Goal: Transaction & Acquisition: Purchase product/service

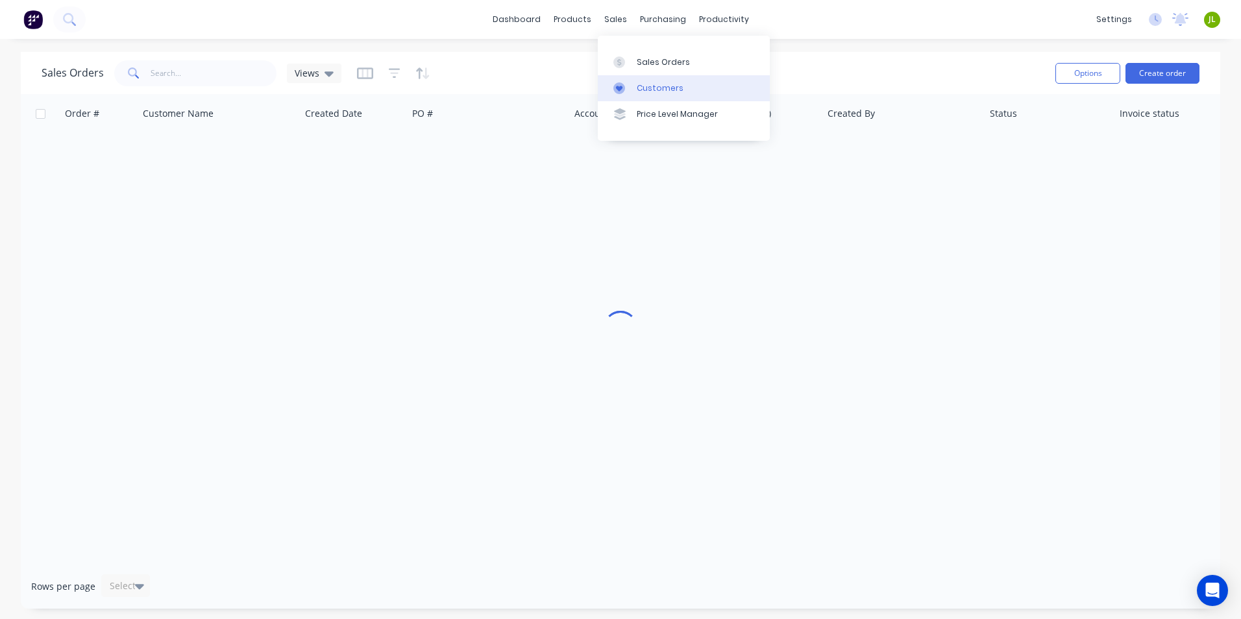
click at [629, 86] on div at bounding box center [622, 88] width 19 height 12
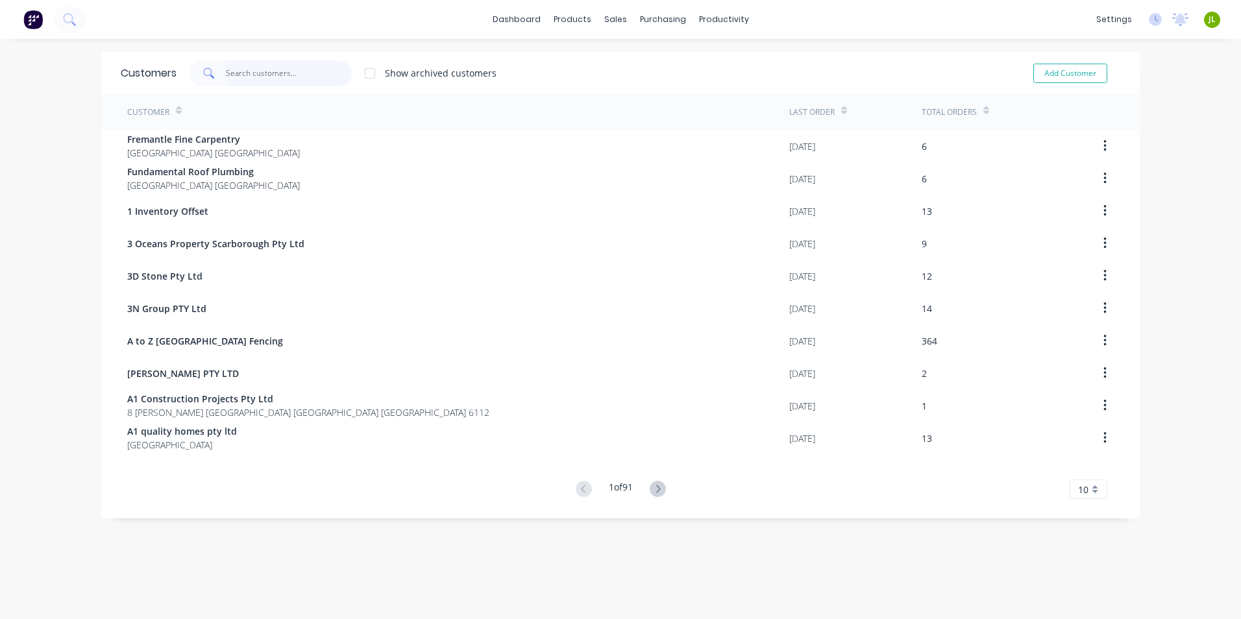
click at [263, 66] on input "text" at bounding box center [289, 73] width 127 height 26
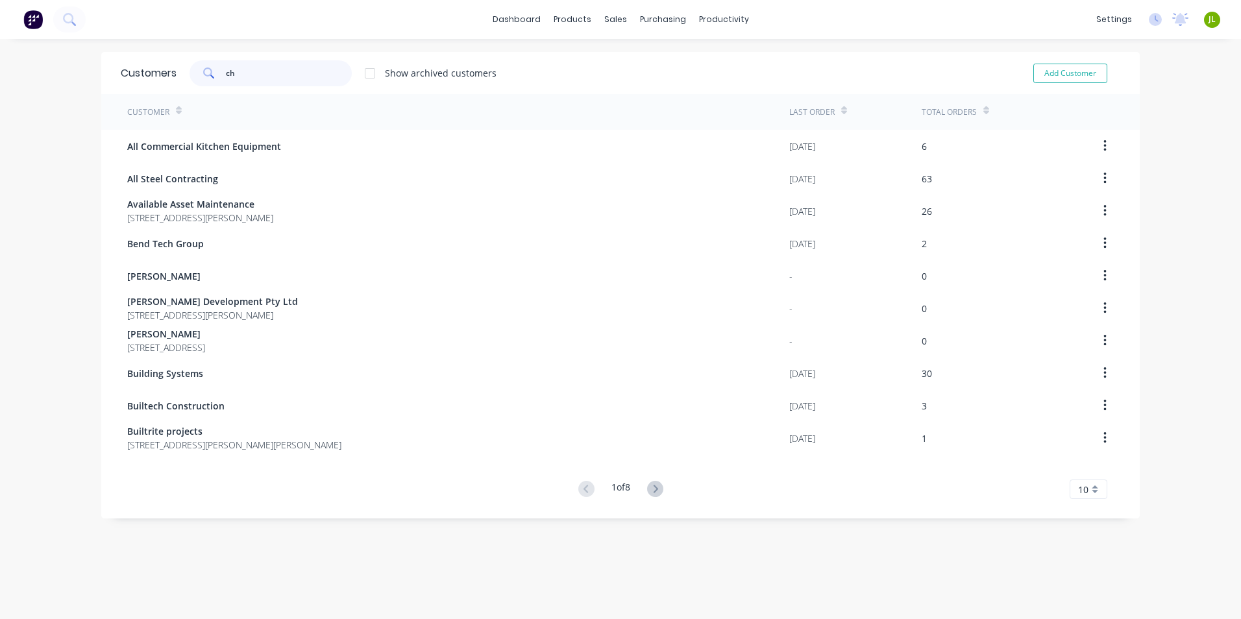
type input "c"
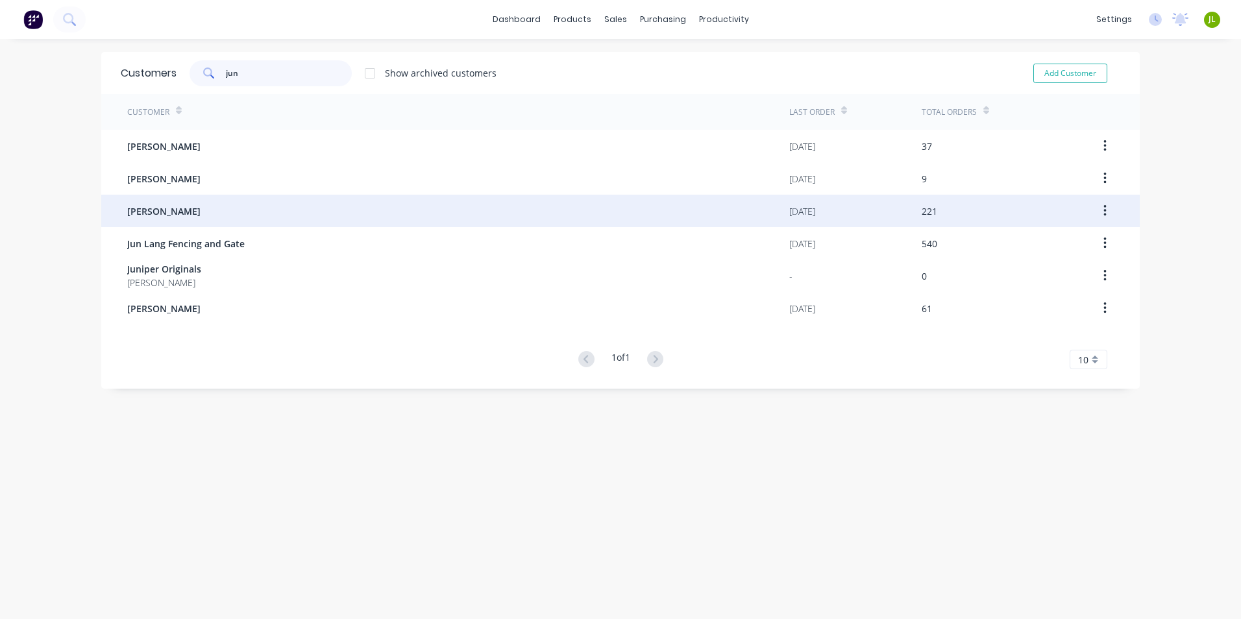
type input "jun"
click at [170, 214] on div "[PERSON_NAME]" at bounding box center [458, 211] width 662 height 32
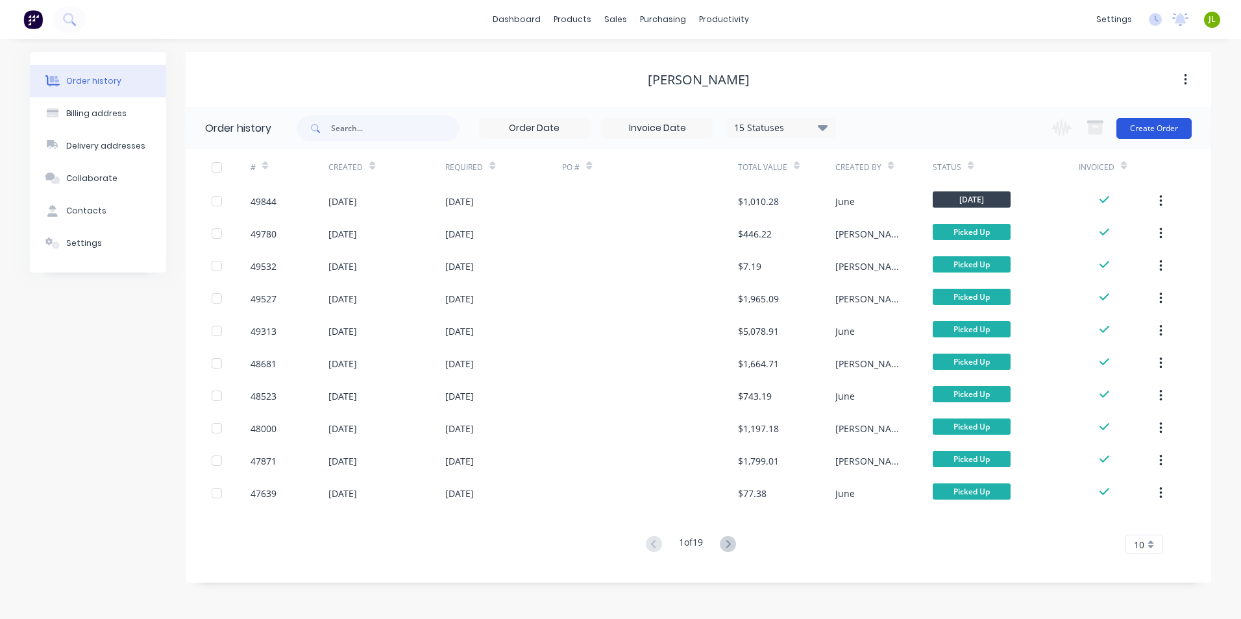
click at [1161, 123] on button "Create Order" at bounding box center [1153, 128] width 75 height 21
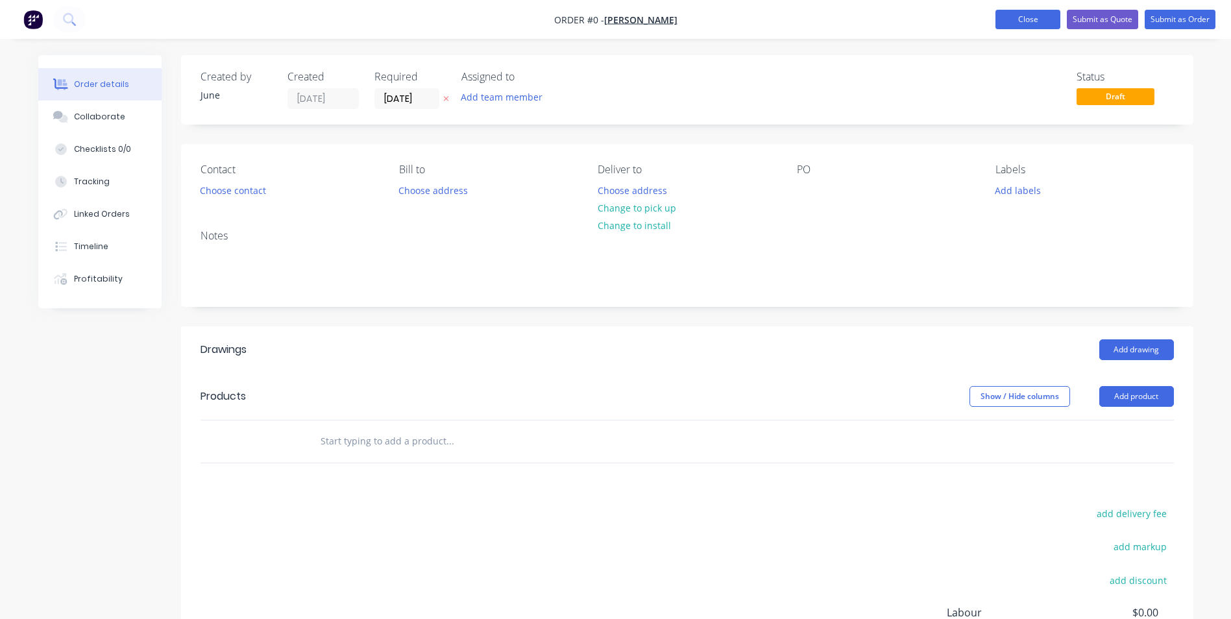
click at [1019, 24] on button "Close" at bounding box center [1027, 19] width 65 height 19
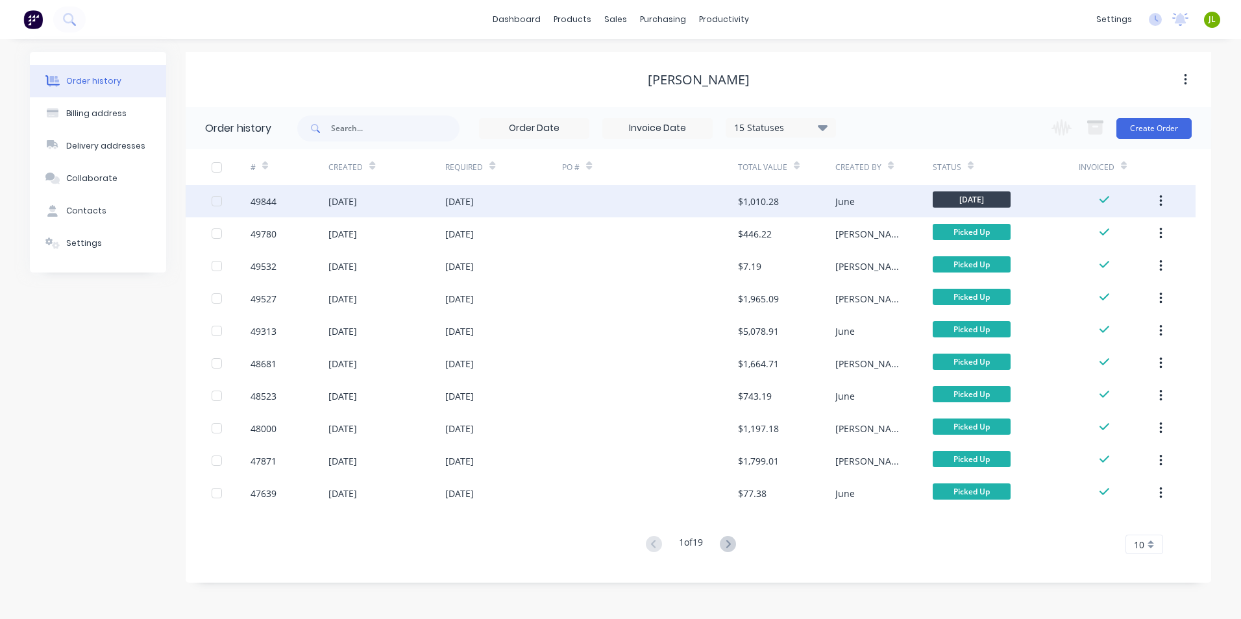
click at [721, 199] on div at bounding box center [649, 201] width 175 height 32
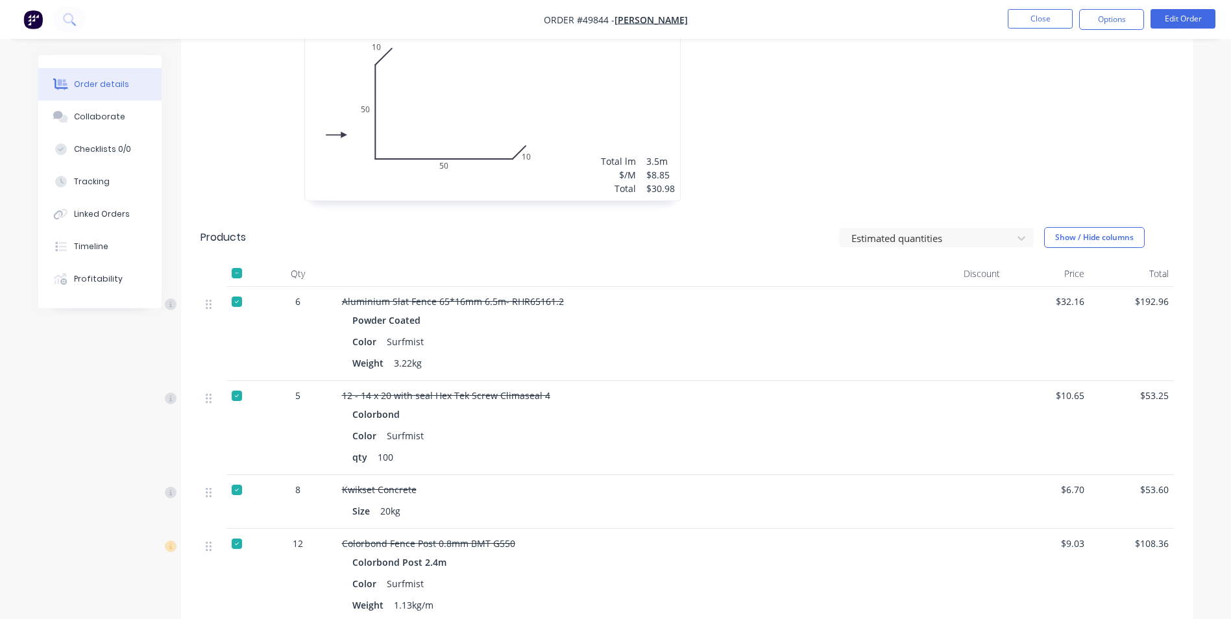
scroll to position [519, 0]
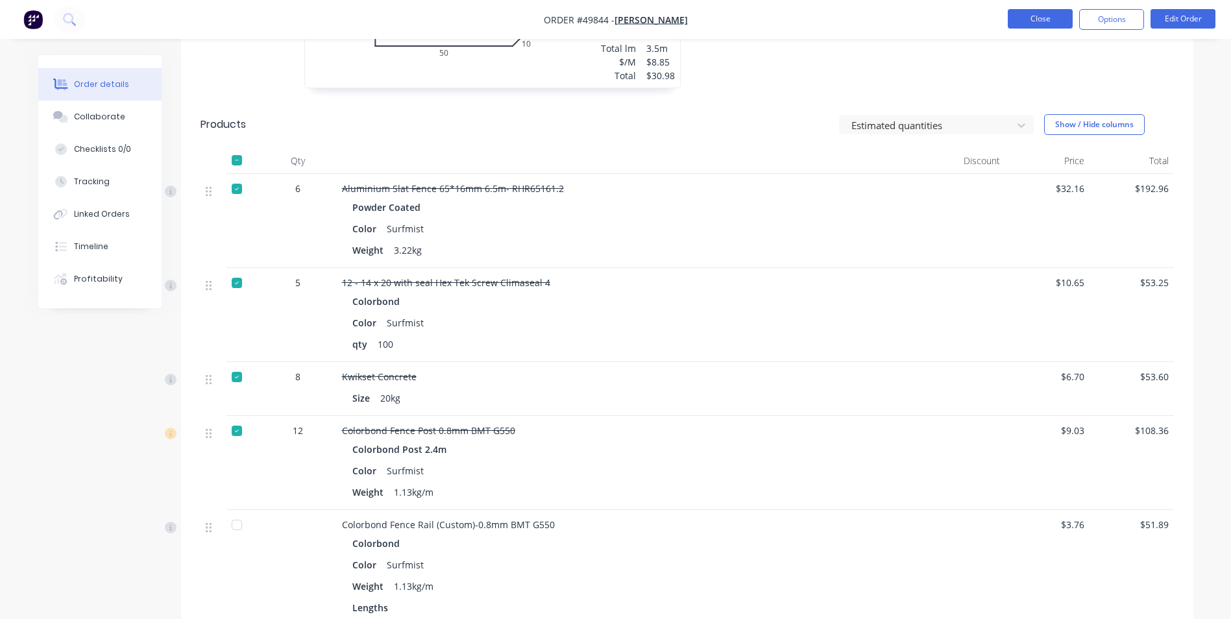
click at [1028, 13] on button "Close" at bounding box center [1040, 18] width 65 height 19
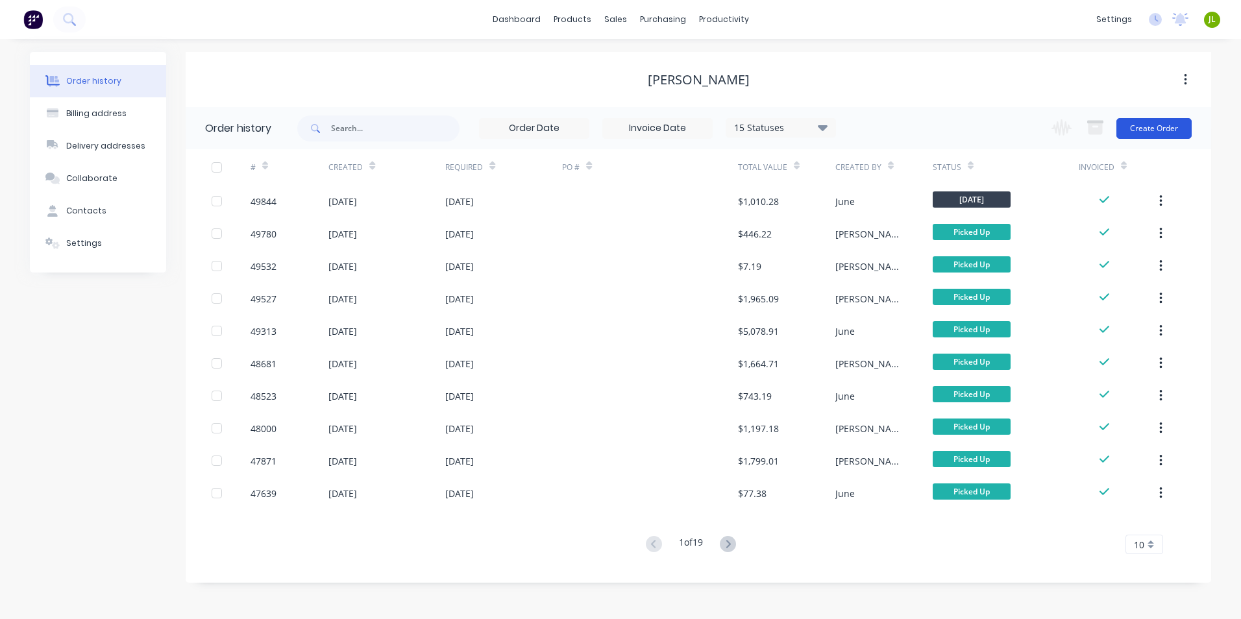
click at [1152, 132] on button "Create Order" at bounding box center [1153, 128] width 75 height 21
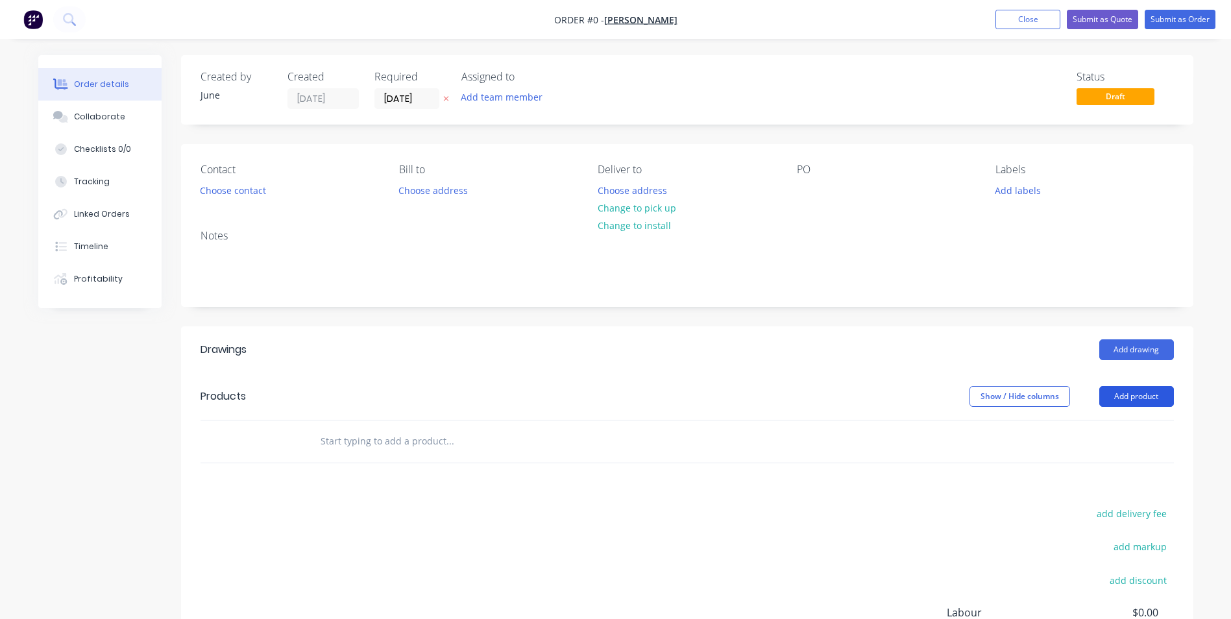
click at [1146, 404] on button "Add product" at bounding box center [1136, 396] width 75 height 21
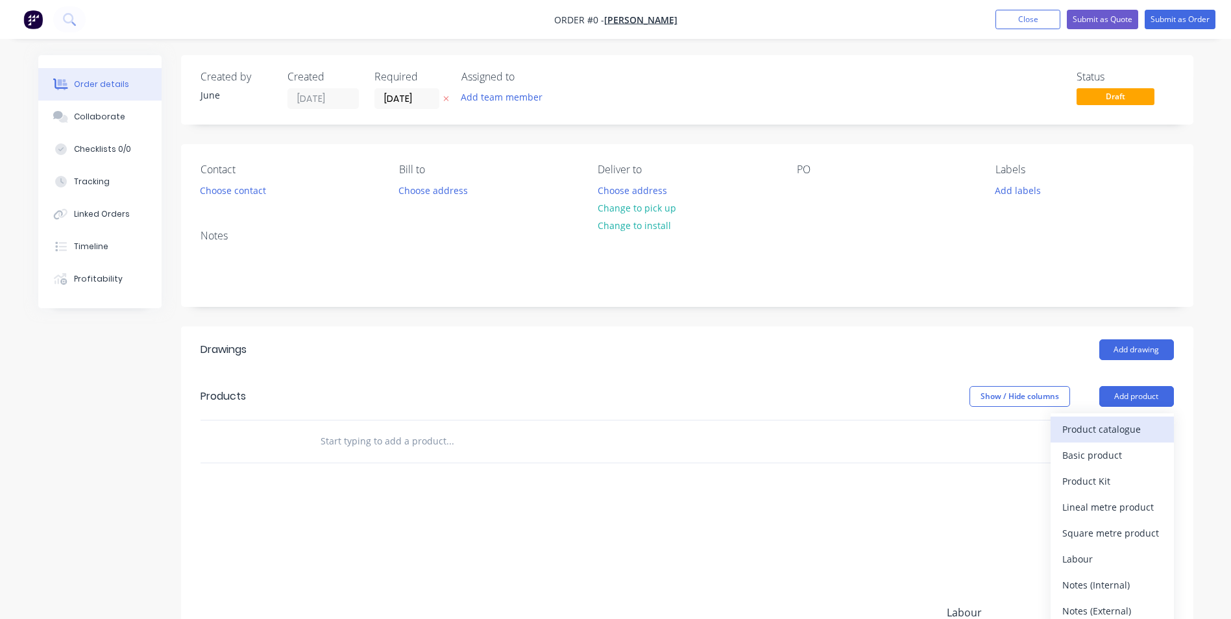
click at [1125, 430] on div "Product catalogue" at bounding box center [1112, 429] width 100 height 19
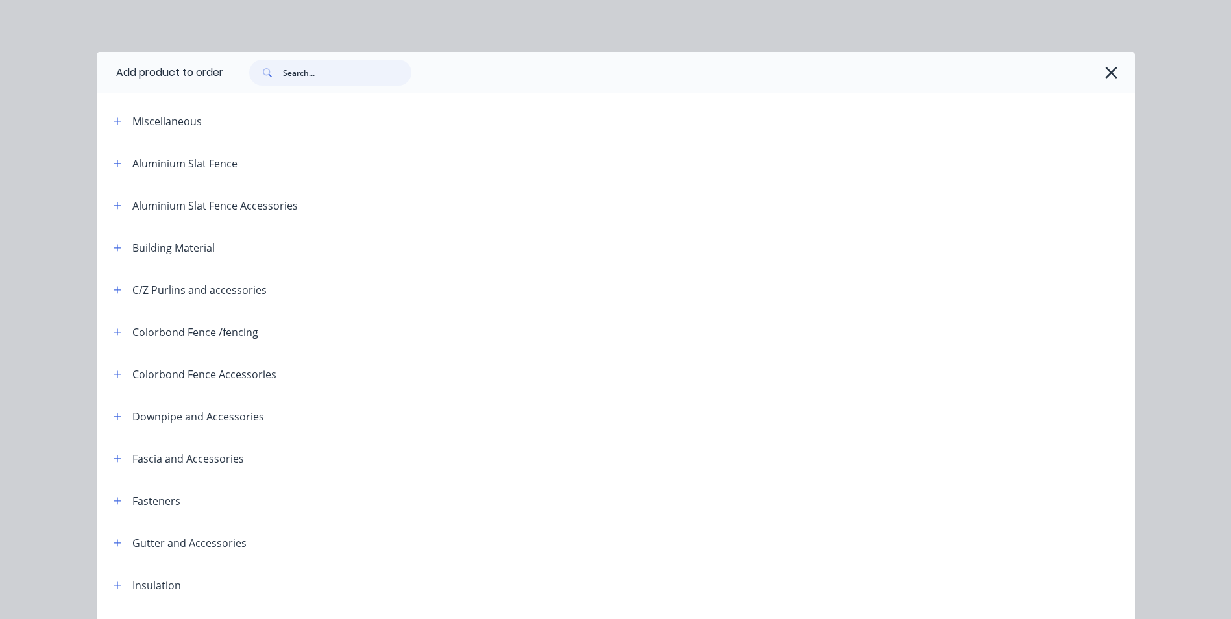
click at [322, 75] on input "text" at bounding box center [347, 73] width 128 height 26
type input "down"
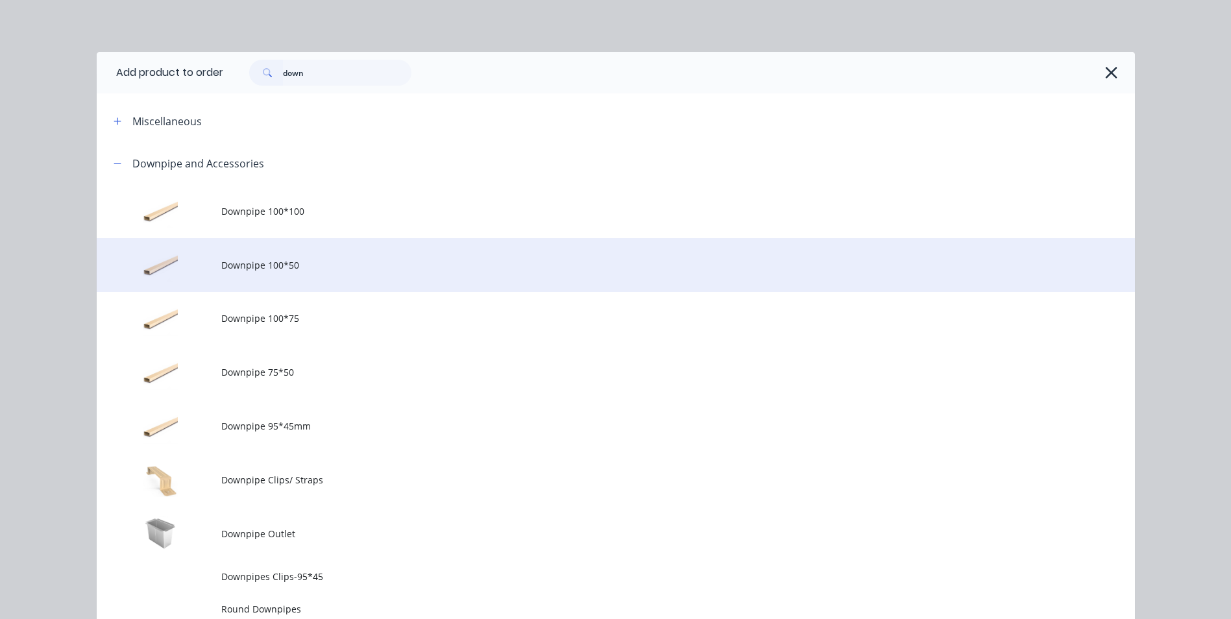
click at [358, 270] on span "Downpipe 100*50" at bounding box center [586, 265] width 731 height 14
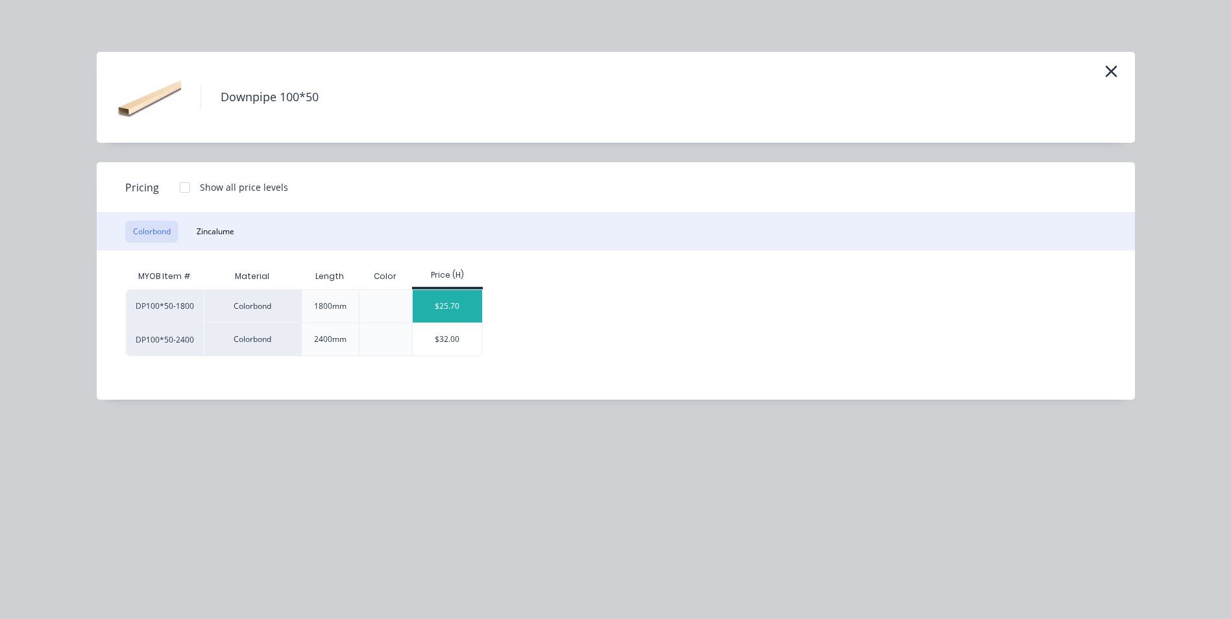
click at [478, 306] on div "$25.70" at bounding box center [447, 306] width 69 height 32
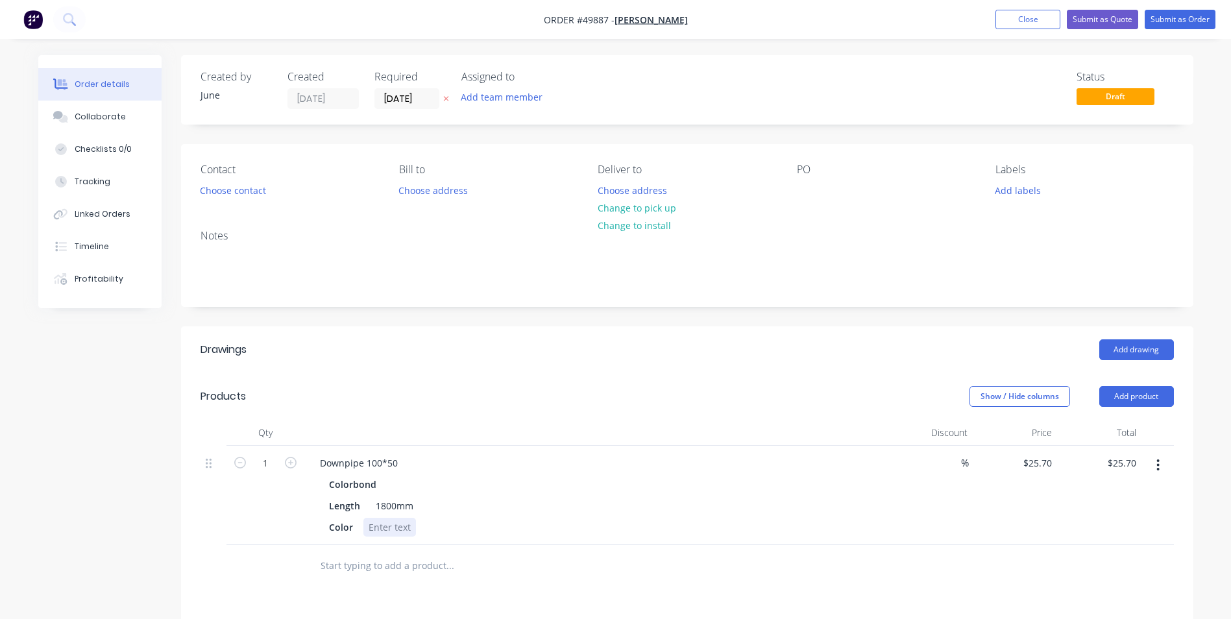
click at [397, 522] on div at bounding box center [389, 527] width 53 height 19
click at [265, 463] on input "1" at bounding box center [265, 463] width 34 height 19
type input "15"
type input "$385.50"
click at [539, 451] on div "Downpipe 100*50 Colorbond Length 1800mm Color surfmist" at bounding box center [596, 495] width 584 height 99
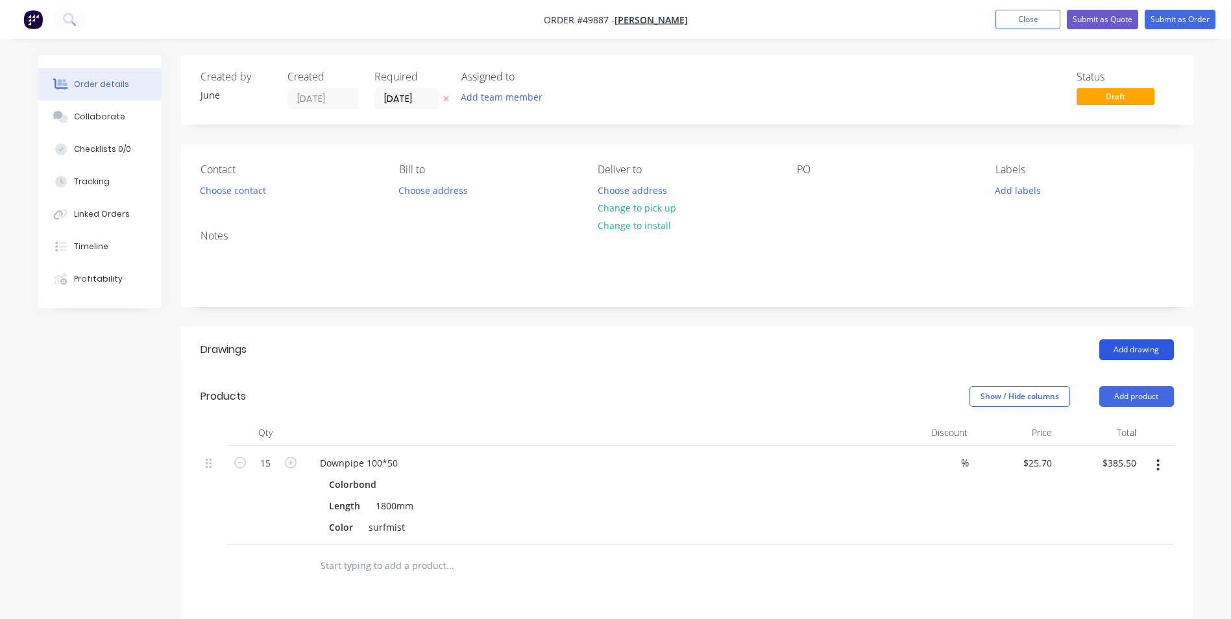
click at [1132, 341] on button "Add drawing" at bounding box center [1136, 349] width 75 height 21
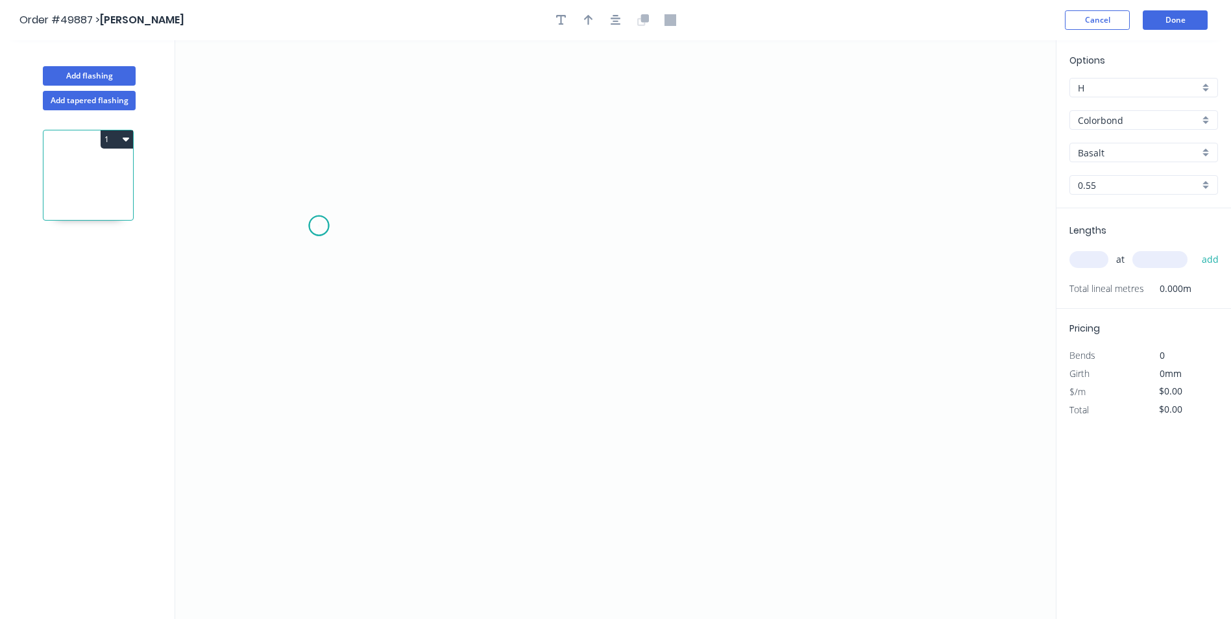
drag, startPoint x: 319, startPoint y: 226, endPoint x: 457, endPoint y: 219, distance: 139.0
click at [326, 224] on icon "0" at bounding box center [615, 329] width 880 height 579
click at [415, 219] on icon "0" at bounding box center [615, 329] width 880 height 579
click at [421, 479] on icon "0 ?" at bounding box center [615, 329] width 880 height 579
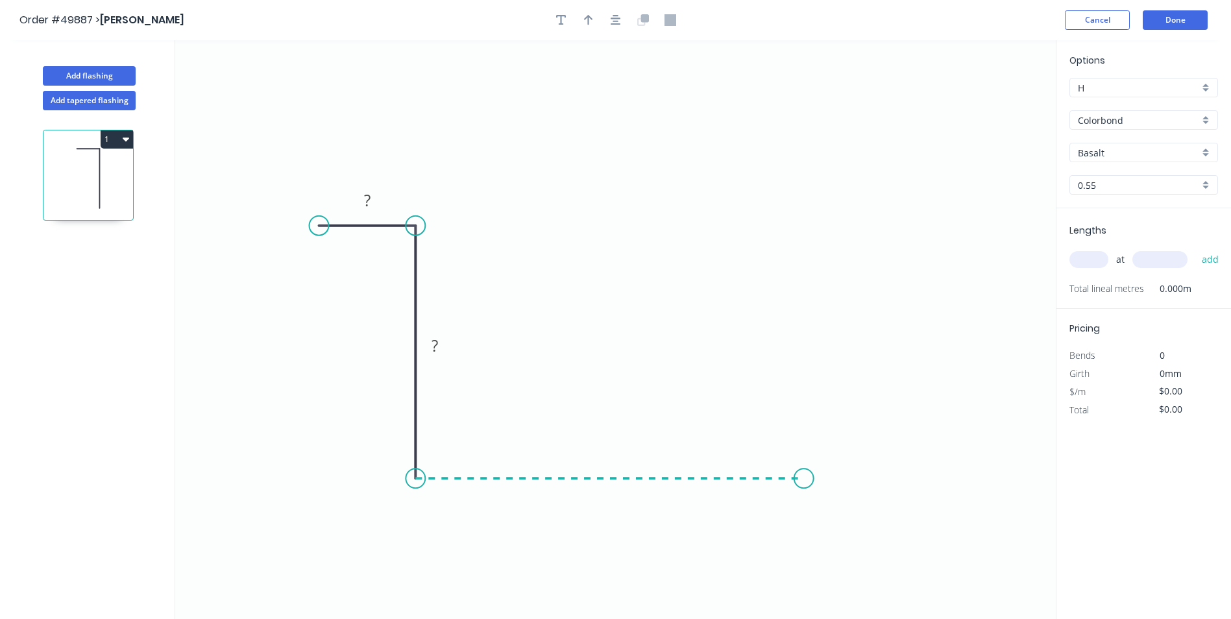
click at [804, 476] on icon "0 ? ?" at bounding box center [615, 329] width 880 height 579
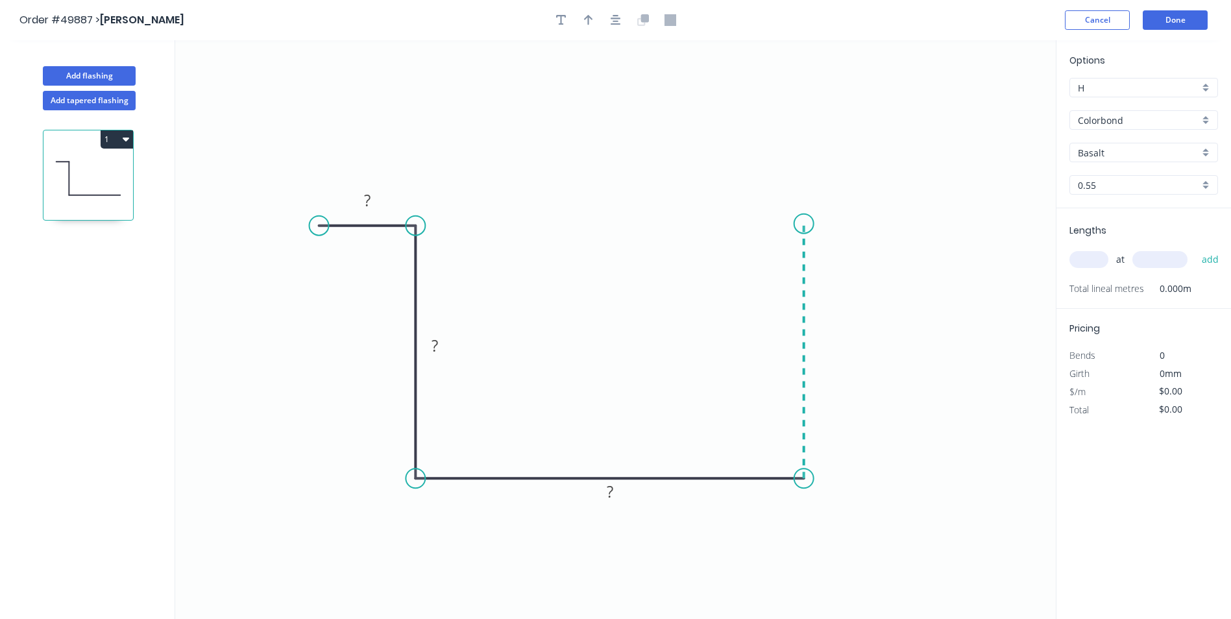
click at [804, 224] on icon "0 ? ? ?" at bounding box center [615, 329] width 880 height 579
click at [774, 226] on icon "0 ? ? ? ?" at bounding box center [615, 329] width 880 height 579
click at [774, 226] on circle at bounding box center [773, 223] width 19 height 19
click at [806, 266] on div "Crush & Fold" at bounding box center [840, 268] width 130 height 27
drag, startPoint x: 775, startPoint y: 222, endPoint x: 777, endPoint y: 247, distance: 24.7
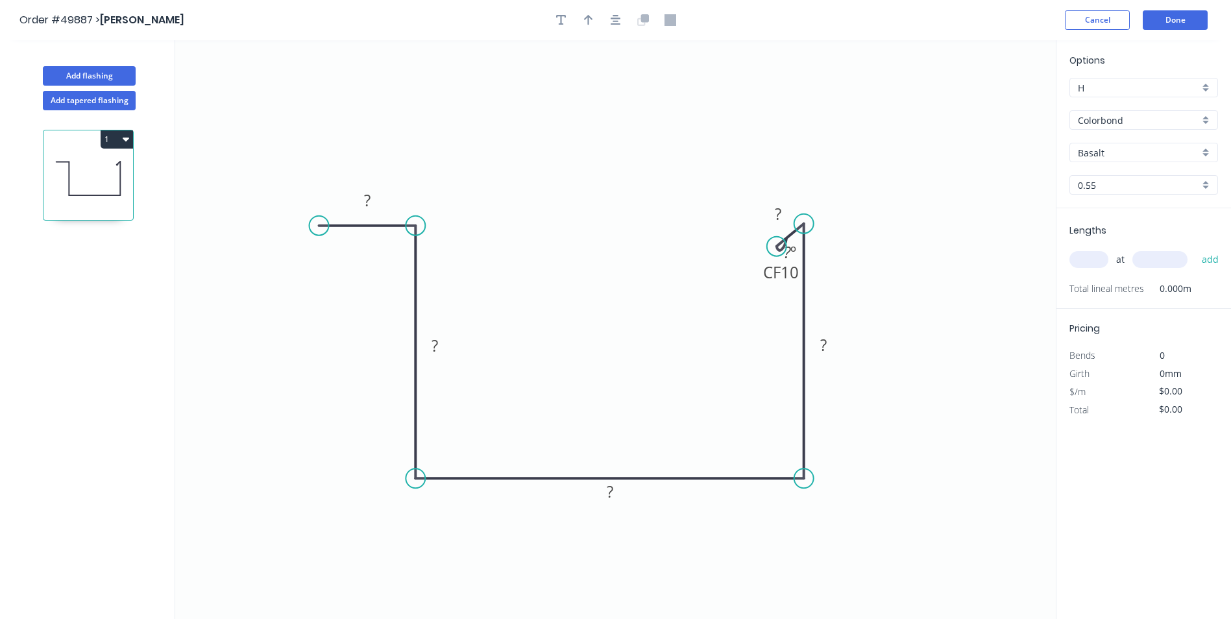
click at [777, 247] on circle at bounding box center [776, 246] width 19 height 19
drag, startPoint x: 777, startPoint y: 247, endPoint x: 756, endPoint y: 237, distance: 22.9
click at [756, 237] on circle at bounding box center [755, 237] width 19 height 19
click at [773, 209] on tspan "?" at bounding box center [774, 205] width 6 height 21
click at [816, 356] on rect at bounding box center [823, 345] width 42 height 27
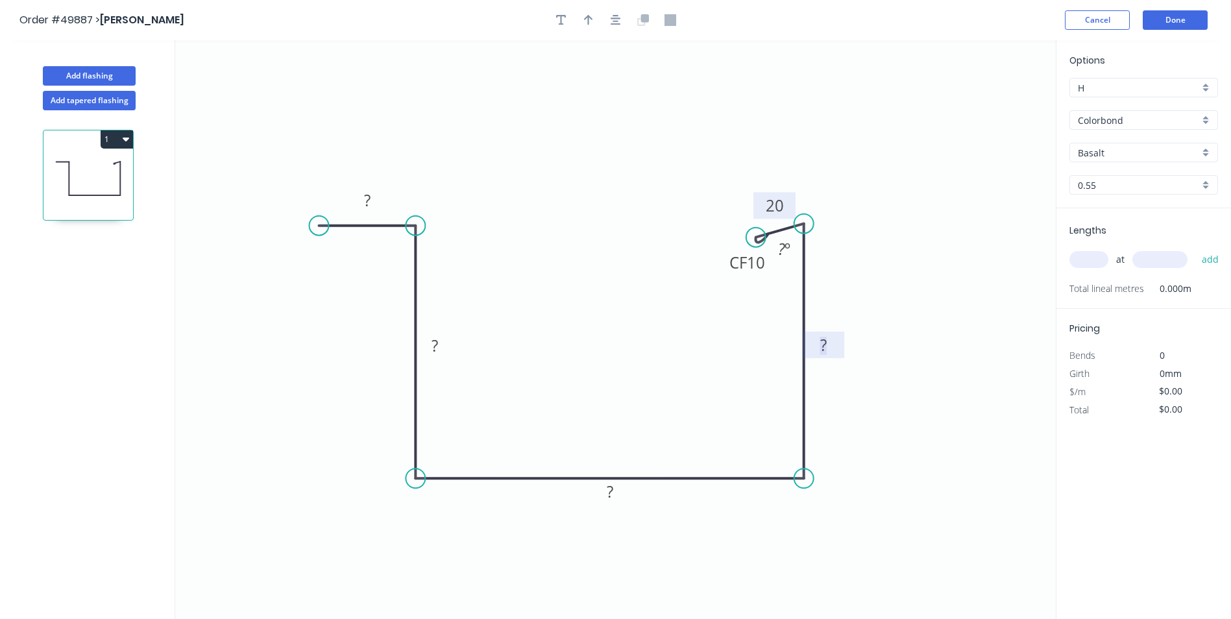
click at [825, 348] on tspan "?" at bounding box center [823, 344] width 6 height 21
click at [607, 489] on tspan "?" at bounding box center [610, 491] width 6 height 21
drag, startPoint x: 605, startPoint y: 493, endPoint x: 623, endPoint y: 491, distance: 17.7
click at [623, 491] on tspan "110" at bounding box center [609, 491] width 27 height 21
drag, startPoint x: 413, startPoint y: 226, endPoint x: 414, endPoint y: 311, distance: 85.0
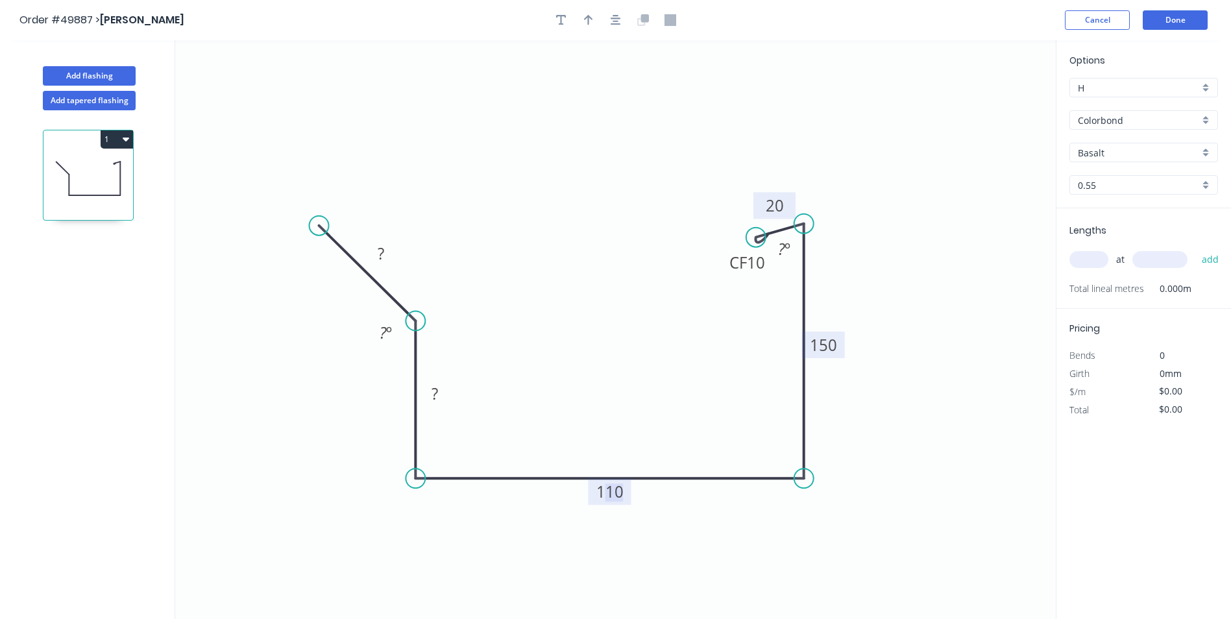
click at [414, 311] on circle at bounding box center [415, 320] width 19 height 19
drag, startPoint x: 317, startPoint y: 226, endPoint x: 324, endPoint y: 321, distance: 94.9
click at [324, 321] on circle at bounding box center [324, 320] width 19 height 19
click at [616, 493] on tspan "110" at bounding box center [609, 491] width 27 height 21
click at [446, 396] on rect at bounding box center [435, 394] width 26 height 18
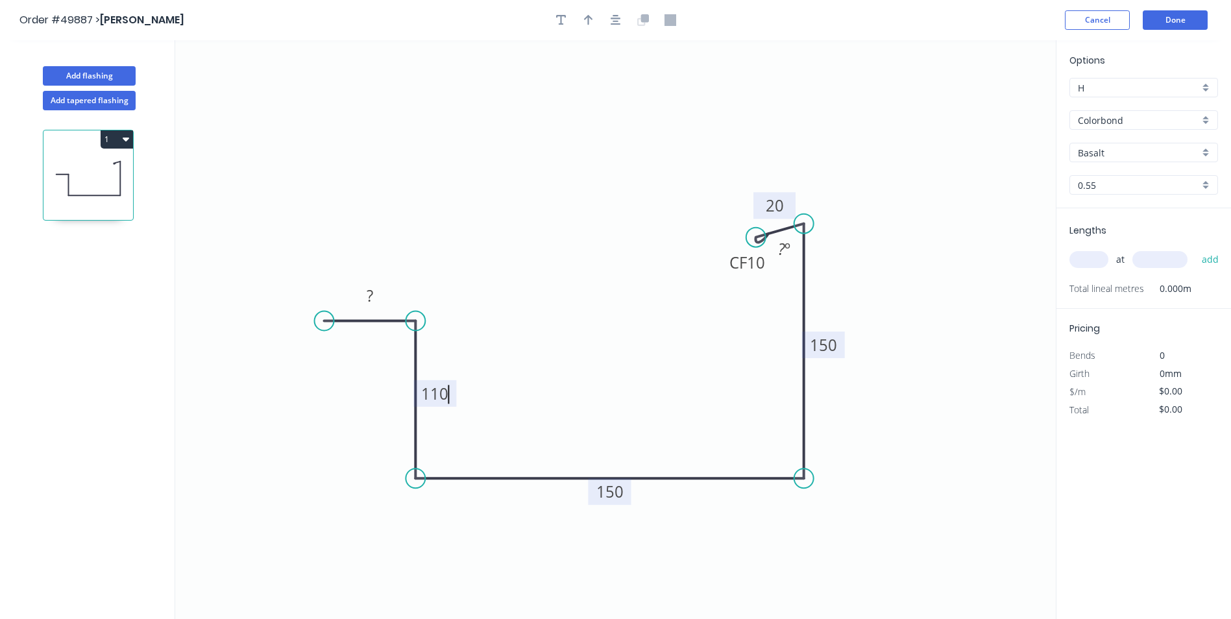
click at [477, 331] on icon "0 ? 110 150 150 CF 10 20 ? º" at bounding box center [615, 329] width 880 height 579
click at [373, 296] on tspan "?" at bounding box center [370, 295] width 6 height 21
click at [633, 323] on icon "0 30 110 150 150 CF 10 20 ? º" at bounding box center [615, 329] width 880 height 579
type input "$22.72"
click at [804, 254] on rect at bounding box center [784, 249] width 42 height 27
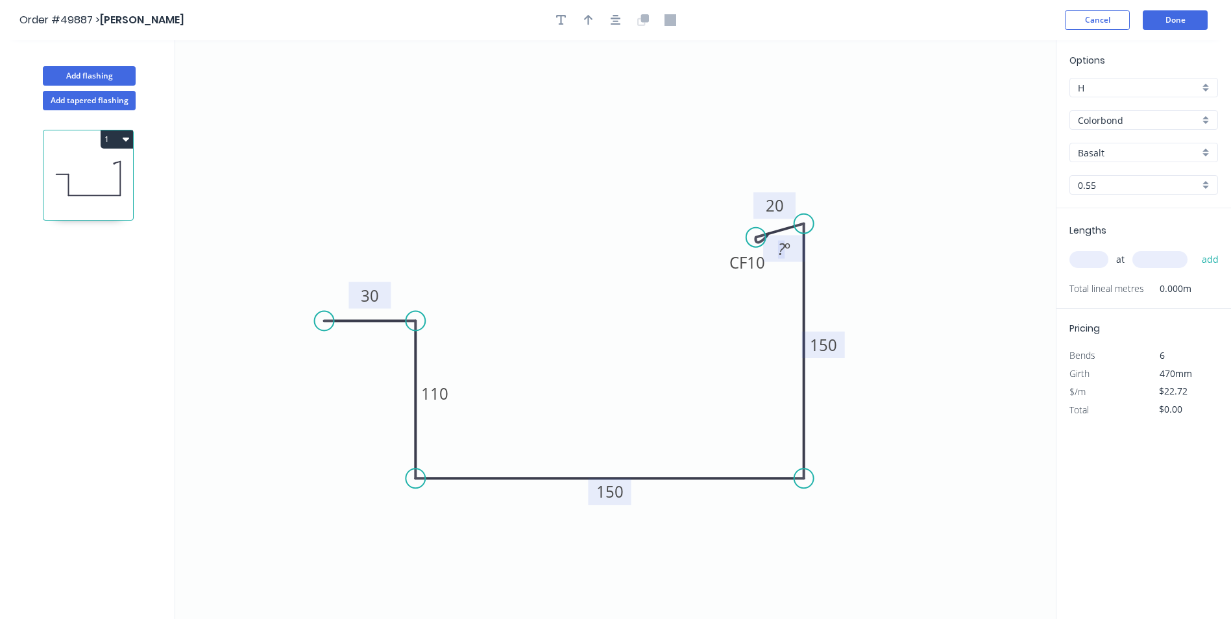
click at [786, 248] on tspan "º" at bounding box center [787, 248] width 6 height 21
click at [850, 237] on icon "0 30 110 150 150 CF 10 20 65 º" at bounding box center [615, 329] width 880 height 579
click at [960, 260] on icon "0 30 110 150 150 CF 10 20 65 º" at bounding box center [615, 329] width 880 height 579
click at [1092, 261] on input "text" at bounding box center [1088, 259] width 39 height 17
click at [1125, 147] on input "Basalt" at bounding box center [1138, 153] width 121 height 14
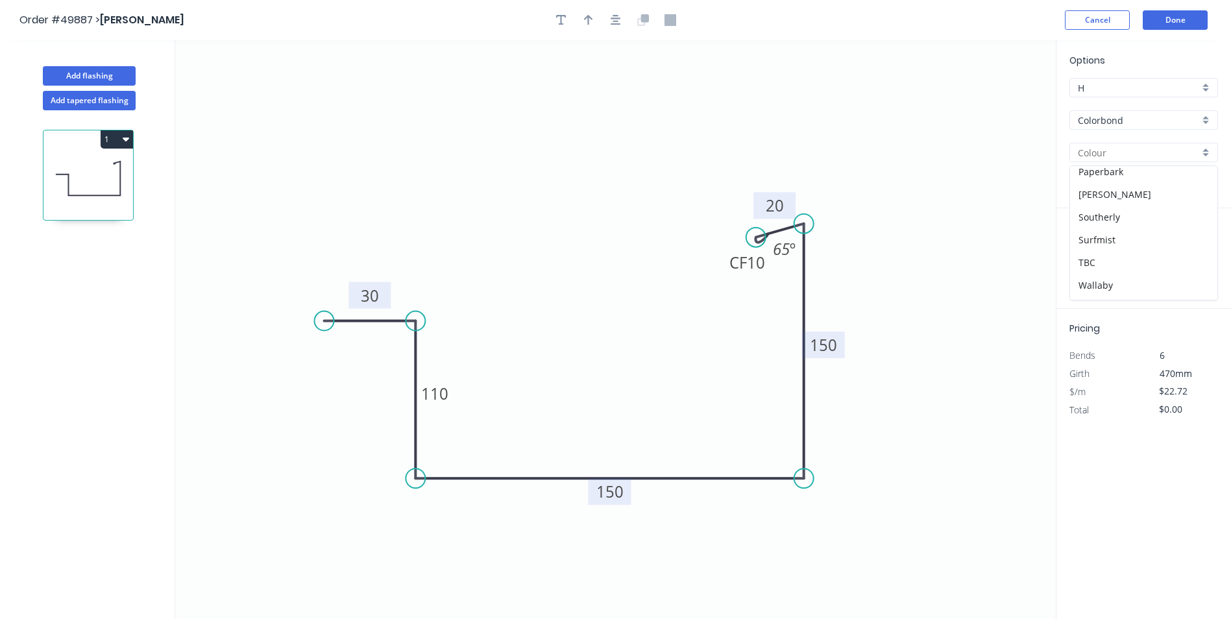
scroll to position [324, 0]
click at [1139, 234] on div "Surfmist" at bounding box center [1143, 239] width 147 height 23
type input "Surfmist"
click at [1095, 262] on input "text" at bounding box center [1088, 259] width 39 height 17
type input "1"
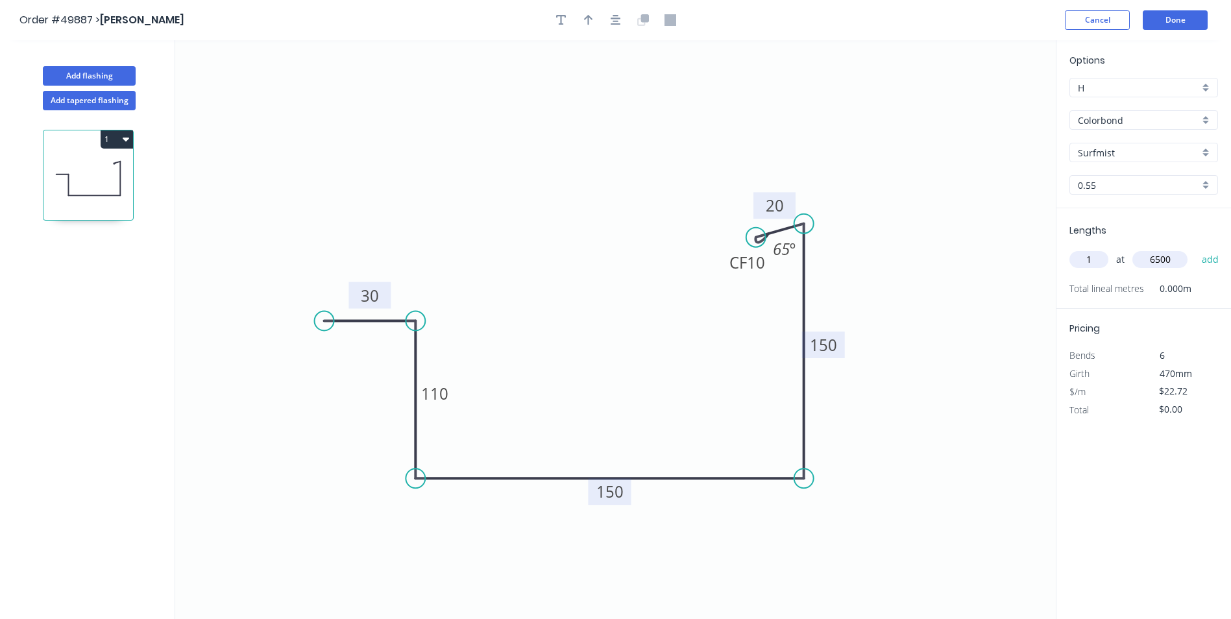
type input "6500"
click at [1195, 248] on button "add" at bounding box center [1210, 259] width 30 height 22
type input "$147.68"
type input "1"
drag, startPoint x: 1130, startPoint y: 258, endPoint x: 1148, endPoint y: 257, distance: 18.2
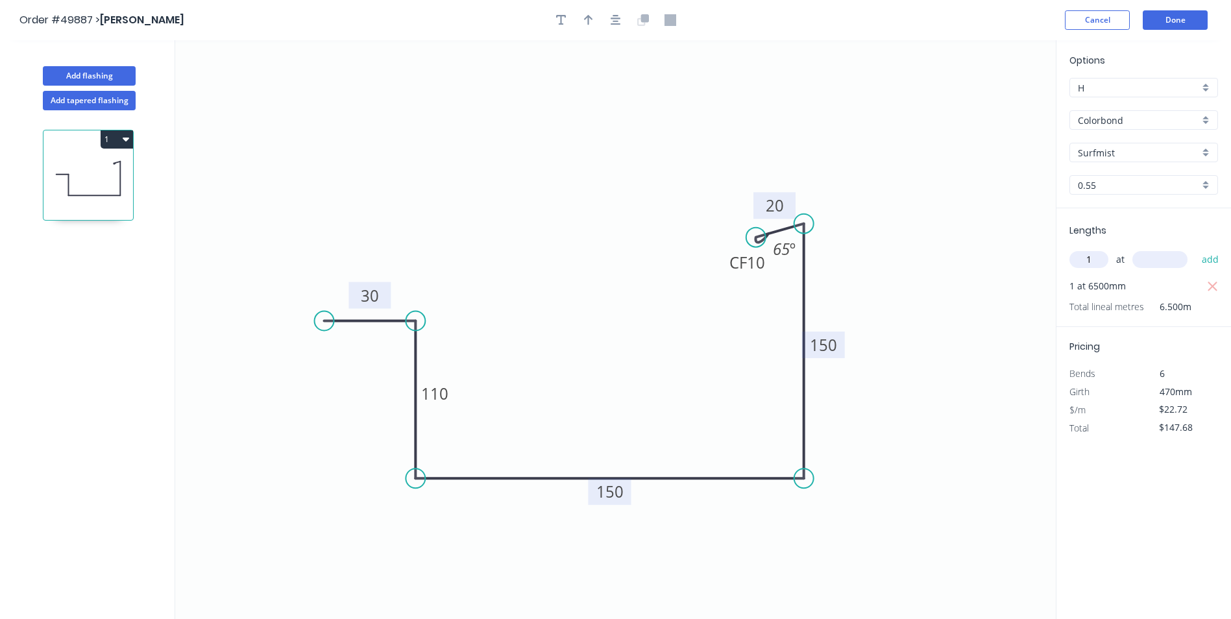
click at [1132, 258] on div "1 at add" at bounding box center [1144, 259] width 151 height 22
click at [1148, 257] on input "text" at bounding box center [1159, 259] width 55 height 17
type input "3500"
click at [1195, 248] on button "add" at bounding box center [1210, 259] width 30 height 22
type input "$227.20"
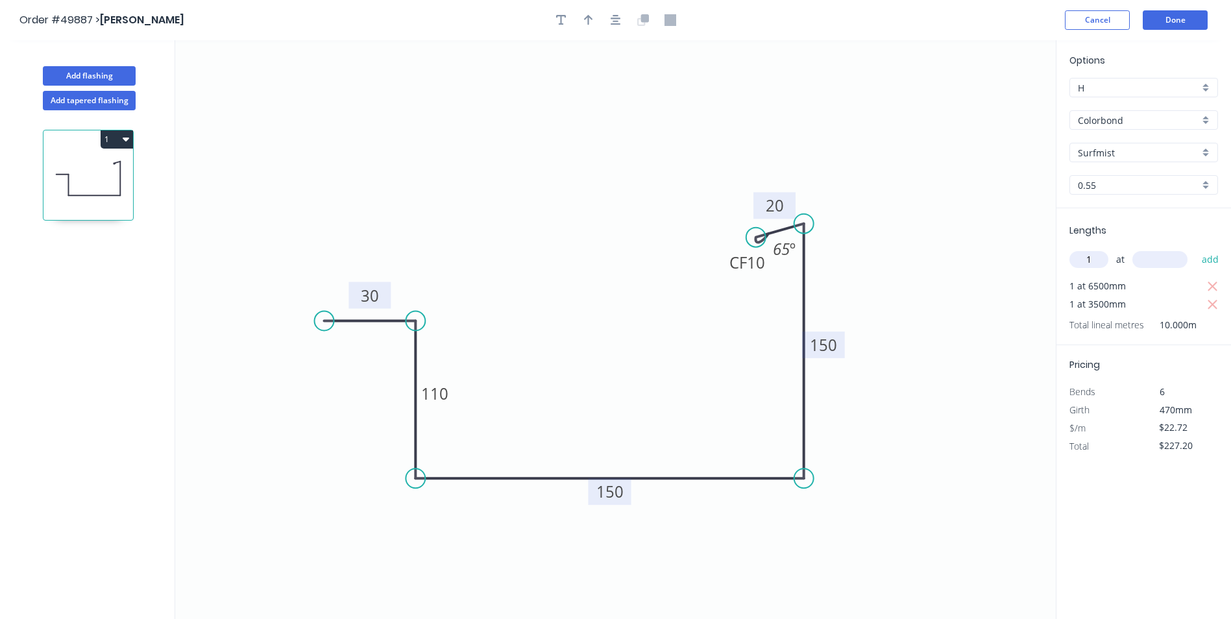
type input "1"
click at [1150, 254] on input "text" at bounding box center [1159, 259] width 55 height 17
type input "1"
type input "5000"
click at [1195, 248] on button "add" at bounding box center [1210, 259] width 30 height 22
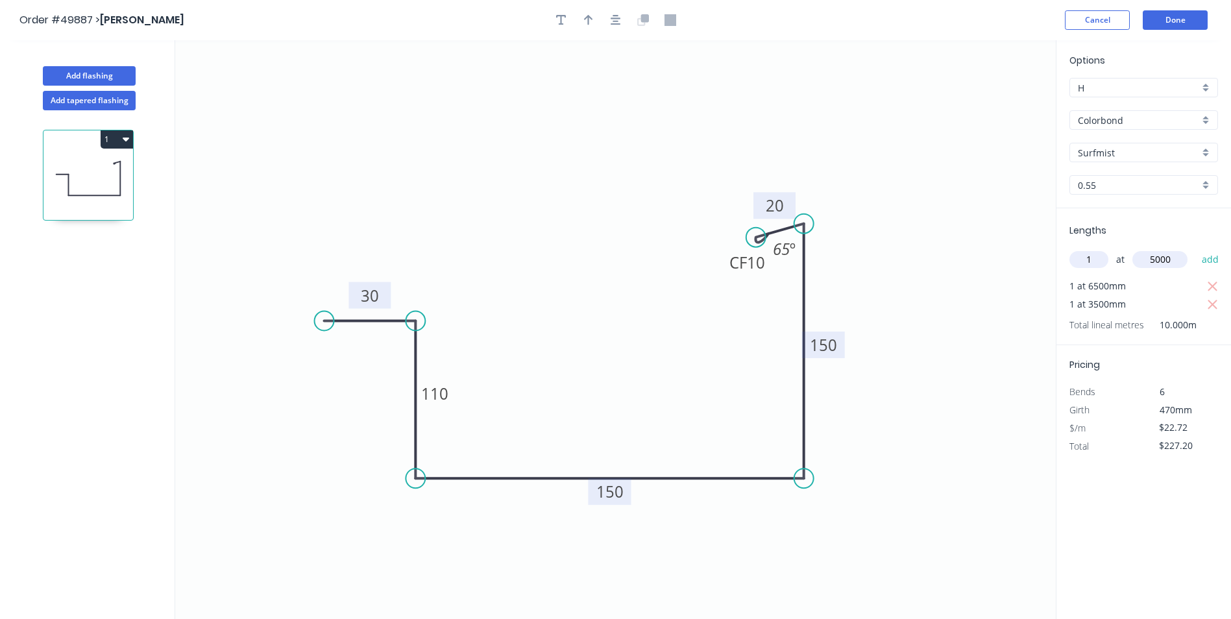
type input "$340.80"
type input "1"
type input "5200"
click at [1195, 248] on button "add" at bounding box center [1210, 259] width 30 height 22
type input "$458.94"
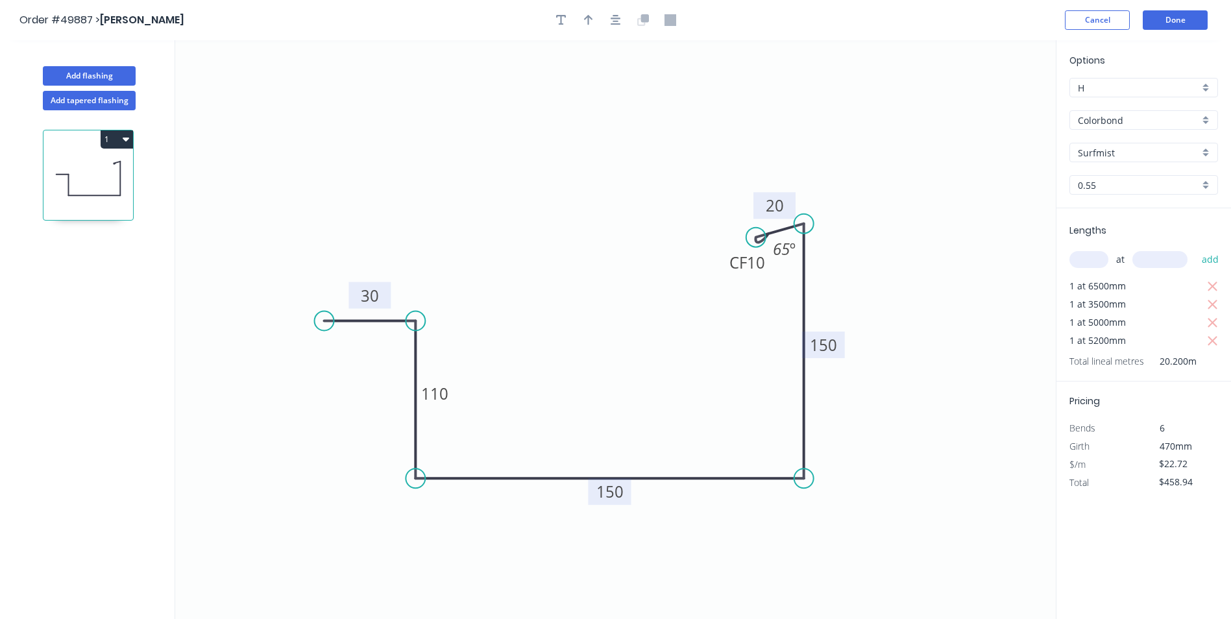
drag, startPoint x: 931, startPoint y: 386, endPoint x: 942, endPoint y: 381, distance: 12.2
click at [941, 380] on icon "0 30 110 150 150 CF 10 20 65 º" at bounding box center [615, 329] width 880 height 579
drag, startPoint x: 113, startPoint y: 71, endPoint x: 115, endPoint y: 60, distance: 10.7
click at [114, 71] on button "Add flashing" at bounding box center [89, 75] width 93 height 19
type input "$0.00"
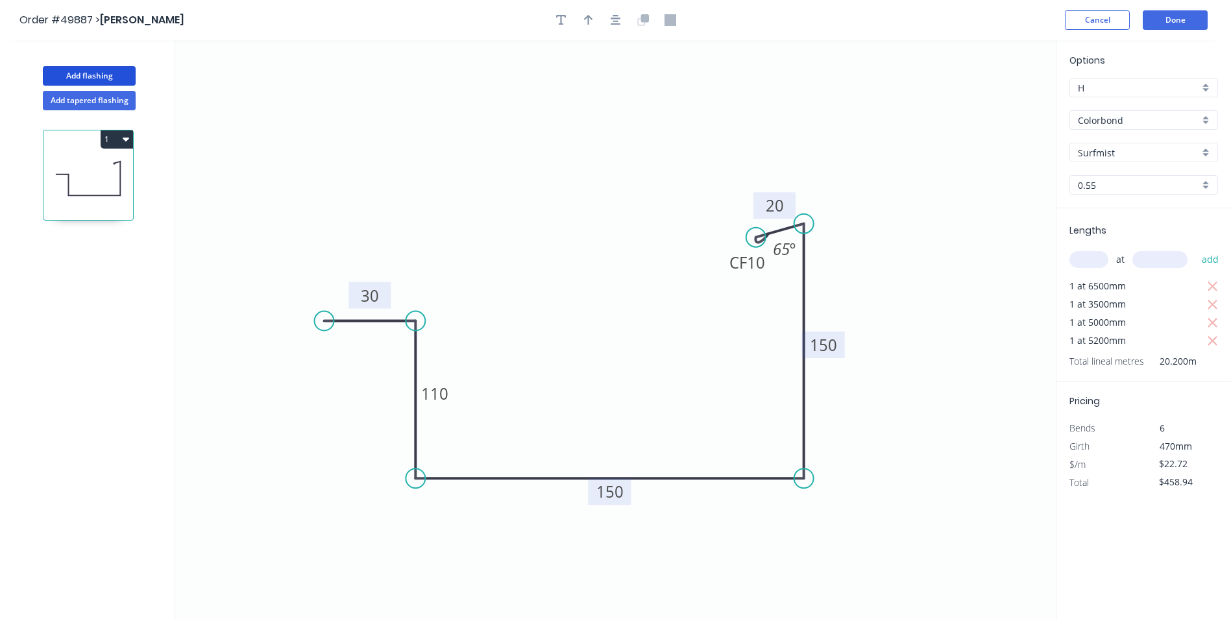
type input "$0.00"
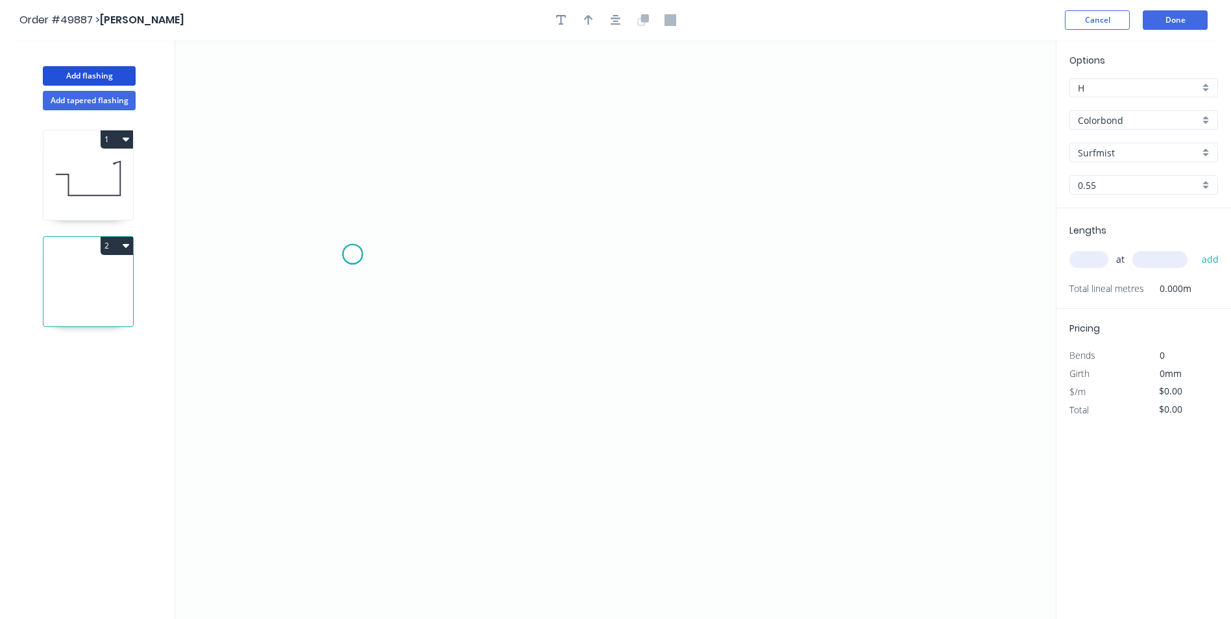
click at [352, 254] on icon "0" at bounding box center [615, 329] width 880 height 579
click at [356, 176] on icon "0" at bounding box center [615, 329] width 880 height 579
click at [448, 181] on icon "0 ?" at bounding box center [615, 329] width 880 height 579
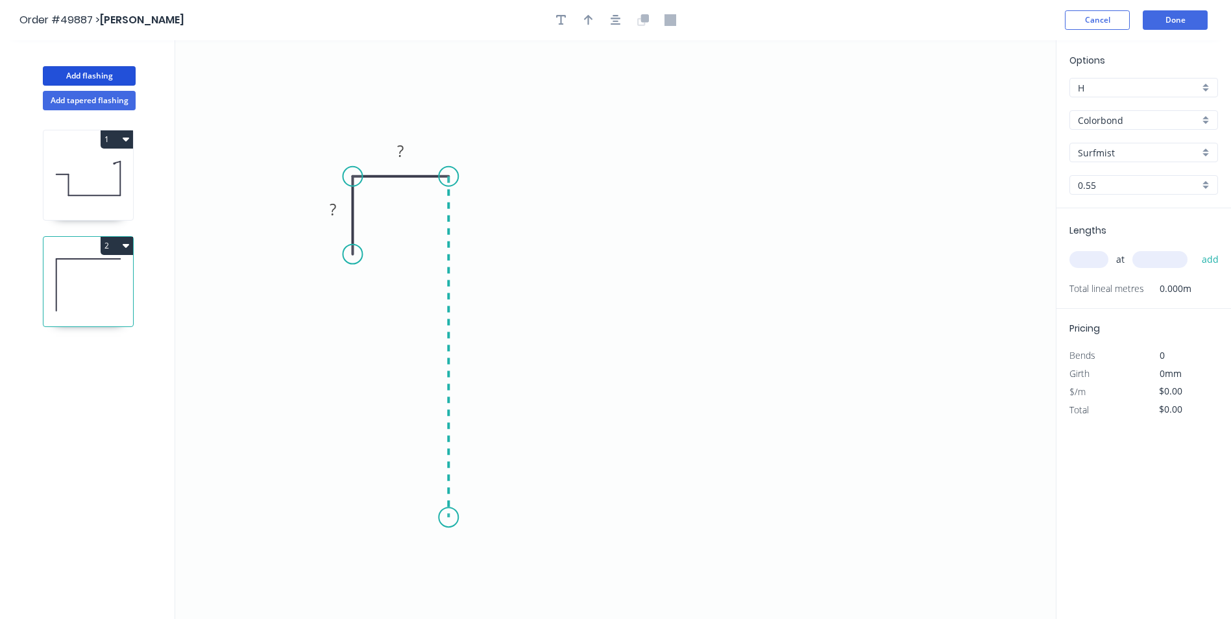
click at [463, 518] on icon "0 ? ?" at bounding box center [615, 329] width 880 height 579
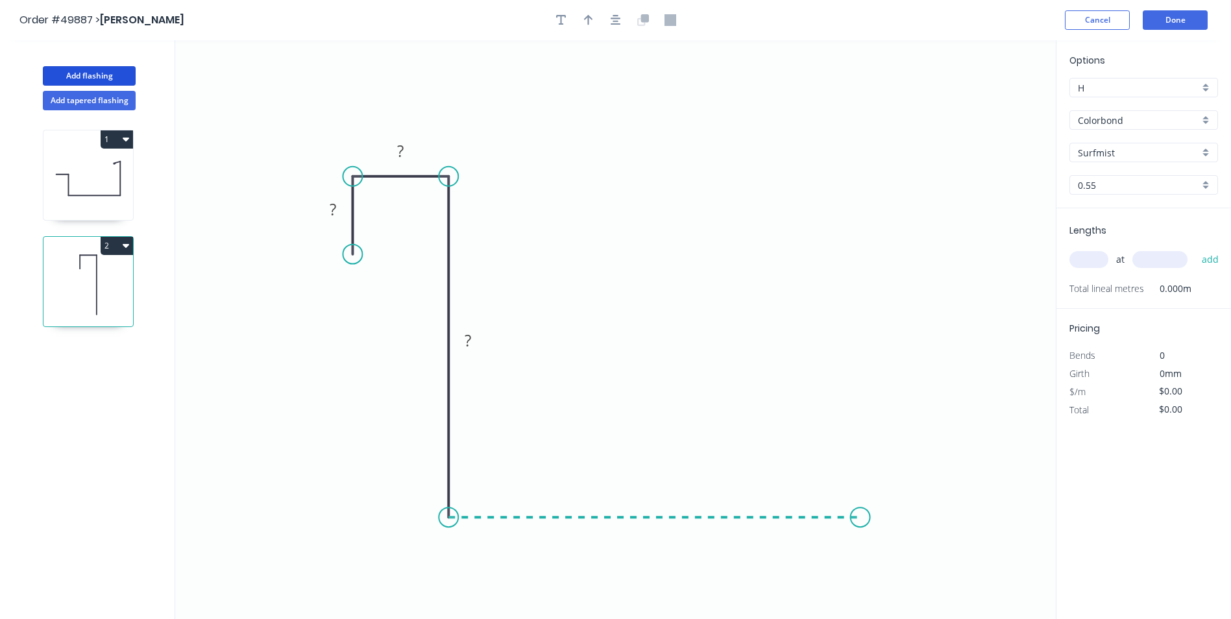
click at [860, 530] on icon "0 ? ? ?" at bounding box center [615, 329] width 880 height 579
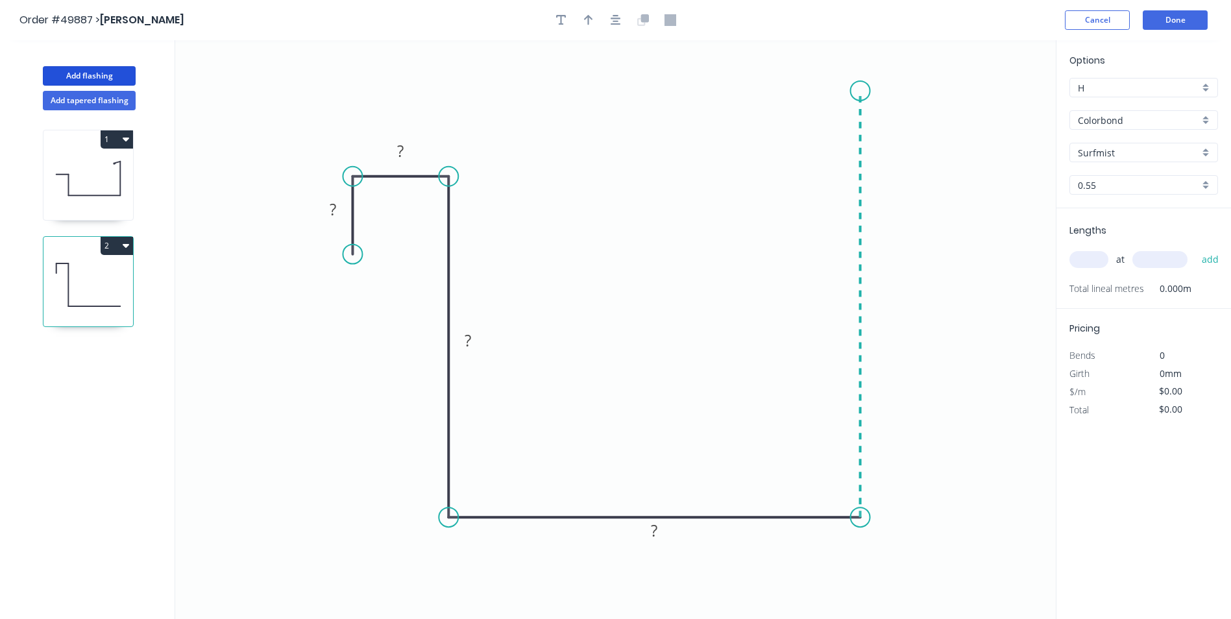
click at [845, 91] on icon "0 ? ? ? ?" at bounding box center [615, 329] width 880 height 579
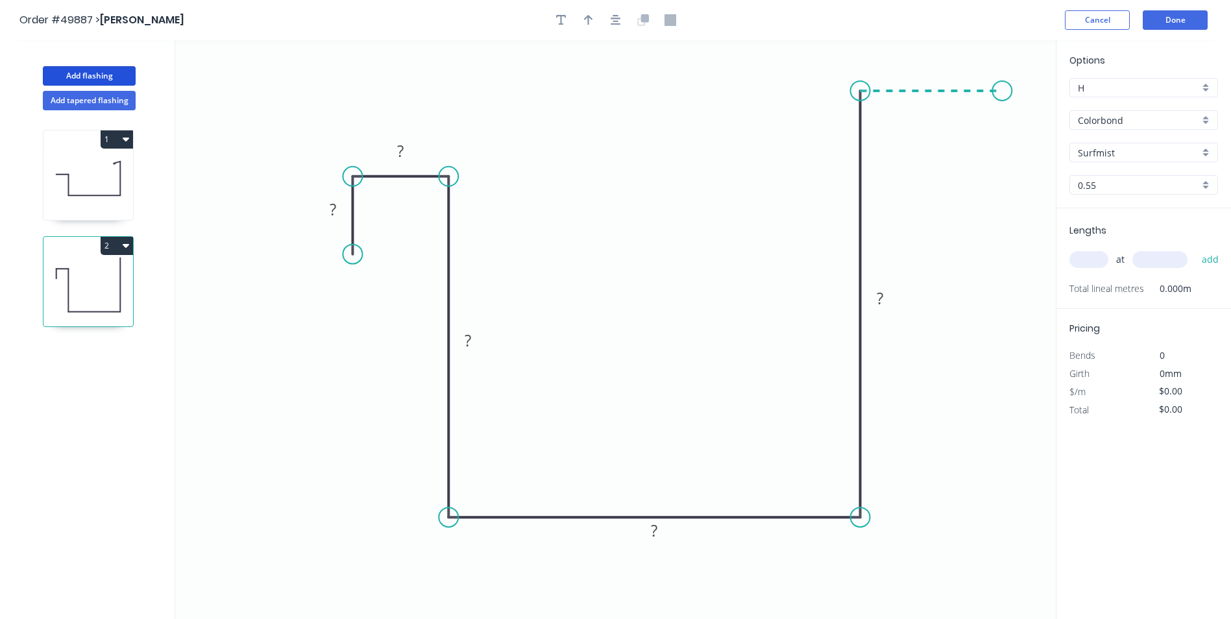
click at [1002, 98] on icon "0 ? ? ? ? ?" at bounding box center [615, 329] width 880 height 579
click at [1002, 98] on circle at bounding box center [1001, 90] width 19 height 19
click at [344, 213] on rect at bounding box center [334, 210] width 26 height 18
click at [935, 67] on rect at bounding box center [931, 66] width 26 height 18
click at [905, 143] on icon "0 30 20 100 150 110 30" at bounding box center [615, 329] width 880 height 579
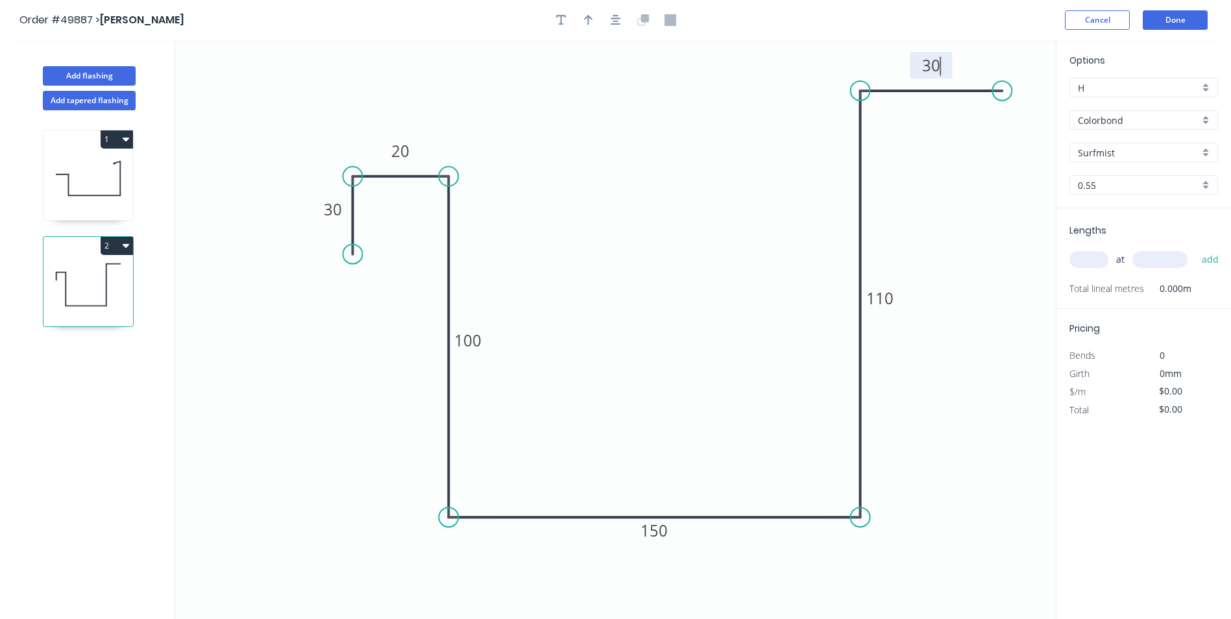
type input "$20.22"
click at [1100, 265] on input "text" at bounding box center [1088, 259] width 39 height 17
type input "1"
click at [1158, 259] on input "text" at bounding box center [1159, 259] width 55 height 17
type input "6500"
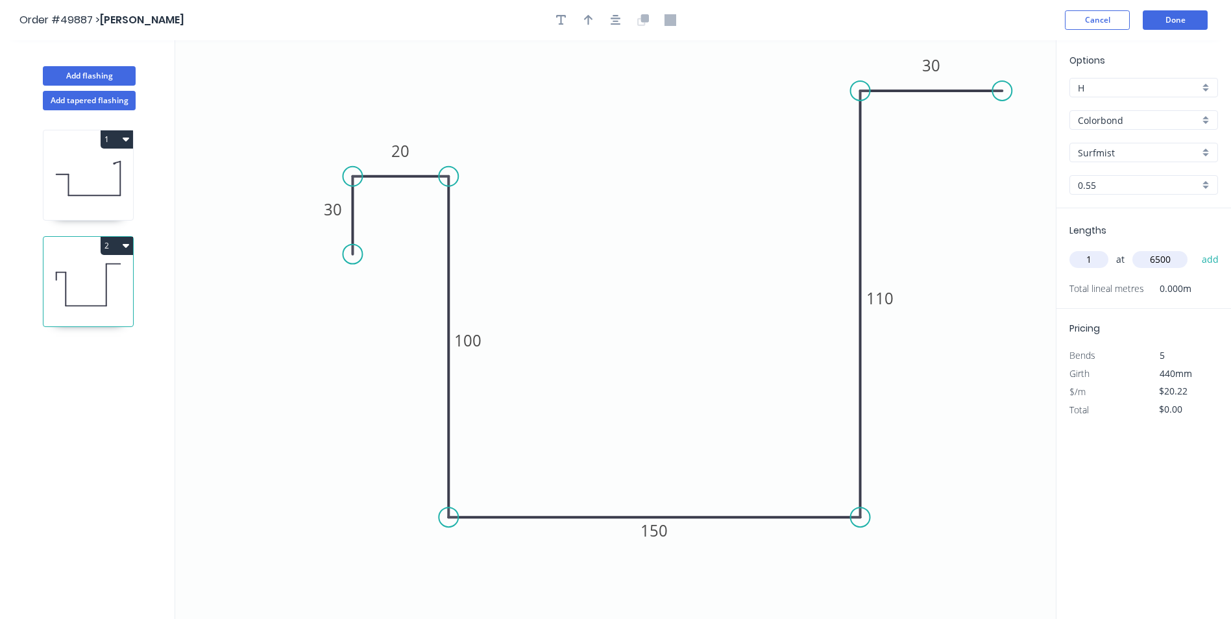
click at [1195, 248] on button "add" at bounding box center [1210, 259] width 30 height 22
type input "$131.43"
type input "1"
type input "5000"
click at [1195, 248] on button "add" at bounding box center [1210, 259] width 30 height 22
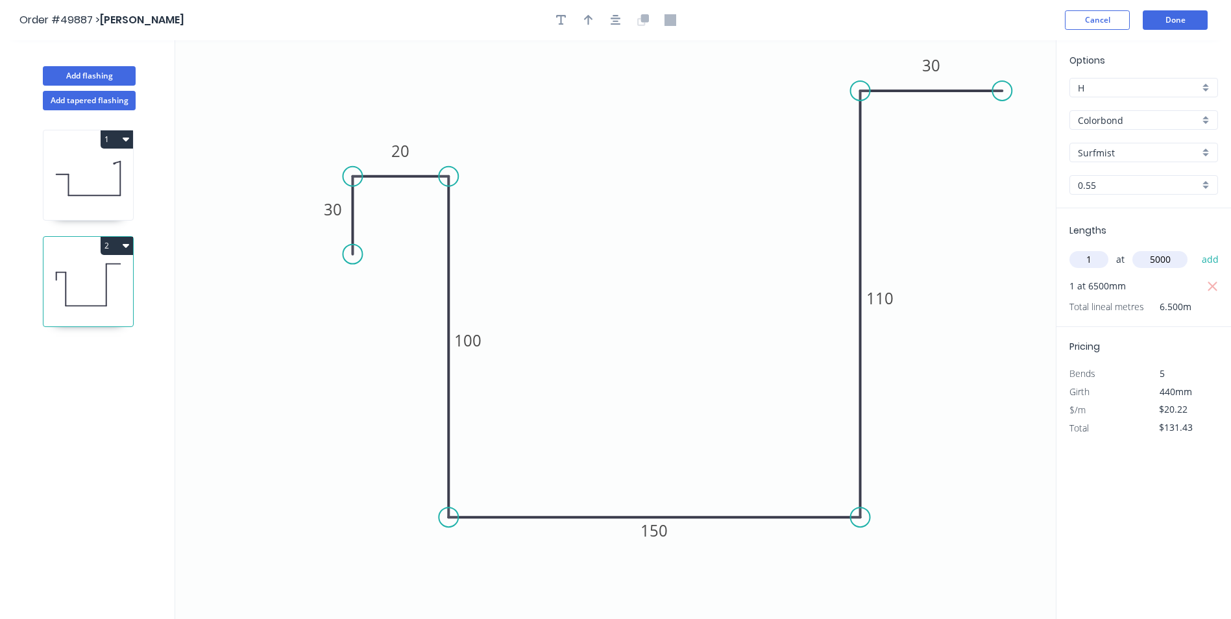
type input "$232.53"
type input "1"
type input "5200"
click at [1195, 248] on button "add" at bounding box center [1210, 259] width 30 height 22
type input "$337.67"
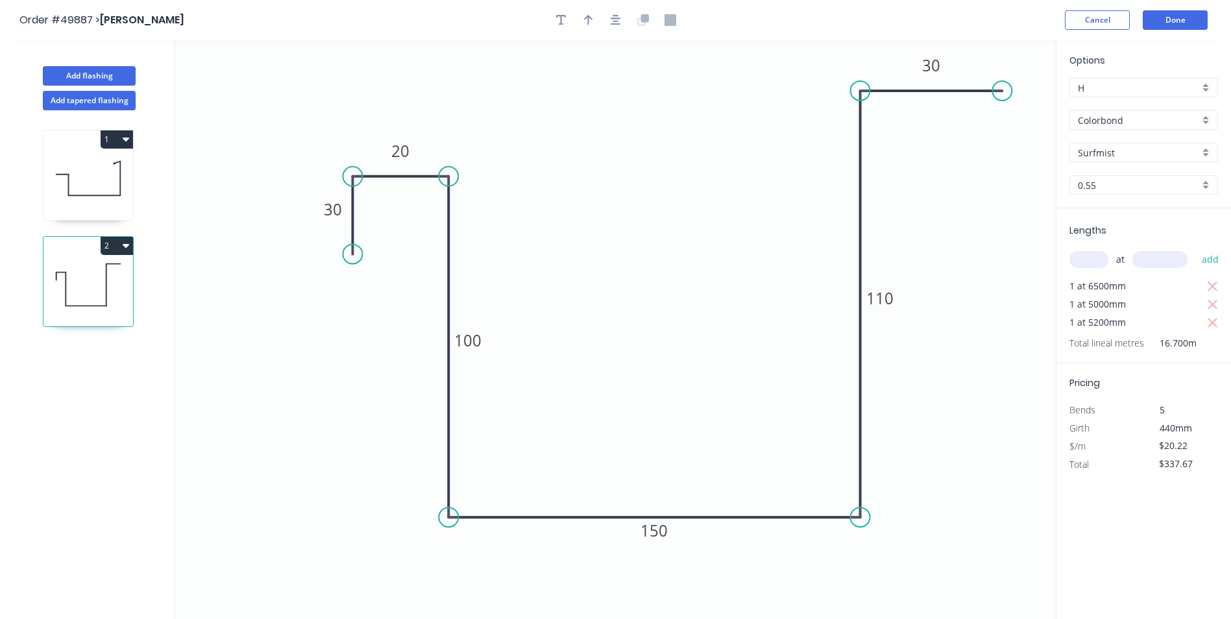
drag, startPoint x: 910, startPoint y: 546, endPoint x: 912, endPoint y: 531, distance: 14.5
click at [911, 540] on icon "0 30 20 100 150 110 30" at bounding box center [615, 329] width 880 height 579
click at [588, 24] on icon "button" at bounding box center [588, 20] width 9 height 10
drag, startPoint x: 993, startPoint y: 102, endPoint x: 983, endPoint y: 384, distance: 282.4
click at [983, 384] on icon at bounding box center [982, 369] width 12 height 42
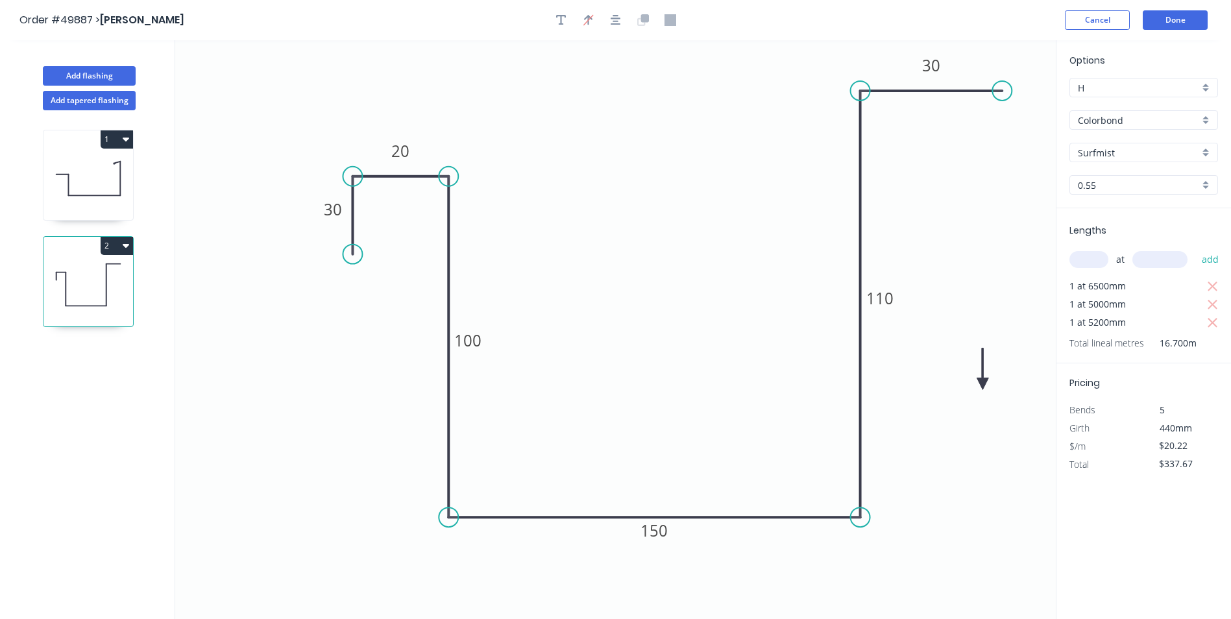
click at [983, 384] on icon at bounding box center [982, 369] width 12 height 42
click at [982, 384] on icon at bounding box center [994, 373] width 38 height 38
drag, startPoint x: 977, startPoint y: 380, endPoint x: 964, endPoint y: 380, distance: 13.0
click at [964, 380] on icon "0 30 20 100 150 110 30" at bounding box center [615, 329] width 880 height 579
drag, startPoint x: 985, startPoint y: 382, endPoint x: 830, endPoint y: 346, distance: 158.5
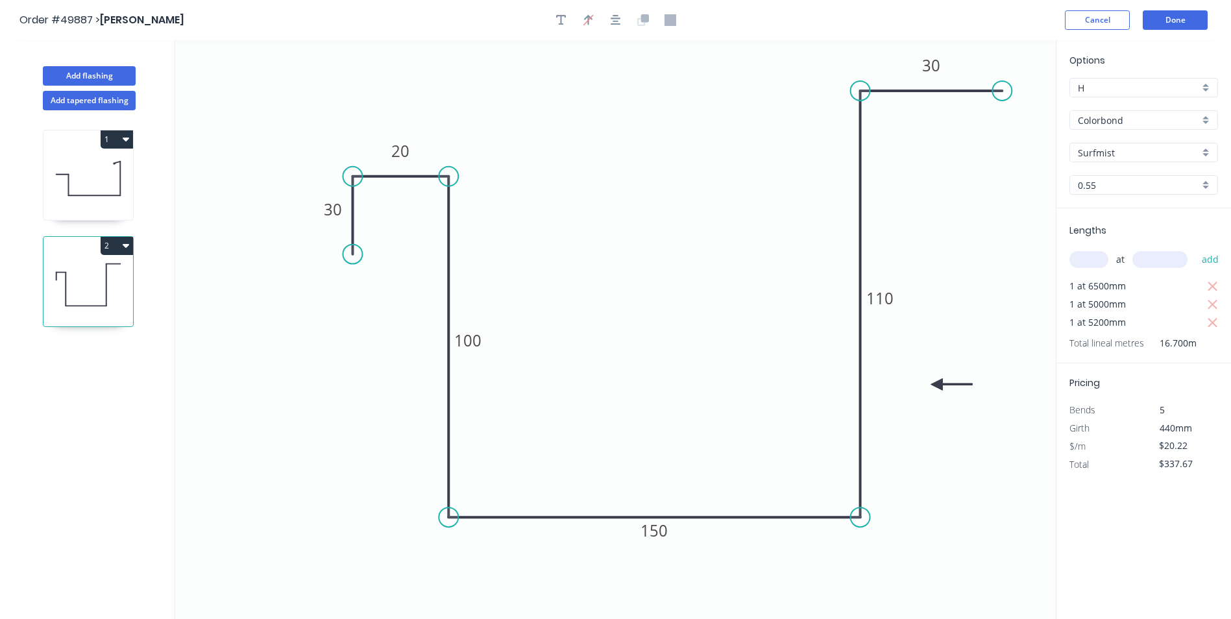
click at [930, 382] on icon at bounding box center [951, 384] width 42 height 12
click at [91, 182] on icon at bounding box center [88, 178] width 90 height 83
type input "$22.72"
type input "$458.94"
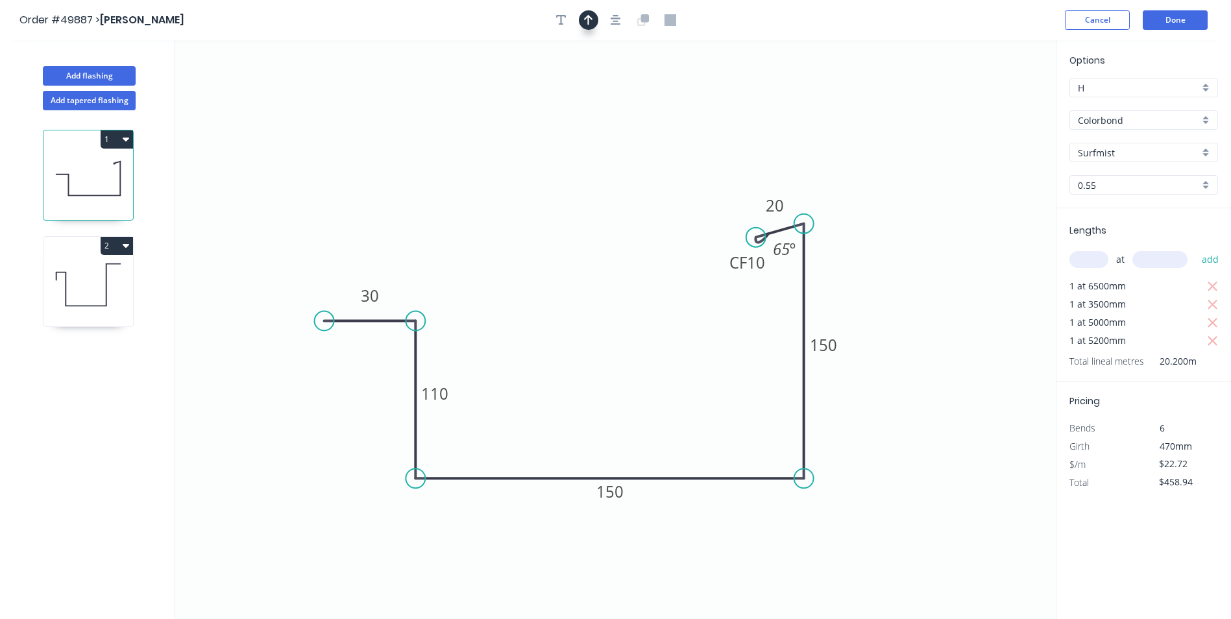
click at [584, 22] on icon "button" at bounding box center [588, 20] width 9 height 12
drag, startPoint x: 988, startPoint y: 101, endPoint x: 900, endPoint y: 332, distance: 246.7
click at [900, 333] on icon at bounding box center [903, 317] width 12 height 42
click at [900, 332] on icon at bounding box center [900, 318] width 12 height 42
click at [900, 332] on icon at bounding box center [910, 322] width 38 height 38
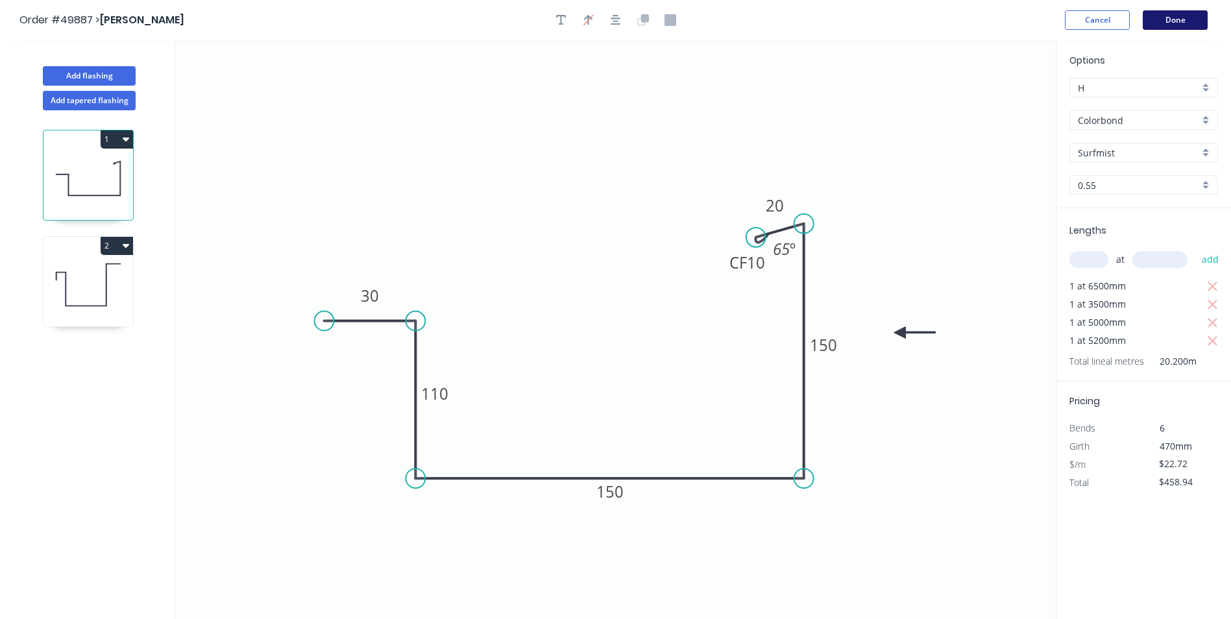
click at [1174, 25] on button "Done" at bounding box center [1175, 19] width 65 height 19
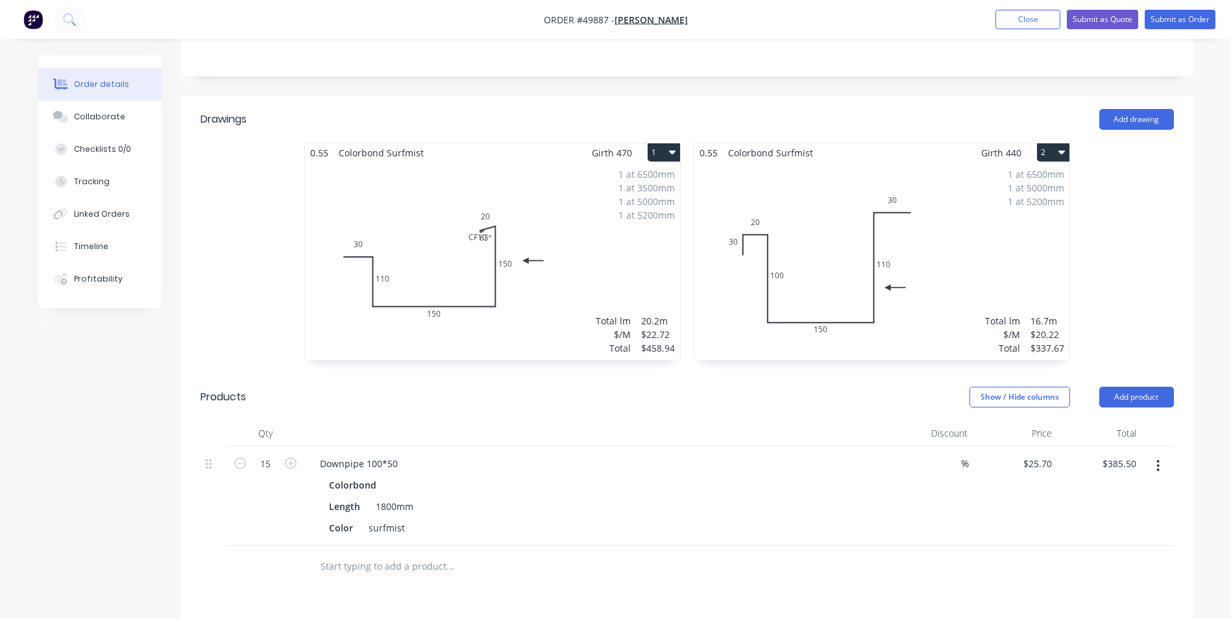
scroll to position [260, 0]
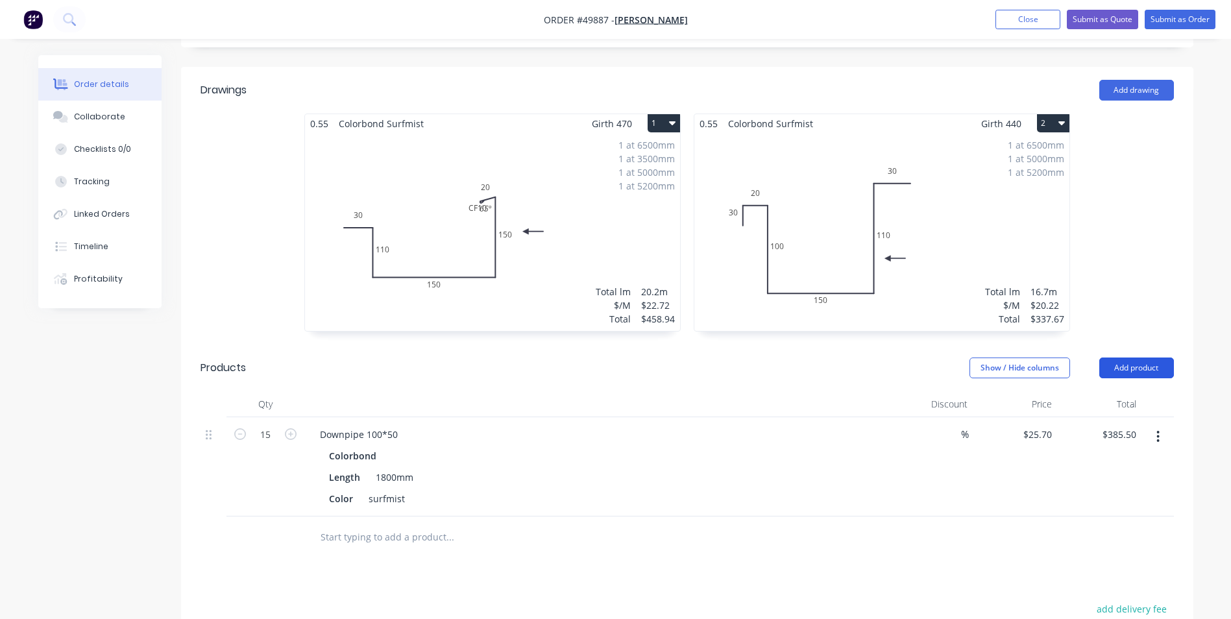
click at [1135, 366] on button "Add product" at bounding box center [1136, 367] width 75 height 21
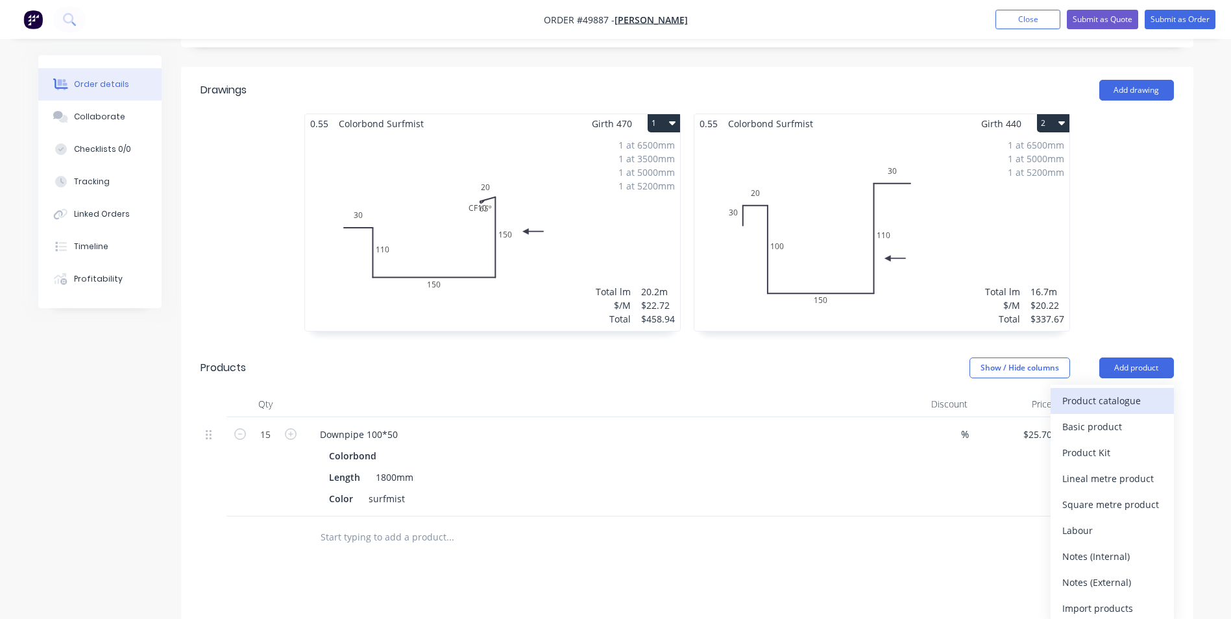
click at [1152, 402] on div "Product catalogue" at bounding box center [1112, 400] width 100 height 19
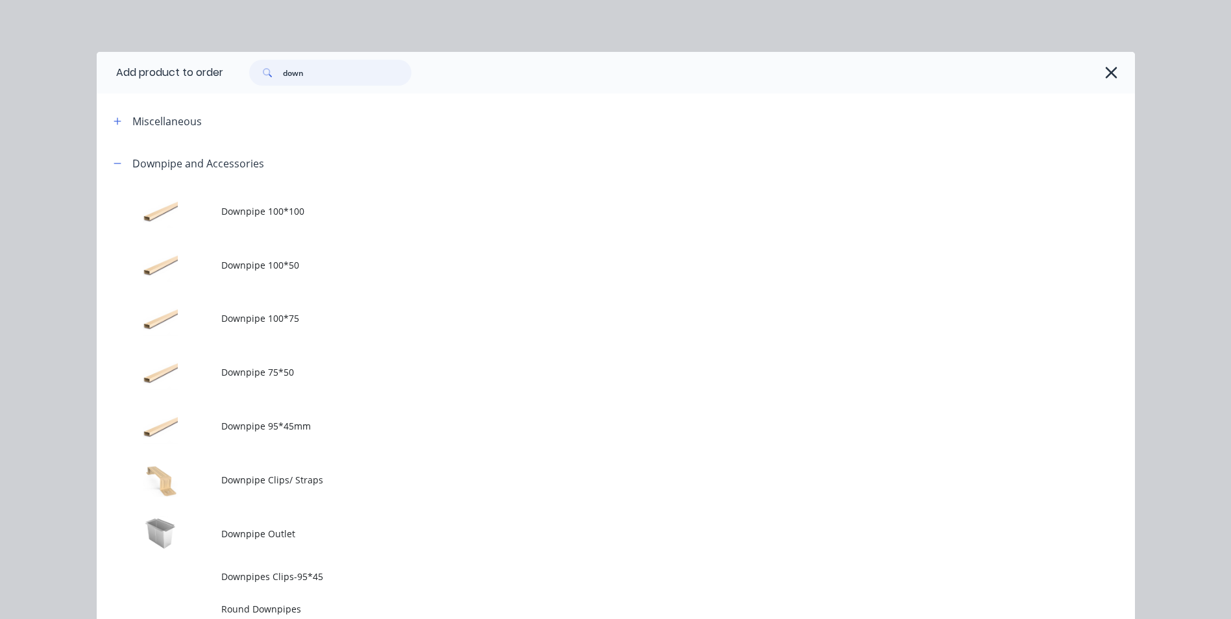
drag, startPoint x: 319, startPoint y: 67, endPoint x: 219, endPoint y: 65, distance: 100.0
click at [209, 76] on header "Add product to order down" at bounding box center [616, 73] width 1038 height 42
type input "glass"
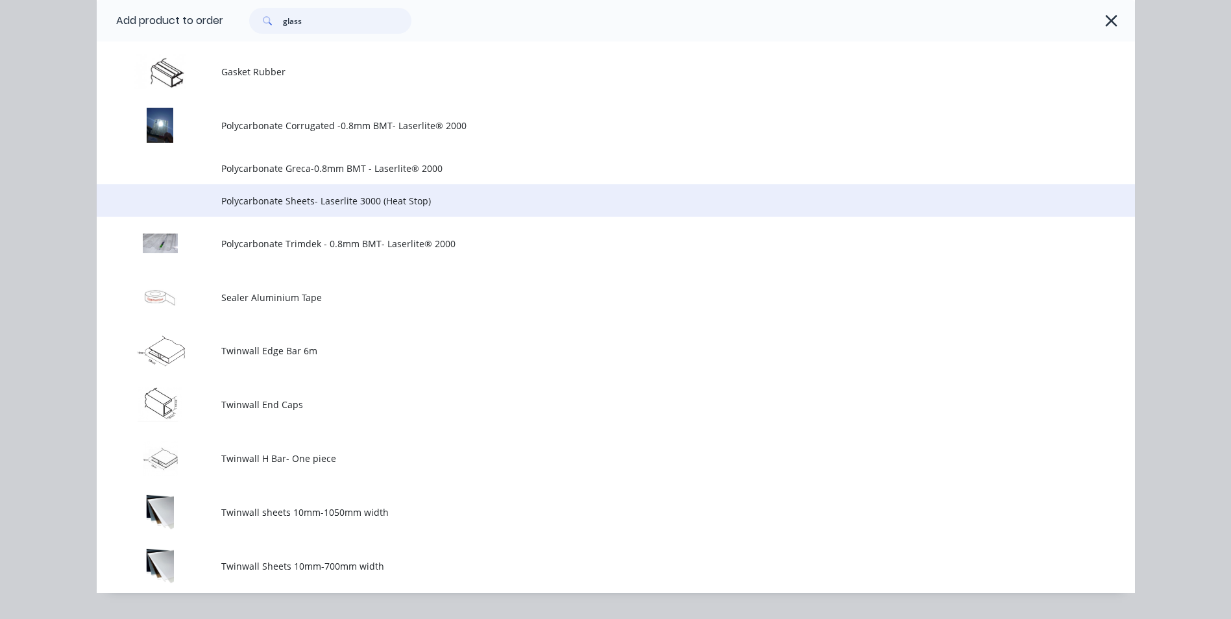
scroll to position [375, 0]
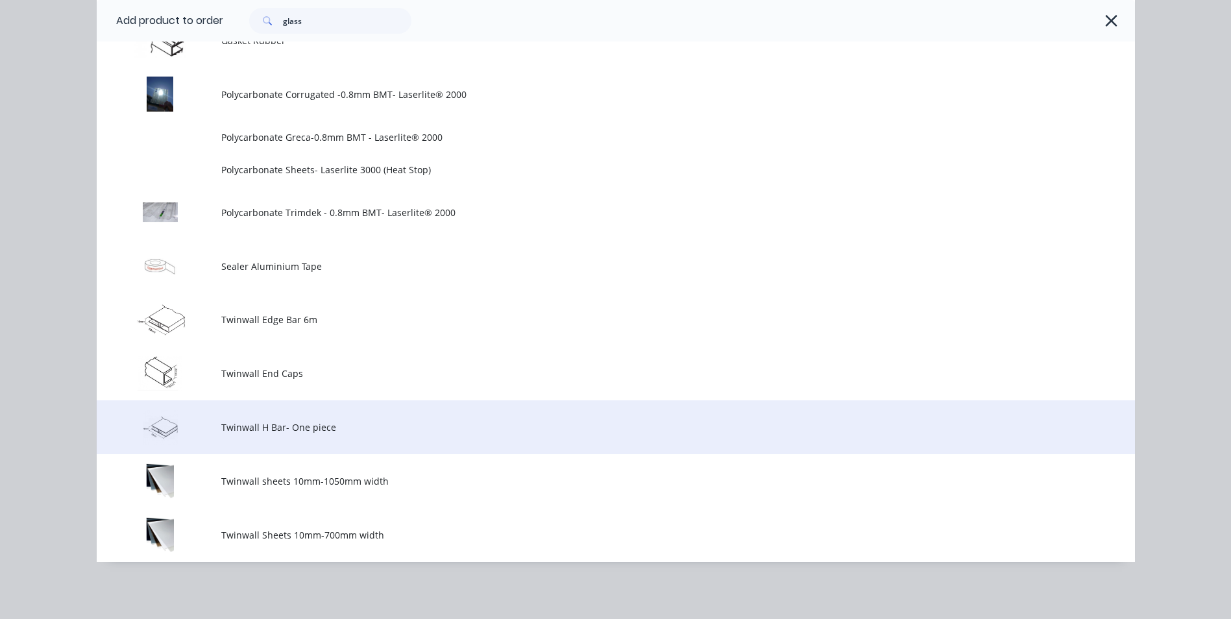
click at [343, 422] on span "Twinwall H Bar- One piece" at bounding box center [586, 427] width 731 height 14
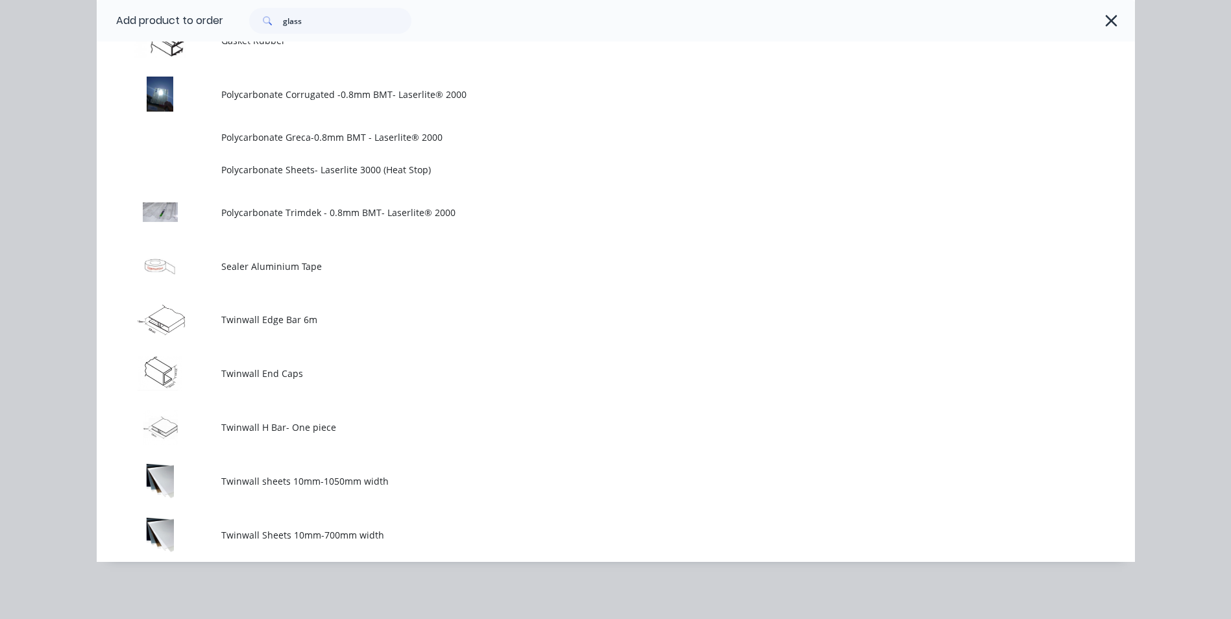
scroll to position [0, 0]
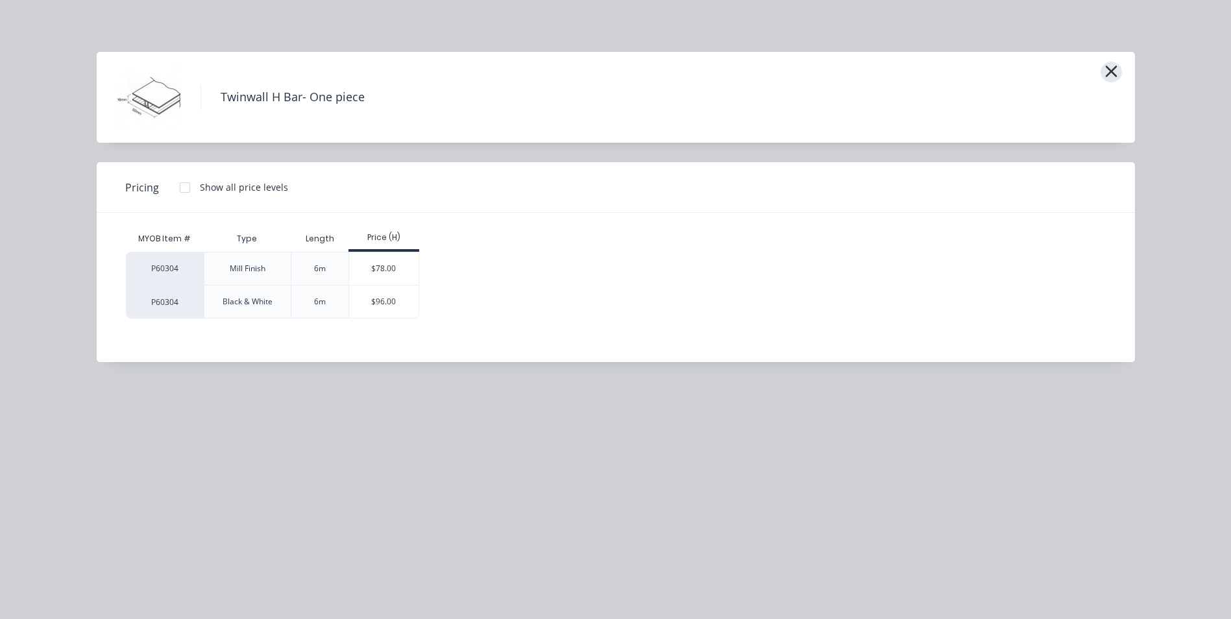
click at [1113, 67] on icon "button" at bounding box center [1111, 71] width 14 height 18
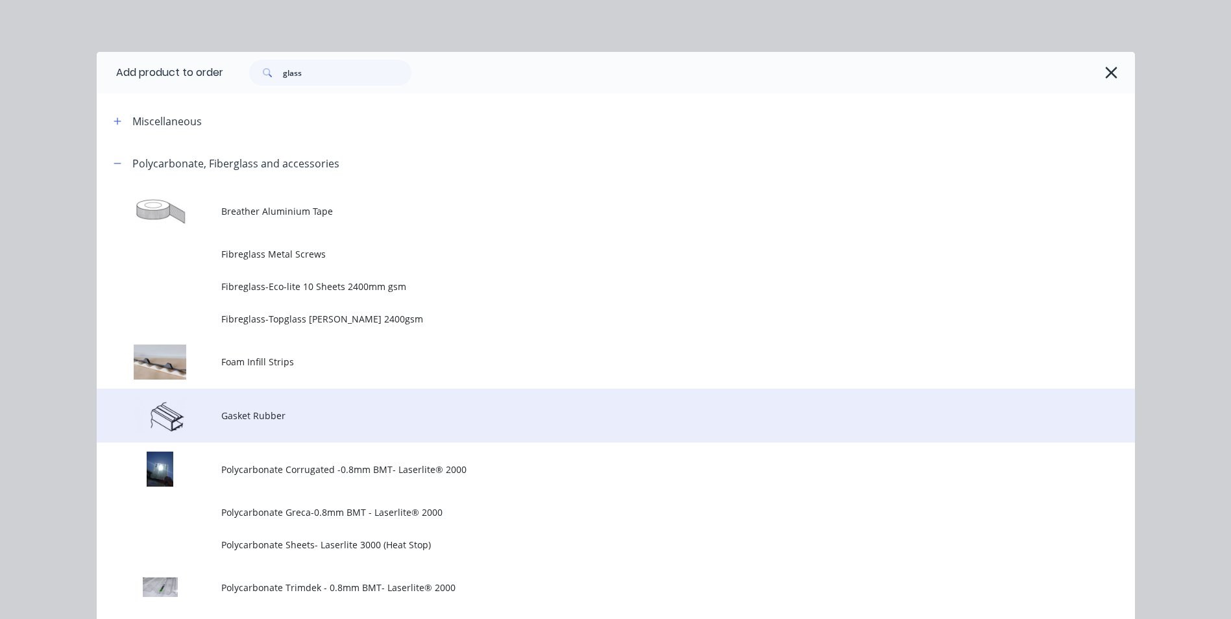
scroll to position [142, 0]
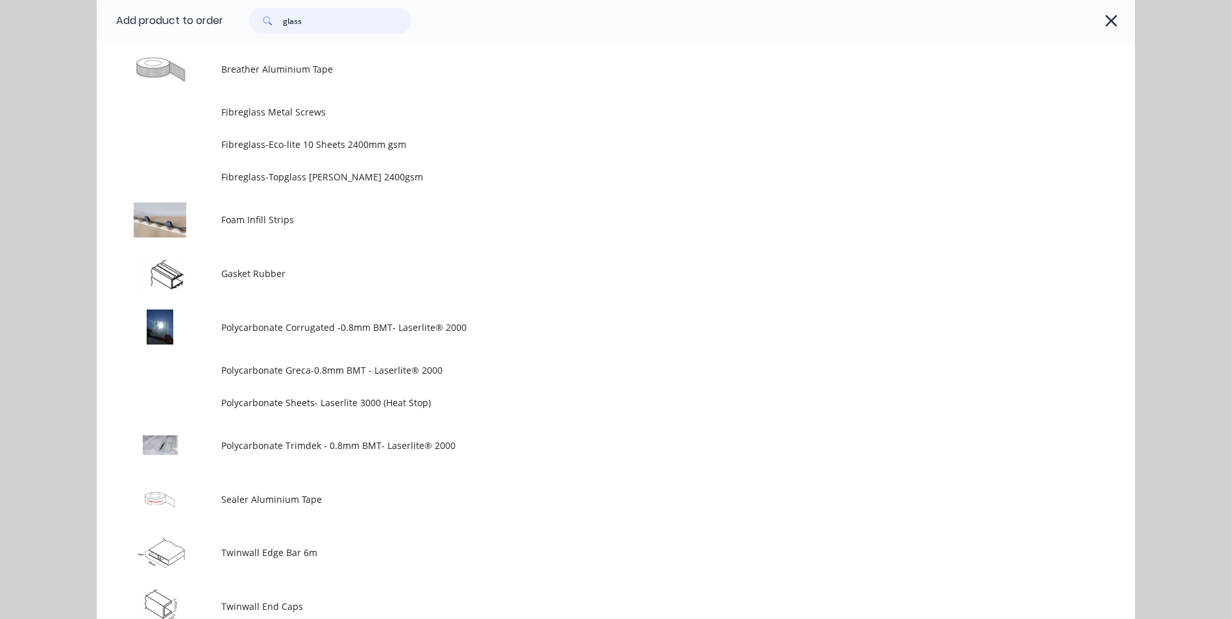
drag, startPoint x: 308, startPoint y: 22, endPoint x: 162, endPoint y: 23, distance: 146.0
click at [162, 23] on header "Add product to order glass" at bounding box center [616, 21] width 1038 height 42
type input "y"
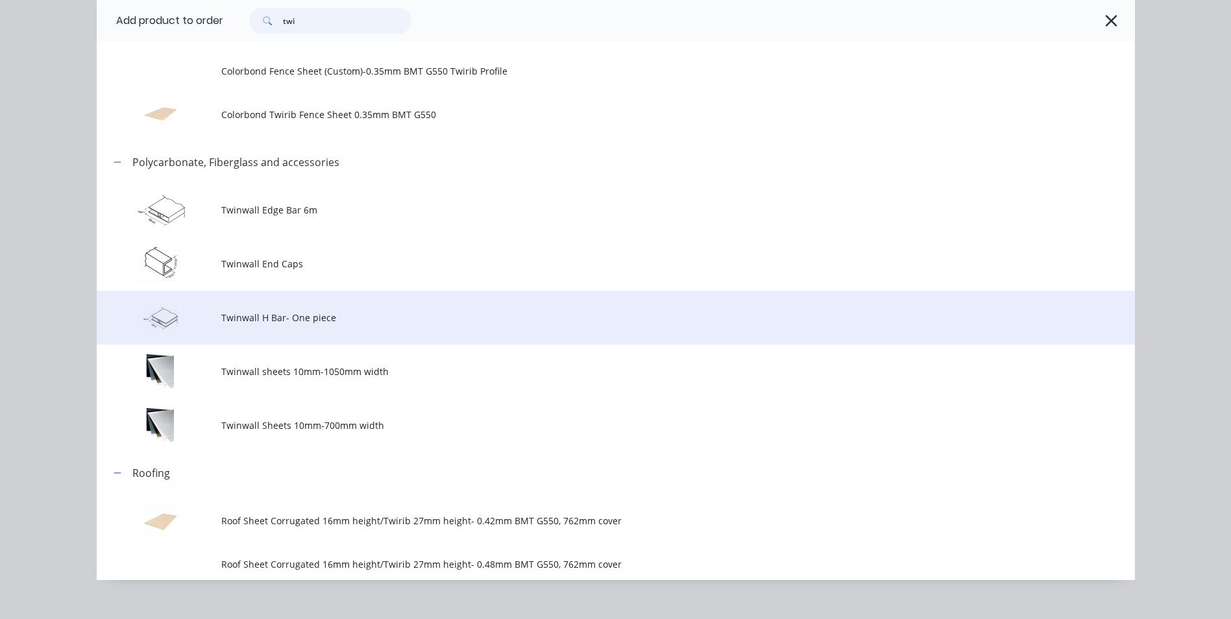
scroll to position [130, 0]
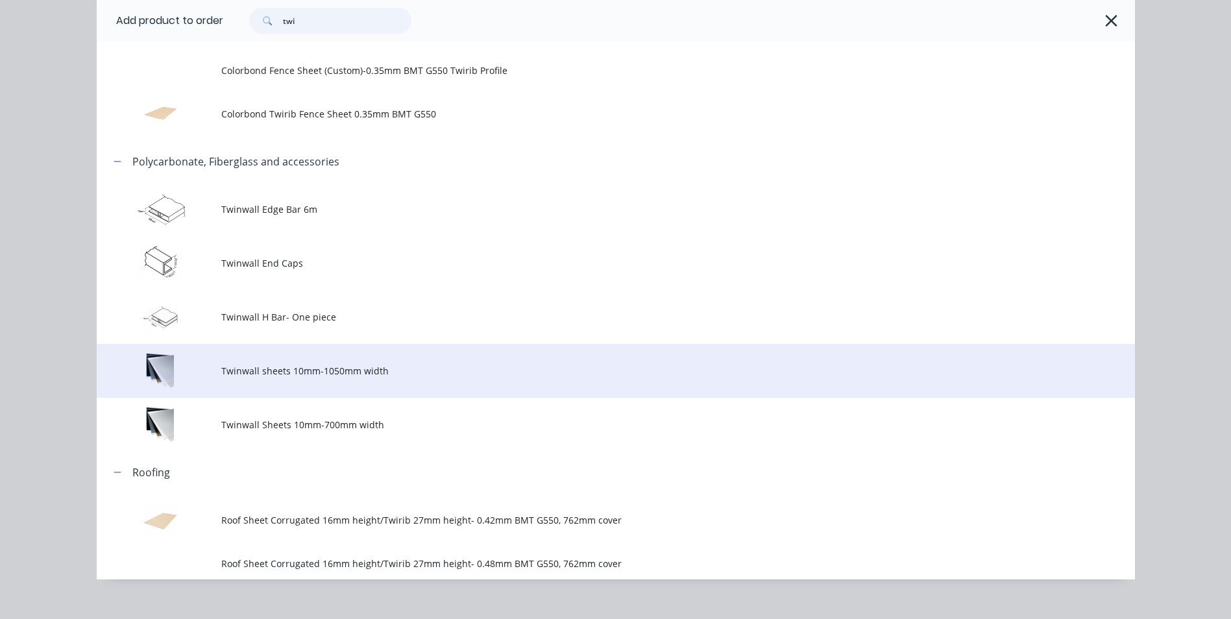
type input "twi"
click at [409, 381] on td "Twinwall sheets 10mm-1050mm width" at bounding box center [678, 371] width 914 height 54
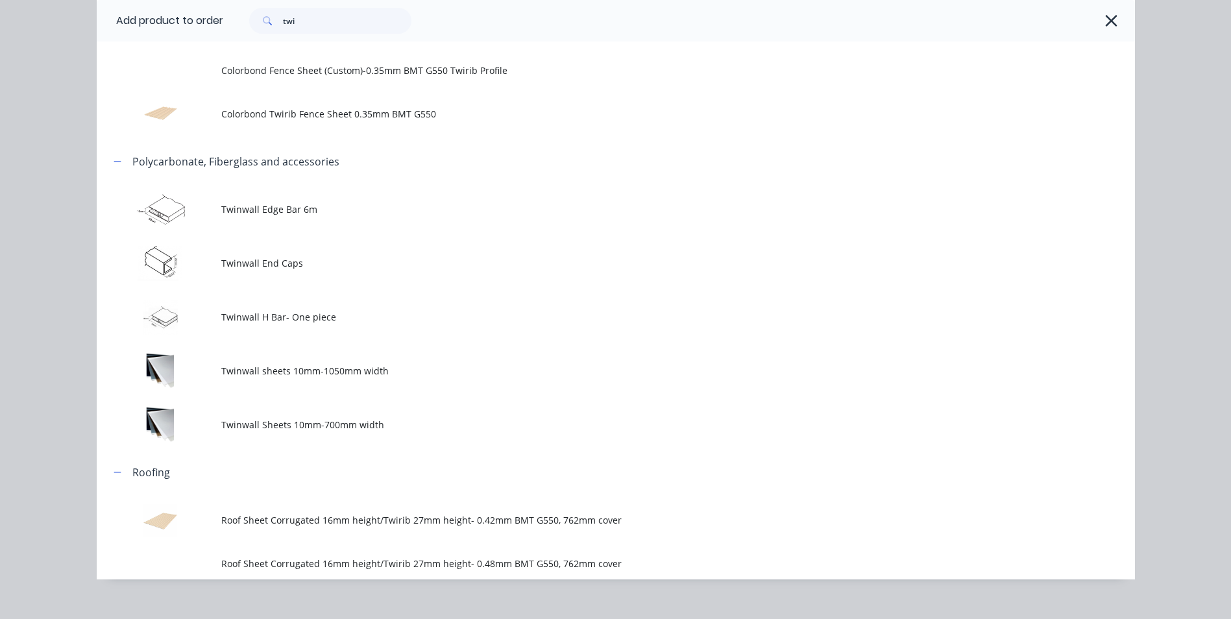
scroll to position [0, 0]
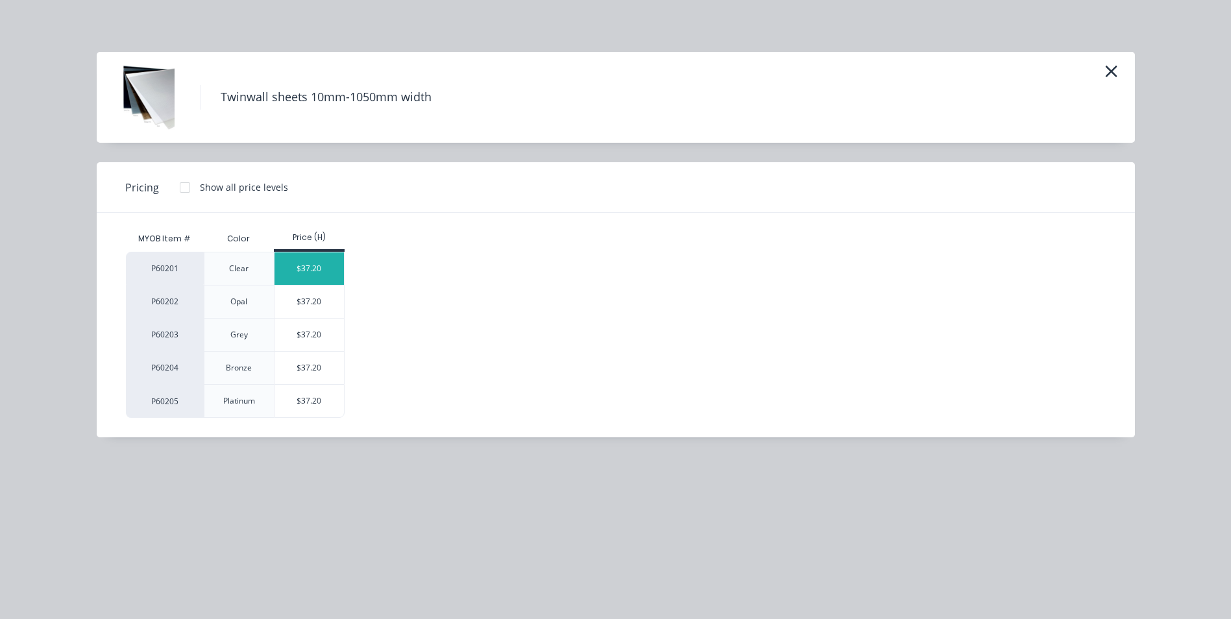
click at [316, 262] on div "$37.20" at bounding box center [308, 268] width 69 height 32
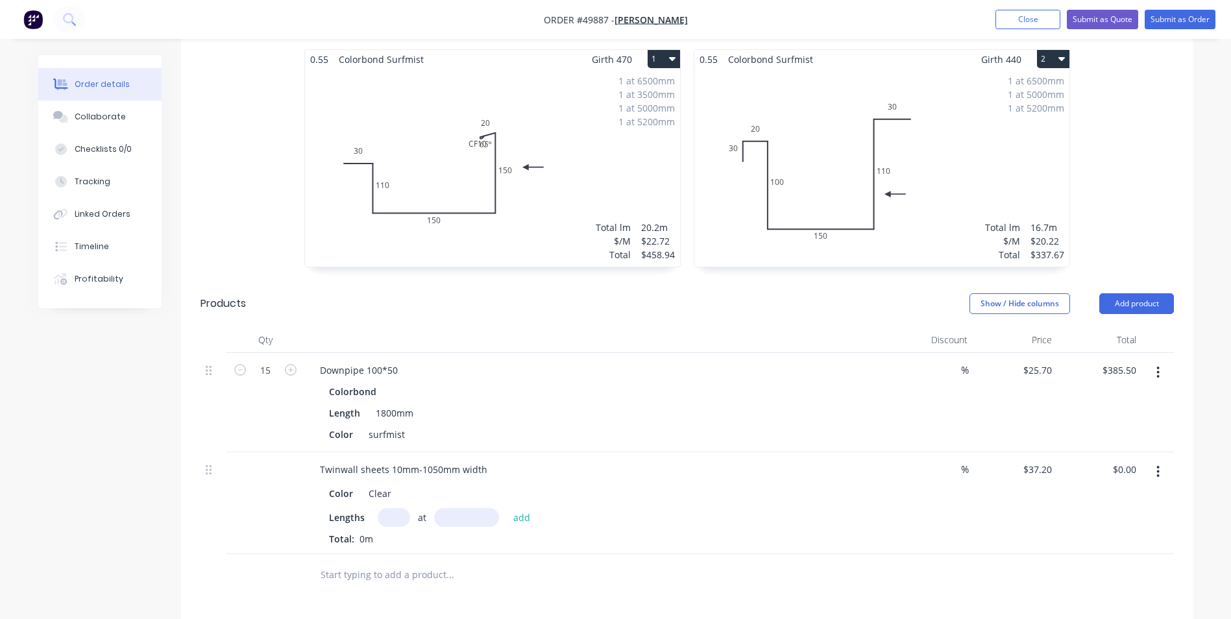
scroll to position [454, 0]
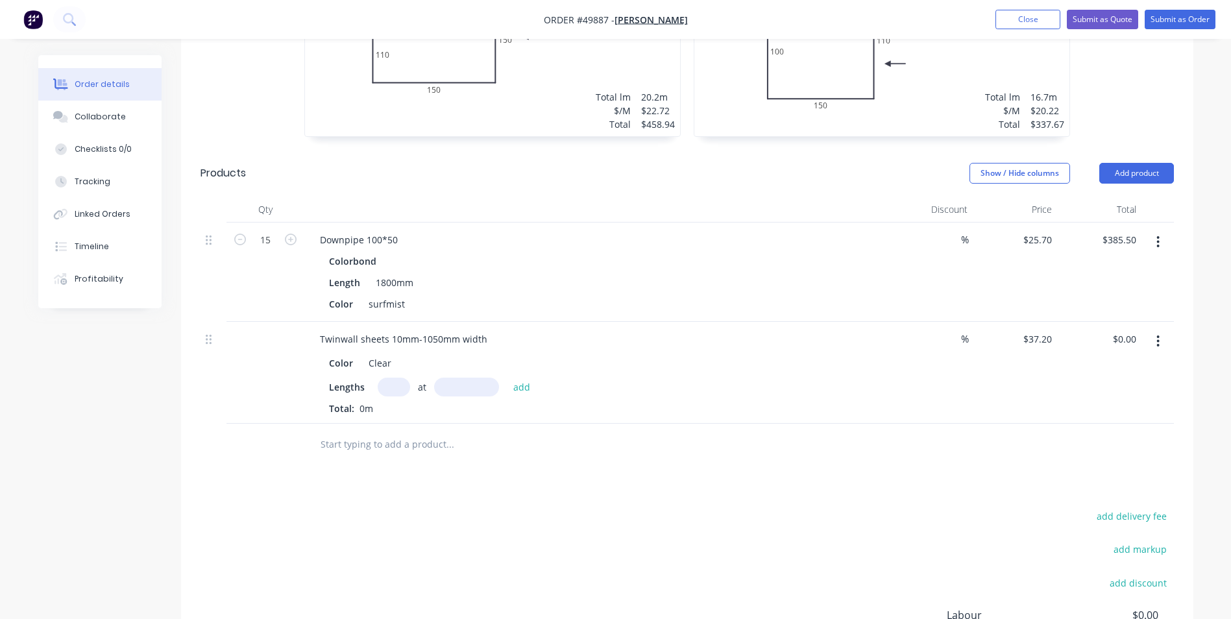
click at [405, 386] on input "text" at bounding box center [394, 387] width 32 height 19
click at [470, 384] on input "text" at bounding box center [466, 387] width 65 height 19
type input "4000mm"
click at [390, 387] on input "text" at bounding box center [394, 387] width 32 height 19
type input "2"
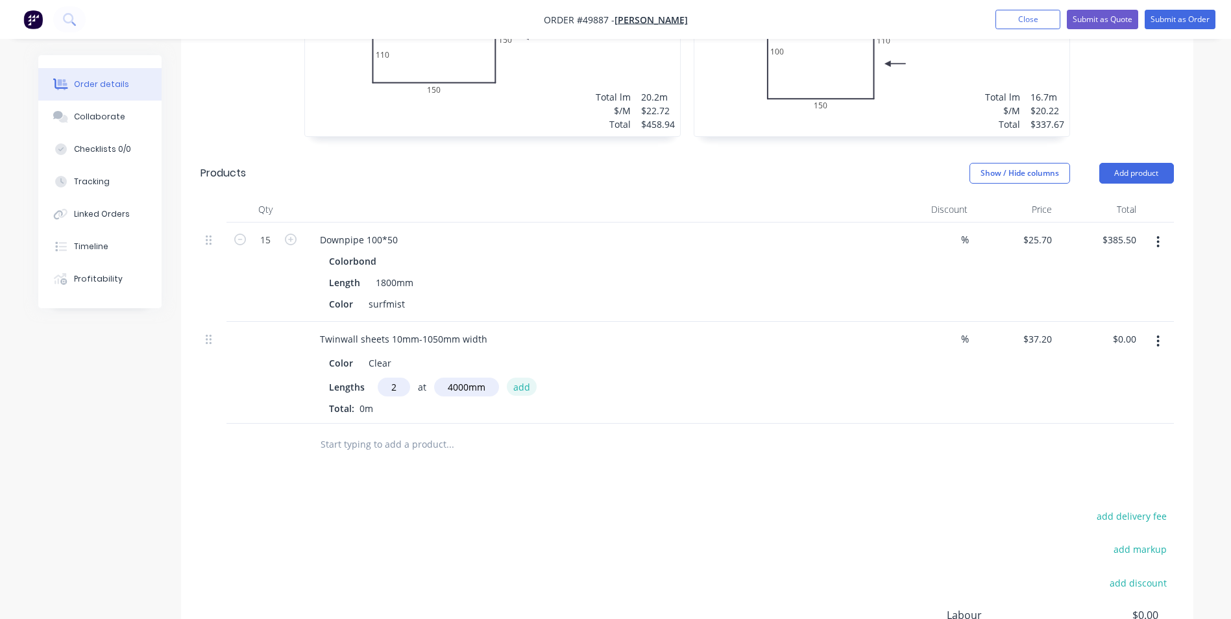
click at [507, 378] on button "add" at bounding box center [522, 387] width 30 height 18
type input "$297.60"
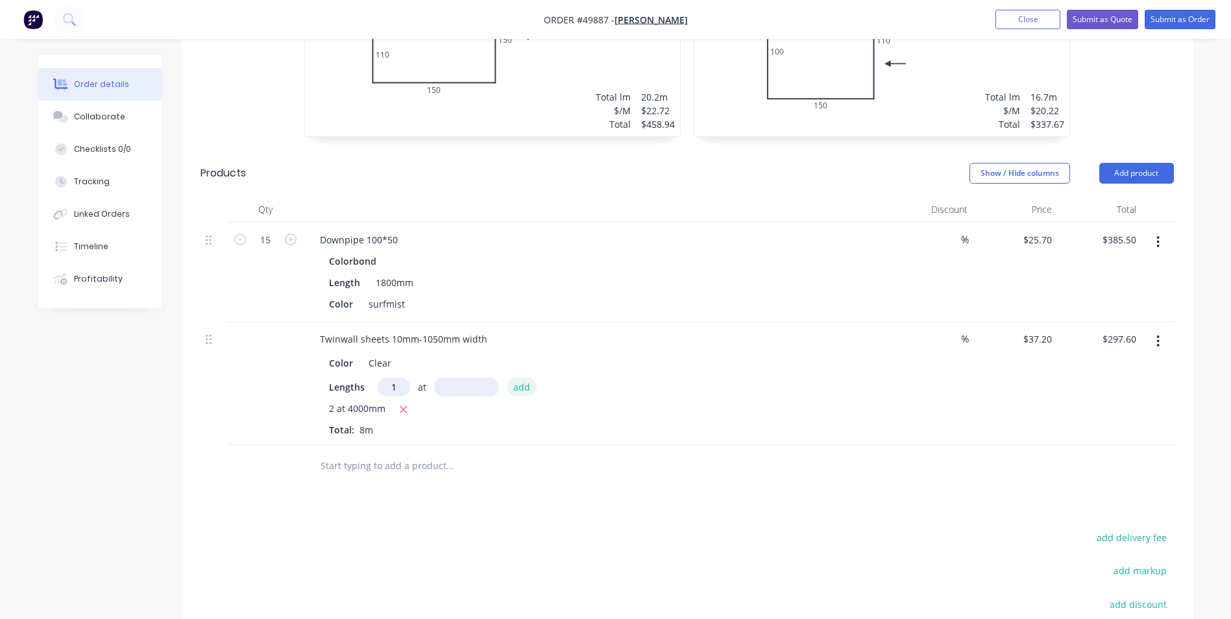
type input "1"
type input "3500"
click at [507, 378] on button "add" at bounding box center [522, 387] width 30 height 18
type input "$427.80"
type input "1"
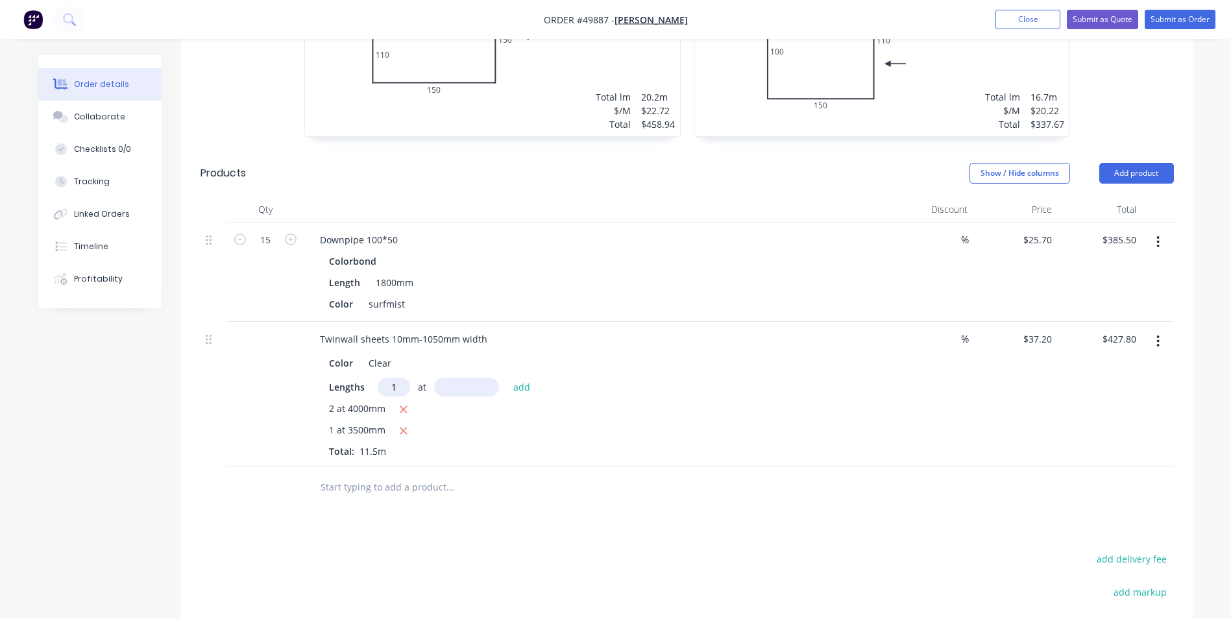
click at [466, 389] on input "text" at bounding box center [466, 387] width 65 height 19
type input "3340"
drag, startPoint x: 474, startPoint y: 383, endPoint x: 422, endPoint y: 389, distance: 52.9
click at [422, 389] on div "1 at 3340 add" at bounding box center [458, 387] width 160 height 19
click at [399, 387] on input "1" at bounding box center [394, 387] width 32 height 19
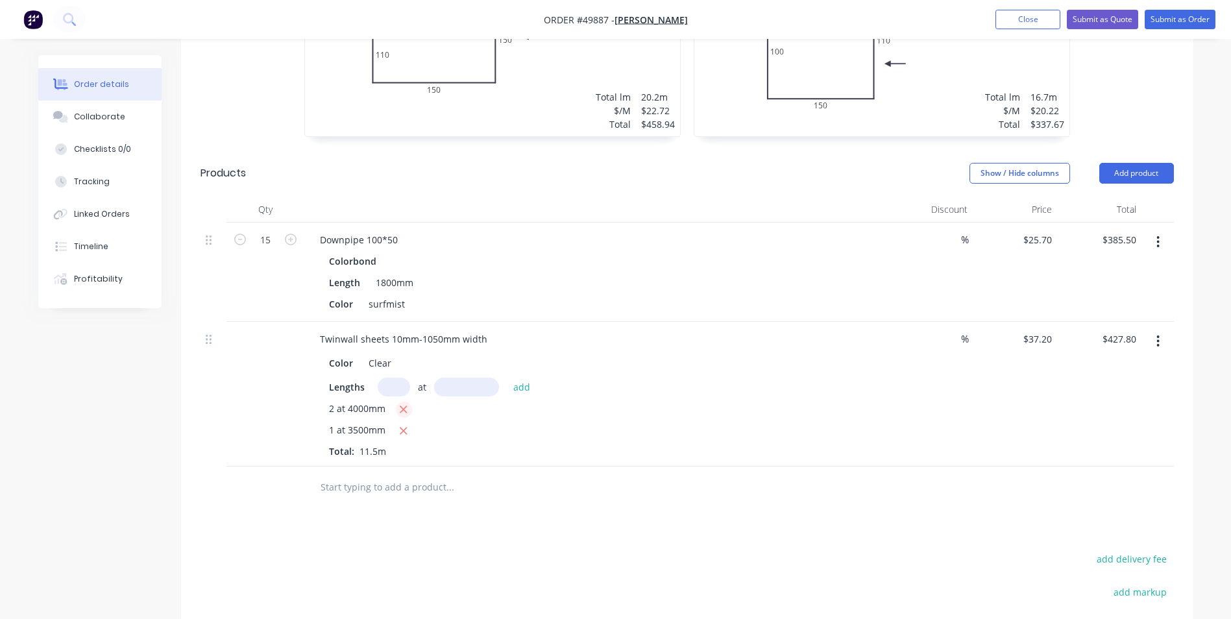
click at [403, 406] on icon "button" at bounding box center [403, 410] width 8 height 12
click at [334, 409] on span "1 at 3500mm" at bounding box center [357, 410] width 56 height 16
click at [399, 408] on icon "button" at bounding box center [403, 410] width 8 height 12
type input "$0.00"
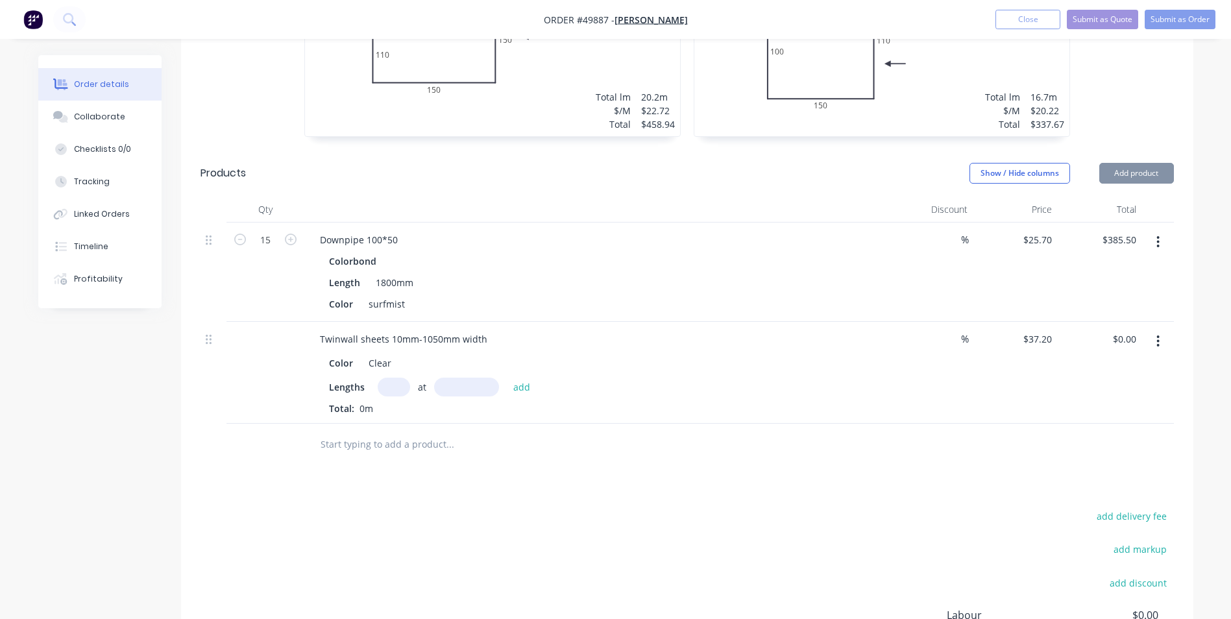
click at [387, 383] on input "text" at bounding box center [394, 387] width 32 height 19
type input "3"
click at [478, 389] on input "text" at bounding box center [466, 387] width 65 height 19
type input "3500"
click at [507, 378] on button "add" at bounding box center [522, 387] width 30 height 18
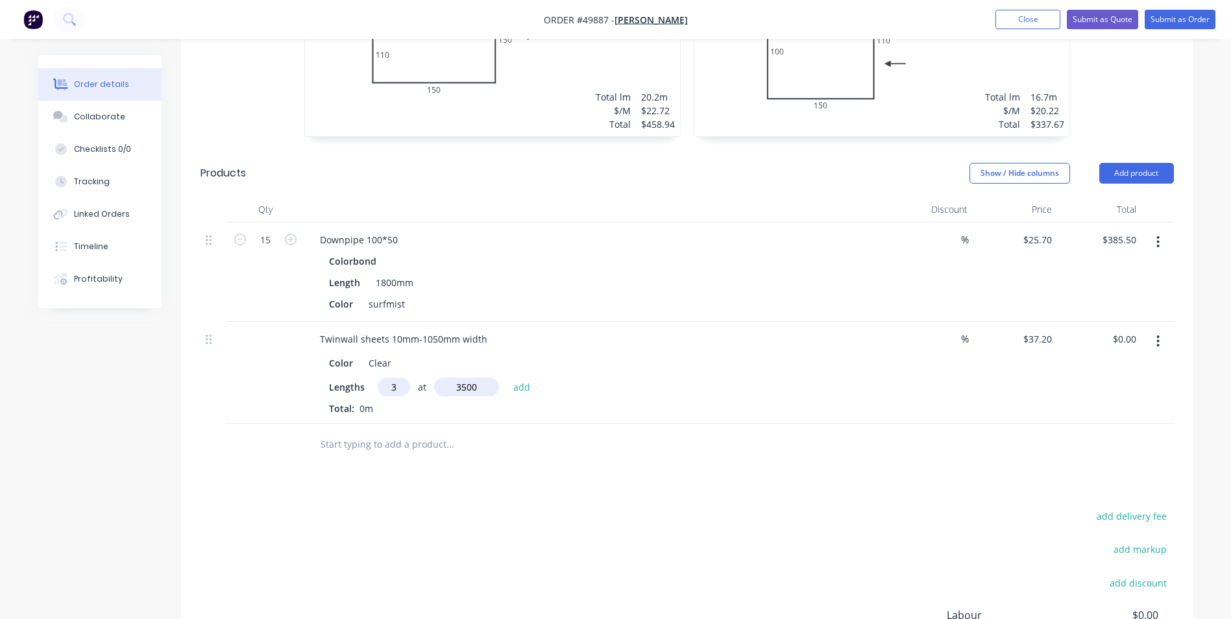
type input "$390.60"
click at [1154, 343] on button "button" at bounding box center [1158, 341] width 30 height 23
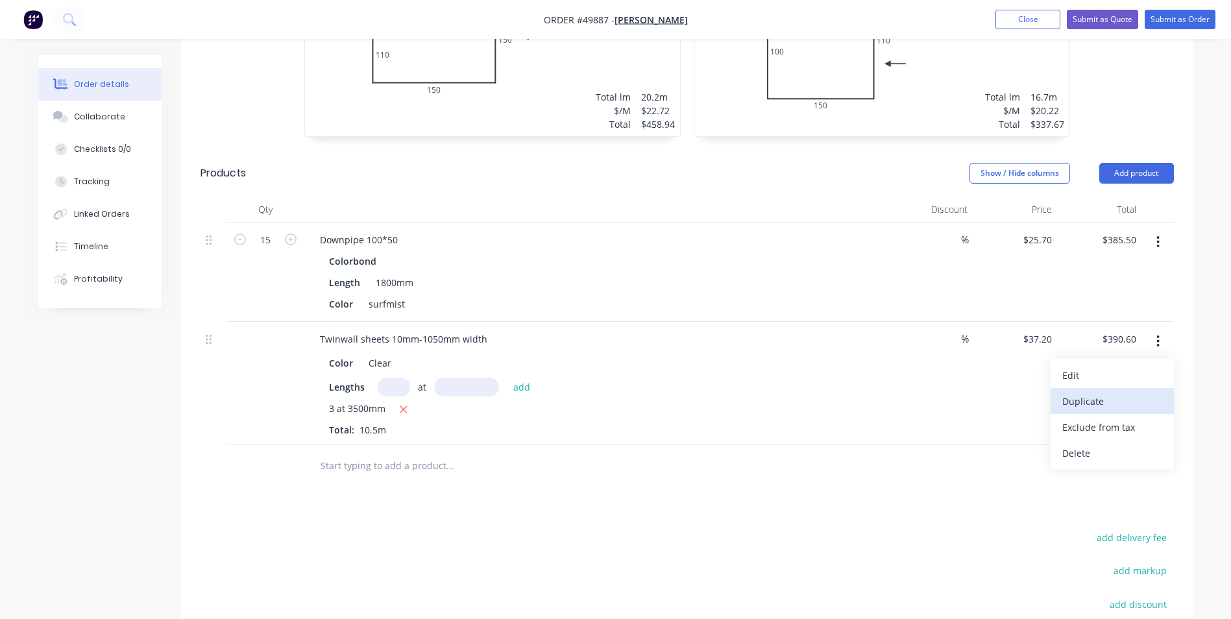
click at [1145, 395] on div "Duplicate" at bounding box center [1112, 401] width 100 height 19
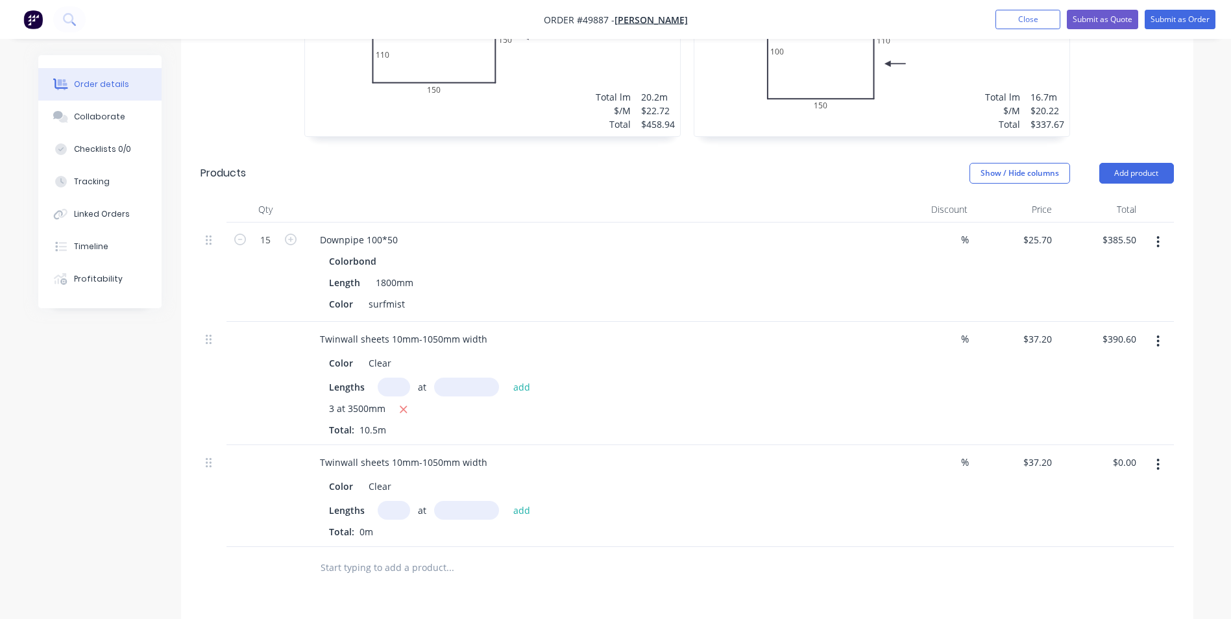
click at [382, 513] on input "text" at bounding box center [394, 510] width 32 height 19
type input "1"
click at [489, 513] on input "text" at bounding box center [466, 510] width 65 height 19
type input "4000"
click at [507, 501] on button "add" at bounding box center [522, 510] width 30 height 18
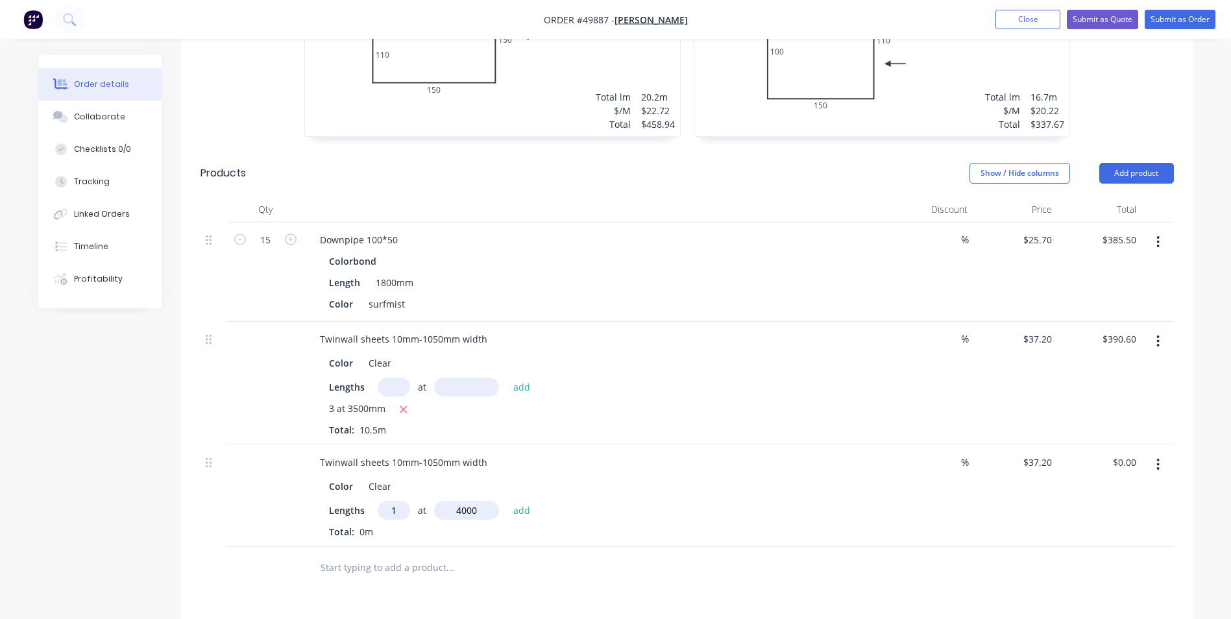
type input "$148.80"
click at [578, 468] on div "Twinwall sheets 10mm-1050mm width" at bounding box center [596, 462] width 574 height 19
click at [418, 389] on span "at" at bounding box center [422, 387] width 8 height 14
drag, startPoint x: 401, startPoint y: 410, endPoint x: 401, endPoint y: 400, distance: 10.4
click at [401, 409] on icon "button" at bounding box center [403, 410] width 8 height 12
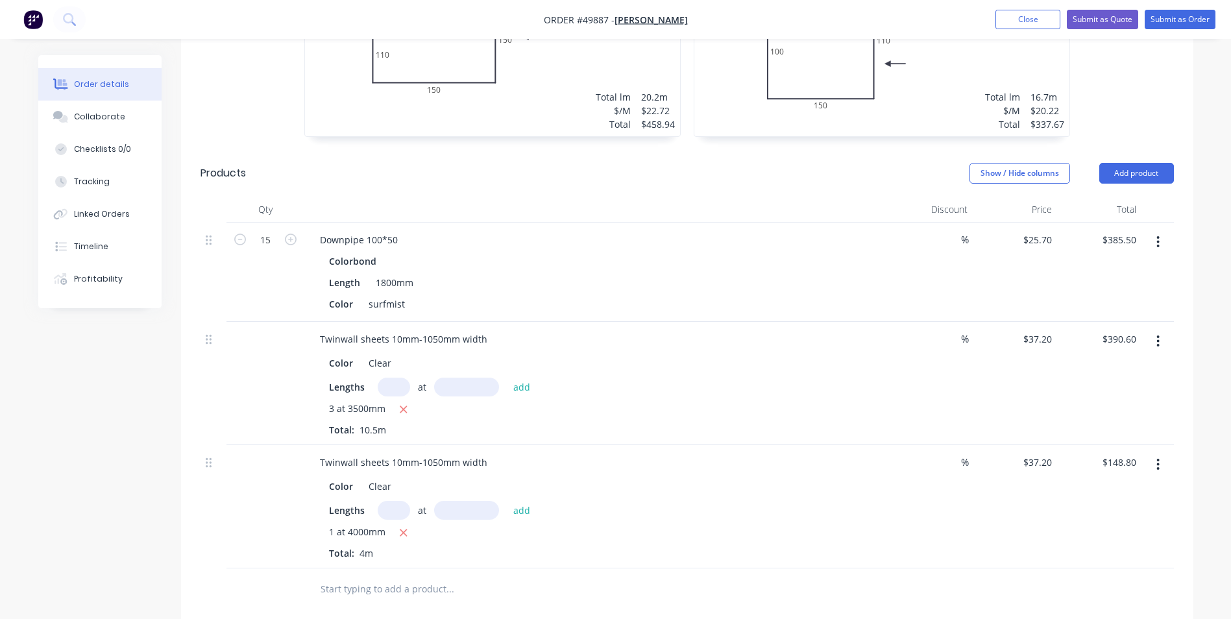
type input "$0.00"
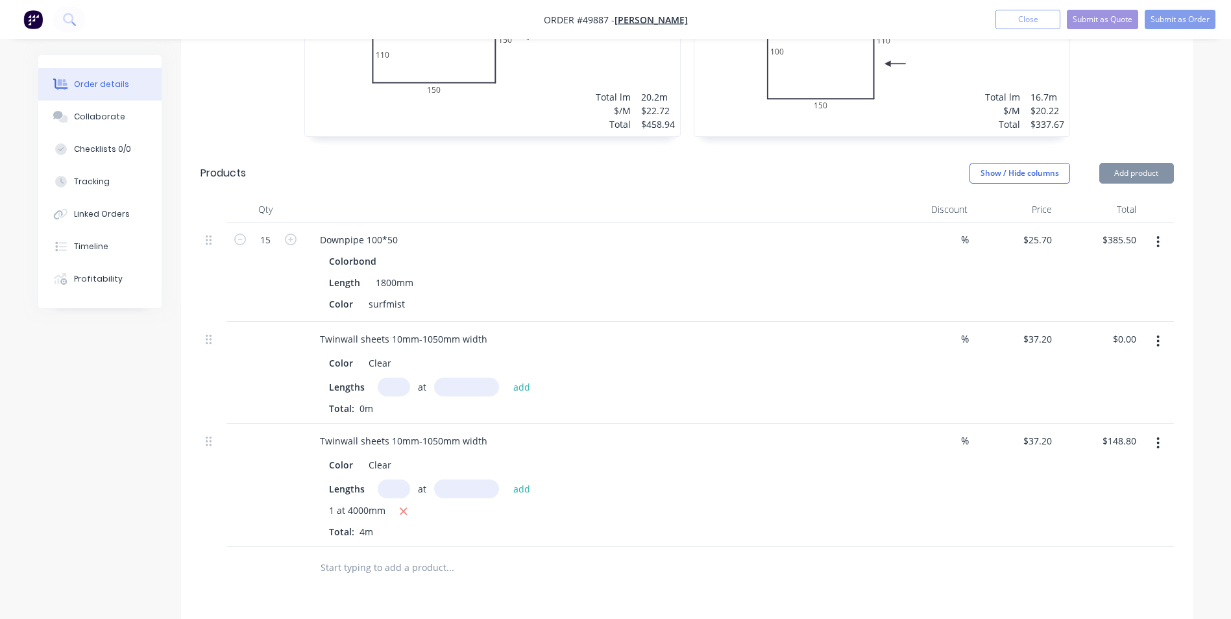
click at [398, 389] on input "text" at bounding box center [394, 387] width 32 height 19
type input "2"
click at [457, 384] on input "text" at bounding box center [466, 387] width 65 height 19
type input "3500"
click at [507, 378] on button "add" at bounding box center [522, 387] width 30 height 18
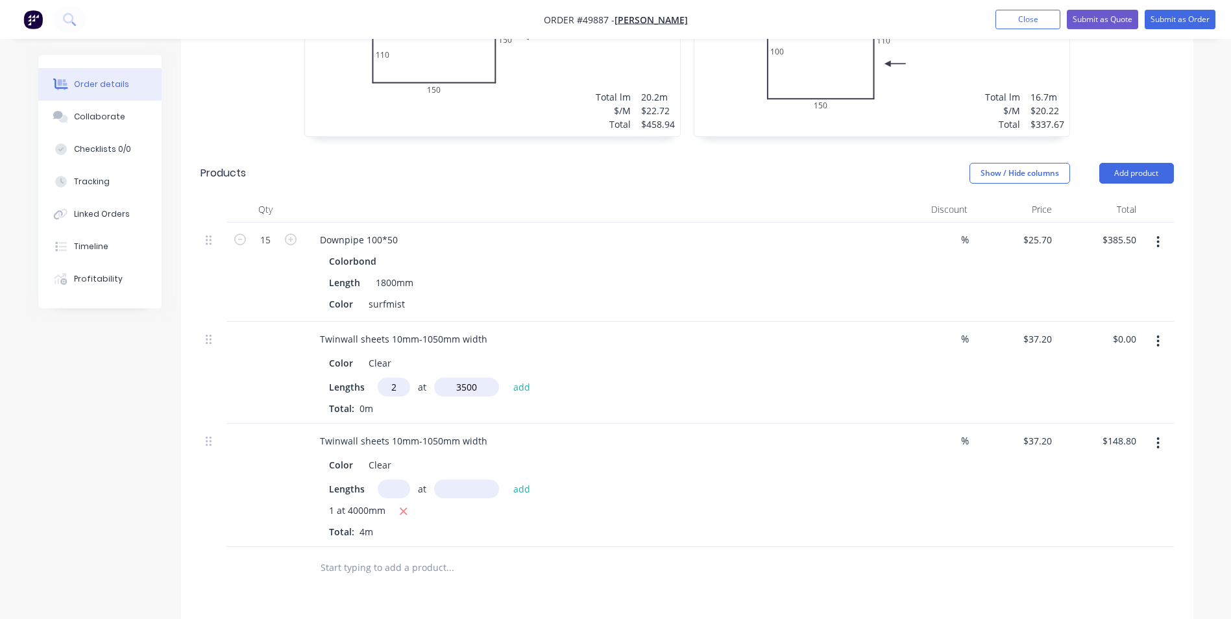
type input "$260.40"
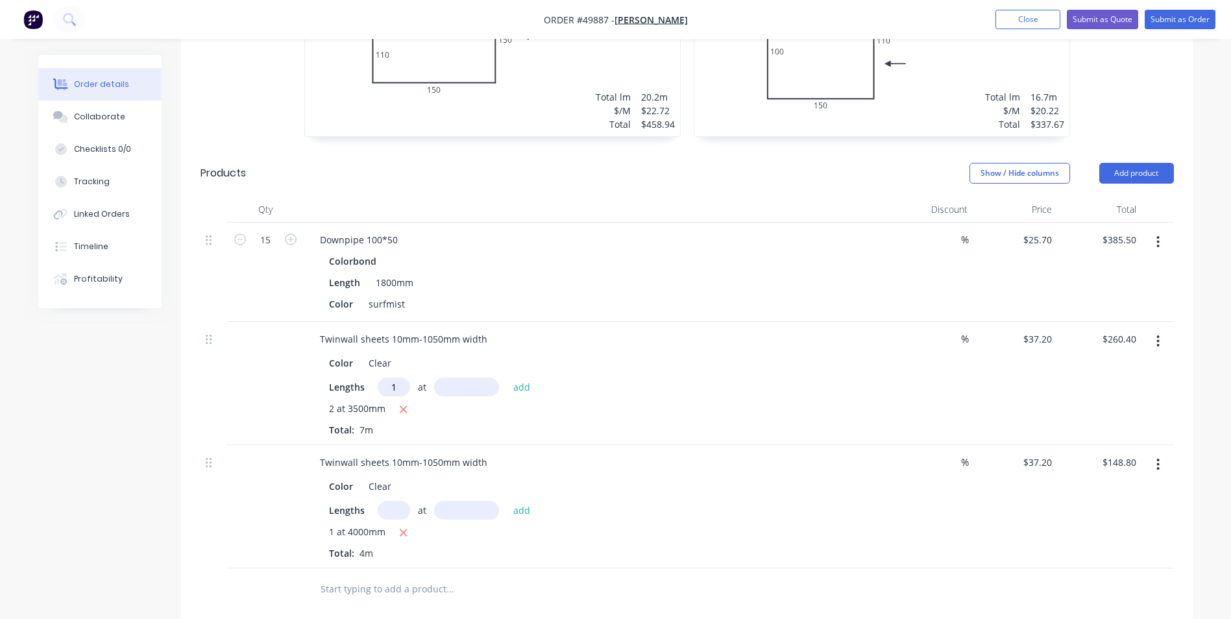
type input "1"
click at [489, 383] on input "text" at bounding box center [466, 387] width 65 height 19
type input "3400"
click at [507, 378] on button "add" at bounding box center [522, 387] width 30 height 18
type input "$386.88"
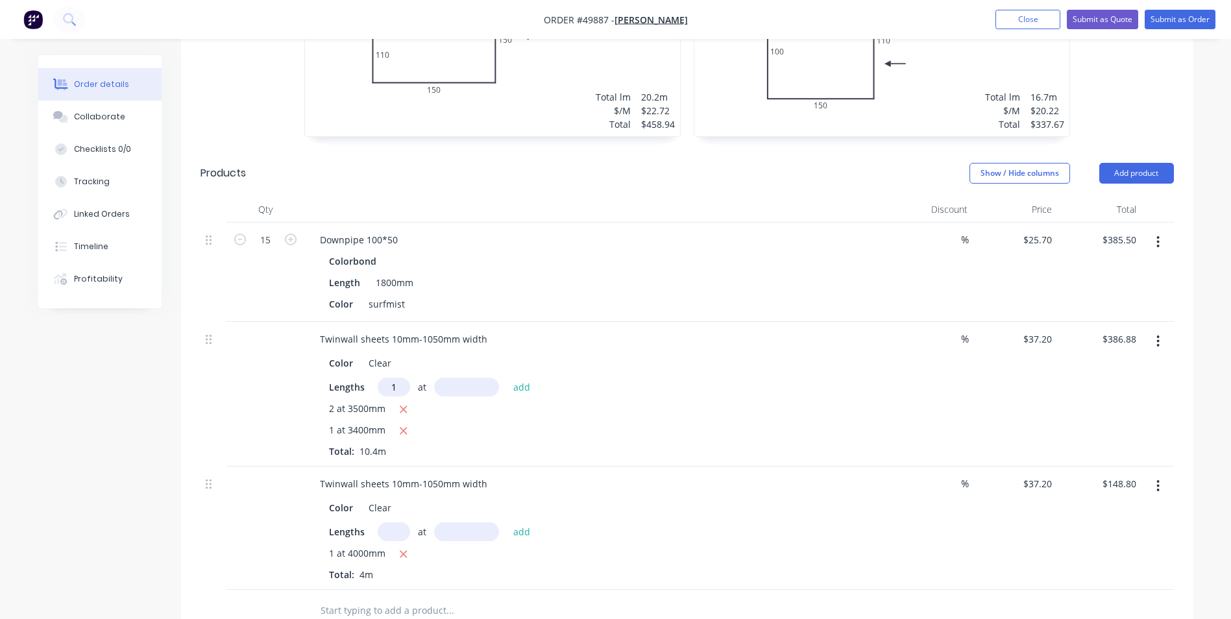
type input "1"
click at [470, 385] on input "text" at bounding box center [466, 387] width 65 height 19
type input "3340"
click at [507, 378] on button "add" at bounding box center [522, 387] width 30 height 18
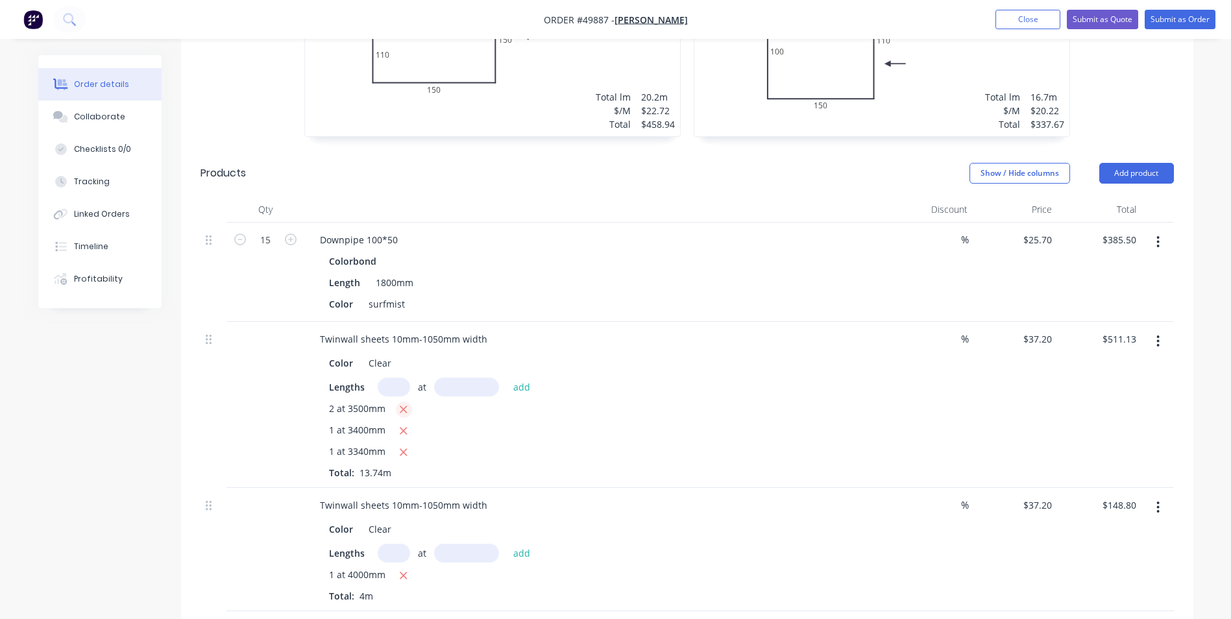
click at [397, 406] on button "button" at bounding box center [404, 410] width 16 height 16
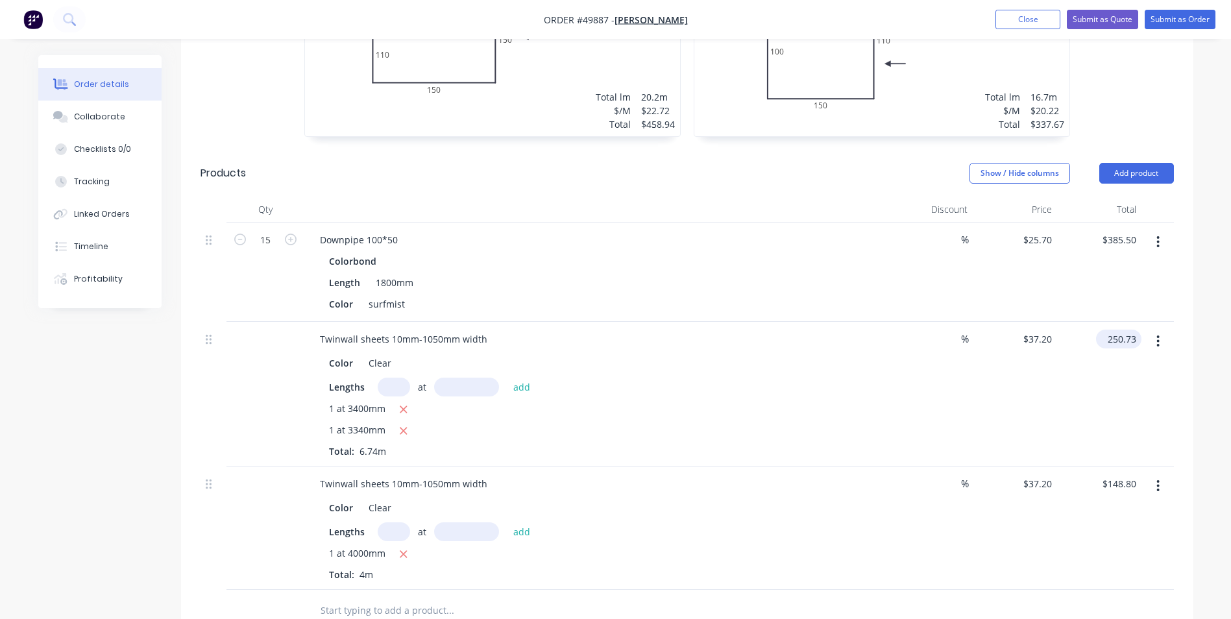
click at [1130, 346] on input "250.73" at bounding box center [1121, 339] width 40 height 19
type input "260.4"
type input "$38.635"
type input "$260.40"
click at [686, 431] on div "1 at 3340mm" at bounding box center [596, 431] width 535 height 16
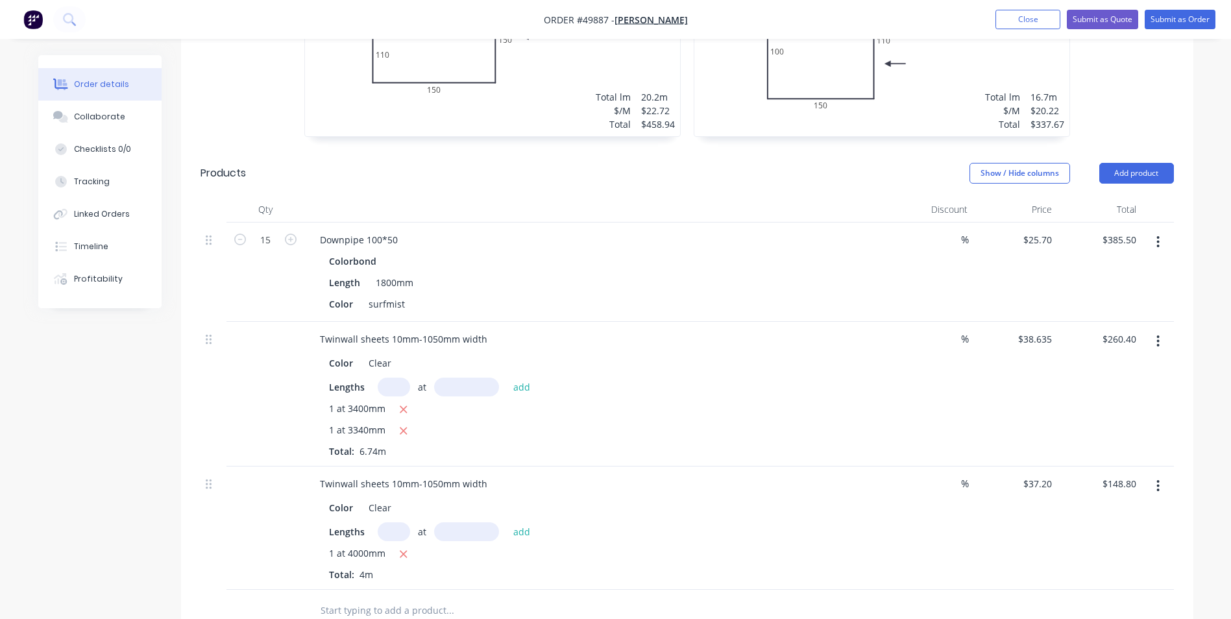
scroll to position [584, 0]
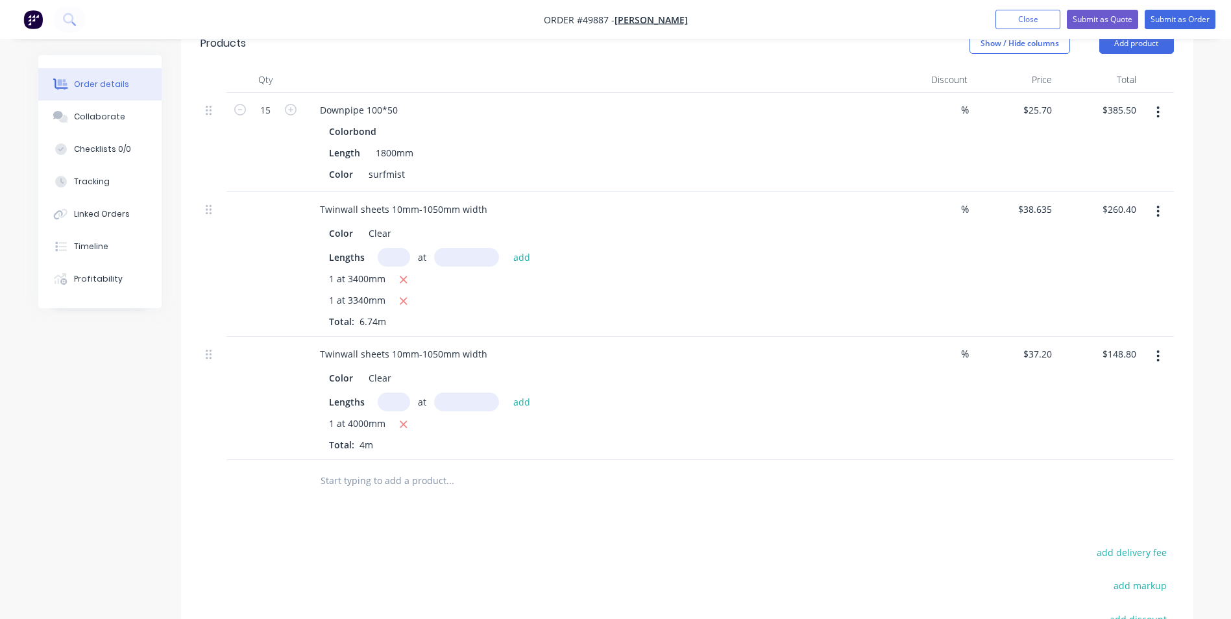
click at [1164, 354] on button "button" at bounding box center [1158, 356] width 30 height 23
click at [406, 401] on input "text" at bounding box center [394, 402] width 32 height 19
type input "1"
click at [455, 393] on input "text" at bounding box center [466, 402] width 65 height 19
type input "4460"
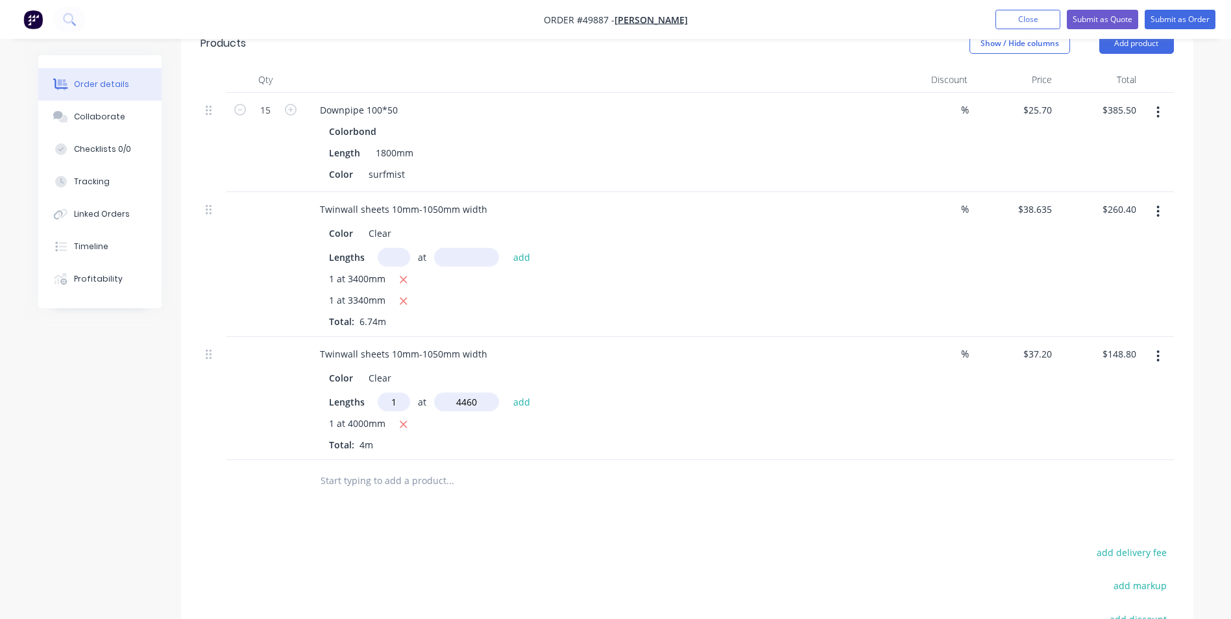
click at [507, 393] on button "add" at bounding box center [522, 402] width 30 height 18
click at [402, 448] on icon "button" at bounding box center [403, 446] width 8 height 12
type input "$165.91"
click at [379, 399] on input "text" at bounding box center [394, 402] width 32 height 19
type input "2"
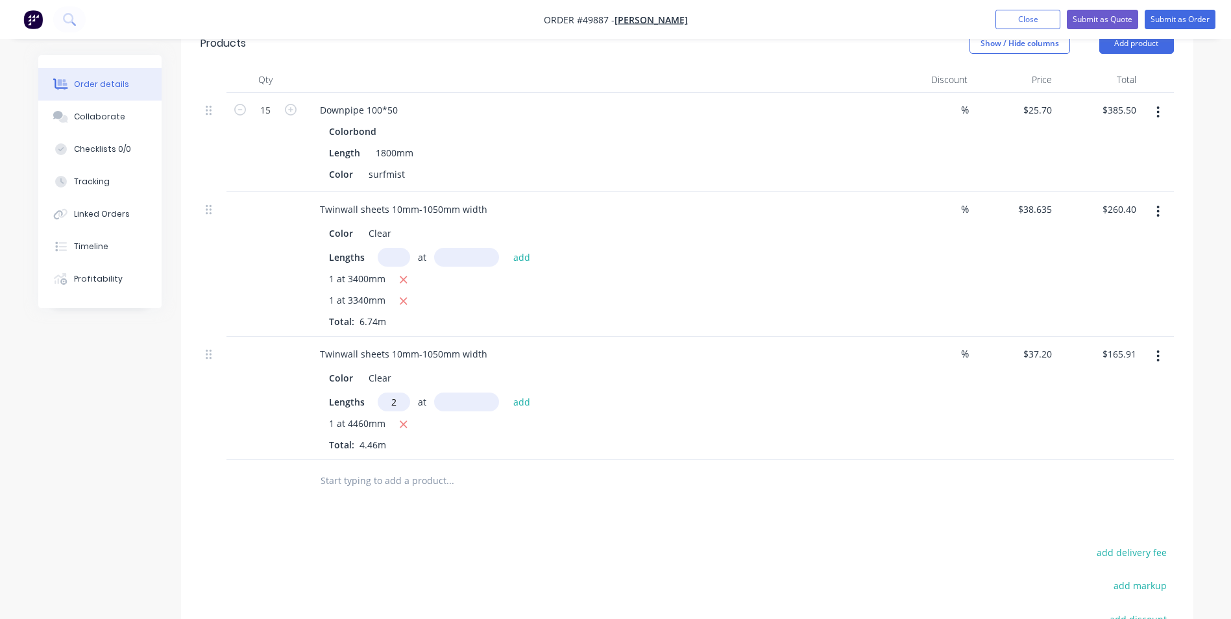
click at [452, 400] on input "text" at bounding box center [466, 402] width 65 height 19
type input "4000"
click at [507, 393] on button "add" at bounding box center [522, 402] width 30 height 18
type input "$463.51"
click at [642, 478] on div "Twinwall sheets 10mm-1050mm width Color Clear Lengths at add 1 at 4460mm 2 at 4…" at bounding box center [596, 409] width 584 height 145
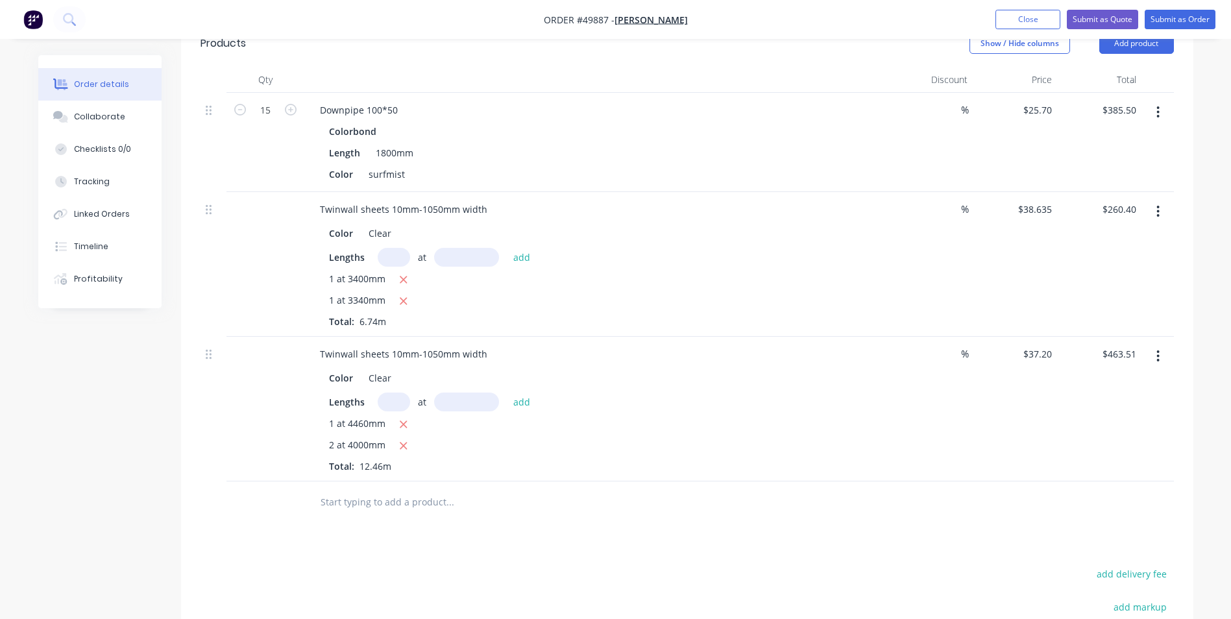
click at [1158, 354] on icon "button" at bounding box center [1157, 356] width 3 height 14
click at [1137, 415] on div "Duplicate" at bounding box center [1112, 416] width 100 height 19
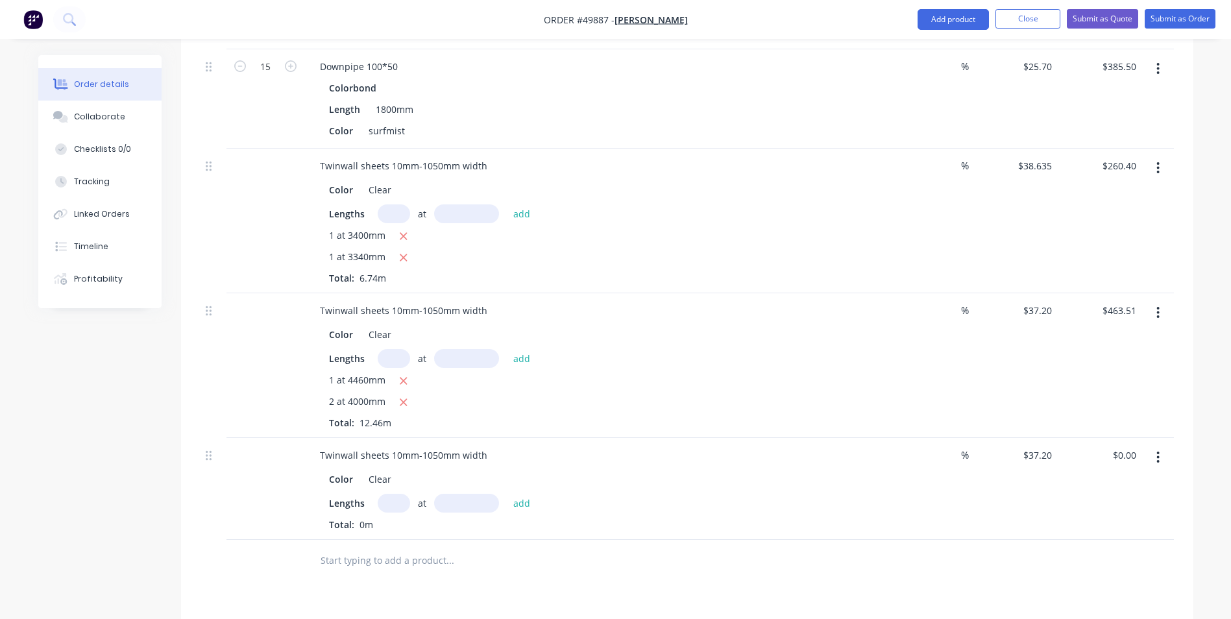
scroll to position [714, 0]
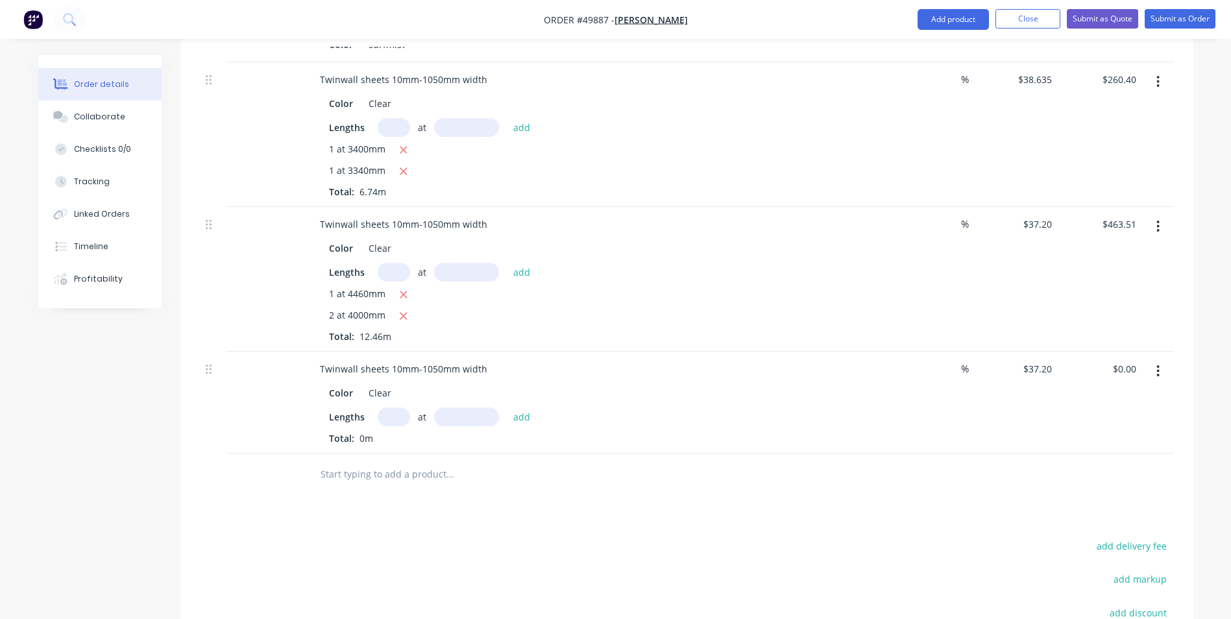
click at [378, 415] on input "text" at bounding box center [394, 416] width 32 height 19
type input "1"
click at [479, 415] on input "text" at bounding box center [466, 416] width 65 height 19
type input "5000"
click at [507, 407] on button "add" at bounding box center [522, 416] width 30 height 18
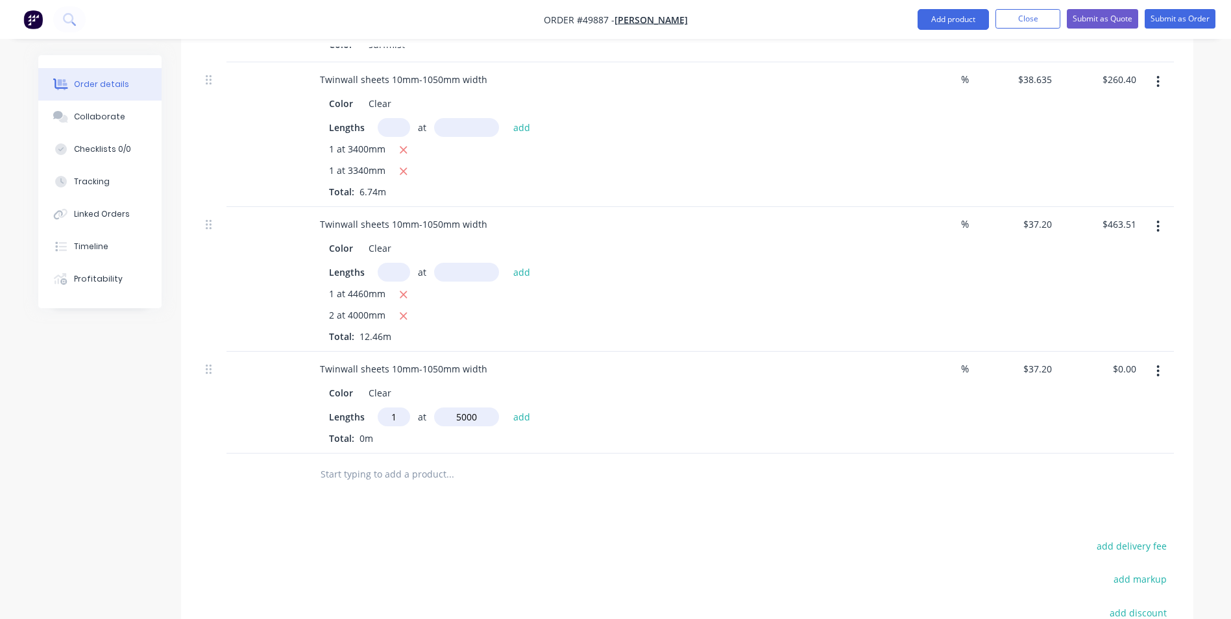
type input "$186.00"
type input "1"
type input "4460"
click at [507, 407] on button "add" at bounding box center [522, 416] width 30 height 18
click at [407, 440] on icon "button" at bounding box center [403, 439] width 8 height 12
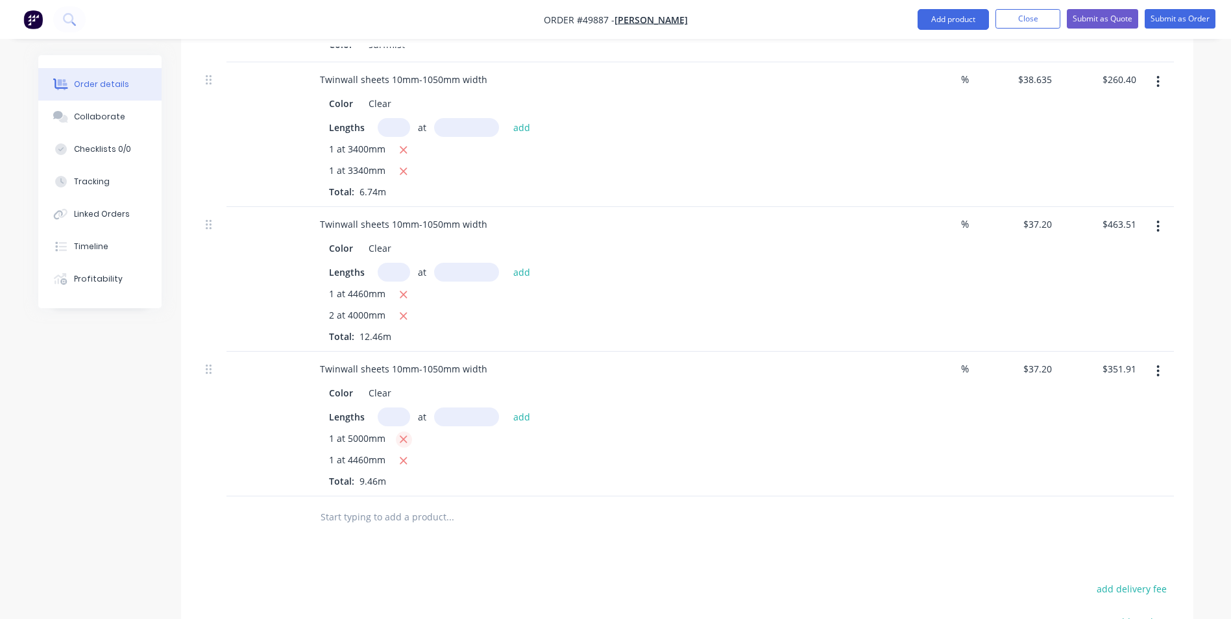
type input "$165.91"
click at [400, 295] on icon "button" at bounding box center [403, 295] width 8 height 12
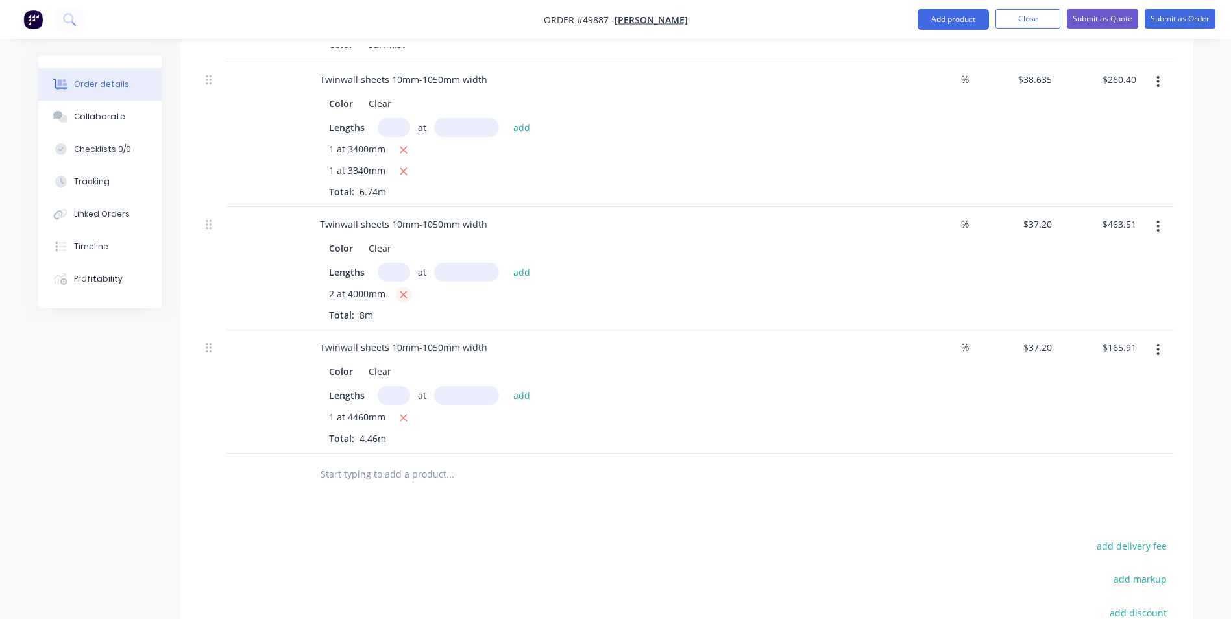
type input "$297.60"
click at [1120, 352] on input "165.91" at bounding box center [1121, 347] width 40 height 19
type input "186"
type input "$41.704"
type input "$186.00"
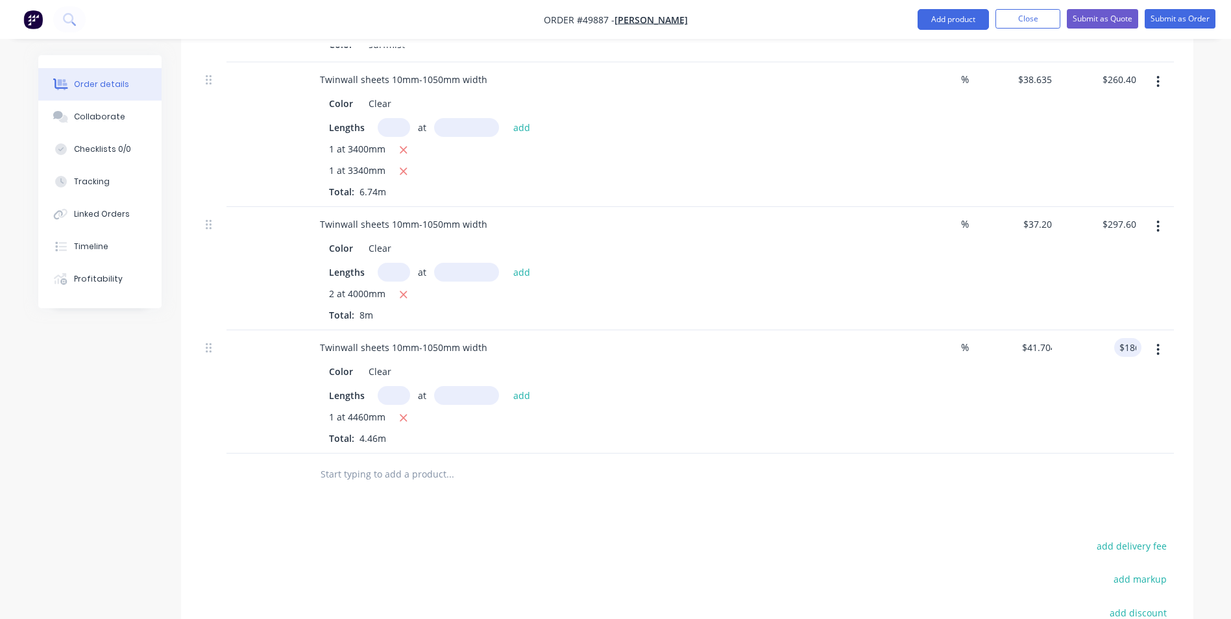
click at [869, 388] on div "Color Clear Lengths at add 1 at 4460mm Total: 4.46m" at bounding box center [596, 402] width 574 height 86
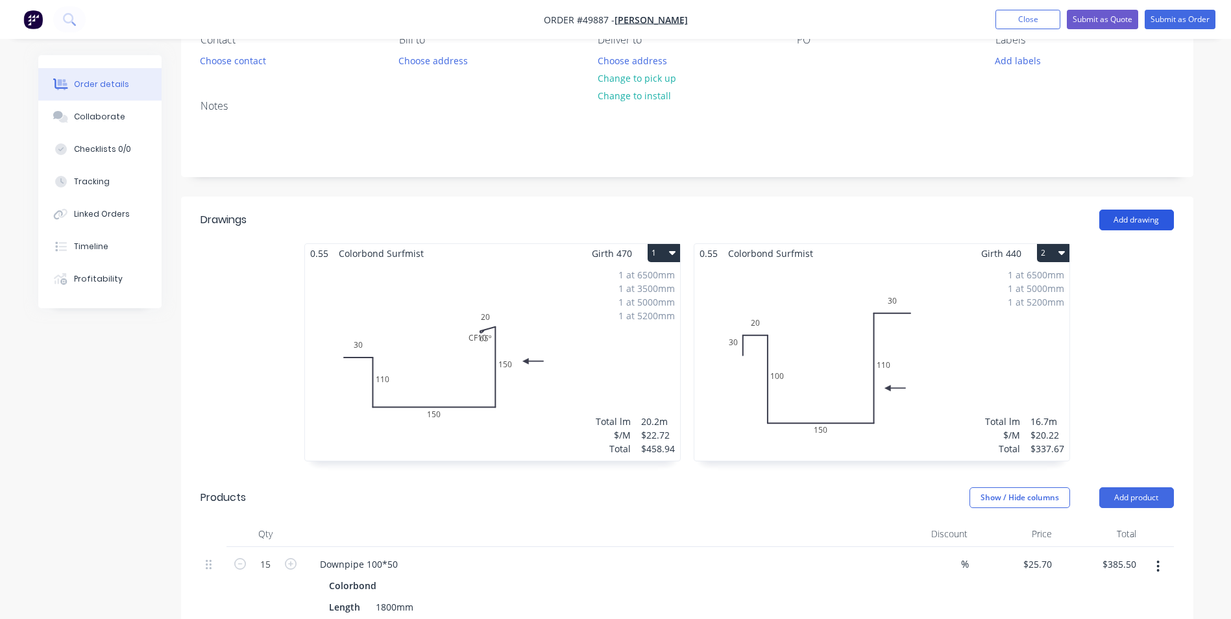
click at [1120, 228] on button "Add drawing" at bounding box center [1136, 220] width 75 height 21
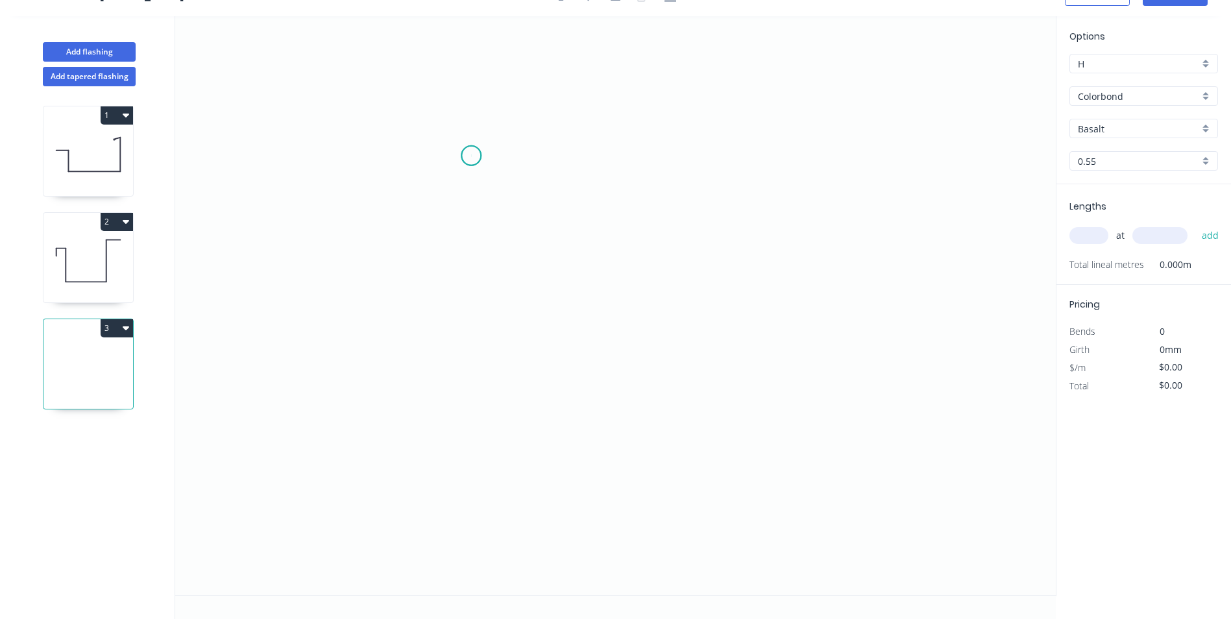
click at [471, 156] on icon "0" at bounding box center [615, 305] width 880 height 579
click at [426, 205] on icon "0" at bounding box center [615, 305] width 880 height 579
click at [422, 435] on icon "0 ?" at bounding box center [615, 305] width 880 height 579
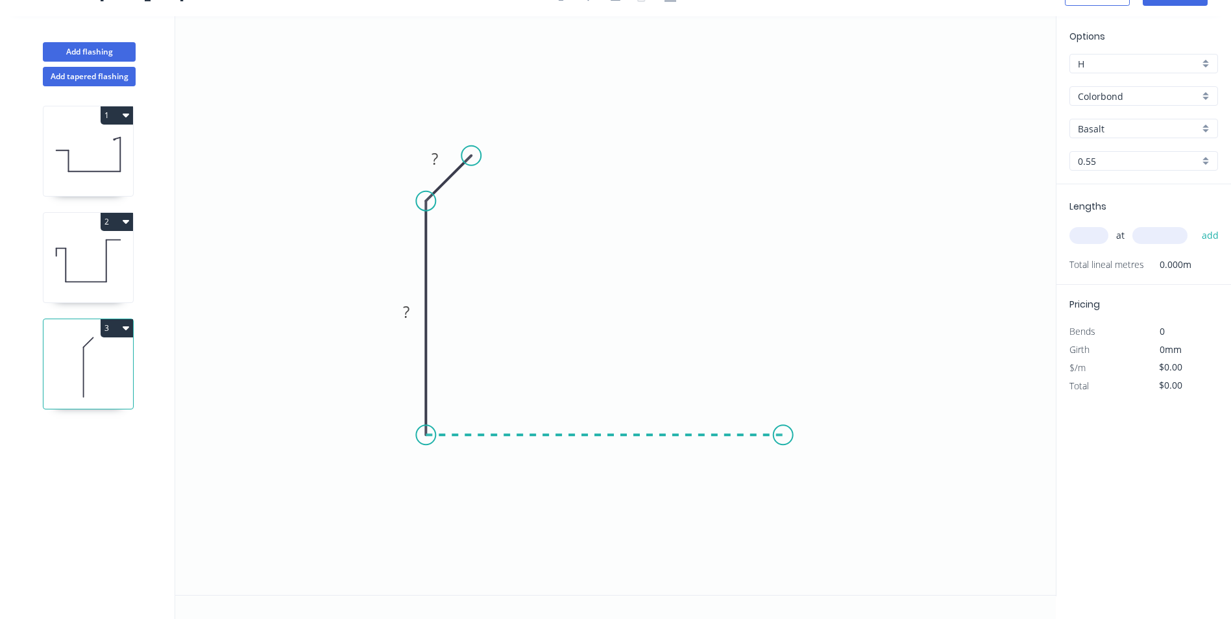
click at [783, 433] on icon "0 ? ?" at bounding box center [615, 305] width 880 height 579
click at [821, 404] on icon "0 ? ? ?" at bounding box center [615, 305] width 880 height 579
click at [821, 404] on circle at bounding box center [820, 403] width 19 height 19
click at [818, 402] on circle at bounding box center [817, 400] width 19 height 19
click at [449, 156] on rect at bounding box center [435, 158] width 42 height 27
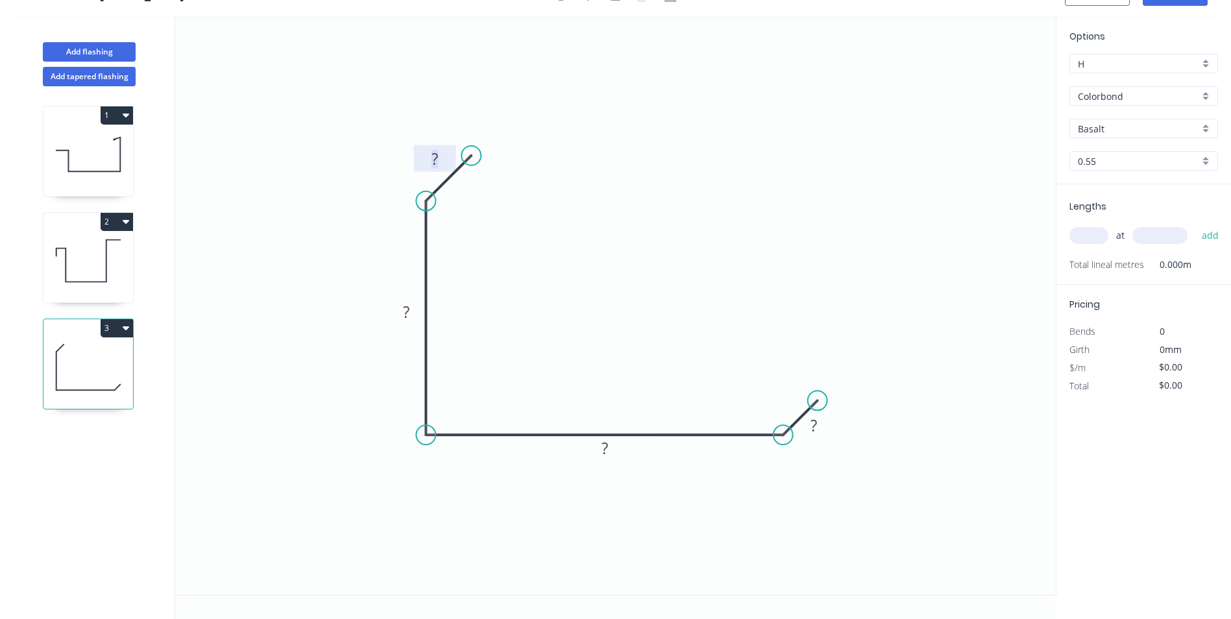
click at [425, 158] on rect at bounding box center [435, 160] width 26 height 18
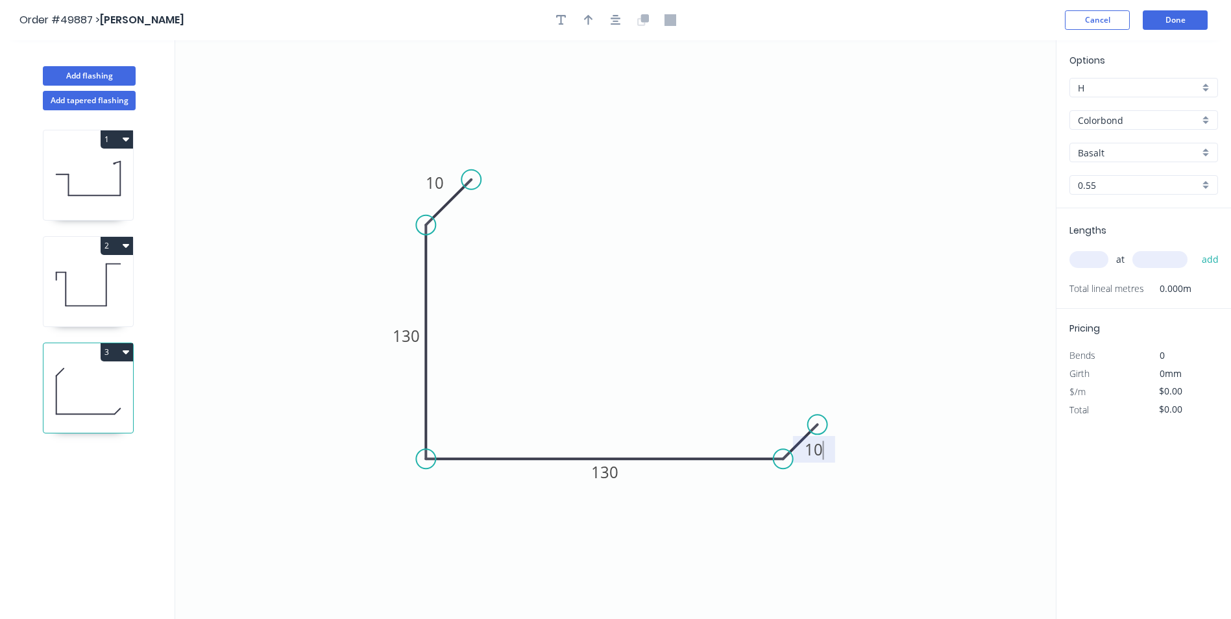
click at [595, 28] on div at bounding box center [616, 19] width 136 height 19
type input "$11.25"
click at [595, 21] on button "button" at bounding box center [588, 19] width 19 height 19
drag, startPoint x: 991, startPoint y: 101, endPoint x: 390, endPoint y: 415, distance: 678.2
click at [390, 415] on icon at bounding box center [390, 400] width 12 height 42
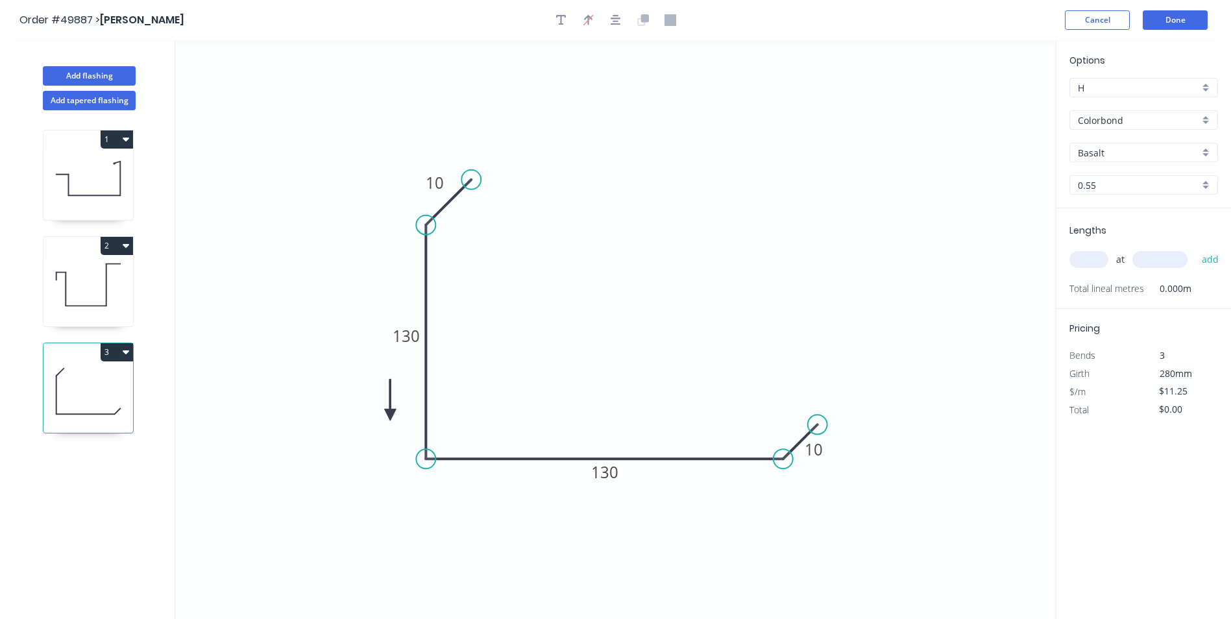
click at [390, 415] on icon at bounding box center [390, 400] width 12 height 42
click at [390, 415] on icon at bounding box center [405, 415] width 42 height 12
click at [390, 415] on icon at bounding box center [401, 426] width 38 height 38
click at [390, 415] on icon at bounding box center [390, 430] width 12 height 42
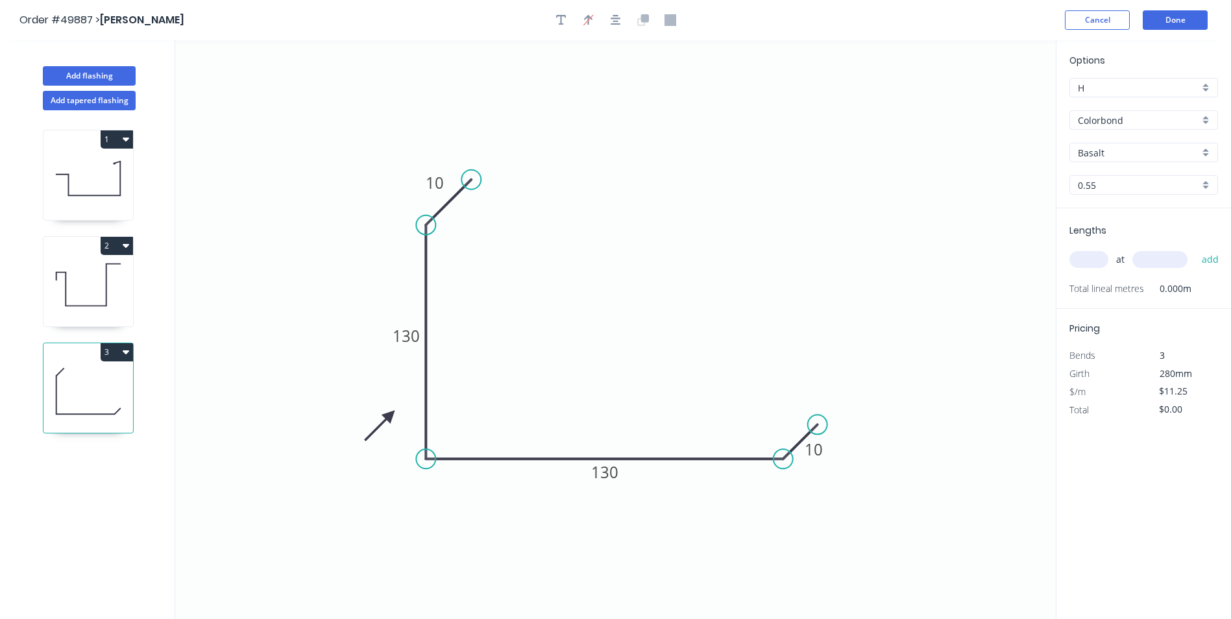
click at [713, 325] on icon "0 10 130 130 10" at bounding box center [615, 329] width 880 height 579
click at [1090, 260] on input "text" at bounding box center [1088, 259] width 39 height 17
click at [1175, 152] on input "Basalt" at bounding box center [1138, 153] width 121 height 14
click at [1122, 240] on div "Surfmist" at bounding box center [1143, 239] width 147 height 23
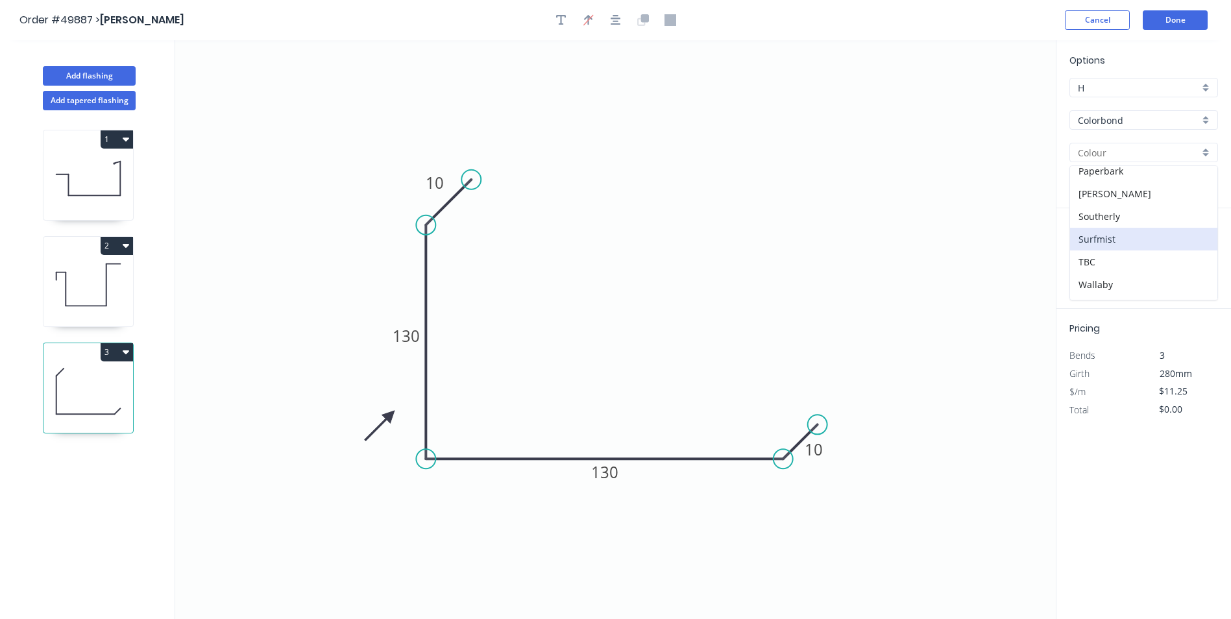
type input "Surfmist"
click at [1087, 262] on input "text" at bounding box center [1088, 259] width 39 height 17
type input "1"
type input "4"
click at [1146, 261] on input "text" at bounding box center [1159, 259] width 55 height 17
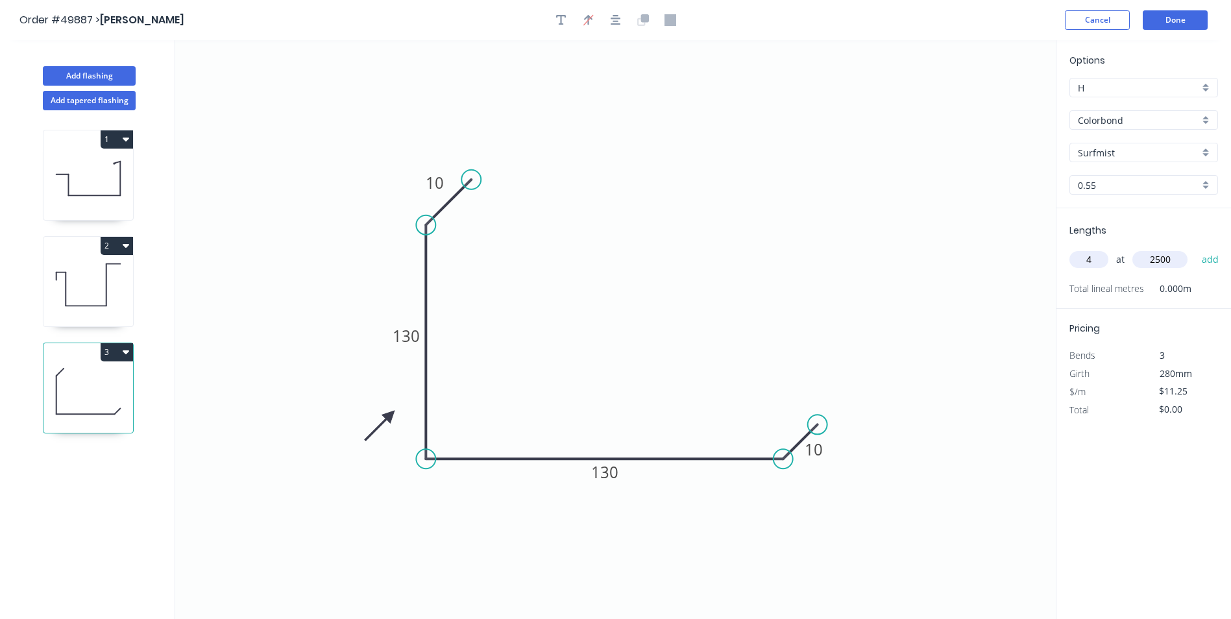
type input "2500"
click at [1195, 248] on button "add" at bounding box center [1210, 259] width 30 height 22
type input "$112.50"
type input "4"
click at [1146, 261] on input "text" at bounding box center [1159, 259] width 55 height 17
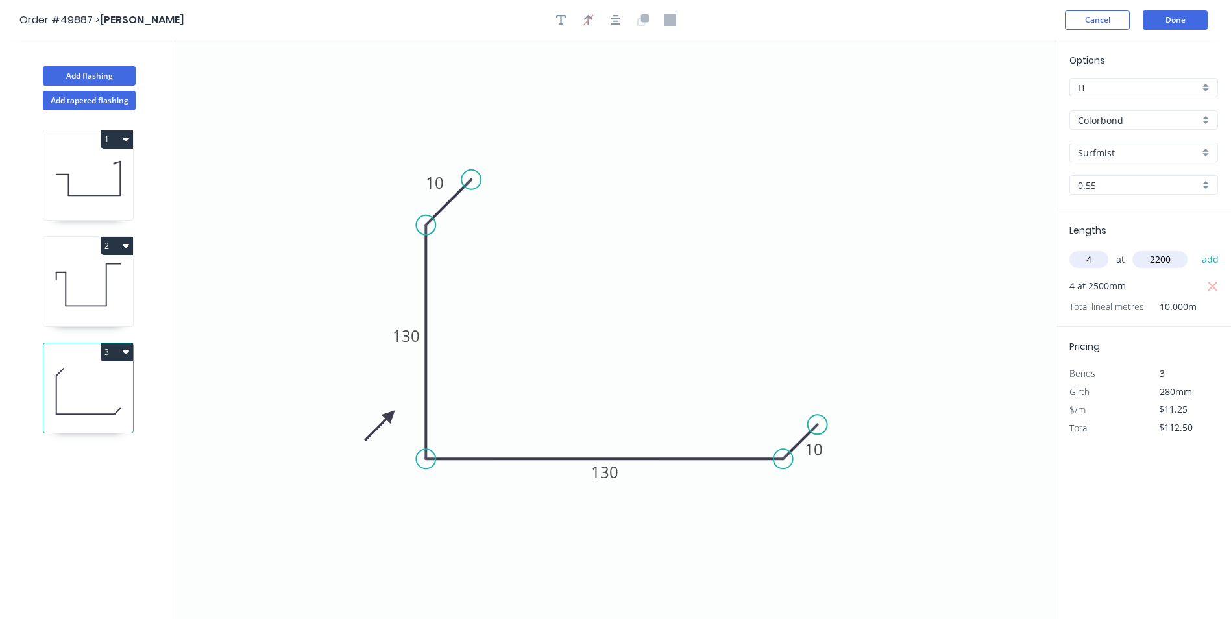
type input "2200"
click at [1195, 248] on button "add" at bounding box center [1210, 259] width 30 height 22
type input "$211.50"
click at [1164, 18] on button "Done" at bounding box center [1175, 19] width 65 height 19
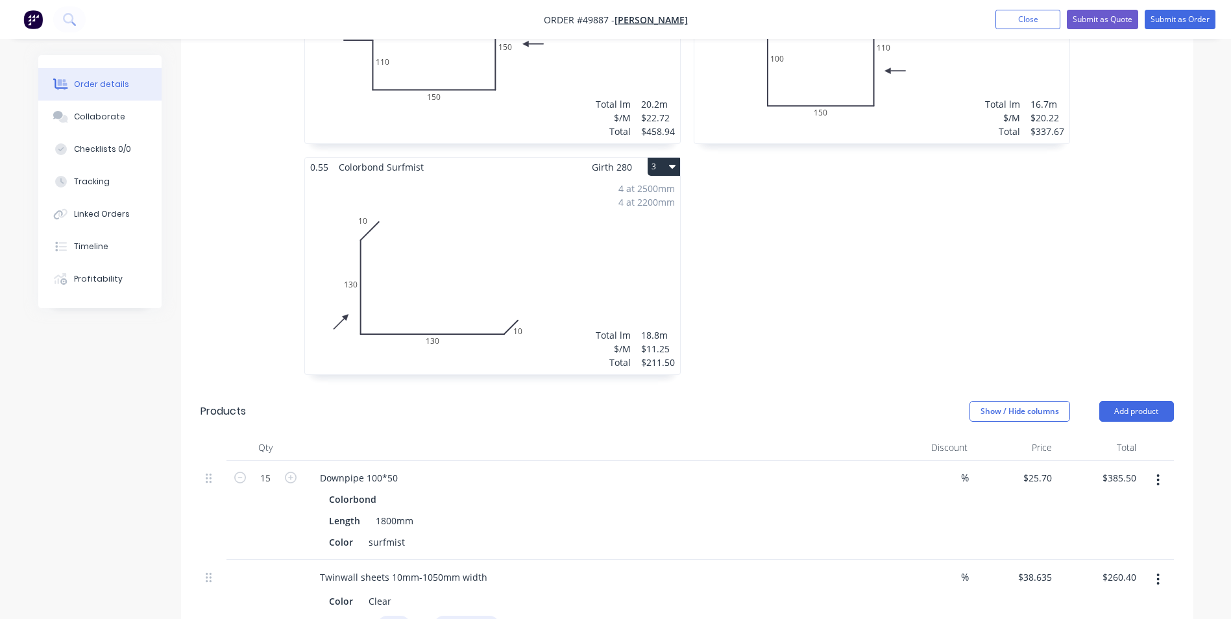
scroll to position [519, 0]
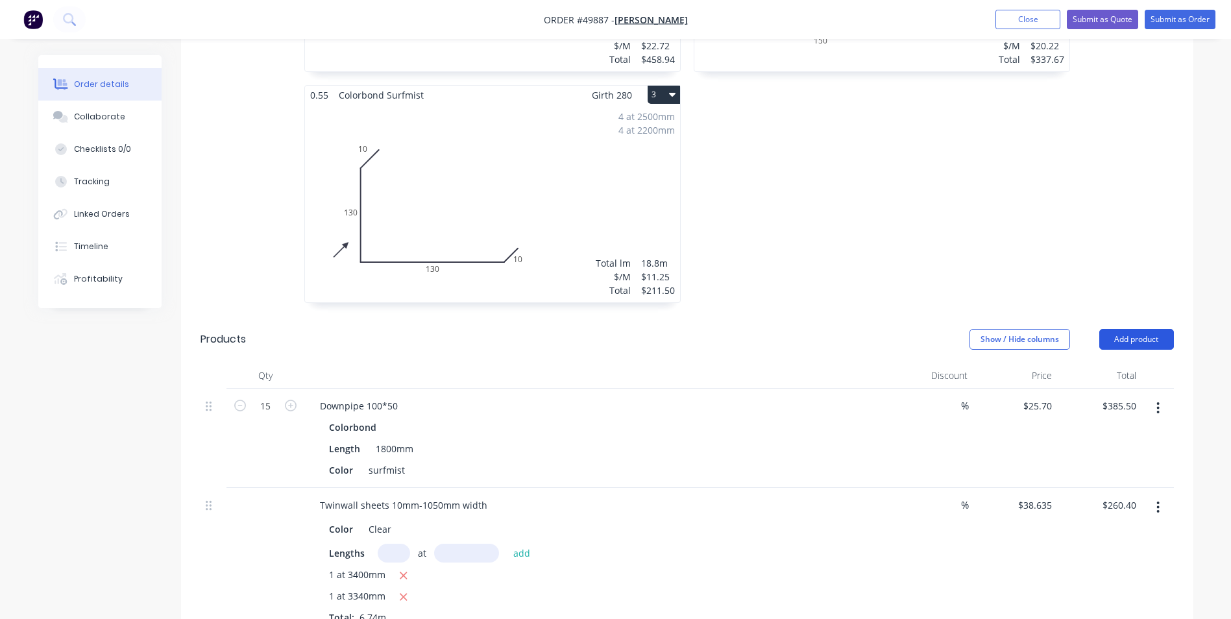
click at [1146, 341] on button "Add product" at bounding box center [1136, 339] width 75 height 21
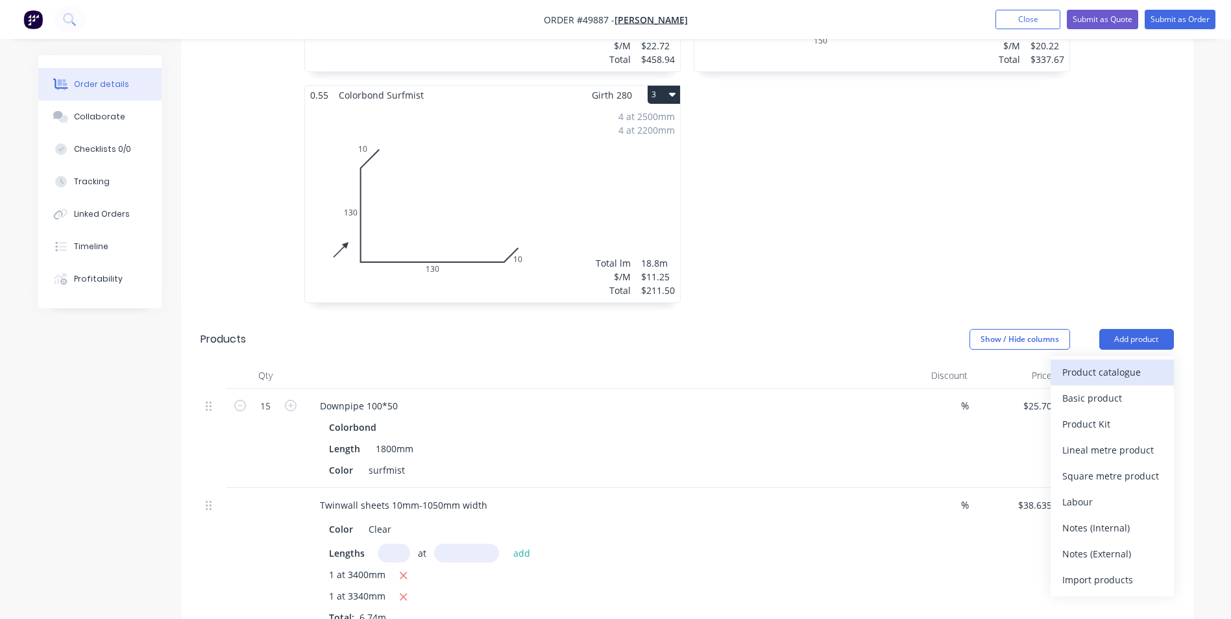
click at [1130, 367] on div "Product catalogue" at bounding box center [1112, 372] width 100 height 19
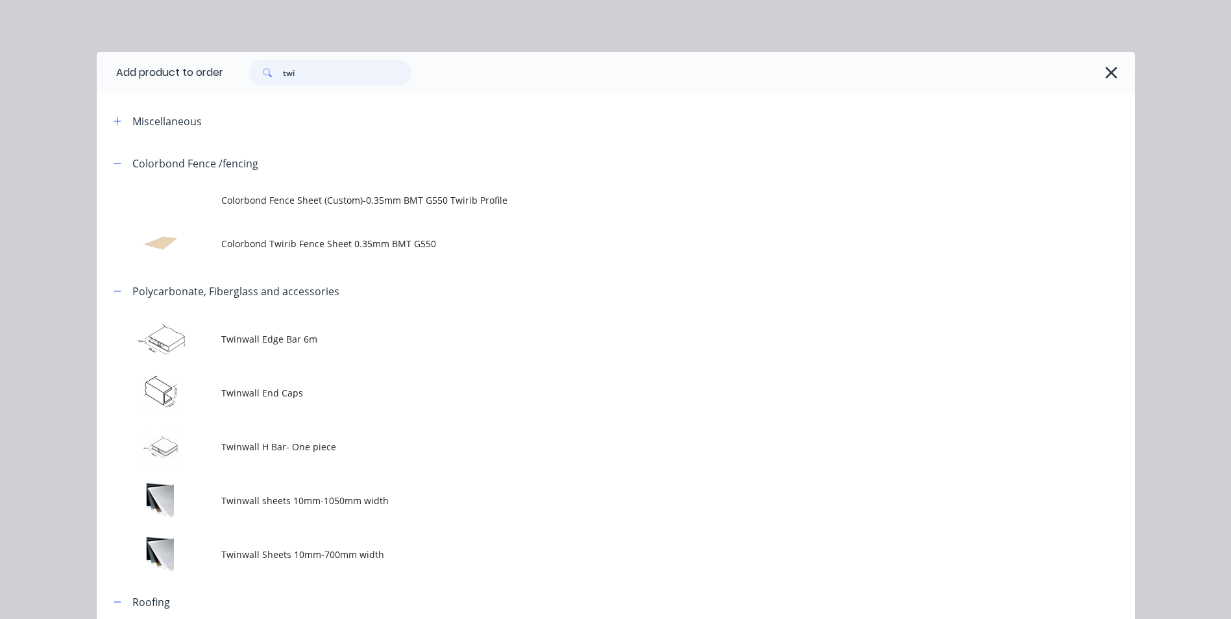
drag, startPoint x: 326, startPoint y: 71, endPoint x: 254, endPoint y: 84, distance: 73.3
click at [254, 84] on div "twi" at bounding box center [330, 73] width 162 height 26
type input "roll"
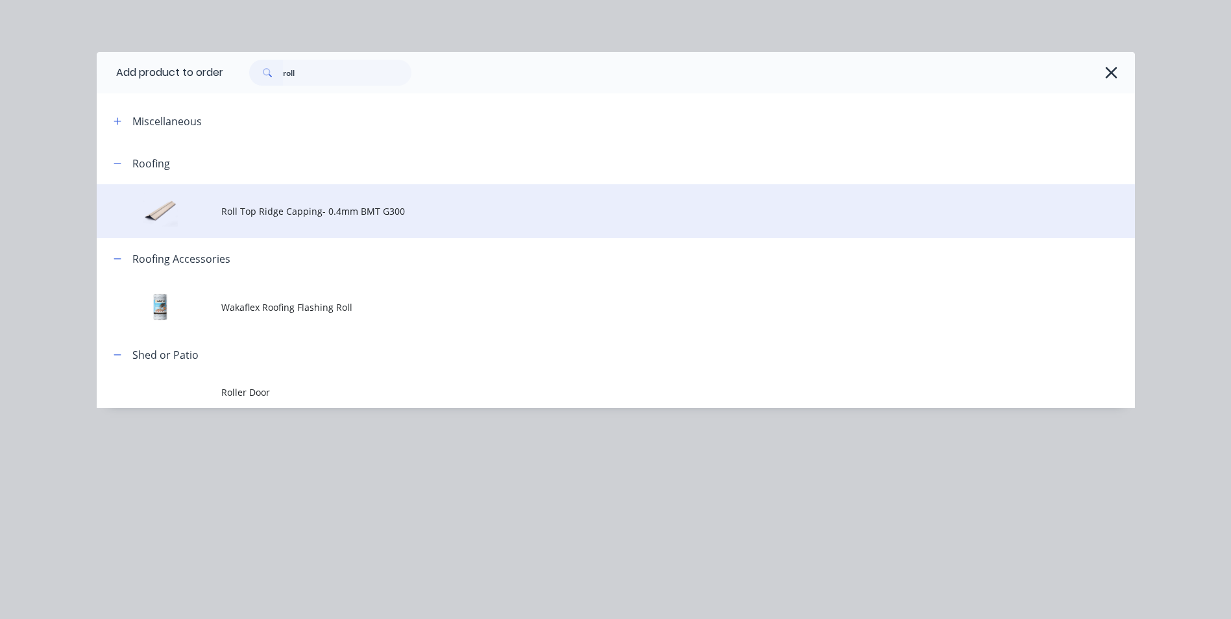
click at [296, 212] on span "Roll Top Ridge Capping- 0.4mm BMT G300" at bounding box center [586, 211] width 731 height 14
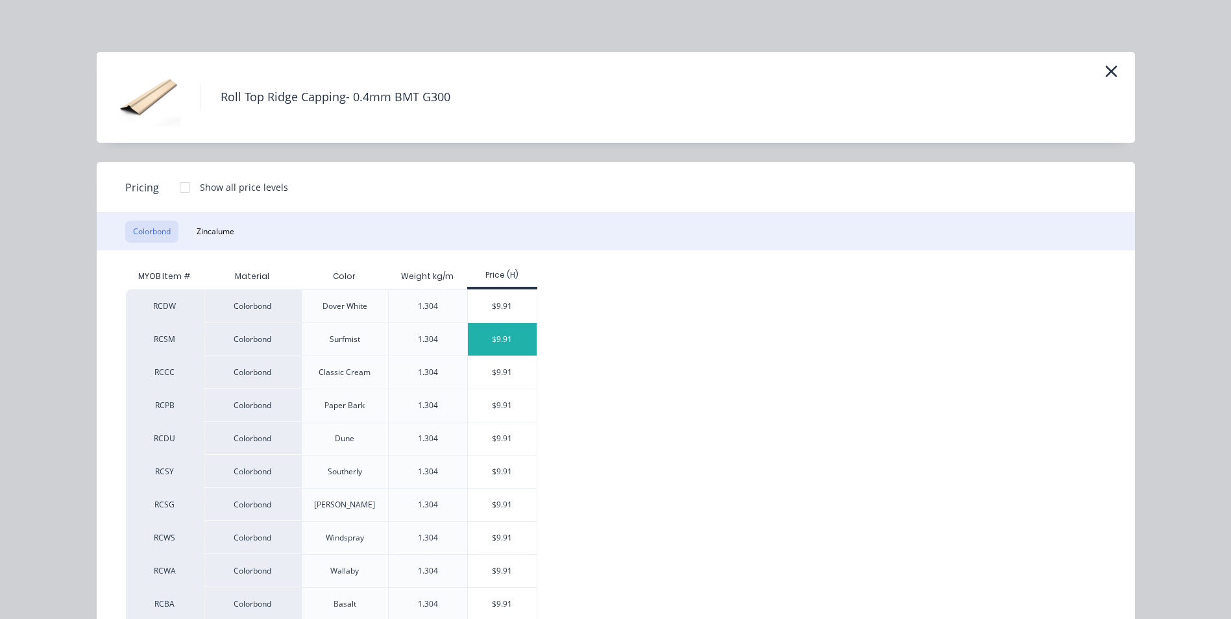
click at [494, 344] on div "$9.91" at bounding box center [502, 339] width 69 height 32
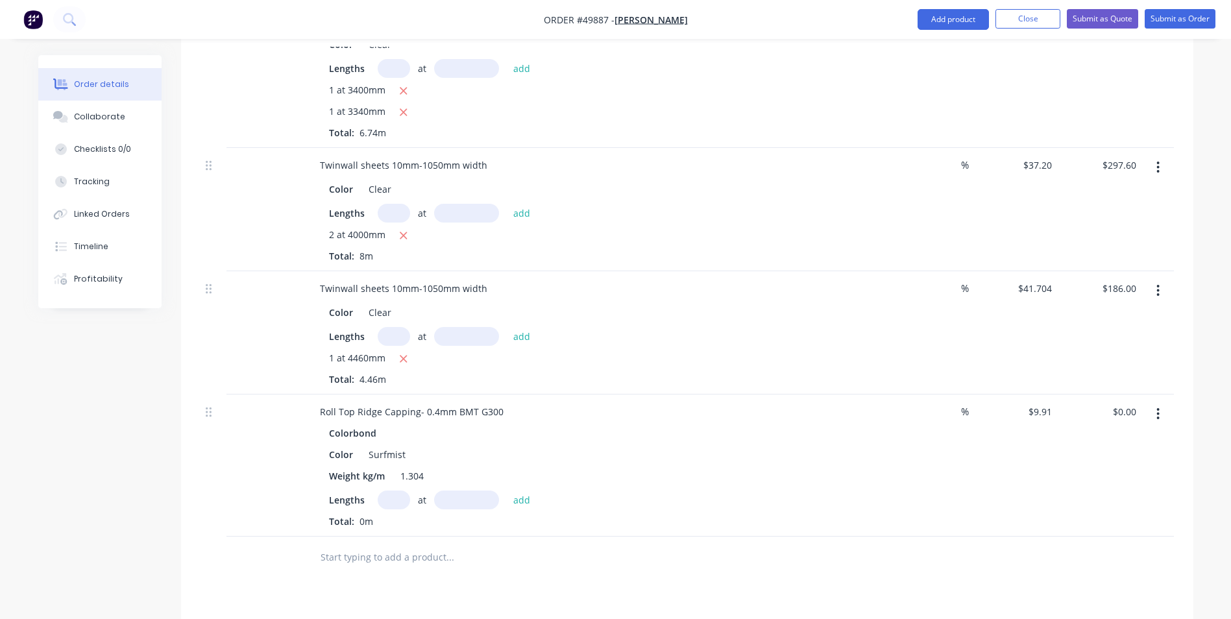
scroll to position [1103, 0]
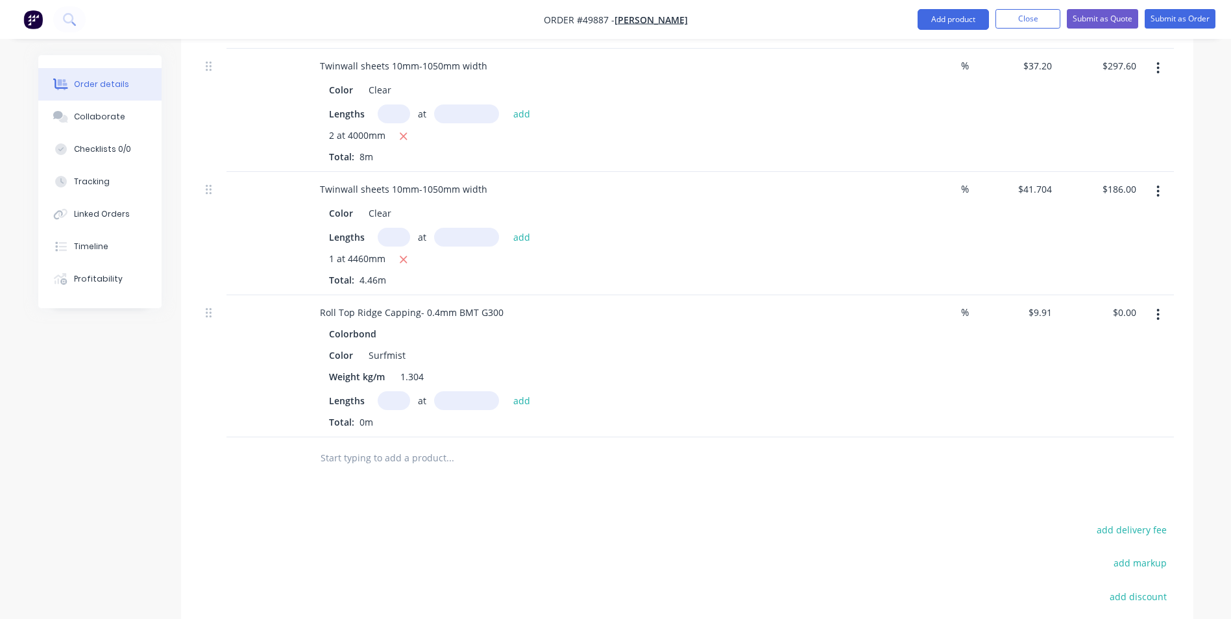
click at [395, 407] on input "text" at bounding box center [394, 400] width 32 height 19
type input "1"
type input "6200"
click at [507, 391] on button "add" at bounding box center [522, 400] width 30 height 18
type input "$61.44"
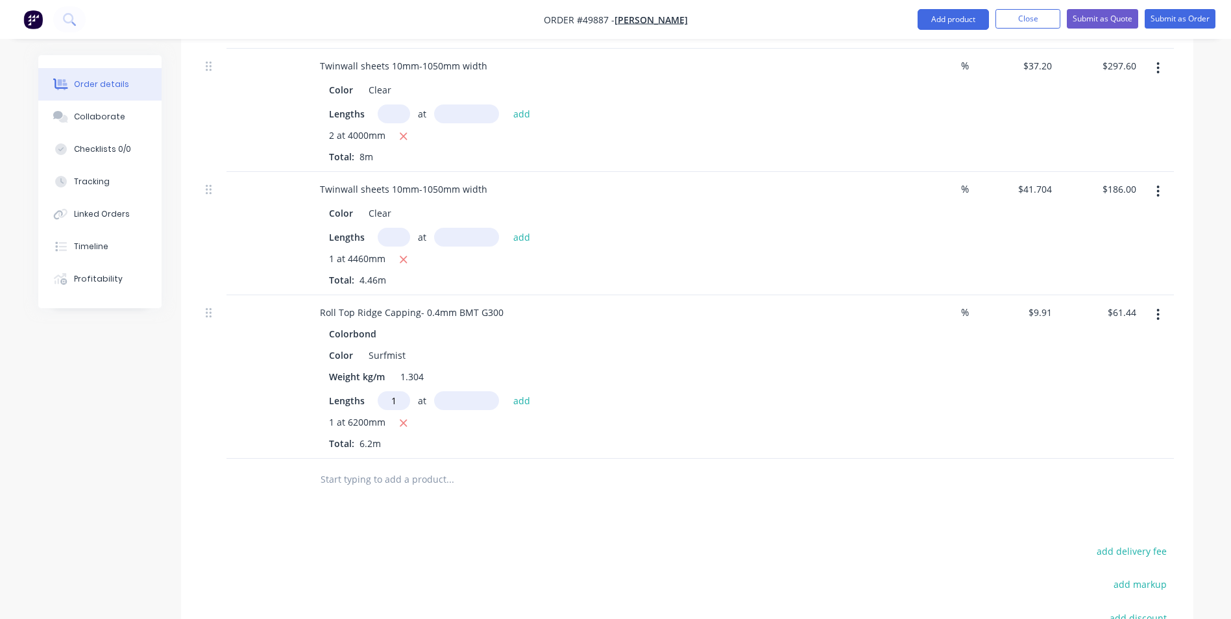
type input "1"
click at [457, 398] on input "text" at bounding box center [466, 400] width 65 height 19
type input "10000"
click at [507, 391] on button "add" at bounding box center [522, 400] width 30 height 18
type input "$160.54"
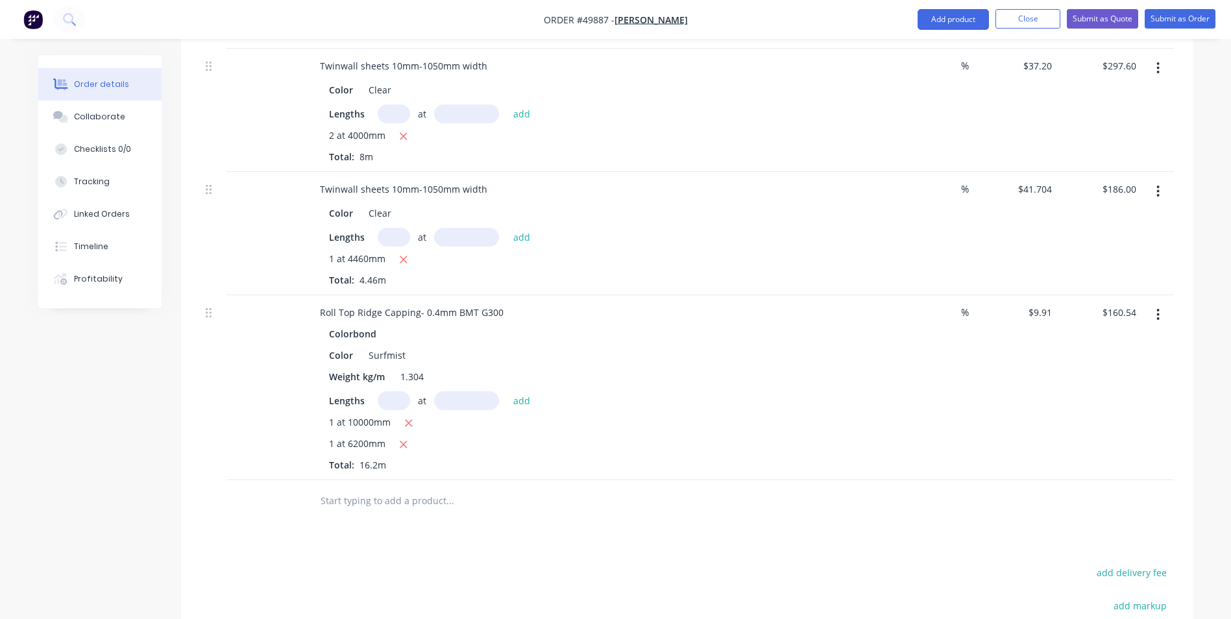
click at [651, 458] on div "1 at 10000mm 1 at 6200mm Total: 16.2m" at bounding box center [596, 443] width 535 height 56
click at [958, 22] on button "Add product" at bounding box center [952, 19] width 71 height 21
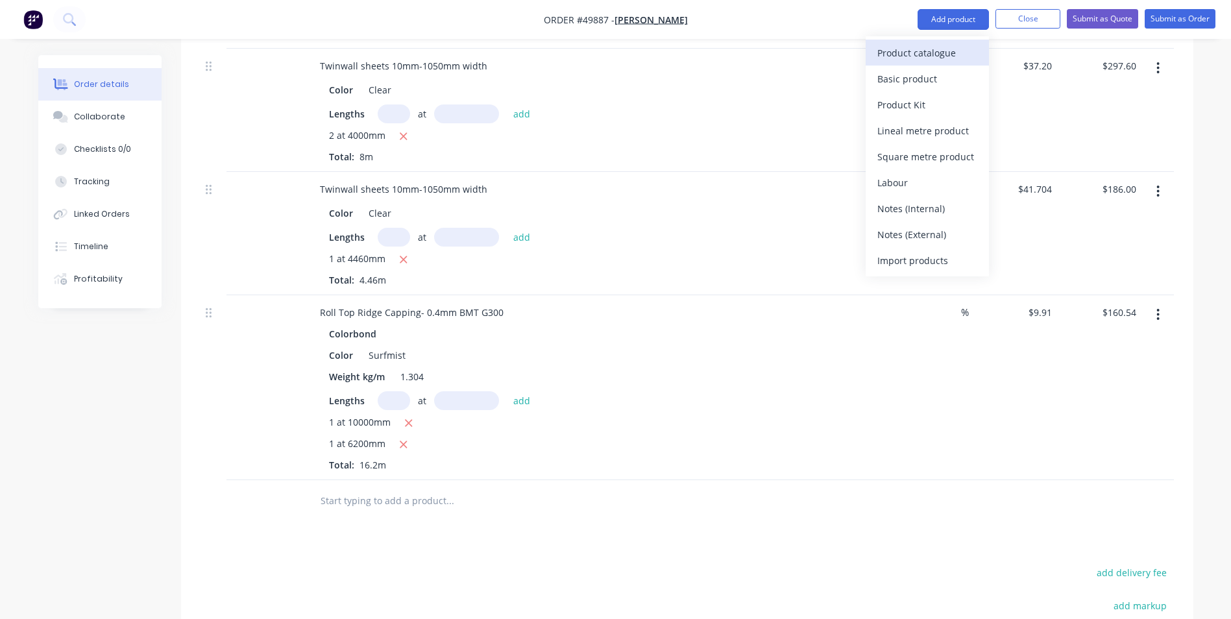
click at [937, 51] on div "Product catalogue" at bounding box center [927, 52] width 100 height 19
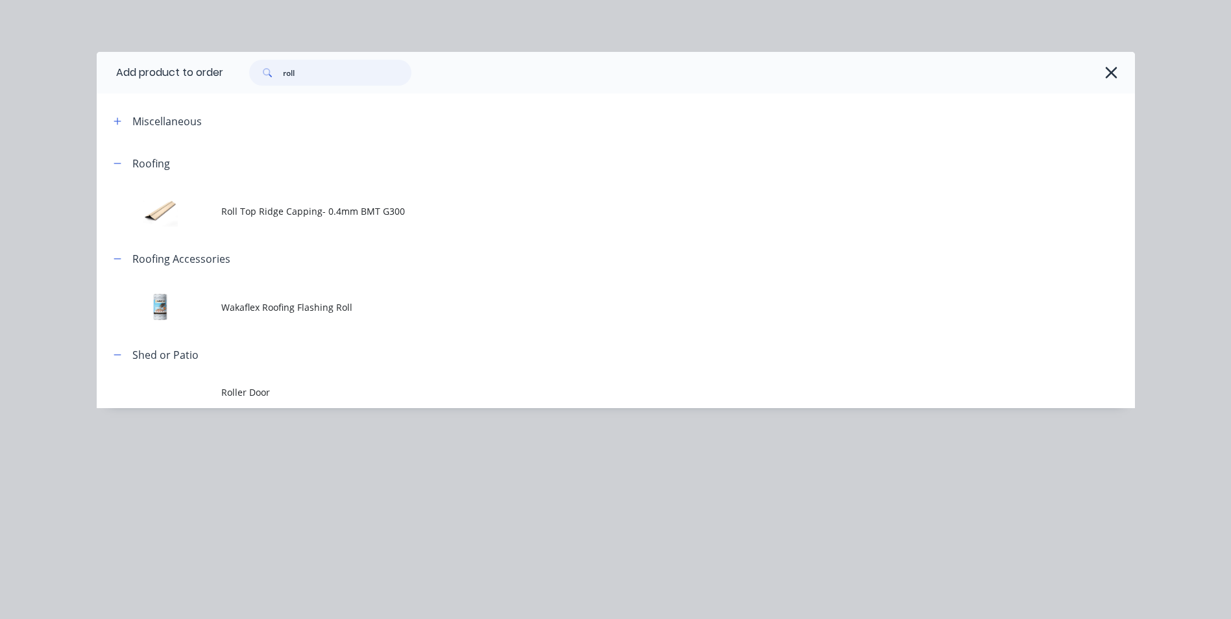
drag, startPoint x: 315, startPoint y: 79, endPoint x: 241, endPoint y: 78, distance: 74.0
click at [241, 78] on div "roll" at bounding box center [323, 73] width 175 height 26
type input "a"
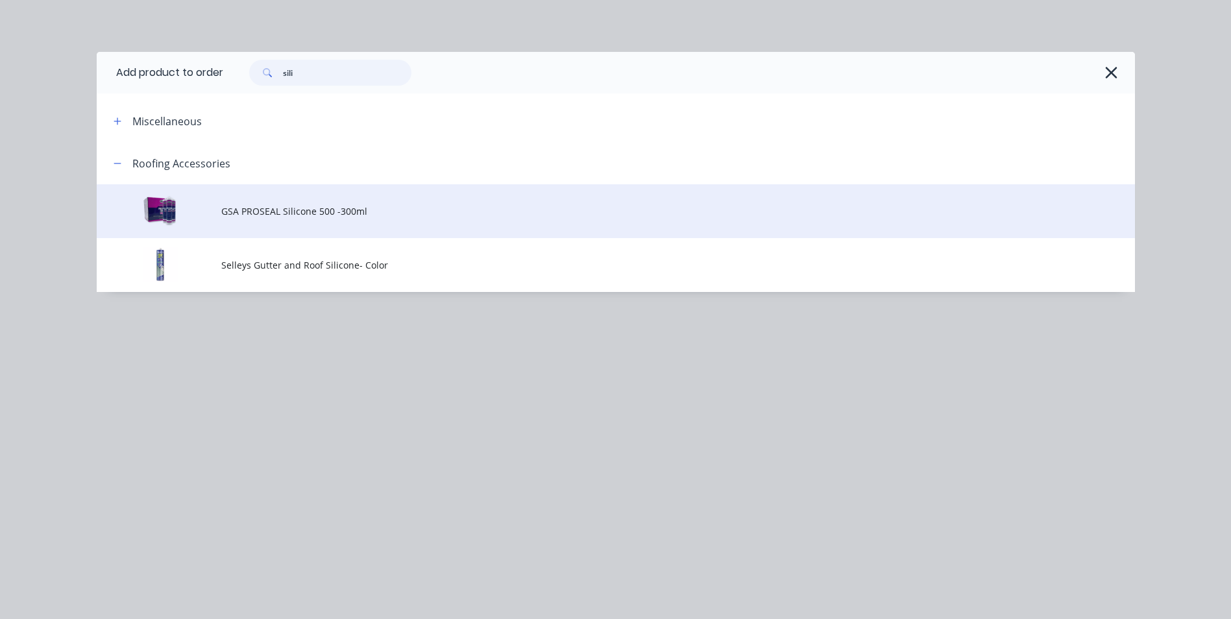
type input "sili"
click at [291, 216] on span "GSA PROSEAL Silicone 500 -300ml" at bounding box center [586, 211] width 731 height 14
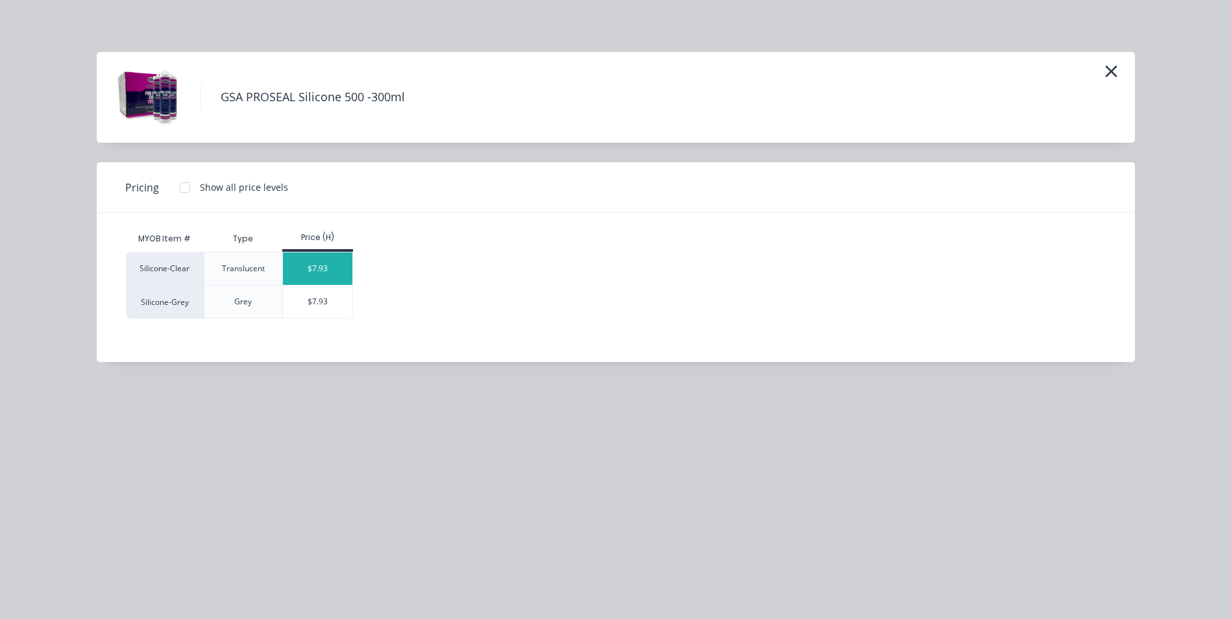
click at [332, 268] on div "$7.93" at bounding box center [317, 268] width 69 height 32
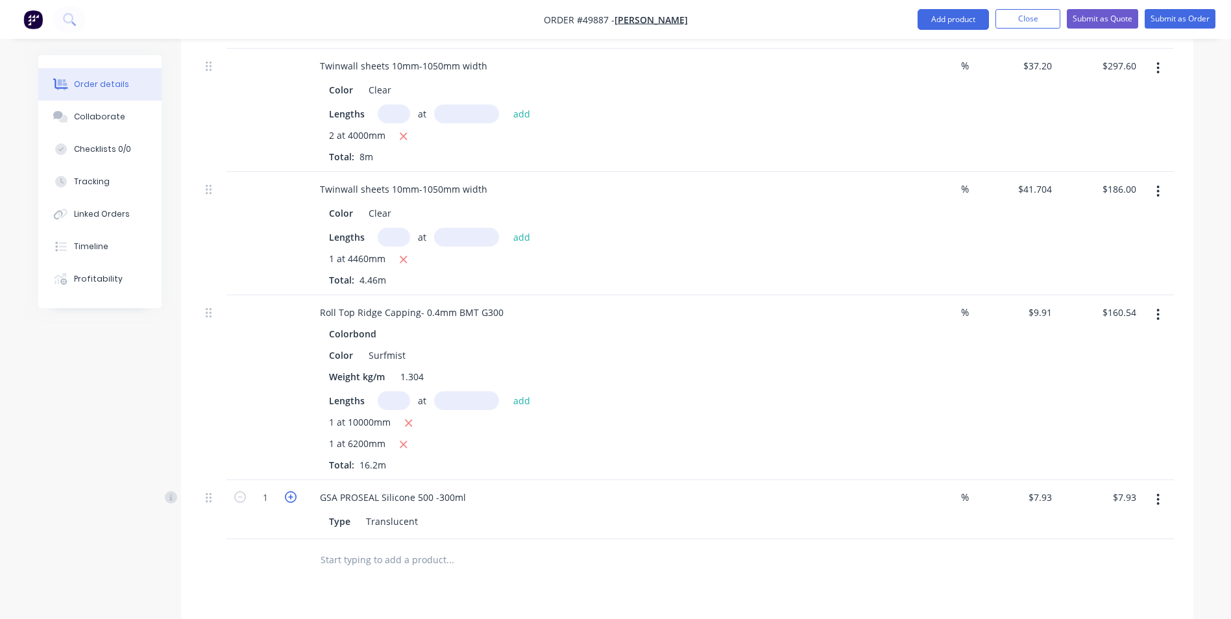
click at [292, 496] on icon "button" at bounding box center [291, 497] width 12 height 12
type input "2"
type input "$15.86"
click at [277, 534] on div "2" at bounding box center [265, 509] width 78 height 59
click at [798, 396] on div "Lengths at add" at bounding box center [596, 400] width 535 height 19
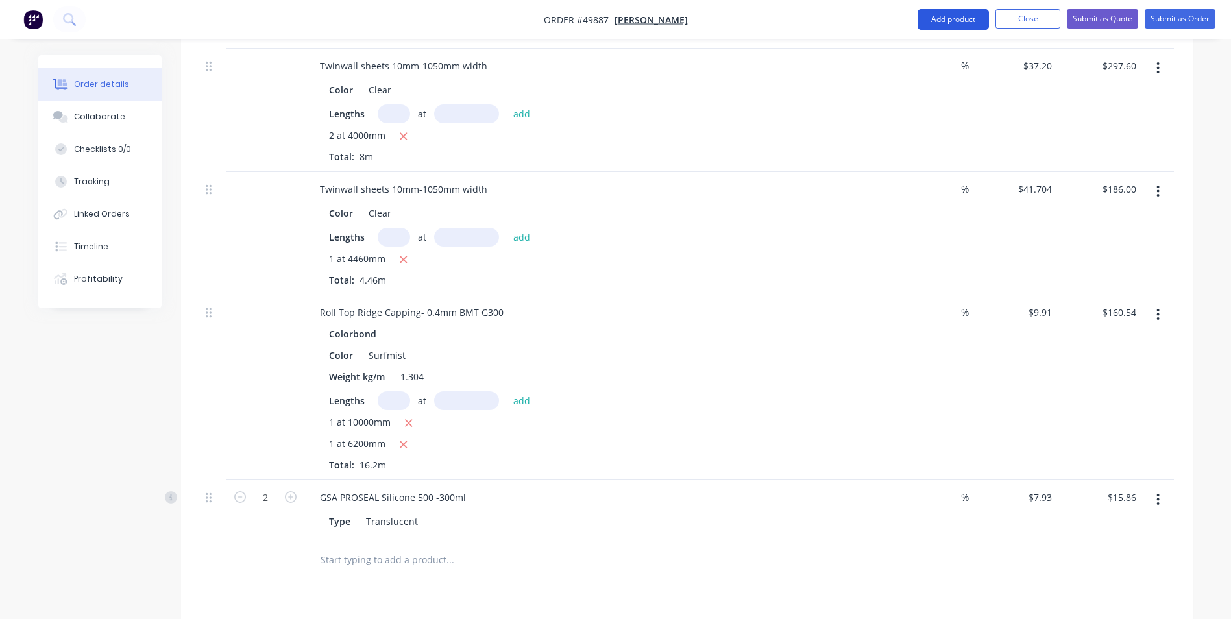
click at [972, 16] on button "Add product" at bounding box center [952, 19] width 71 height 21
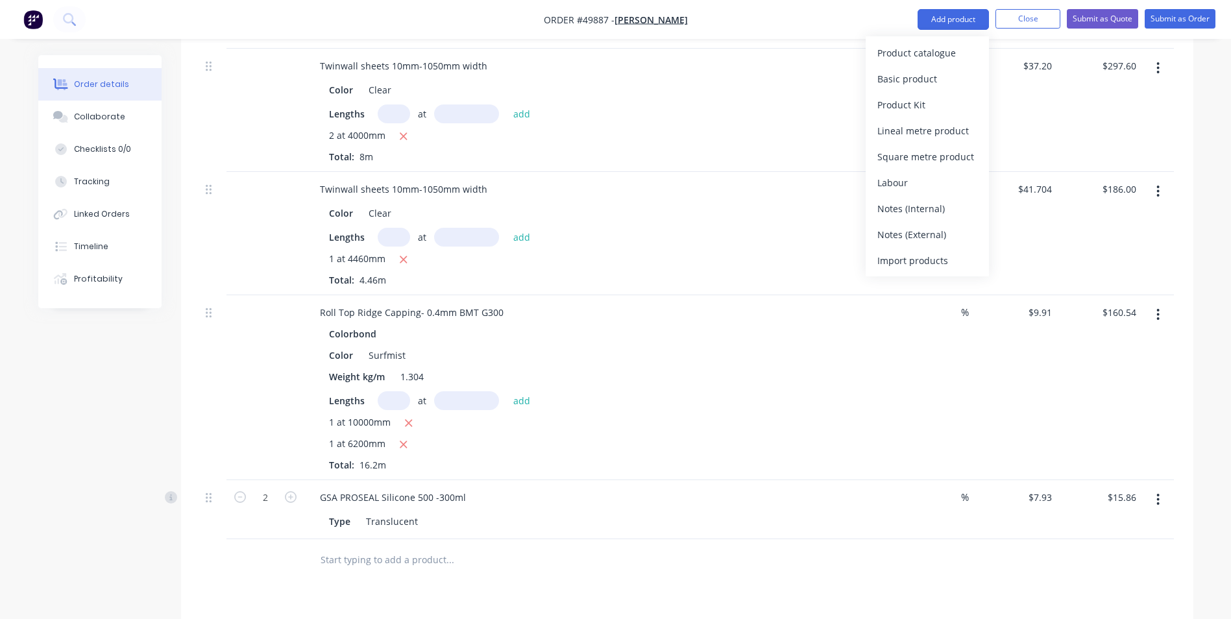
click at [965, 62] on button "Product catalogue" at bounding box center [927, 53] width 123 height 26
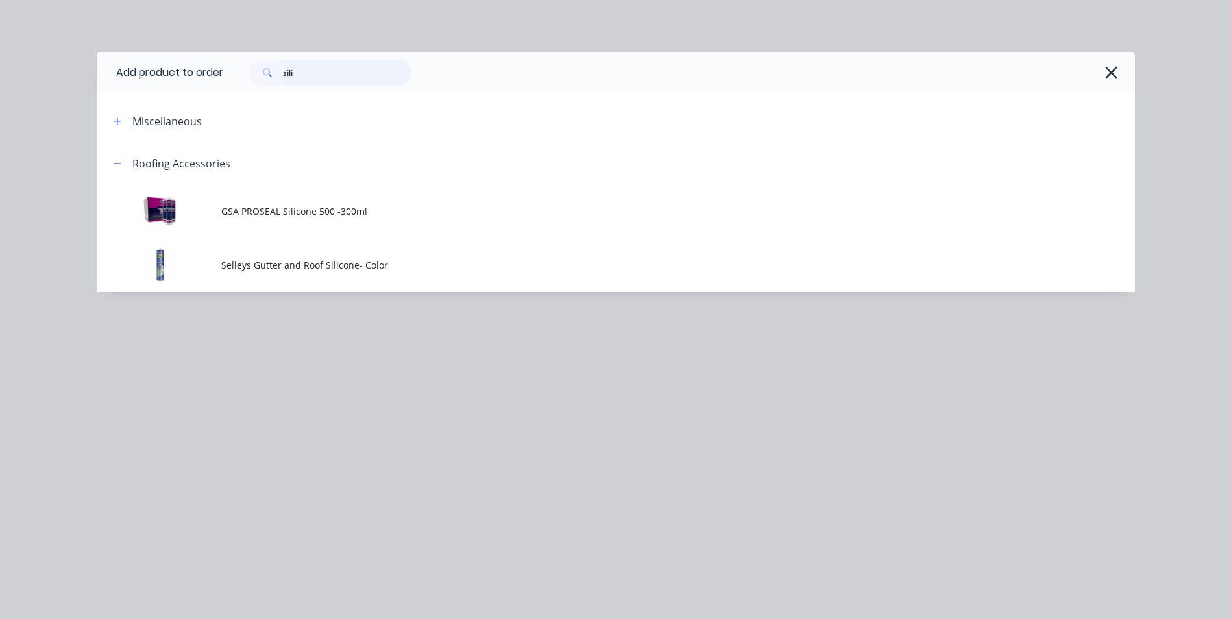
drag, startPoint x: 228, startPoint y: 91, endPoint x: 211, endPoint y: 88, distance: 17.8
click at [212, 97] on div "Add product to order sili Miscellaneous Roofing Accessories GSA PROSEAL Silicon…" at bounding box center [616, 172] width 1038 height 240
type input "latch"
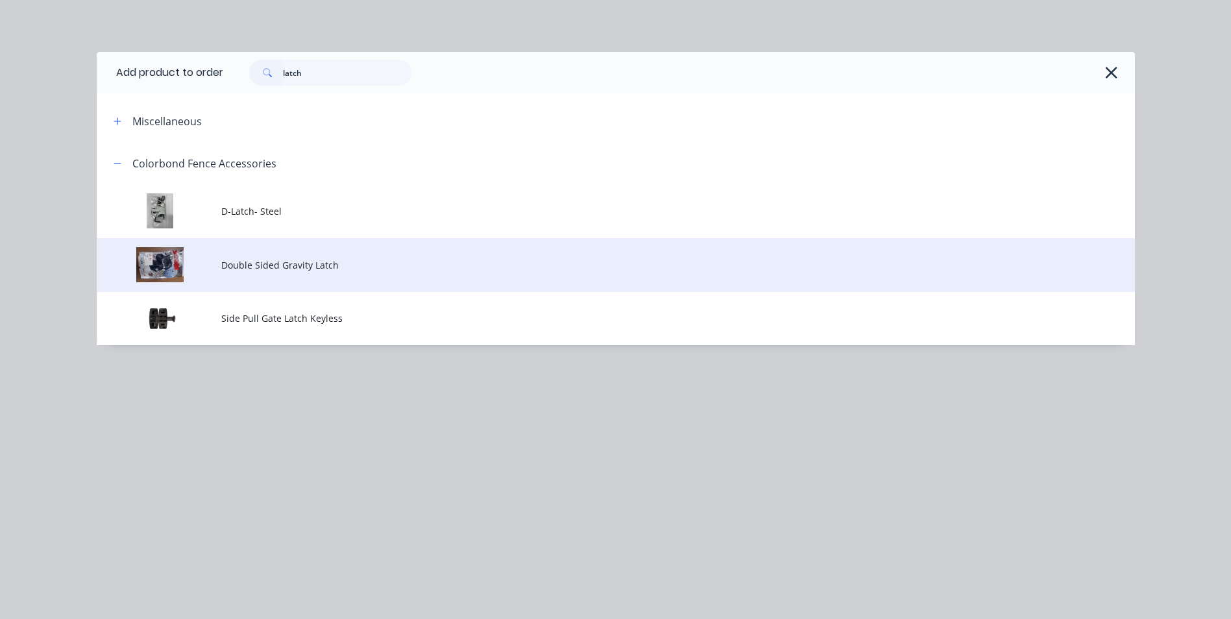
click at [308, 273] on td "Double Sided Gravity Latch" at bounding box center [678, 265] width 914 height 54
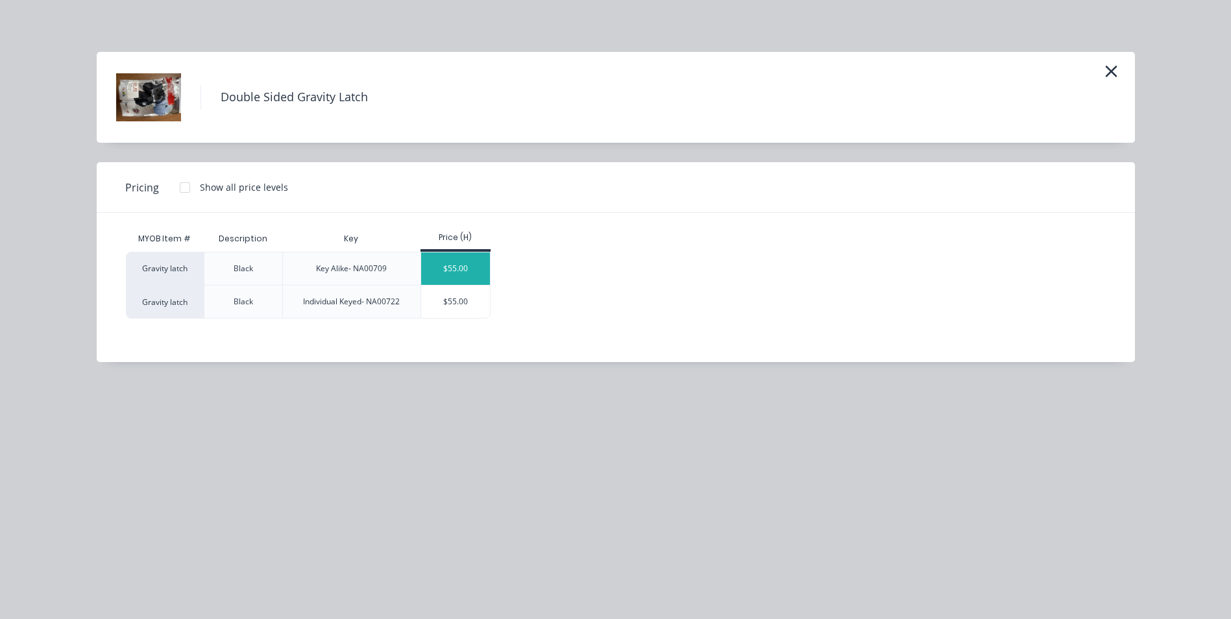
click at [473, 265] on div "$55.00" at bounding box center [455, 268] width 69 height 32
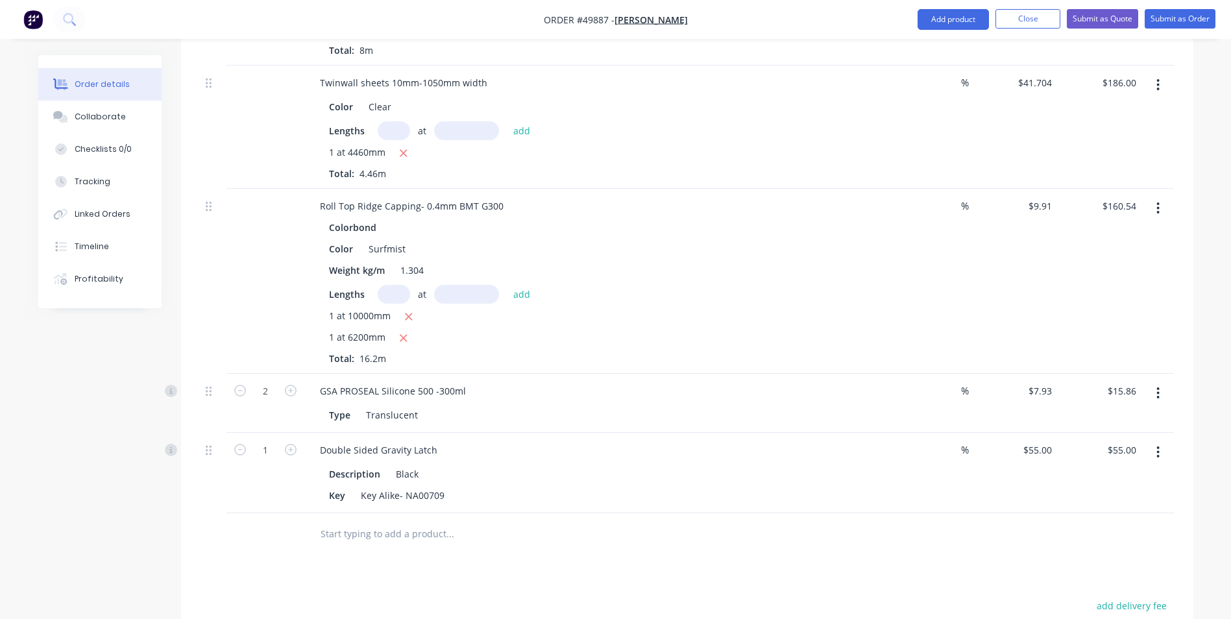
scroll to position [1298, 0]
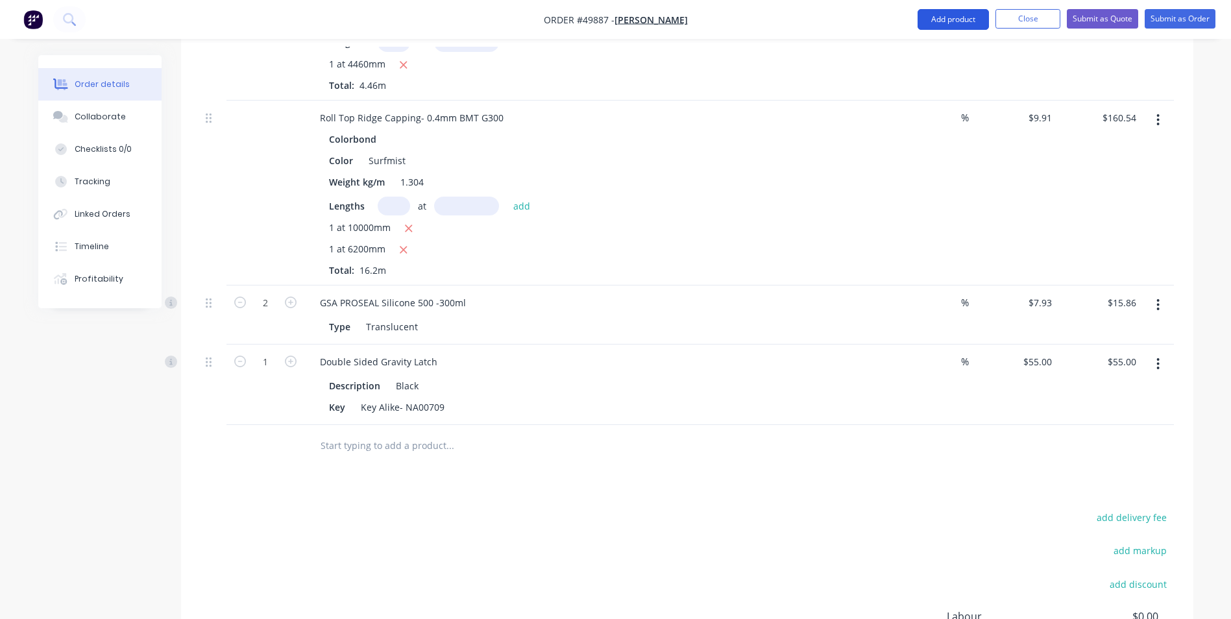
click at [926, 21] on button "Add product" at bounding box center [952, 19] width 71 height 21
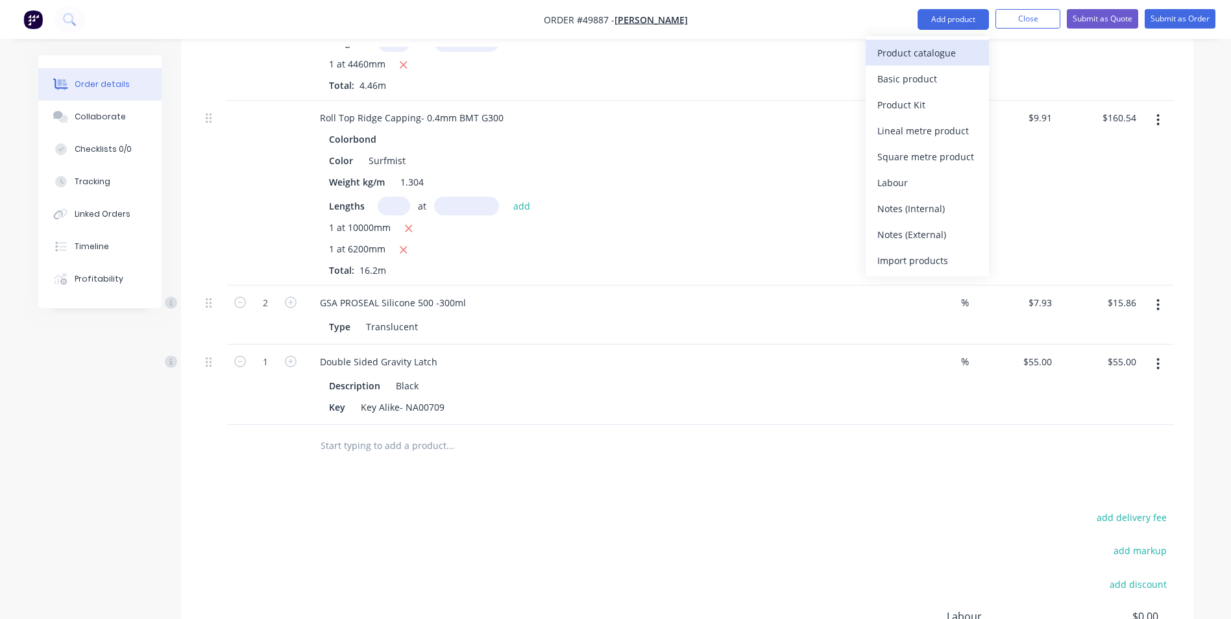
click at [923, 44] on div "Product catalogue" at bounding box center [927, 52] width 100 height 19
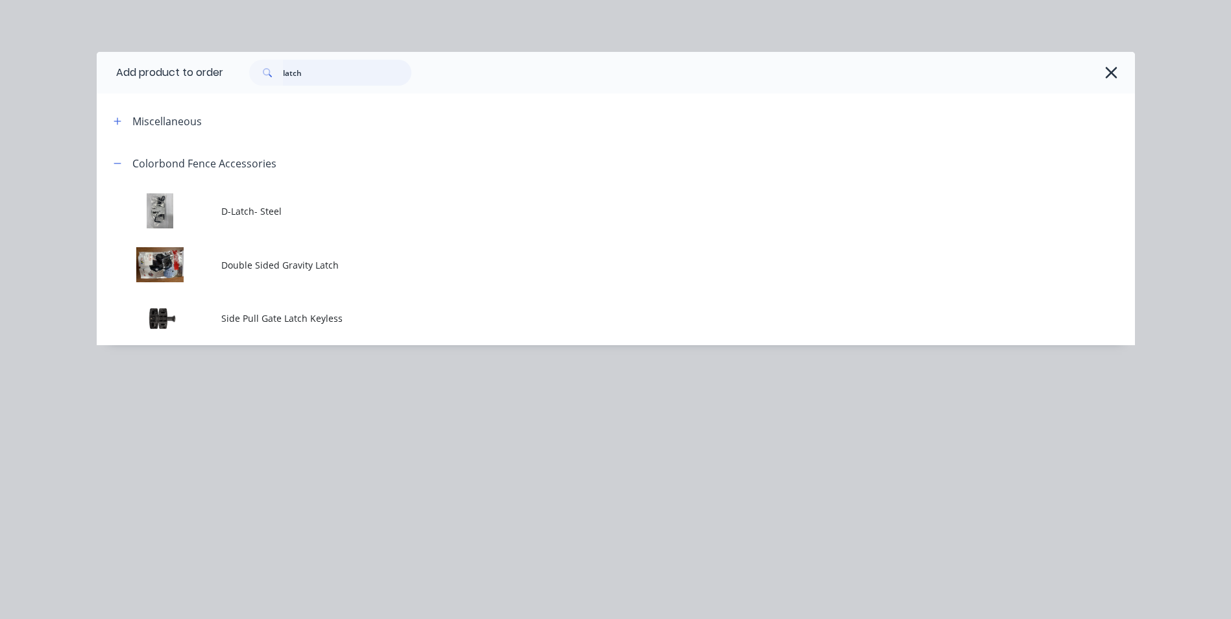
drag, startPoint x: 340, startPoint y: 71, endPoint x: 224, endPoint y: 71, distance: 115.5
click at [224, 71] on div "latch" at bounding box center [672, 73] width 899 height 26
type input "plastic"
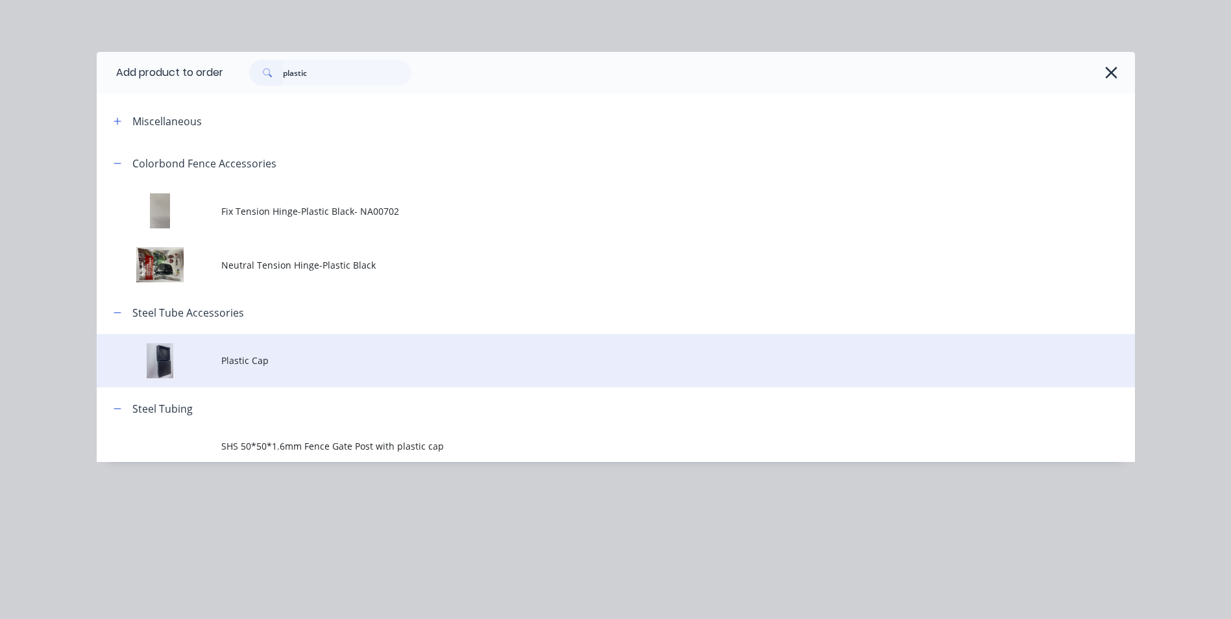
click at [355, 345] on td "Plastic Cap" at bounding box center [678, 361] width 914 height 54
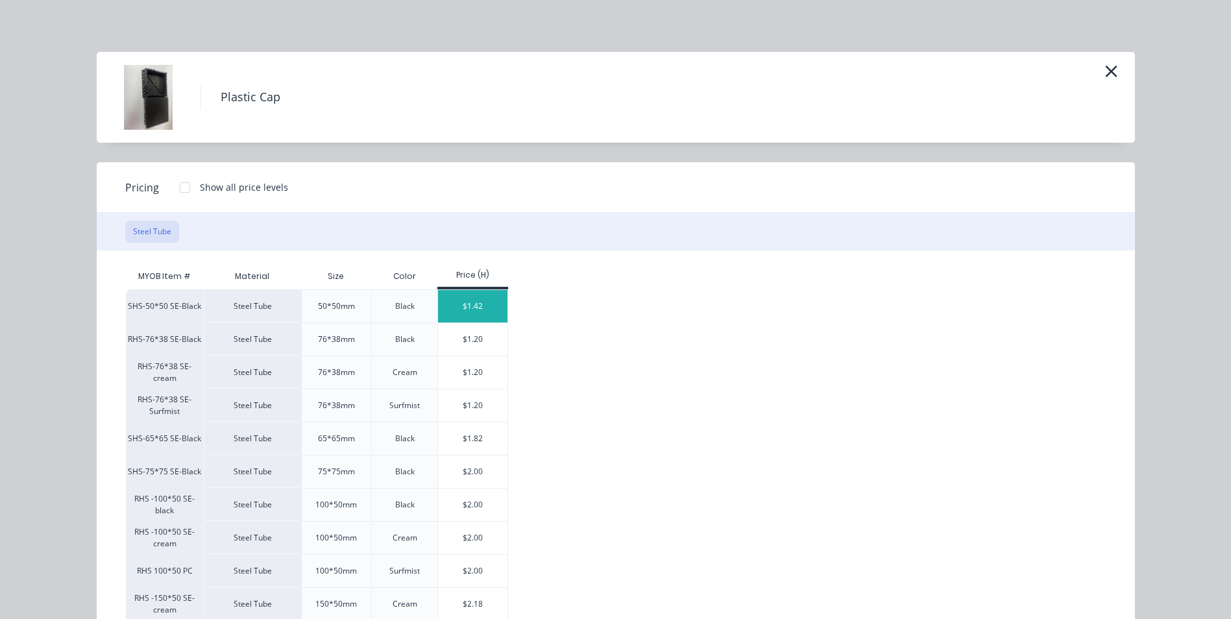
click at [487, 298] on div "$1.42" at bounding box center [472, 306] width 69 height 32
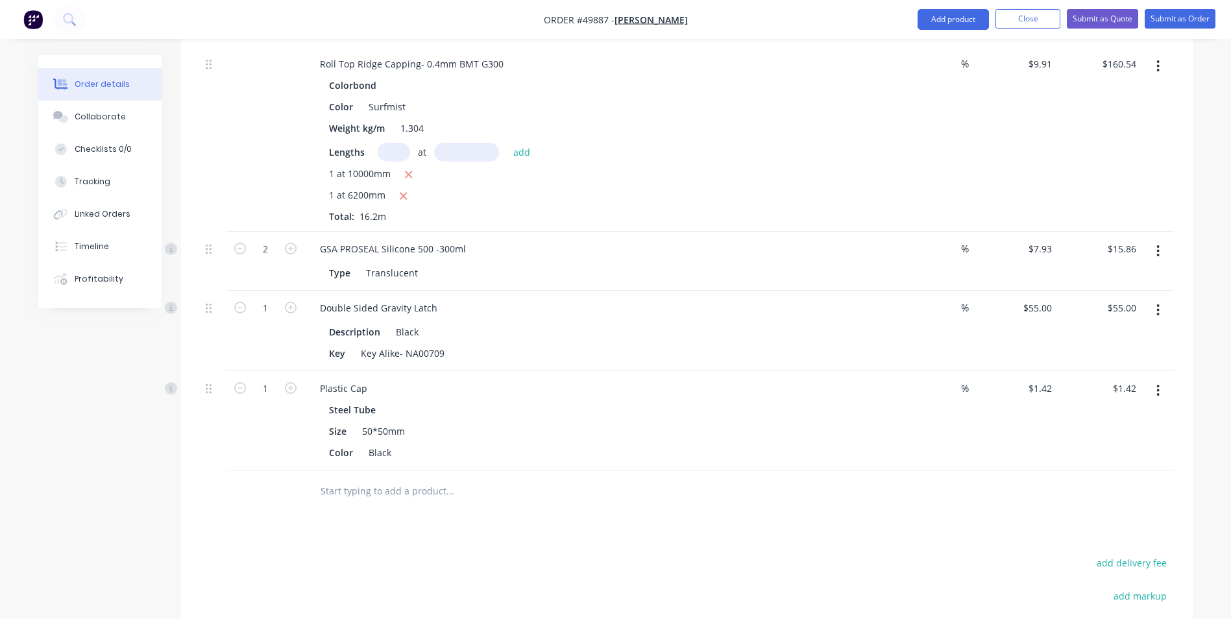
scroll to position [1363, 0]
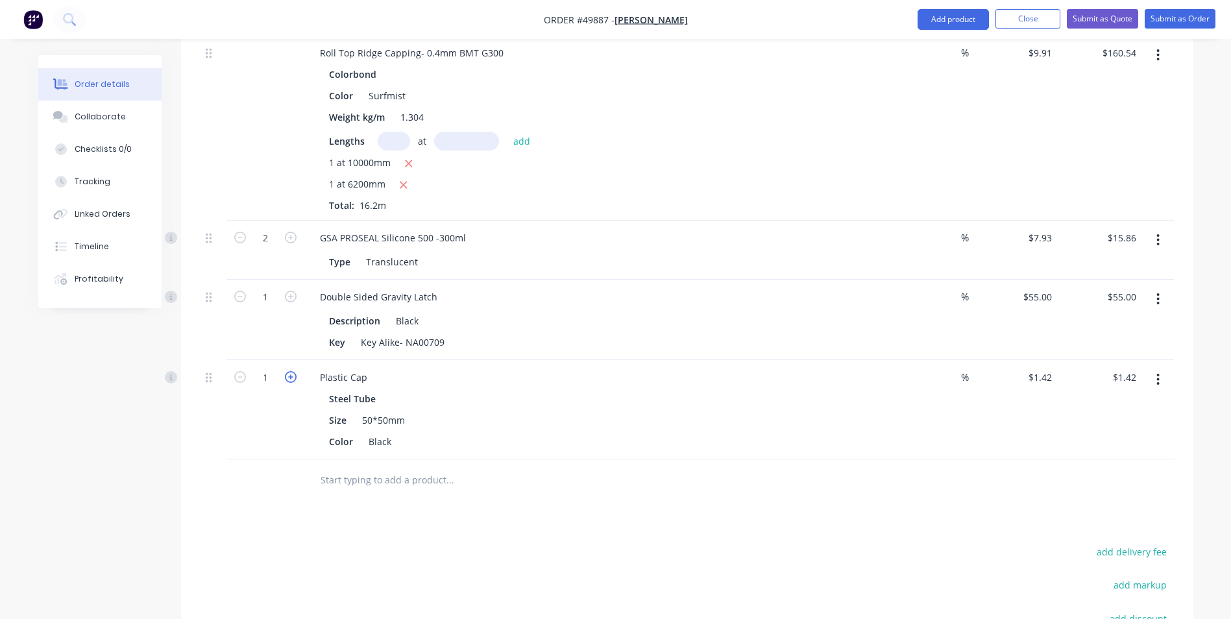
click at [293, 383] on icon "button" at bounding box center [291, 377] width 12 height 12
type input "2"
type input "$2.84"
click at [276, 418] on div "2" at bounding box center [265, 409] width 78 height 99
click at [647, 421] on div "Size 50*50mm" at bounding box center [594, 420] width 540 height 19
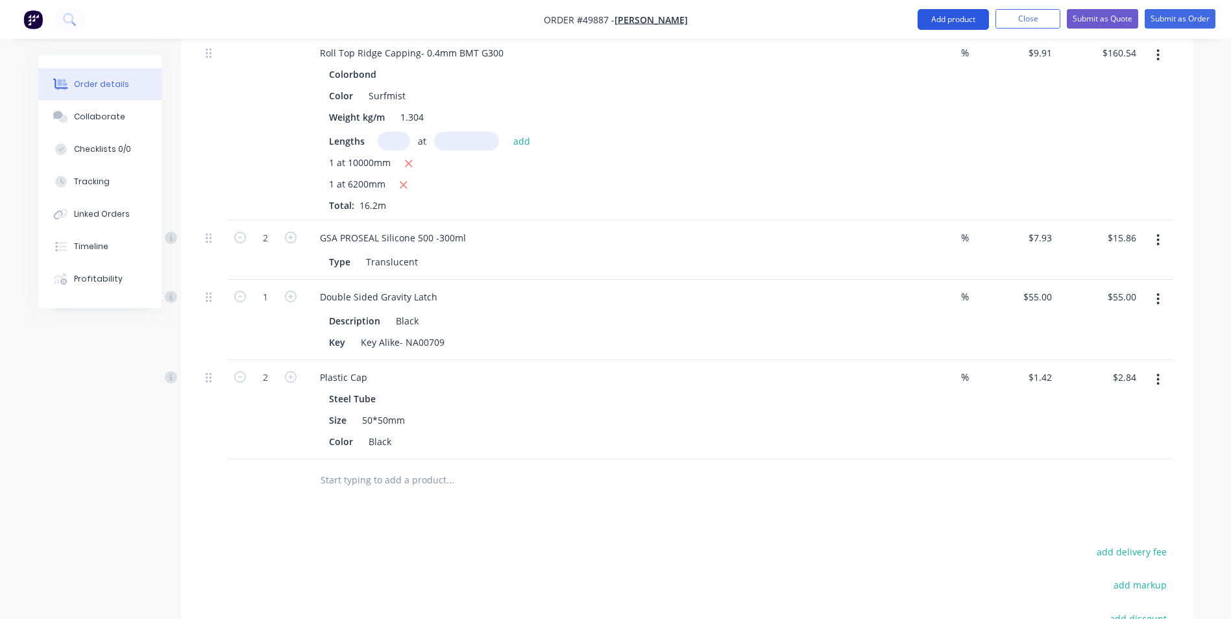
click at [942, 15] on button "Add product" at bounding box center [952, 19] width 71 height 21
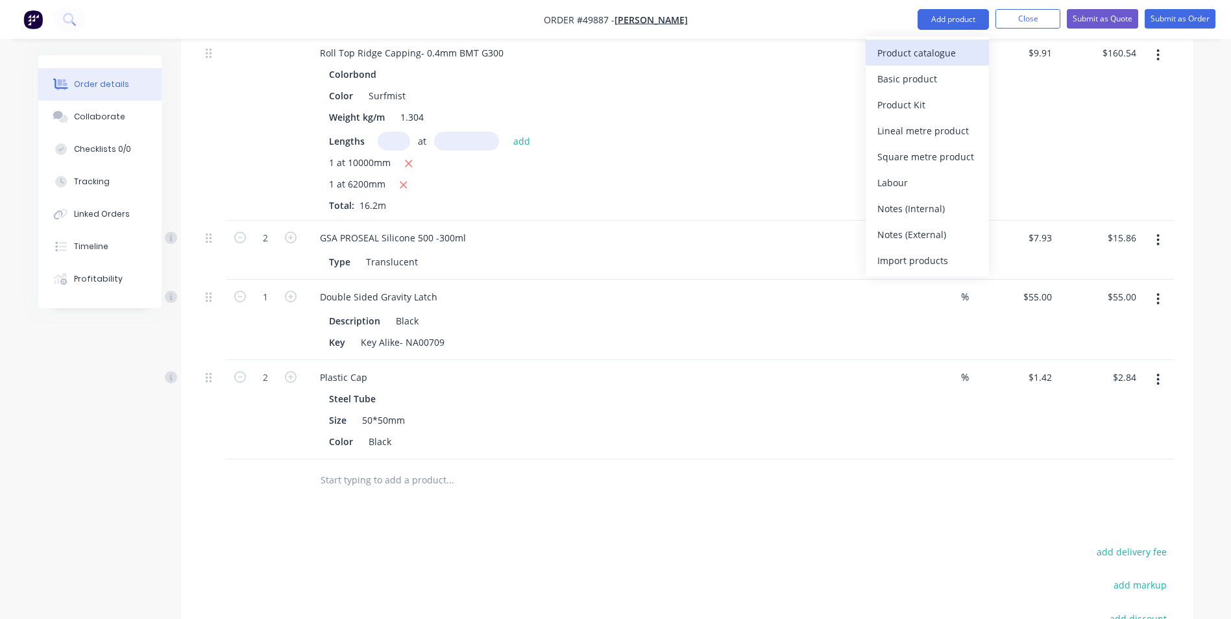
click at [936, 53] on div "Product catalogue" at bounding box center [927, 52] width 100 height 19
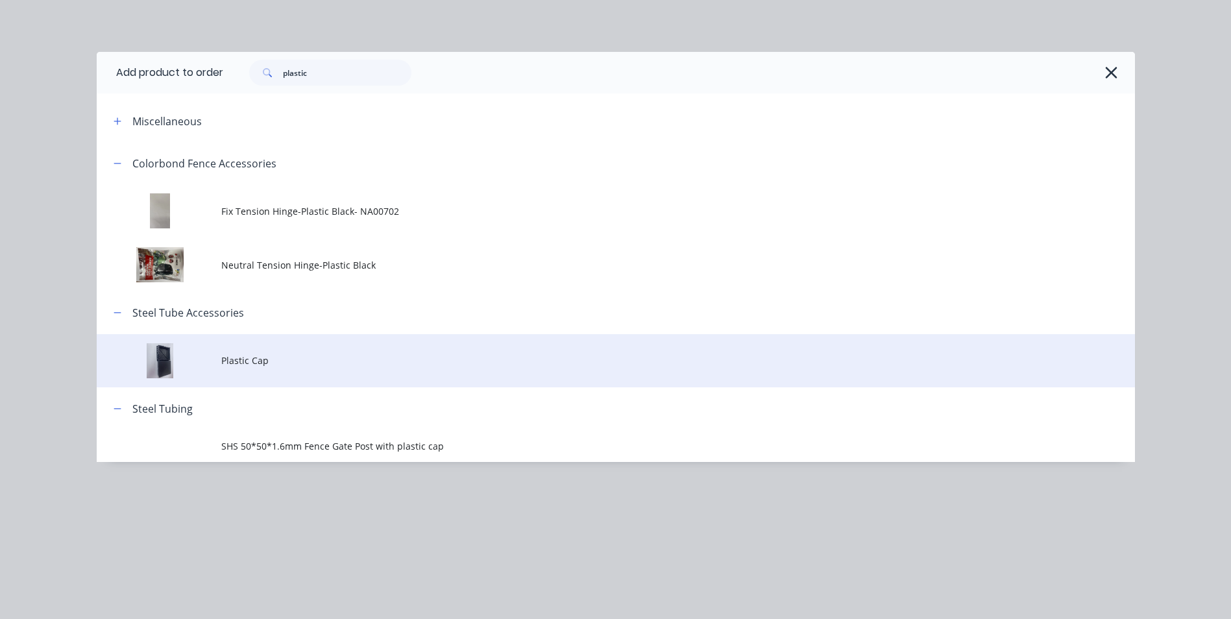
click at [266, 346] on td "Plastic Cap" at bounding box center [678, 361] width 914 height 54
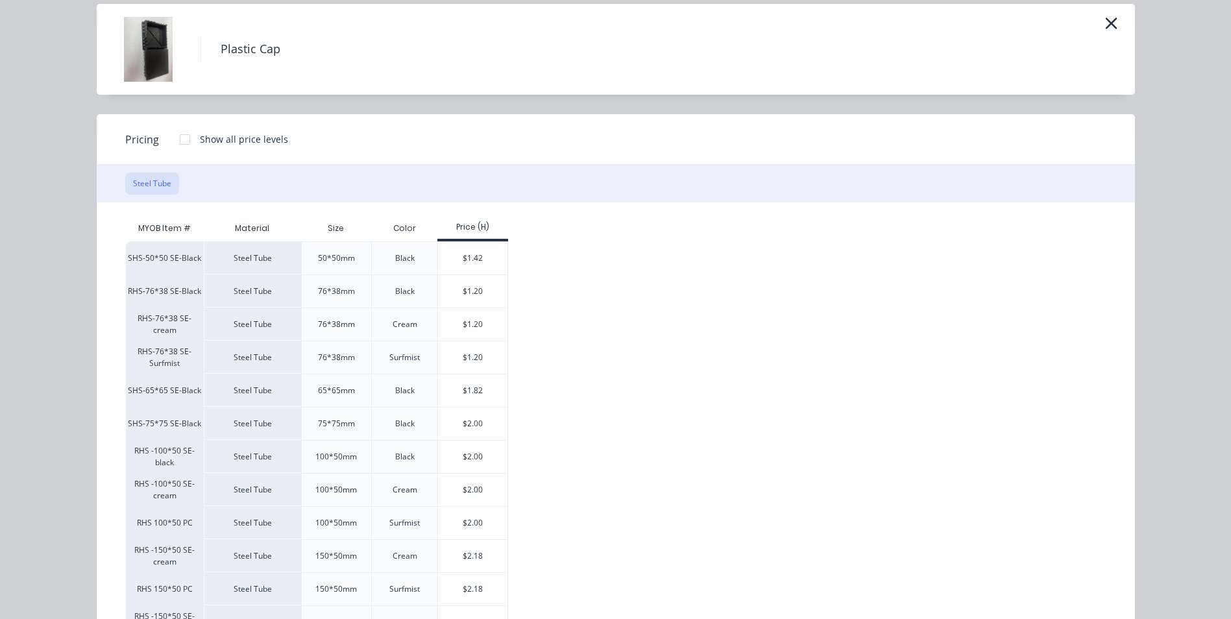
scroll to position [130, 0]
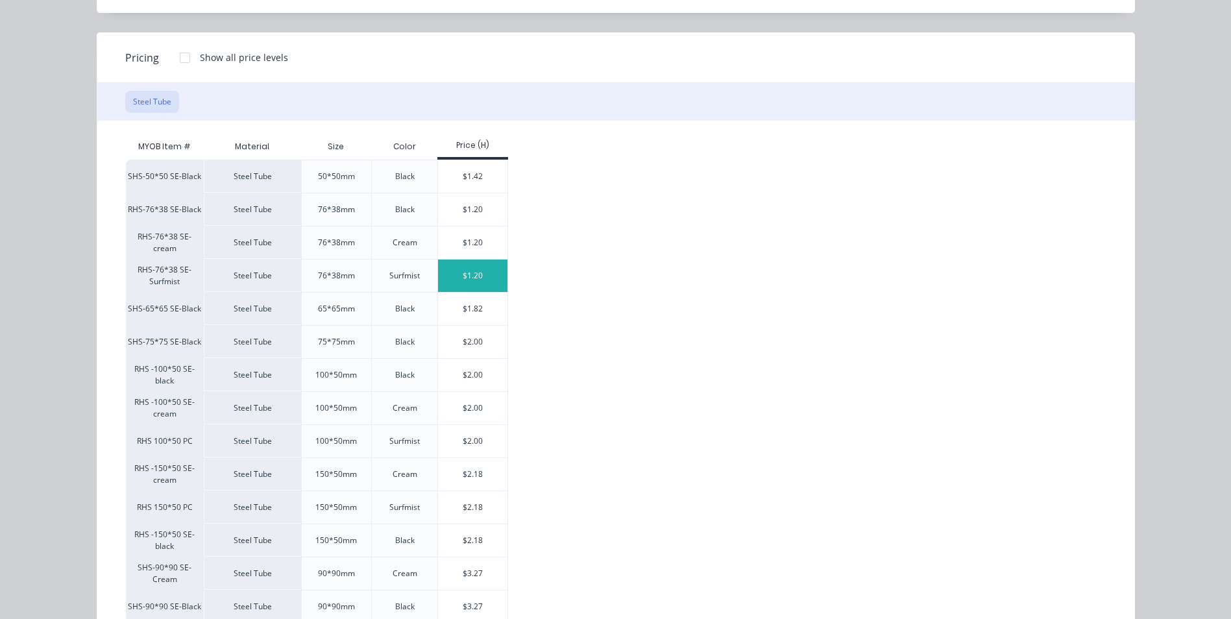
click at [461, 273] on div "$1.20" at bounding box center [472, 276] width 69 height 32
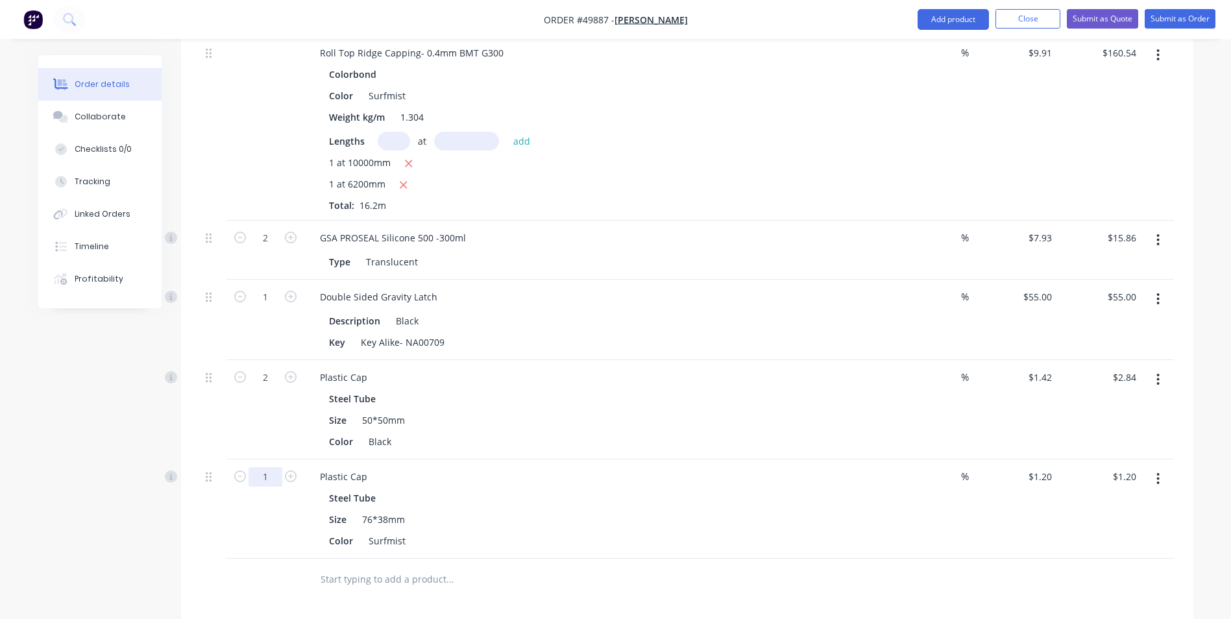
click at [271, 476] on input "1" at bounding box center [265, 476] width 34 height 19
type input "5"
type input "$6.00"
click at [509, 503] on div "Steel Tube" at bounding box center [596, 498] width 535 height 19
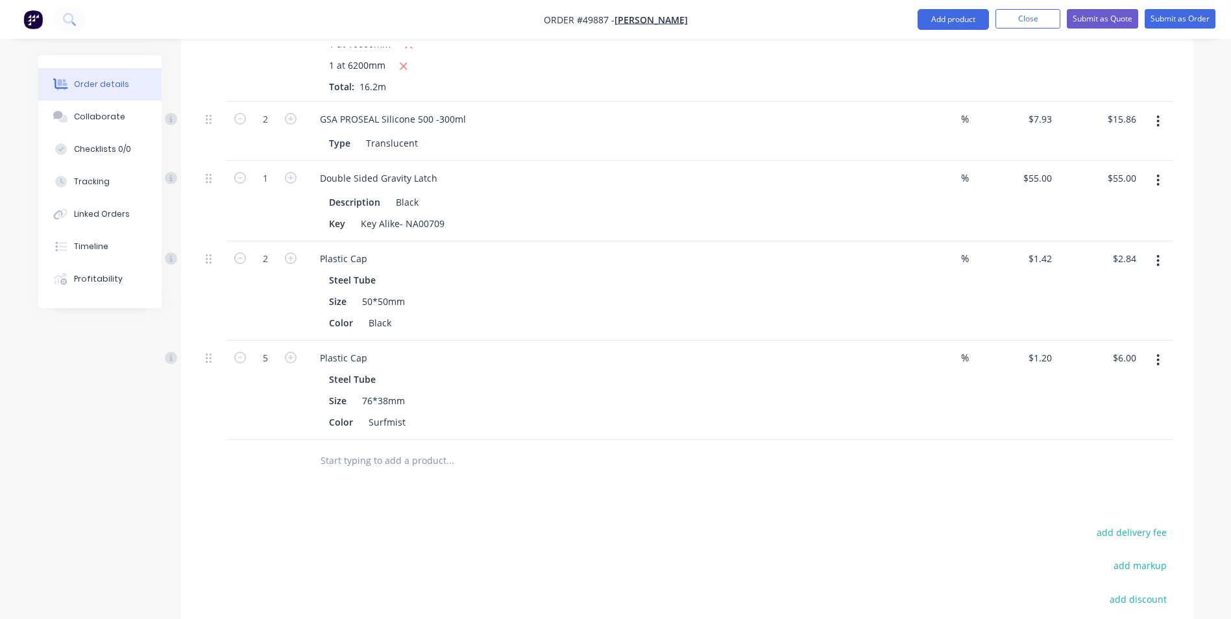
scroll to position [1492, 0]
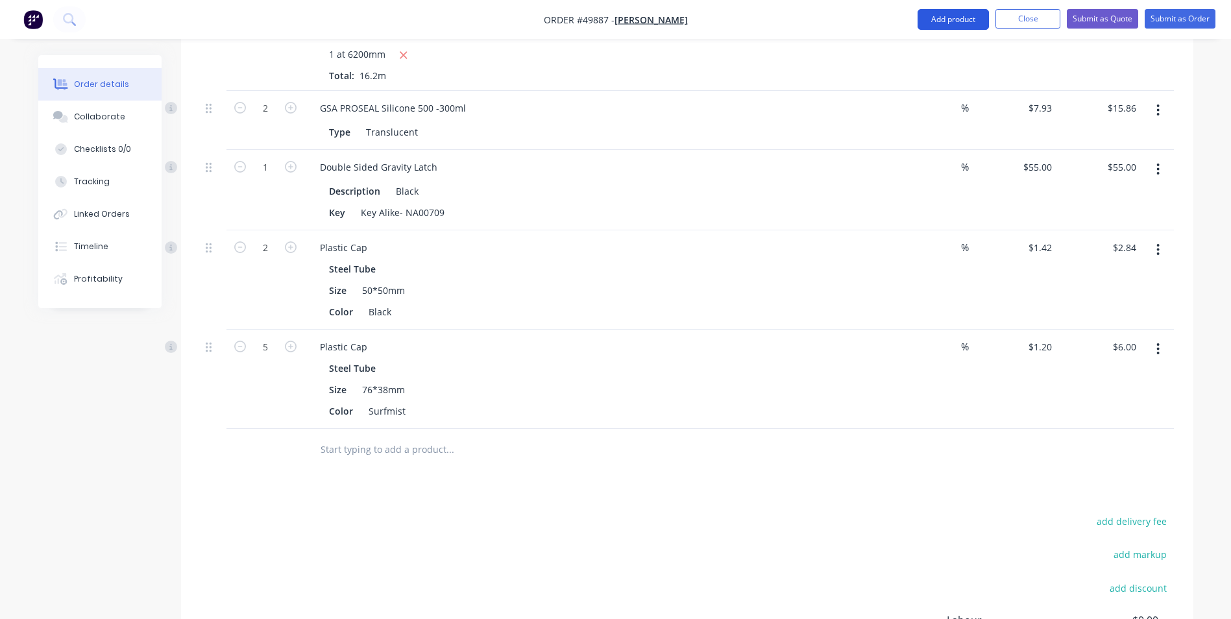
click at [960, 20] on button "Add product" at bounding box center [952, 19] width 71 height 21
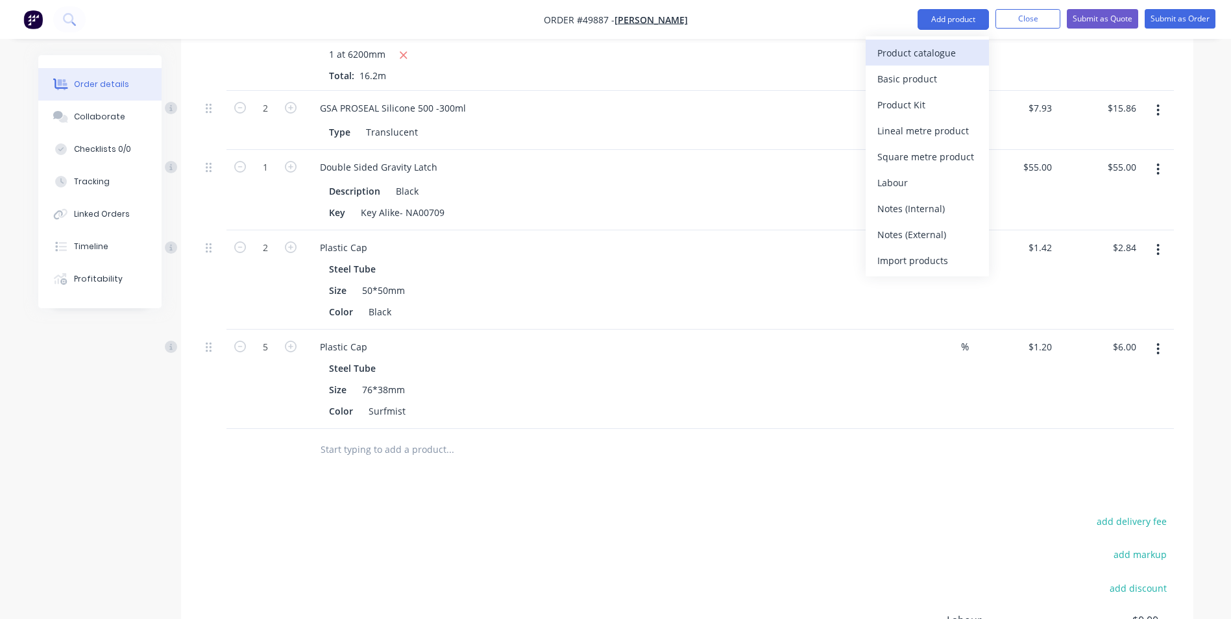
click at [954, 51] on div "Product catalogue" at bounding box center [927, 52] width 100 height 19
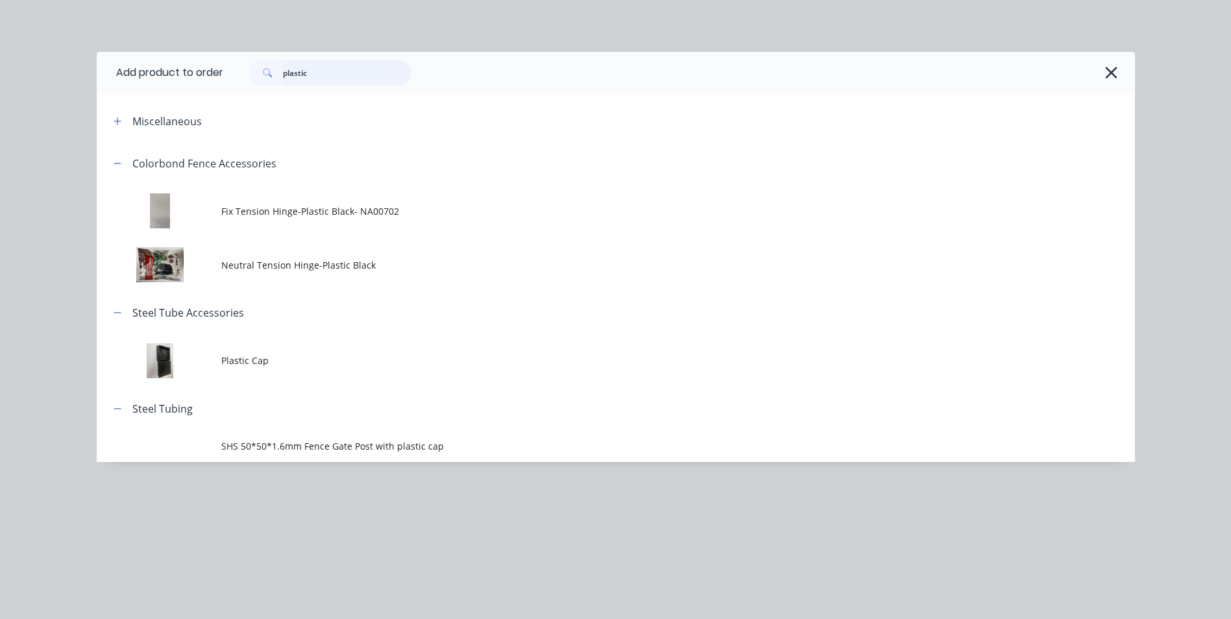
drag, startPoint x: 335, startPoint y: 77, endPoint x: 254, endPoint y: 72, distance: 81.2
click at [254, 72] on div "plastic" at bounding box center [330, 73] width 162 height 26
type input "cover"
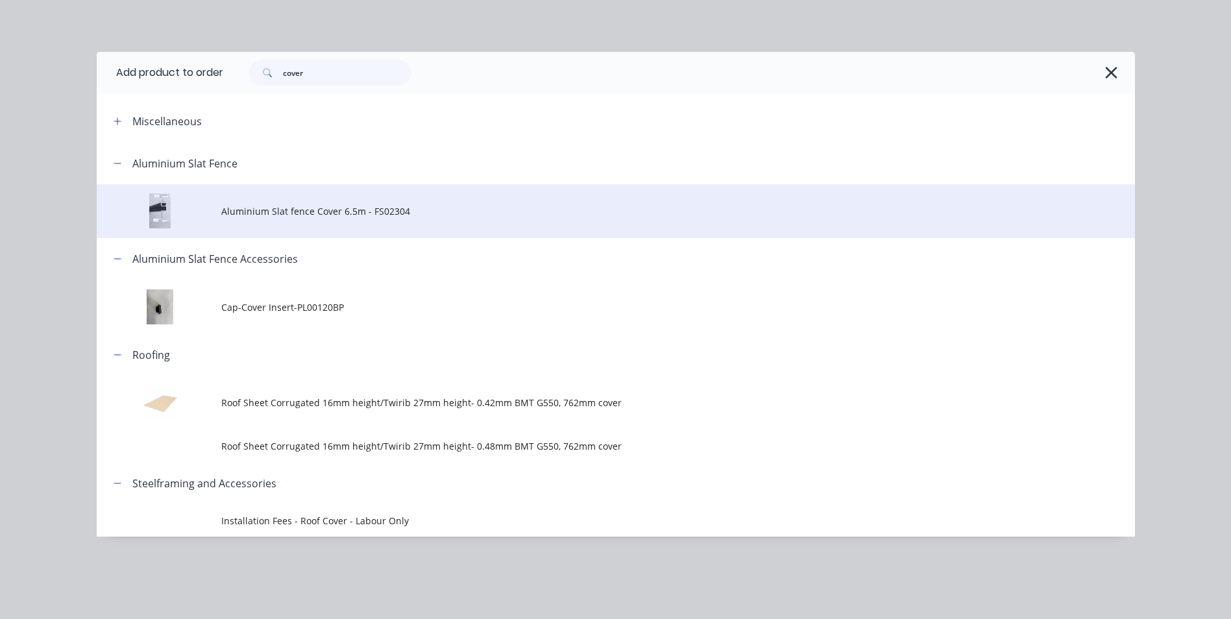
click at [393, 222] on td "Aluminium Slat fence Cover 6.5m - FS02304" at bounding box center [678, 211] width 914 height 54
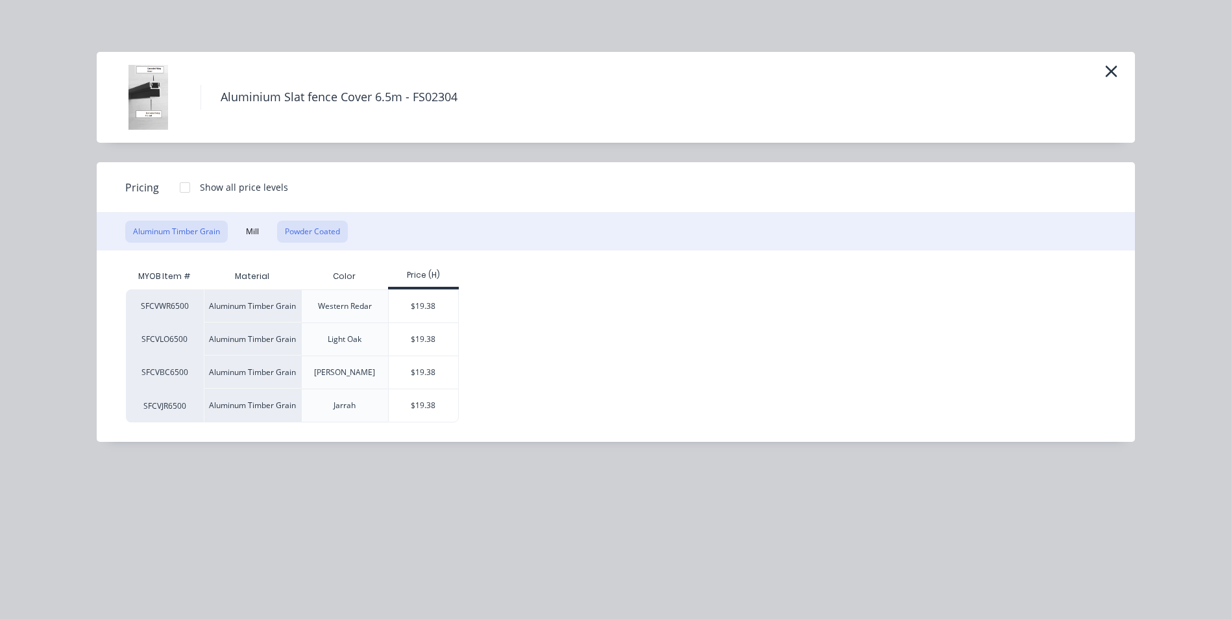
click at [311, 239] on button "Powder Coated" at bounding box center [312, 232] width 71 height 22
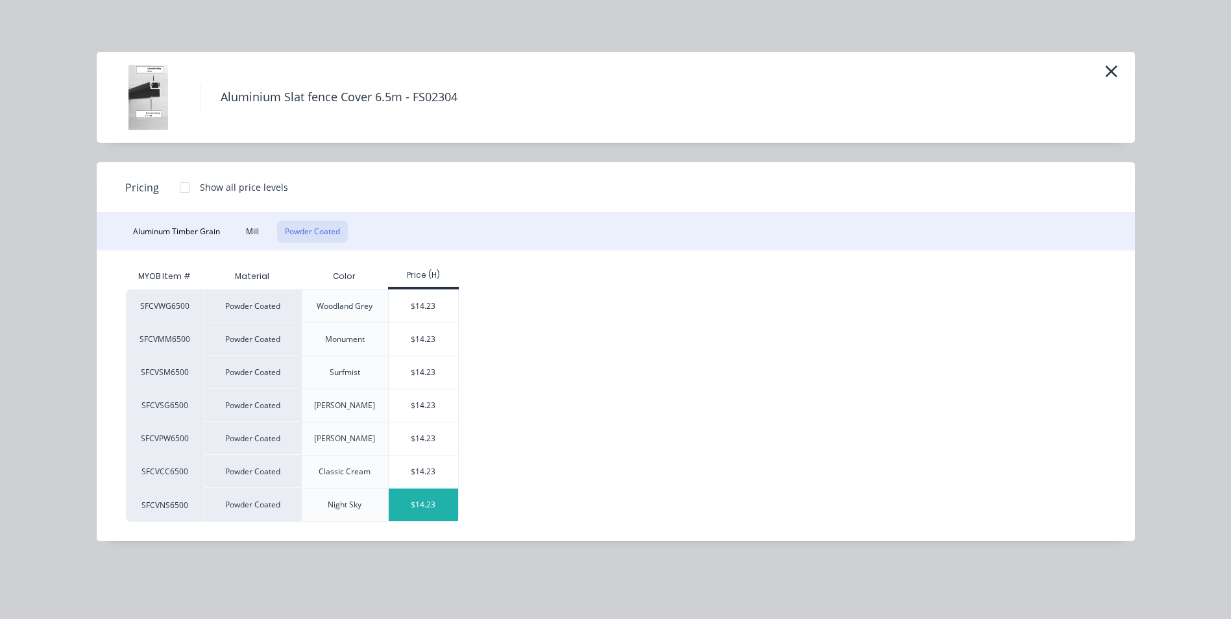
scroll to position [1557, 0]
click at [418, 373] on div "$14.23" at bounding box center [423, 372] width 69 height 32
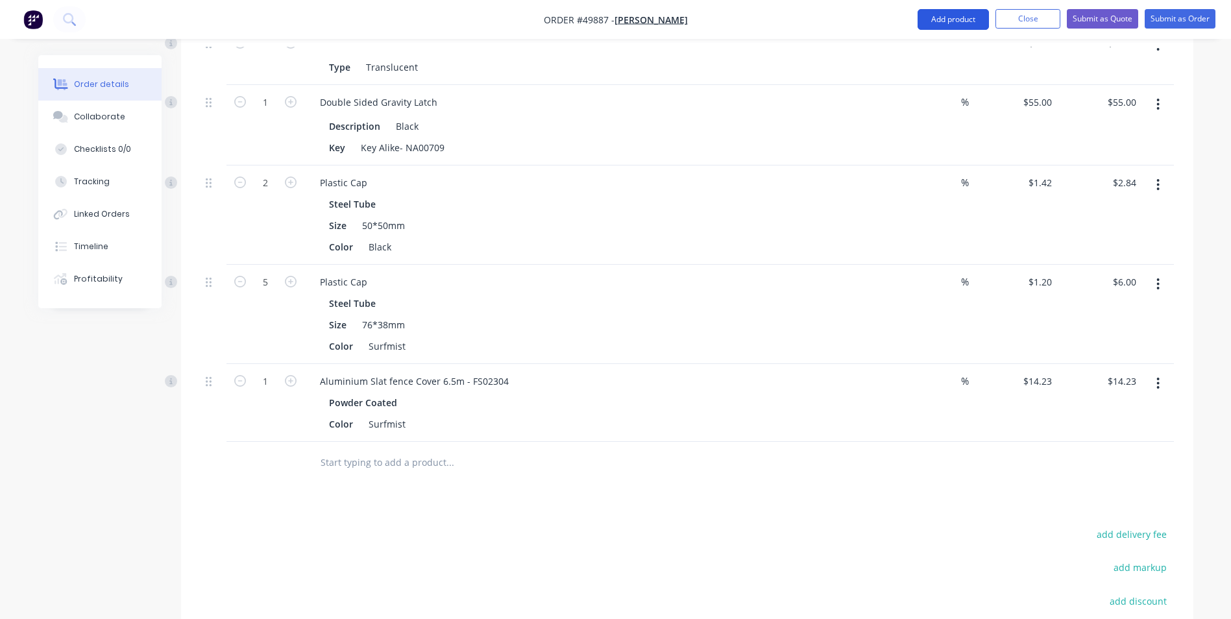
click at [945, 19] on button "Add product" at bounding box center [952, 19] width 71 height 21
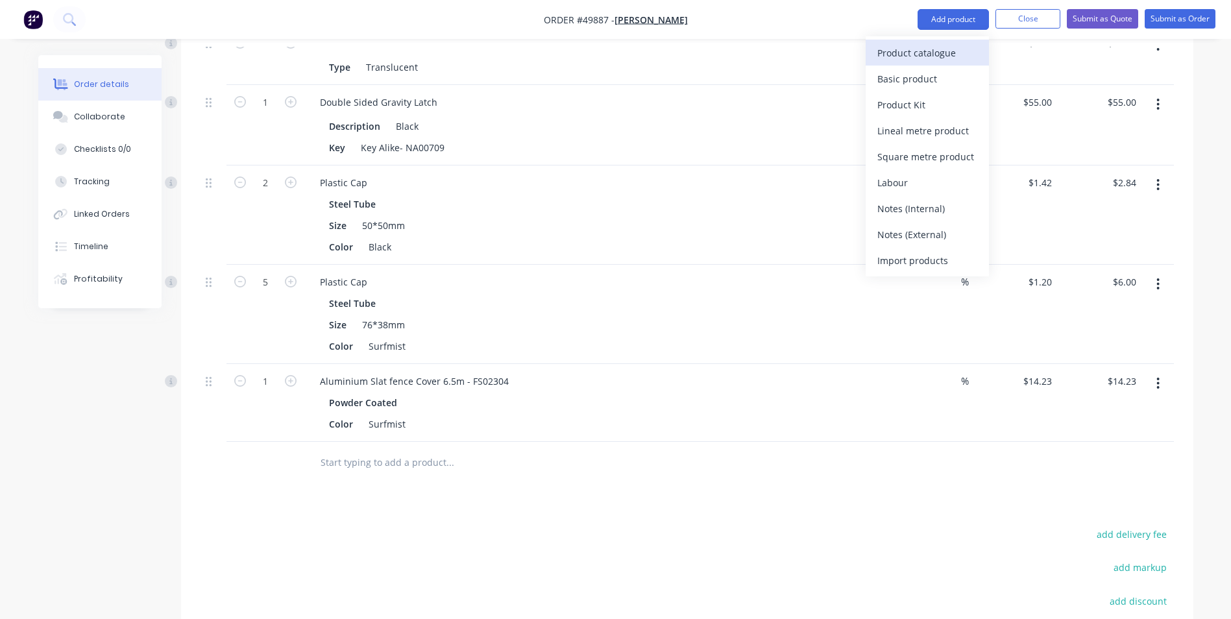
click at [937, 45] on div "Product catalogue" at bounding box center [927, 52] width 100 height 19
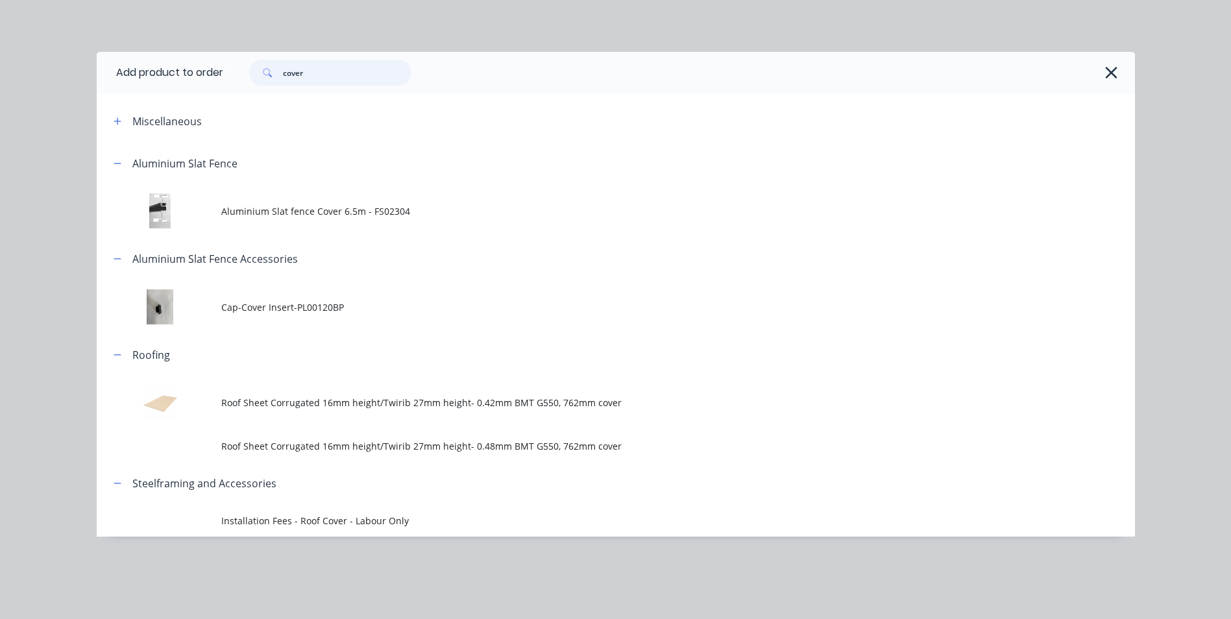
drag, startPoint x: 307, startPoint y: 81, endPoint x: 205, endPoint y: 95, distance: 102.8
click at [158, 95] on div "Add product to order cover Miscellaneous Aluminium Slat Fence Aluminium Slat fe…" at bounding box center [616, 294] width 1038 height 485
type input "poly"
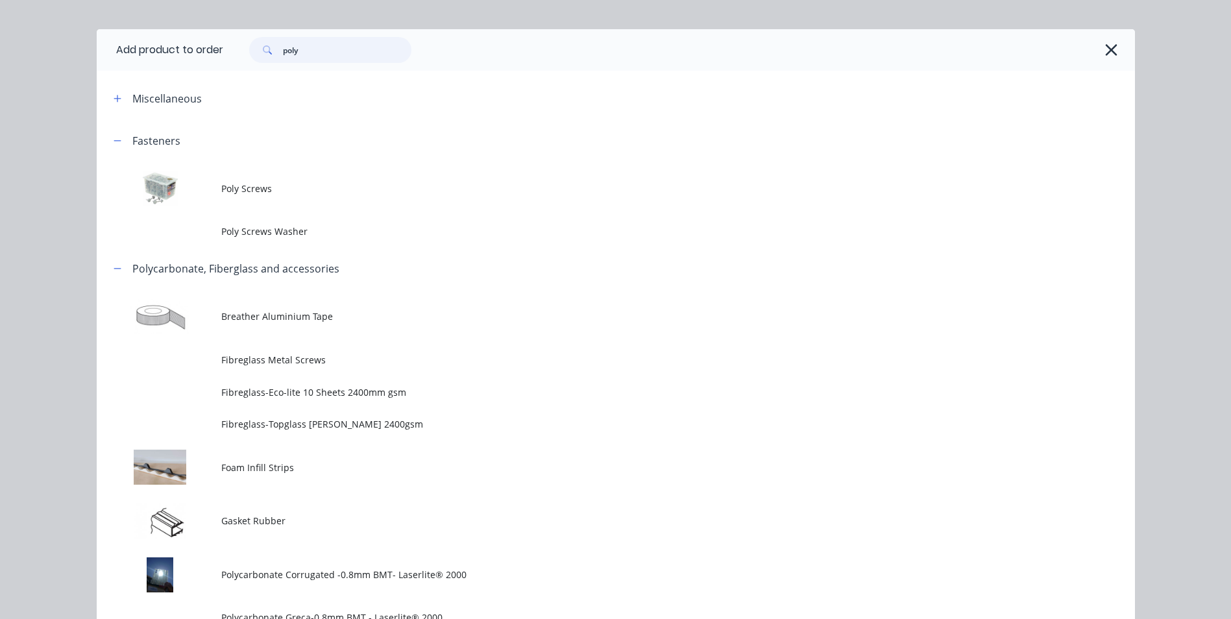
scroll to position [0, 0]
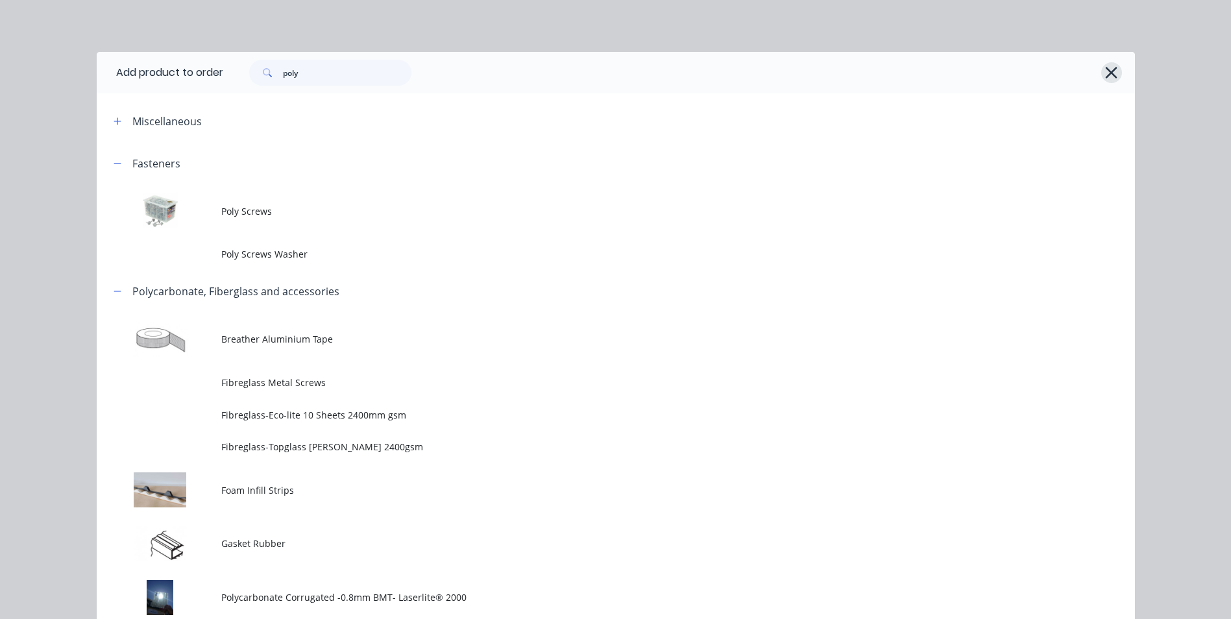
click at [1104, 72] on icon "button" at bounding box center [1111, 73] width 14 height 18
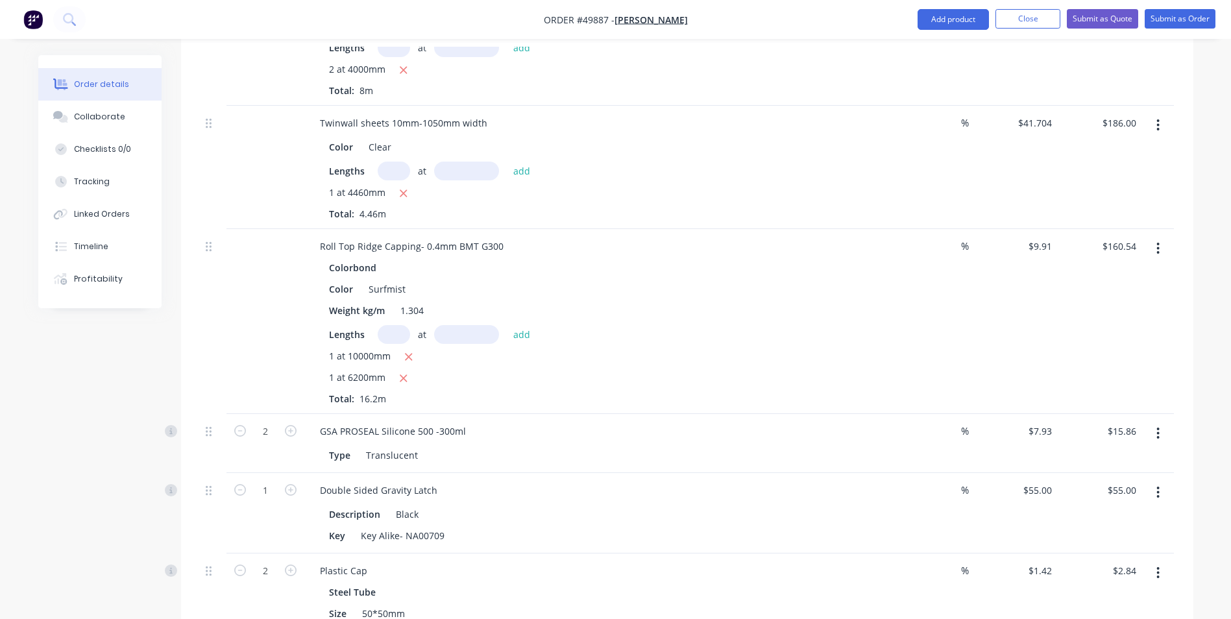
scroll to position [1168, 0]
click at [943, 25] on button "Add product" at bounding box center [952, 19] width 71 height 21
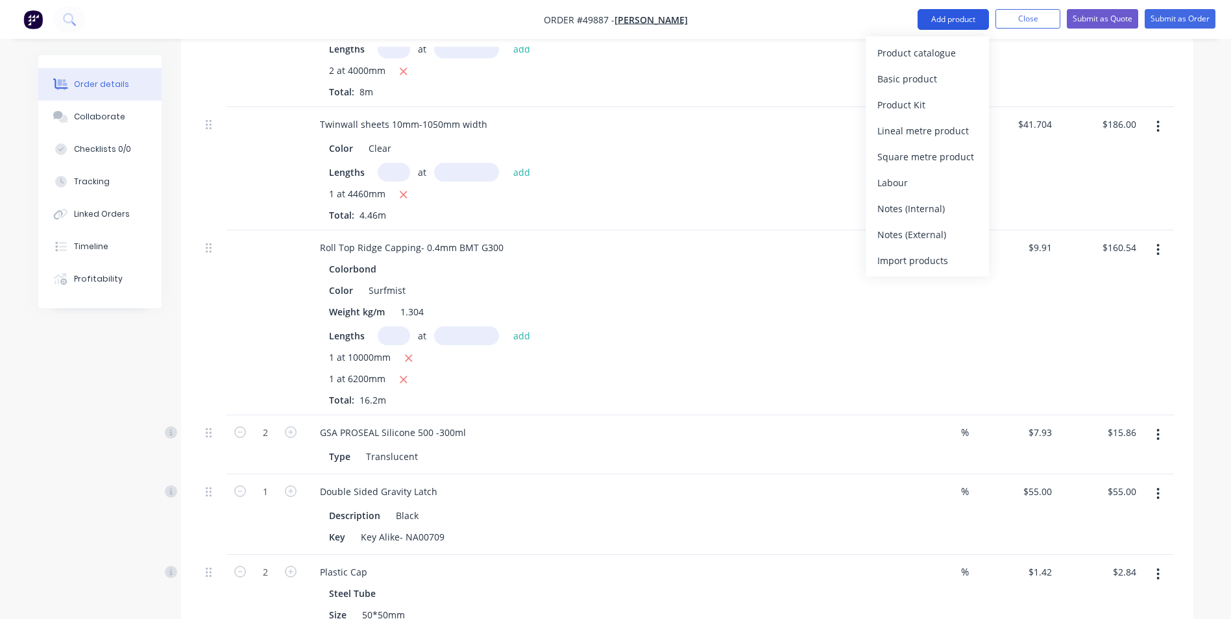
click at [914, 55] on div "Product catalogue" at bounding box center [927, 52] width 100 height 19
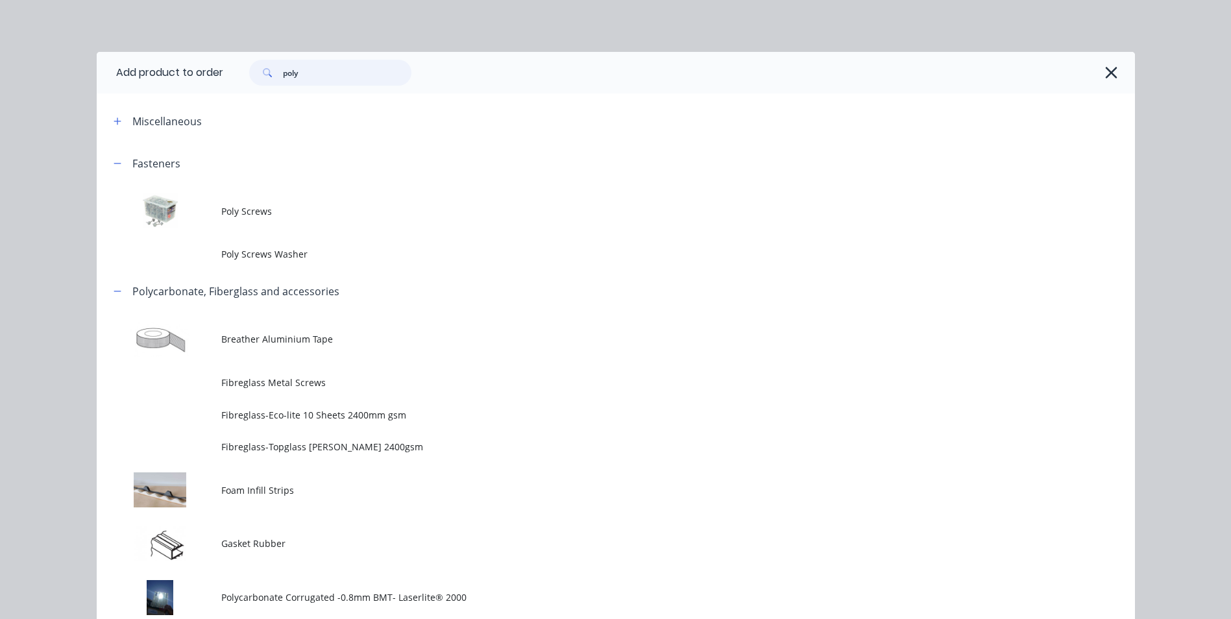
drag, startPoint x: 310, startPoint y: 75, endPoint x: 168, endPoint y: 101, distance: 144.4
click at [168, 101] on div "Add product to order poly Miscellaneous Fasteners Poly Screws Poly Screws Washe…" at bounding box center [616, 595] width 1038 height 1087
type input "s"
type input "roof"
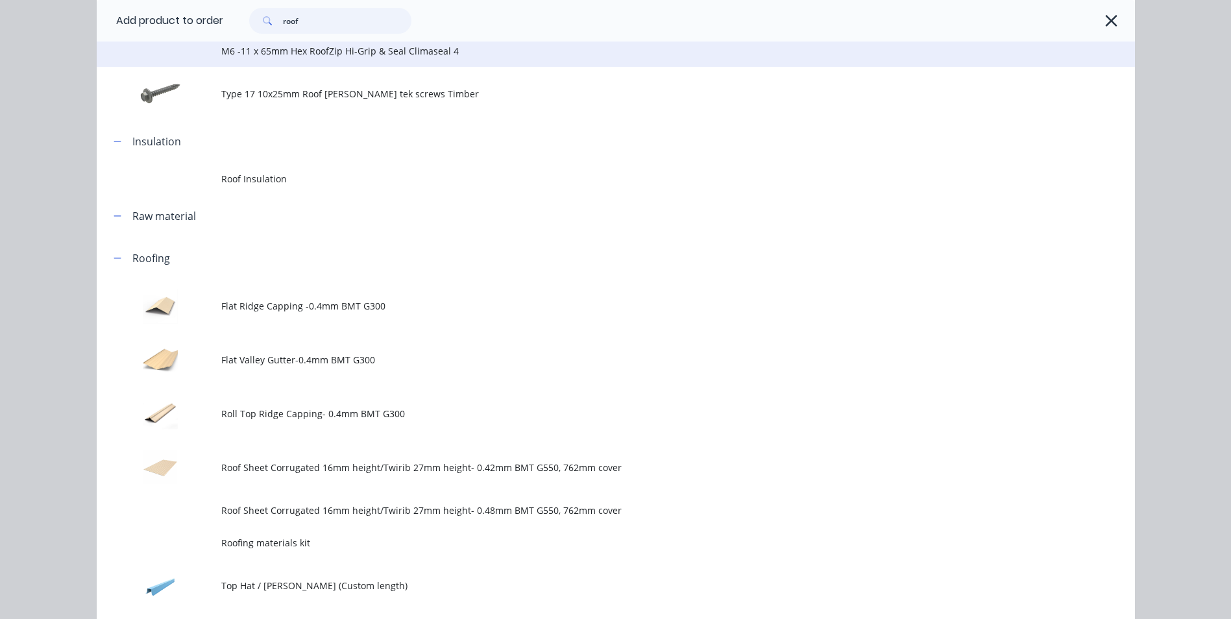
scroll to position [324, 0]
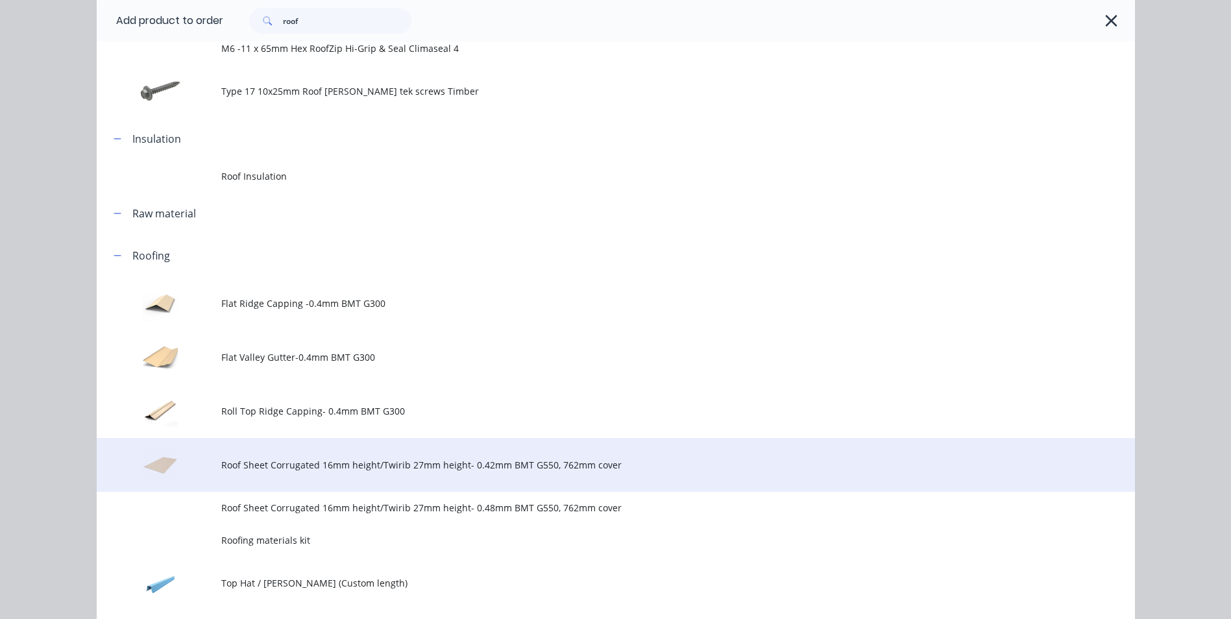
click at [392, 465] on span "Roof Sheet Corrugated 16mm height/Twirib 27mm height- 0.42mm BMT G550, 762mm co…" at bounding box center [586, 465] width 731 height 14
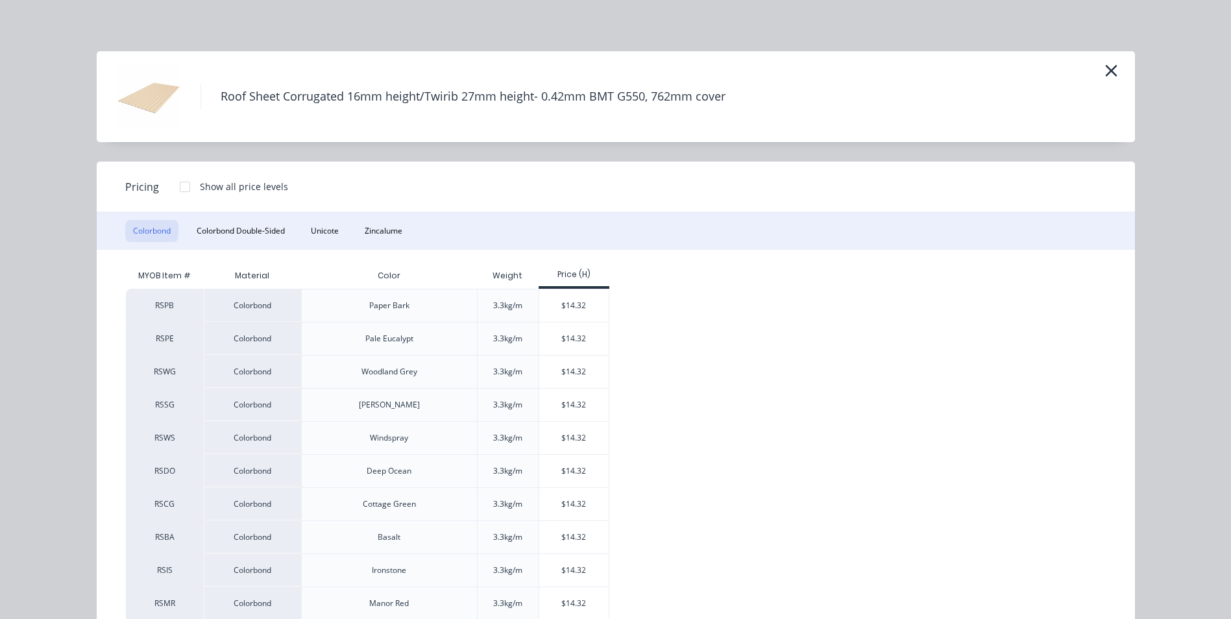
scroll to position [0, 0]
click at [250, 234] on button "Colorbond Double-Sided" at bounding box center [241, 232] width 104 height 22
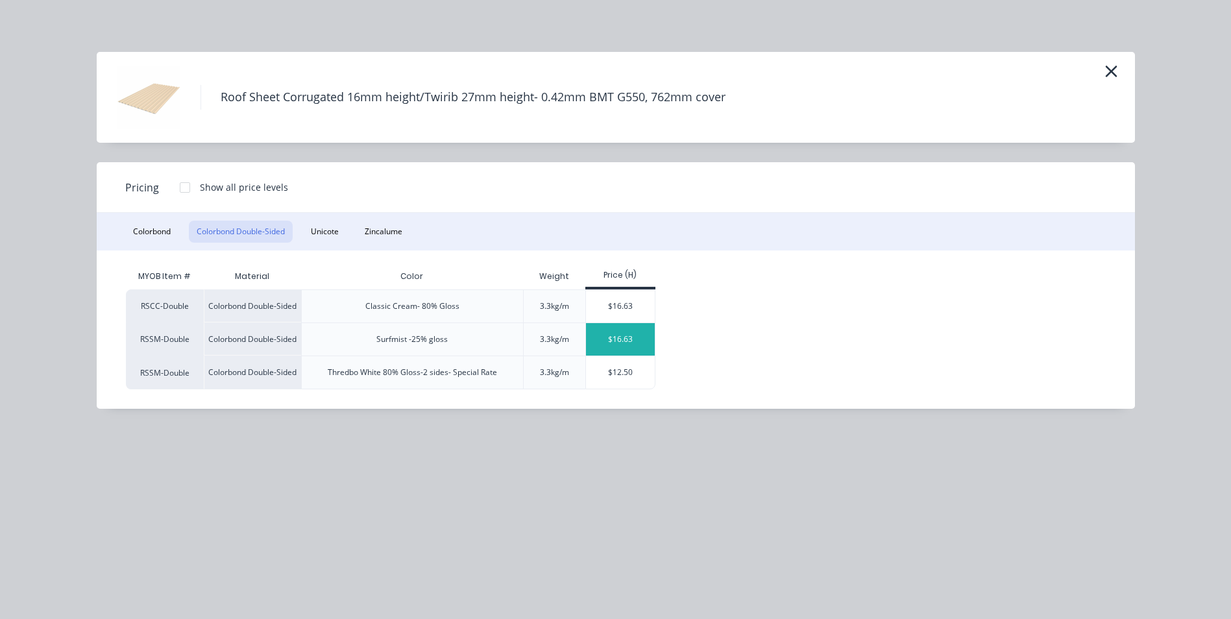
click at [612, 345] on div "$16.63" at bounding box center [620, 339] width 69 height 32
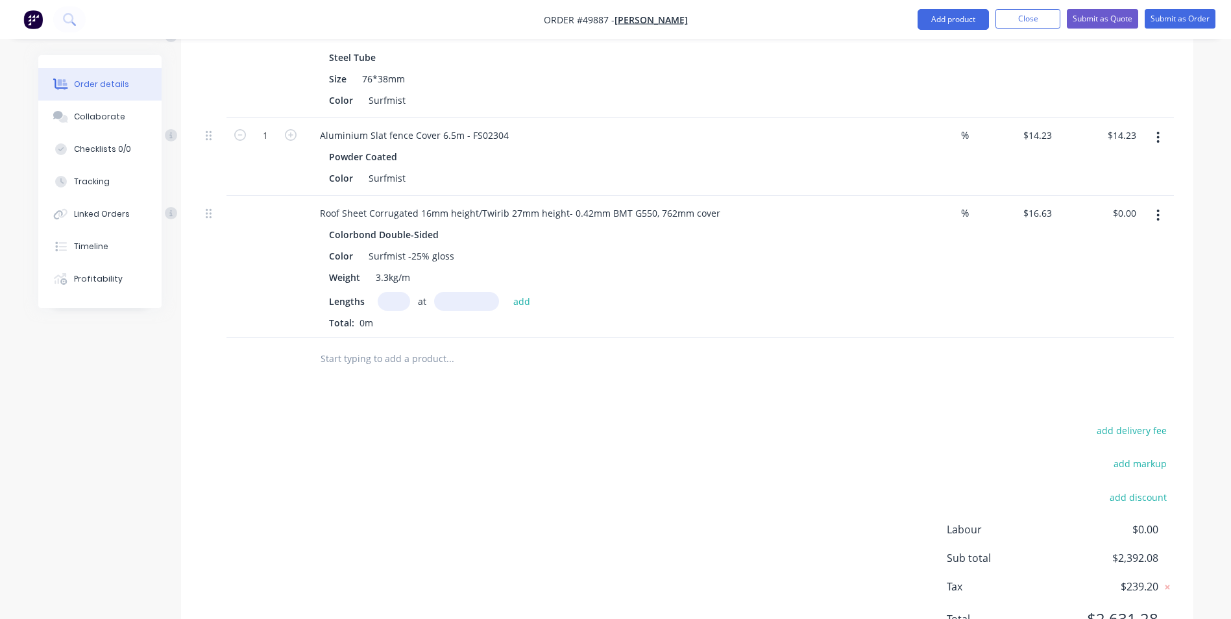
scroll to position [1867, 0]
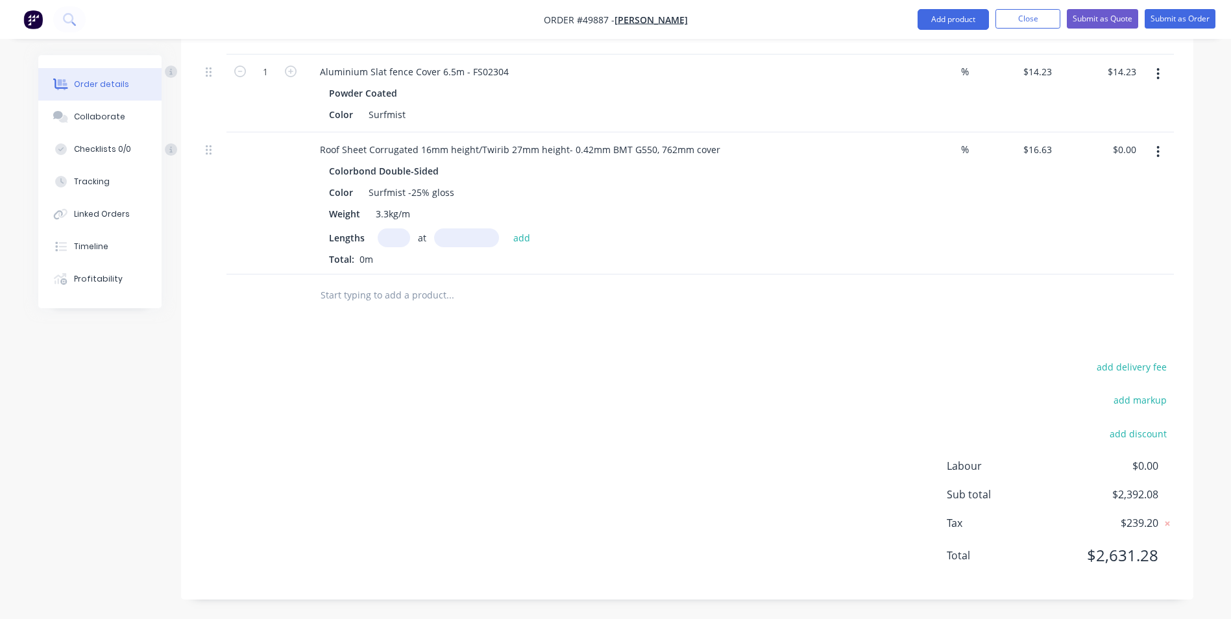
click at [397, 244] on input "text" at bounding box center [394, 237] width 32 height 19
type input "13"
click at [466, 238] on input "text" at bounding box center [466, 237] width 65 height 19
type input "2140"
click at [507, 228] on button "add" at bounding box center [522, 237] width 30 height 18
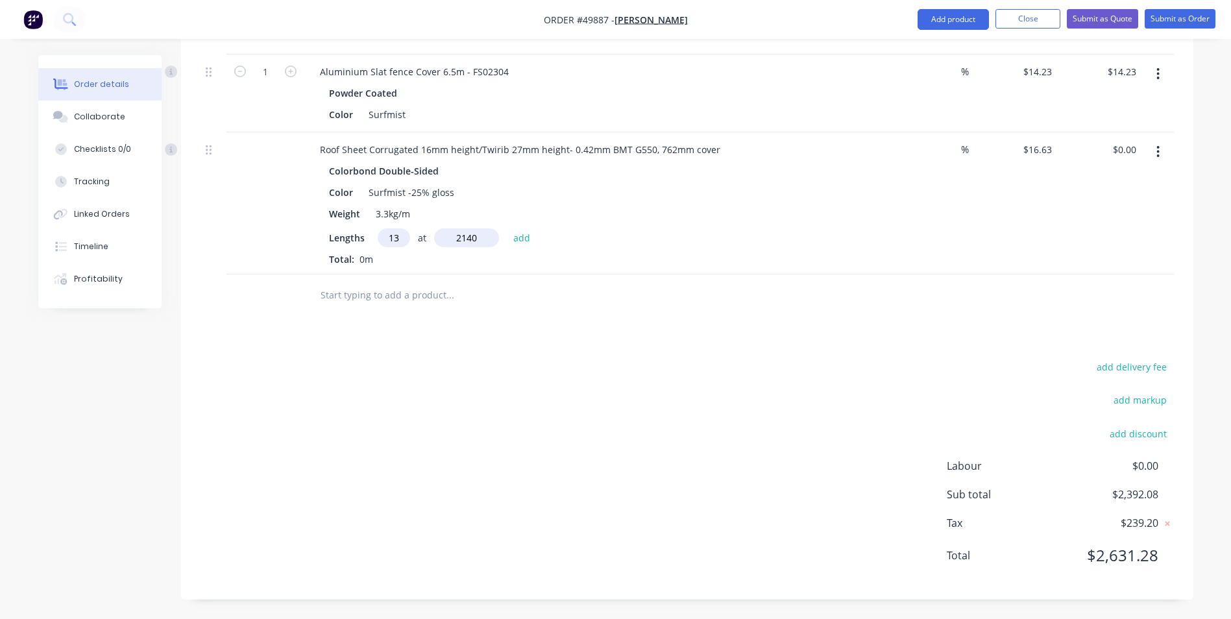
type input "$462.65"
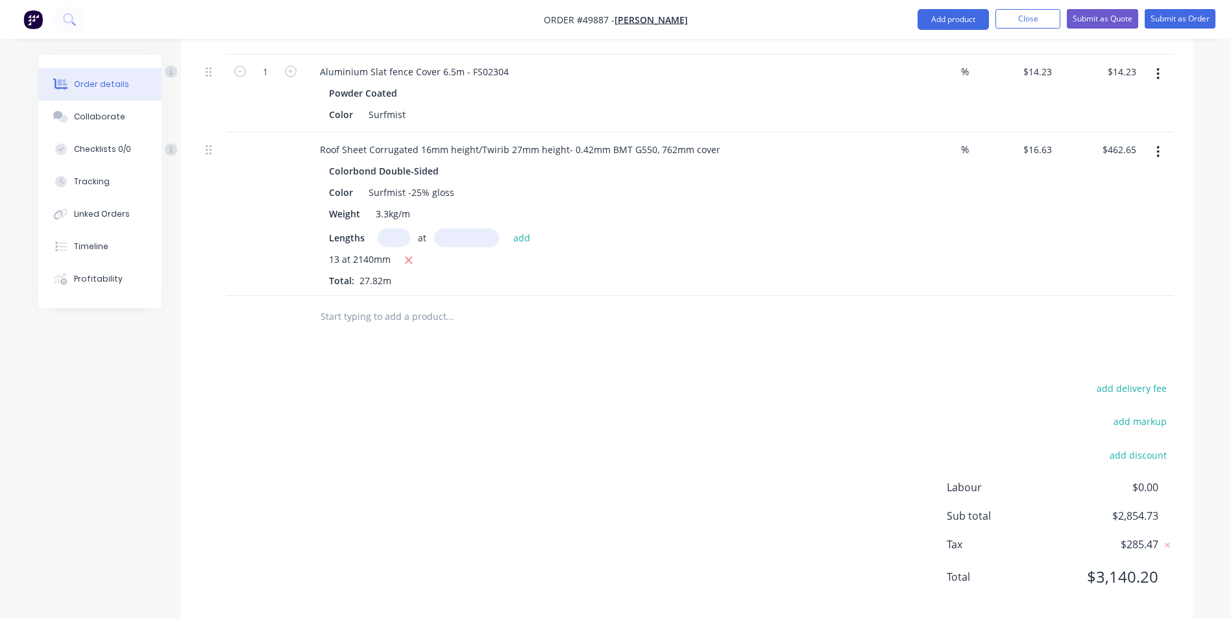
click at [474, 237] on input "text" at bounding box center [466, 237] width 65 height 19
type input "2080mm"
click at [397, 235] on input "text" at bounding box center [394, 237] width 32 height 19
type input "13"
click at [507, 228] on button "add" at bounding box center [522, 237] width 30 height 18
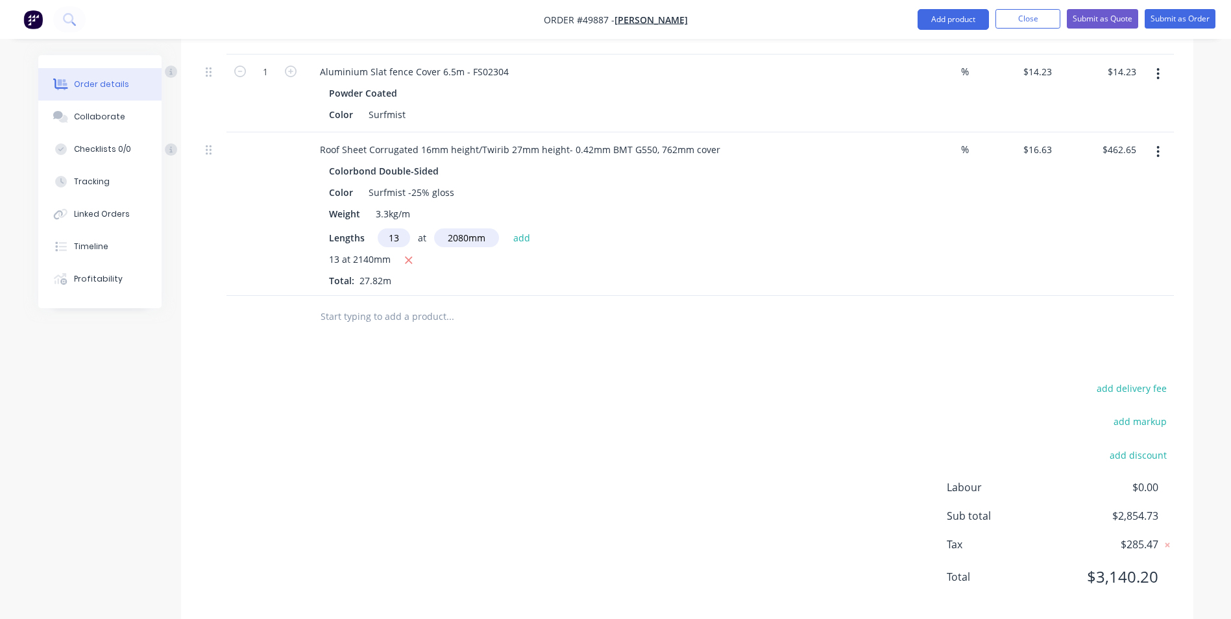
type input "$912.32"
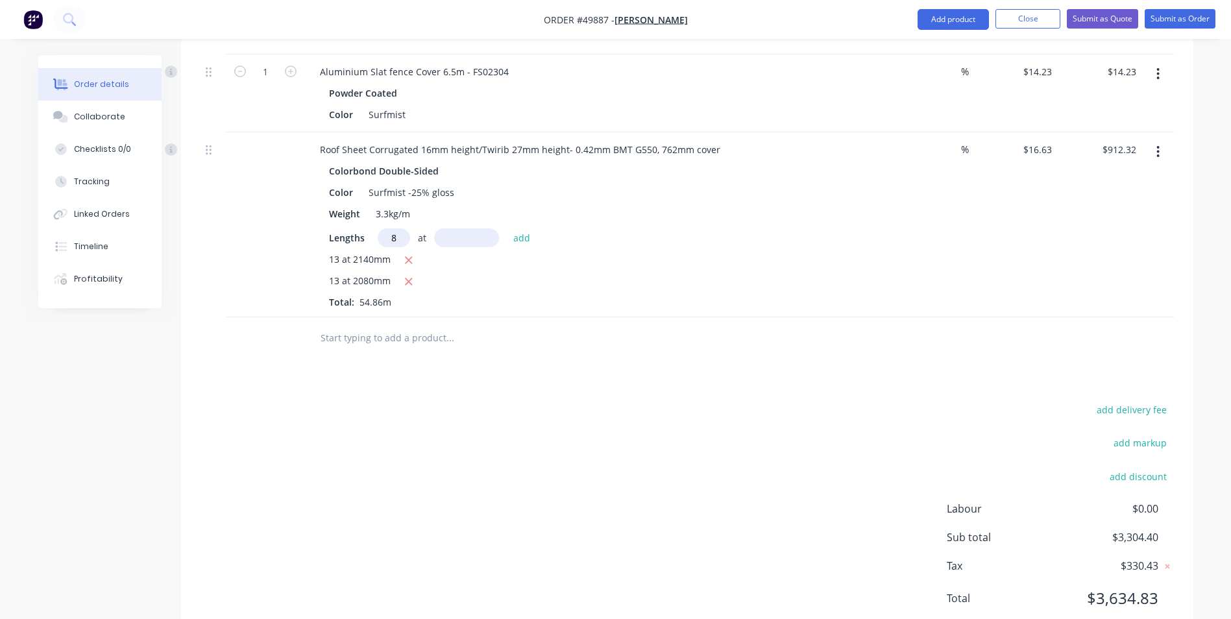
type input "8"
click at [472, 237] on input "text" at bounding box center [466, 237] width 65 height 19
type input "2400"
click at [507, 228] on button "add" at bounding box center [522, 237] width 30 height 18
type input "$1,231.62"
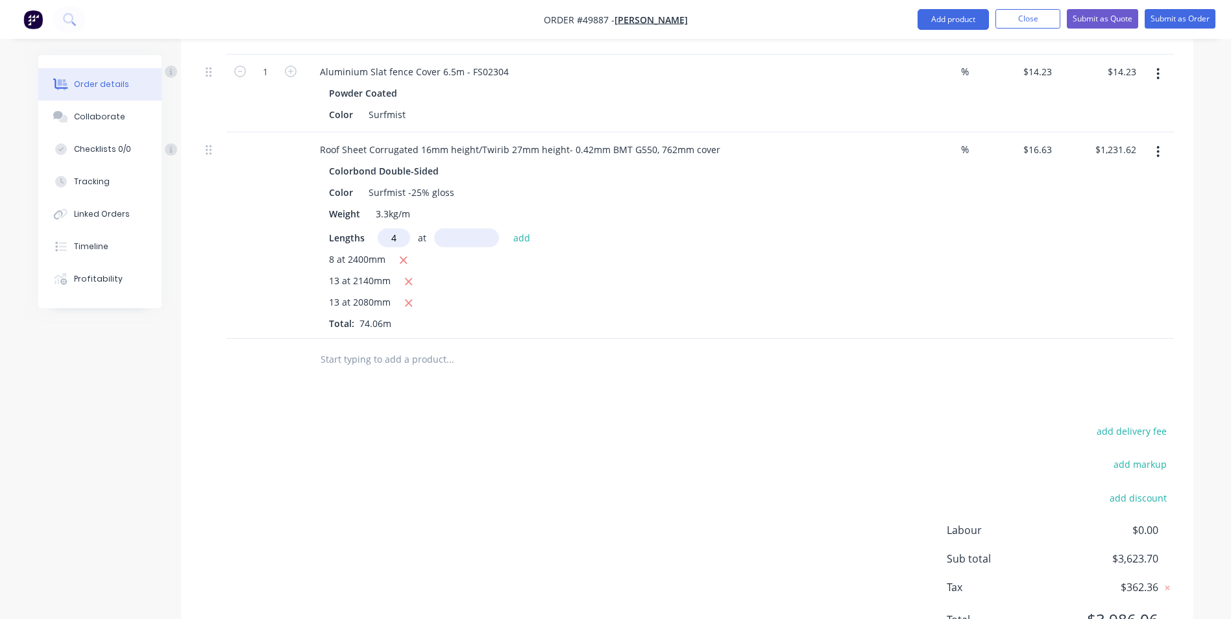
type input "4"
click at [472, 237] on input "text" at bounding box center [466, 237] width 65 height 19
click at [400, 256] on icon "button" at bounding box center [403, 260] width 8 height 12
type input "$912.32"
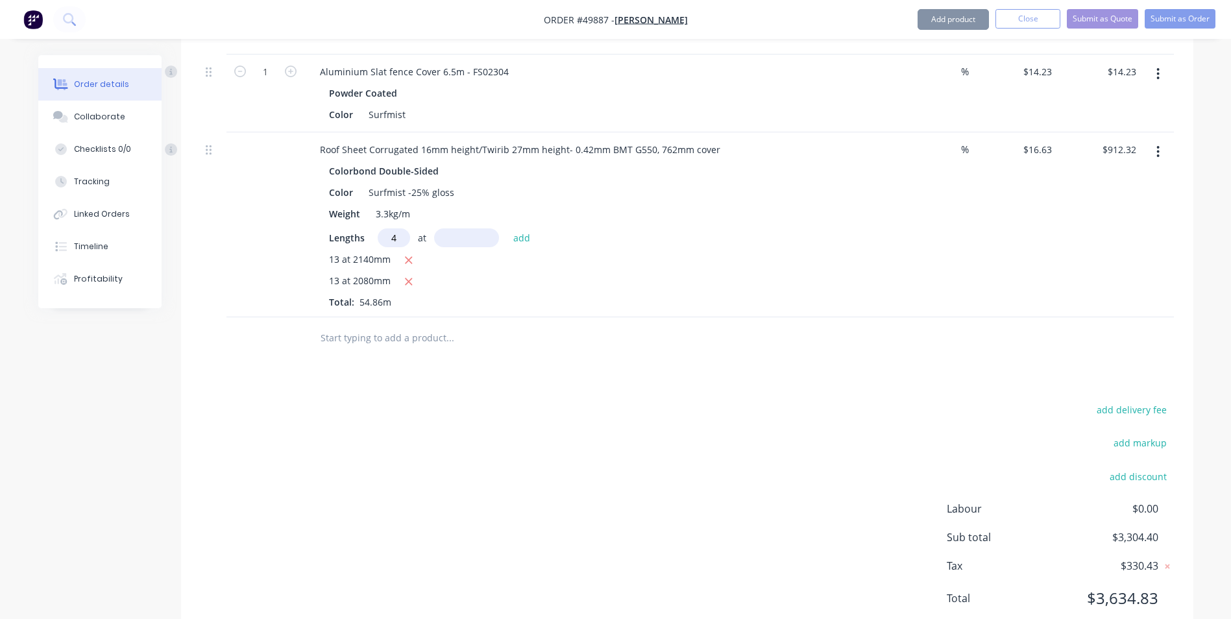
click at [399, 234] on input "4" at bounding box center [394, 237] width 32 height 19
drag, startPoint x: 399, startPoint y: 234, endPoint x: 374, endPoint y: 238, distance: 25.0
click at [374, 238] on div "Lengths 4 at add" at bounding box center [596, 237] width 535 height 19
type input "12"
click at [455, 243] on input "text" at bounding box center [466, 237] width 65 height 19
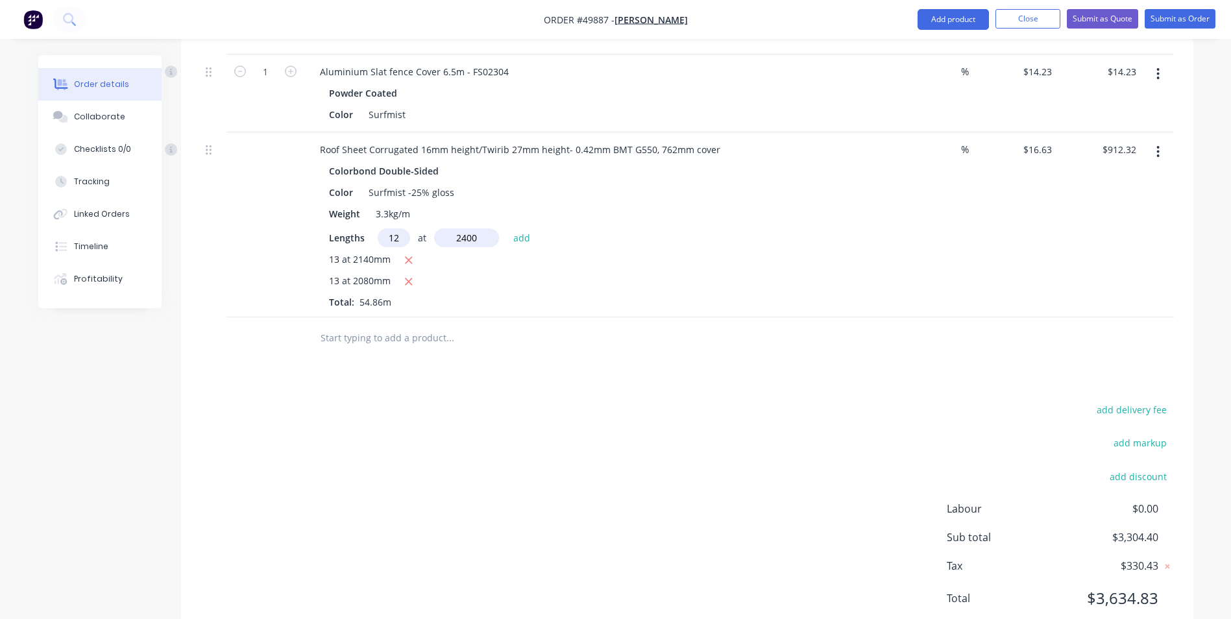
type input "2400"
click at [507, 228] on button "add" at bounding box center [522, 237] width 30 height 18
type input "$1,391.27"
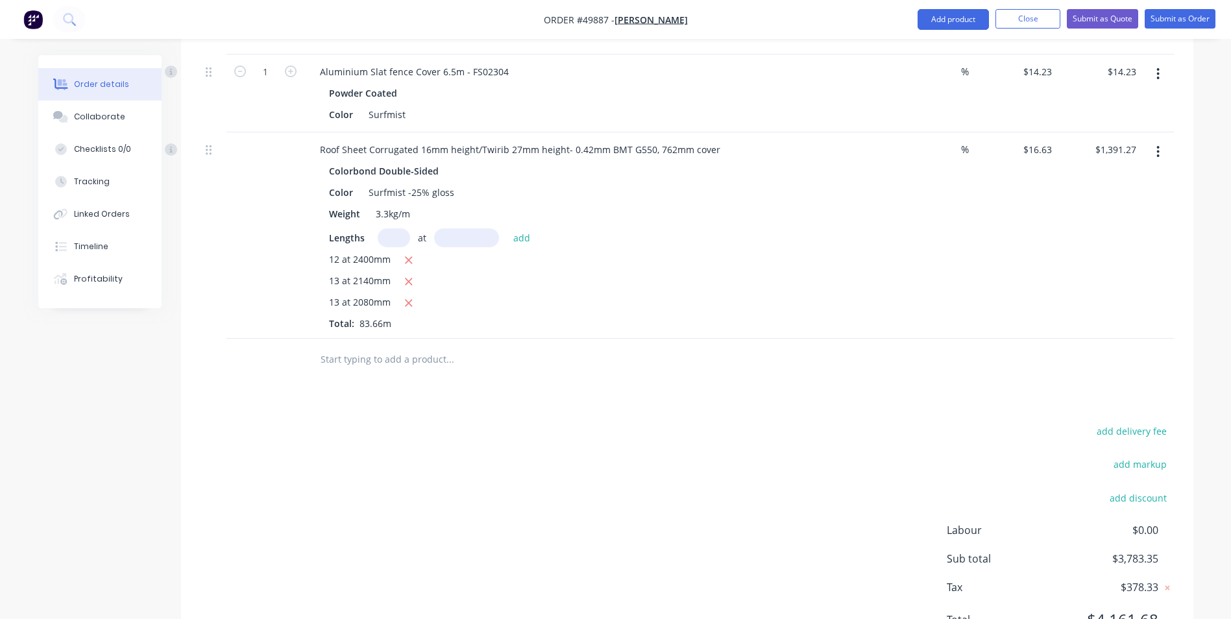
click at [510, 318] on div "12 at 2400mm 13 at 2140mm 13 at 2080mm Total: 83.66m" at bounding box center [596, 291] width 535 height 78
click at [378, 240] on input "text" at bounding box center [394, 237] width 32 height 19
type input "5"
click at [493, 239] on input "text" at bounding box center [466, 237] width 65 height 19
type input "1260"
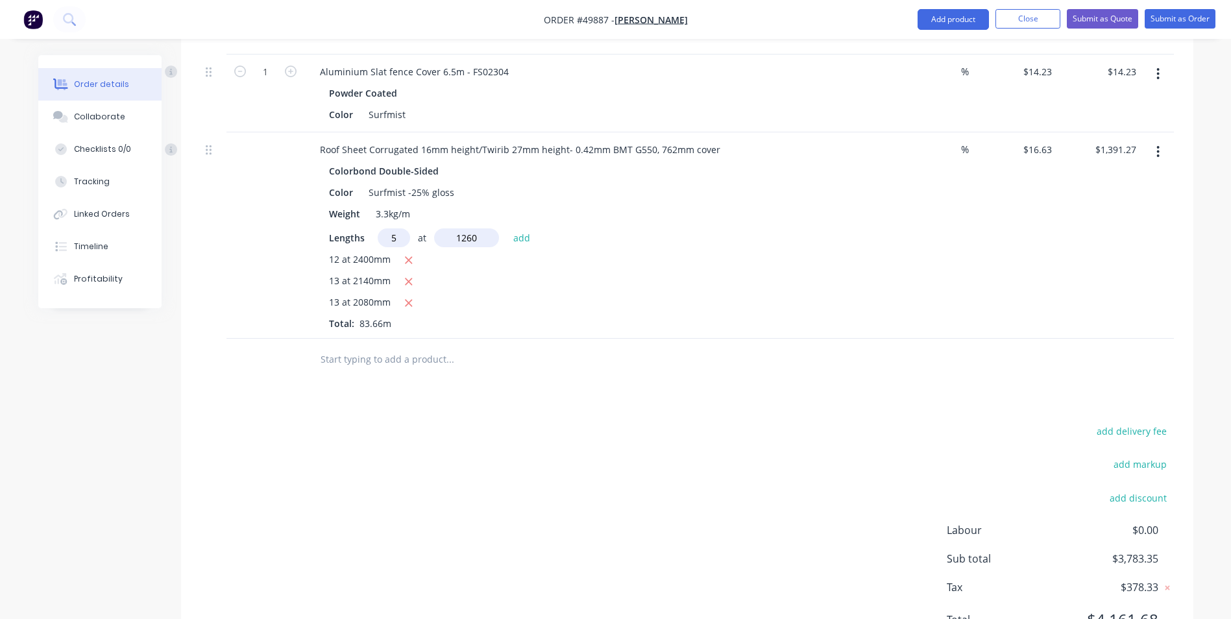
click at [507, 228] on button "add" at bounding box center [522, 237] width 30 height 18
type input "$1,496.03"
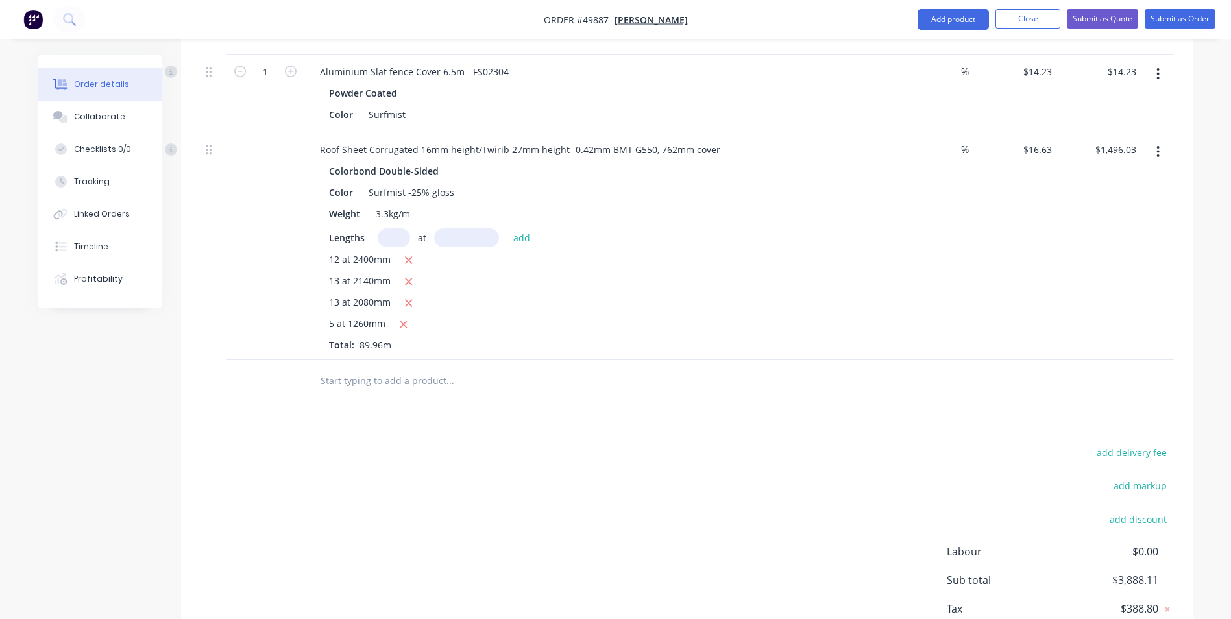
click at [566, 370] on input "text" at bounding box center [450, 381] width 260 height 26
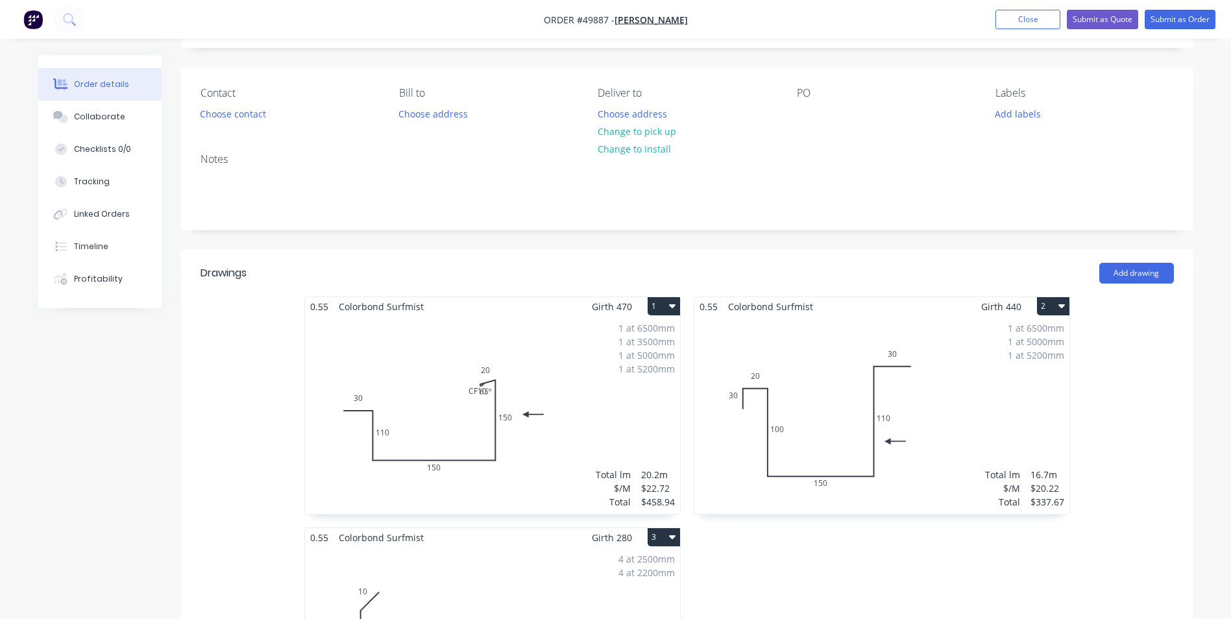
scroll to position [0, 0]
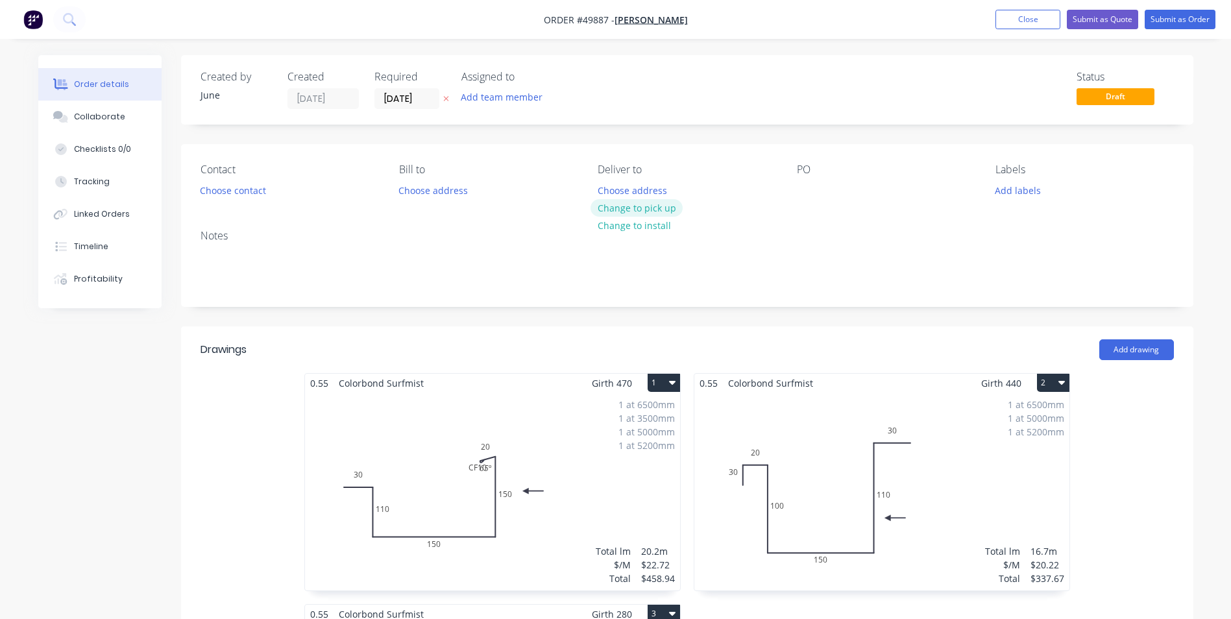
click at [618, 204] on button "Change to pick up" at bounding box center [636, 208] width 92 height 18
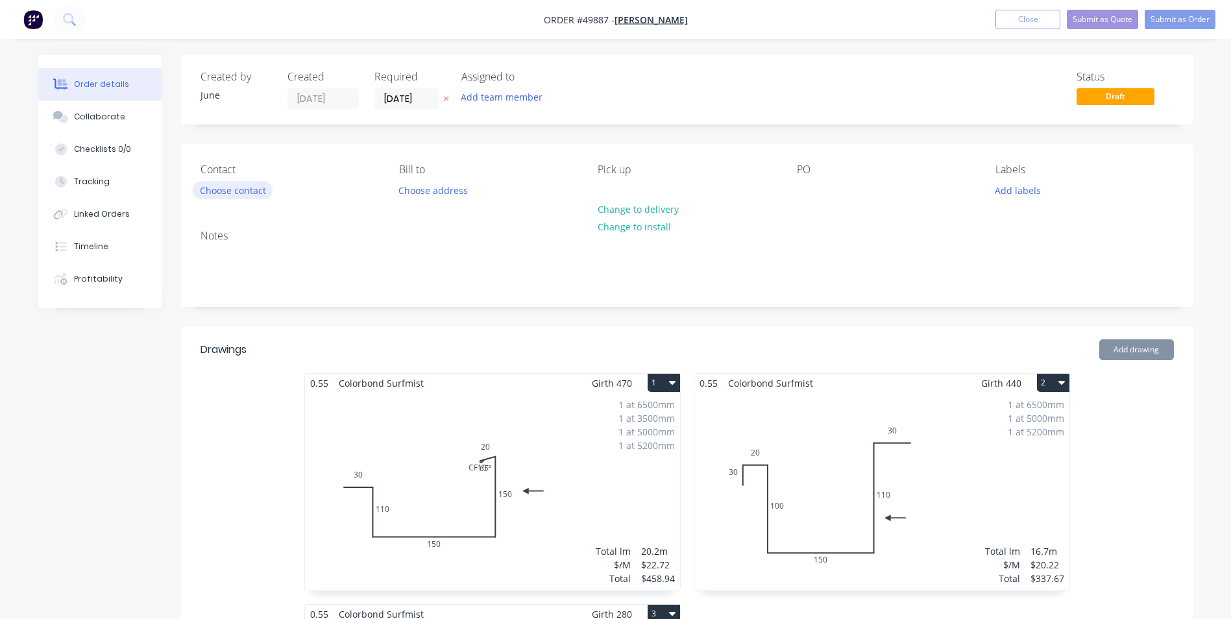
click at [254, 186] on button "Choose contact" at bounding box center [233, 190] width 80 height 18
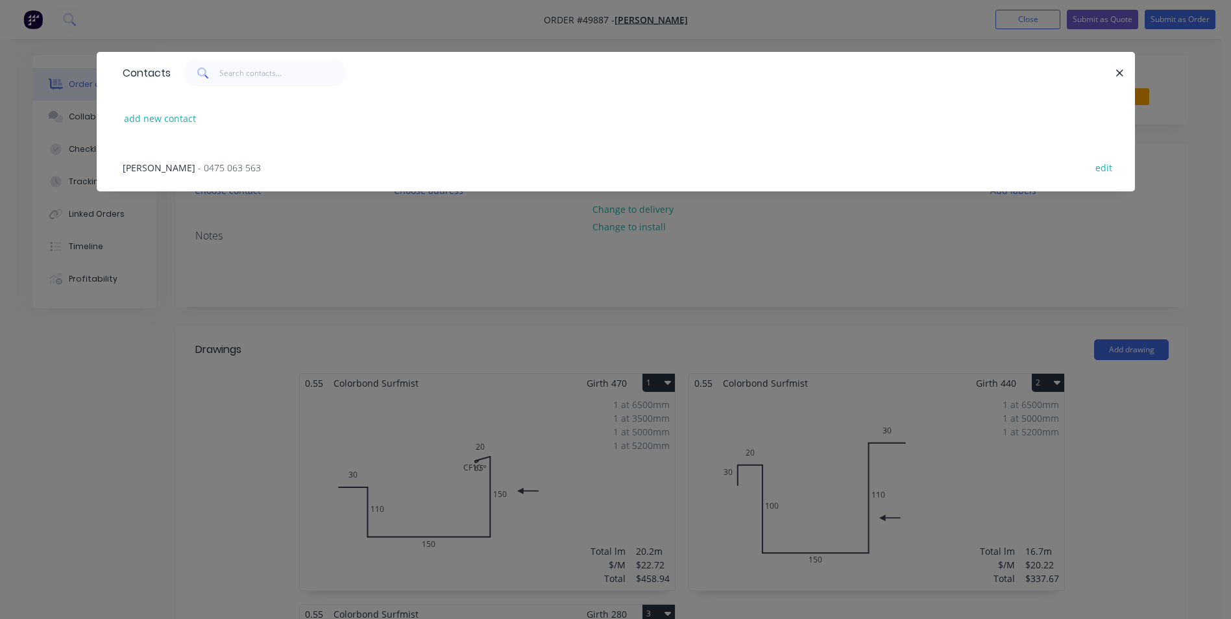
click at [216, 167] on span "- 0475 063 563" at bounding box center [229, 168] width 63 height 12
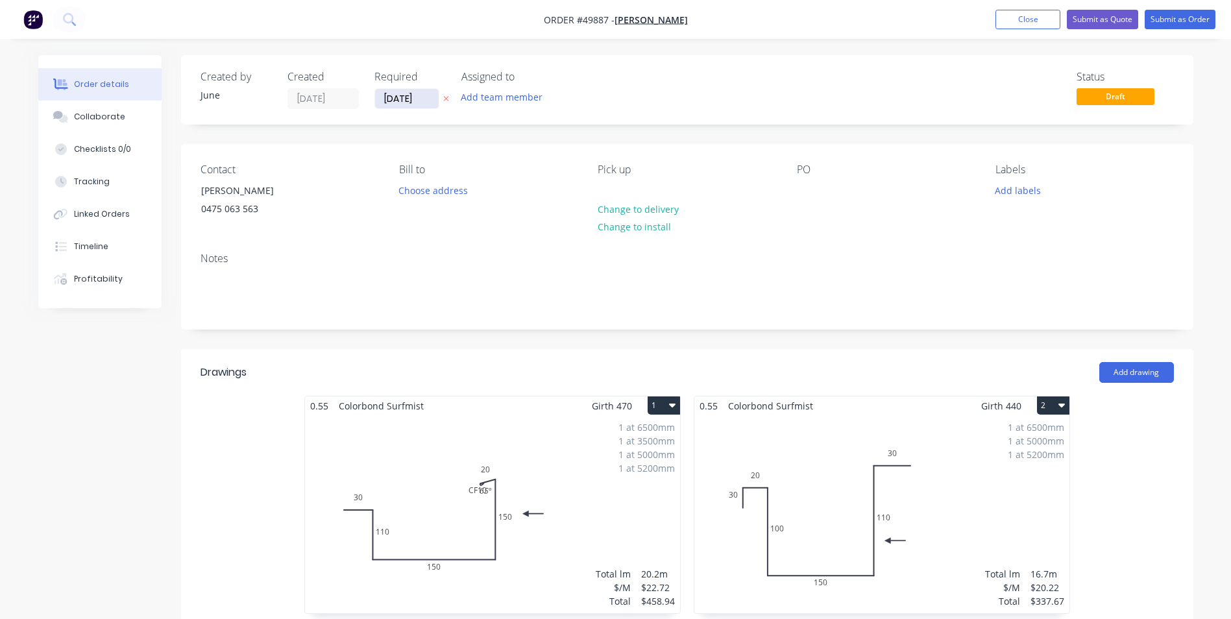
click at [421, 102] on input "[DATE]" at bounding box center [407, 98] width 64 height 19
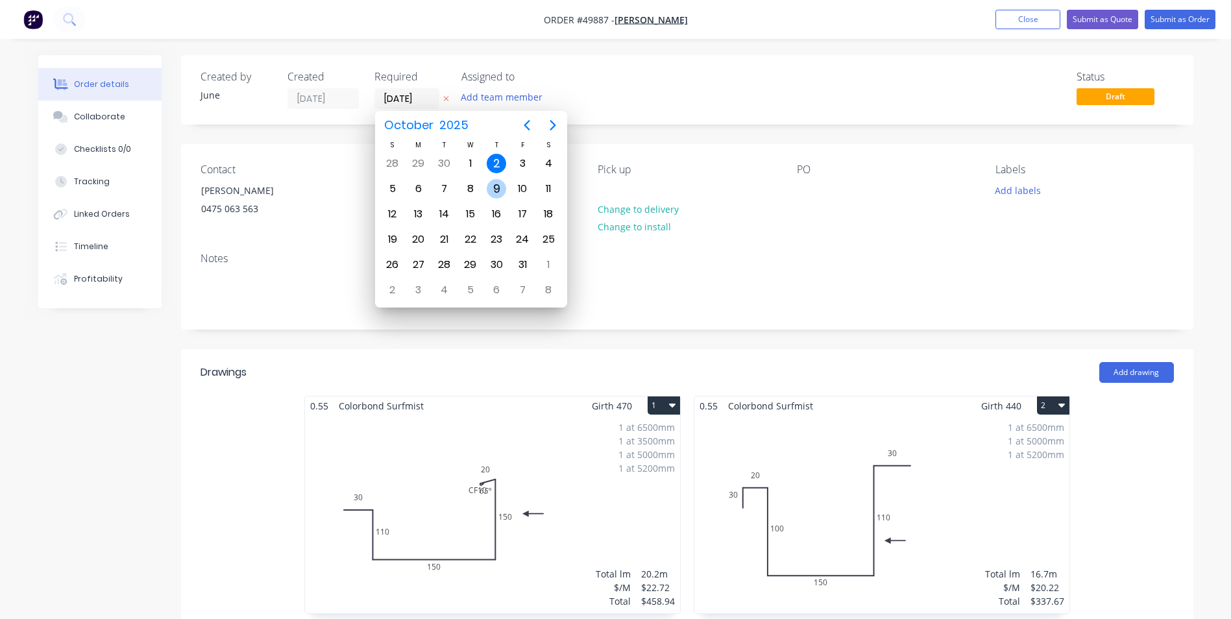
click at [492, 186] on div "9" at bounding box center [496, 188] width 19 height 19
type input "[DATE]"
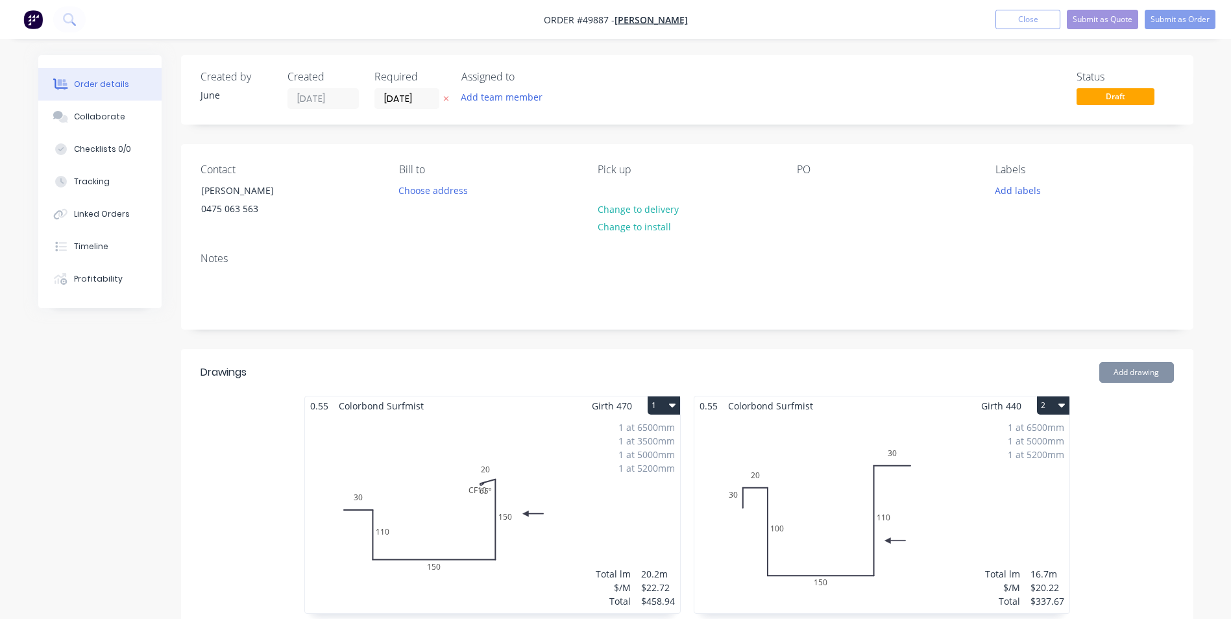
click at [642, 101] on div "Status Draft" at bounding box center [882, 90] width 583 height 38
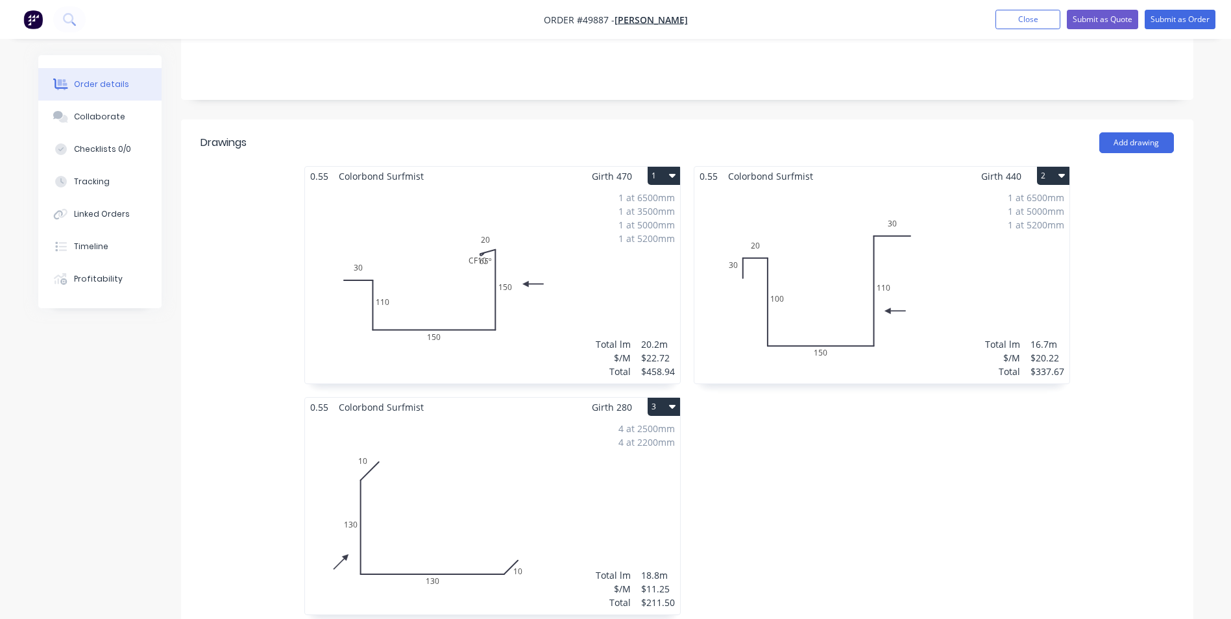
scroll to position [195, 0]
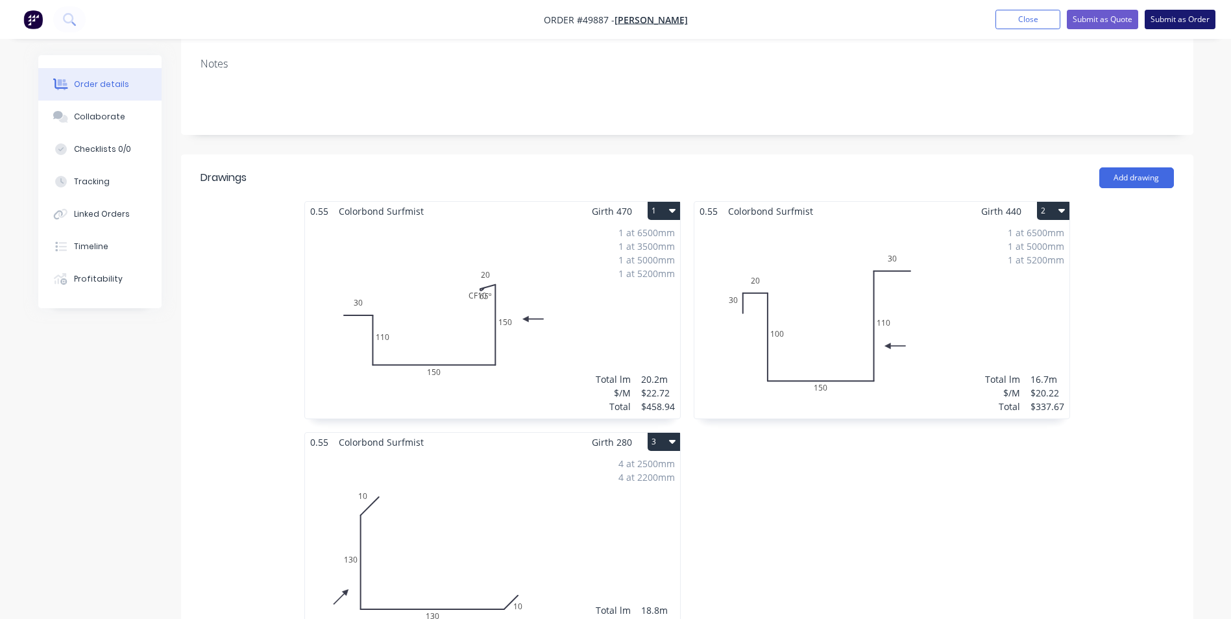
click at [1187, 25] on button "Submit as Order" at bounding box center [1180, 19] width 71 height 19
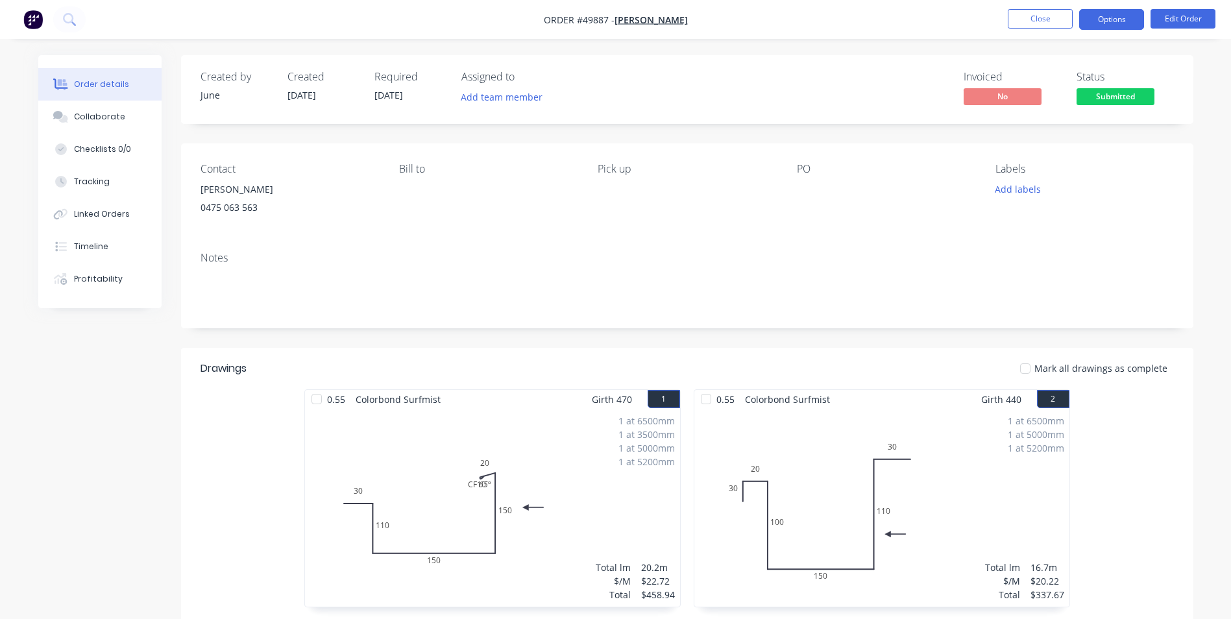
click at [1112, 21] on button "Options" at bounding box center [1111, 19] width 65 height 21
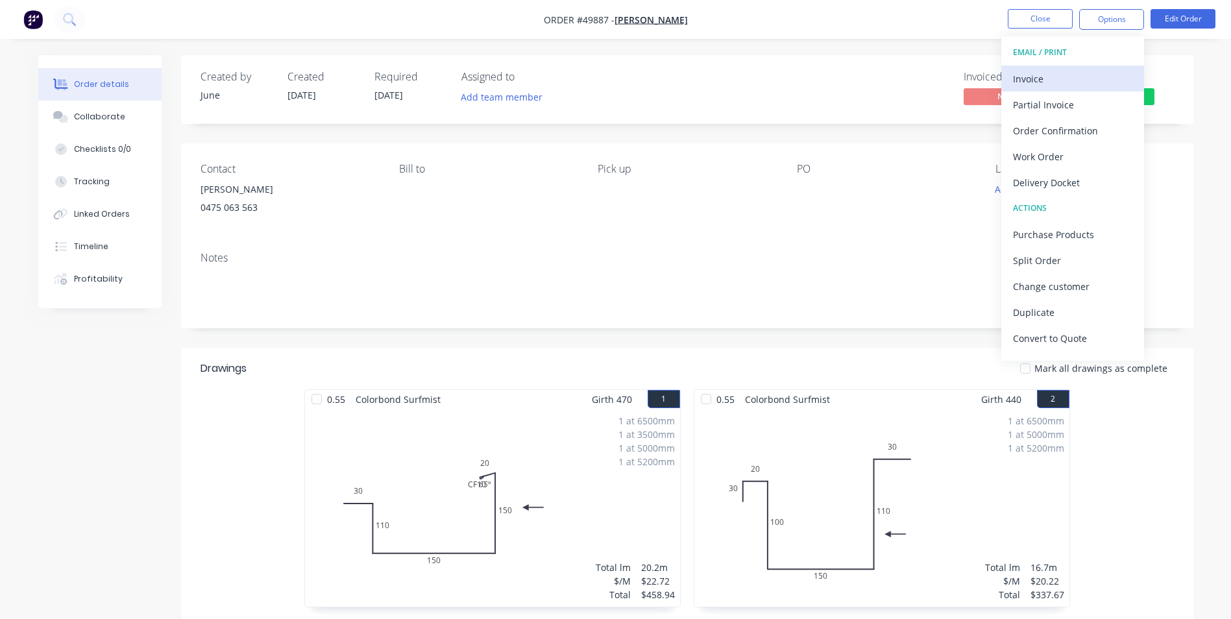
click at [1066, 82] on div "Invoice" at bounding box center [1072, 78] width 119 height 19
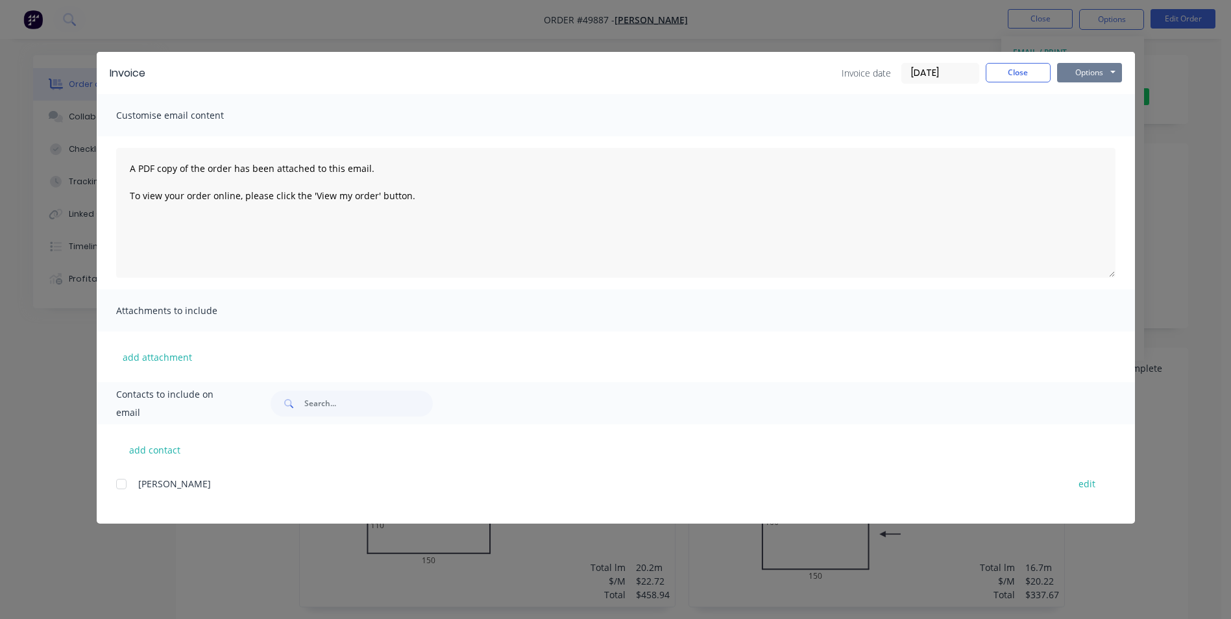
click at [1087, 67] on button "Options" at bounding box center [1089, 72] width 65 height 19
click at [1077, 114] on button "Print" at bounding box center [1098, 116] width 83 height 21
click at [1001, 70] on button "Close" at bounding box center [1018, 72] width 65 height 19
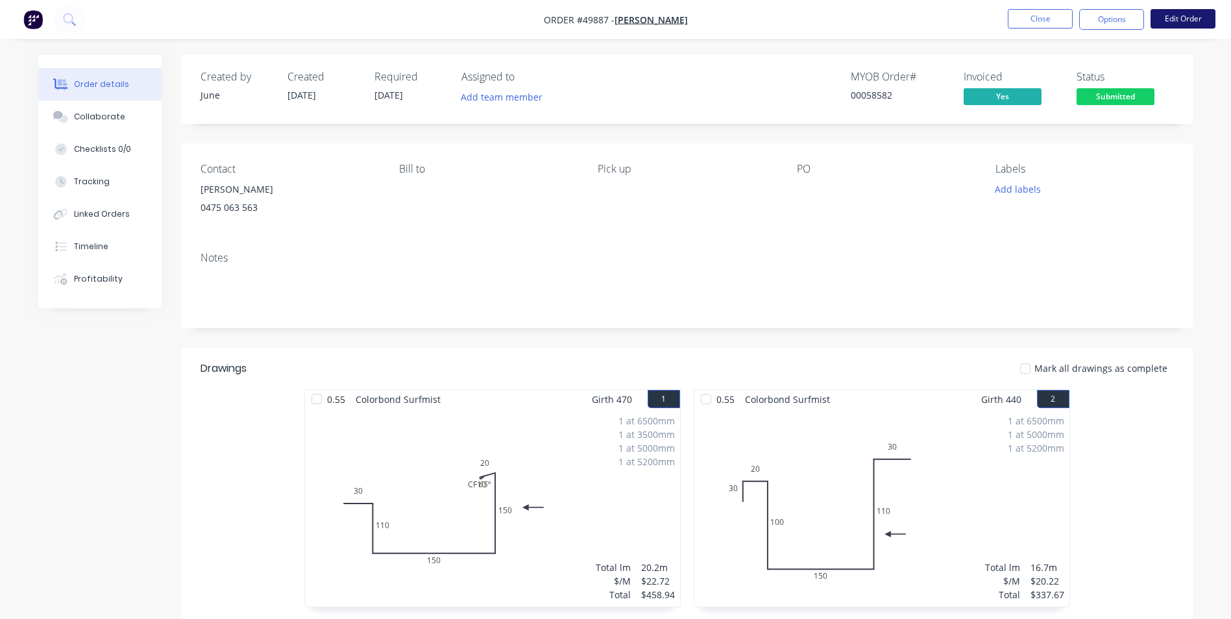
click at [1163, 17] on button "Edit Order" at bounding box center [1182, 18] width 65 height 19
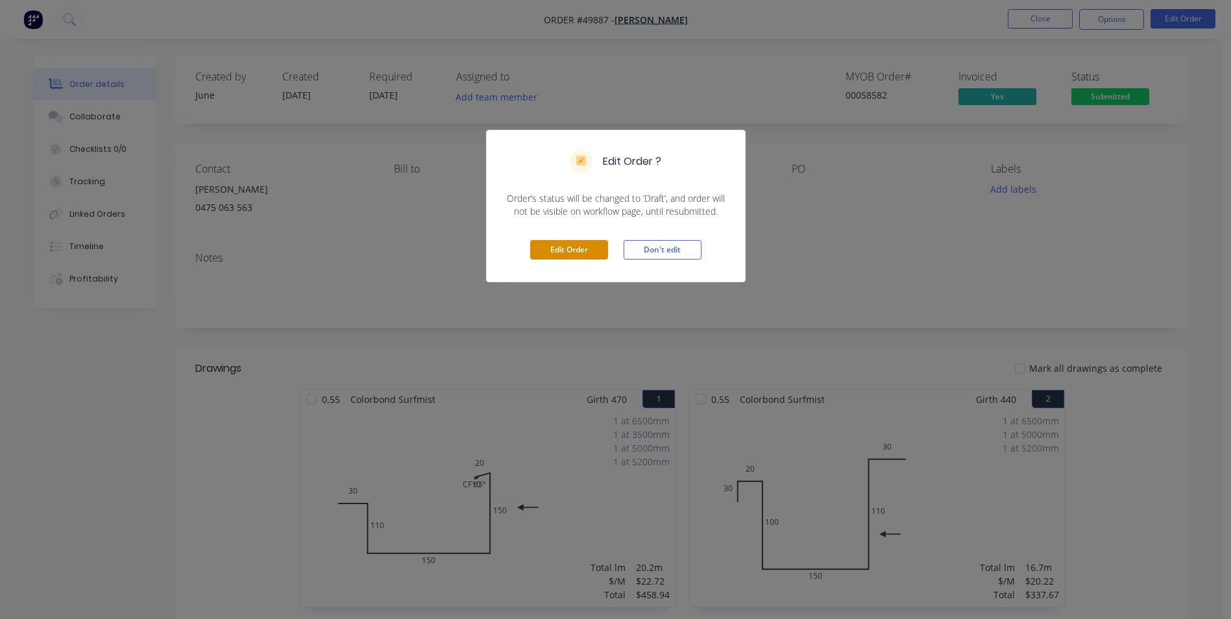
click at [571, 245] on button "Edit Order" at bounding box center [569, 249] width 78 height 19
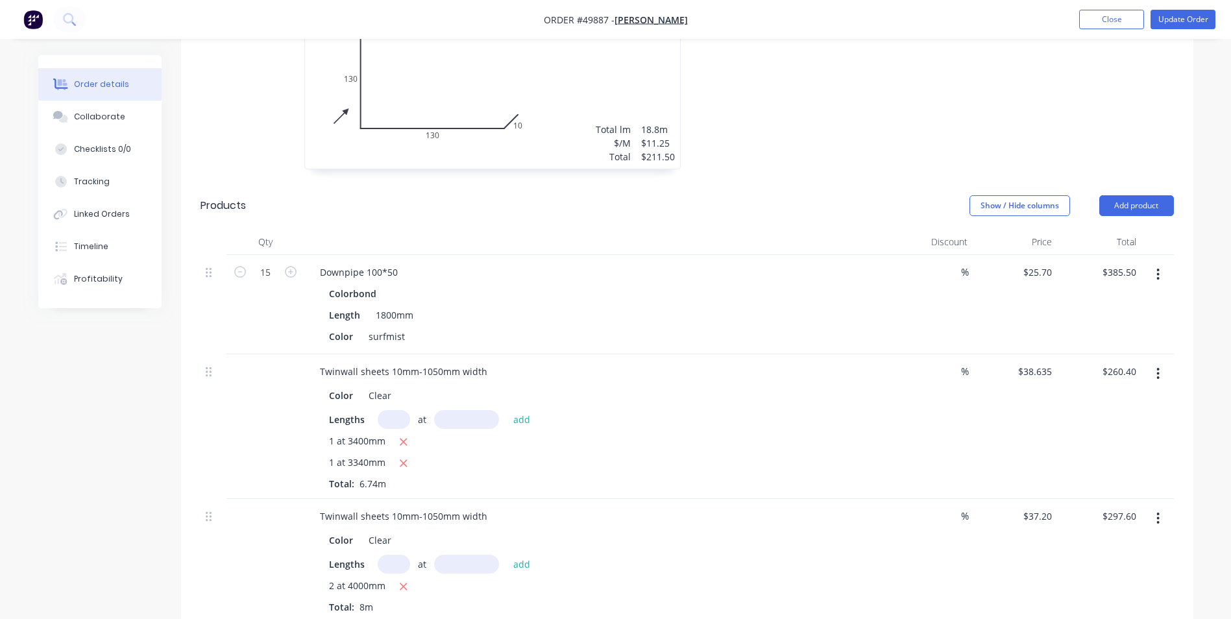
scroll to position [779, 0]
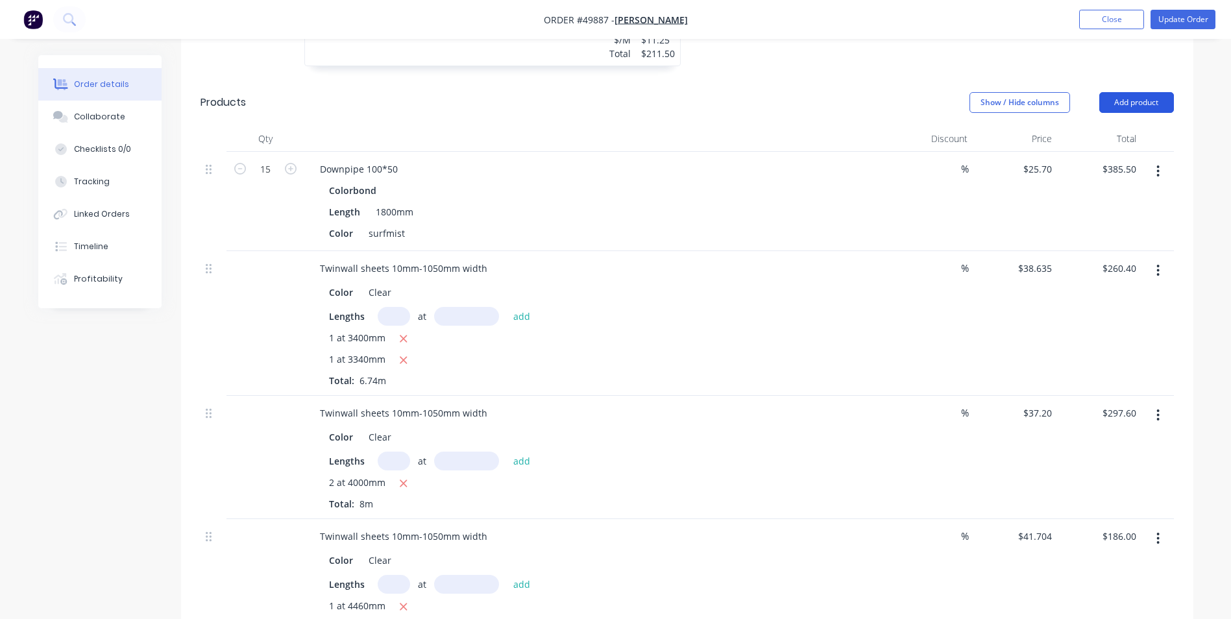
click at [1121, 108] on button "Add product" at bounding box center [1136, 102] width 75 height 21
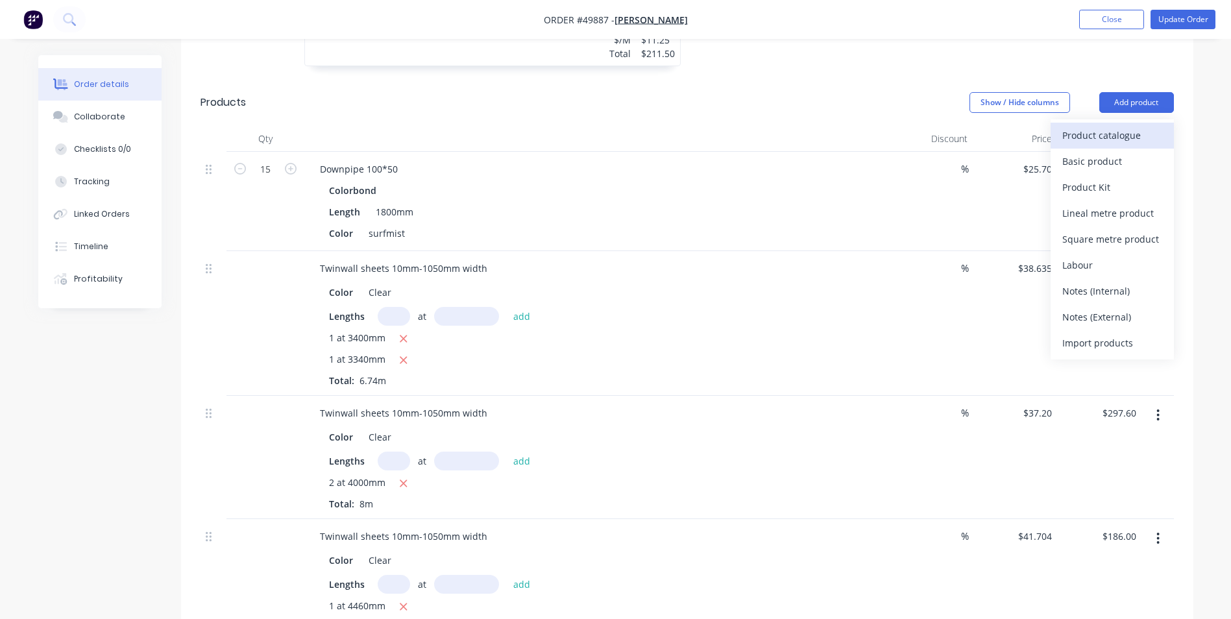
click at [1104, 130] on div "Product catalogue" at bounding box center [1112, 135] width 100 height 19
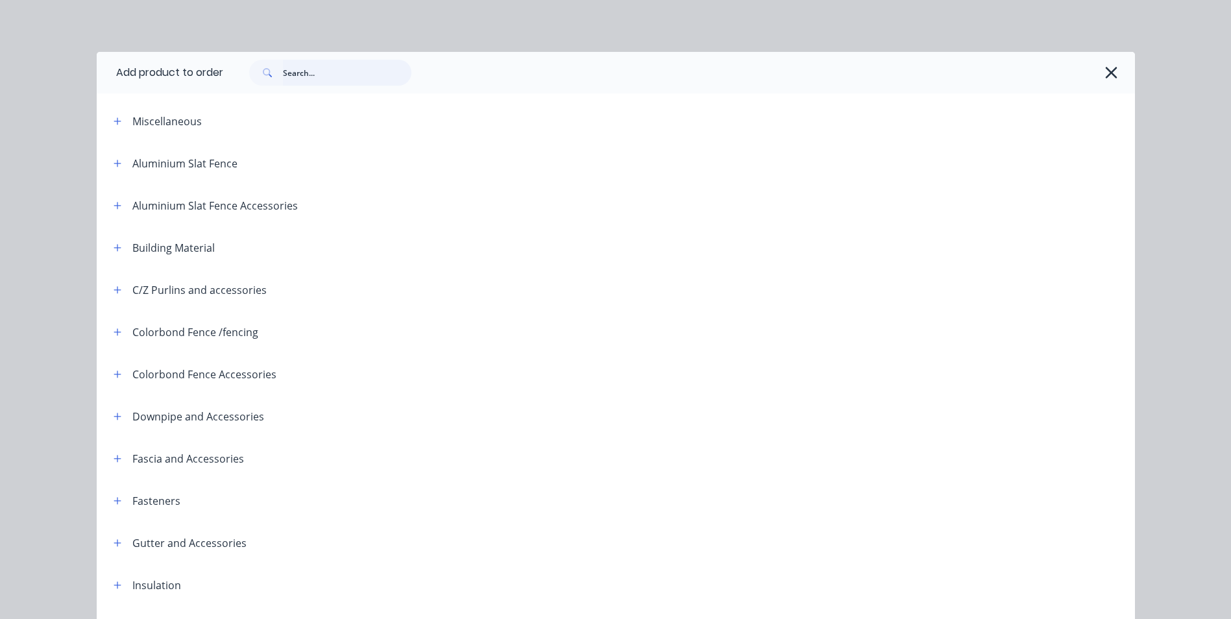
click at [332, 79] on input "text" at bounding box center [347, 73] width 128 height 26
type input "39"
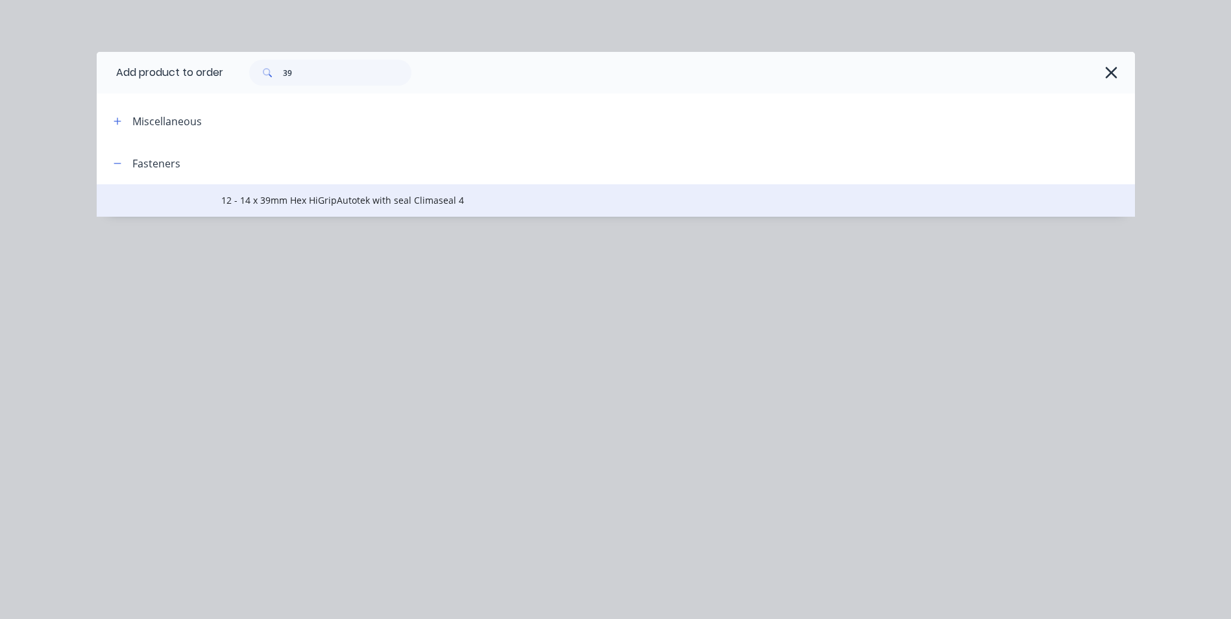
click at [365, 208] on td "12 - 14 x 39mm Hex HiGripAutotek with seal Climaseal 4" at bounding box center [678, 200] width 914 height 32
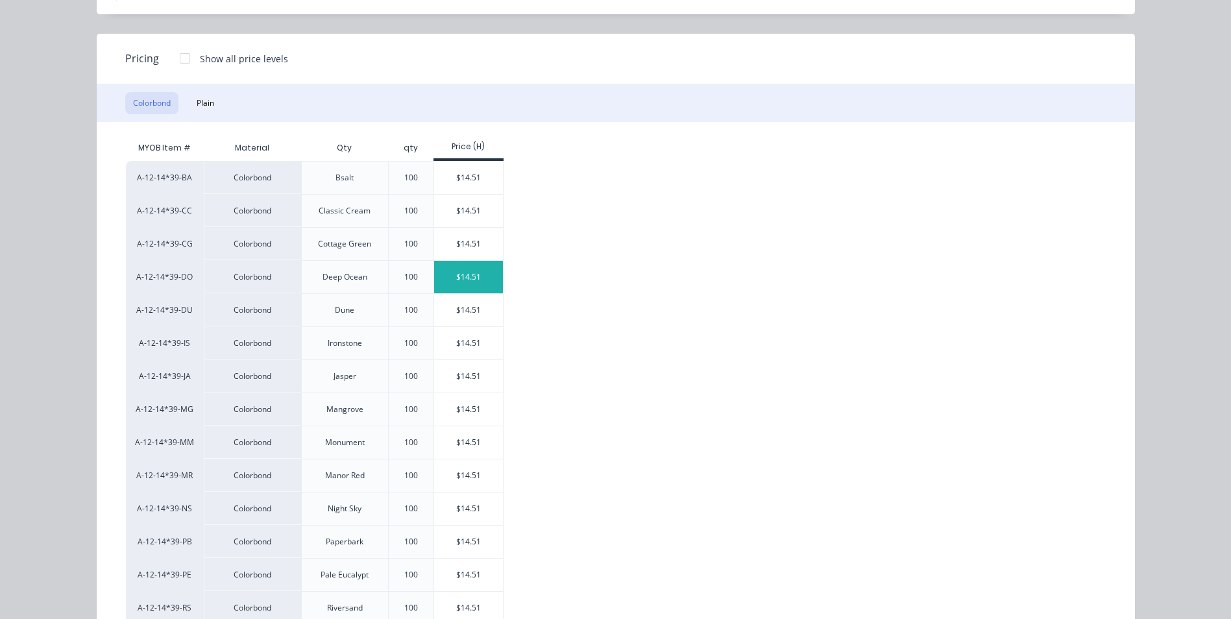
scroll to position [260, 0]
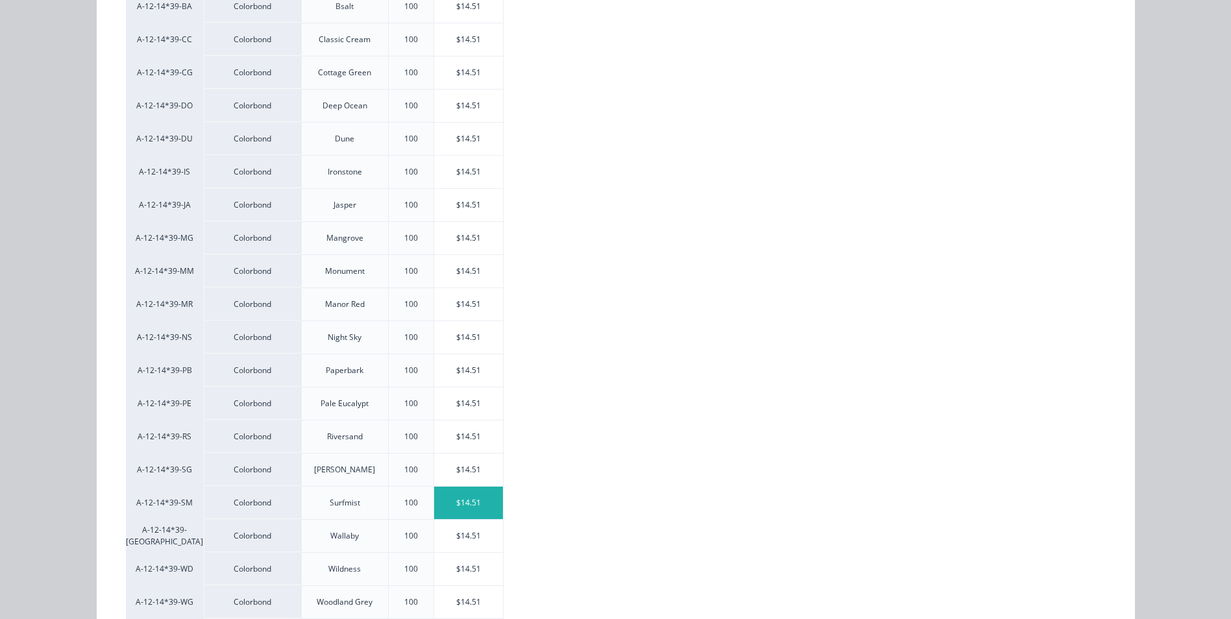
click at [439, 497] on div "$14.51" at bounding box center [468, 503] width 69 height 32
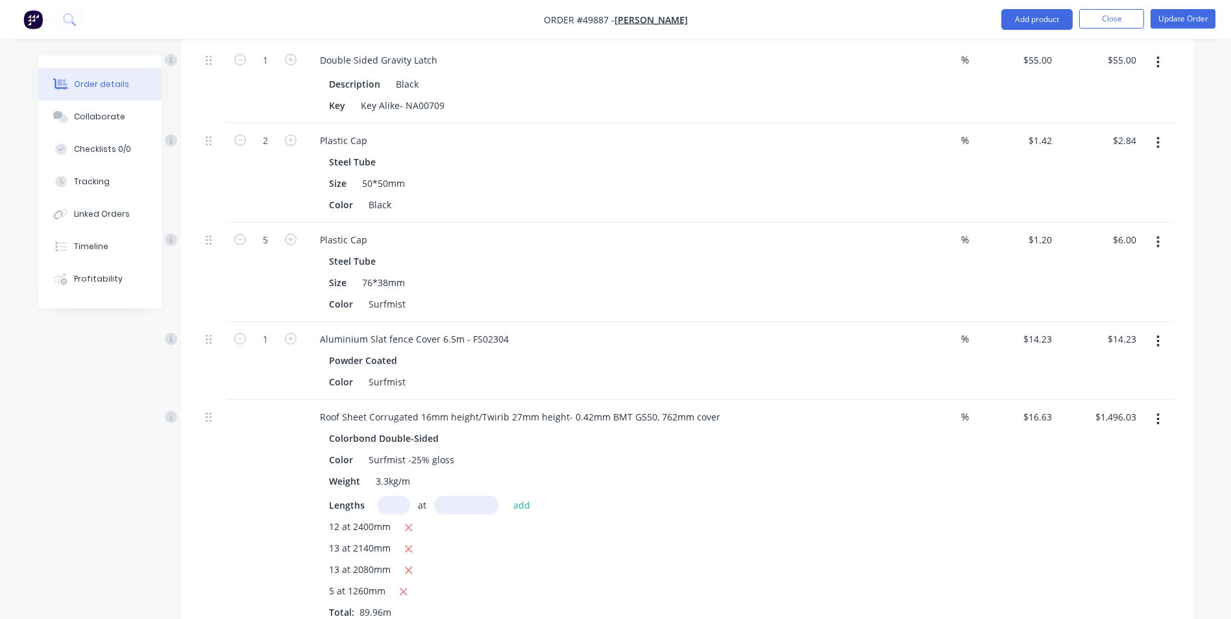
scroll to position [1882, 0]
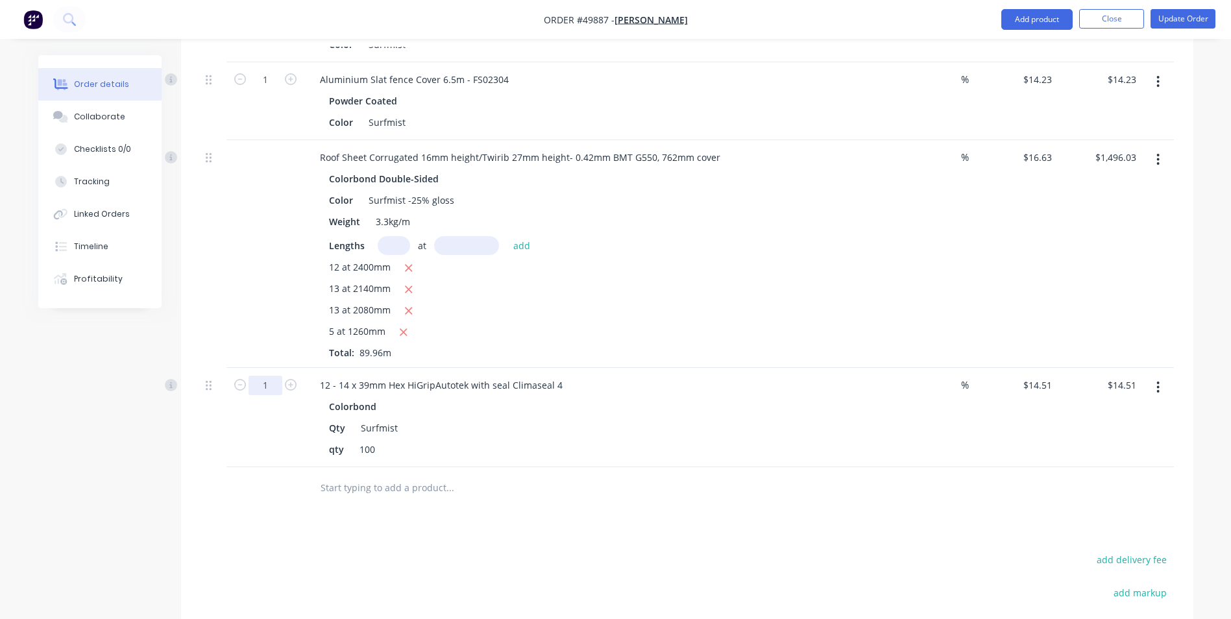
click at [269, 383] on input "1" at bounding box center [265, 385] width 34 height 19
type input "2"
type input "0"
type input "5"
type input "$72.55"
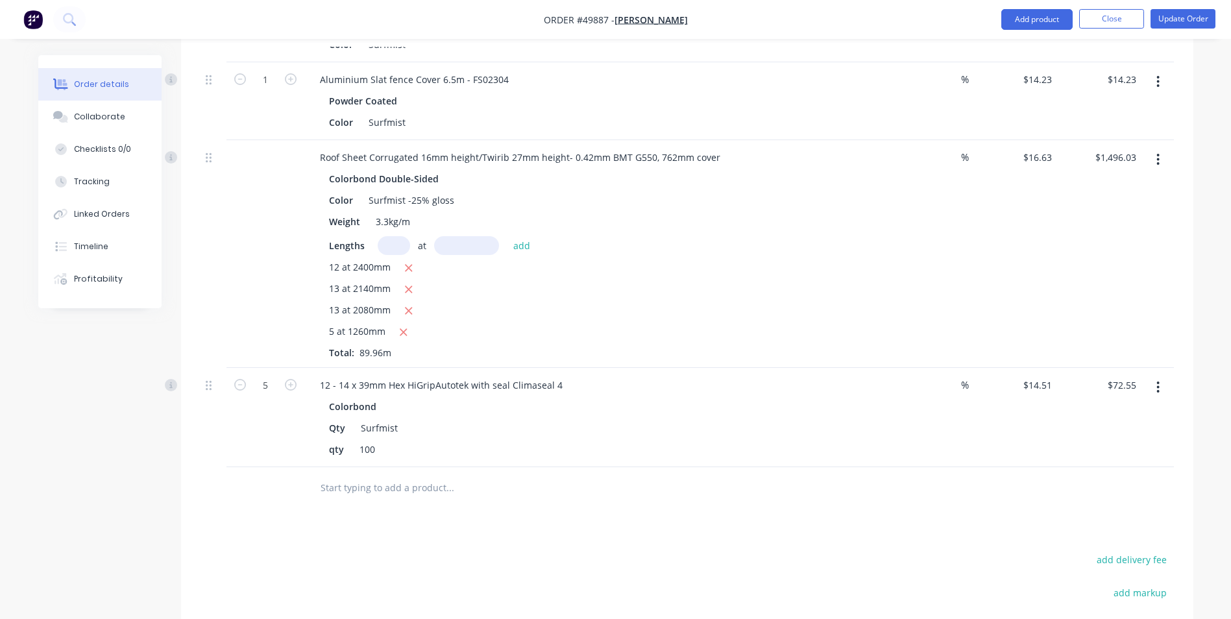
click at [540, 394] on div "12 - 14 x 39mm Hex HiGripAutotek with seal Climaseal 4 Colorbond Qty Surfmist q…" at bounding box center [596, 417] width 584 height 99
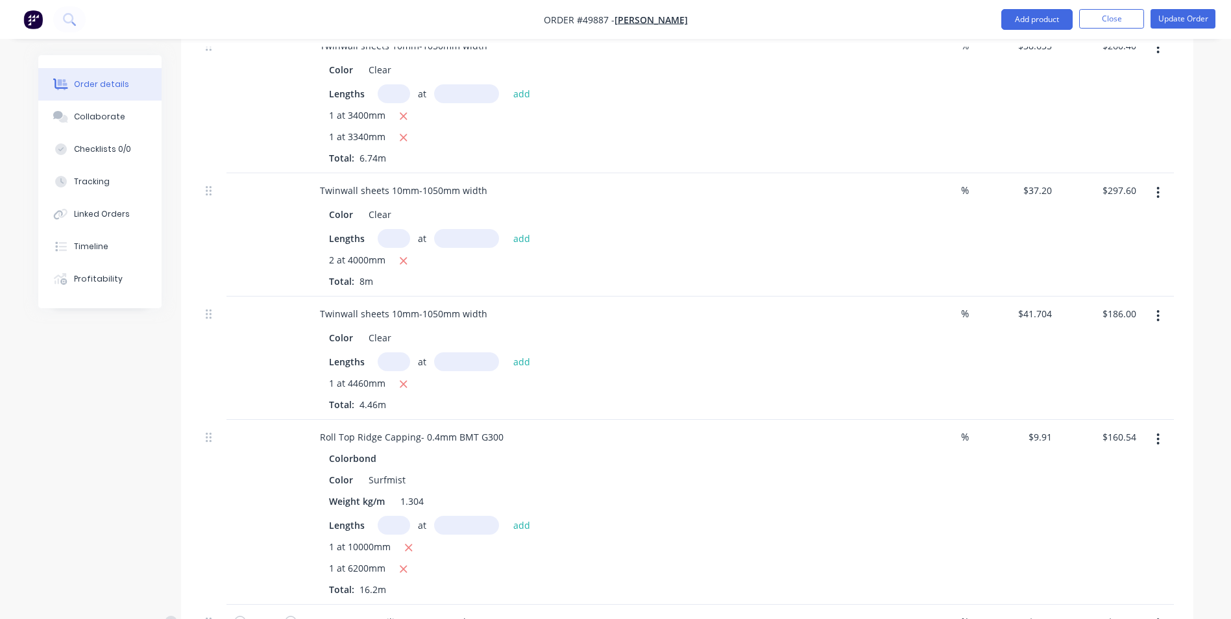
scroll to position [971, 0]
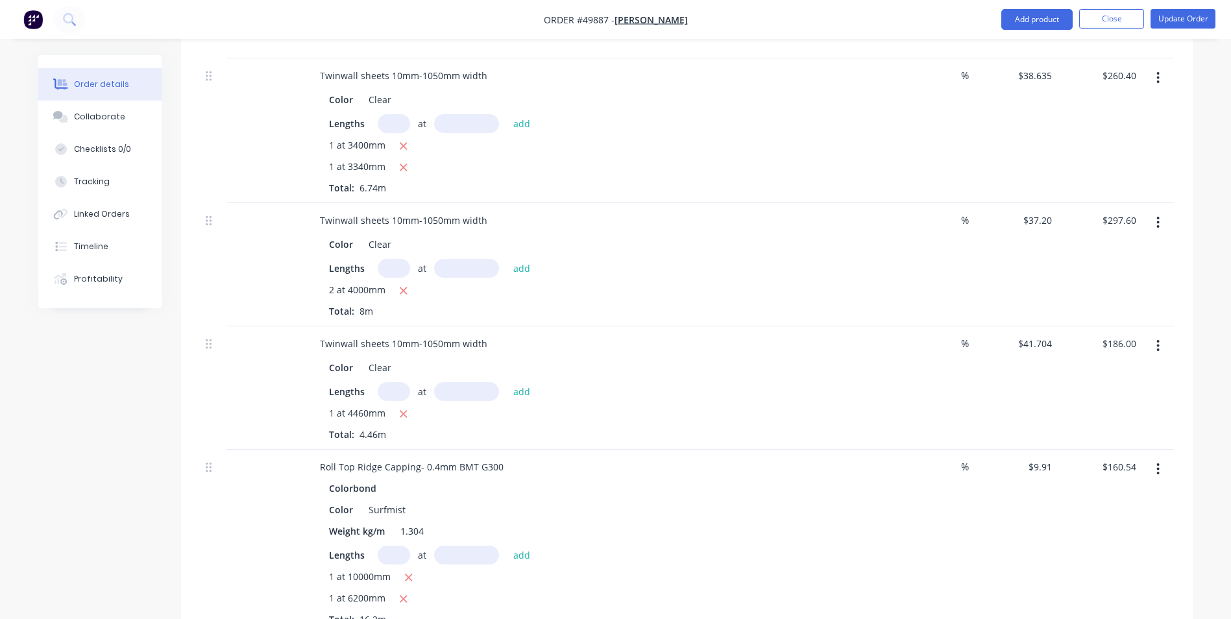
click at [1163, 29] on li "Update Order" at bounding box center [1182, 19] width 65 height 21
click at [1165, 27] on button "Update Order" at bounding box center [1182, 18] width 65 height 19
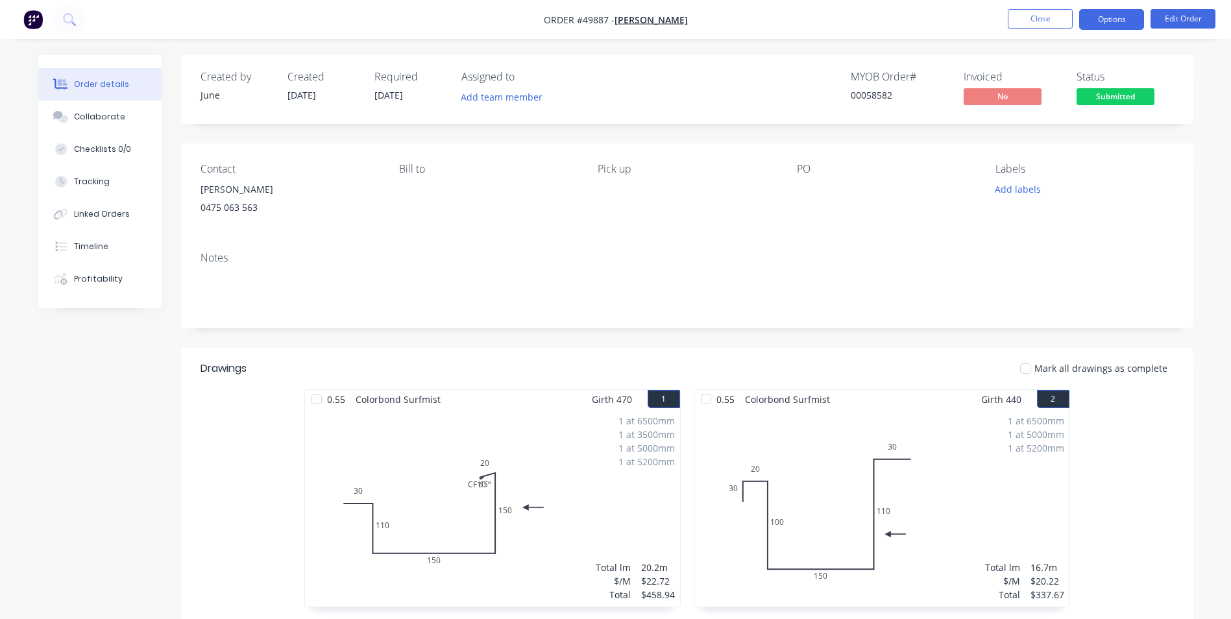
click at [1132, 24] on button "Options" at bounding box center [1111, 19] width 65 height 21
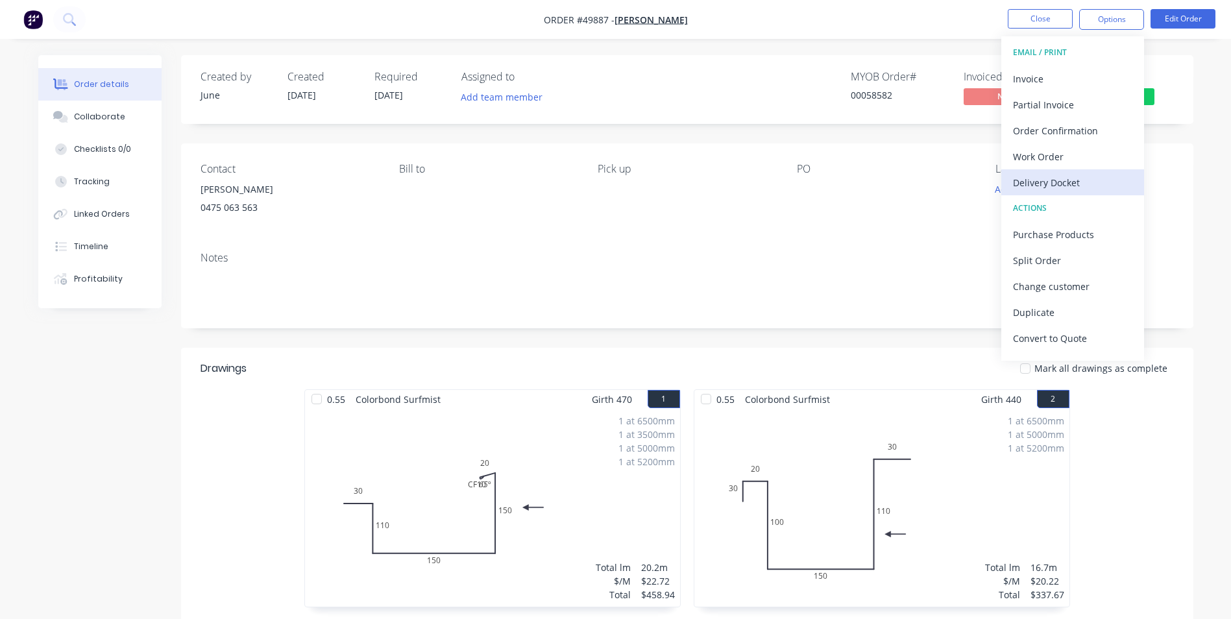
click at [1080, 188] on div "Delivery Docket" at bounding box center [1072, 182] width 119 height 19
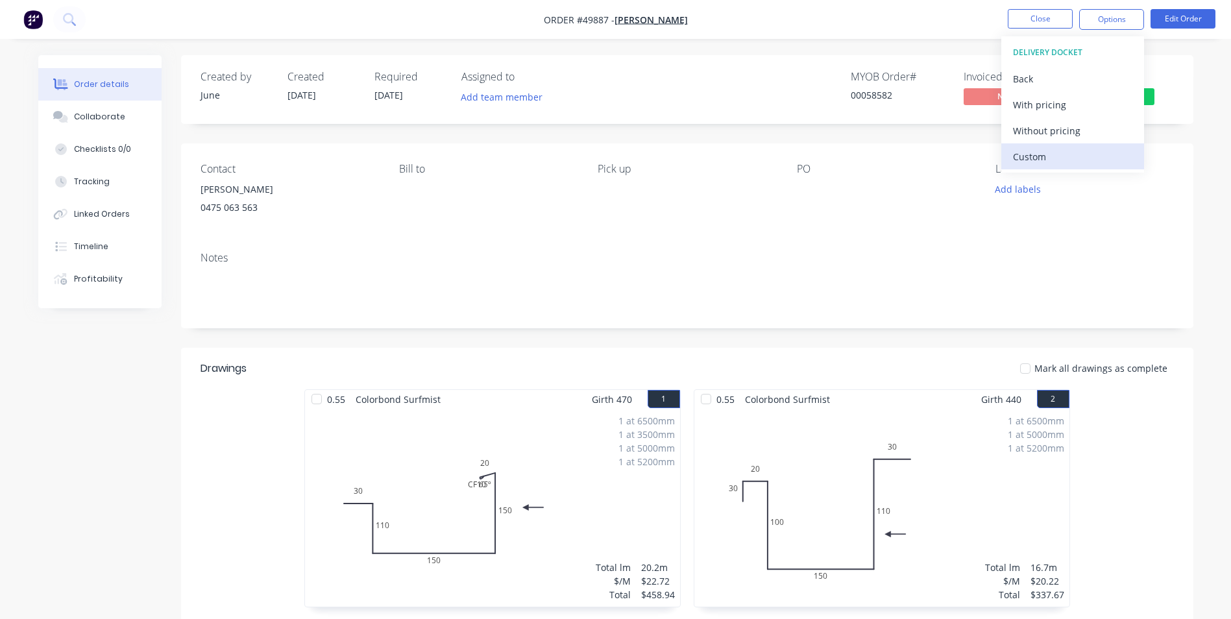
click at [1065, 152] on div "Custom" at bounding box center [1072, 156] width 119 height 19
click at [1076, 129] on div "Without pricing" at bounding box center [1072, 130] width 119 height 19
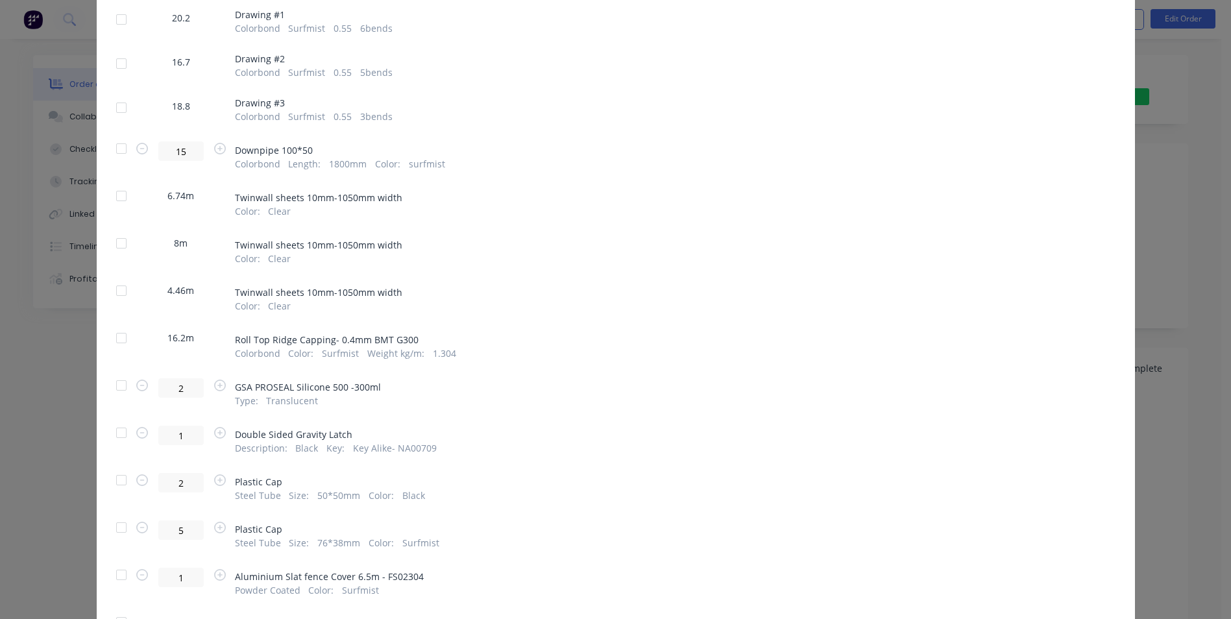
scroll to position [403, 0]
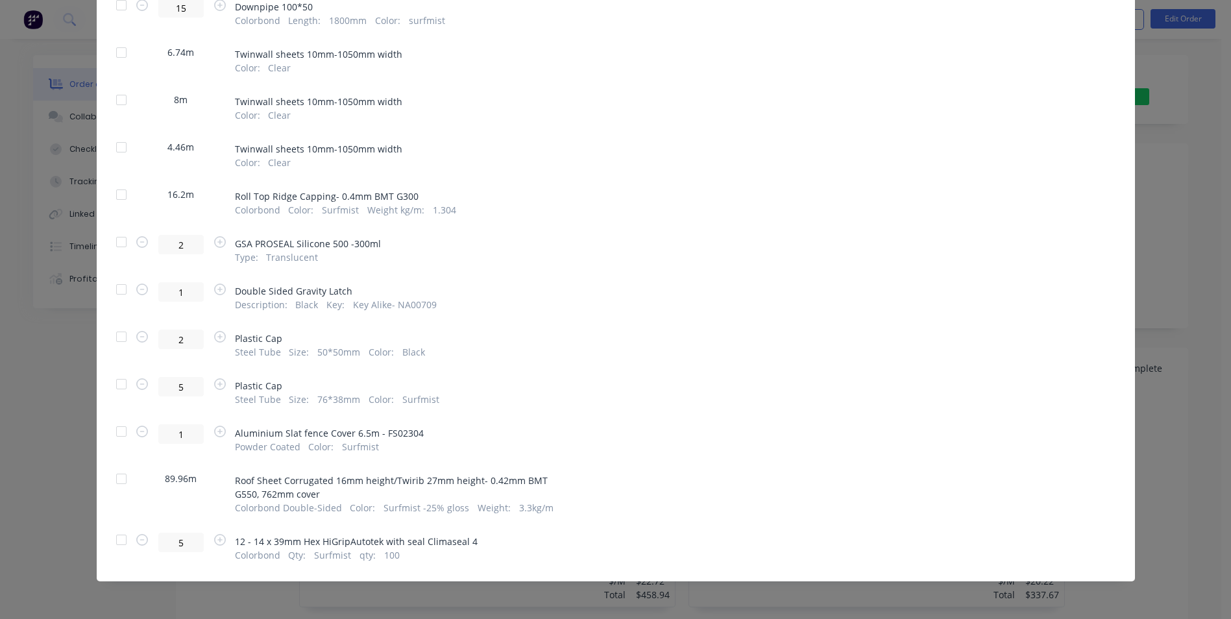
click at [121, 543] on div at bounding box center [121, 540] width 26 height 26
click at [111, 435] on div at bounding box center [121, 431] width 26 height 26
click at [120, 387] on div at bounding box center [121, 384] width 26 height 26
click at [112, 345] on div at bounding box center [121, 337] width 26 height 26
click at [110, 293] on div at bounding box center [121, 289] width 26 height 26
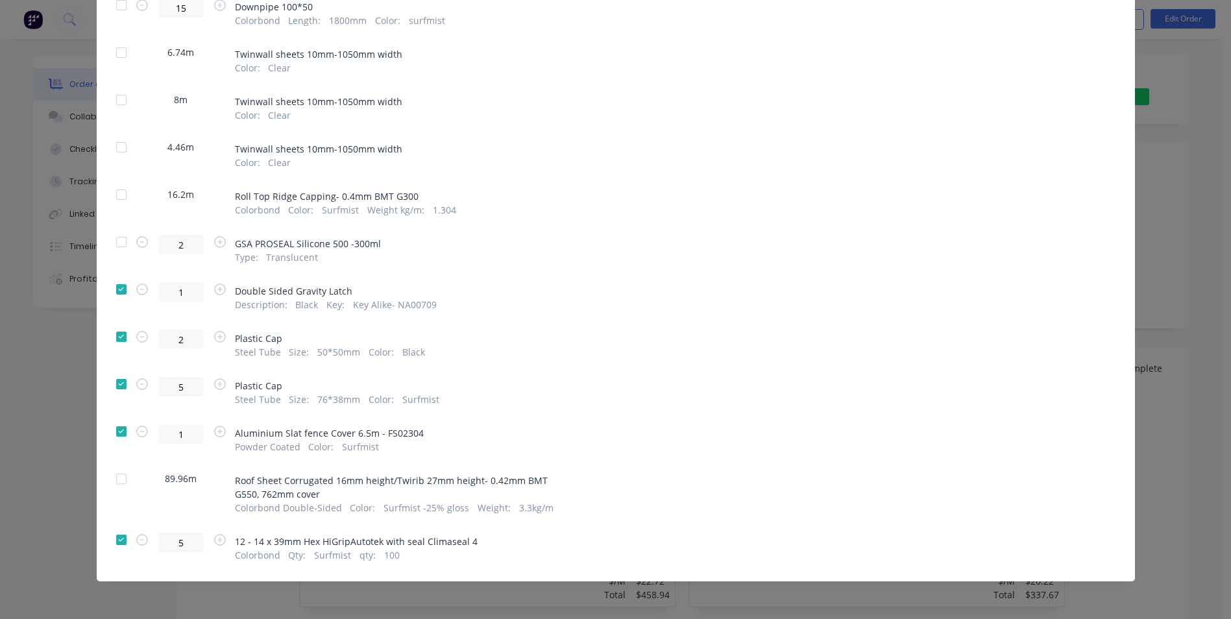
click at [115, 238] on div at bounding box center [121, 242] width 26 height 26
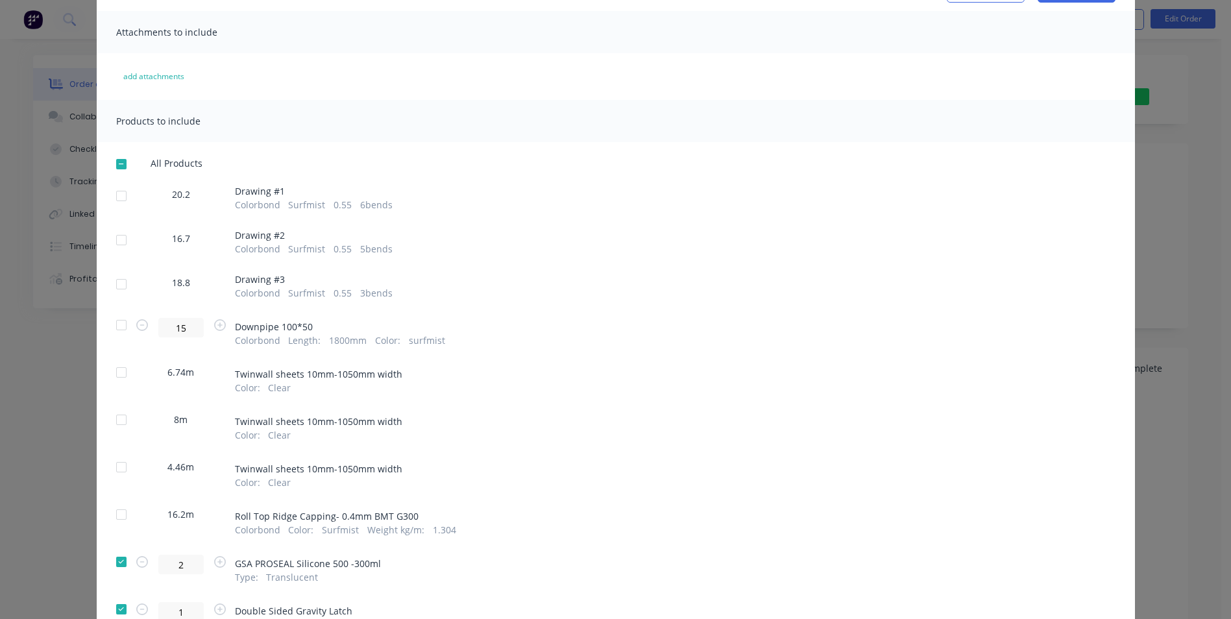
scroll to position [14, 0]
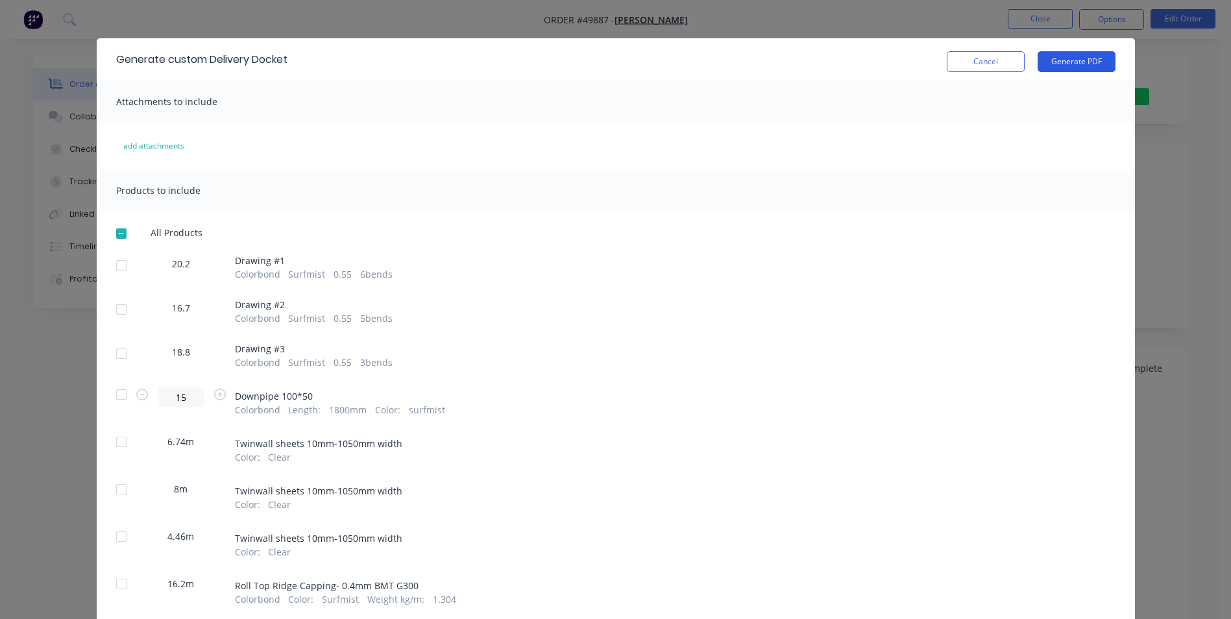
click at [1059, 59] on button "Generate PDF" at bounding box center [1076, 61] width 78 height 21
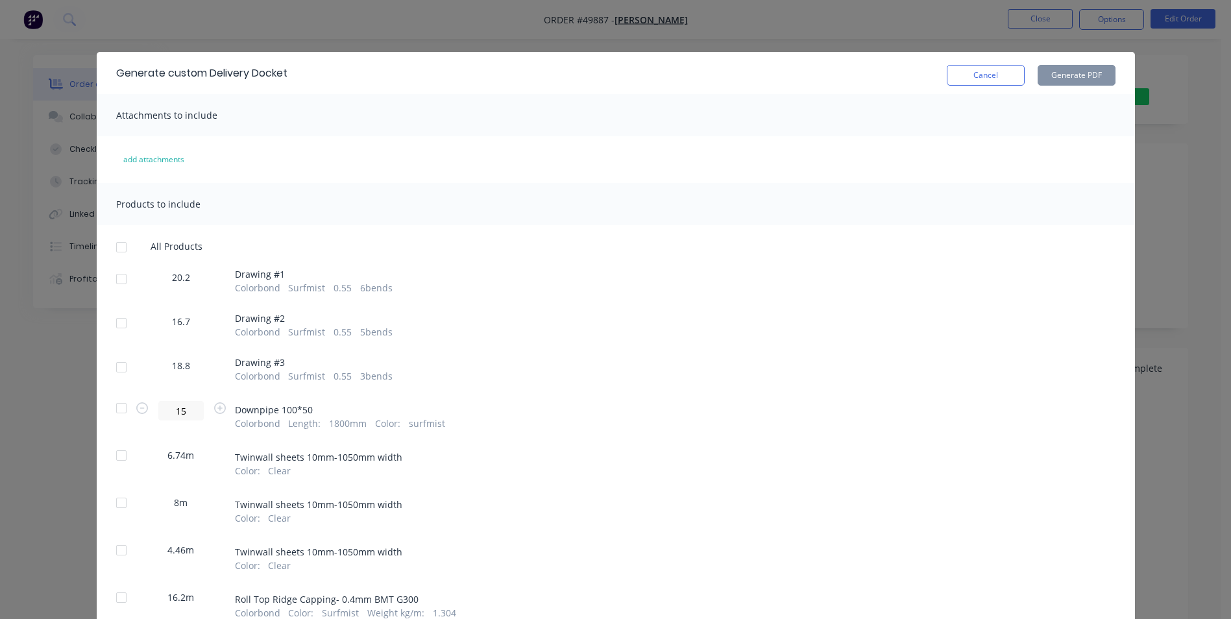
drag, startPoint x: 973, startPoint y: 79, endPoint x: 978, endPoint y: 74, distance: 6.9
click at [973, 79] on button "Cancel" at bounding box center [986, 75] width 78 height 21
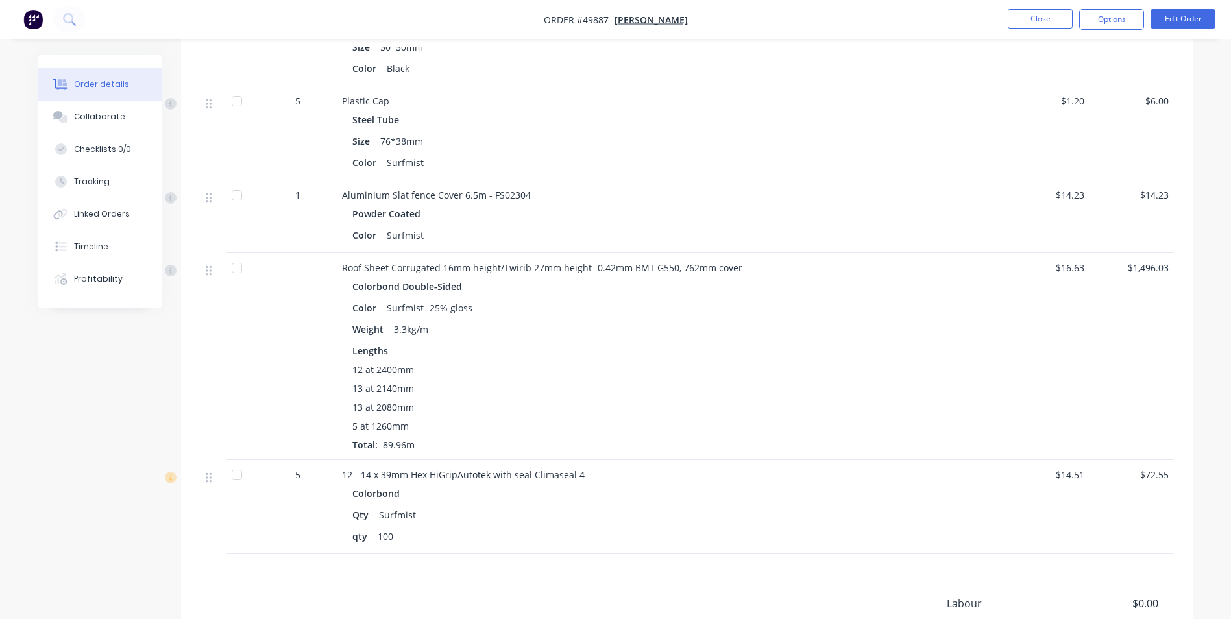
scroll to position [1811, 0]
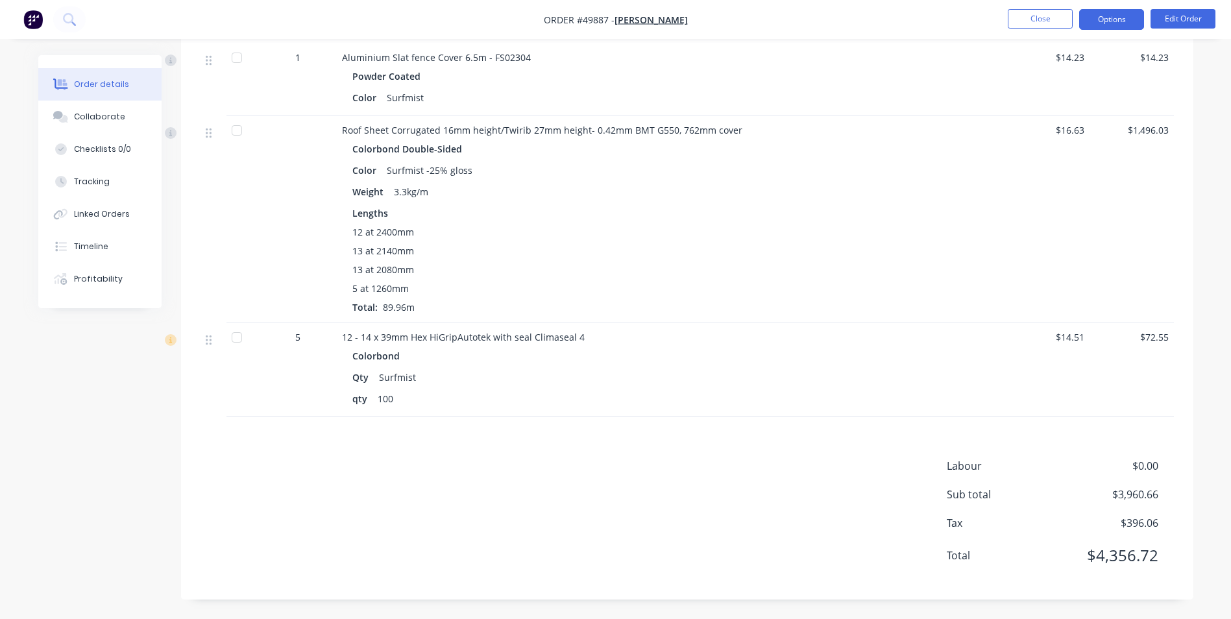
click at [1108, 18] on button "Options" at bounding box center [1111, 19] width 65 height 21
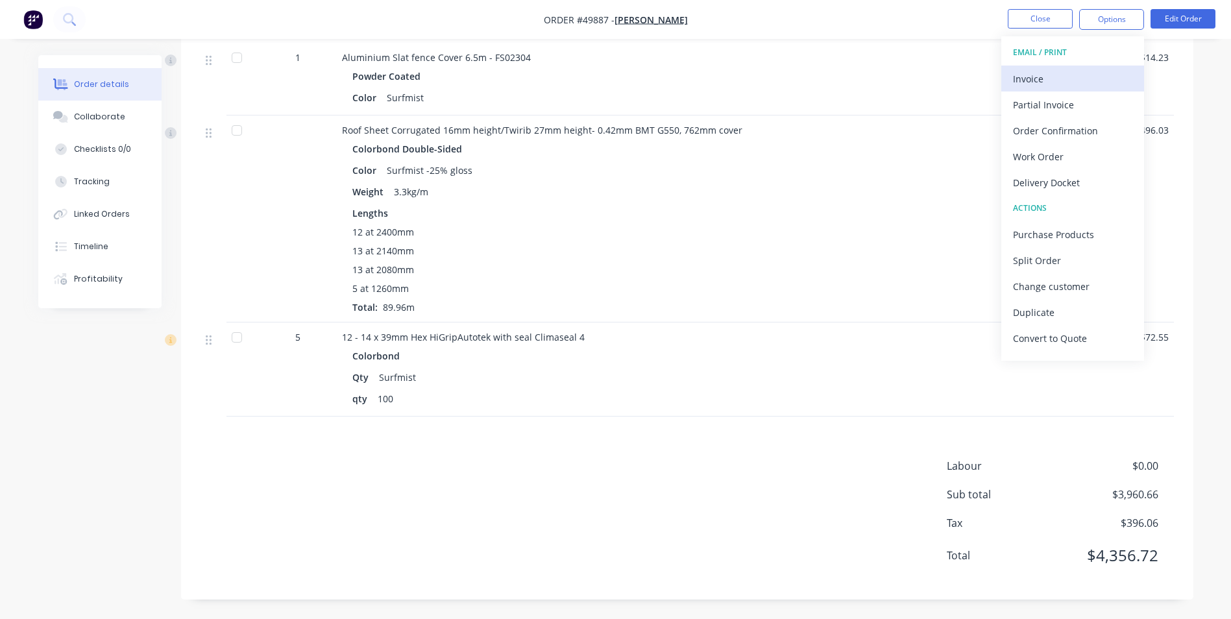
click at [1074, 79] on div "Invoice" at bounding box center [1072, 78] width 119 height 19
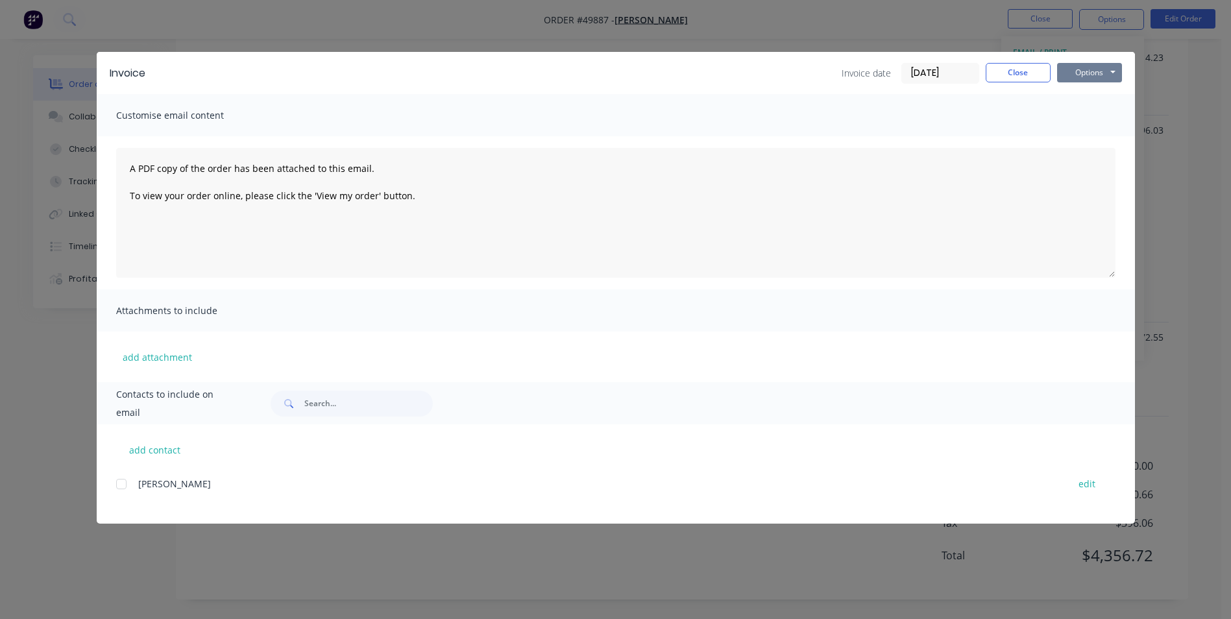
click at [1074, 67] on button "Options" at bounding box center [1089, 72] width 65 height 19
click at [1082, 119] on button "Print" at bounding box center [1098, 116] width 83 height 21
click at [1034, 77] on button "Close" at bounding box center [1018, 72] width 65 height 19
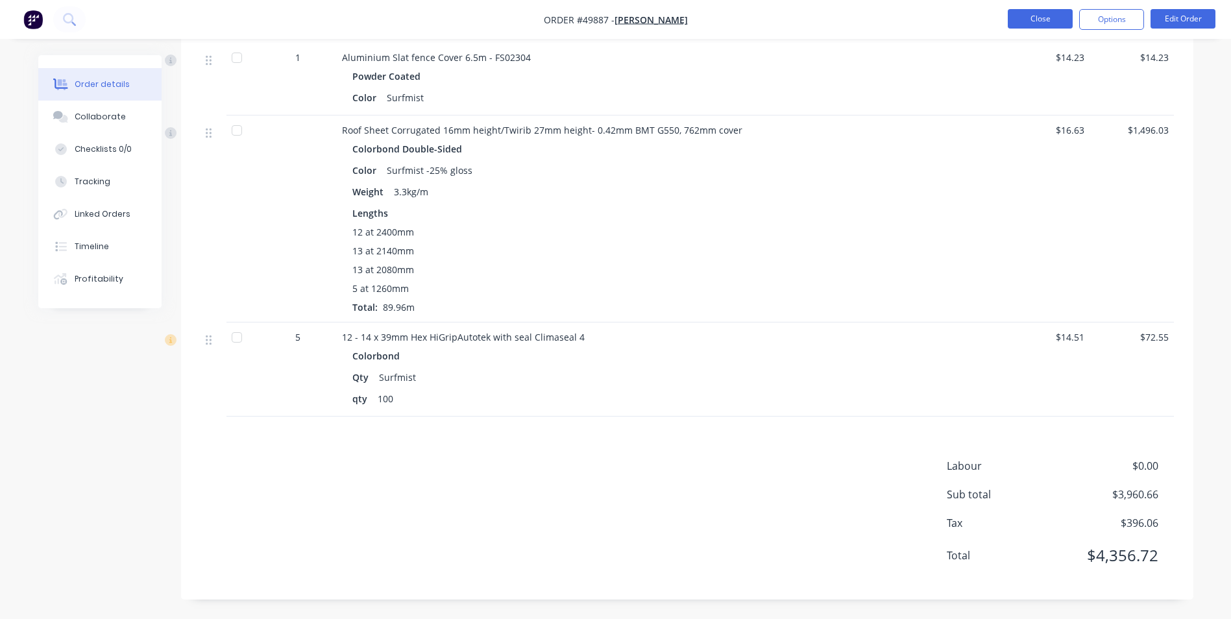
click at [1034, 19] on button "Close" at bounding box center [1040, 18] width 65 height 19
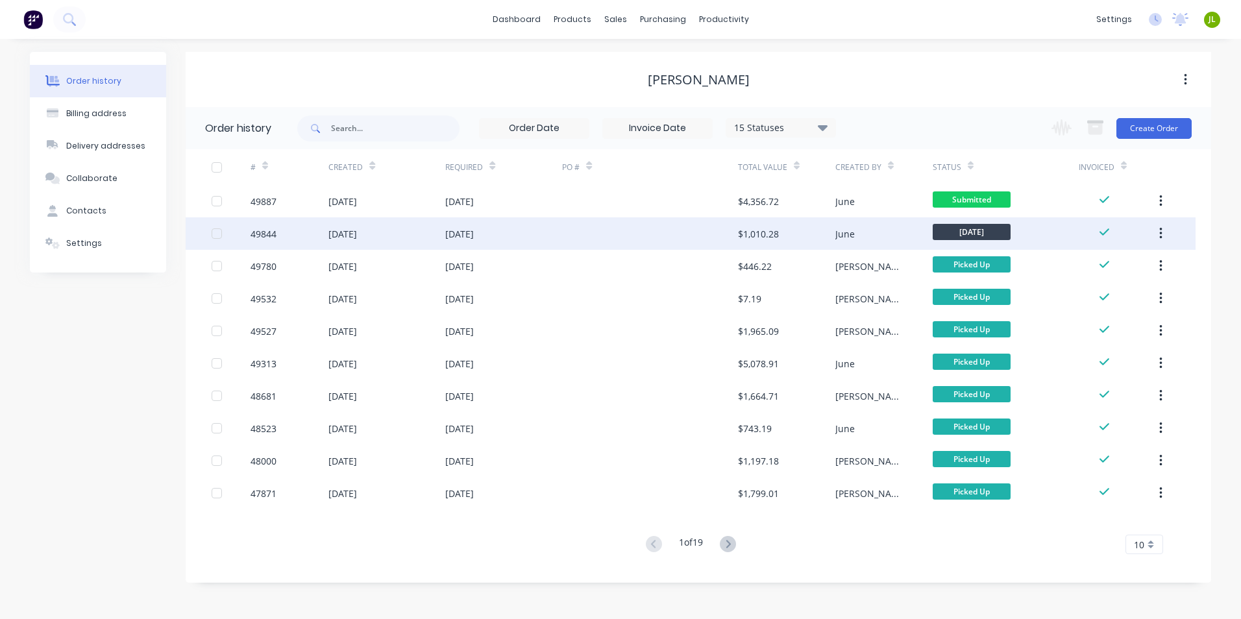
click at [622, 231] on div at bounding box center [649, 233] width 175 height 32
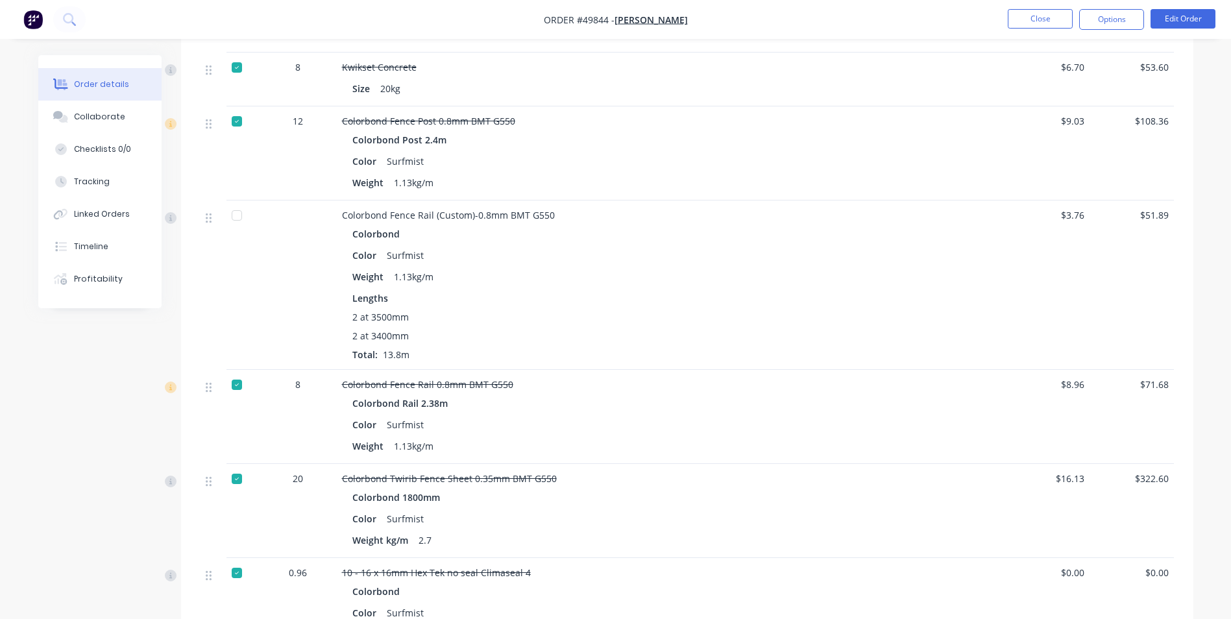
scroll to position [843, 0]
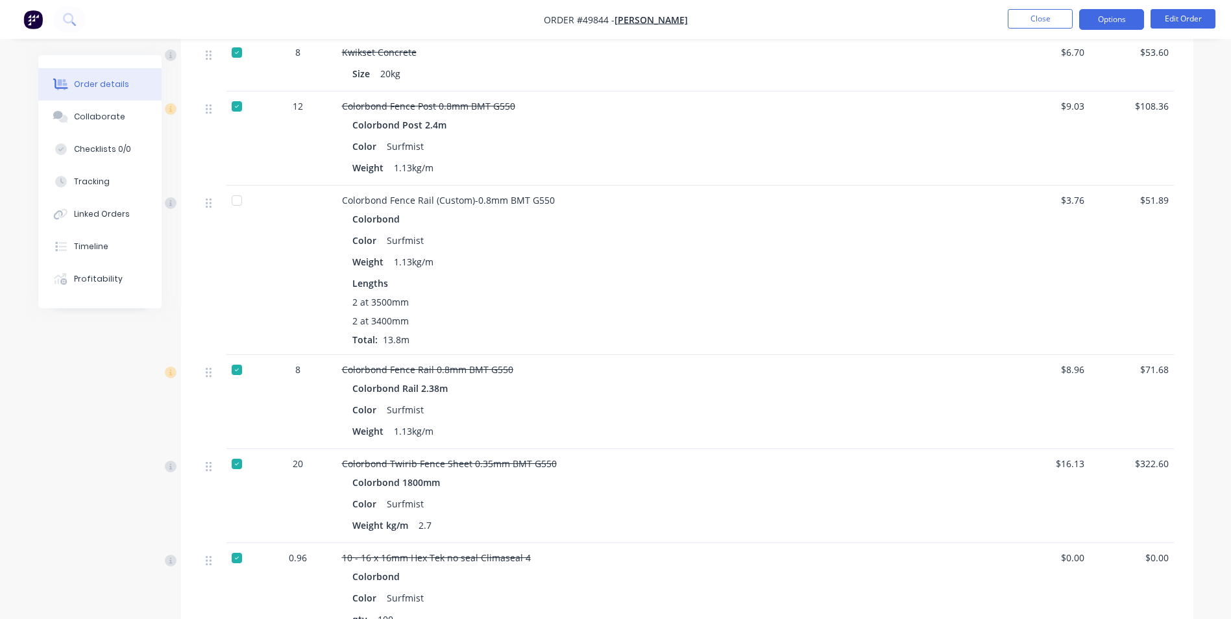
click at [1127, 21] on button "Options" at bounding box center [1111, 19] width 65 height 21
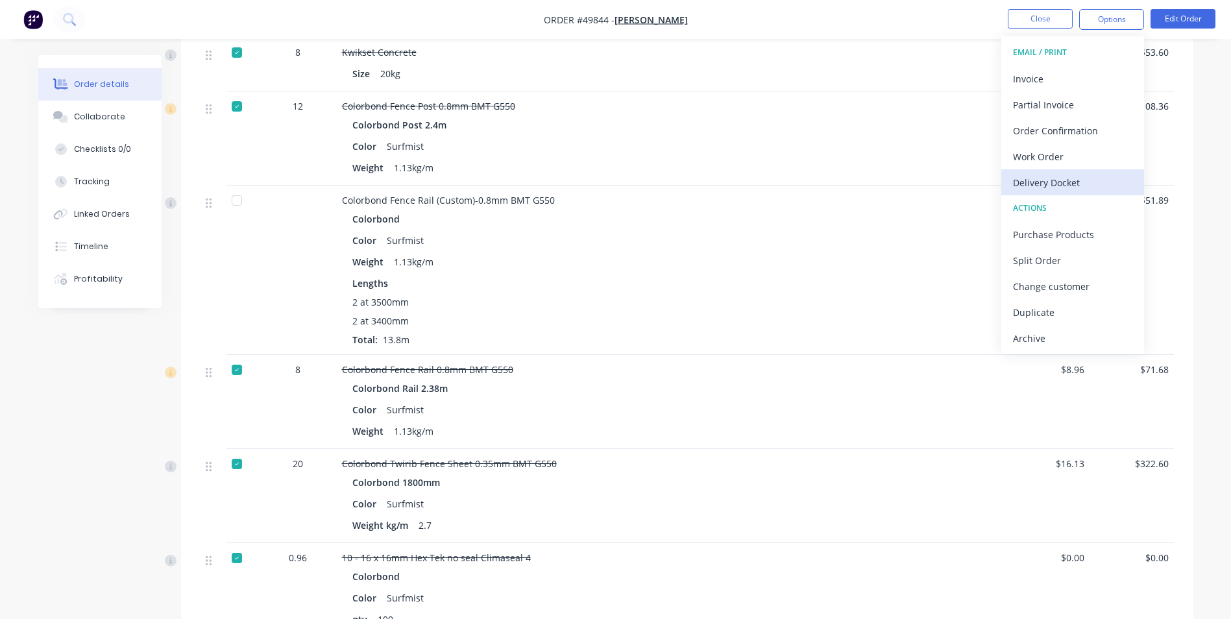
click at [1040, 180] on div "Delivery Docket" at bounding box center [1072, 182] width 119 height 19
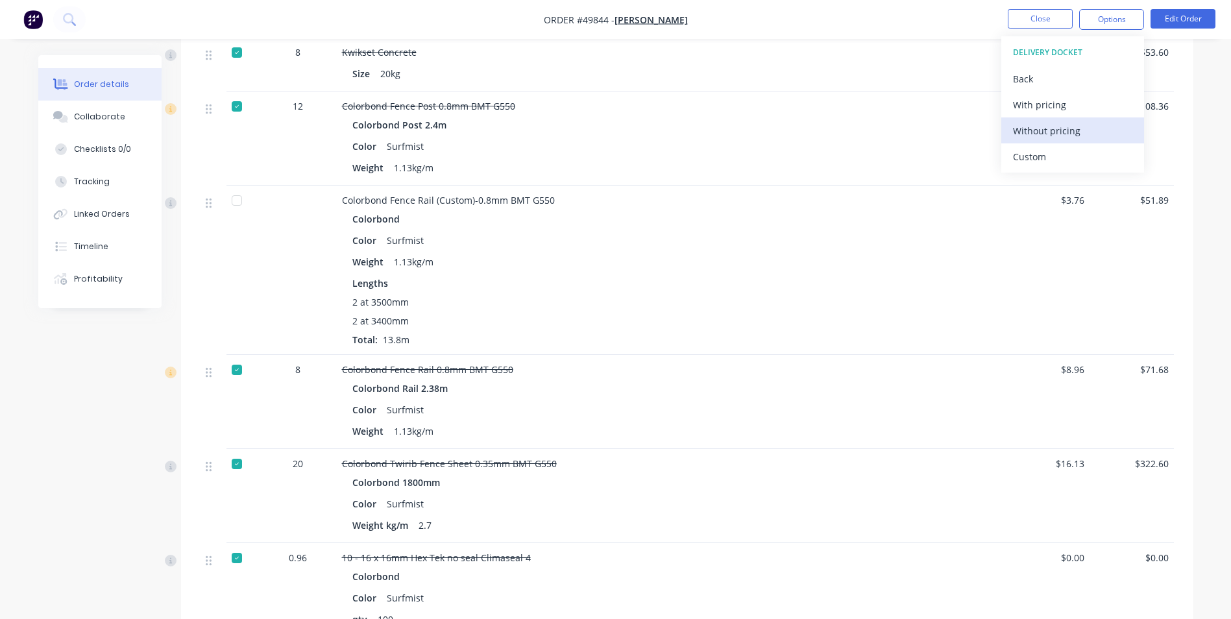
click at [1062, 130] on div "Without pricing" at bounding box center [1072, 130] width 119 height 19
click at [1028, 73] on div "Back" at bounding box center [1072, 78] width 119 height 19
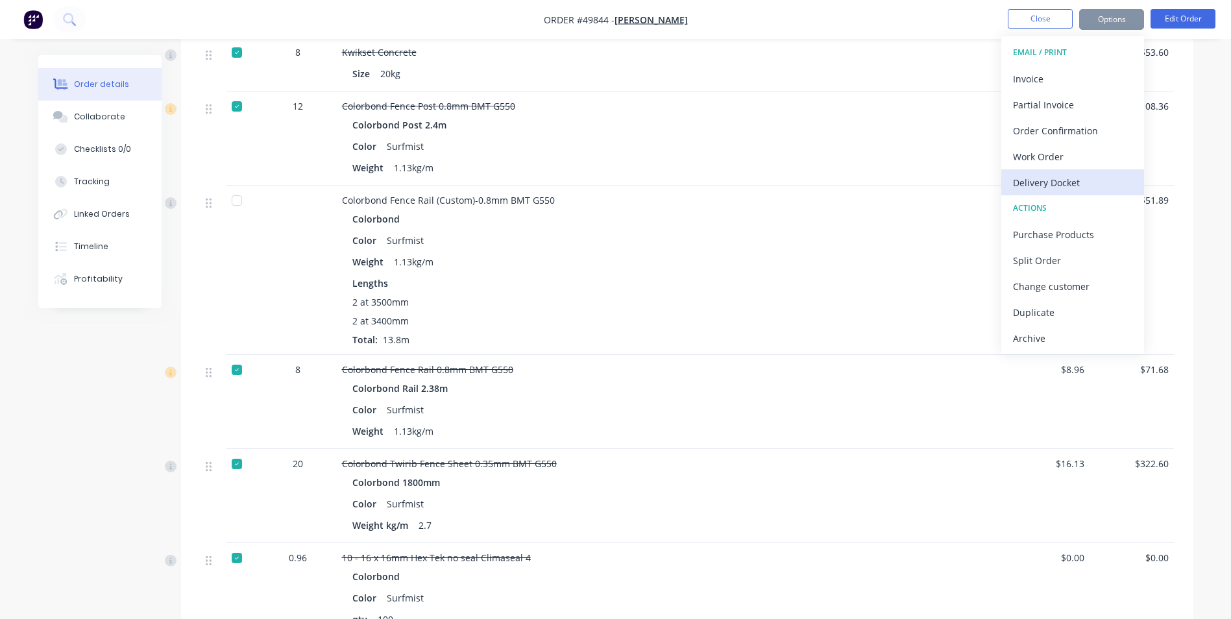
click at [1050, 182] on div "Delivery Docket" at bounding box center [1072, 182] width 119 height 19
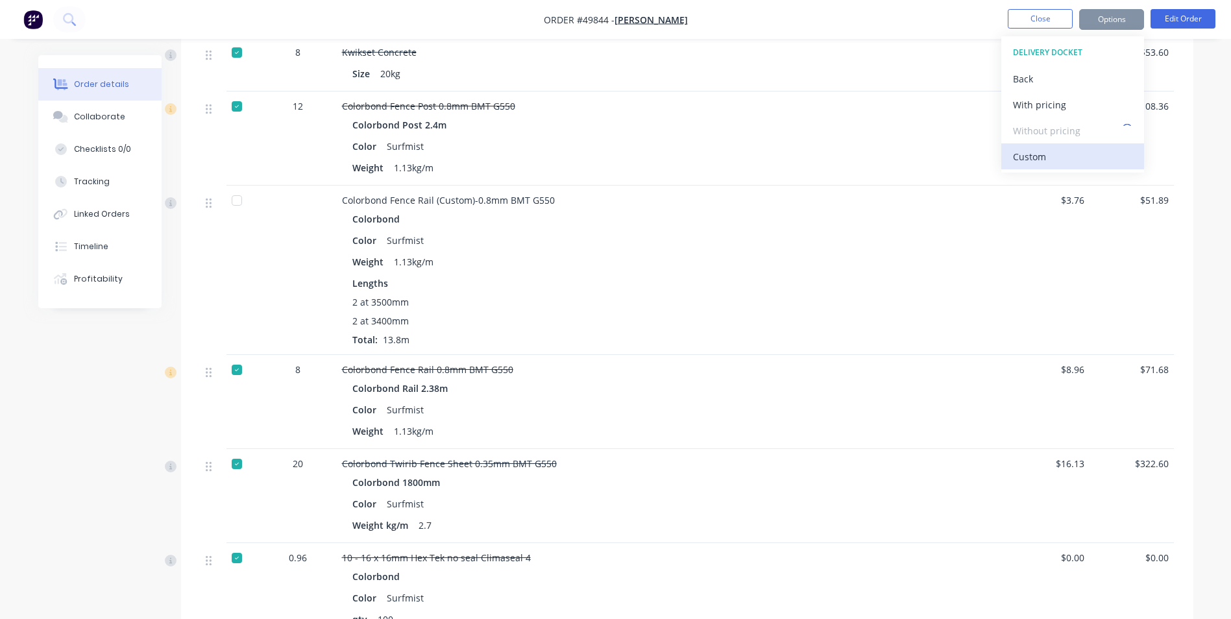
click at [1050, 149] on div "Custom" at bounding box center [1072, 156] width 119 height 19
click at [1049, 128] on div "Without pricing" at bounding box center [1072, 130] width 119 height 19
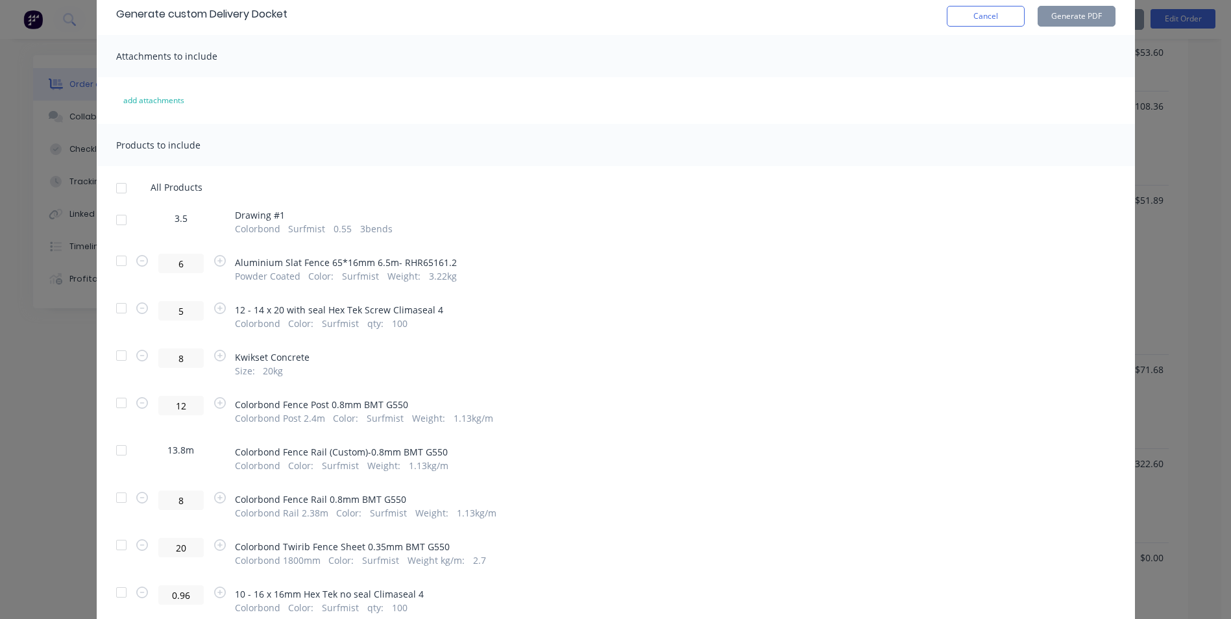
scroll to position [159, 0]
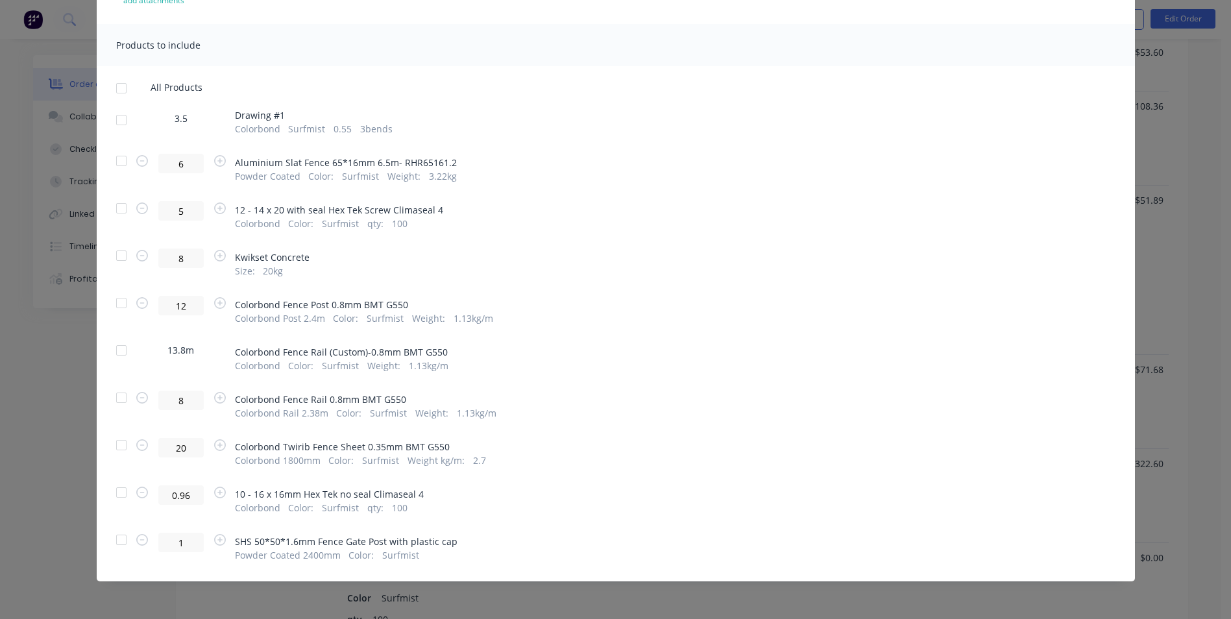
click at [116, 354] on div at bounding box center [121, 350] width 26 height 26
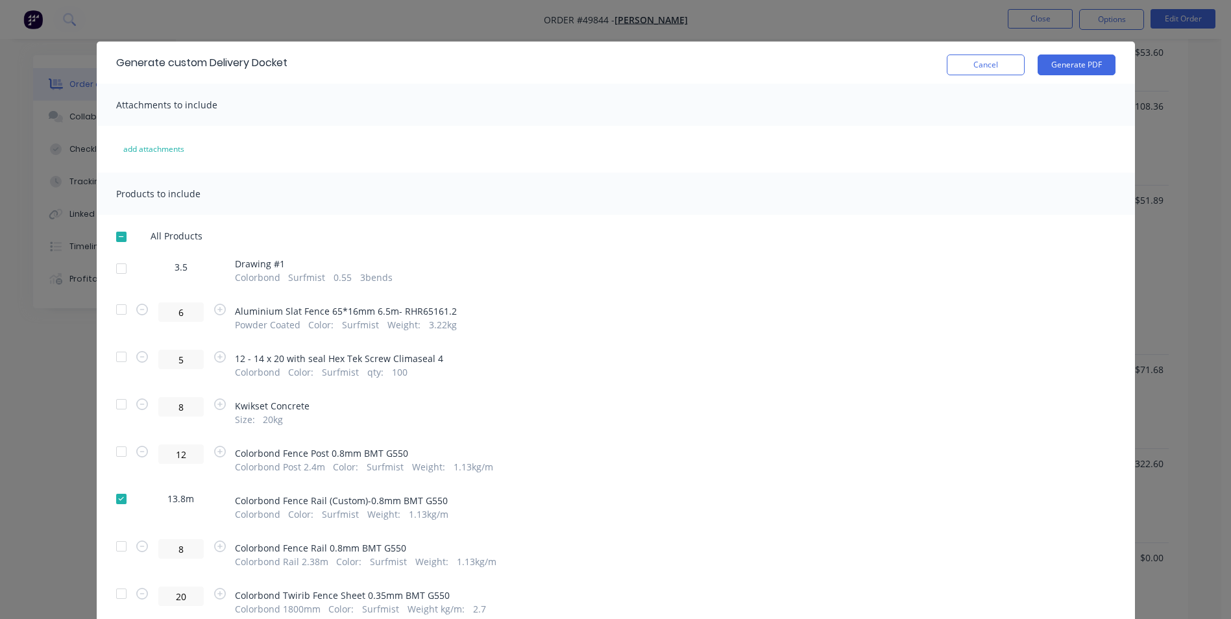
scroll to position [0, 0]
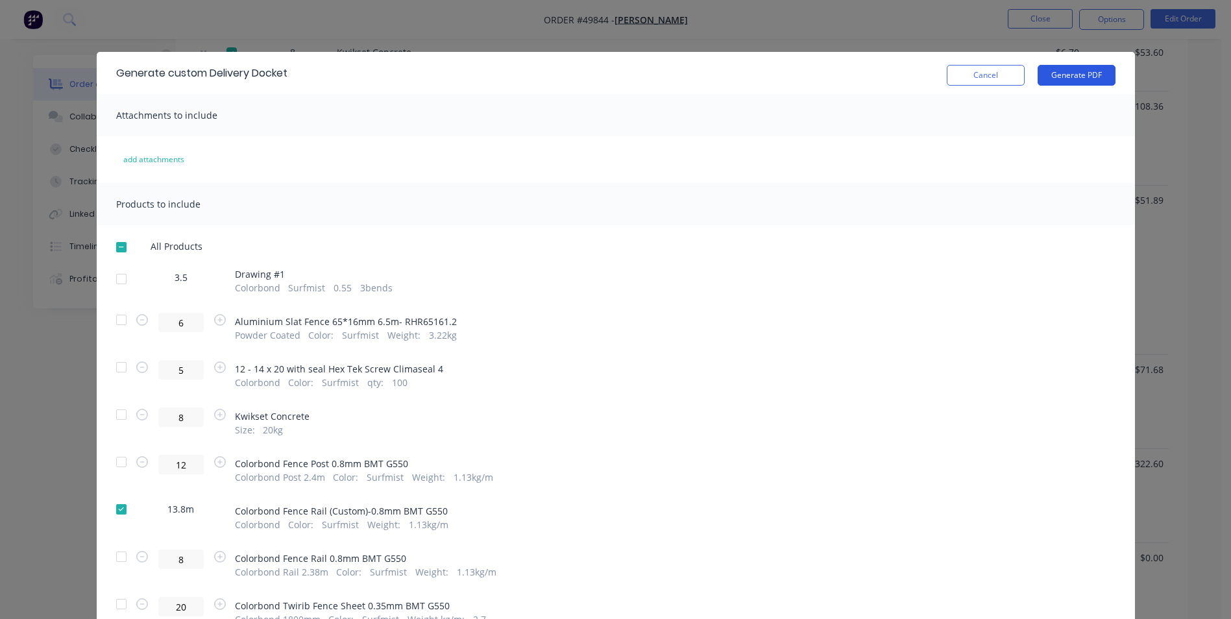
click at [1063, 69] on button "Generate PDF" at bounding box center [1076, 75] width 78 height 21
click at [969, 72] on button "Cancel" at bounding box center [986, 75] width 78 height 21
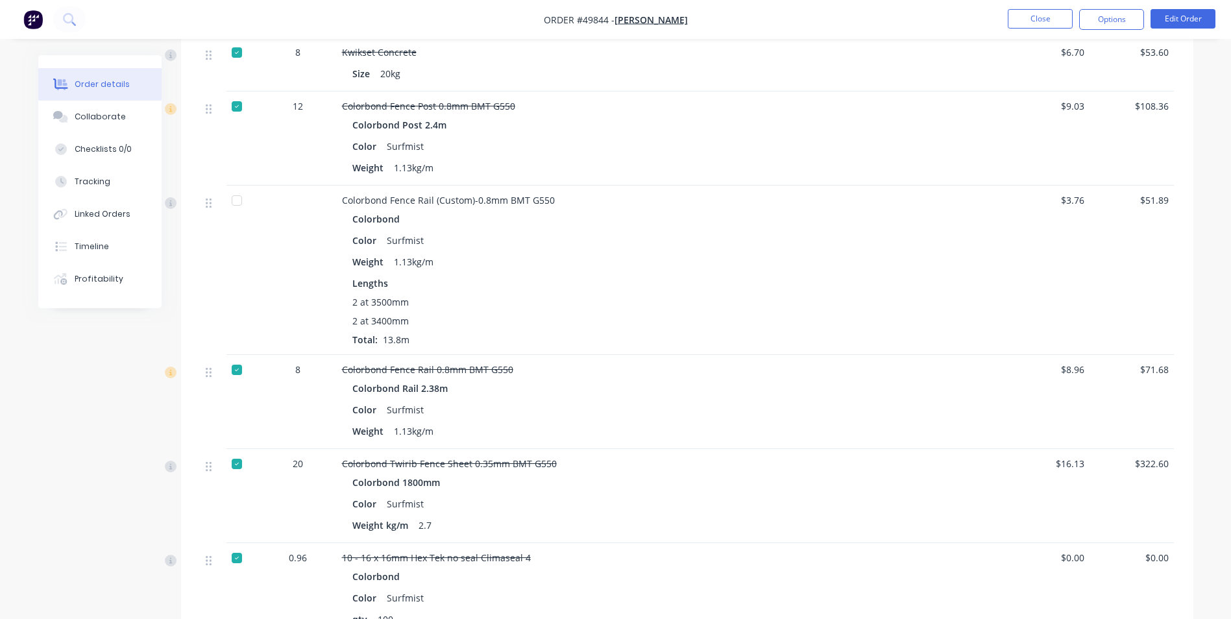
scroll to position [714, 0]
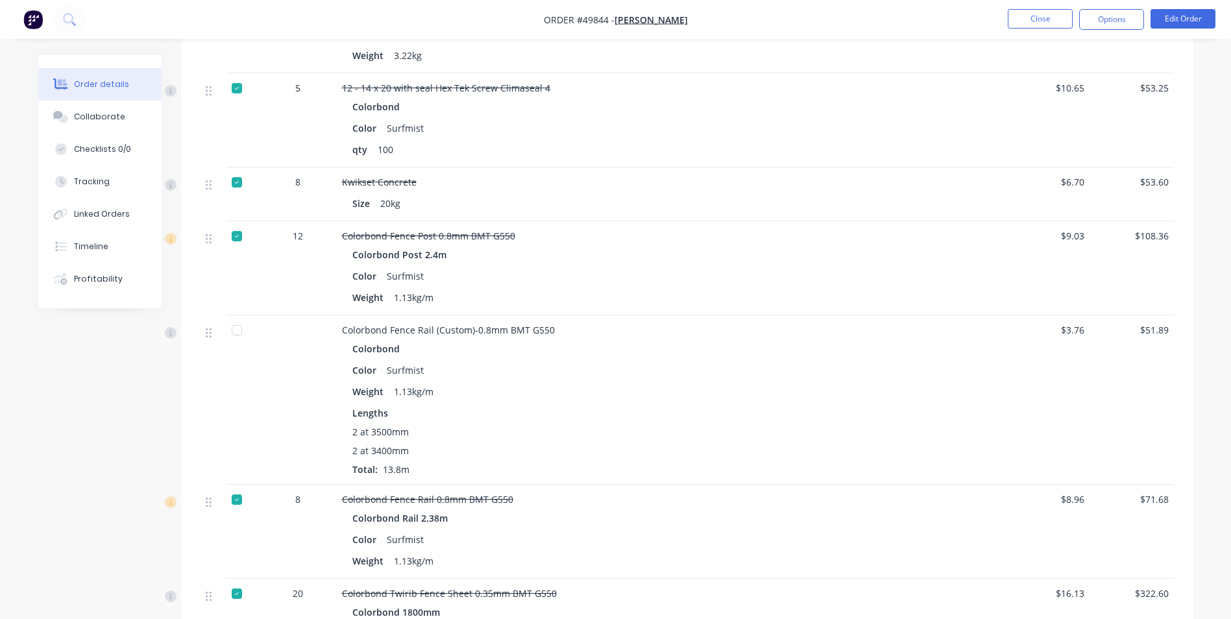
click at [228, 333] on div at bounding box center [237, 330] width 26 height 26
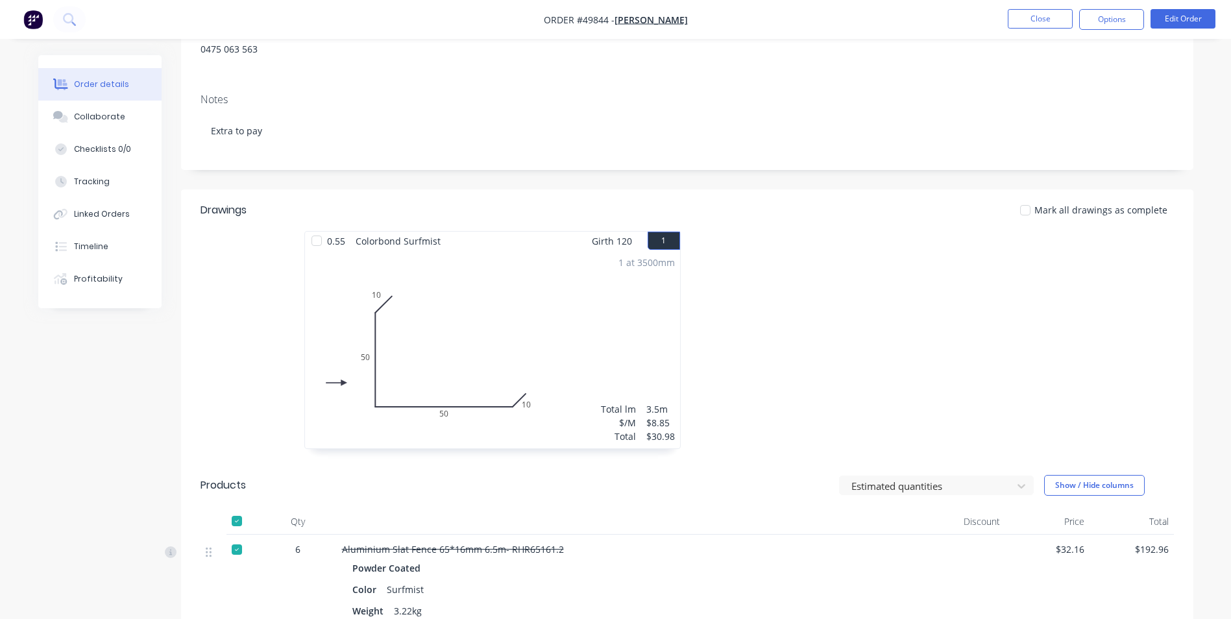
scroll to position [65, 0]
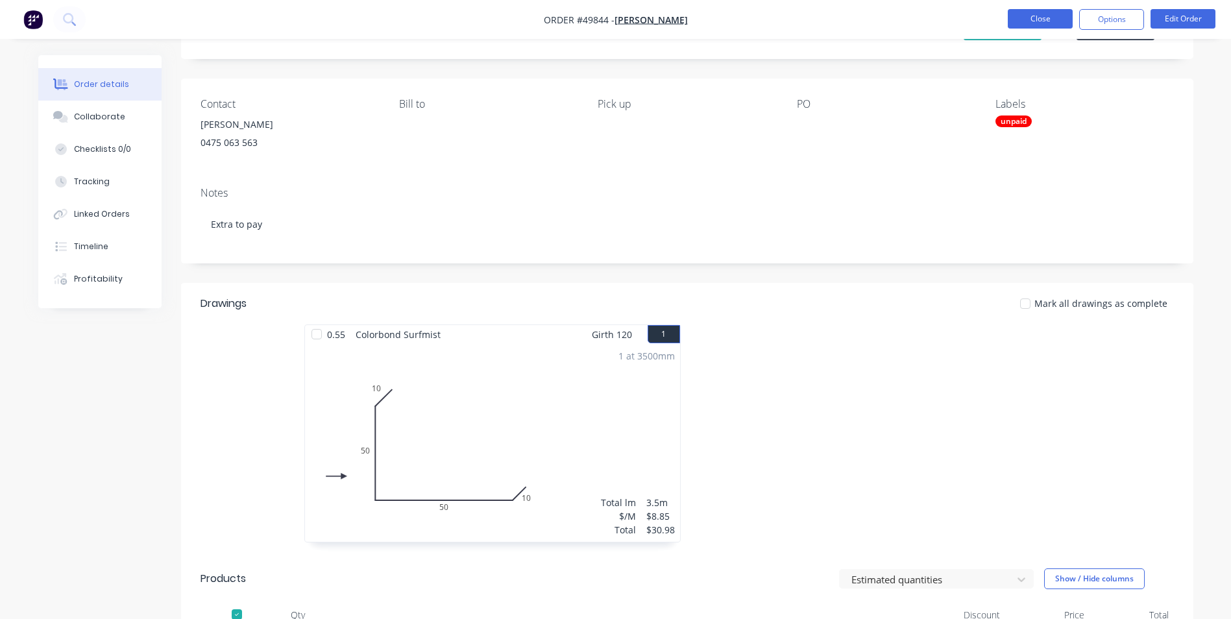
click at [1047, 23] on button "Close" at bounding box center [1040, 18] width 65 height 19
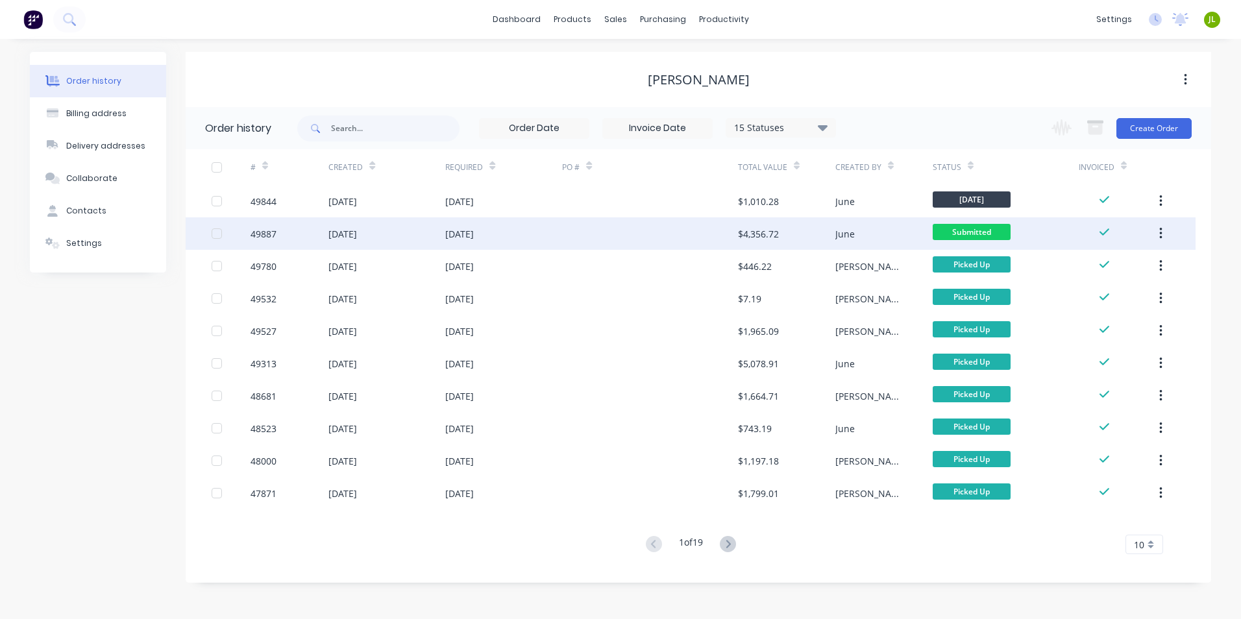
click at [800, 230] on div "$4,356.72" at bounding box center [786, 233] width 97 height 32
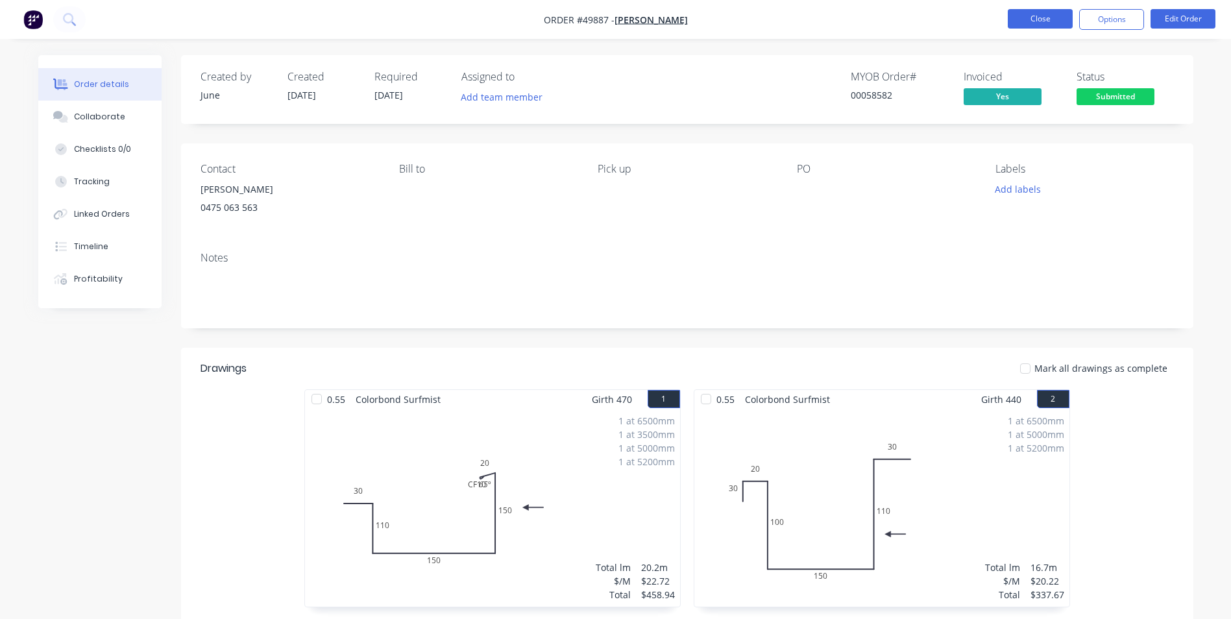
click at [1023, 23] on button "Close" at bounding box center [1040, 18] width 65 height 19
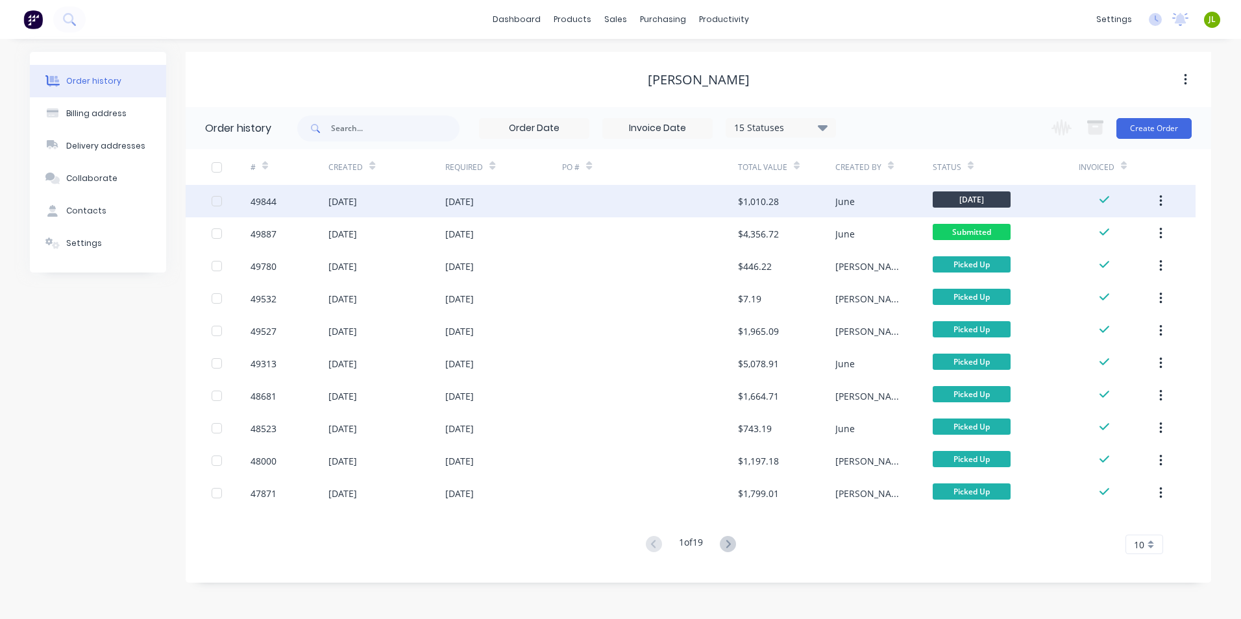
click at [742, 206] on div "$1,010.28" at bounding box center [758, 202] width 41 height 14
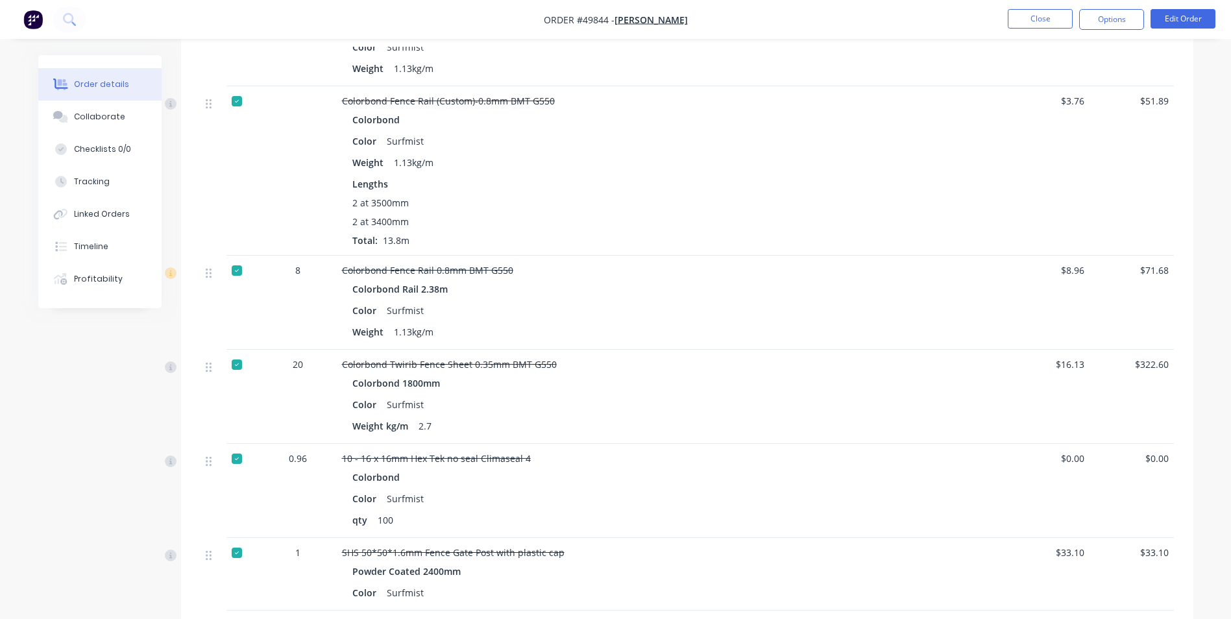
scroll to position [942, 0]
click at [1037, 23] on button "Close" at bounding box center [1040, 18] width 65 height 19
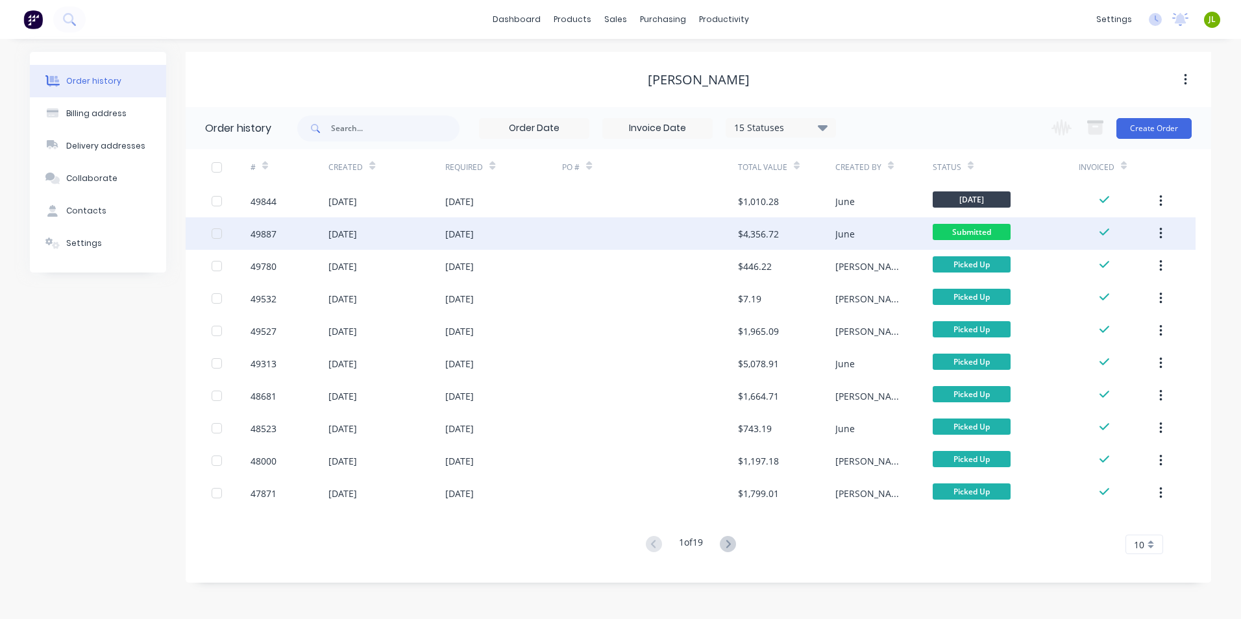
click at [583, 235] on div at bounding box center [649, 233] width 175 height 32
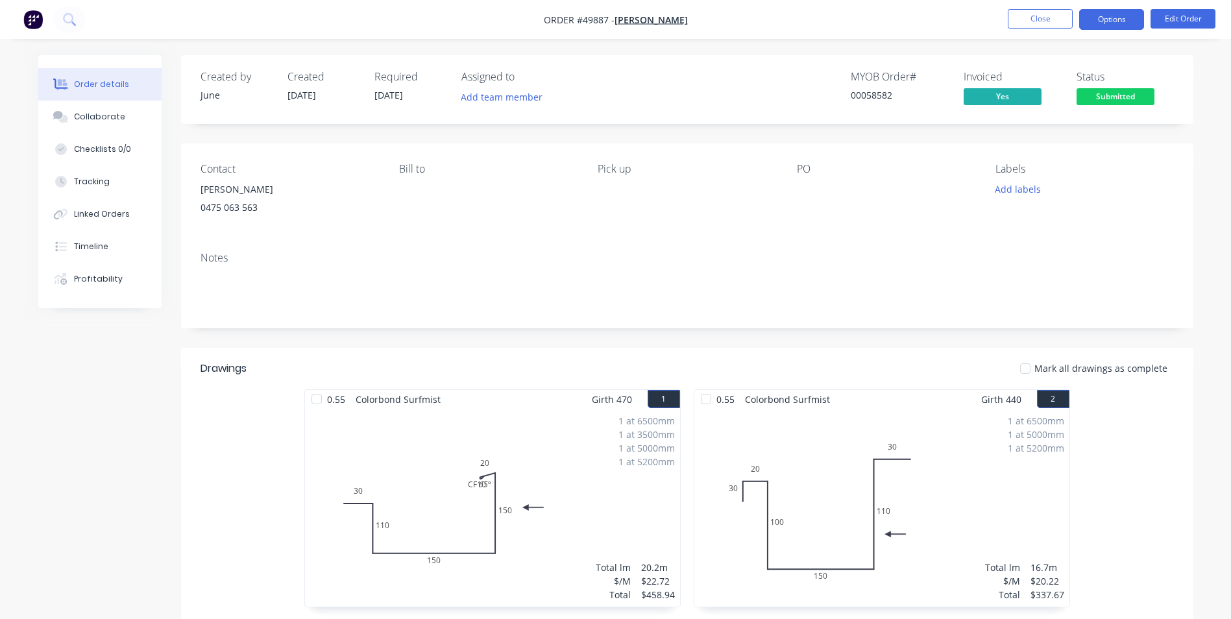
click at [1101, 15] on button "Options" at bounding box center [1111, 19] width 65 height 21
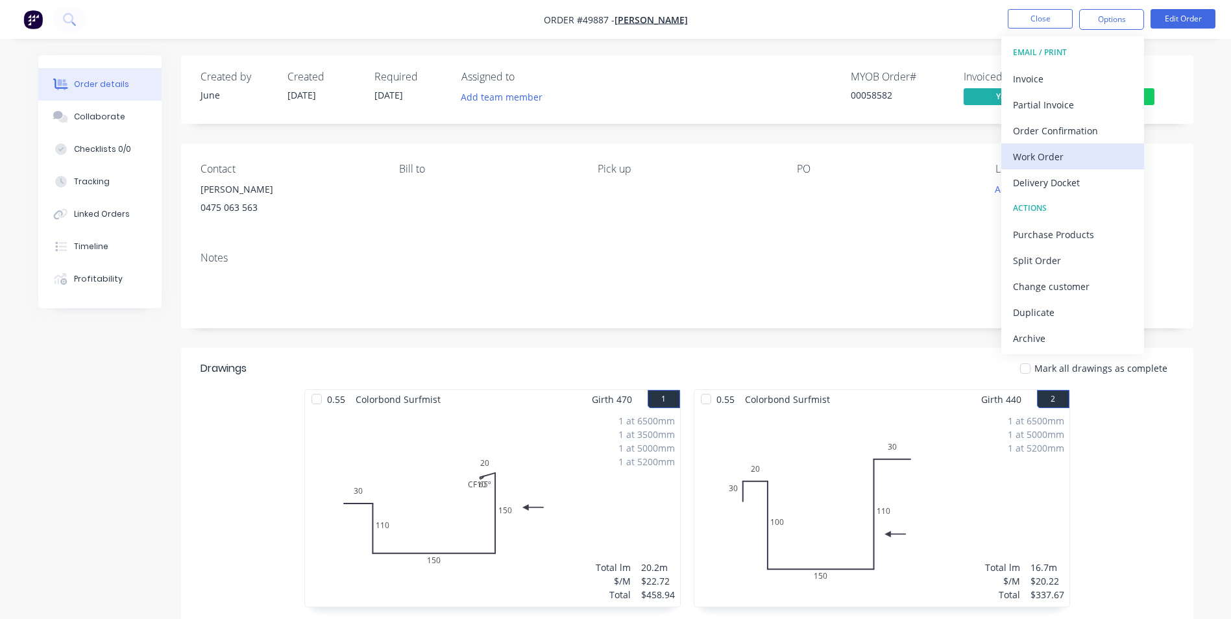
click at [1085, 153] on div "Work Order" at bounding box center [1072, 156] width 119 height 19
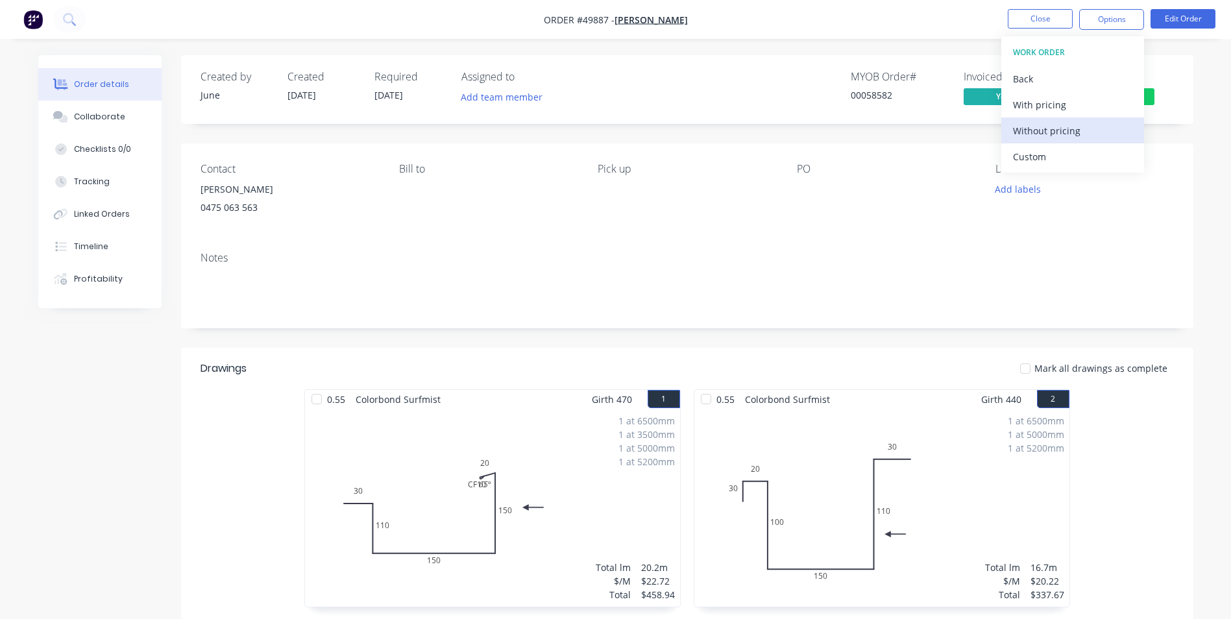
click at [1025, 129] on div "Without pricing" at bounding box center [1072, 130] width 119 height 19
click at [1032, 71] on div "Back" at bounding box center [1072, 78] width 119 height 19
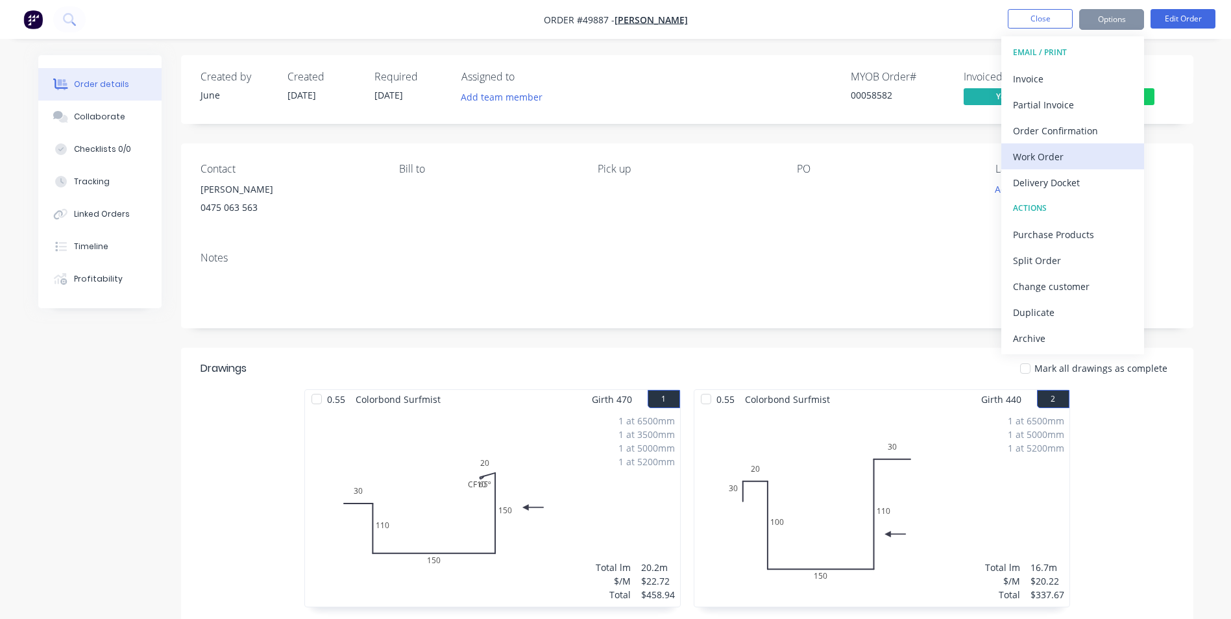
click at [1037, 152] on div "Work Order" at bounding box center [1072, 156] width 119 height 19
click at [1036, 157] on div "Custom" at bounding box center [1072, 156] width 119 height 19
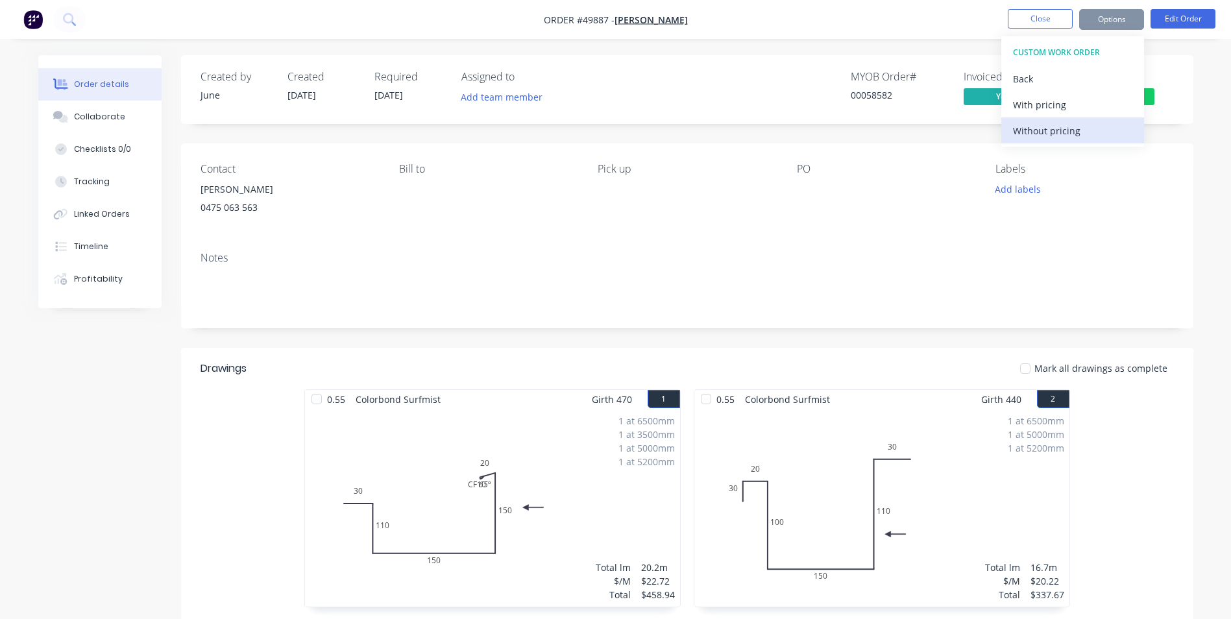
click at [1038, 136] on div "Without pricing" at bounding box center [1072, 130] width 119 height 19
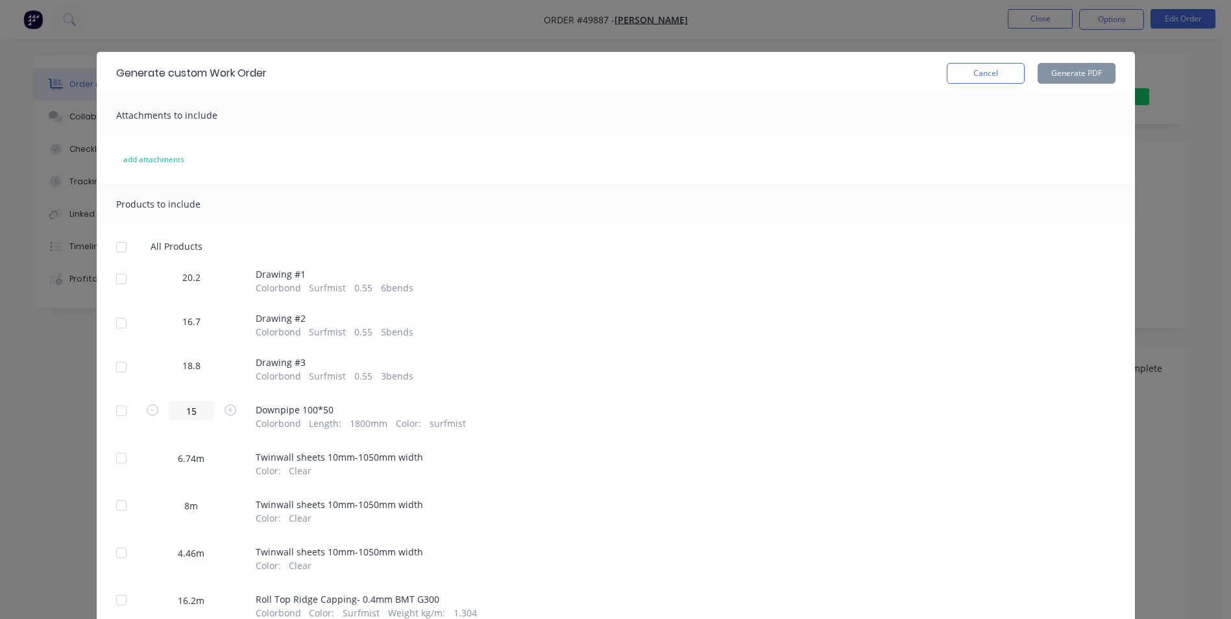
click at [114, 276] on div at bounding box center [121, 279] width 26 height 26
click at [117, 317] on div at bounding box center [121, 323] width 26 height 26
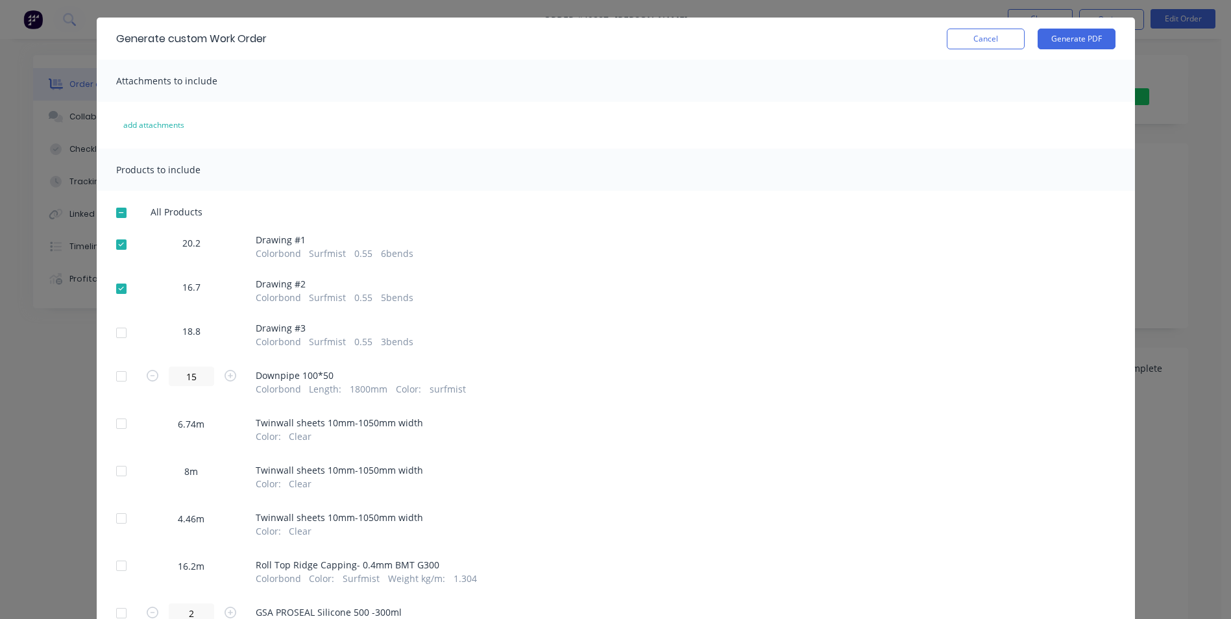
scroll to position [65, 0]
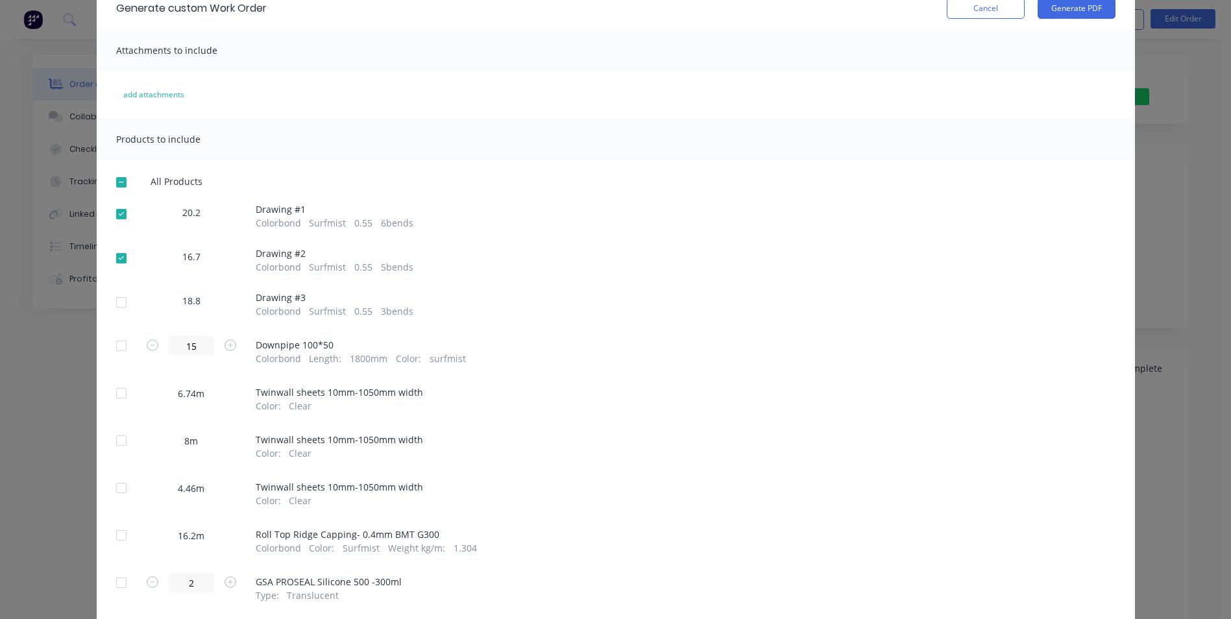
click at [121, 309] on div at bounding box center [121, 302] width 26 height 26
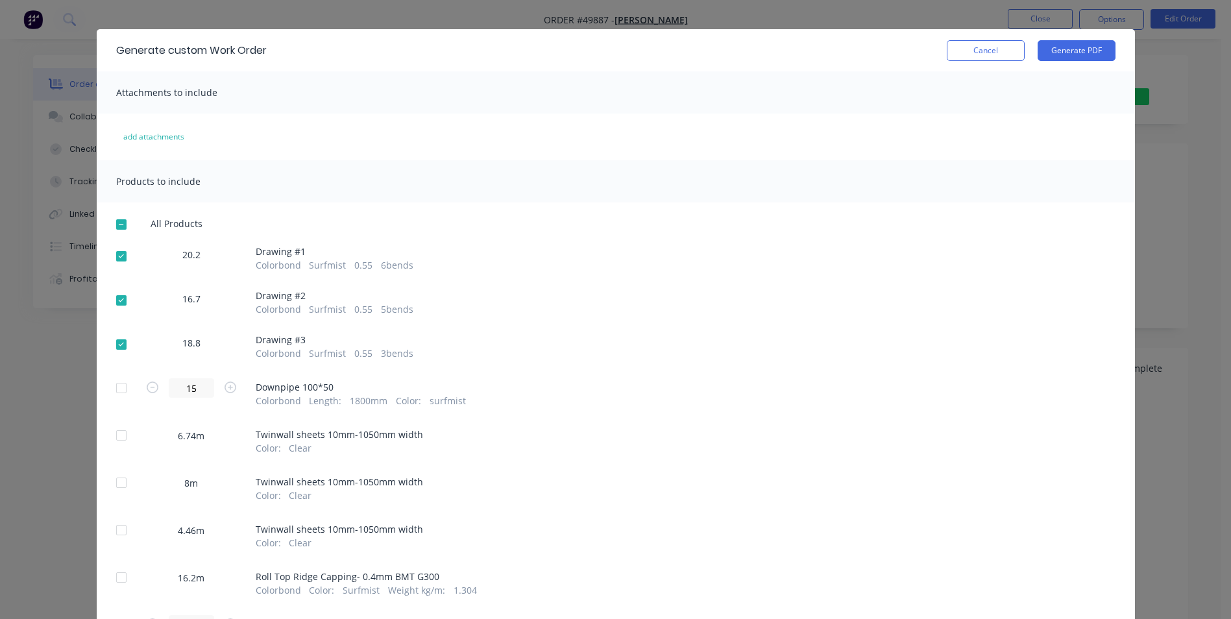
scroll to position [0, 0]
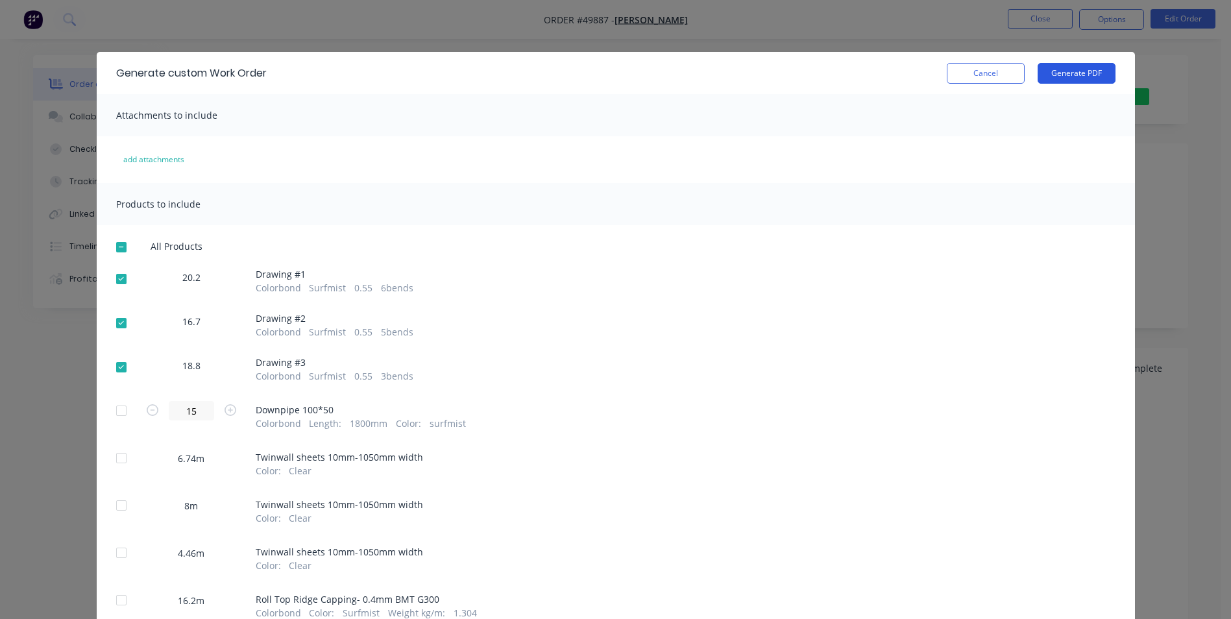
click at [1081, 75] on button "Generate PDF" at bounding box center [1076, 73] width 78 height 21
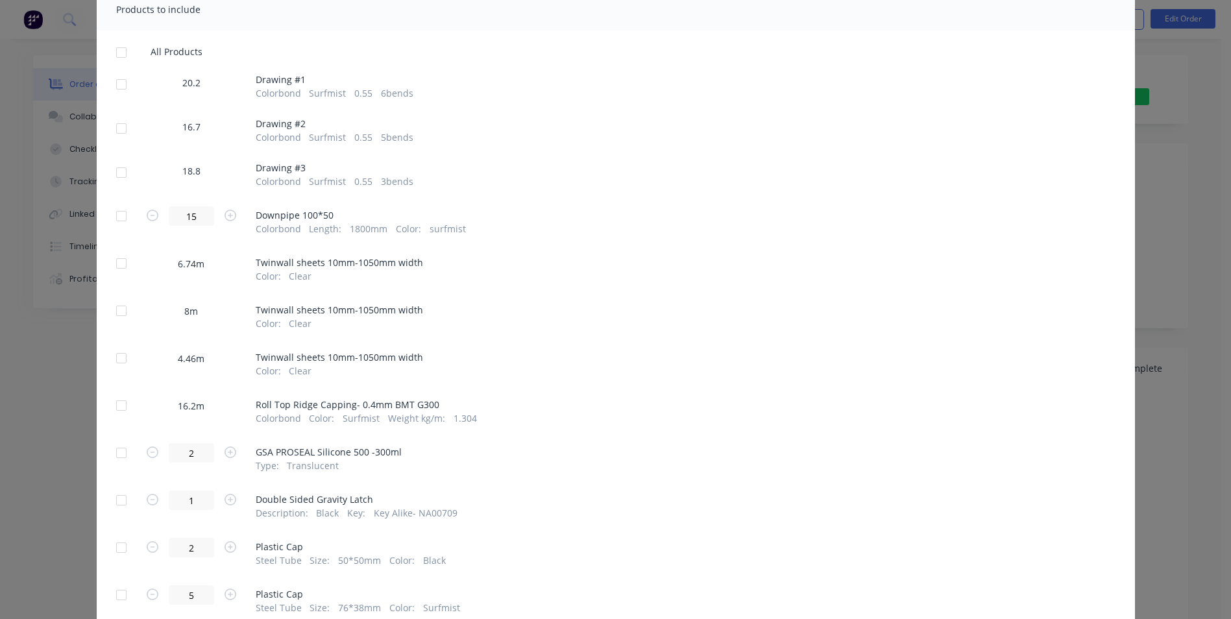
scroll to position [260, 0]
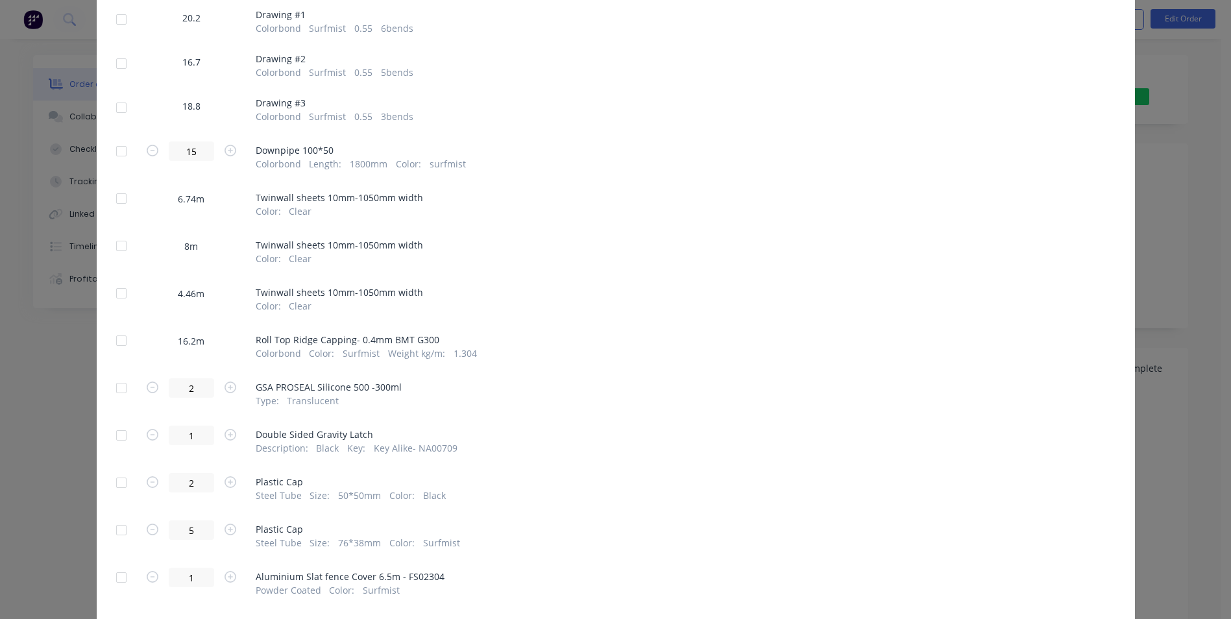
click at [125, 339] on div at bounding box center [121, 341] width 26 height 26
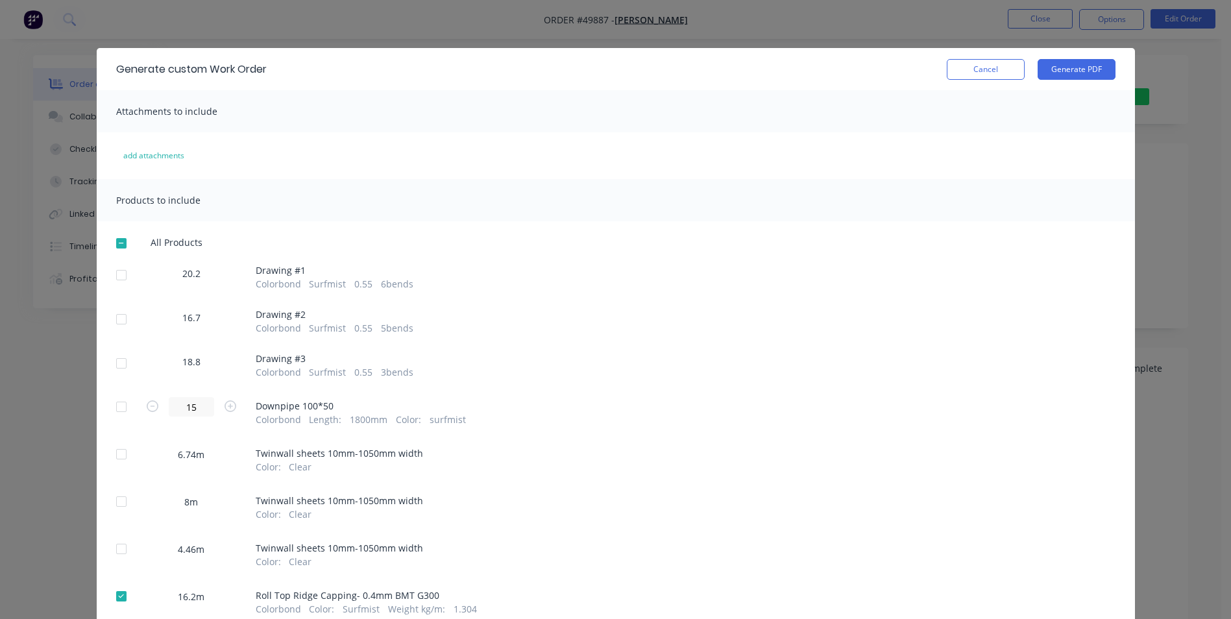
scroll to position [0, 0]
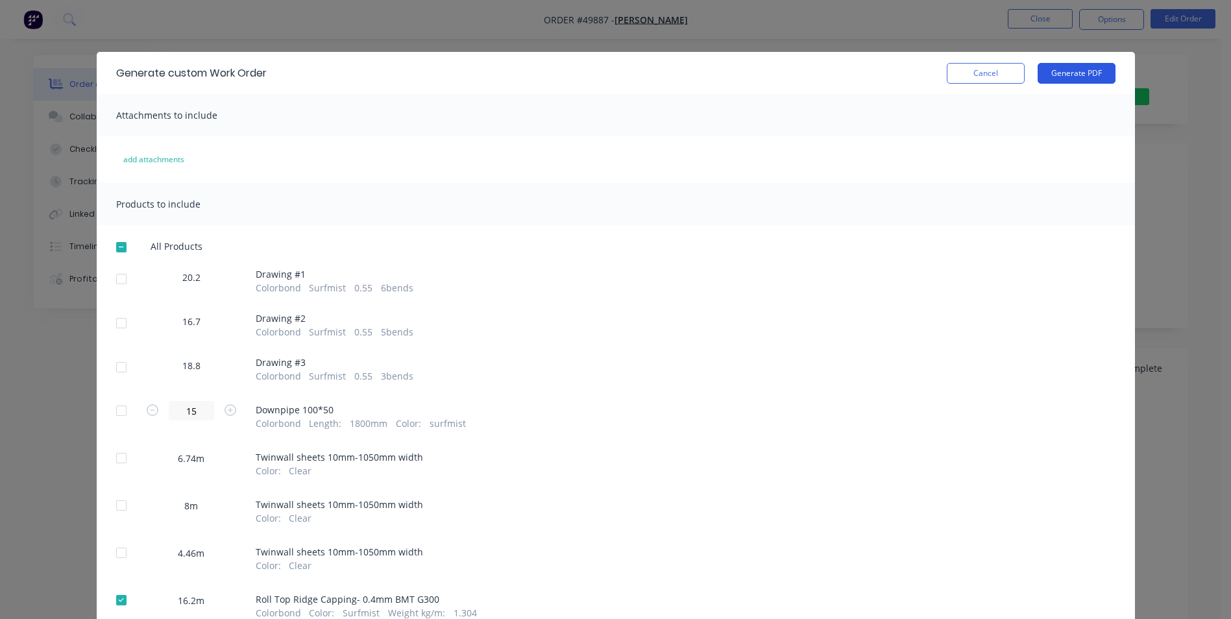
click at [1048, 71] on button "Generate PDF" at bounding box center [1076, 73] width 78 height 21
click at [965, 65] on button "Cancel" at bounding box center [986, 73] width 78 height 21
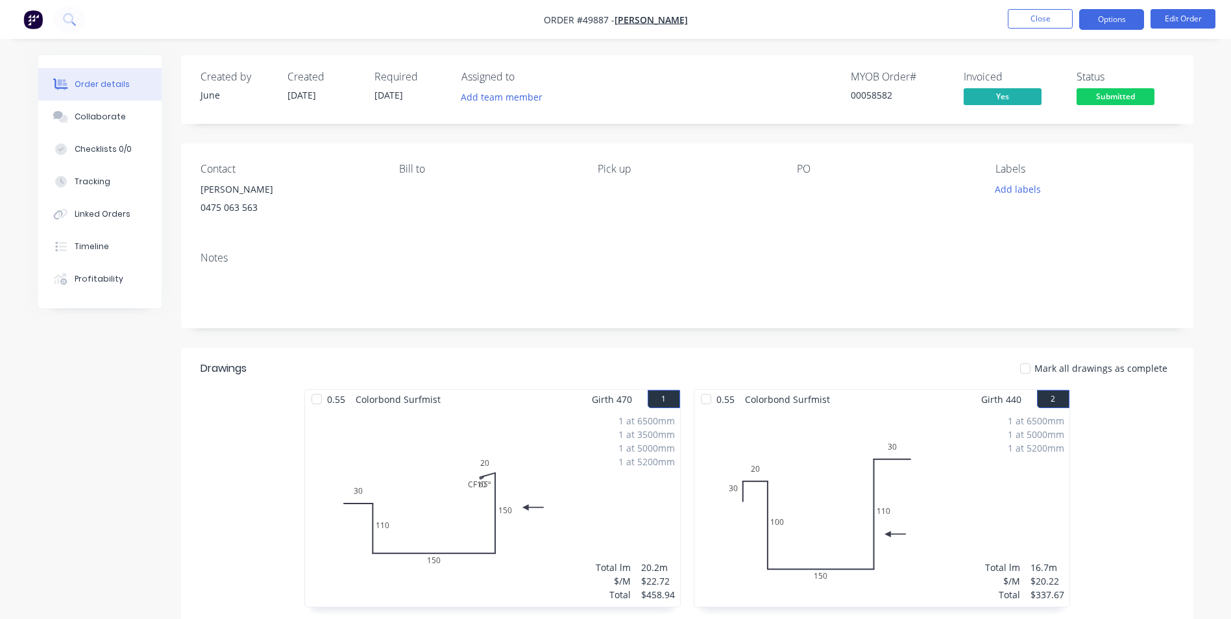
click at [1100, 13] on button "Options" at bounding box center [1111, 19] width 65 height 21
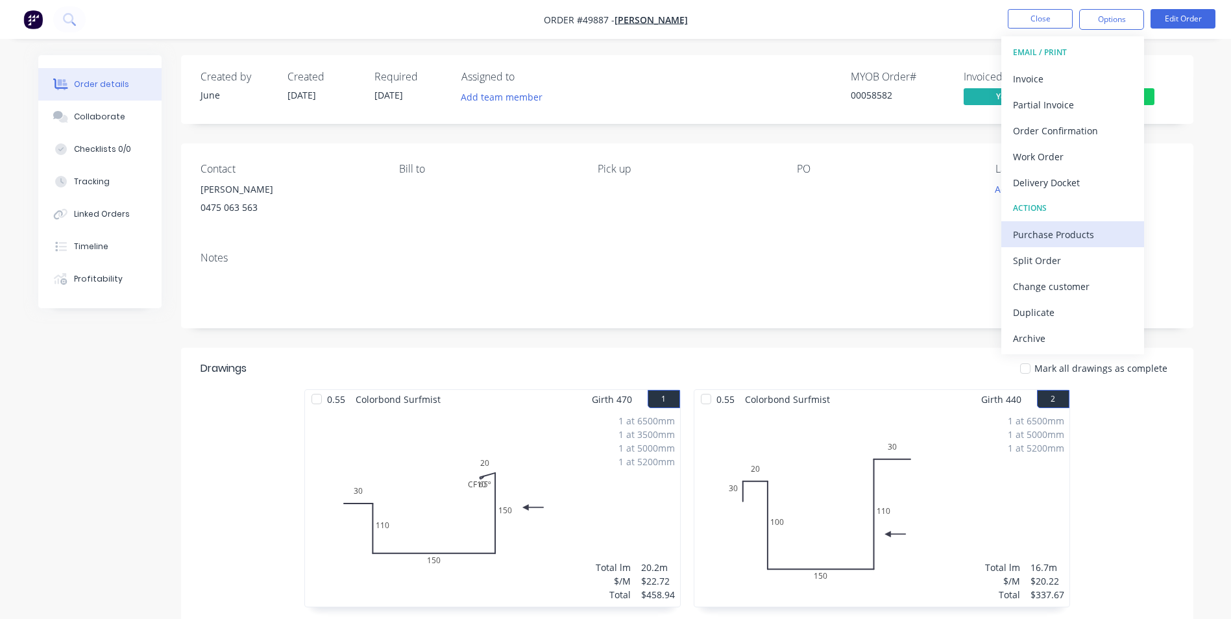
click at [1059, 237] on div "Purchase Products" at bounding box center [1072, 234] width 119 height 19
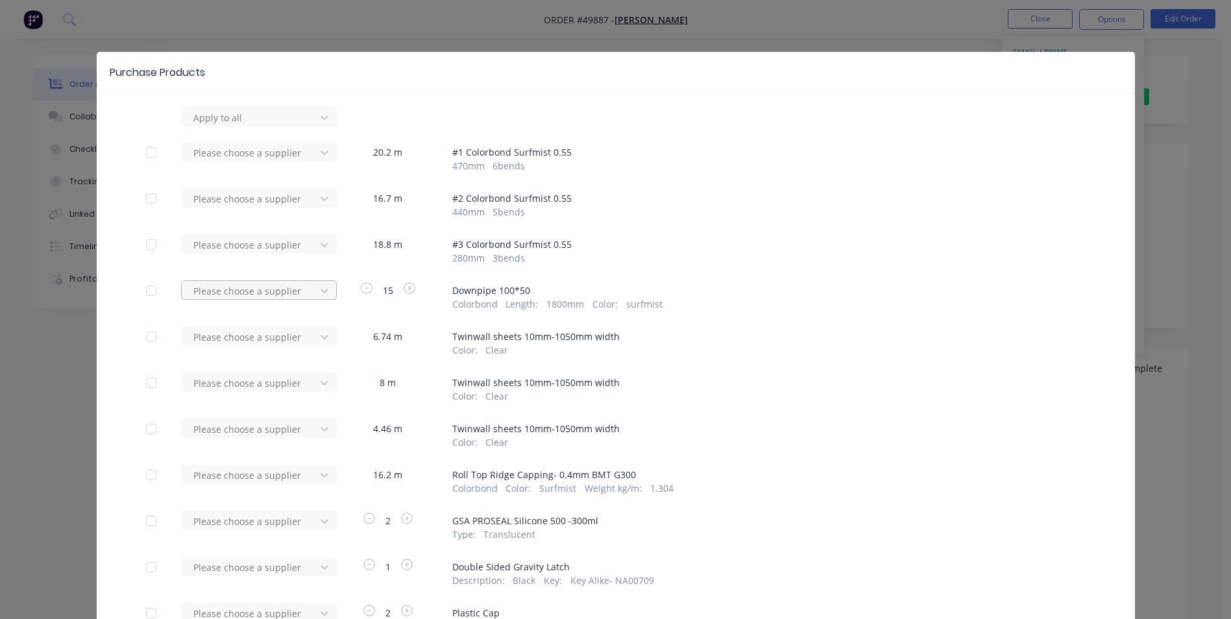
click at [225, 289] on div at bounding box center [250, 291] width 117 height 16
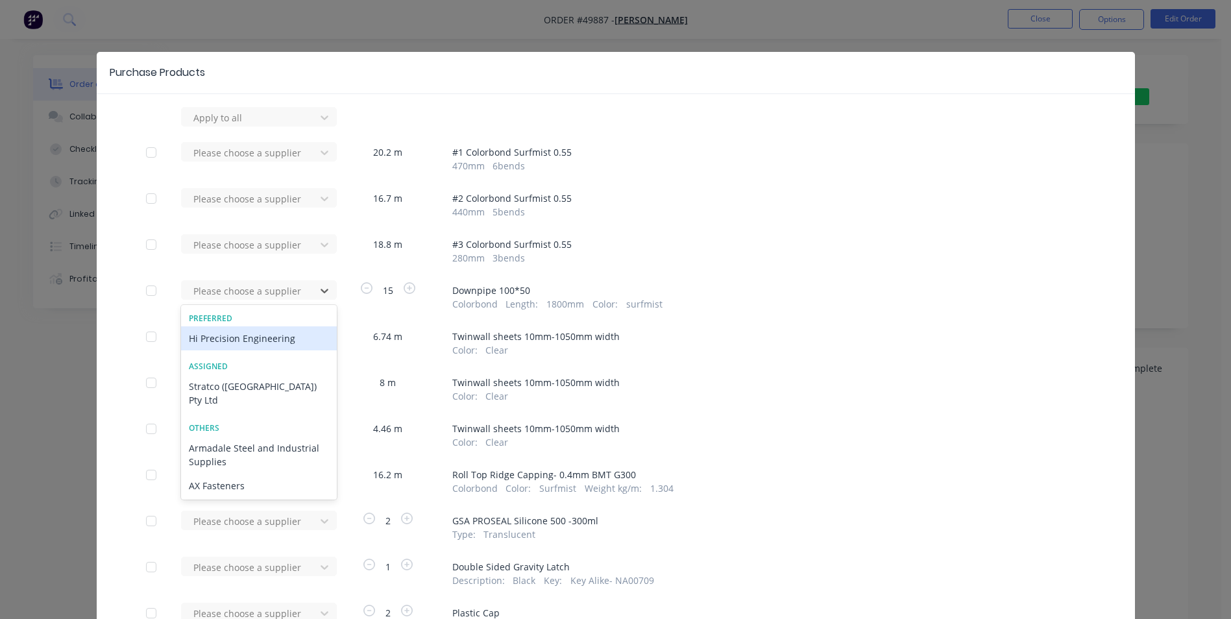
click at [230, 335] on div "Hi Precision Engineering" at bounding box center [259, 338] width 156 height 24
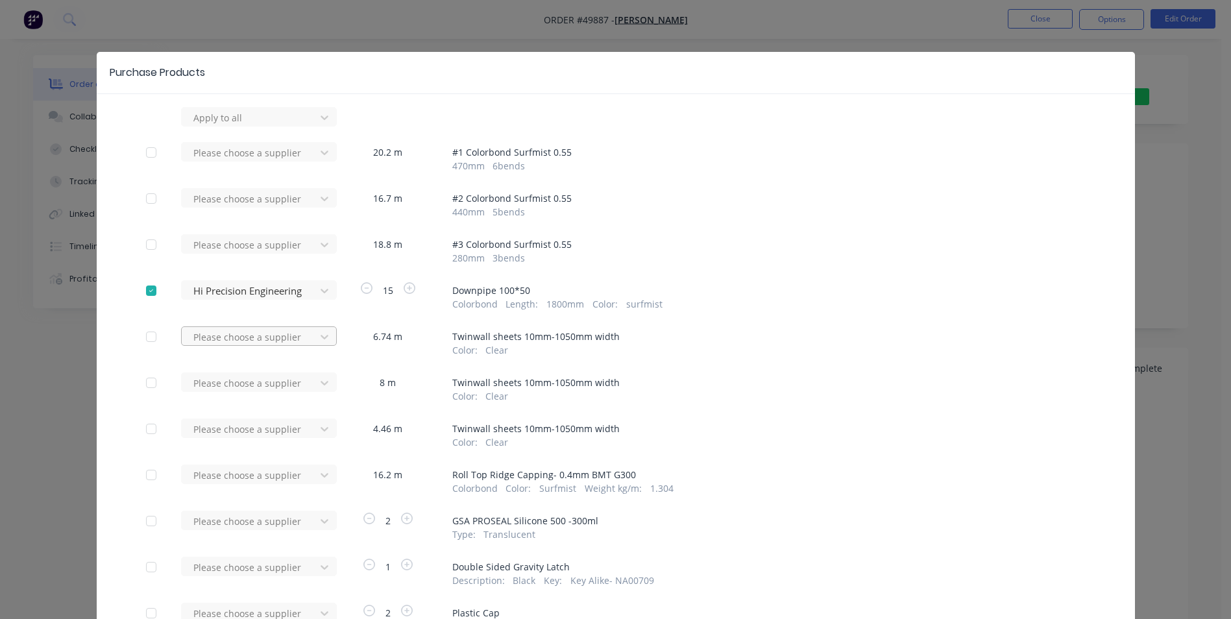
click at [238, 331] on div at bounding box center [250, 337] width 117 height 16
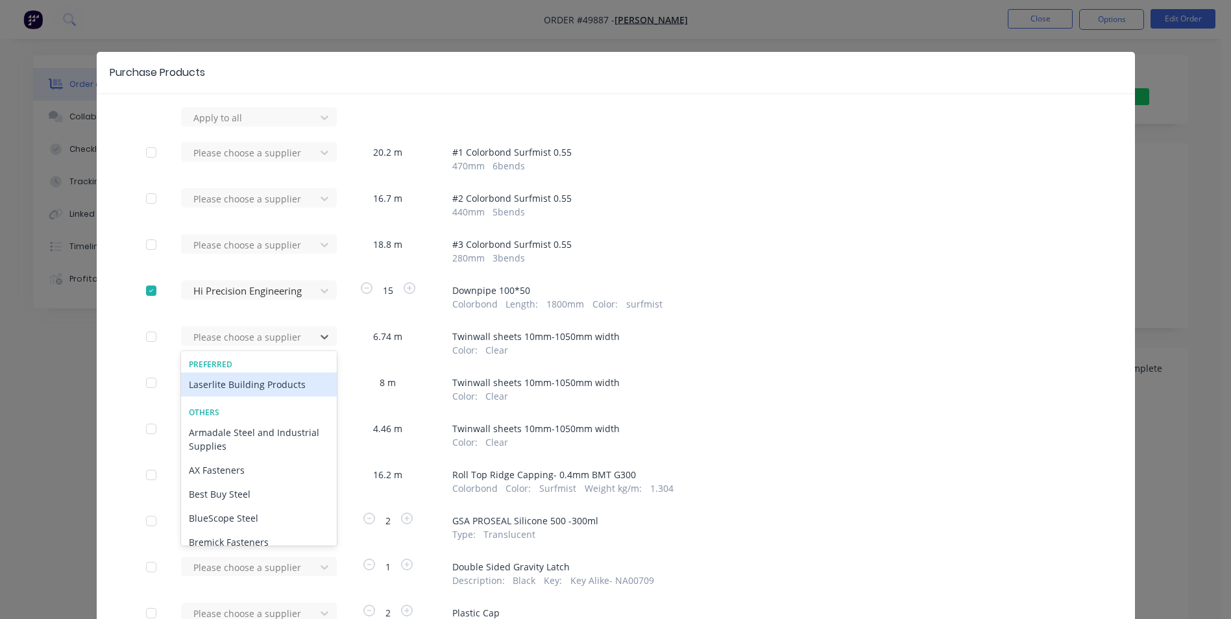
click at [233, 383] on div "Laserlite Building Products" at bounding box center [259, 384] width 156 height 24
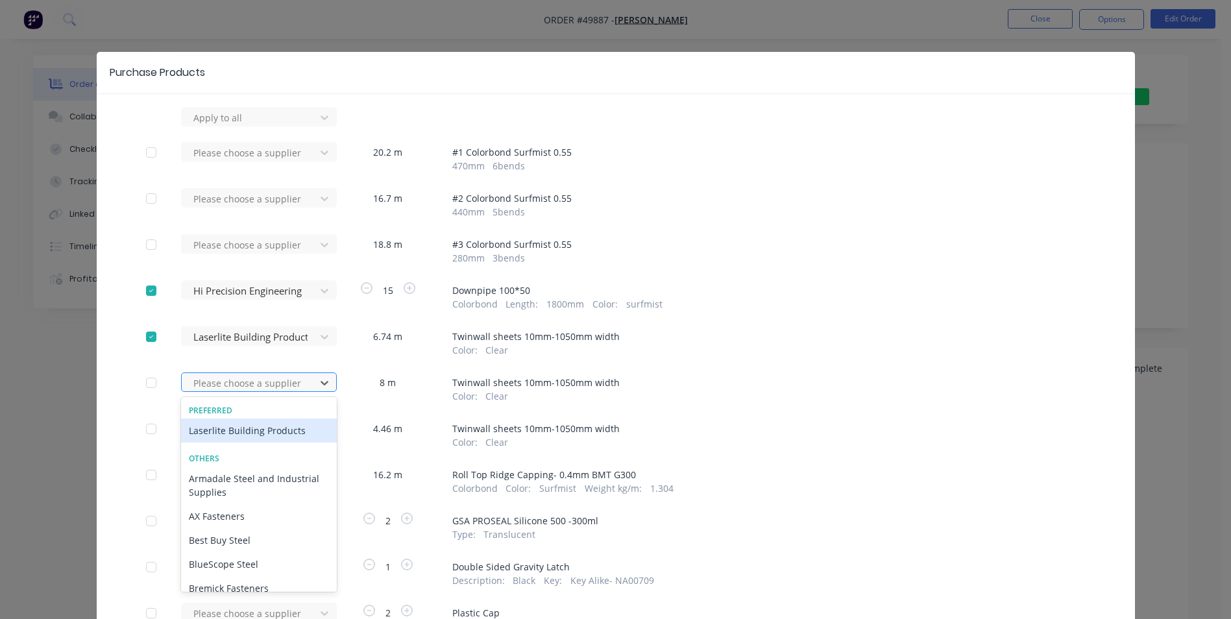
click at [234, 386] on div at bounding box center [250, 383] width 117 height 16
click at [241, 430] on div "Laserlite Building Products" at bounding box center [259, 430] width 156 height 24
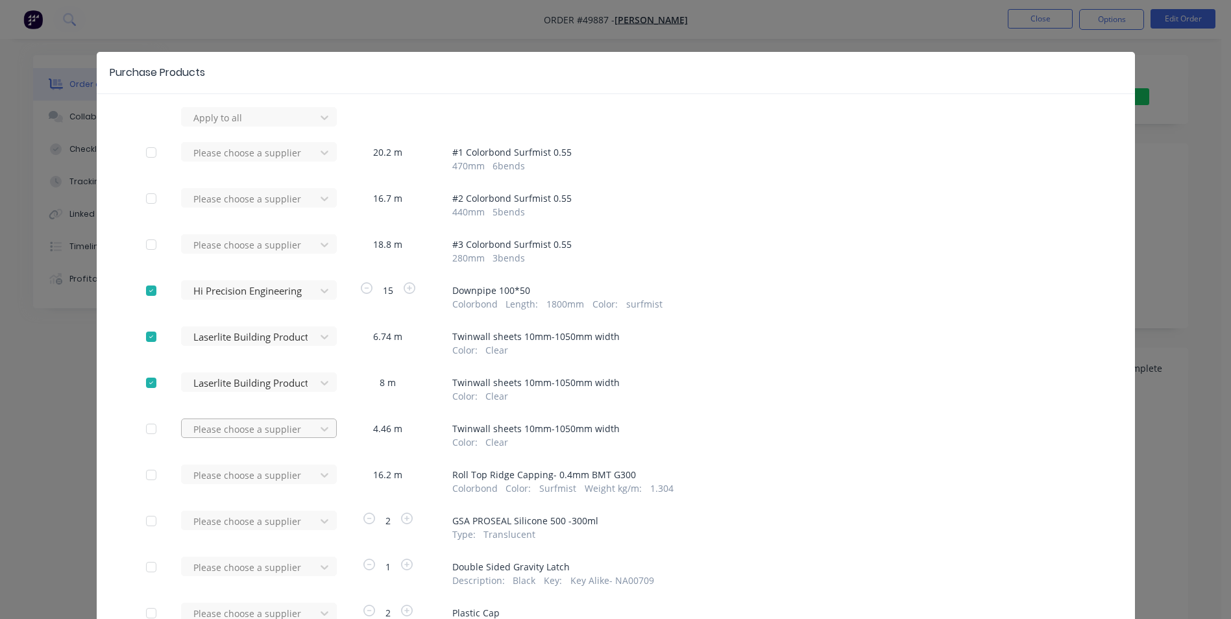
click at [246, 421] on div "Please choose a supplier" at bounding box center [252, 433] width 143 height 30
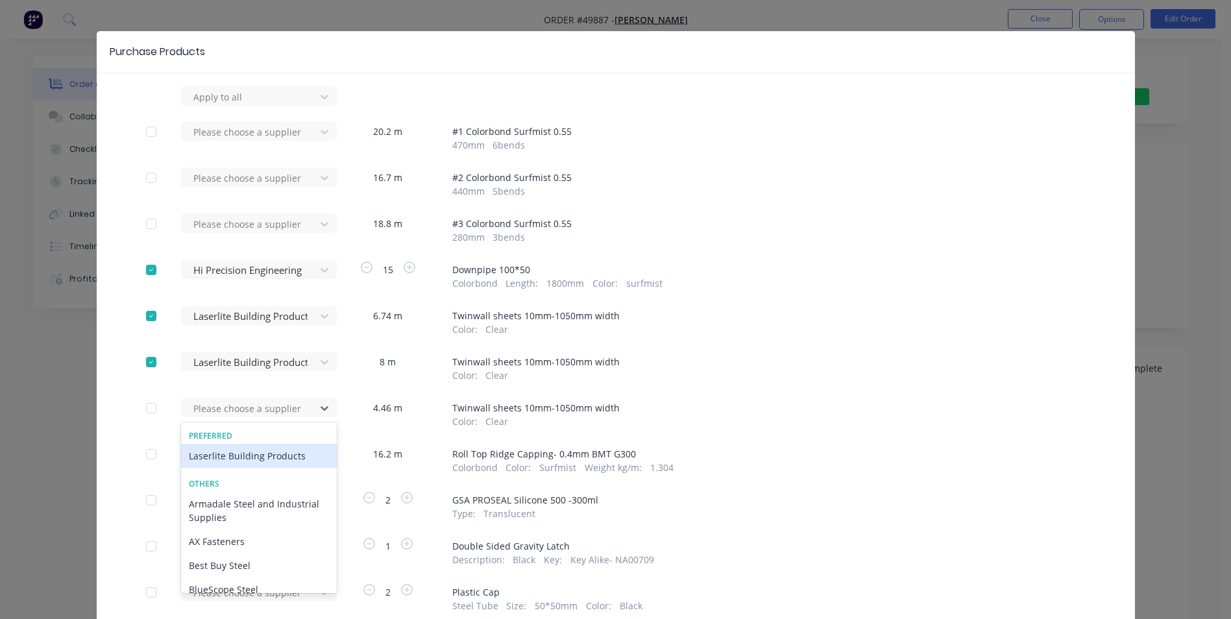
scroll to position [24, 0]
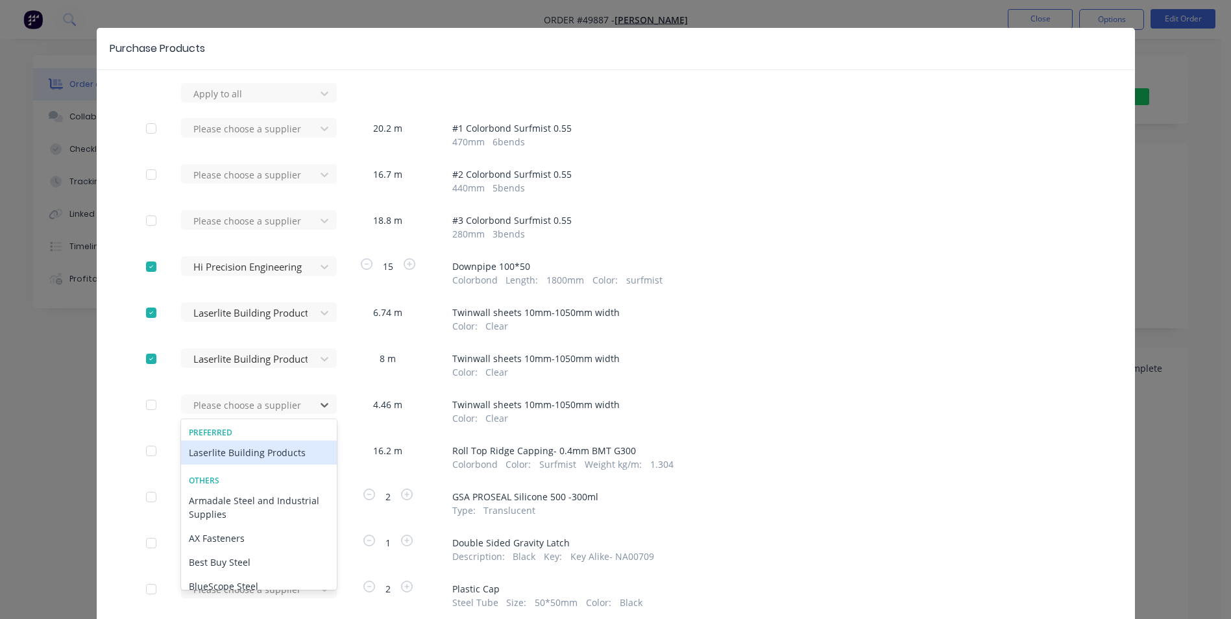
click at [243, 457] on div "Laserlite Building Products" at bounding box center [259, 453] width 156 height 24
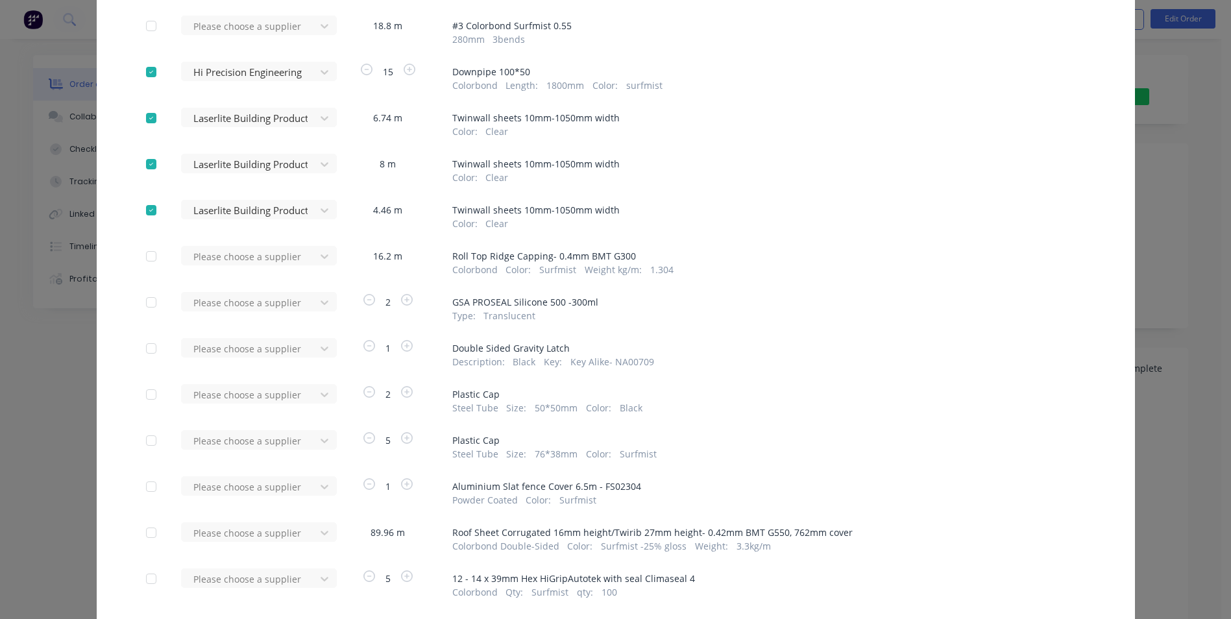
scroll to position [284, 0]
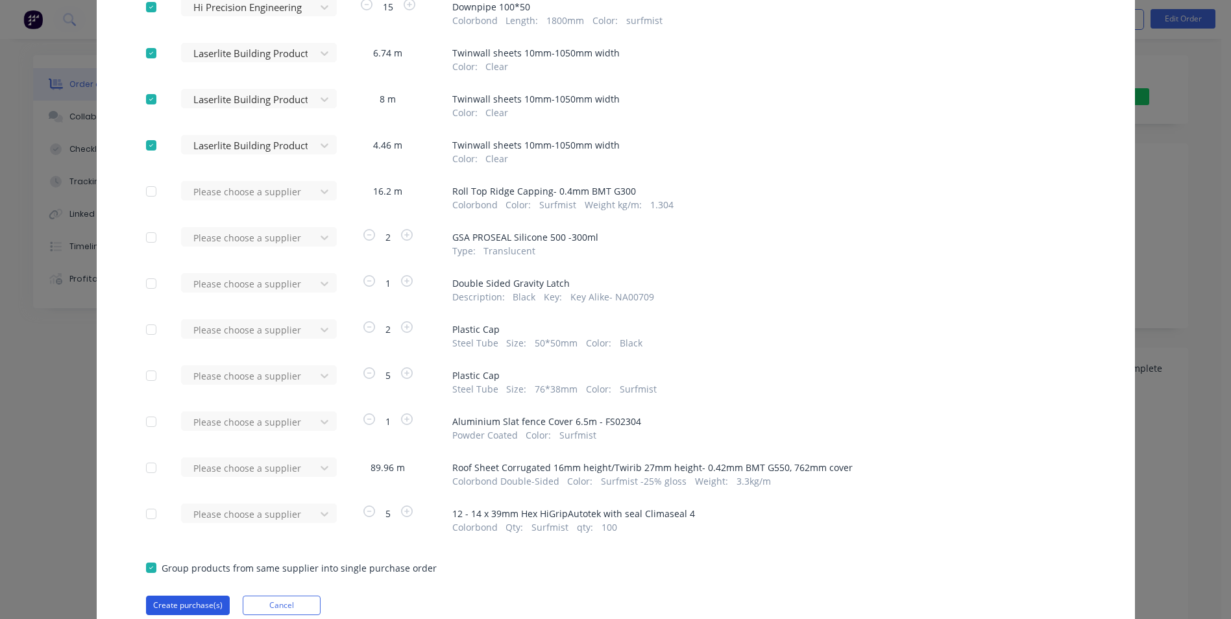
click at [197, 601] on button "Create purchase(s)" at bounding box center [188, 605] width 84 height 19
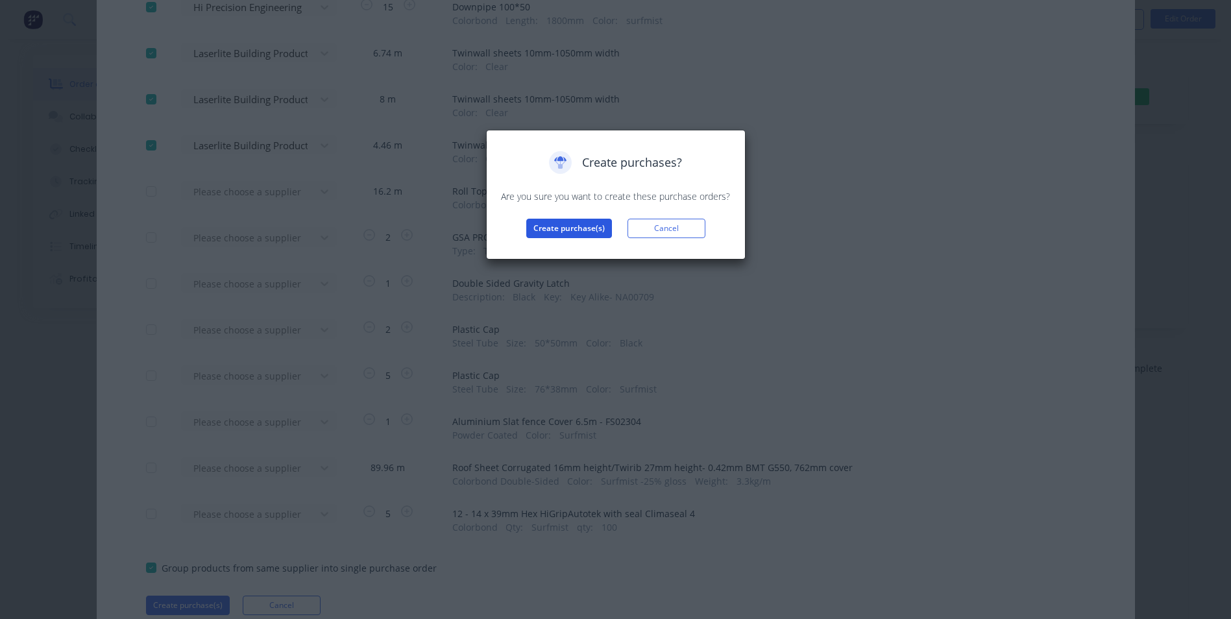
click at [547, 228] on button "Create purchase(s)" at bounding box center [569, 228] width 86 height 19
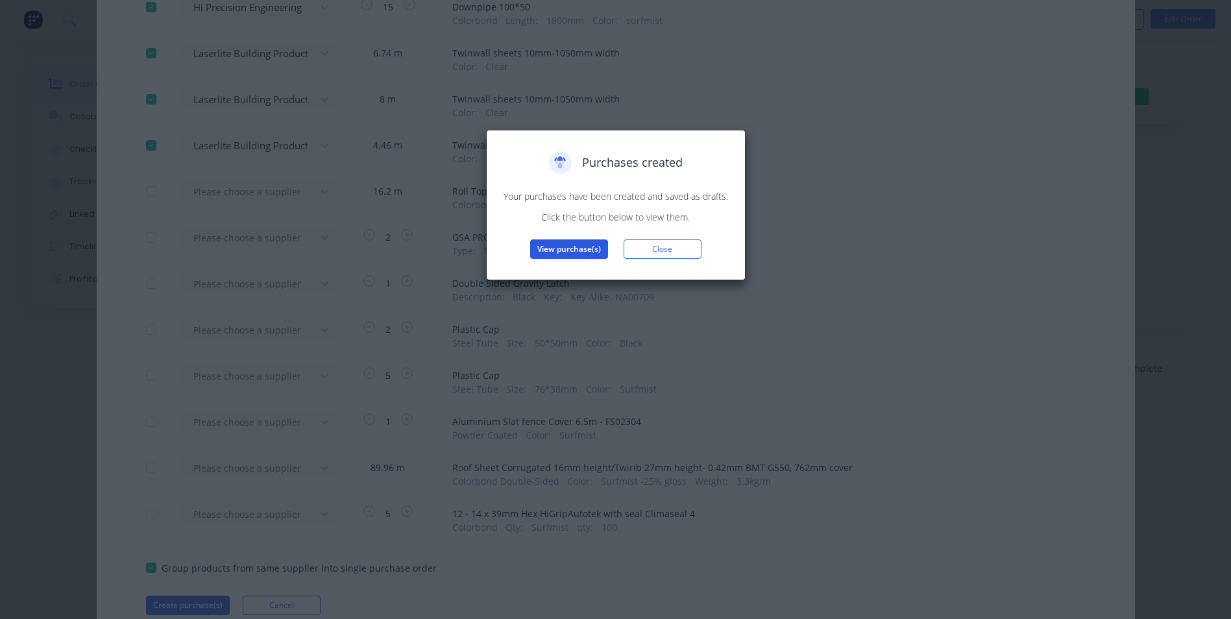
click at [558, 246] on button "View purchase(s)" at bounding box center [569, 248] width 78 height 19
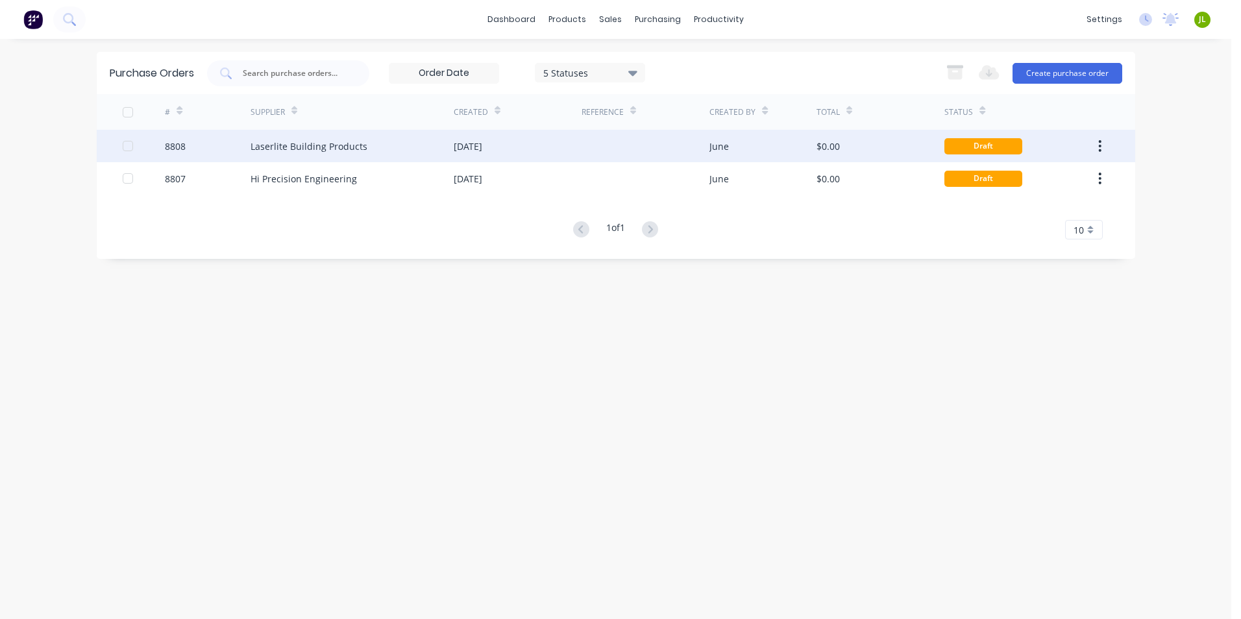
click at [589, 153] on div at bounding box center [645, 146] width 128 height 32
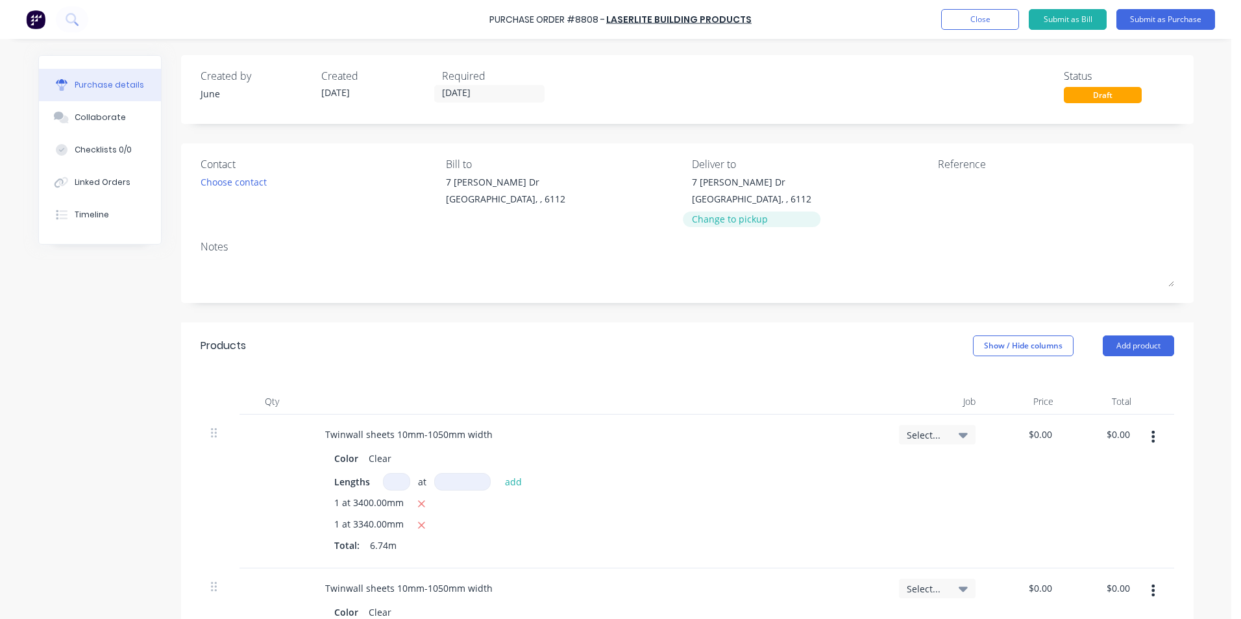
click at [733, 223] on div "Change to pickup" at bounding box center [751, 219] width 119 height 14
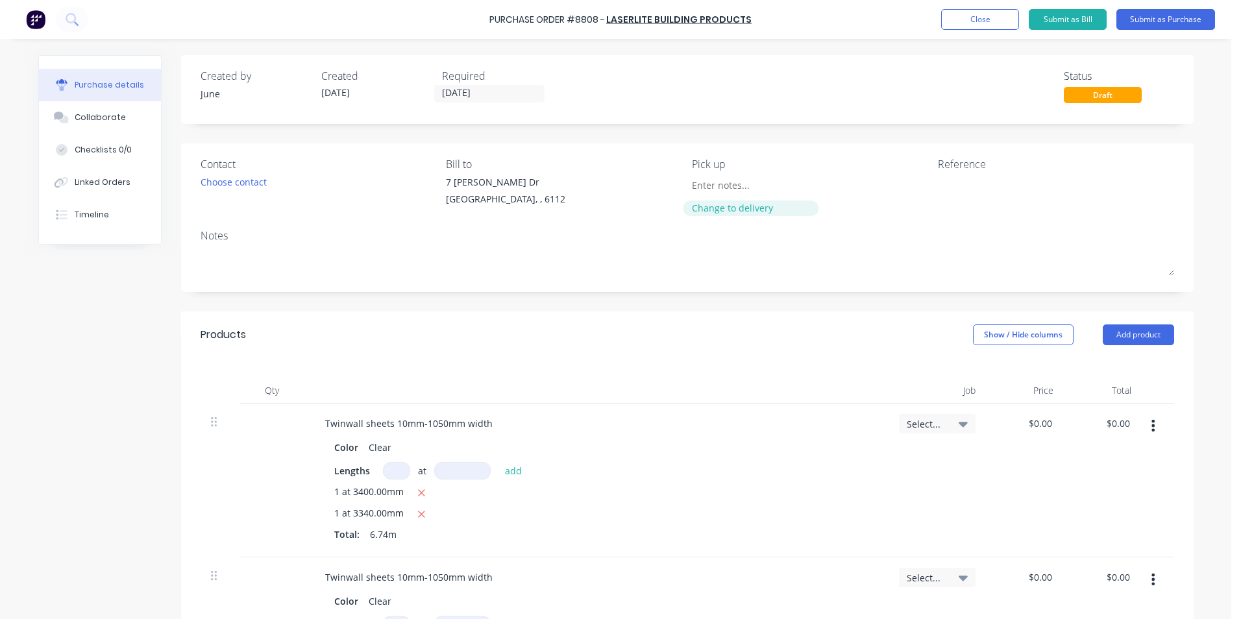
click at [711, 210] on div "Change to delivery" at bounding box center [751, 208] width 118 height 14
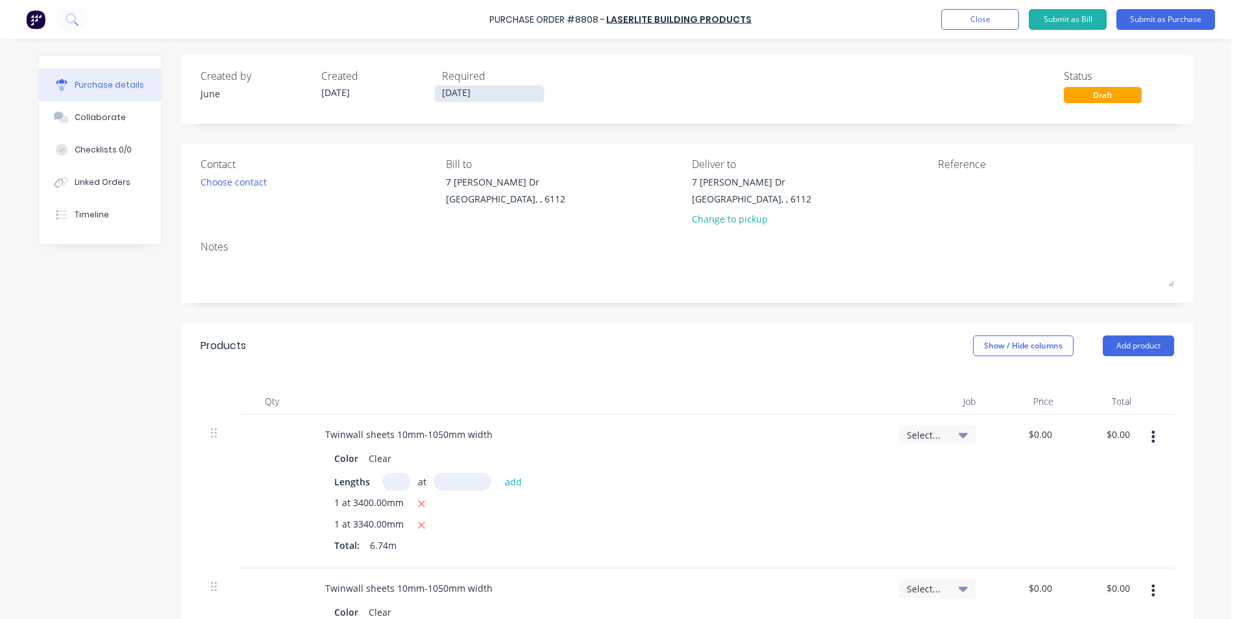
click at [482, 90] on input "[DATE]" at bounding box center [489, 94] width 109 height 16
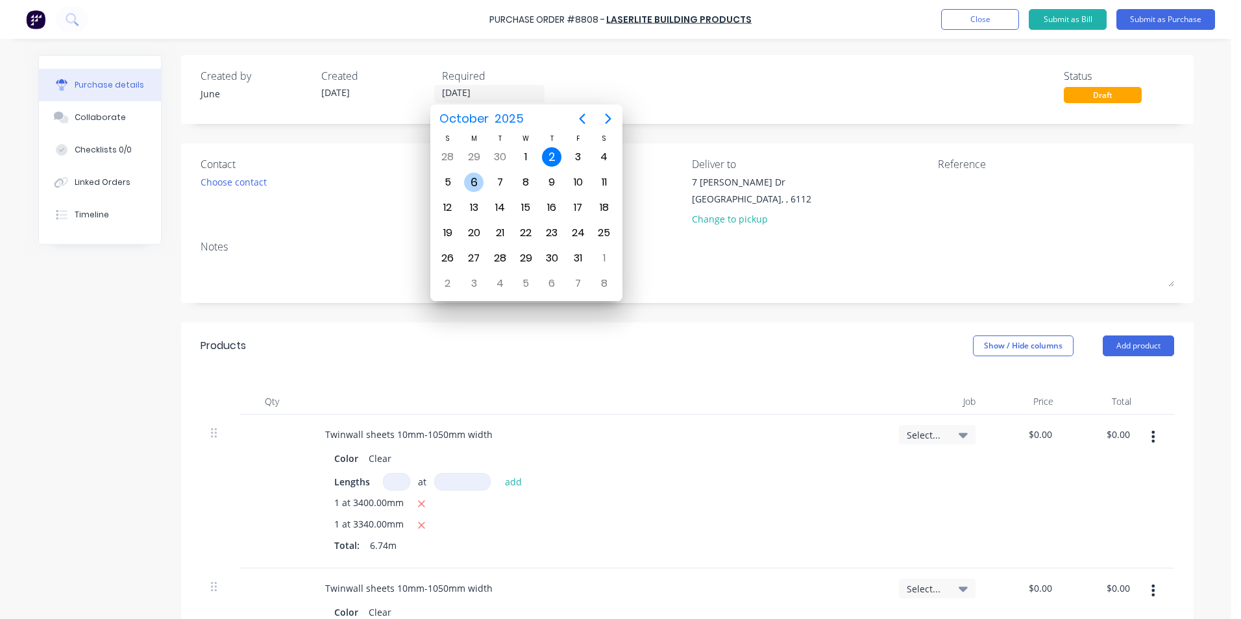
click at [479, 187] on div "6" at bounding box center [473, 182] width 19 height 19
type input "[DATE]"
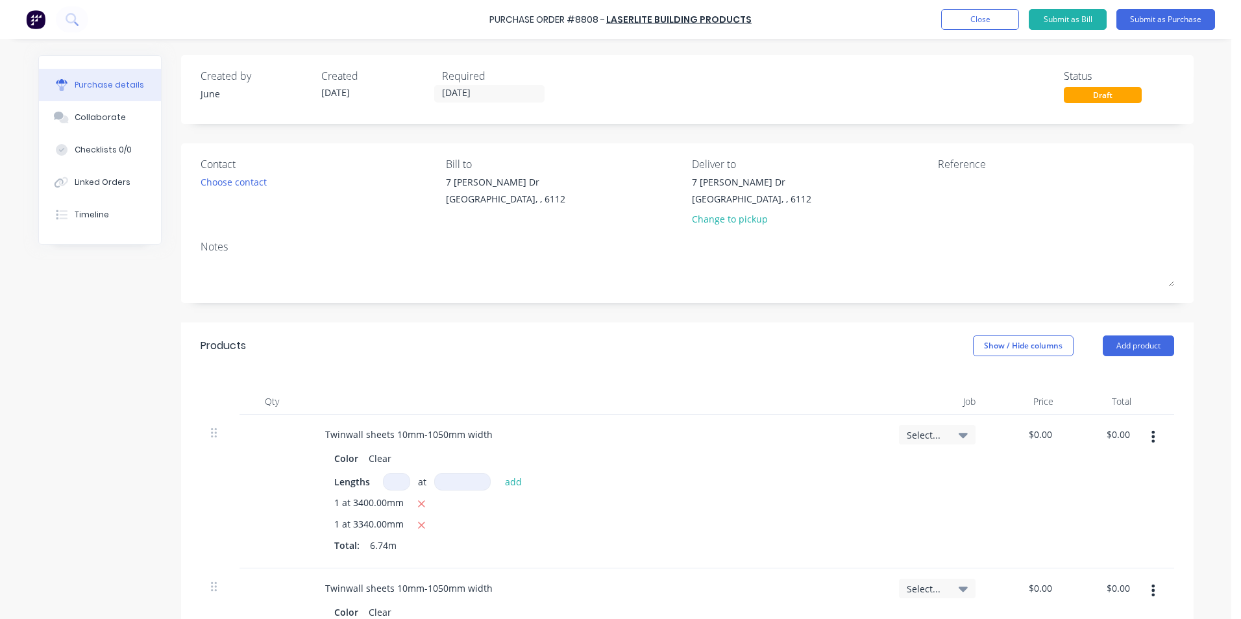
click at [658, 99] on div "Created by June Created [DATE] Required [DATE] Status Draft" at bounding box center [686, 85] width 973 height 35
click at [526, 91] on input "[DATE]" at bounding box center [489, 94] width 109 height 16
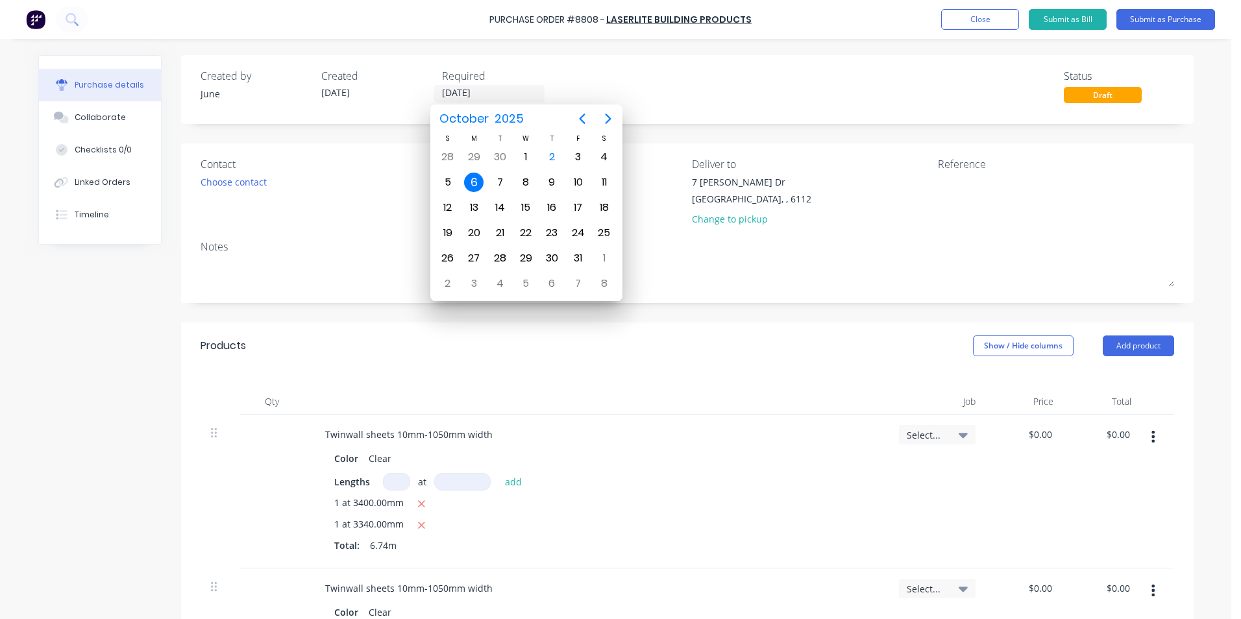
click at [666, 115] on div "Created by June Created [DATE] Required [DATE] Status Draft" at bounding box center [687, 89] width 1012 height 69
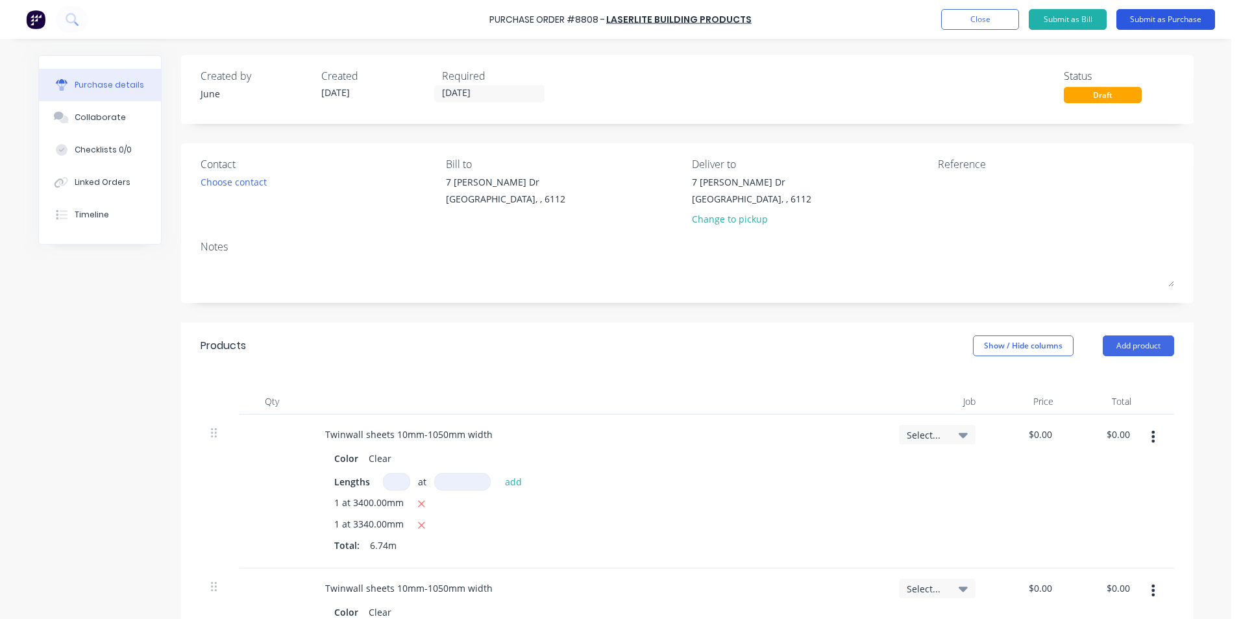
click at [1161, 24] on button "Submit as Purchase" at bounding box center [1165, 19] width 99 height 21
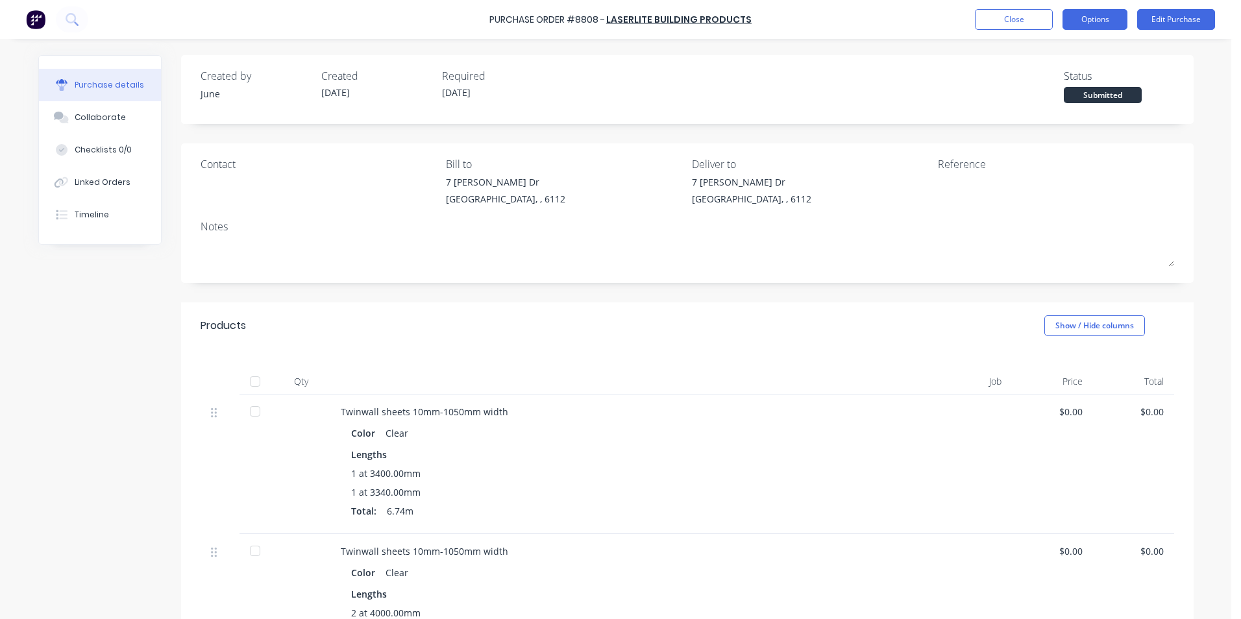
click at [1089, 19] on button "Options" at bounding box center [1094, 19] width 65 height 21
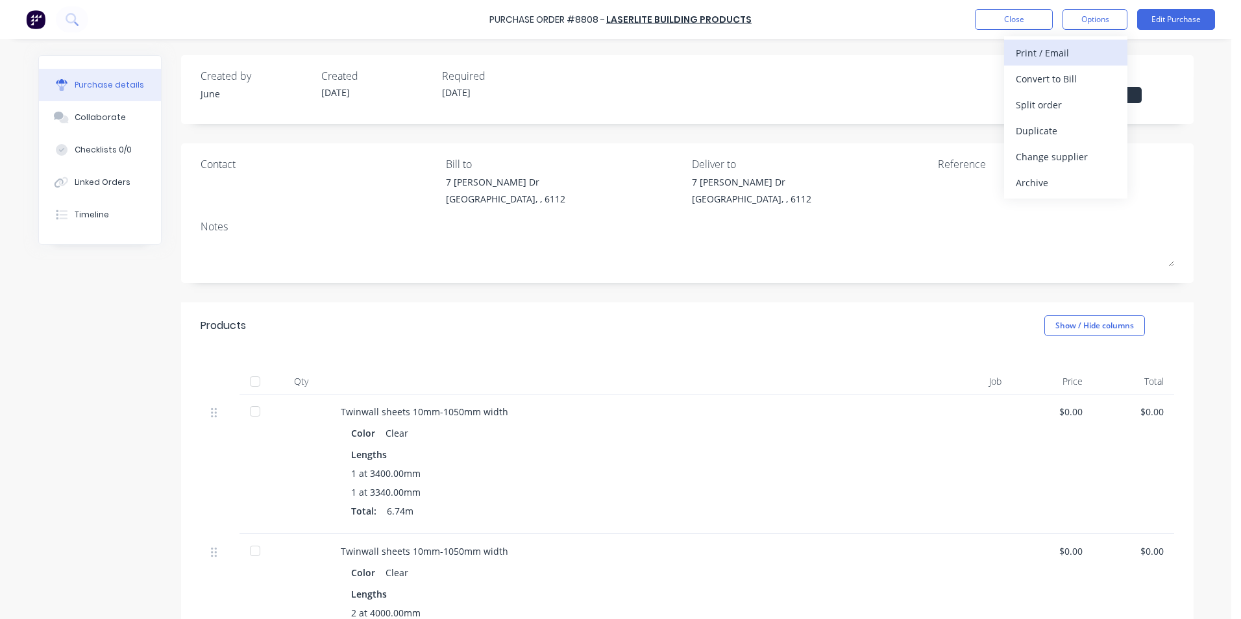
click at [1074, 58] on div "Print / Email" at bounding box center [1065, 52] width 100 height 19
click at [1072, 108] on div "Without pricing" at bounding box center [1065, 104] width 100 height 19
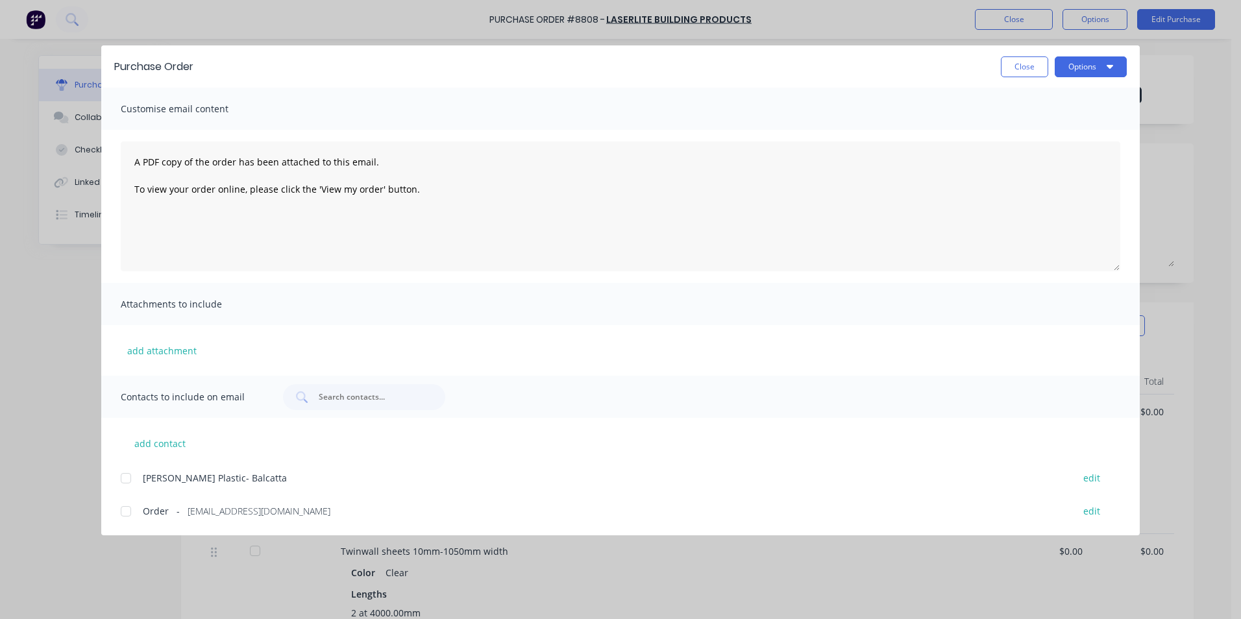
click at [133, 489] on div at bounding box center [126, 478] width 26 height 26
click at [115, 478] on div at bounding box center [126, 478] width 26 height 26
drag, startPoint x: 129, startPoint y: 522, endPoint x: 141, endPoint y: 511, distance: 15.6
click at [130, 522] on div at bounding box center [126, 511] width 26 height 26
click at [1094, 67] on button "Options" at bounding box center [1090, 66] width 72 height 21
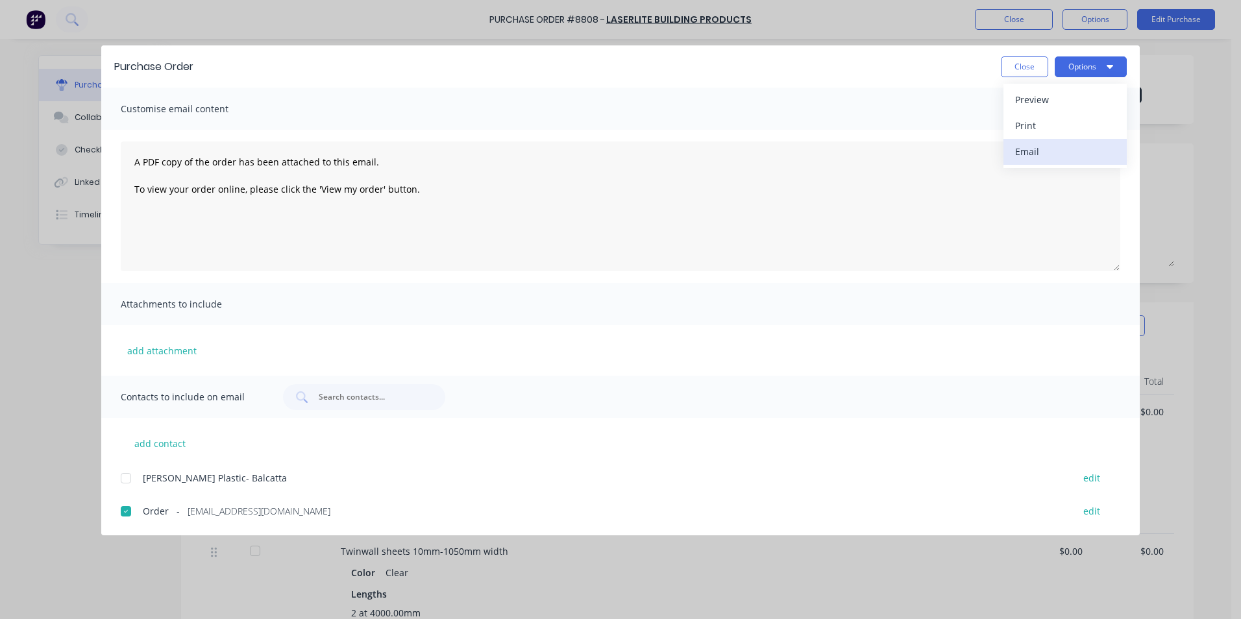
click at [1064, 154] on div "Email" at bounding box center [1065, 151] width 100 height 19
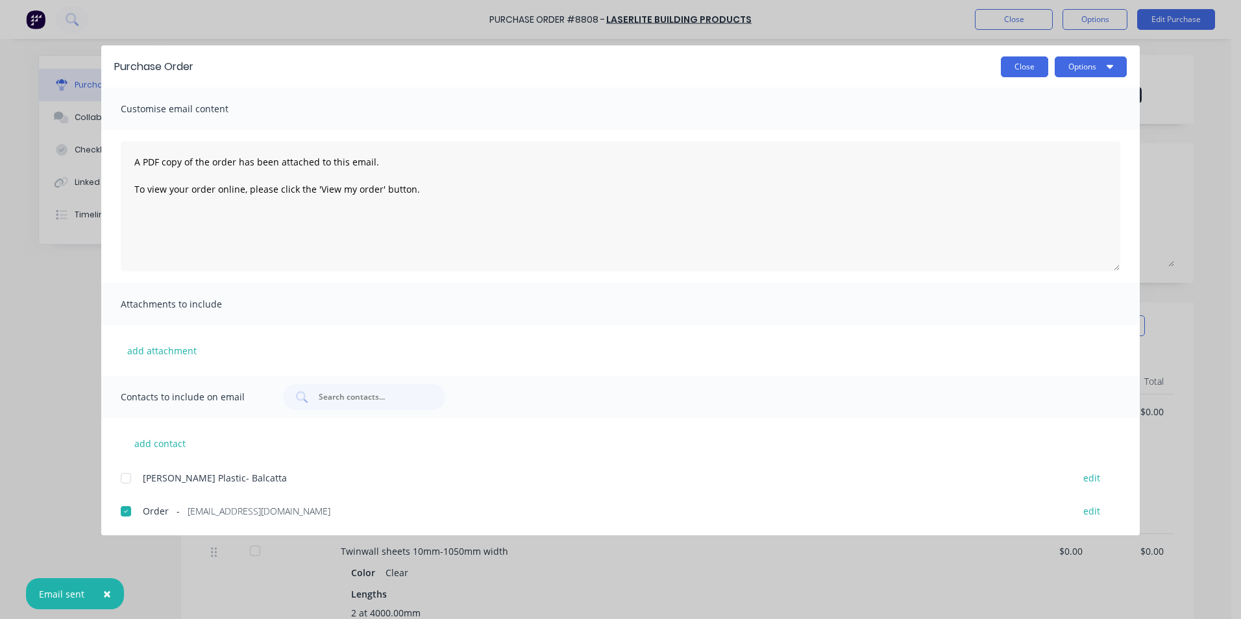
click at [1028, 72] on button "Close" at bounding box center [1023, 66] width 47 height 21
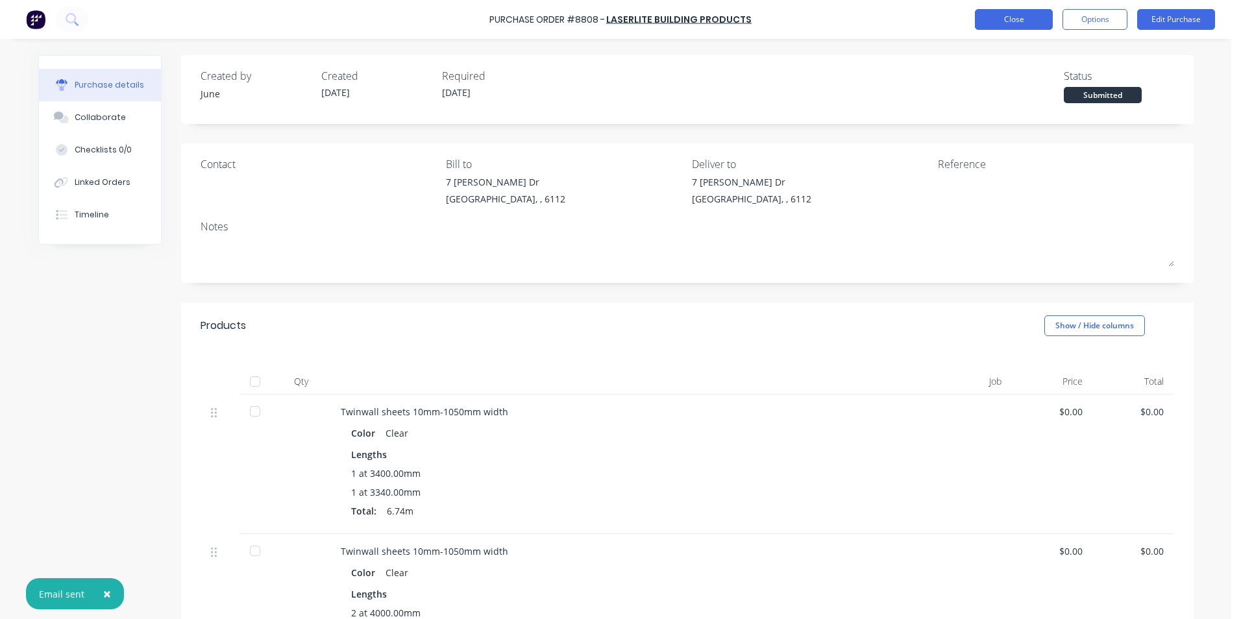
click at [1022, 16] on button "Close" at bounding box center [1014, 19] width 78 height 21
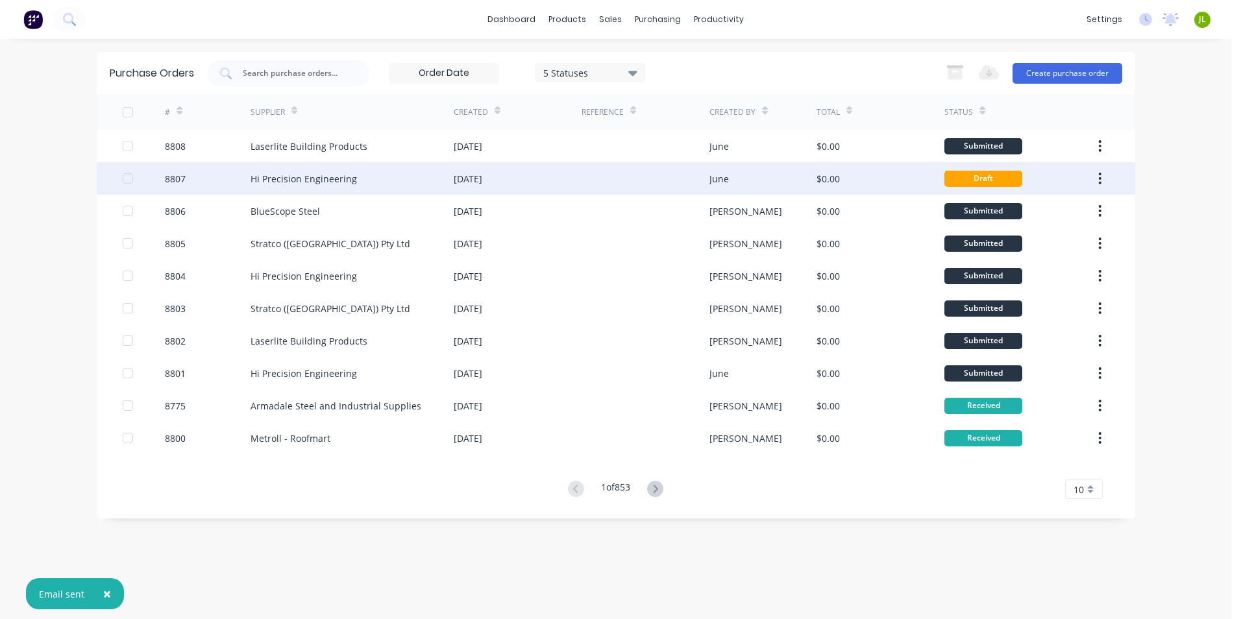
click at [624, 182] on div at bounding box center [645, 178] width 128 height 32
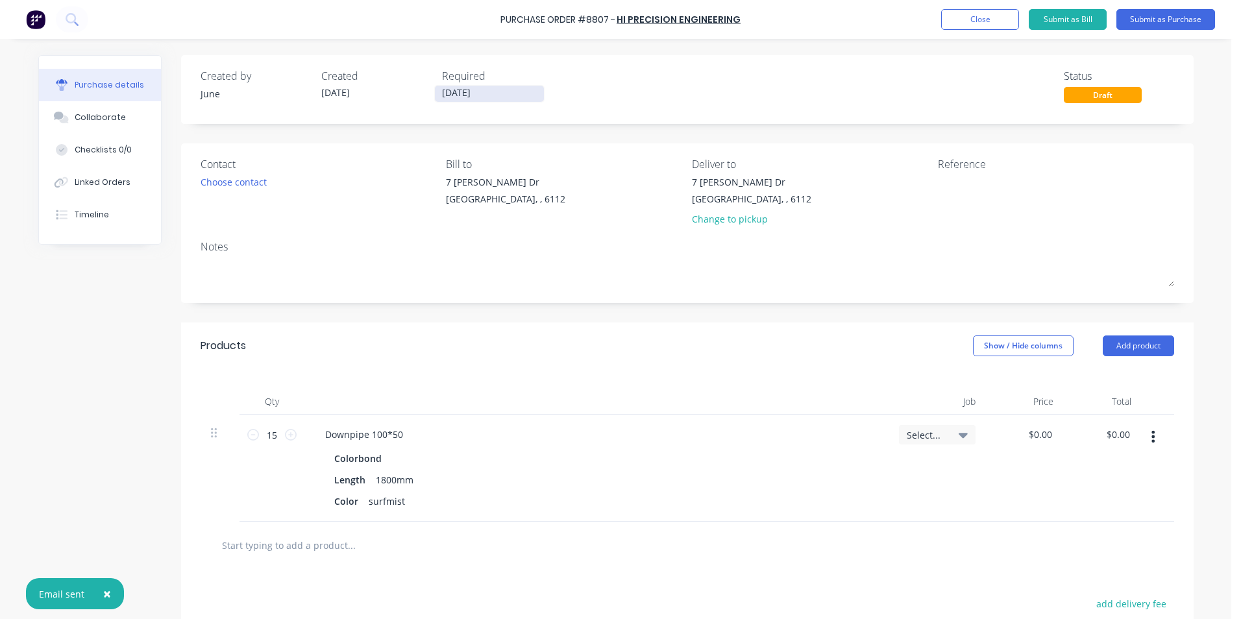
click at [455, 97] on input "[DATE]" at bounding box center [489, 94] width 109 height 16
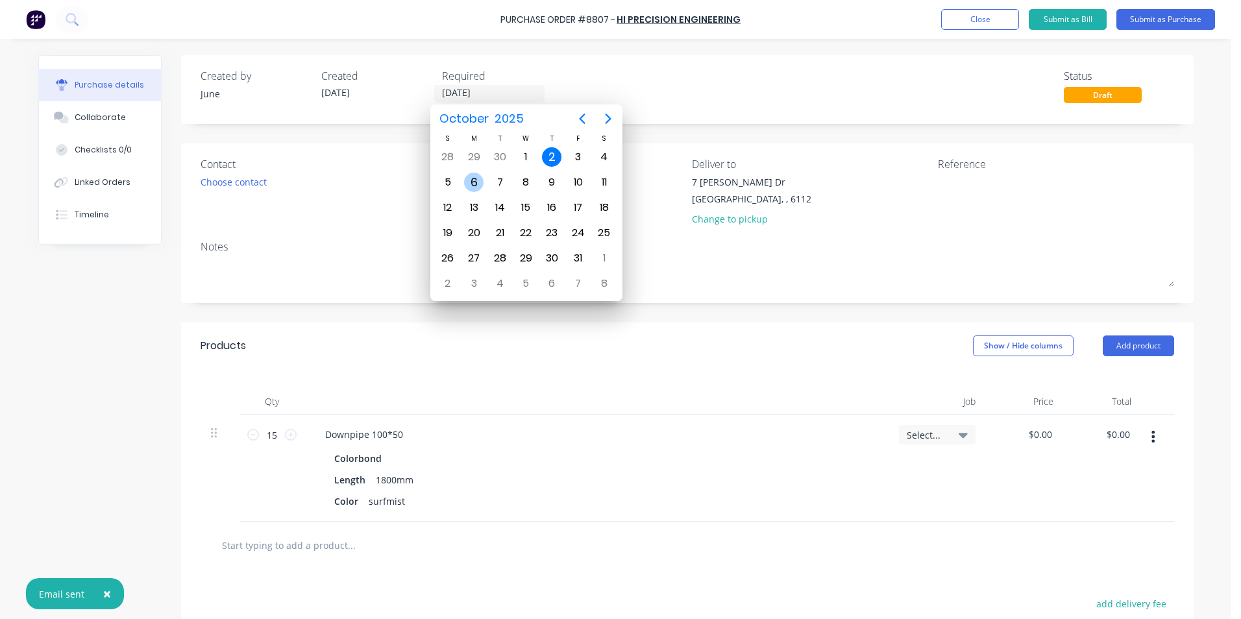
click at [466, 180] on div "6" at bounding box center [473, 182] width 19 height 19
type input "[DATE]"
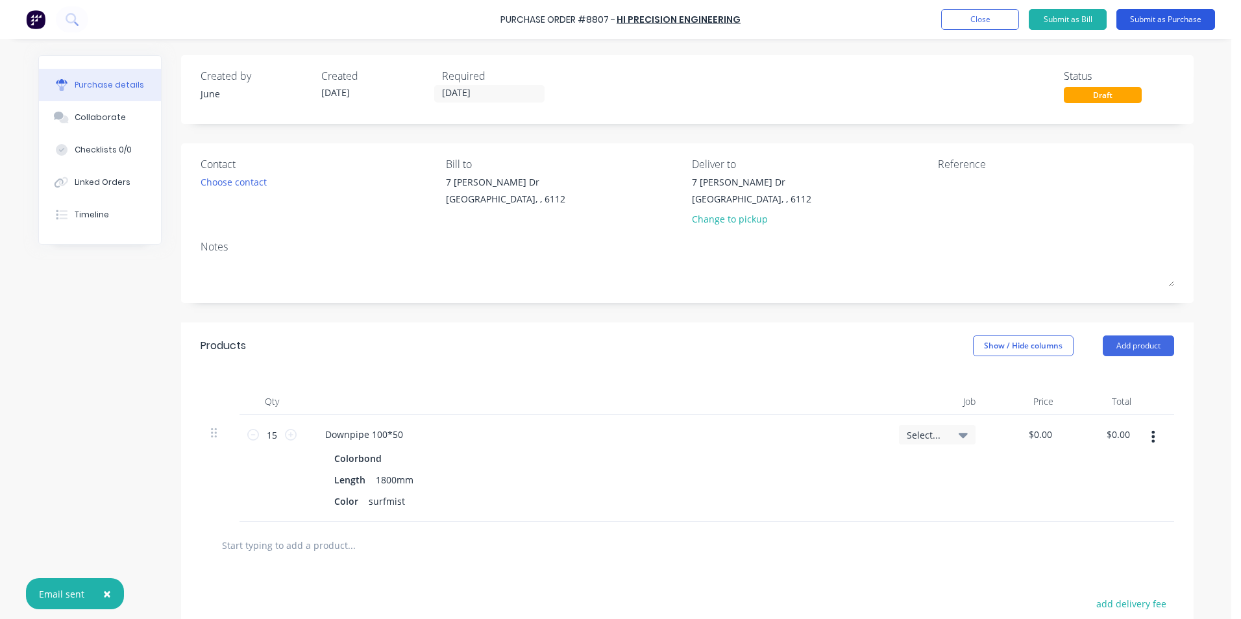
click at [1155, 19] on button "Submit as Purchase" at bounding box center [1165, 19] width 99 height 21
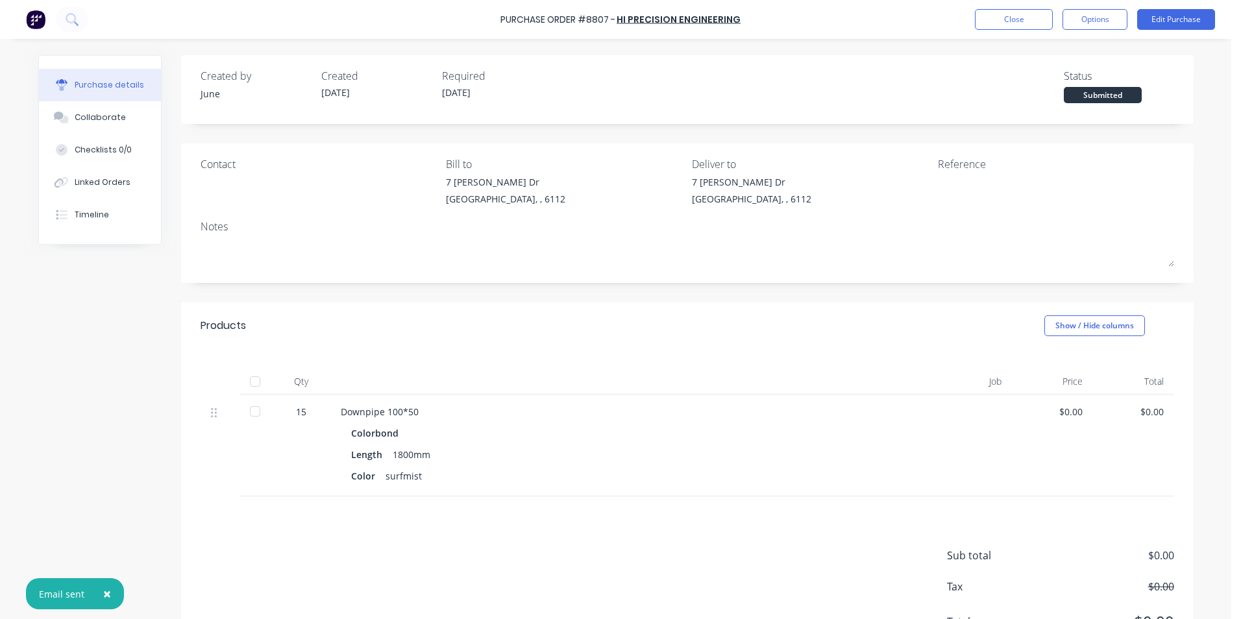
click at [1060, 16] on div "Close Options Edit Purchase" at bounding box center [1095, 19] width 240 height 21
click at [1074, 17] on button "Options" at bounding box center [1094, 19] width 65 height 21
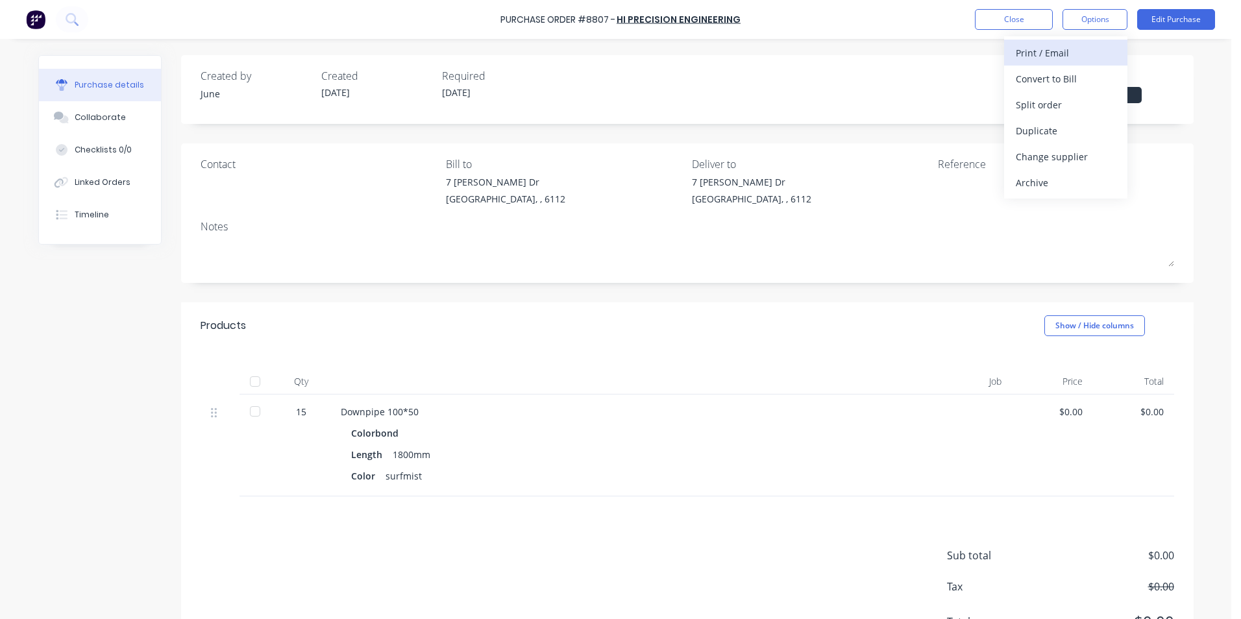
click at [1073, 48] on div "Print / Email" at bounding box center [1065, 52] width 100 height 19
click at [1071, 91] on button "Without pricing" at bounding box center [1065, 104] width 123 height 26
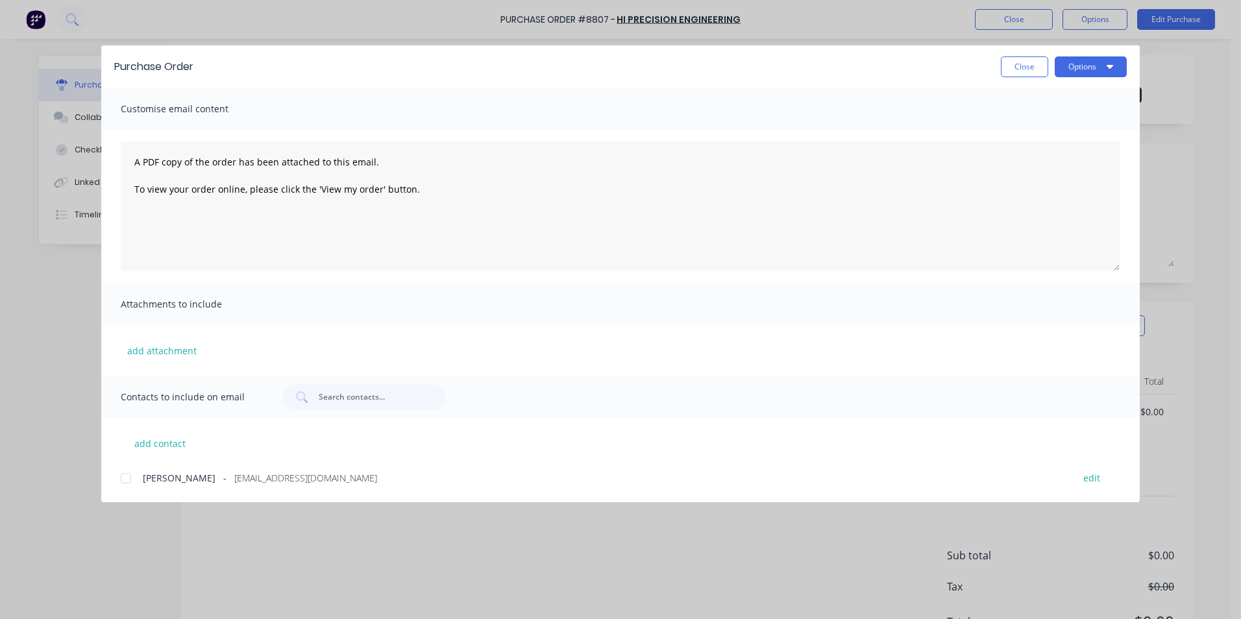
click at [148, 487] on div "Customise email content A PDF copy of the order has been attached to this email…" at bounding box center [620, 295] width 1038 height 414
drag, startPoint x: 128, startPoint y: 479, endPoint x: 226, endPoint y: 429, distance: 110.3
click at [128, 478] on div at bounding box center [126, 478] width 26 height 26
click at [1089, 60] on button "Options" at bounding box center [1090, 66] width 72 height 21
click at [1071, 149] on div "Email" at bounding box center [1065, 151] width 100 height 19
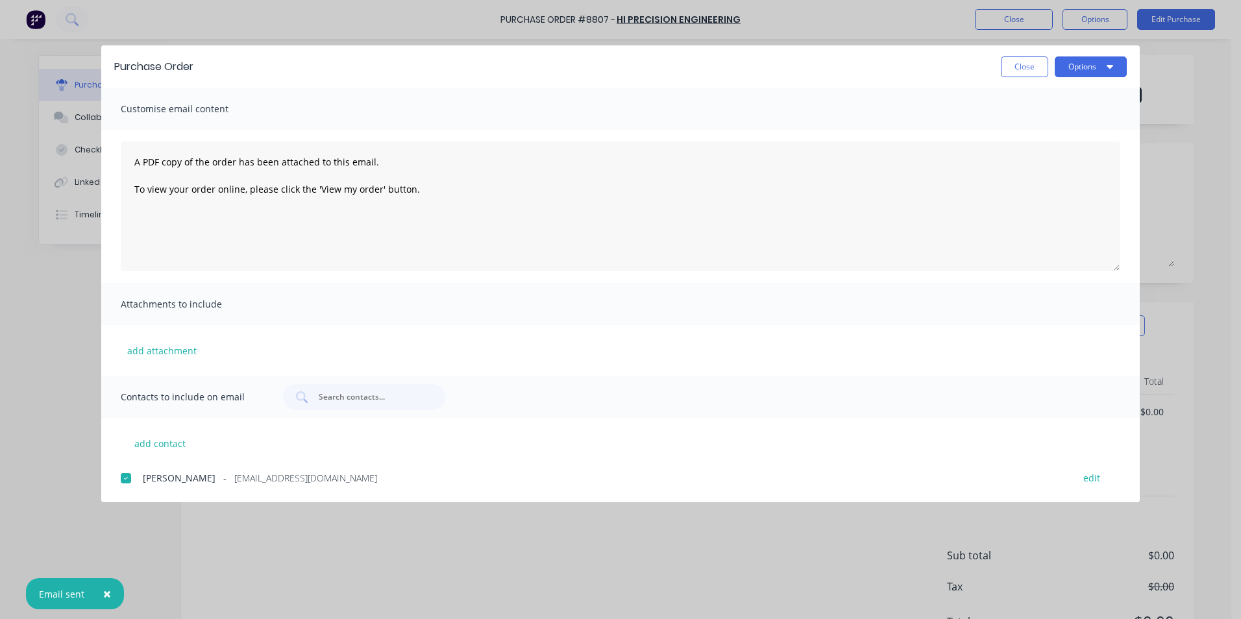
click at [1022, 79] on div "Purchase Order Close Options" at bounding box center [620, 66] width 1038 height 42
click at [1022, 61] on button "Close" at bounding box center [1023, 66] width 47 height 21
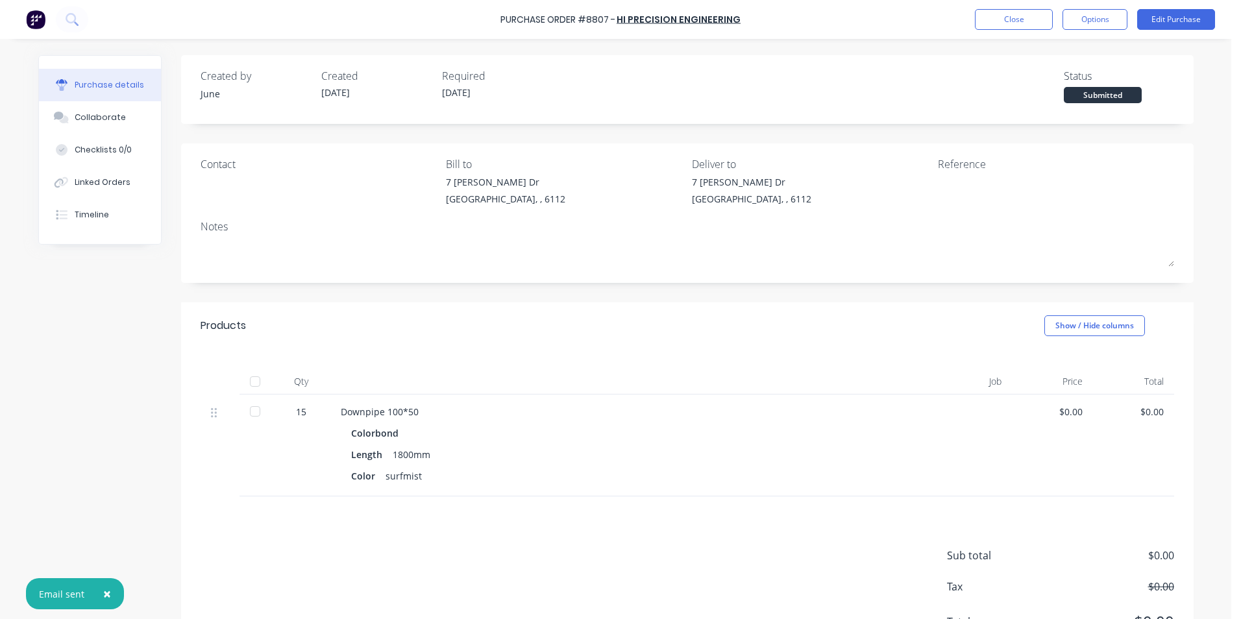
click at [1024, 32] on div "Purchase Order #8807 - Hi Precision Engineering Close Options Edit Purchase" at bounding box center [620, 19] width 1241 height 39
click at [1030, 27] on button "Close" at bounding box center [1014, 19] width 78 height 21
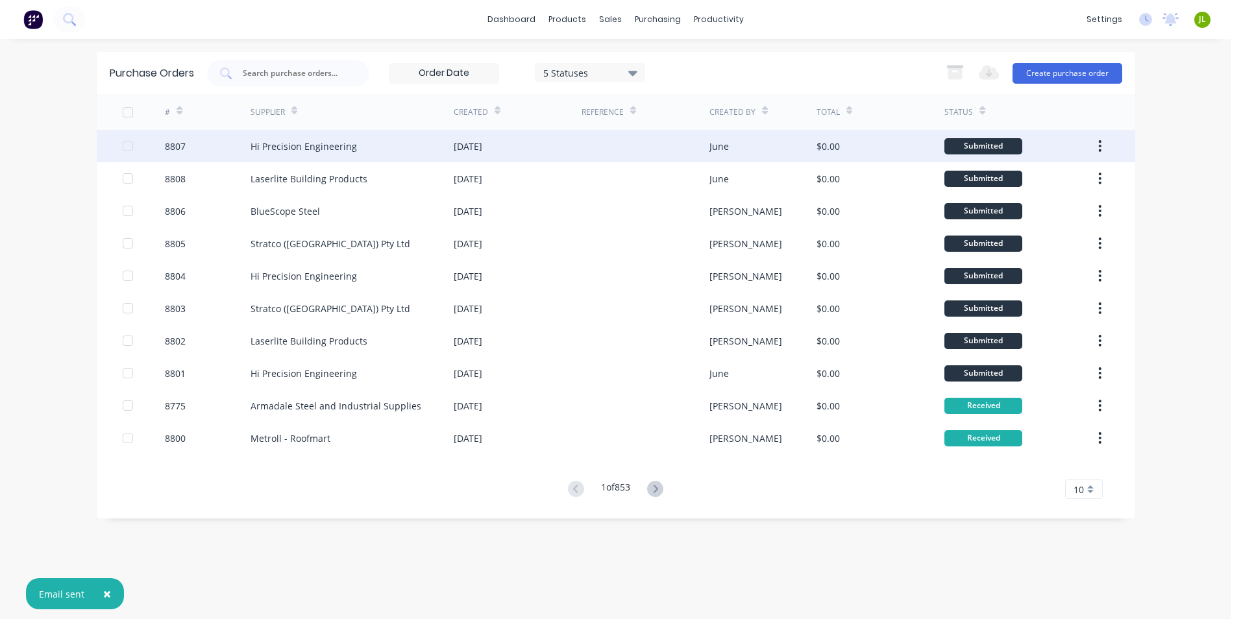
click at [432, 154] on div "Hi Precision Engineering" at bounding box center [351, 146] width 203 height 32
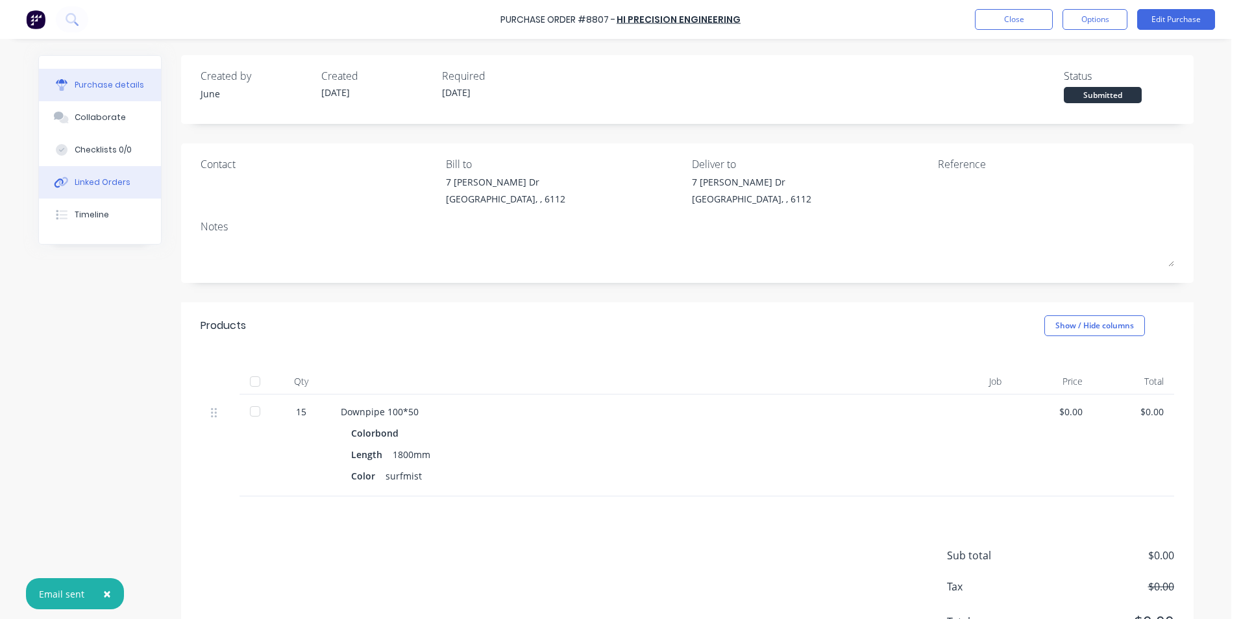
click at [119, 177] on div "Linked Orders" at bounding box center [103, 182] width 56 height 12
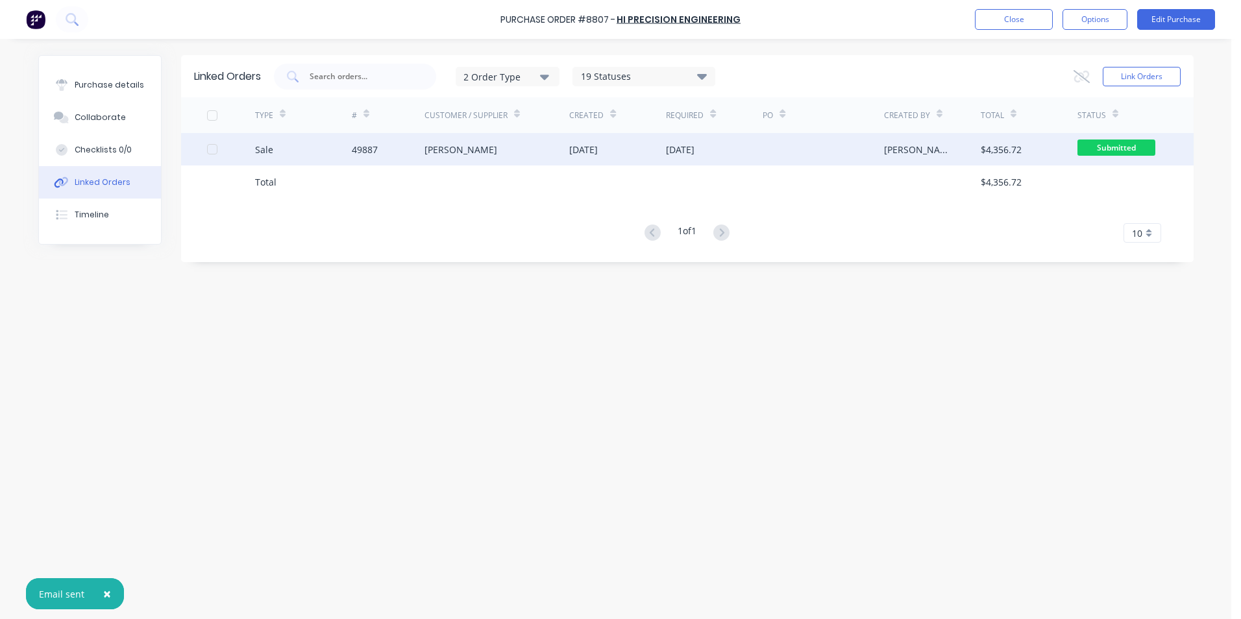
click at [242, 142] on div at bounding box center [231, 149] width 49 height 32
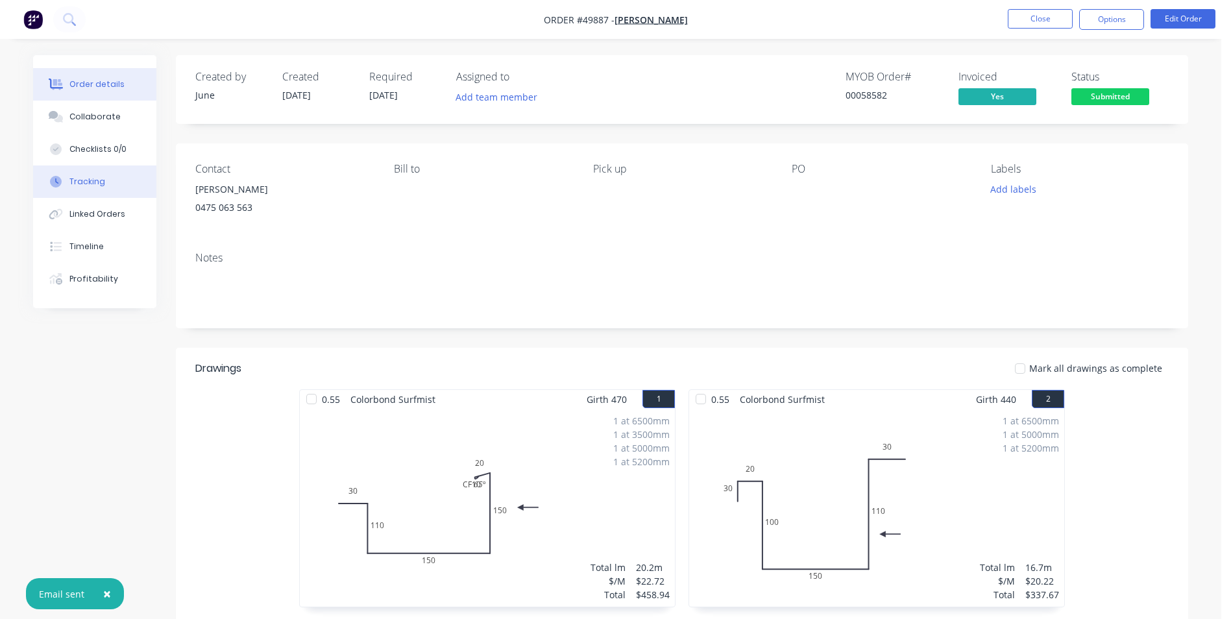
click at [94, 175] on button "Tracking" at bounding box center [94, 181] width 123 height 32
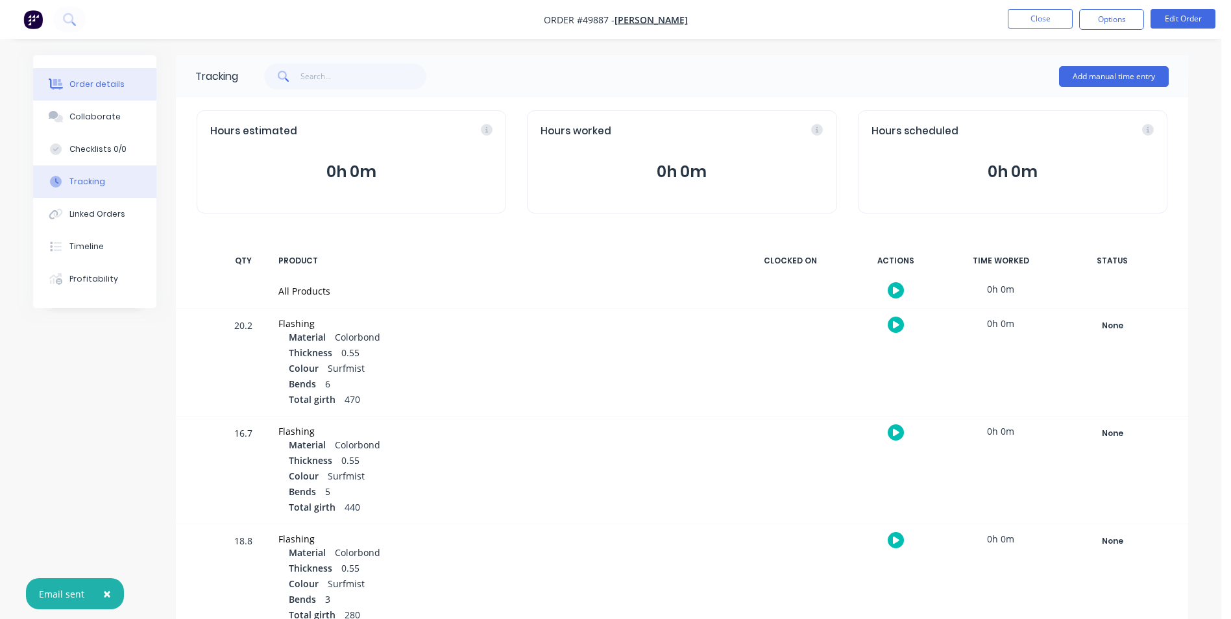
click at [91, 91] on button "Order details" at bounding box center [94, 84] width 123 height 32
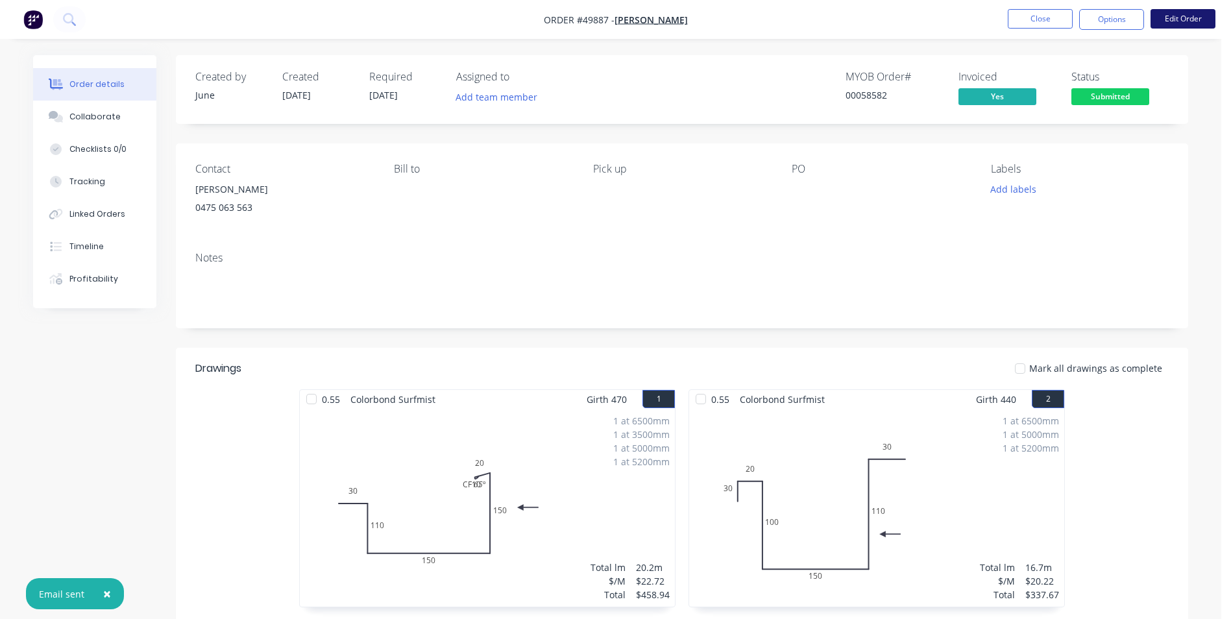
click at [1176, 25] on button "Edit Order" at bounding box center [1182, 18] width 65 height 19
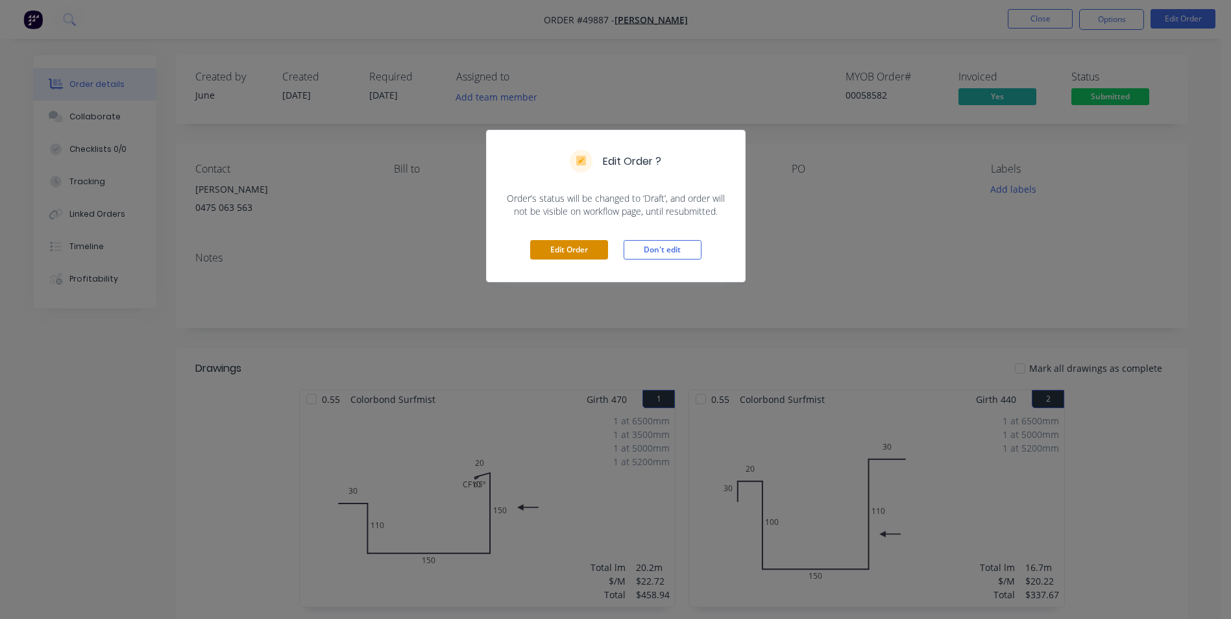
click at [577, 241] on button "Edit Order" at bounding box center [569, 249] width 78 height 19
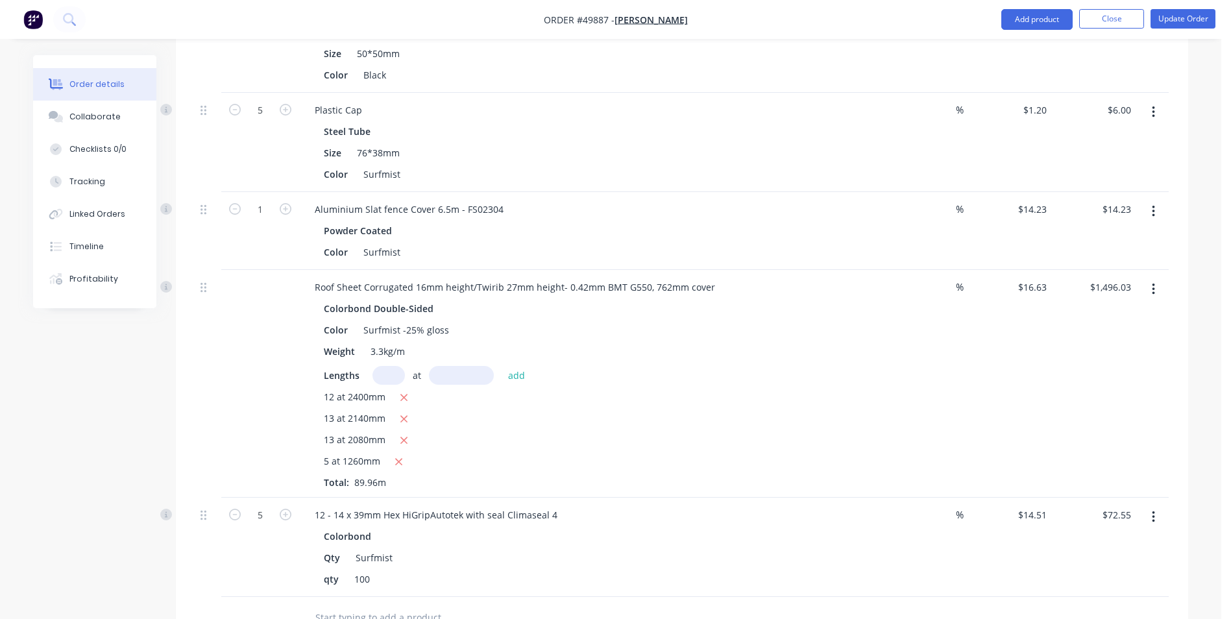
scroll to position [1882, 0]
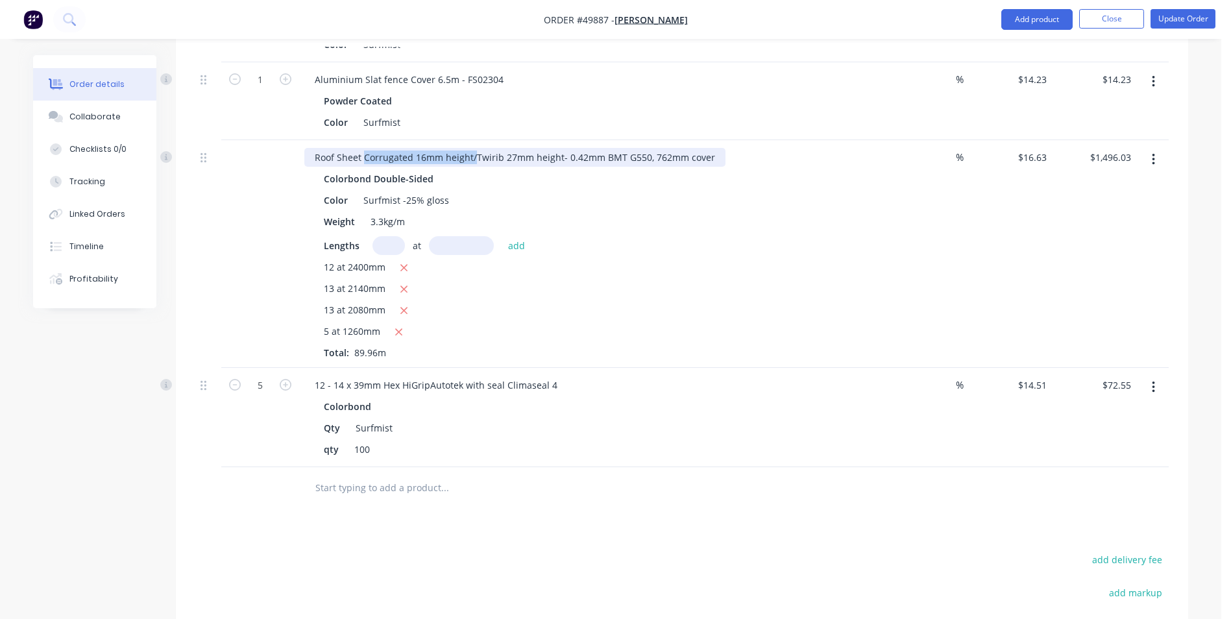
drag, startPoint x: 474, startPoint y: 154, endPoint x: 365, endPoint y: 160, distance: 109.8
click at [365, 160] on div "Roof Sheet Corrugated 16mm height/Twirib 27mm height- 0.42mm BMT G550, 762mm co…" at bounding box center [514, 157] width 421 height 19
click at [240, 237] on div at bounding box center [260, 254] width 78 height 228
click at [637, 248] on div "Lengths at add" at bounding box center [591, 245] width 535 height 19
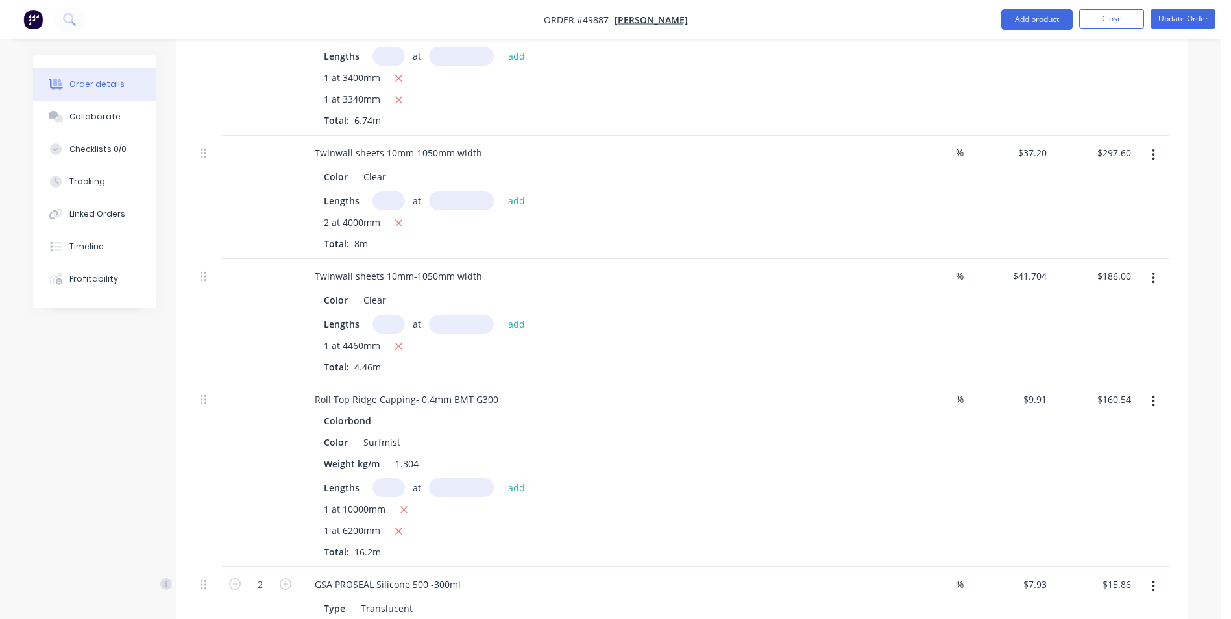
scroll to position [1038, 0]
click at [737, 521] on div "1 at 10000mm 1 at 6200mm Total: 16.2m" at bounding box center [591, 531] width 535 height 56
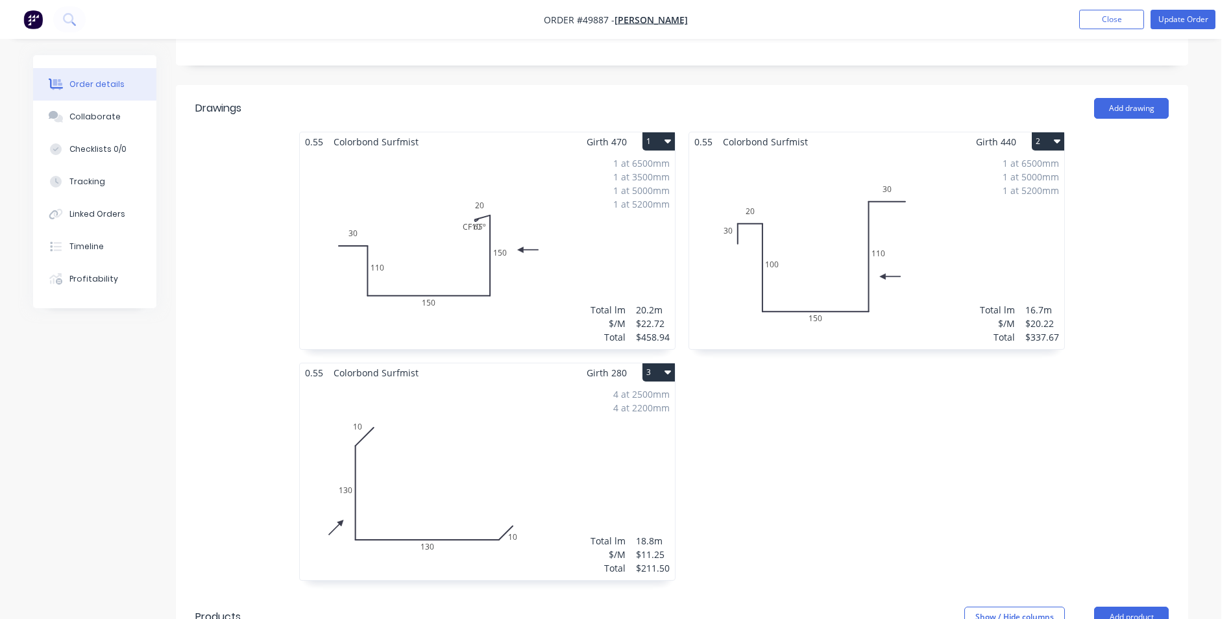
scroll to position [130, 0]
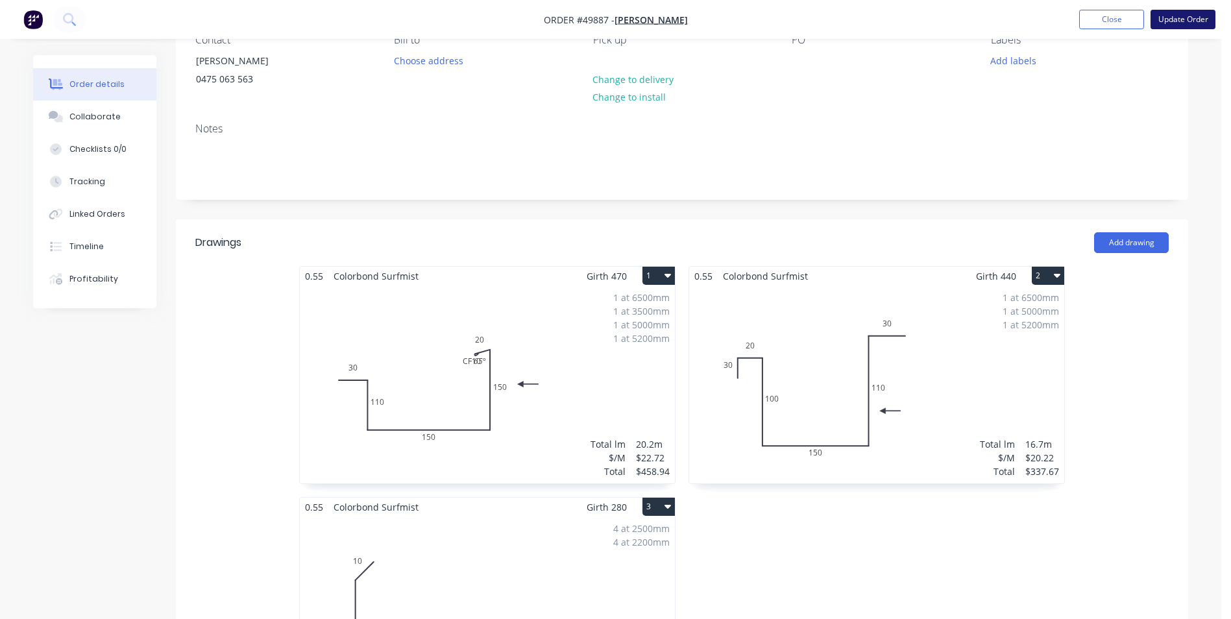
click at [1173, 23] on button "Update Order" at bounding box center [1182, 19] width 65 height 19
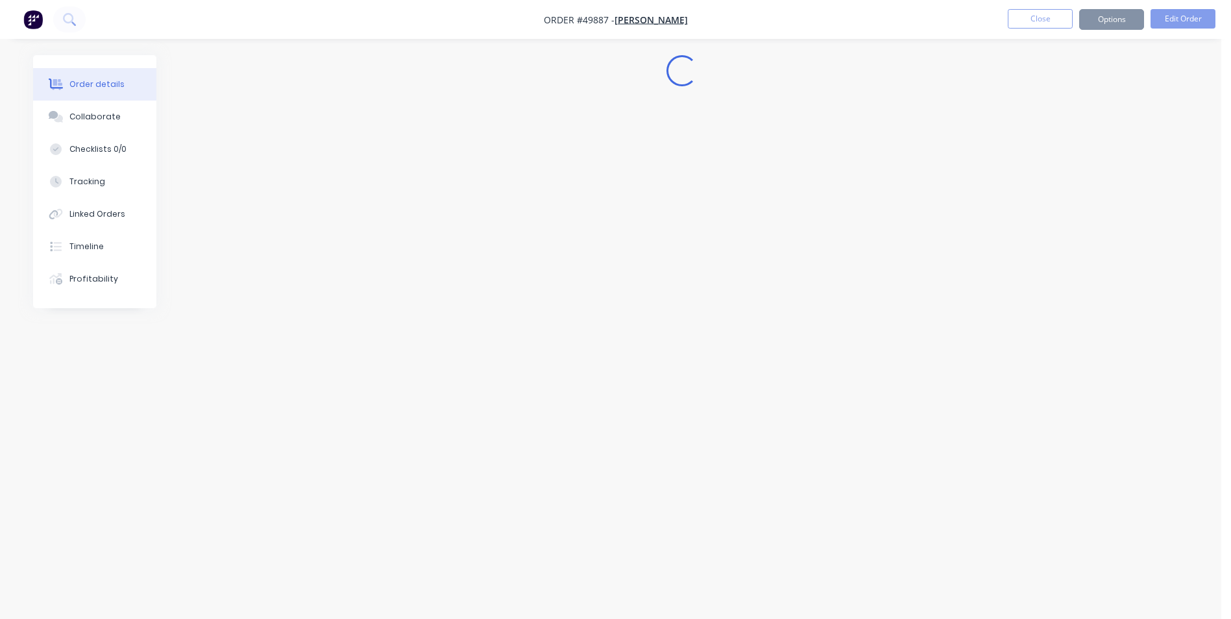
scroll to position [0, 0]
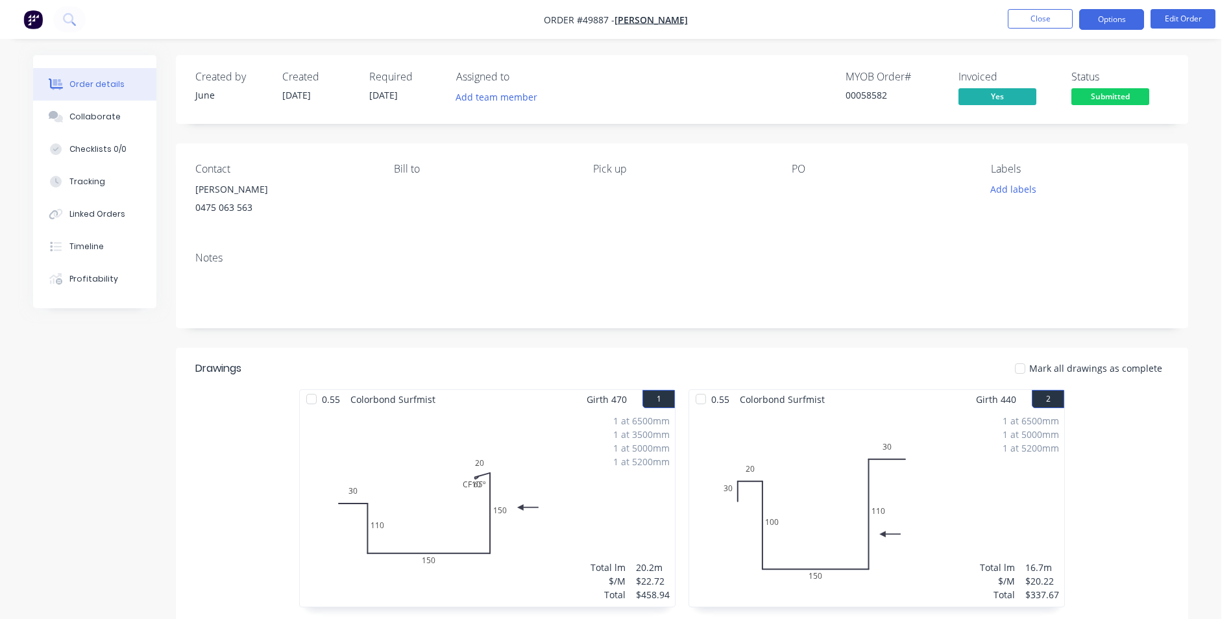
click at [1130, 19] on button "Options" at bounding box center [1111, 19] width 65 height 21
click at [917, 155] on div "Contact [PERSON_NAME] [PHONE_NUMBER] Bill to Pick up PO Labels Add labels" at bounding box center [682, 192] width 1012 height 98
click at [1039, 193] on button "Add labels" at bounding box center [1013, 189] width 60 height 18
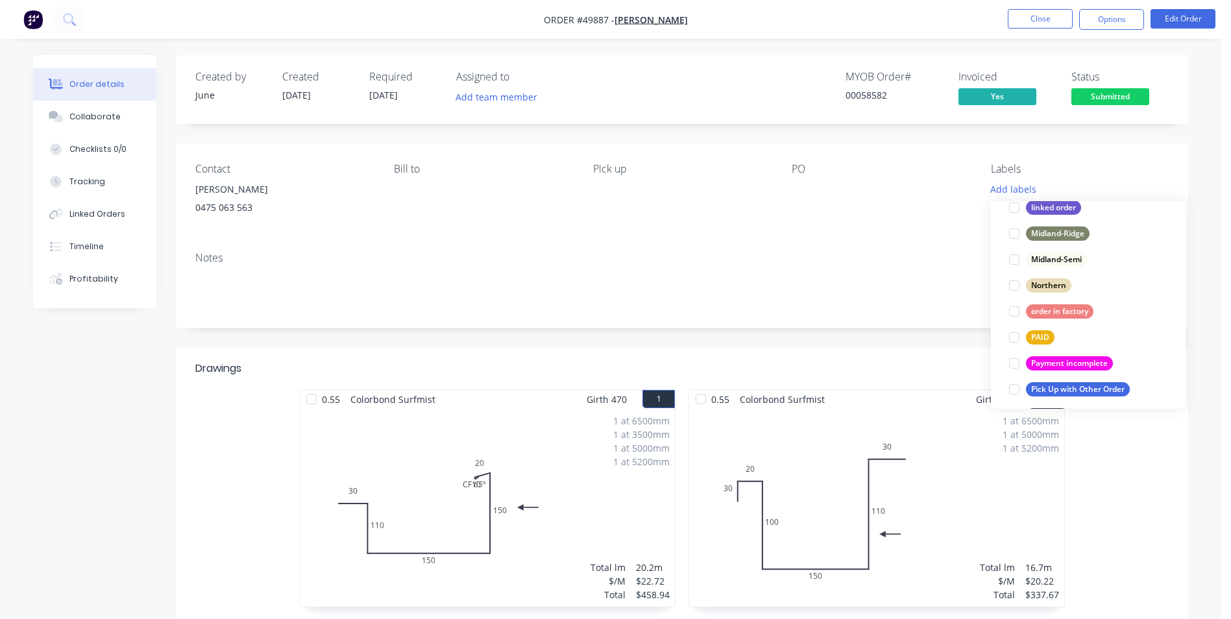
scroll to position [260, 0]
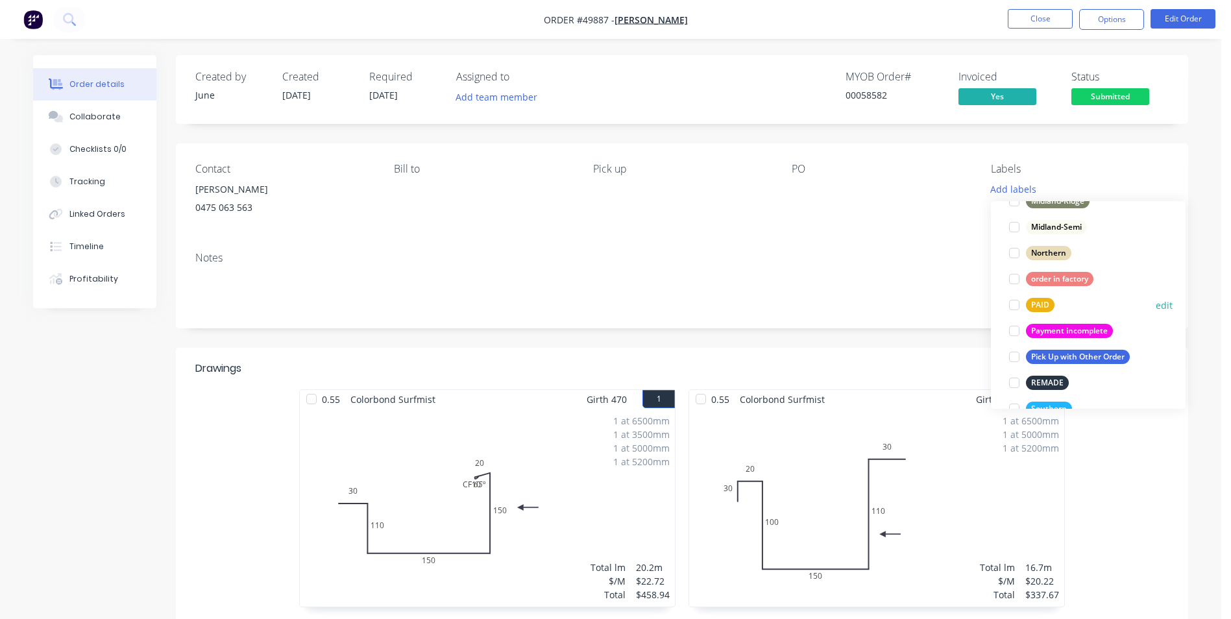
click at [1048, 303] on div "PAID" at bounding box center [1040, 305] width 29 height 14
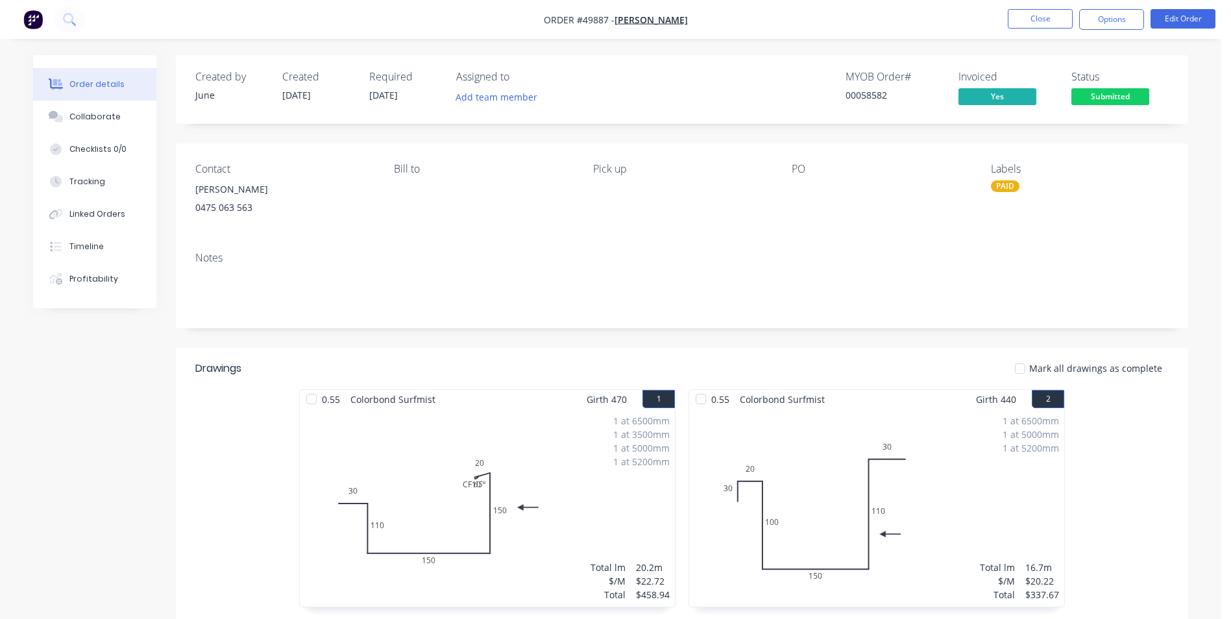
click at [860, 237] on div "Contact [PERSON_NAME] [PHONE_NUMBER] Bill to Pick up PO Labels PAID" at bounding box center [682, 192] width 1012 height 98
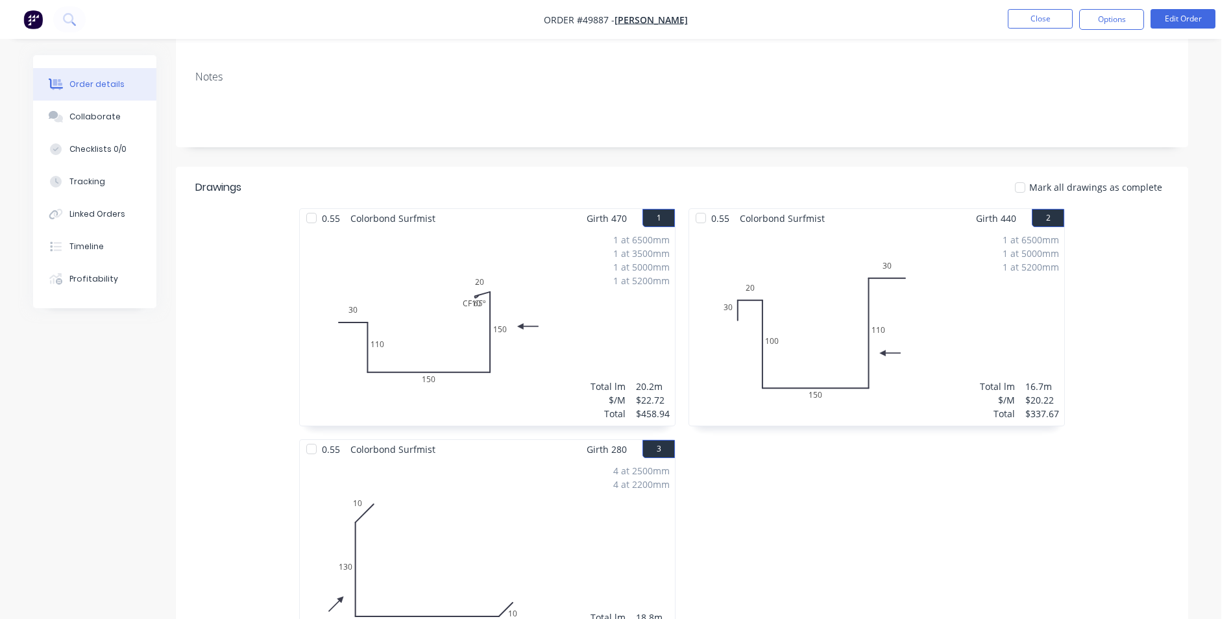
scroll to position [195, 0]
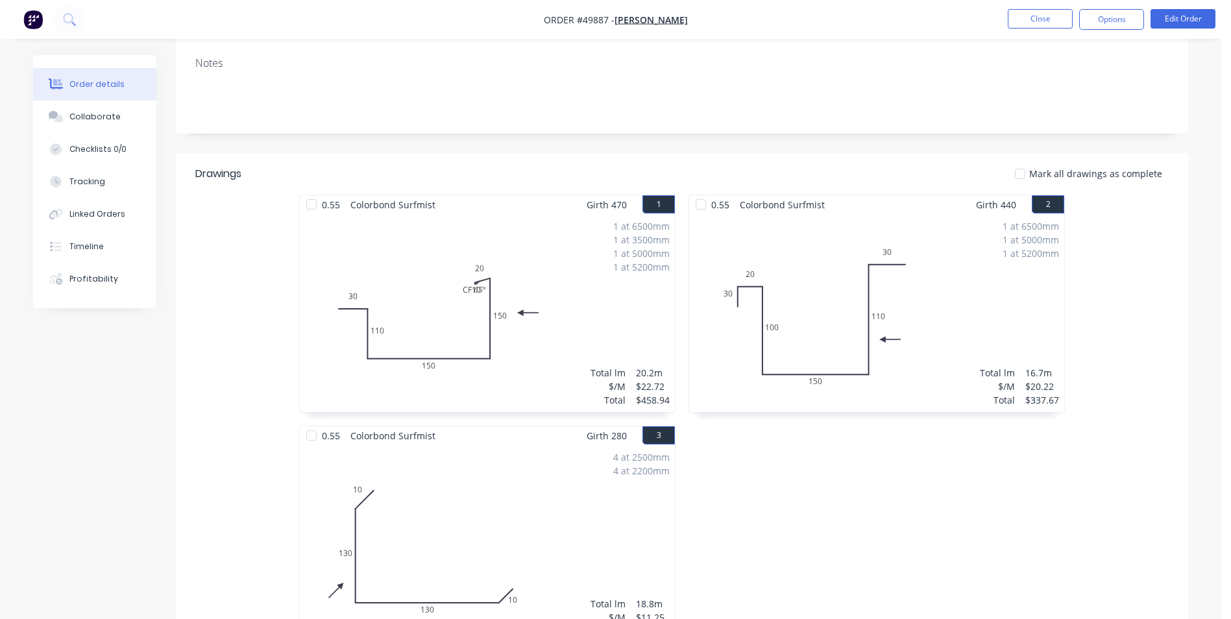
click at [938, 529] on div "0.55 Colorbond Surfmist Girth 440 2 0 30 20 100 150 110 30 0 30 20 100 150 110 …" at bounding box center [876, 426] width 389 height 462
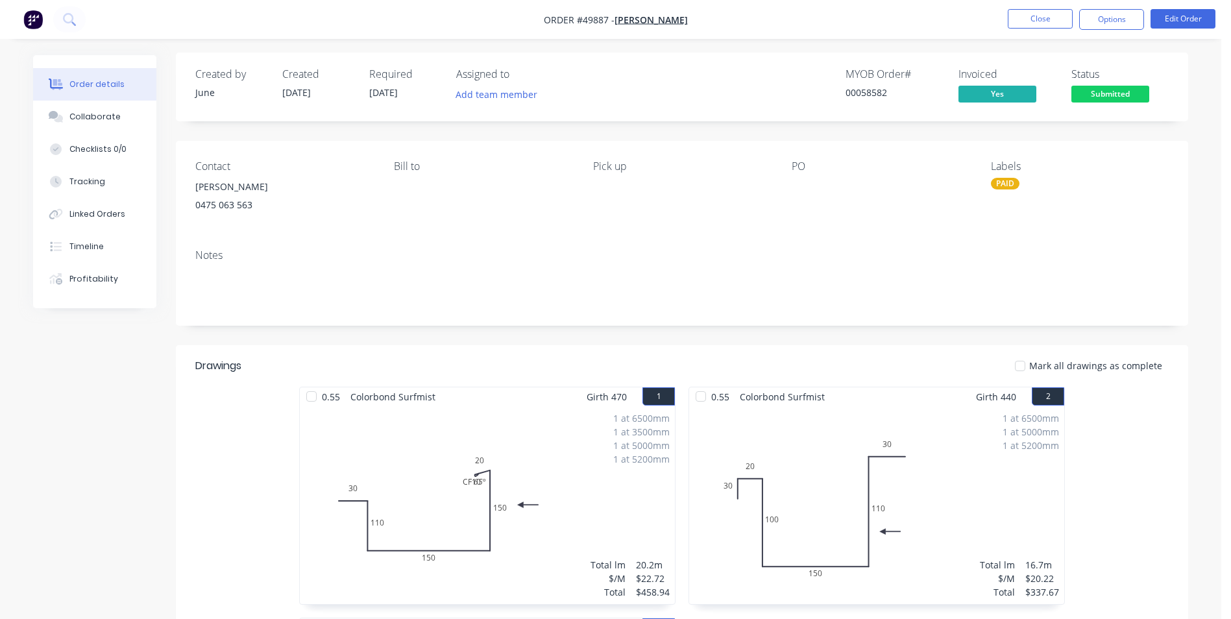
scroll to position [0, 0]
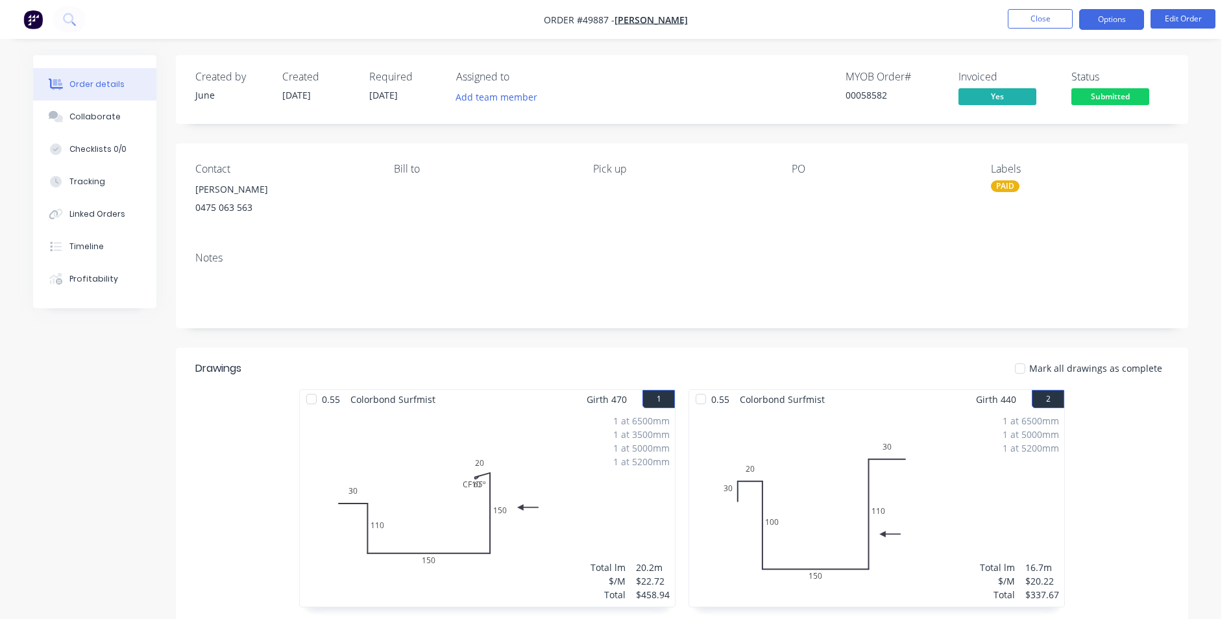
click at [1093, 14] on button "Options" at bounding box center [1111, 19] width 65 height 21
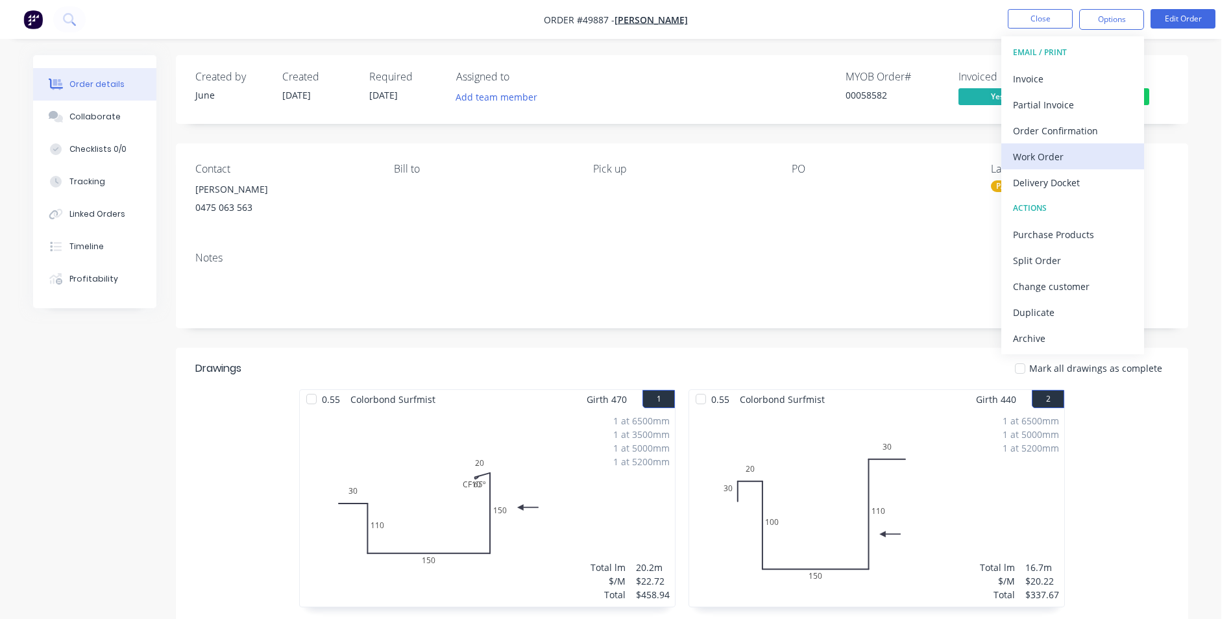
click at [1063, 159] on div "Work Order" at bounding box center [1072, 156] width 119 height 19
click at [1060, 156] on div "Custom" at bounding box center [1072, 156] width 119 height 19
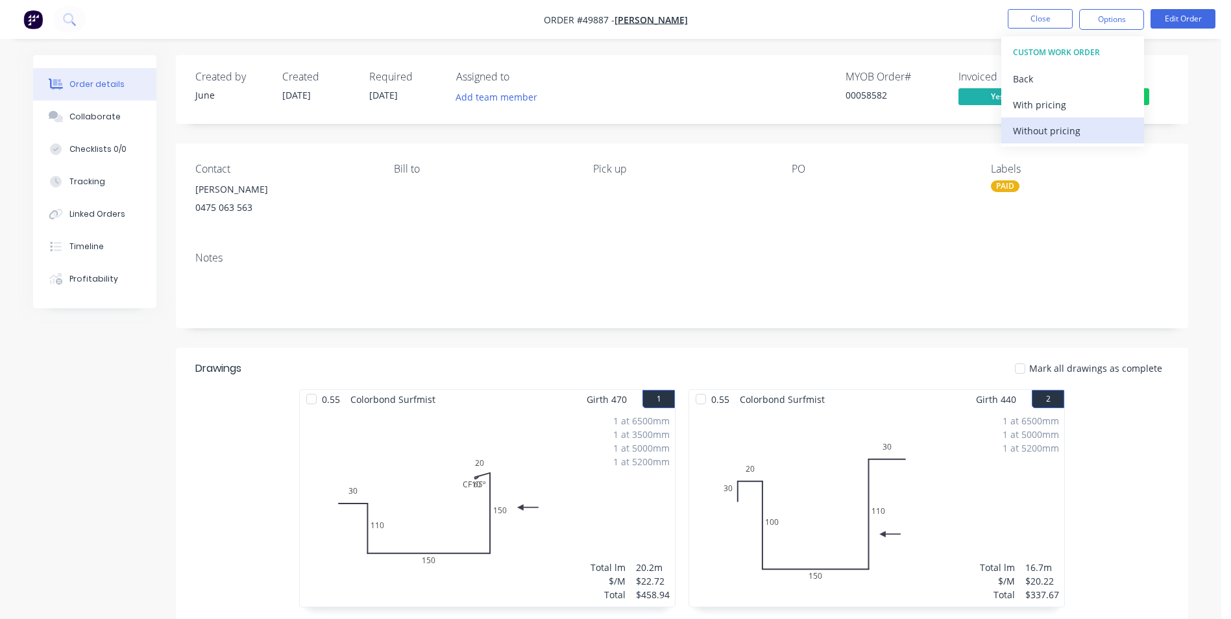
click at [1060, 136] on div "Without pricing" at bounding box center [1072, 130] width 119 height 19
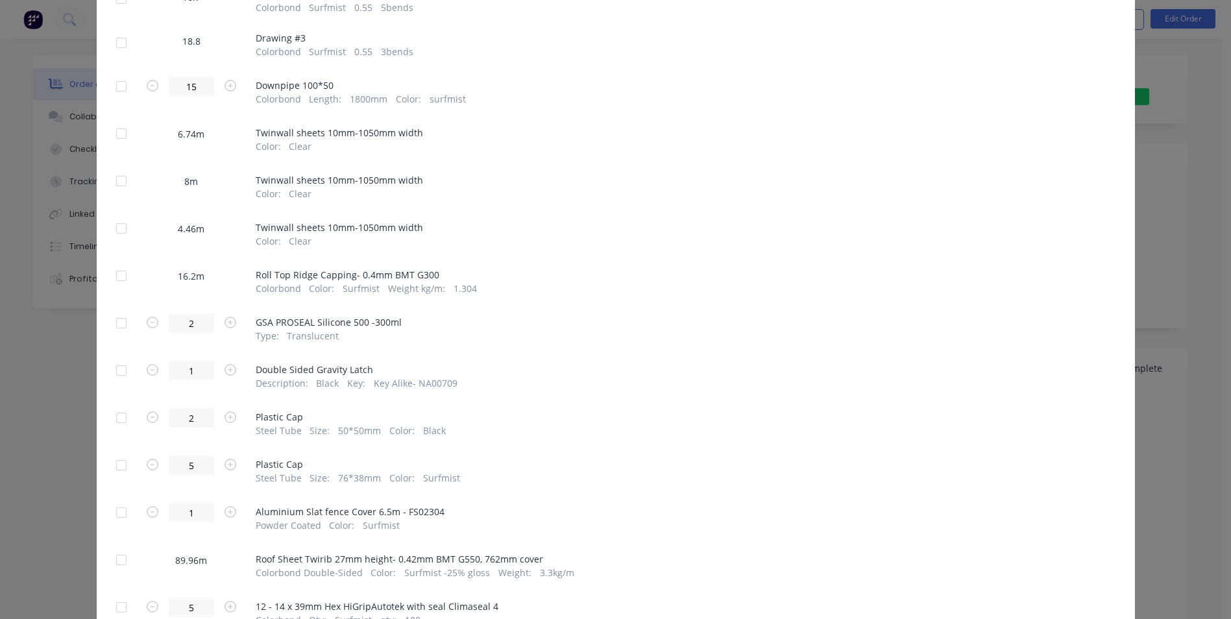
scroll to position [389, 0]
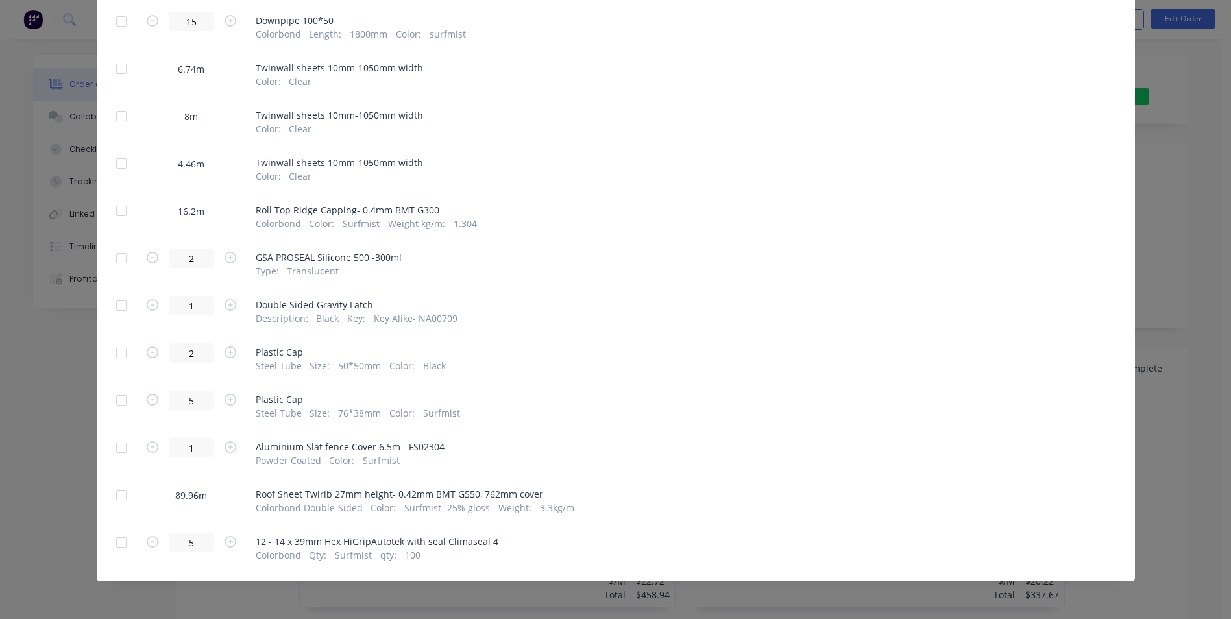
click at [119, 496] on div at bounding box center [121, 495] width 26 height 26
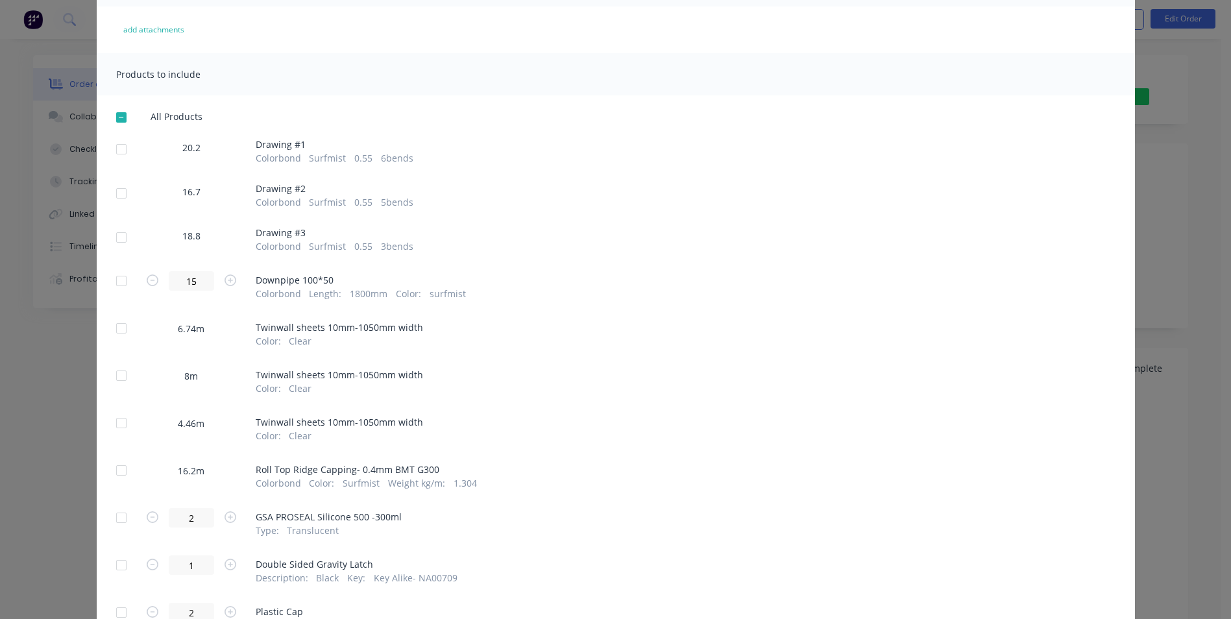
scroll to position [0, 0]
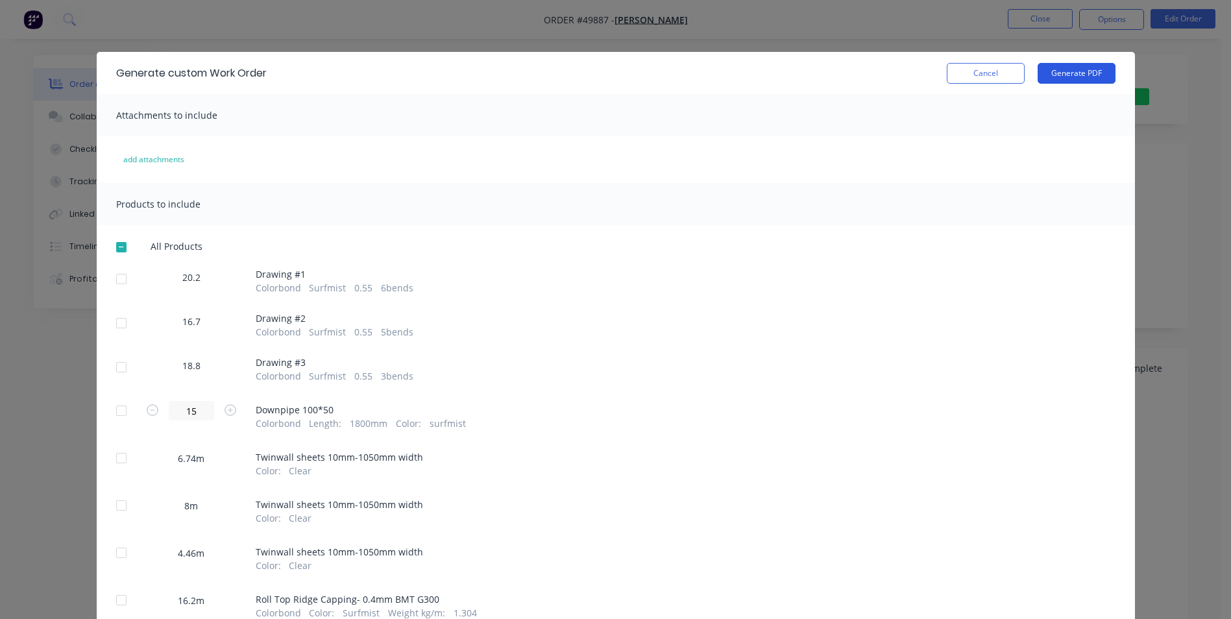
click at [1071, 71] on button "Generate PDF" at bounding box center [1076, 73] width 78 height 21
click at [947, 67] on button "Cancel" at bounding box center [986, 73] width 78 height 21
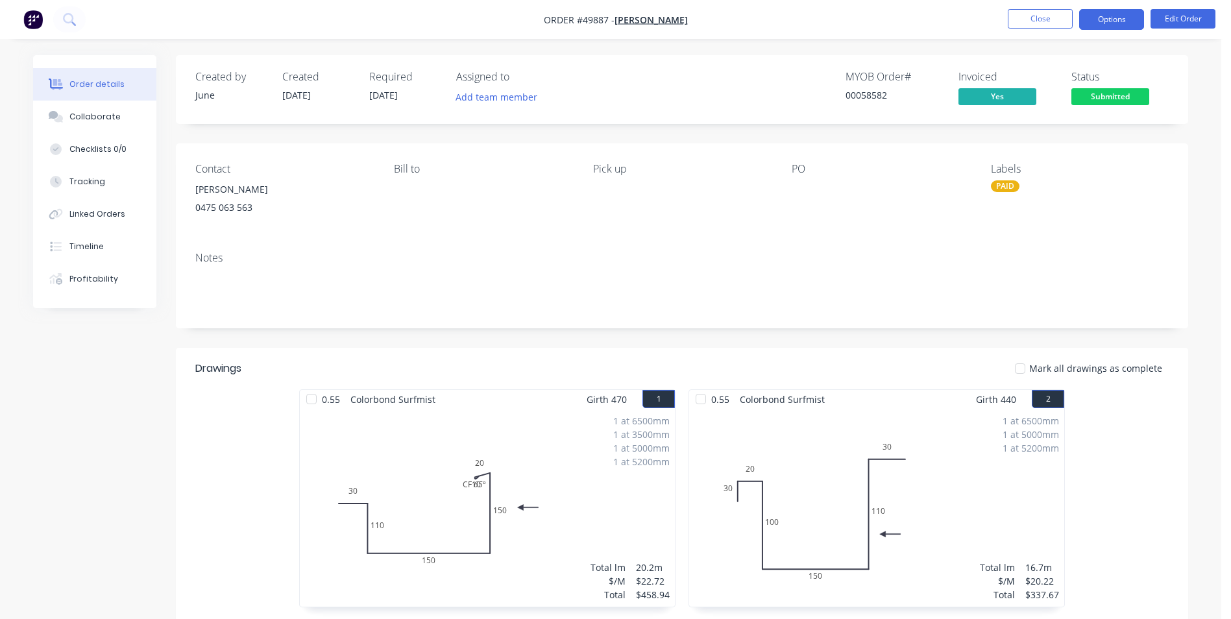
click at [1111, 23] on button "Options" at bounding box center [1111, 19] width 65 height 21
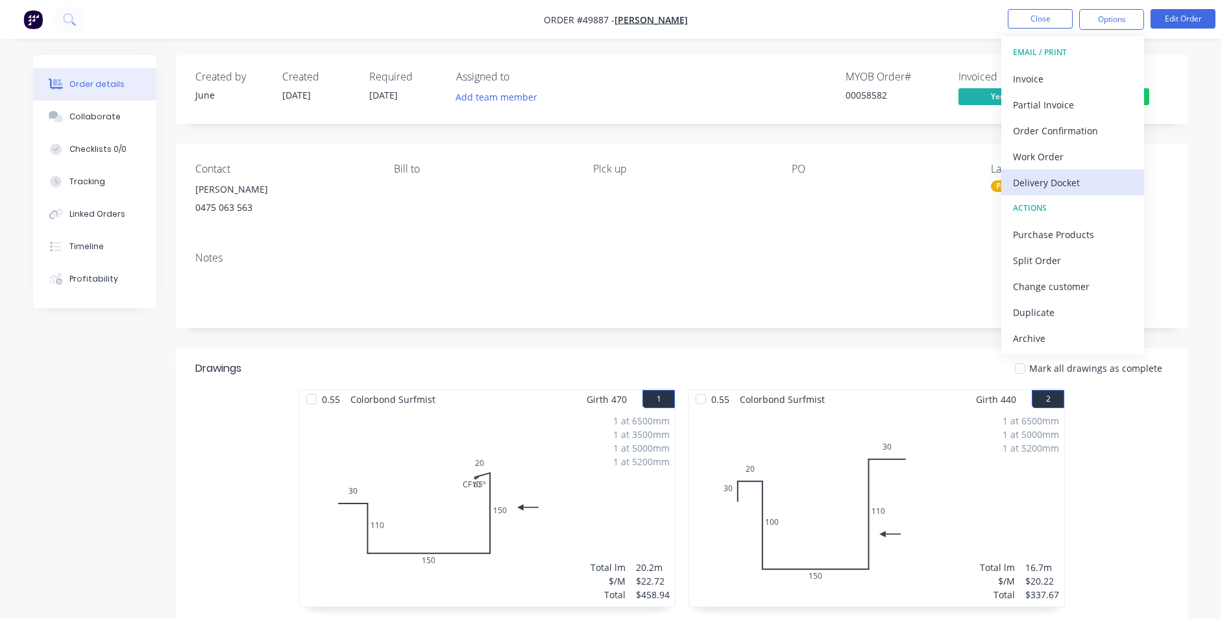
click at [1044, 186] on div "Delivery Docket" at bounding box center [1072, 182] width 119 height 19
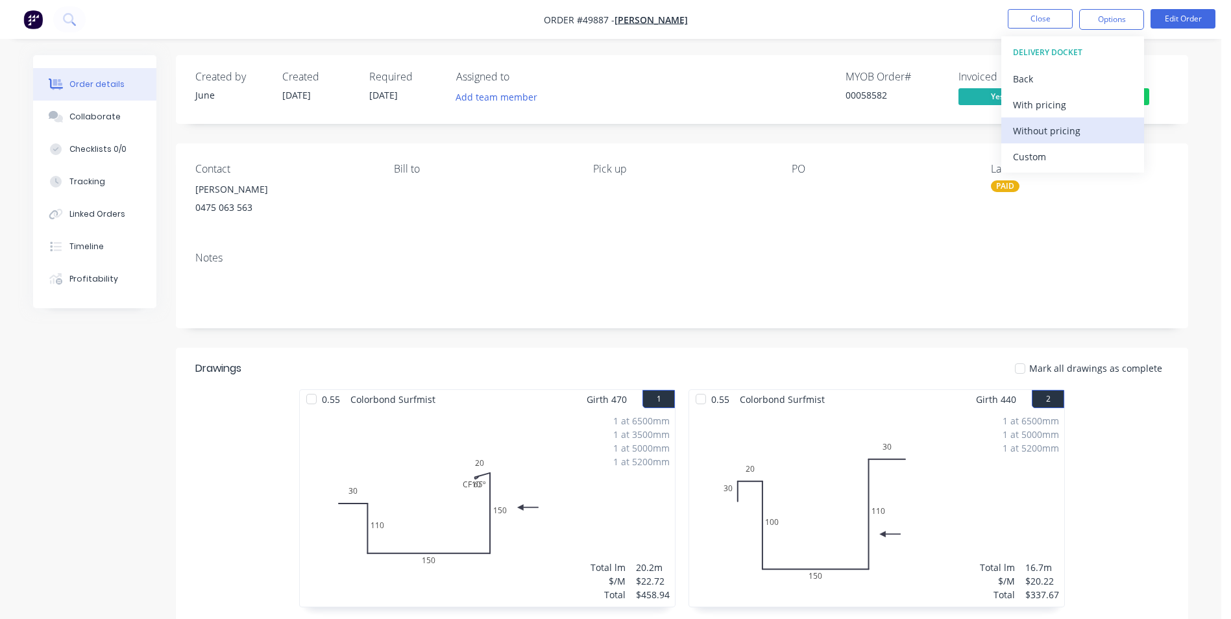
click at [1044, 128] on div "Without pricing" at bounding box center [1072, 130] width 119 height 19
click at [330, 219] on div "[PERSON_NAME] 0475 063 563" at bounding box center [284, 201] width 178 height 42
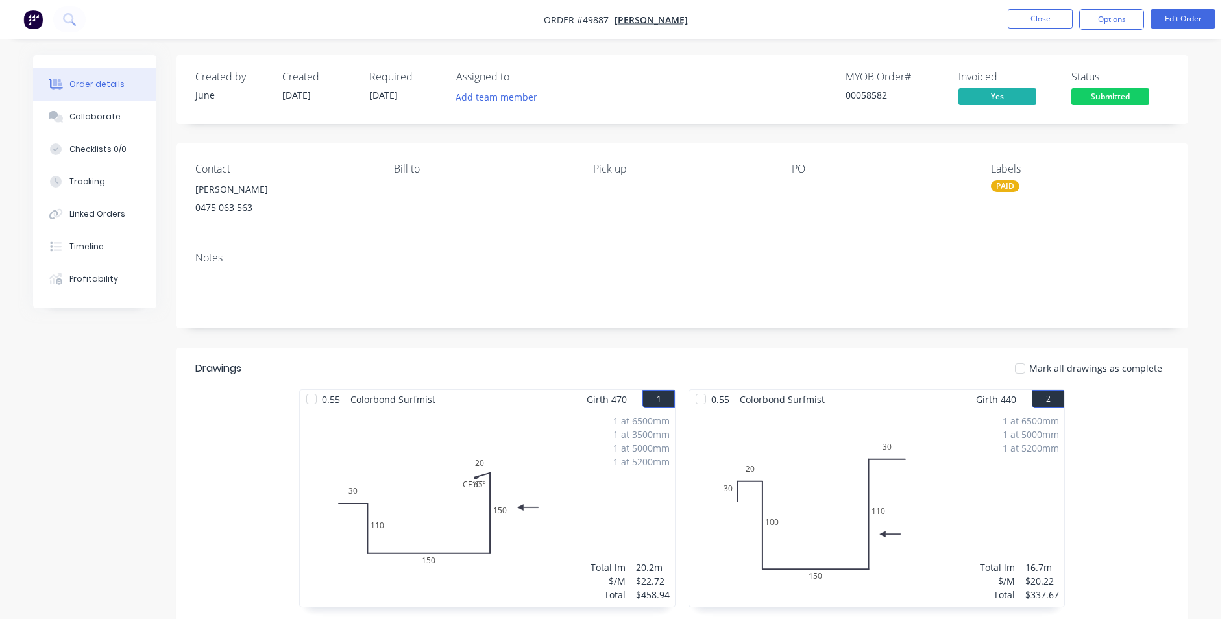
click at [103, 242] on button "Timeline" at bounding box center [94, 246] width 123 height 32
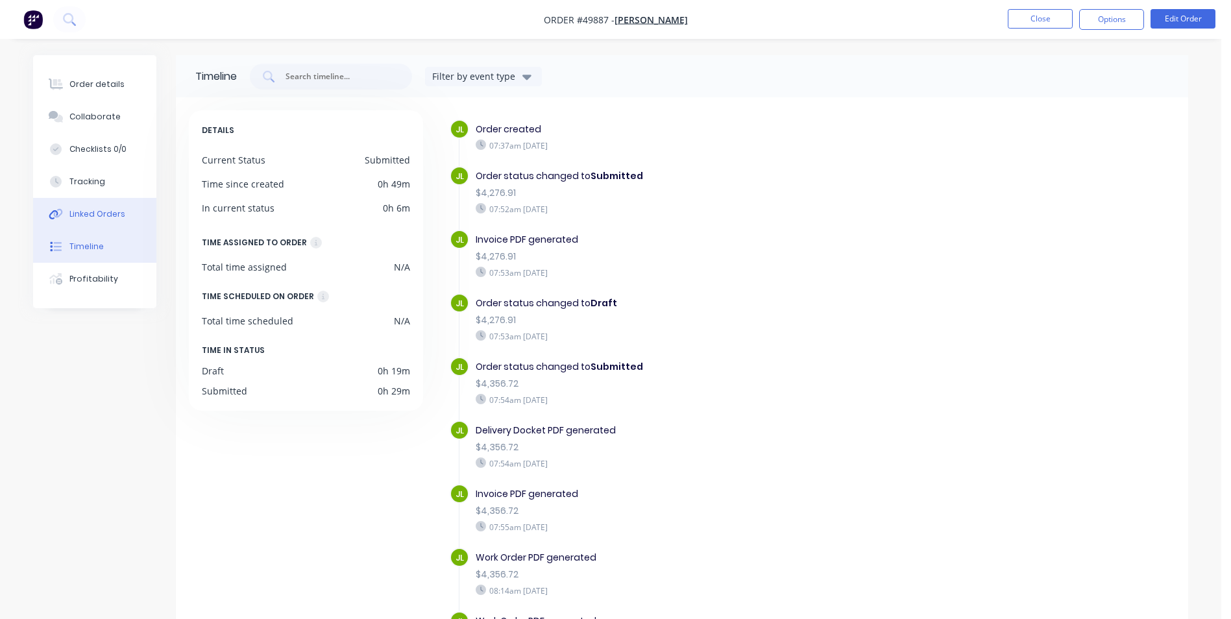
click at [100, 213] on div "Linked Orders" at bounding box center [97, 214] width 56 height 12
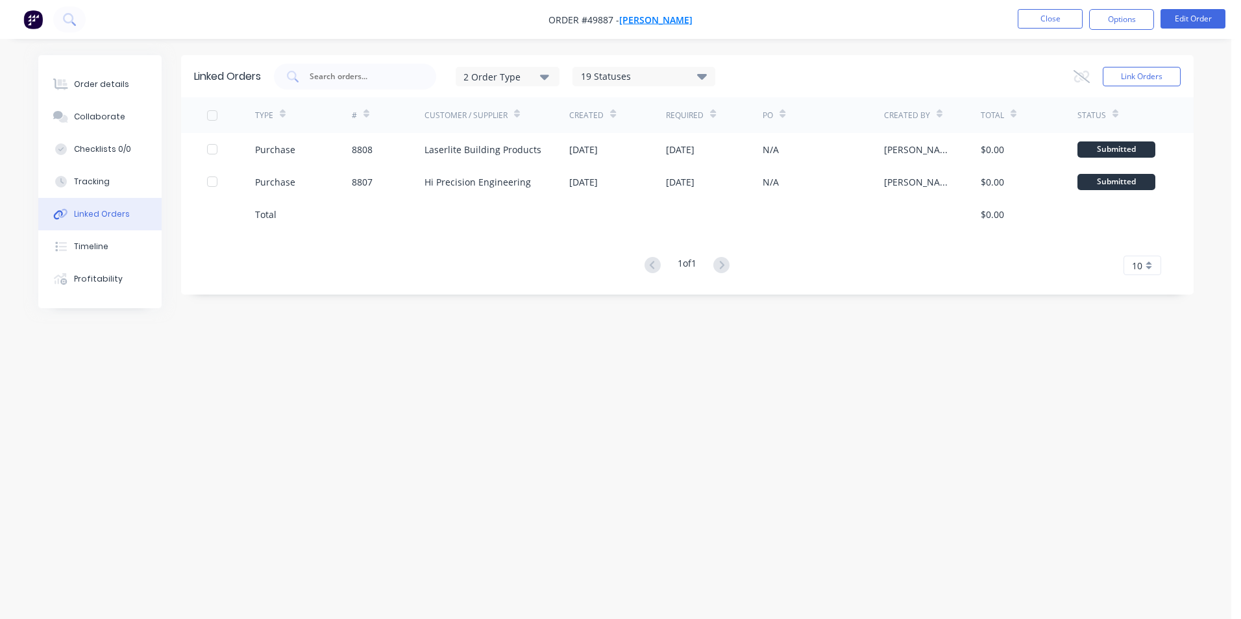
click at [642, 20] on span "[PERSON_NAME]" at bounding box center [655, 20] width 73 height 12
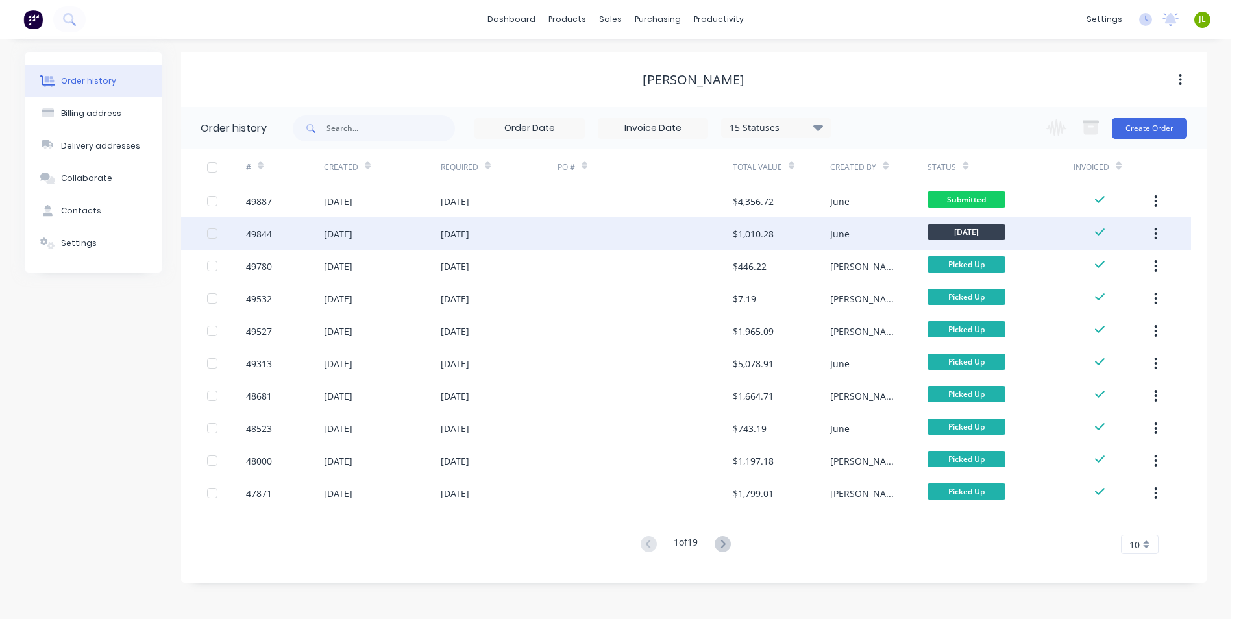
click at [690, 222] on div at bounding box center [644, 233] width 175 height 32
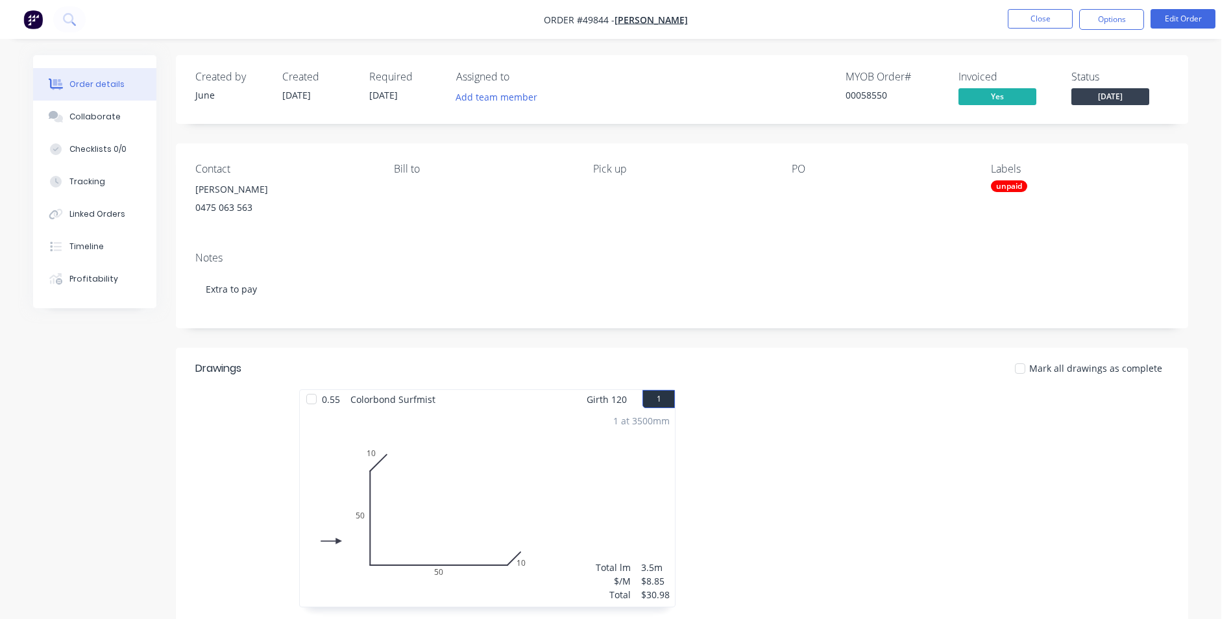
click at [1010, 184] on div "unpaid" at bounding box center [1009, 186] width 36 height 12
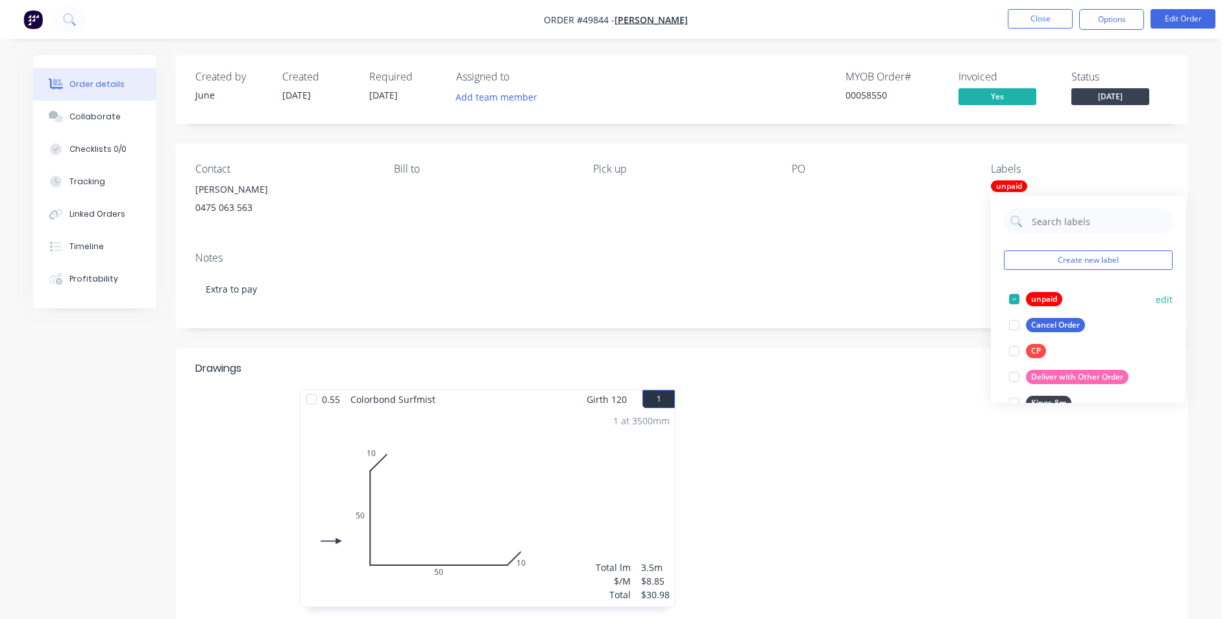
click at [1019, 297] on div at bounding box center [1014, 299] width 26 height 26
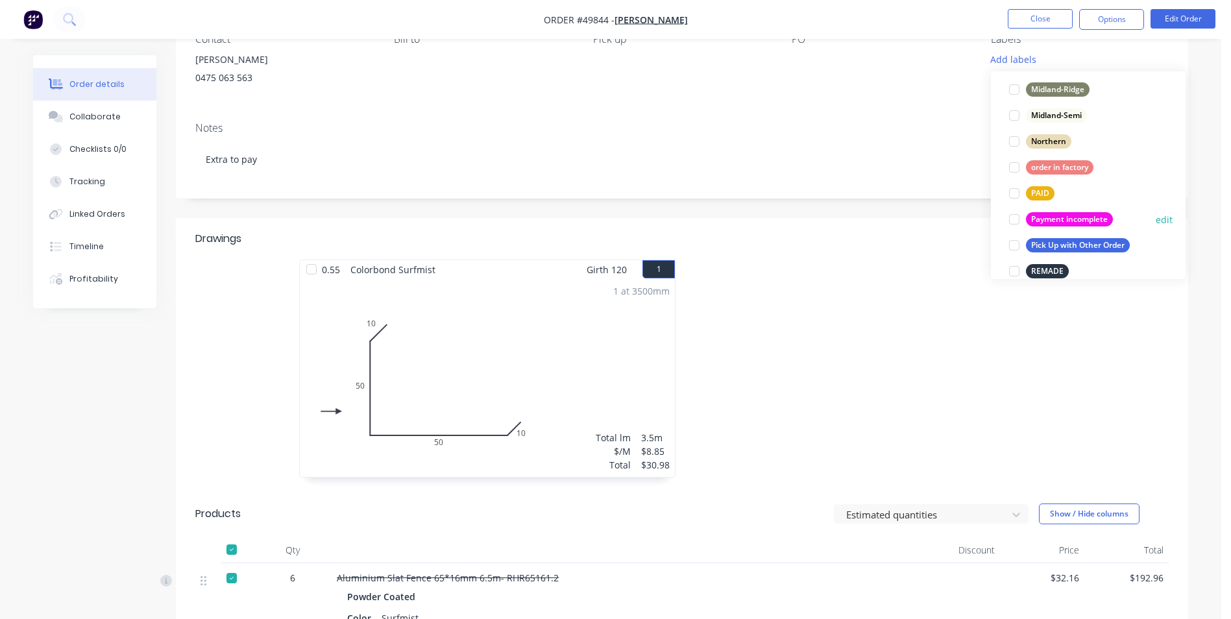
scroll to position [234, 0]
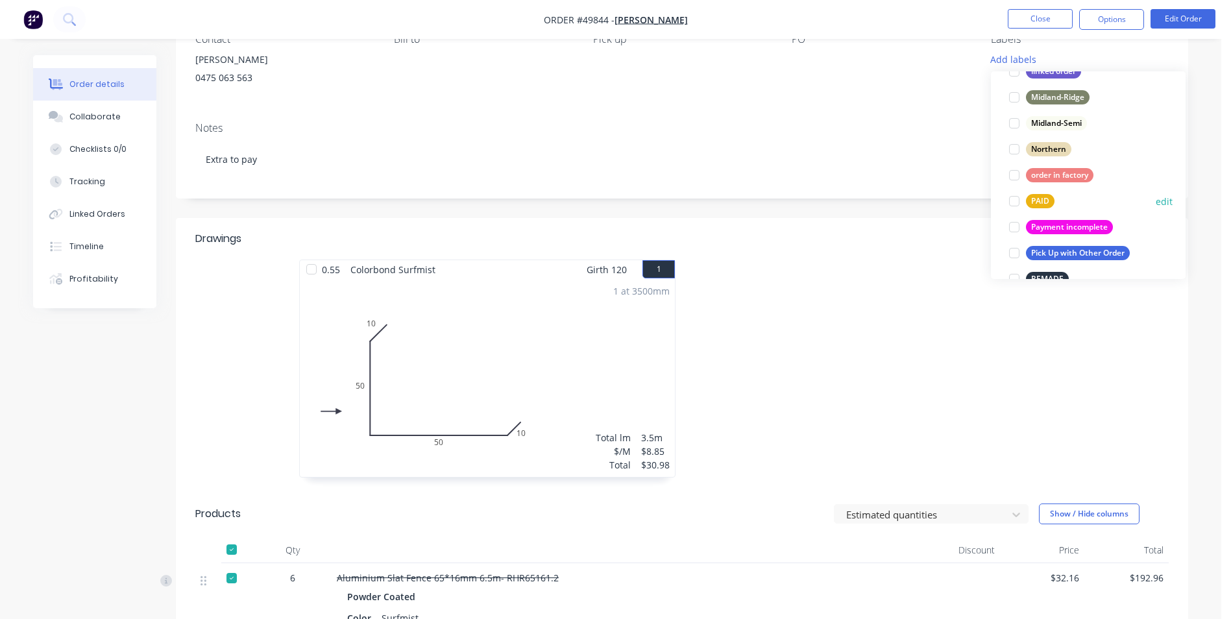
click at [1014, 204] on div at bounding box center [1014, 201] width 26 height 26
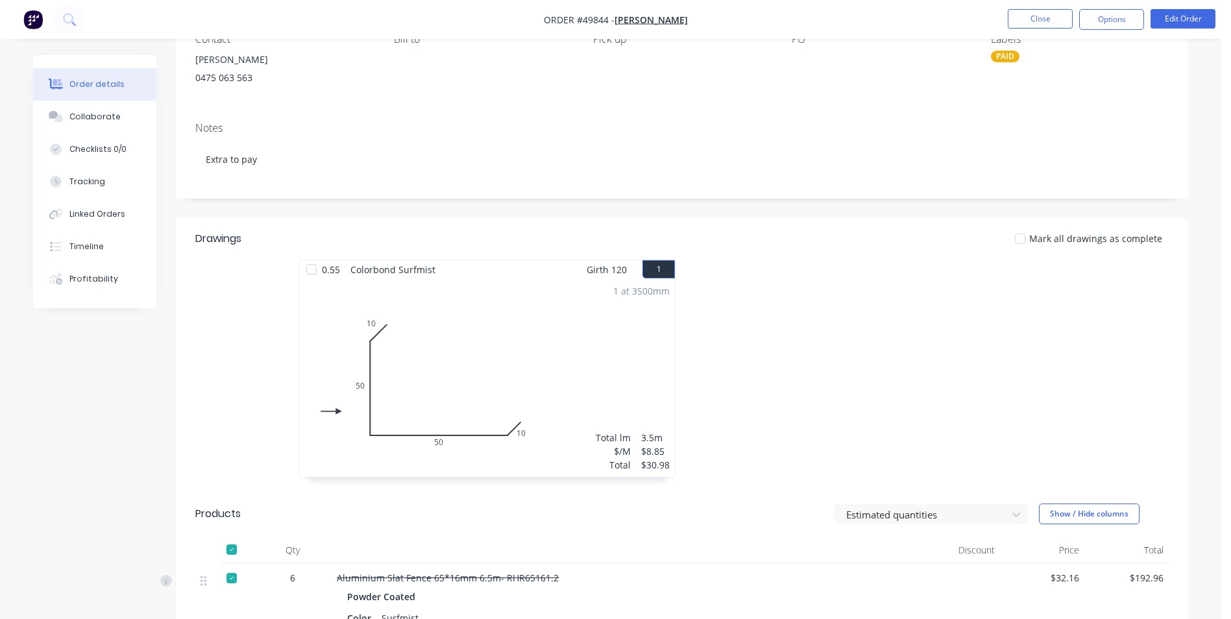
click at [844, 137] on div "Notes Extra to pay" at bounding box center [682, 155] width 1012 height 87
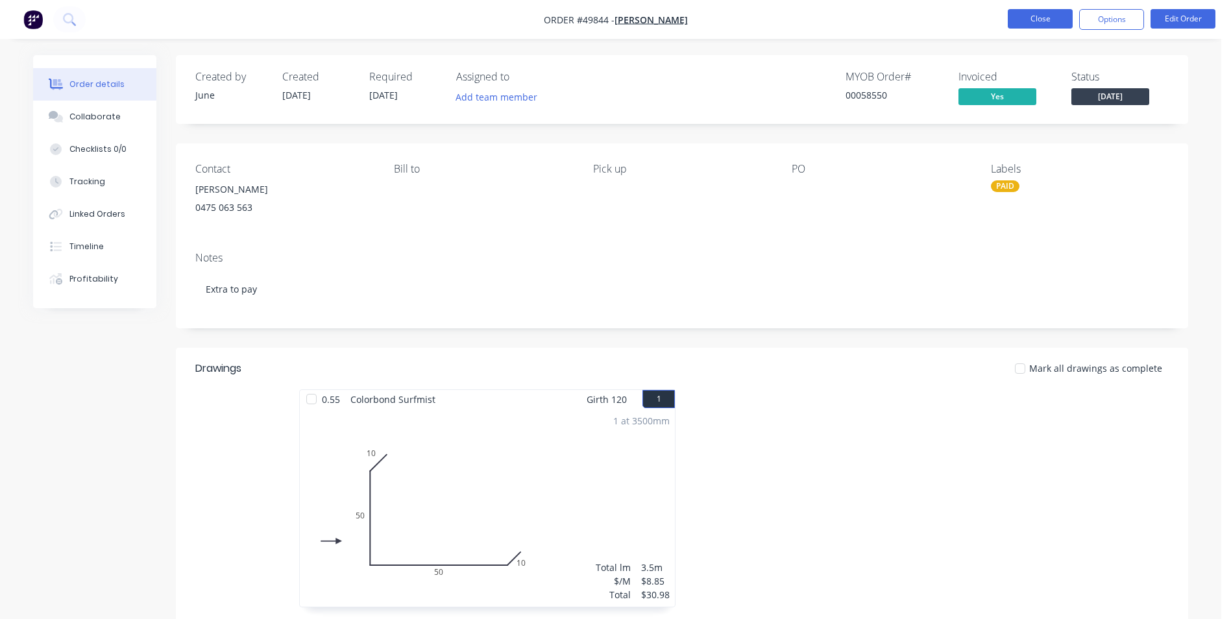
click at [1018, 27] on button "Close" at bounding box center [1040, 18] width 65 height 19
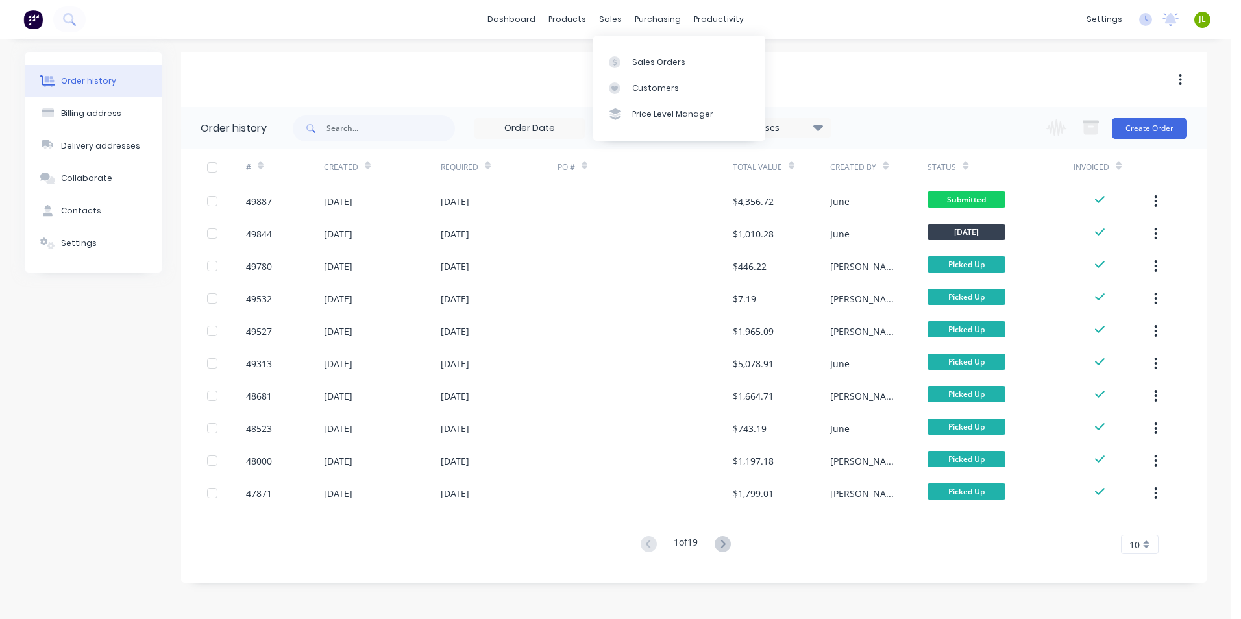
click at [481, 69] on div "[PERSON_NAME]" at bounding box center [693, 79] width 1025 height 23
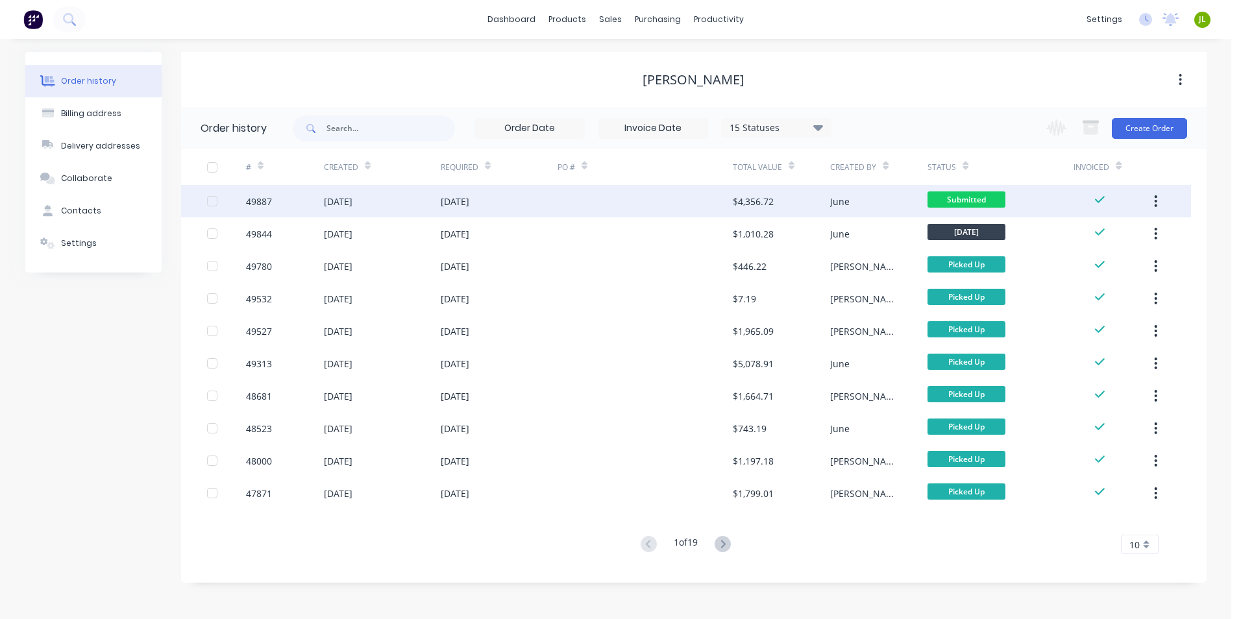
click at [691, 200] on div at bounding box center [644, 201] width 175 height 32
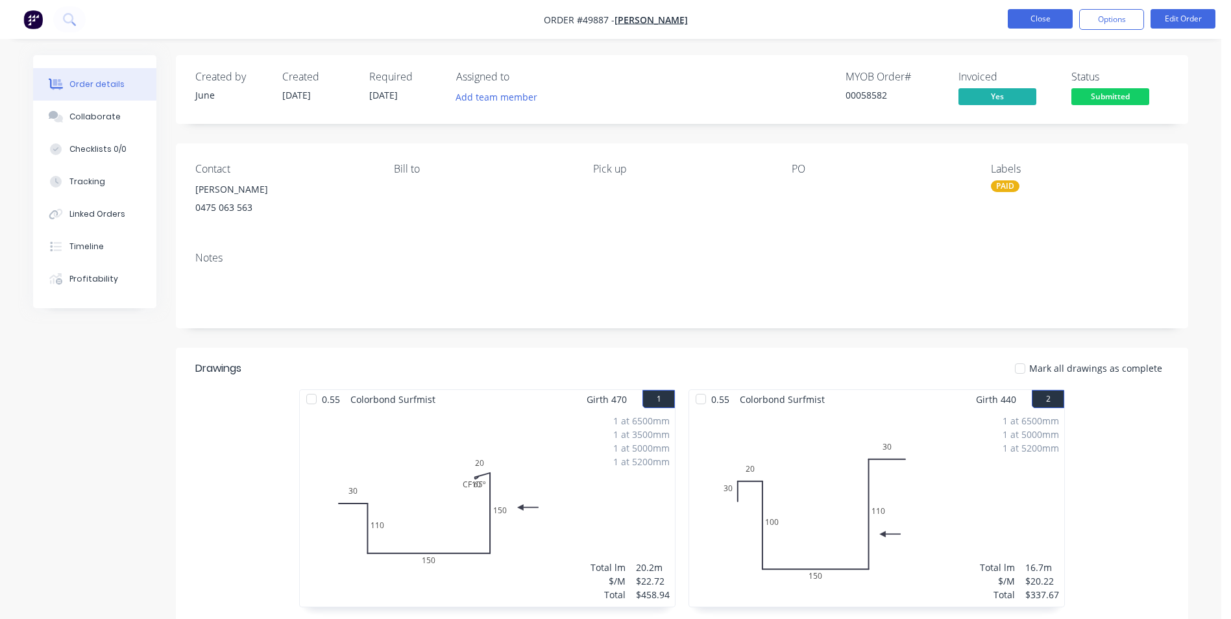
click at [1056, 28] on button "Close" at bounding box center [1040, 18] width 65 height 19
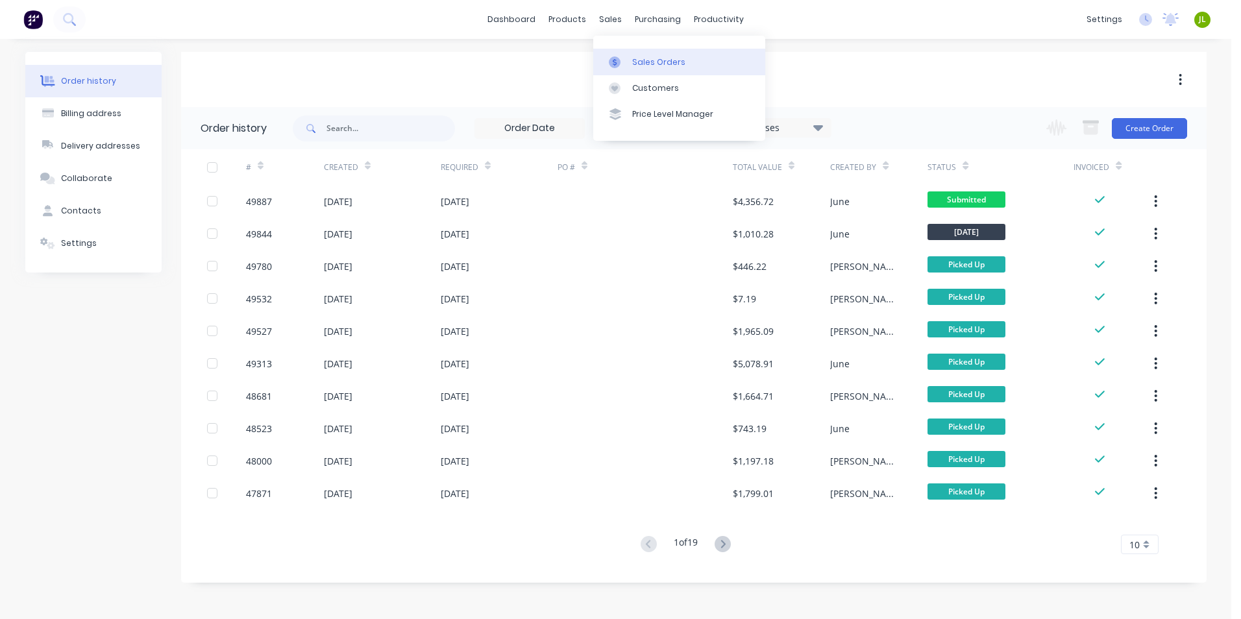
click at [632, 67] on div "Sales Orders" at bounding box center [658, 62] width 53 height 12
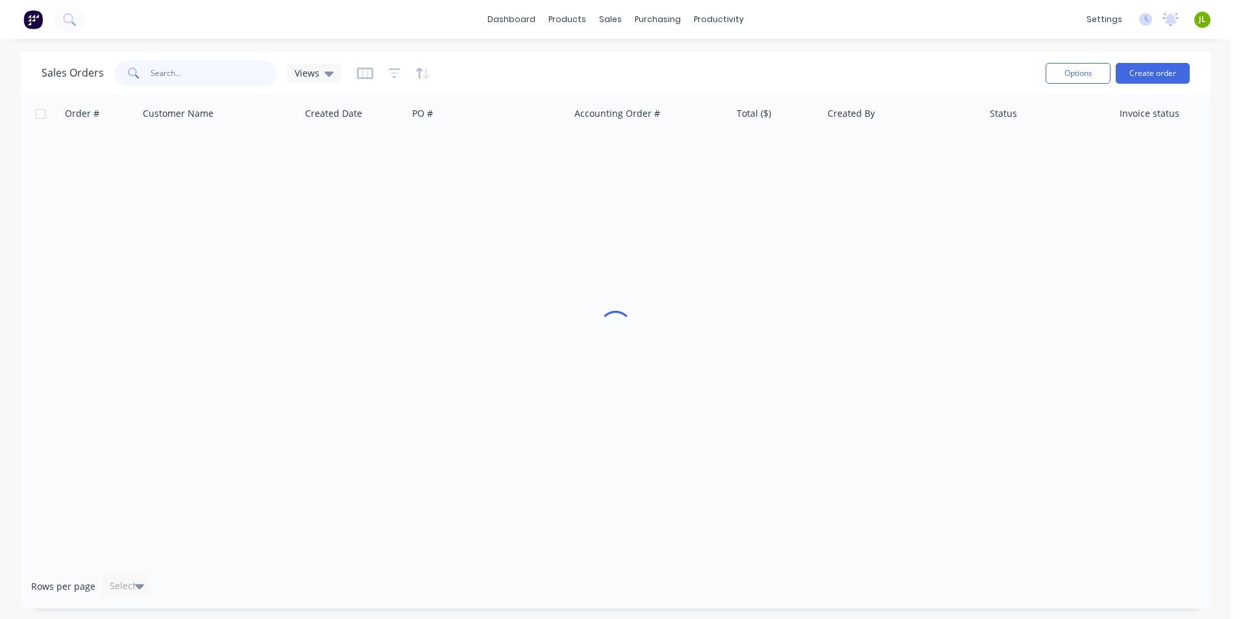
click at [244, 75] on input "text" at bounding box center [214, 73] width 127 height 26
type input "49567"
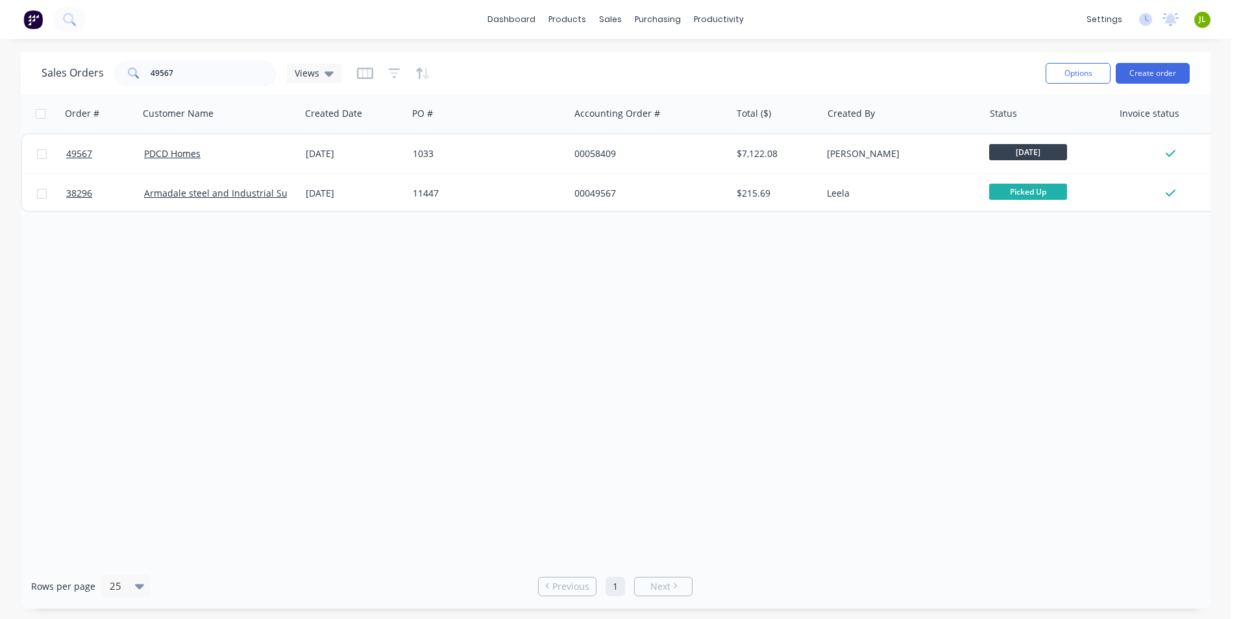
click at [620, 378] on div "Order # Customer Name Created Date PO # Accounting Order # Total ($) Created By…" at bounding box center [615, 329] width 1189 height 470
click at [1153, 75] on button "Create order" at bounding box center [1152, 73] width 74 height 21
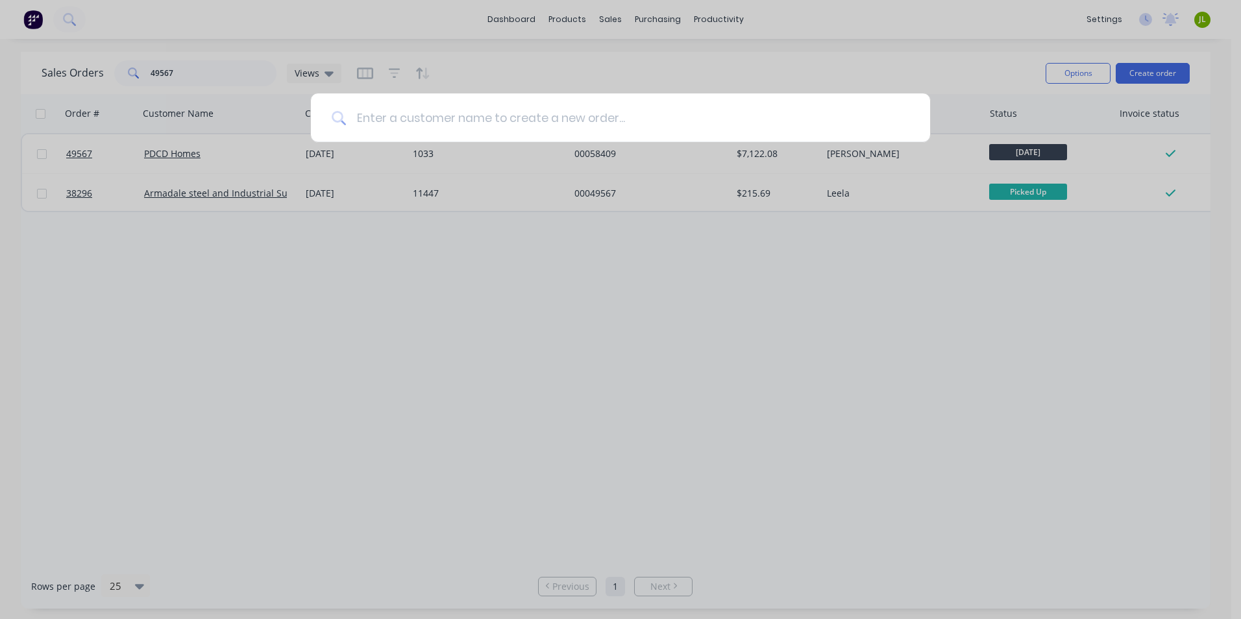
click at [517, 122] on input at bounding box center [627, 117] width 563 height 49
type input "cash"
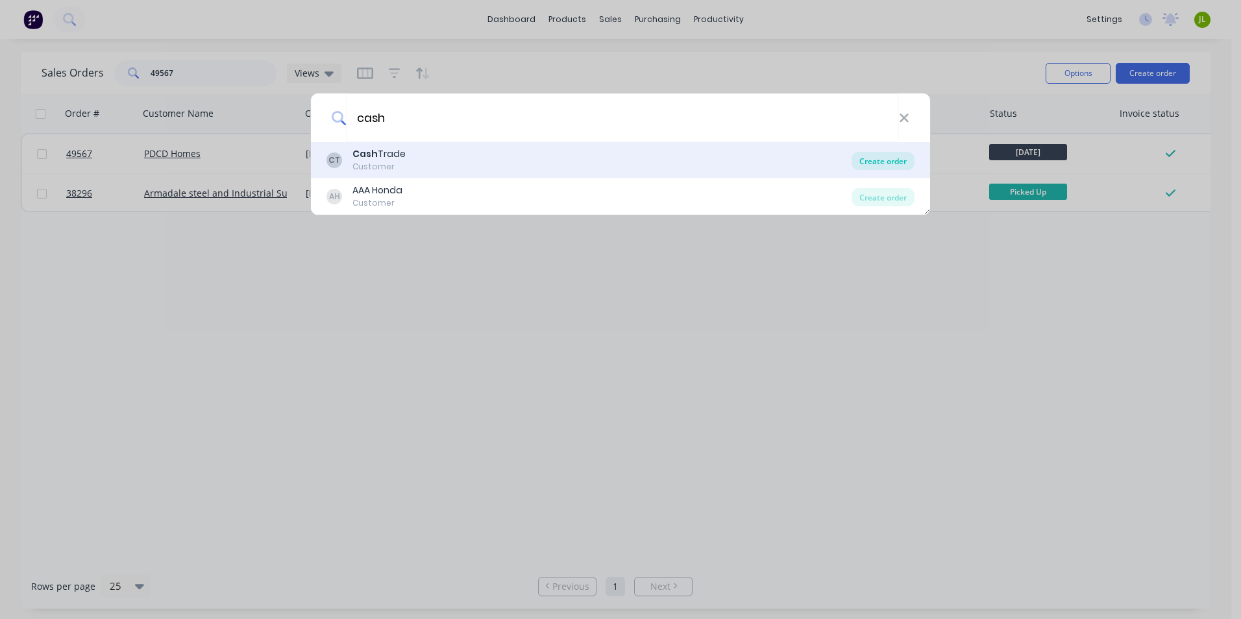
click at [888, 158] on div "Create order" at bounding box center [882, 161] width 63 height 18
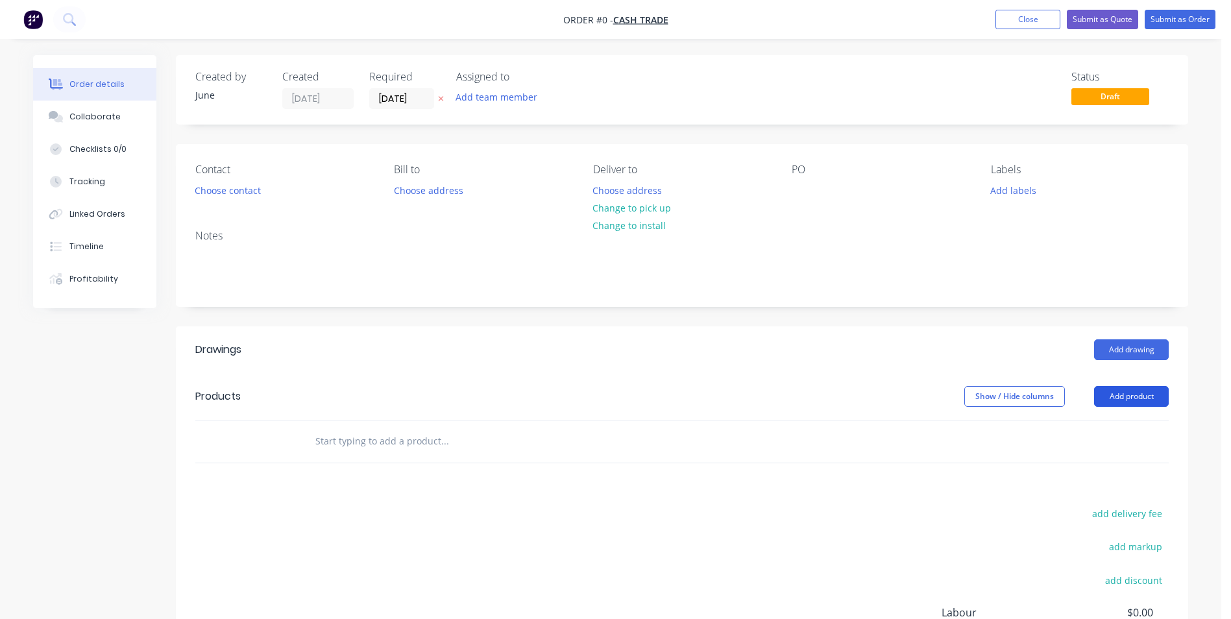
click at [1120, 398] on button "Add product" at bounding box center [1131, 396] width 75 height 21
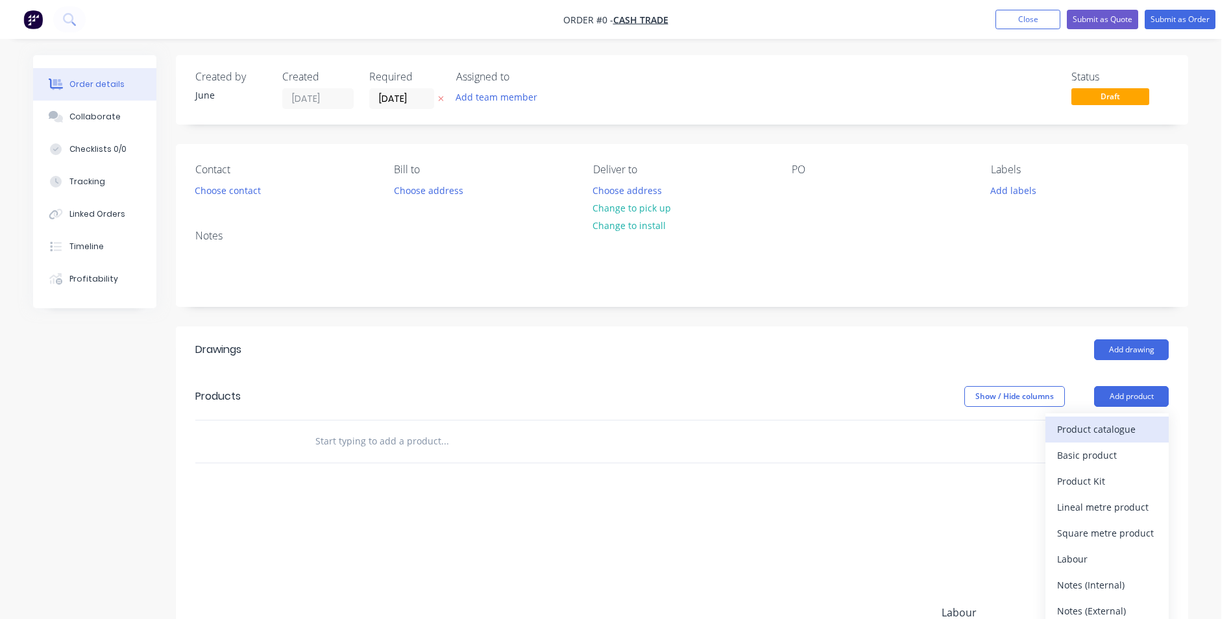
click at [1099, 431] on div "Product catalogue" at bounding box center [1107, 429] width 100 height 19
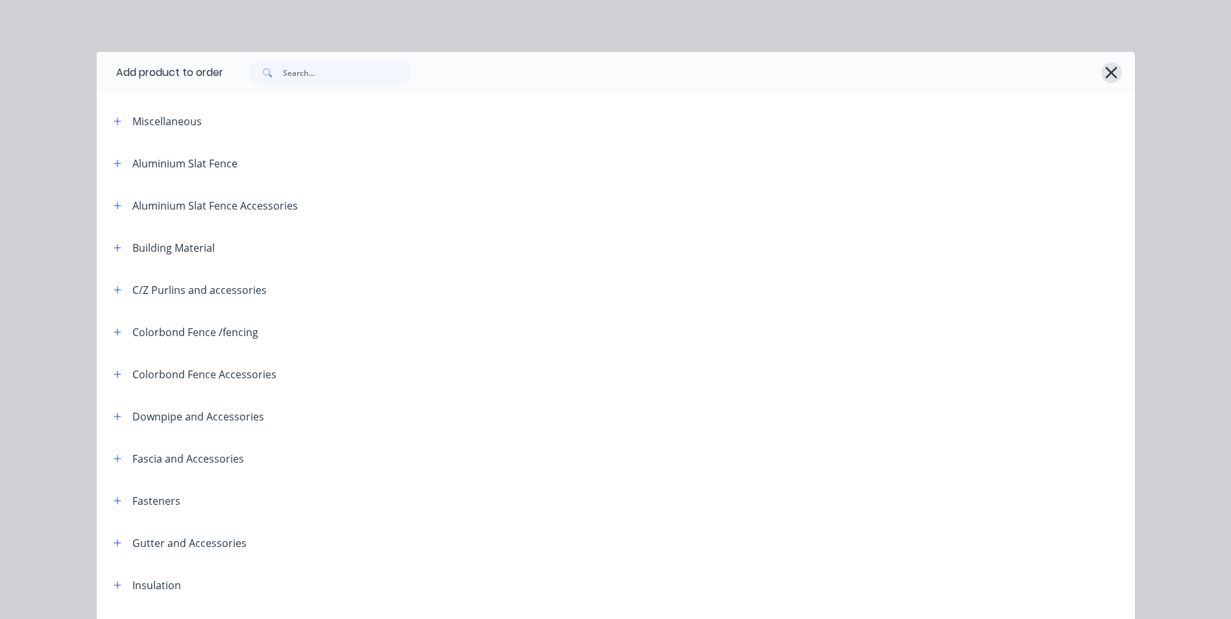
click at [1113, 76] on icon "button" at bounding box center [1111, 73] width 14 height 18
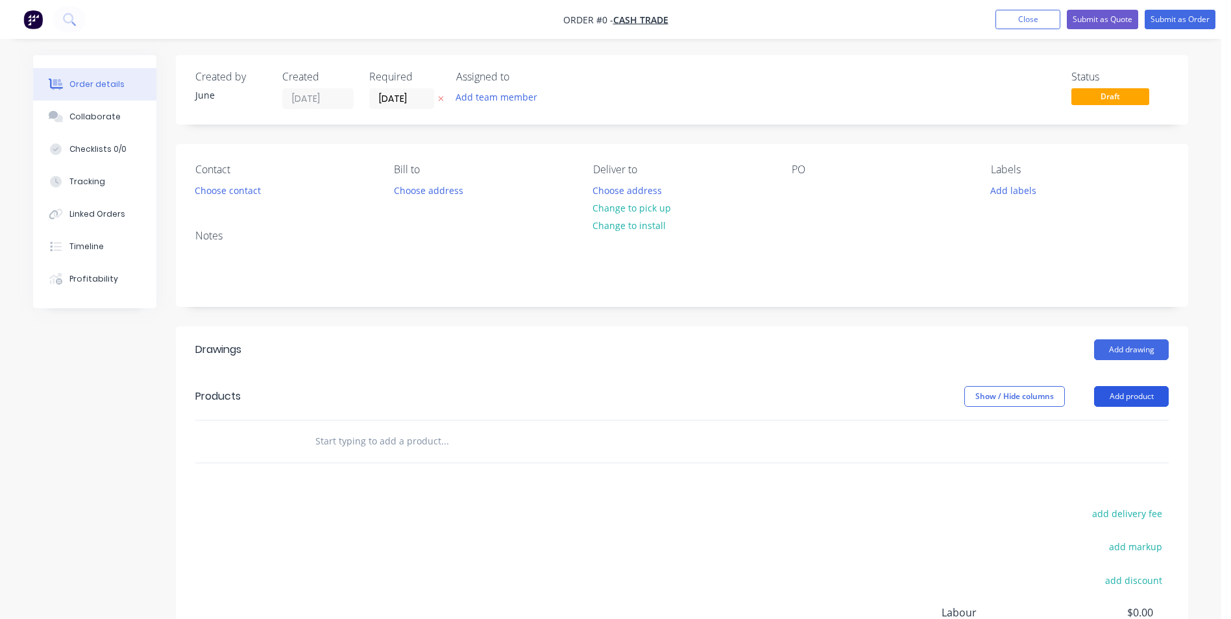
click at [1114, 396] on button "Add product" at bounding box center [1131, 396] width 75 height 21
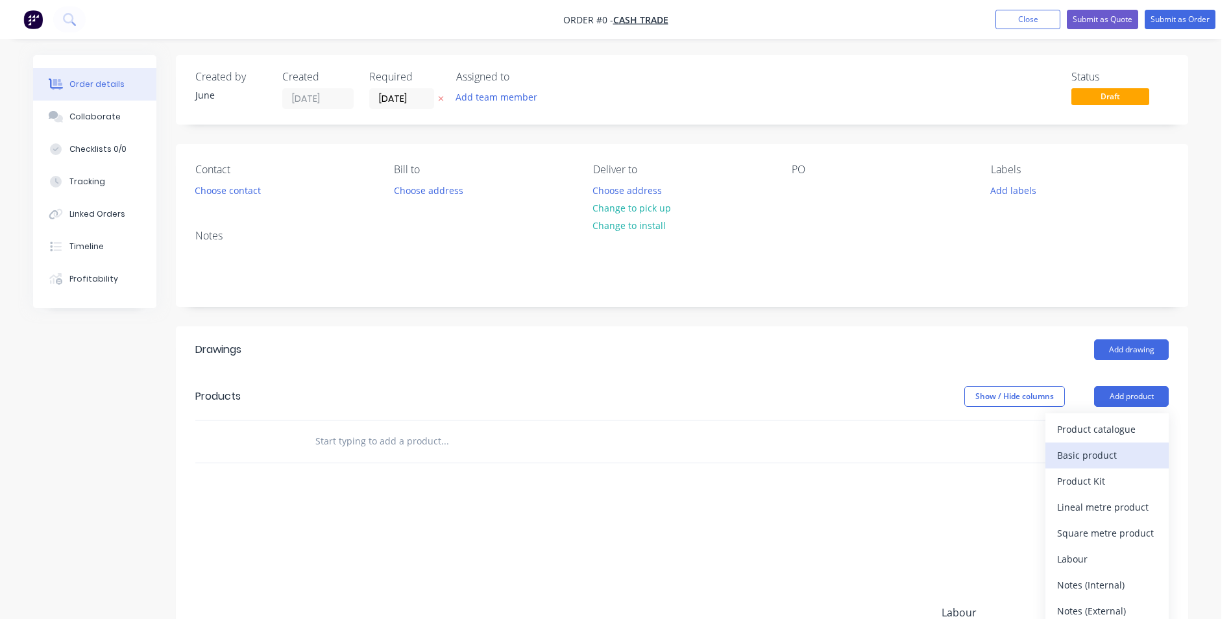
click at [1111, 459] on div "Basic product" at bounding box center [1107, 455] width 100 height 19
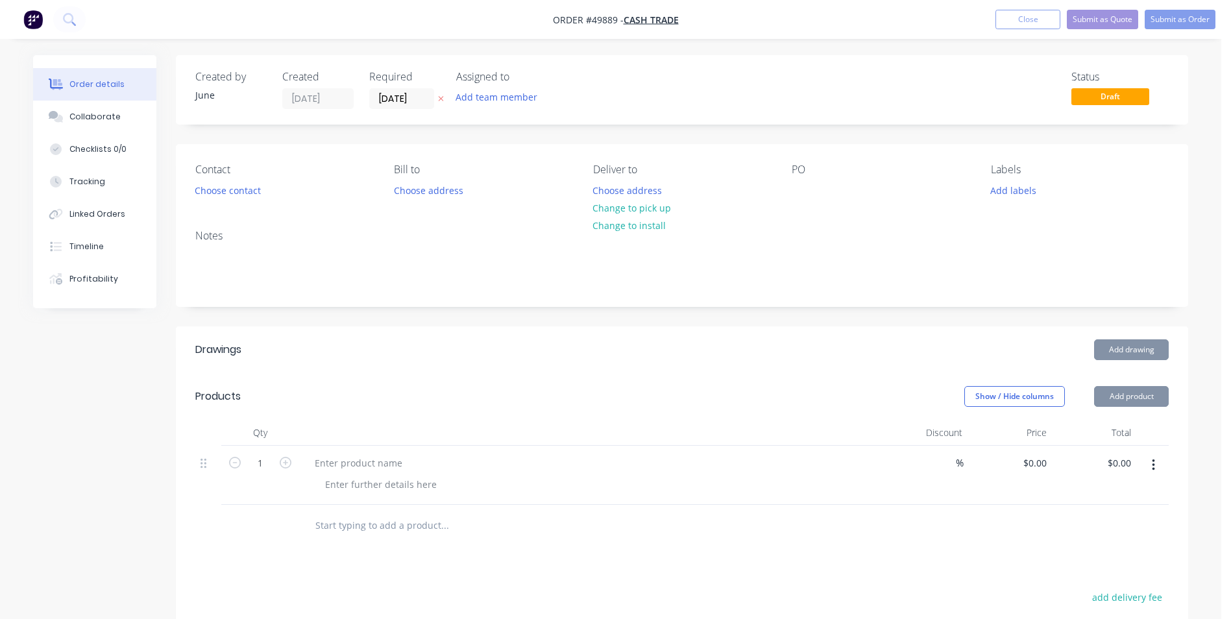
scroll to position [130, 0]
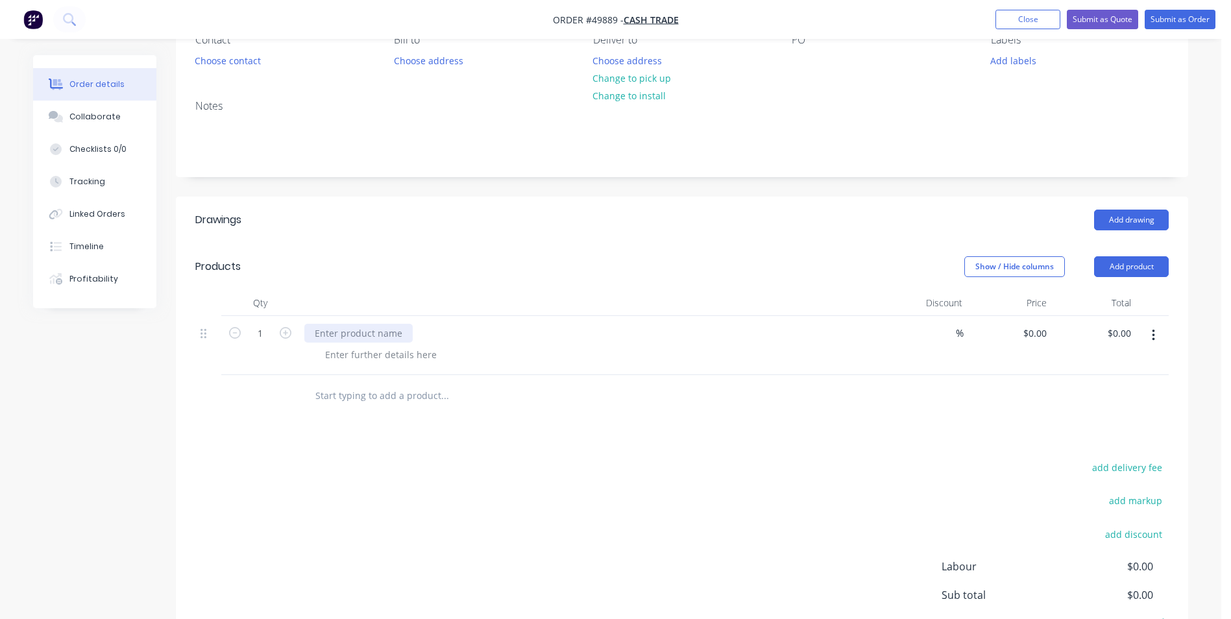
click at [400, 332] on div at bounding box center [358, 333] width 108 height 19
click at [266, 335] on input "1" at bounding box center [260, 333] width 34 height 19
type input "10"
click at [1042, 330] on input "0" at bounding box center [1044, 333] width 15 height 19
type input "$5.00"
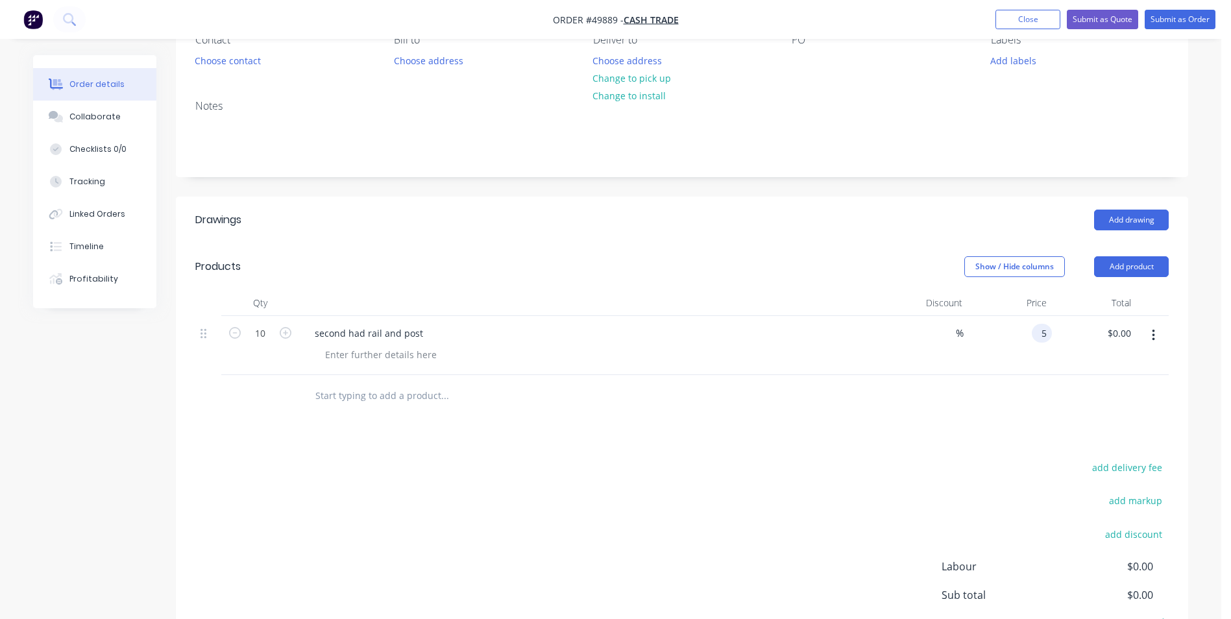
type input "$50.00"
click at [1026, 412] on div at bounding box center [681, 396] width 973 height 42
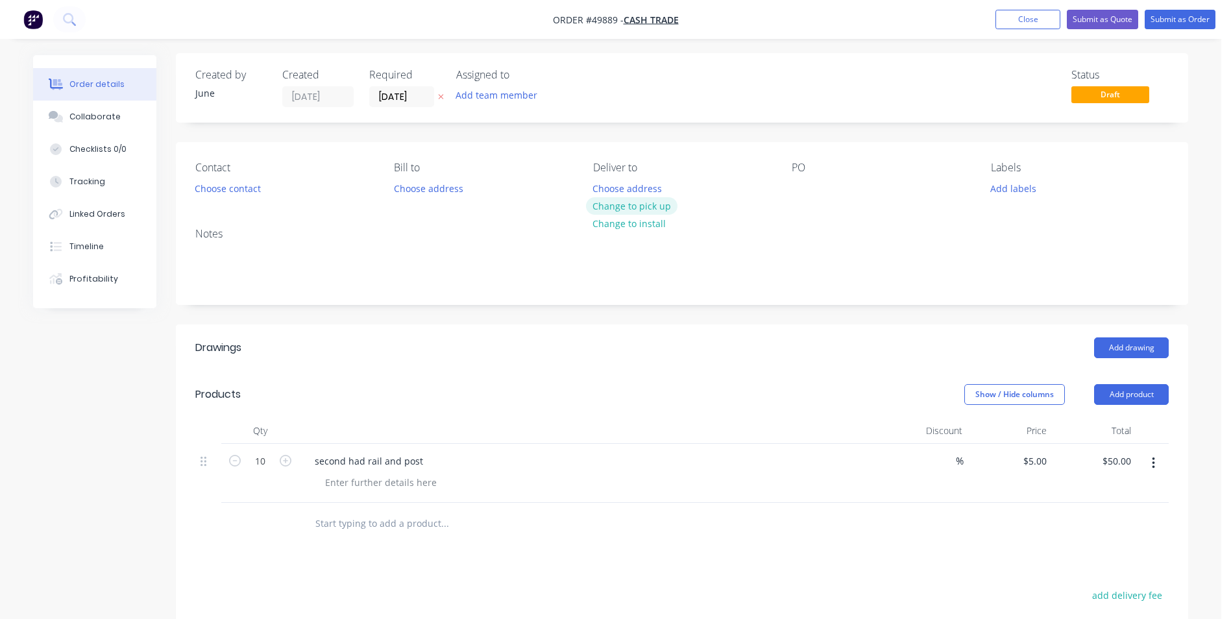
scroll to position [0, 0]
click at [627, 202] on button "Change to pick up" at bounding box center [632, 208] width 92 height 18
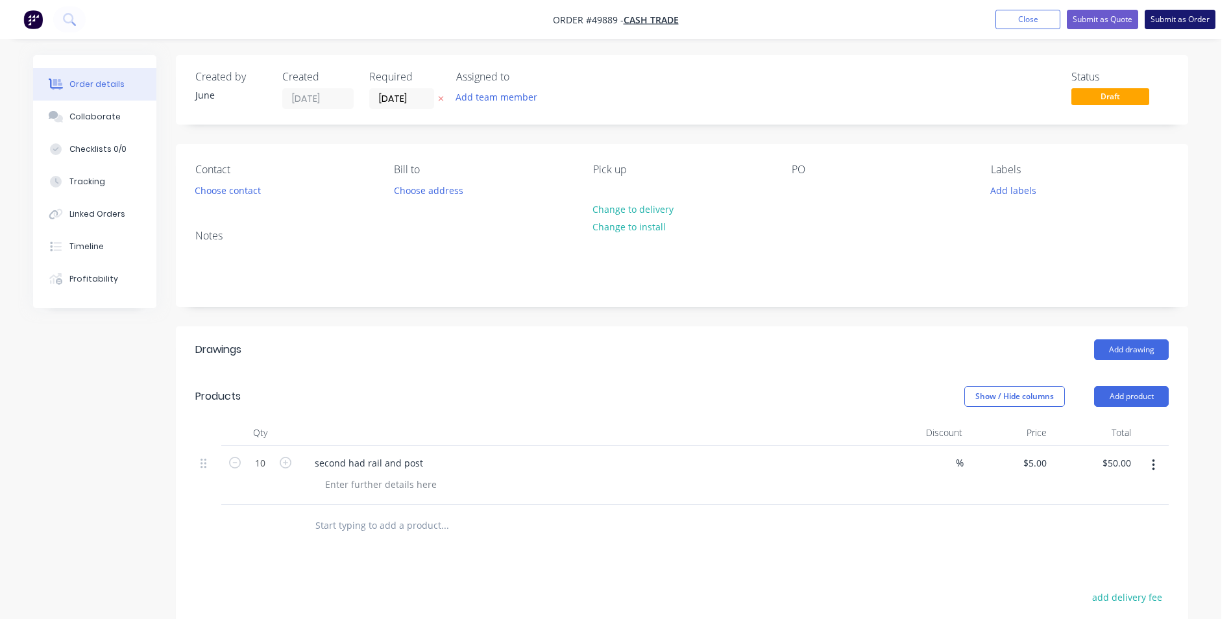
click at [1153, 25] on button "Submit as Order" at bounding box center [1180, 19] width 71 height 19
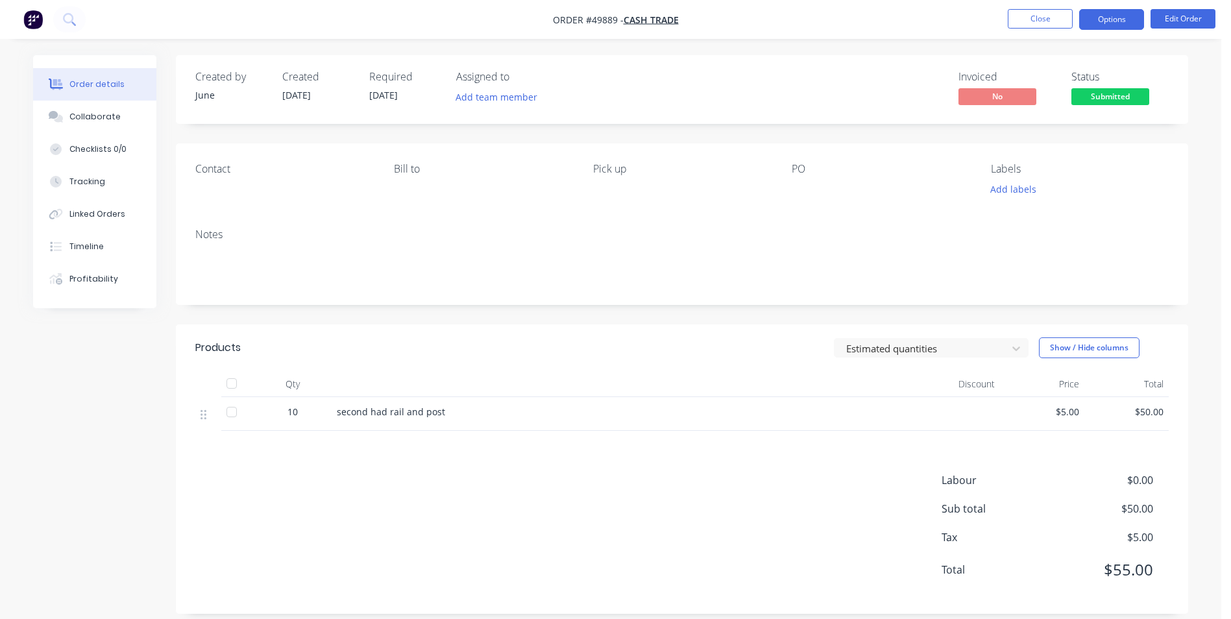
click at [1110, 25] on button "Options" at bounding box center [1111, 19] width 65 height 21
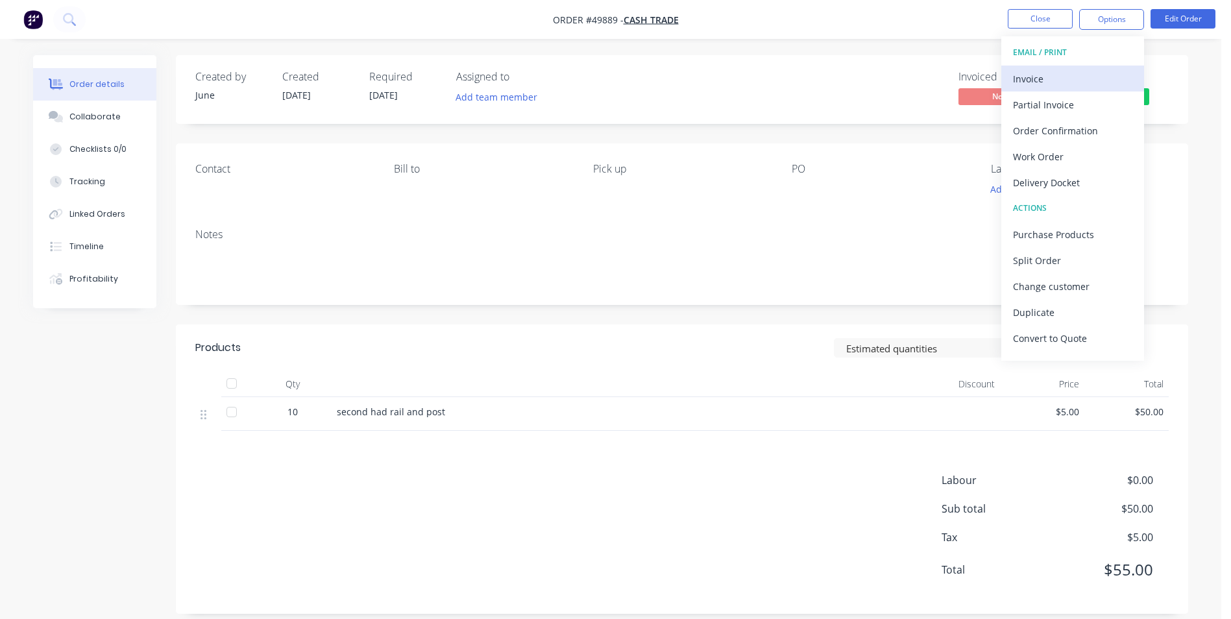
click at [1087, 75] on div "Invoice" at bounding box center [1072, 78] width 119 height 19
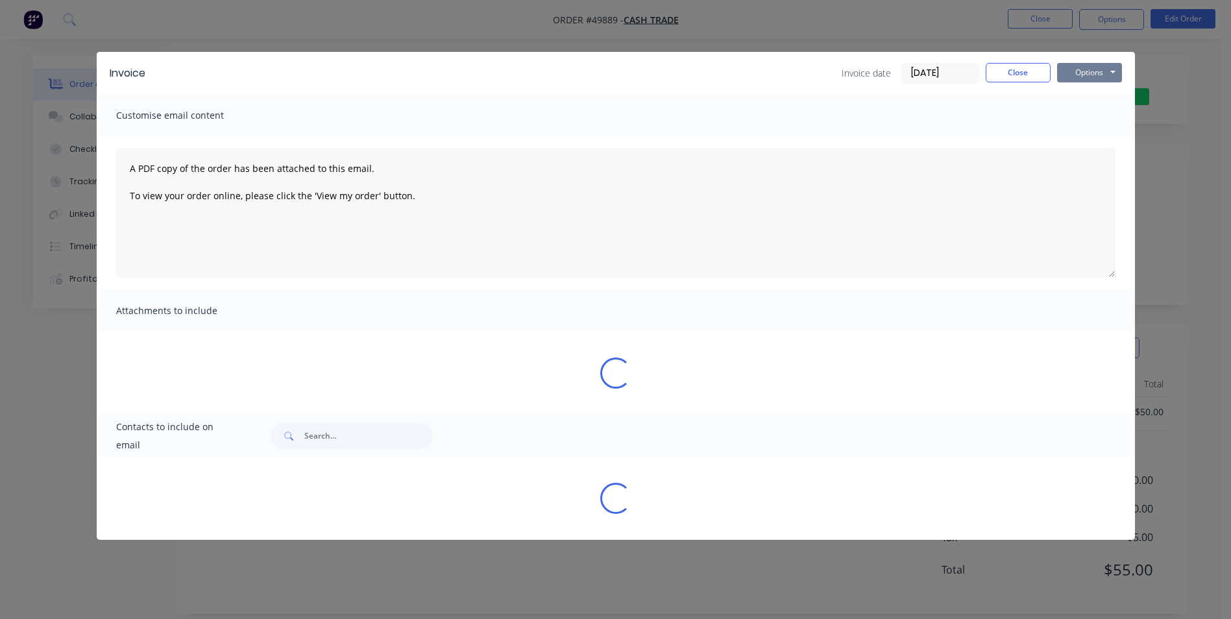
click at [1098, 75] on button "Options" at bounding box center [1089, 72] width 65 height 19
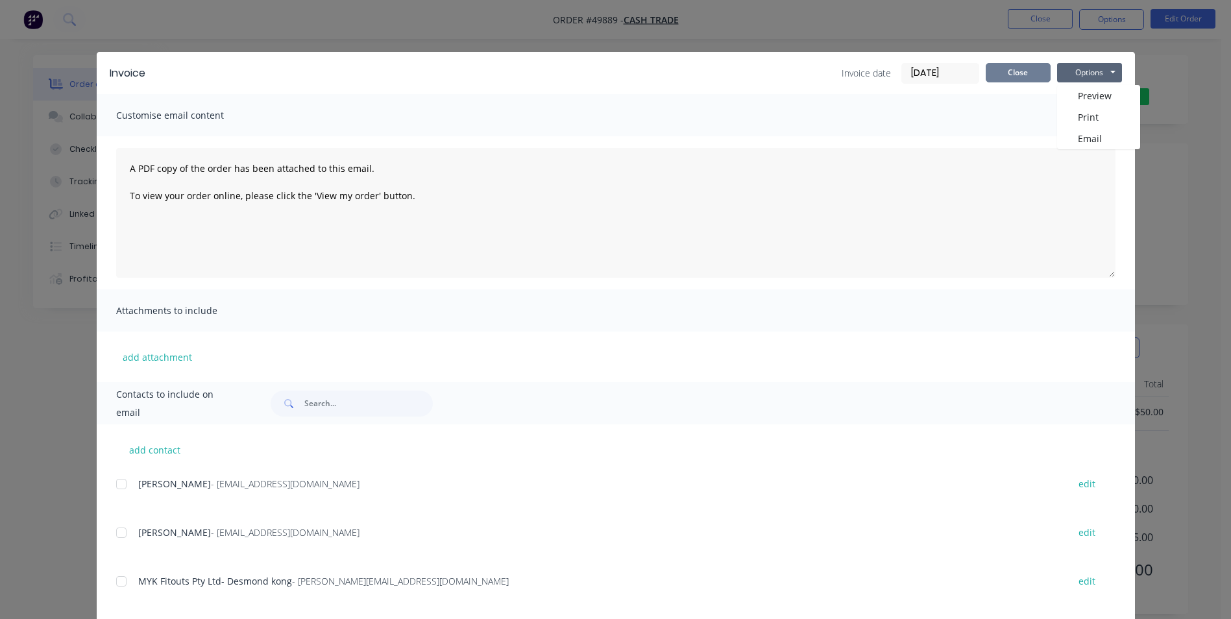
click at [991, 76] on button "Close" at bounding box center [1018, 72] width 65 height 19
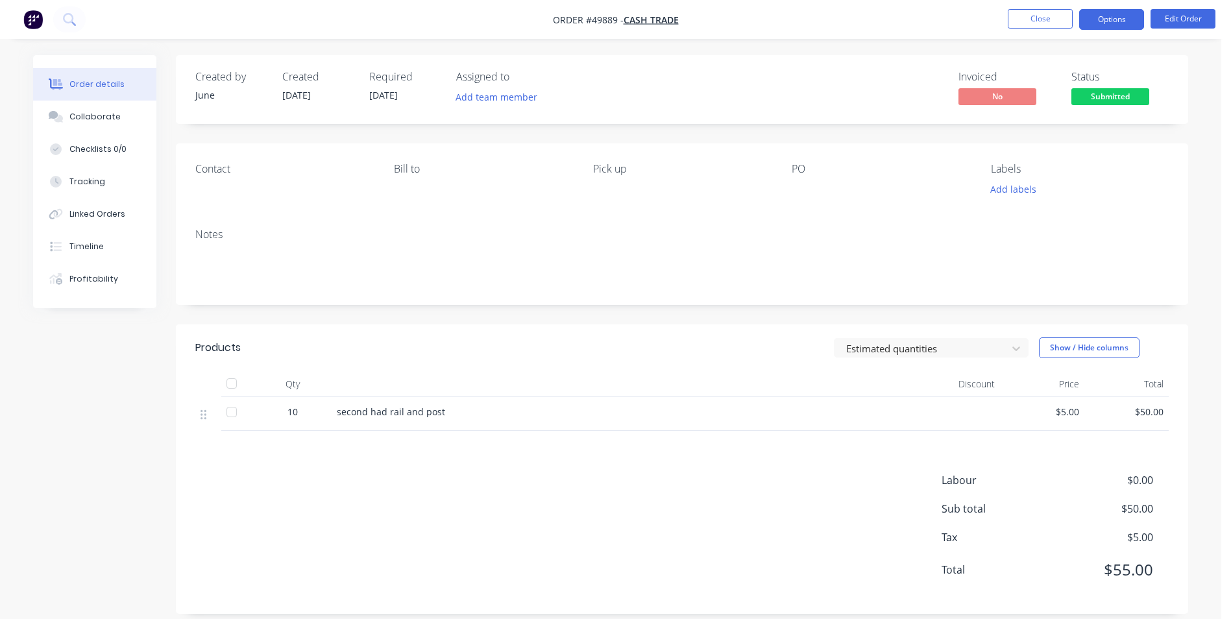
click at [1096, 16] on button "Options" at bounding box center [1111, 19] width 65 height 21
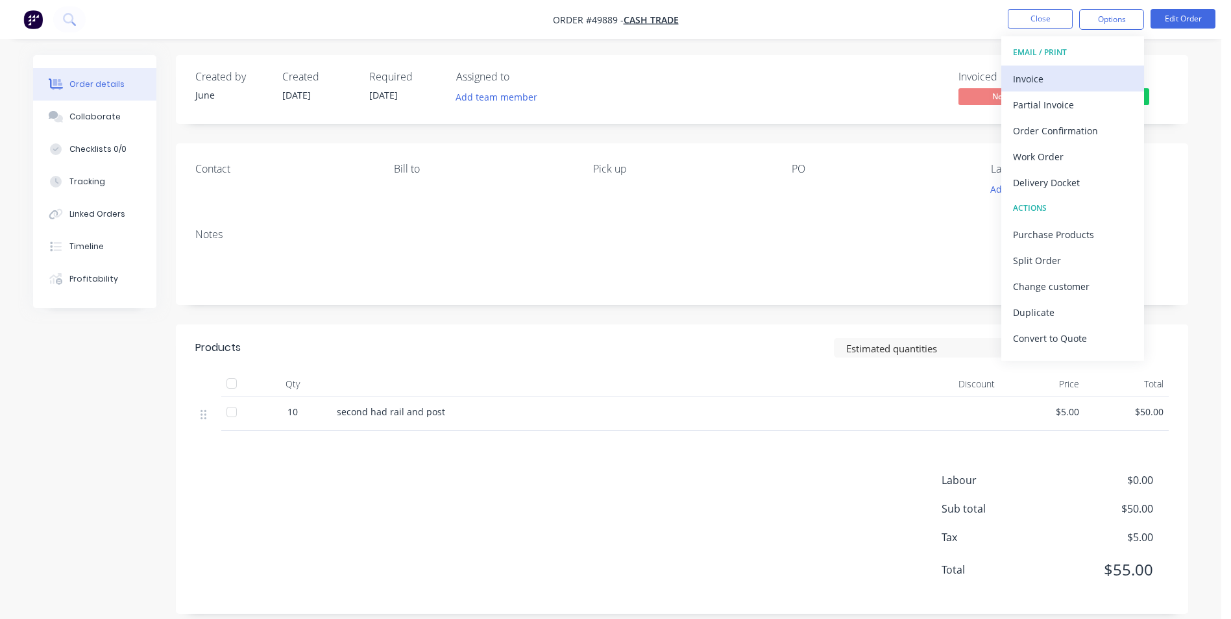
click at [1085, 82] on div "Invoice" at bounding box center [1072, 78] width 119 height 19
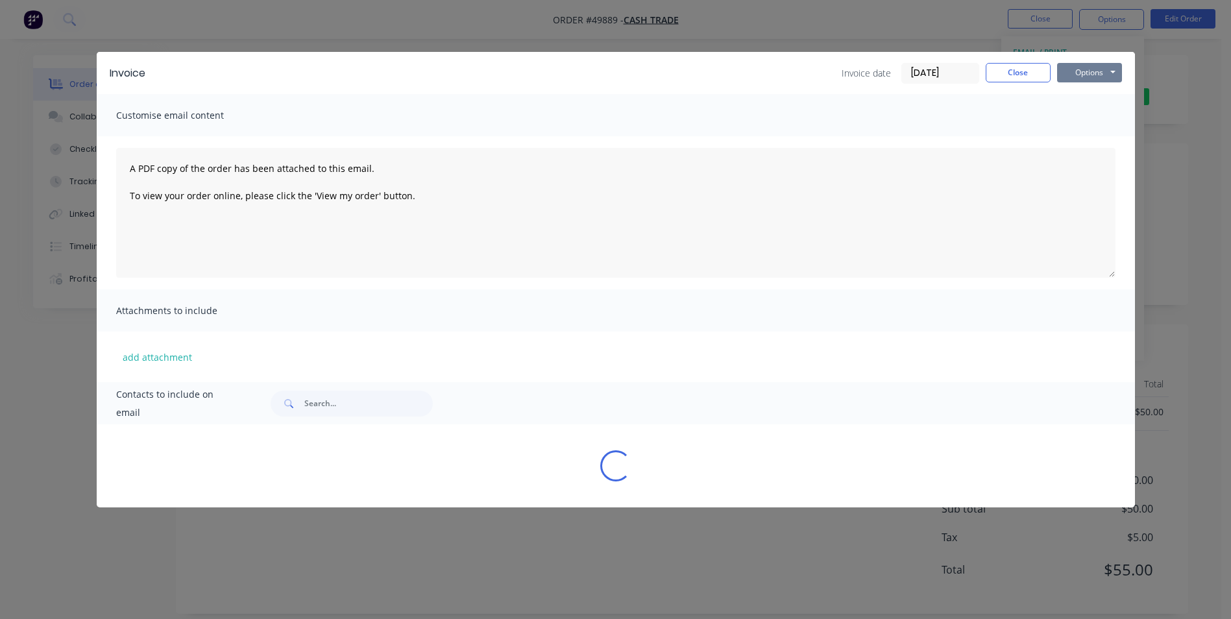
click at [1085, 76] on button "Options" at bounding box center [1089, 72] width 65 height 19
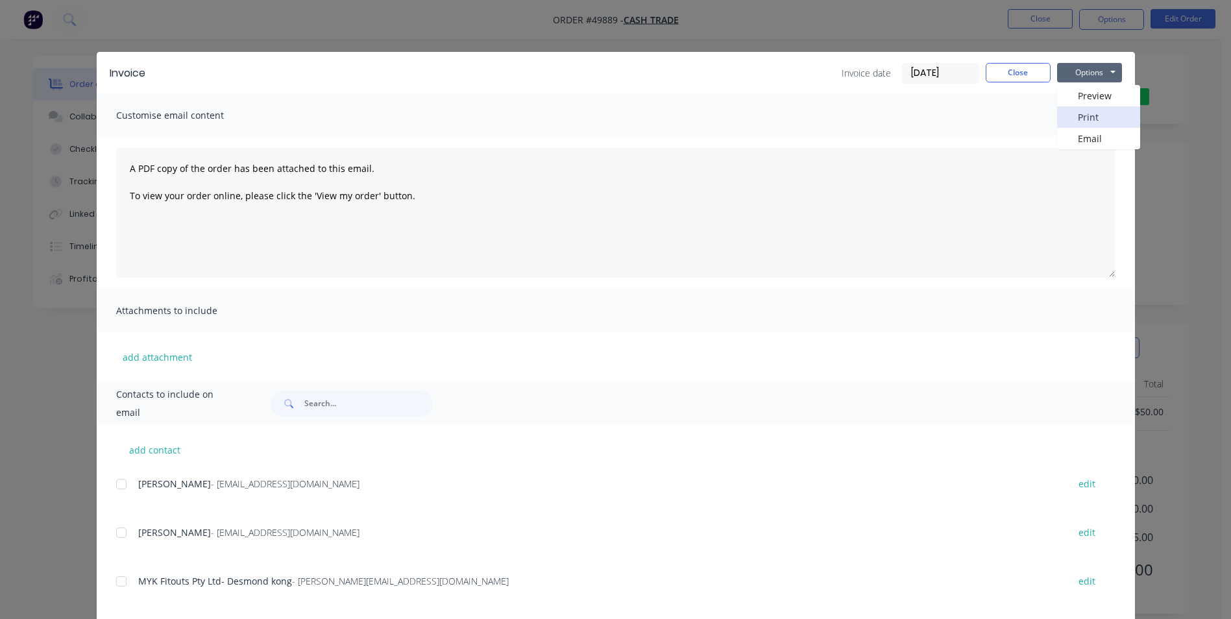
click at [1084, 111] on button "Print" at bounding box center [1098, 116] width 83 height 21
click at [1017, 76] on button "Close" at bounding box center [1018, 72] width 65 height 19
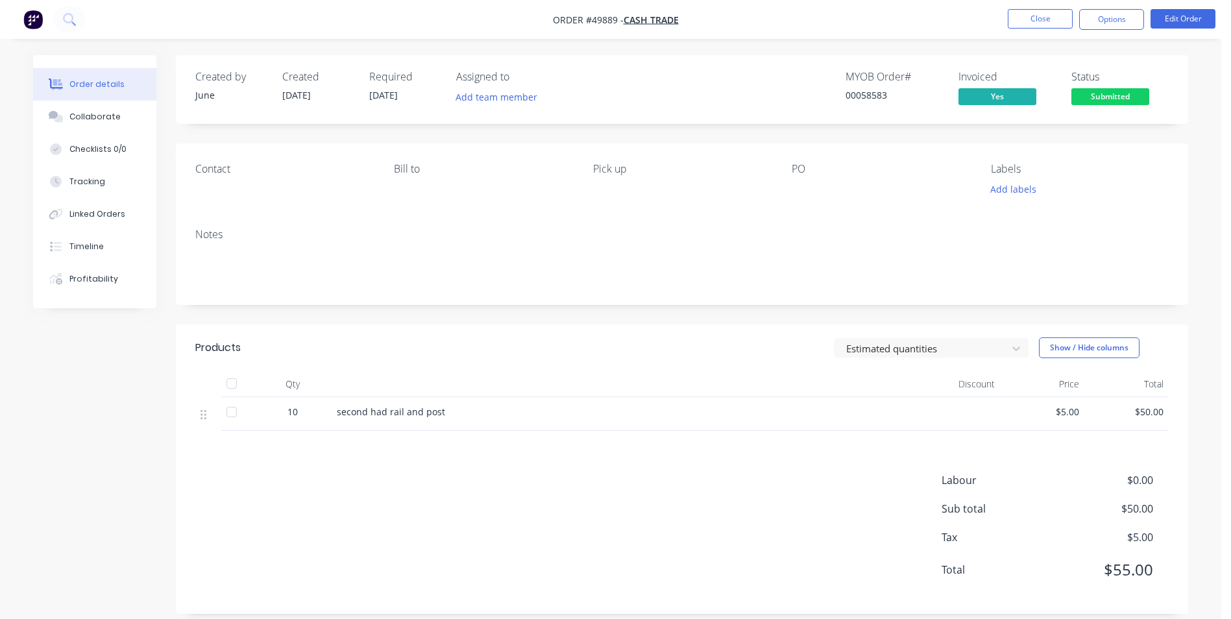
click at [619, 514] on div "Labour $0.00 Sub total $50.00 Tax $5.00 Total $55.00" at bounding box center [681, 533] width 973 height 122
click at [1111, 93] on span "Submitted" at bounding box center [1110, 96] width 78 height 16
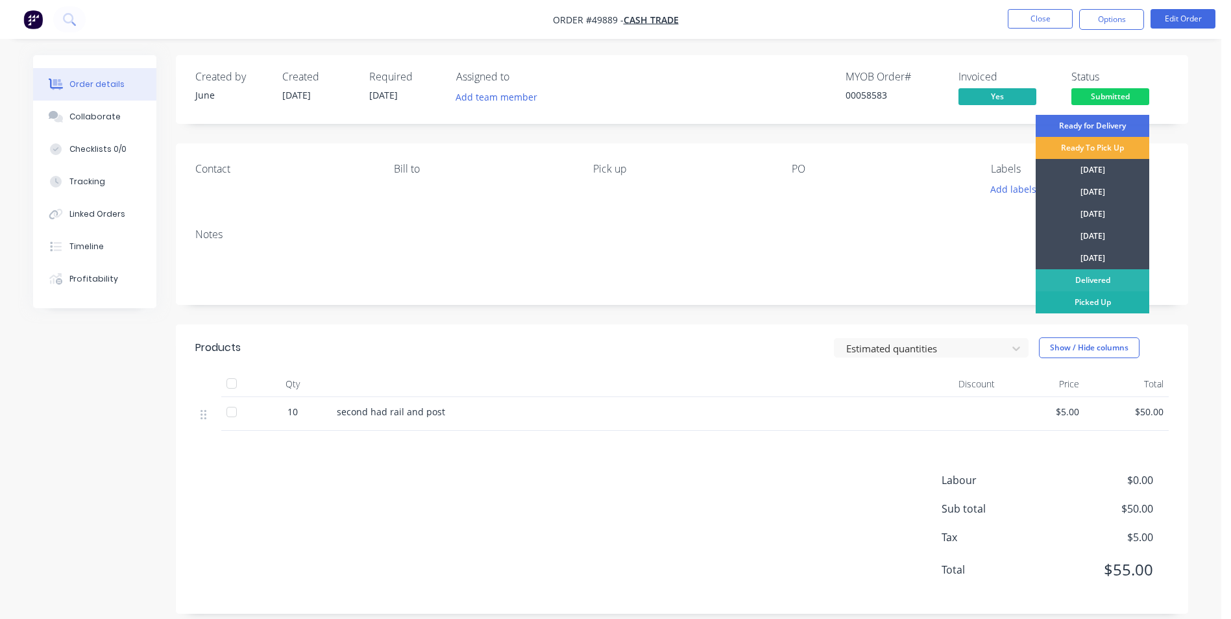
click at [1078, 306] on div "Picked Up" at bounding box center [1093, 302] width 114 height 22
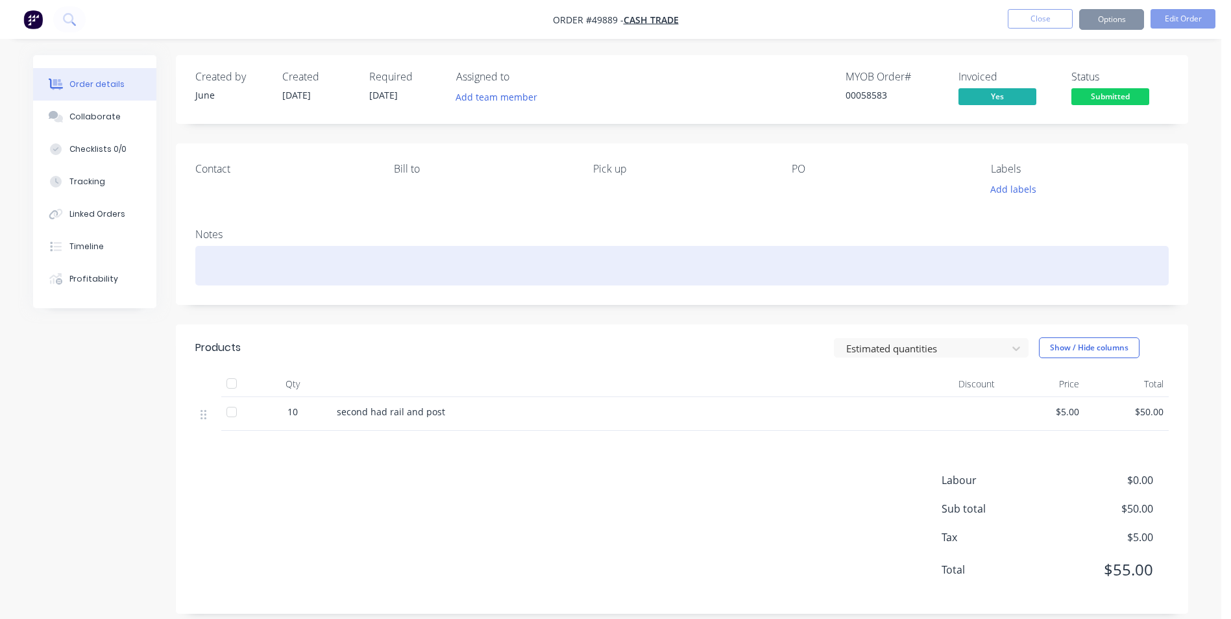
click at [862, 260] on div at bounding box center [681, 266] width 973 height 40
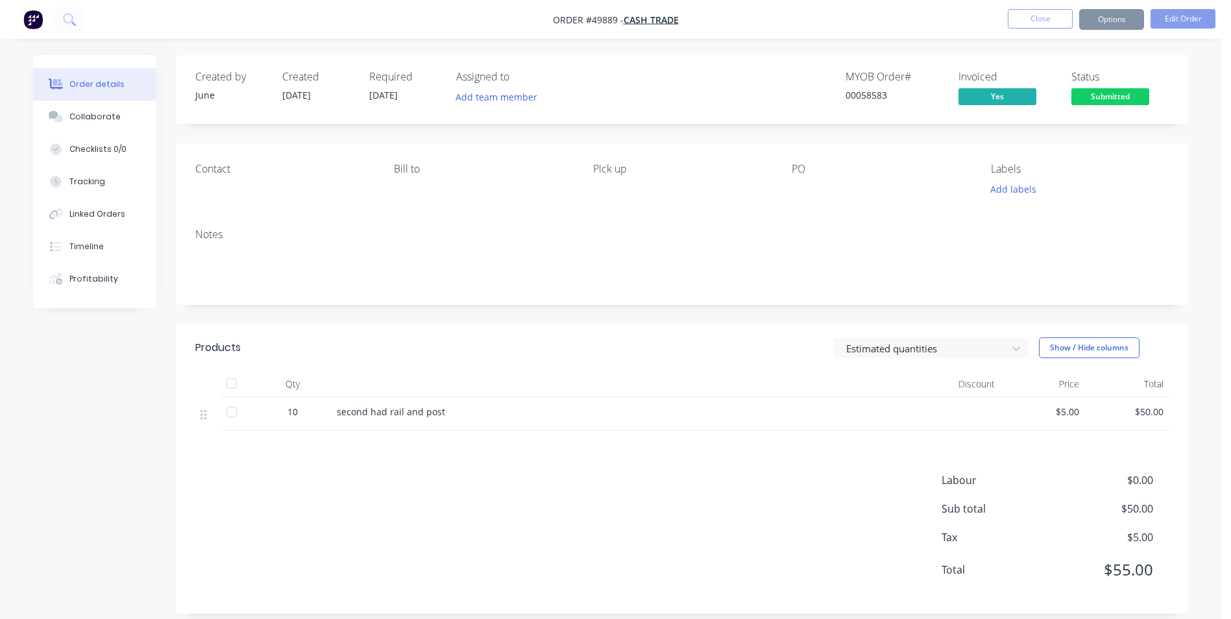
click at [864, 234] on div "Notes" at bounding box center [681, 234] width 973 height 12
click at [1052, 16] on button "Close" at bounding box center [1040, 18] width 65 height 19
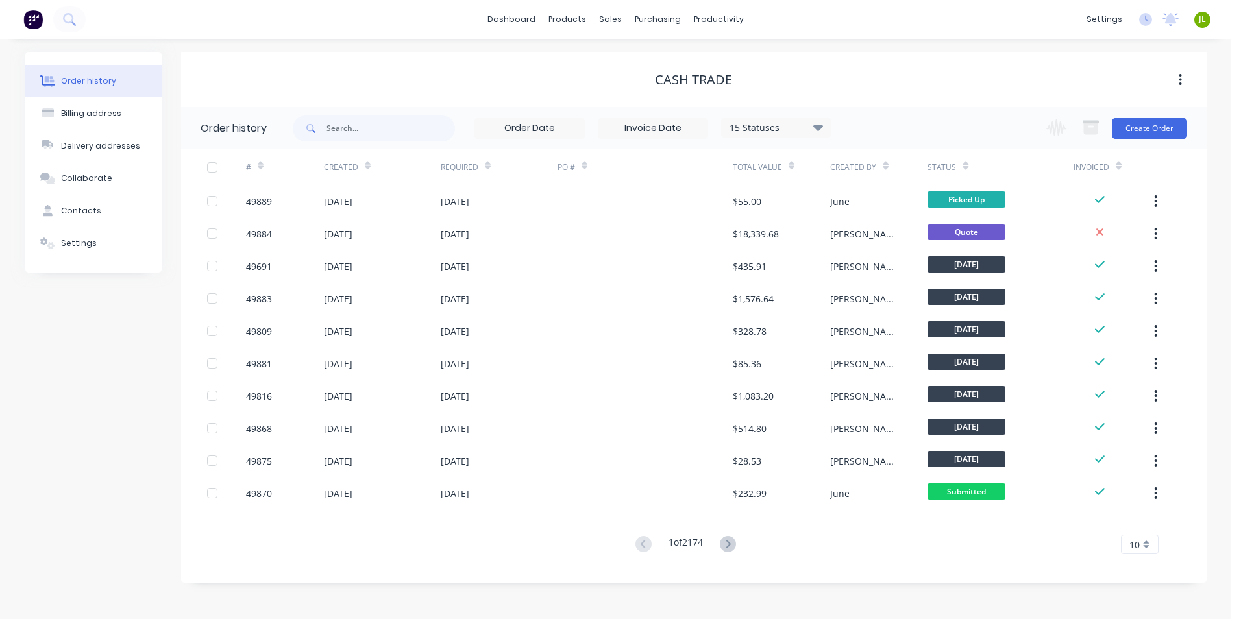
click at [507, 91] on div "Cash Trade" at bounding box center [693, 79] width 1025 height 23
click at [650, 81] on link "Customers" at bounding box center [679, 88] width 172 height 26
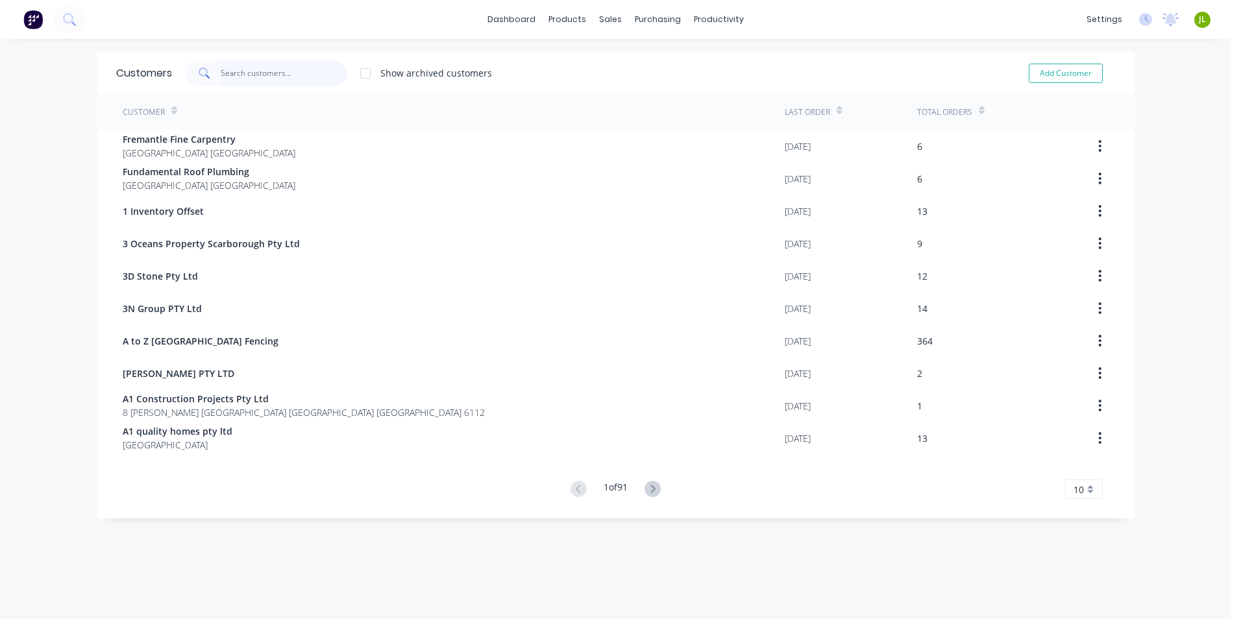
click at [303, 80] on input "text" at bounding box center [284, 73] width 127 height 26
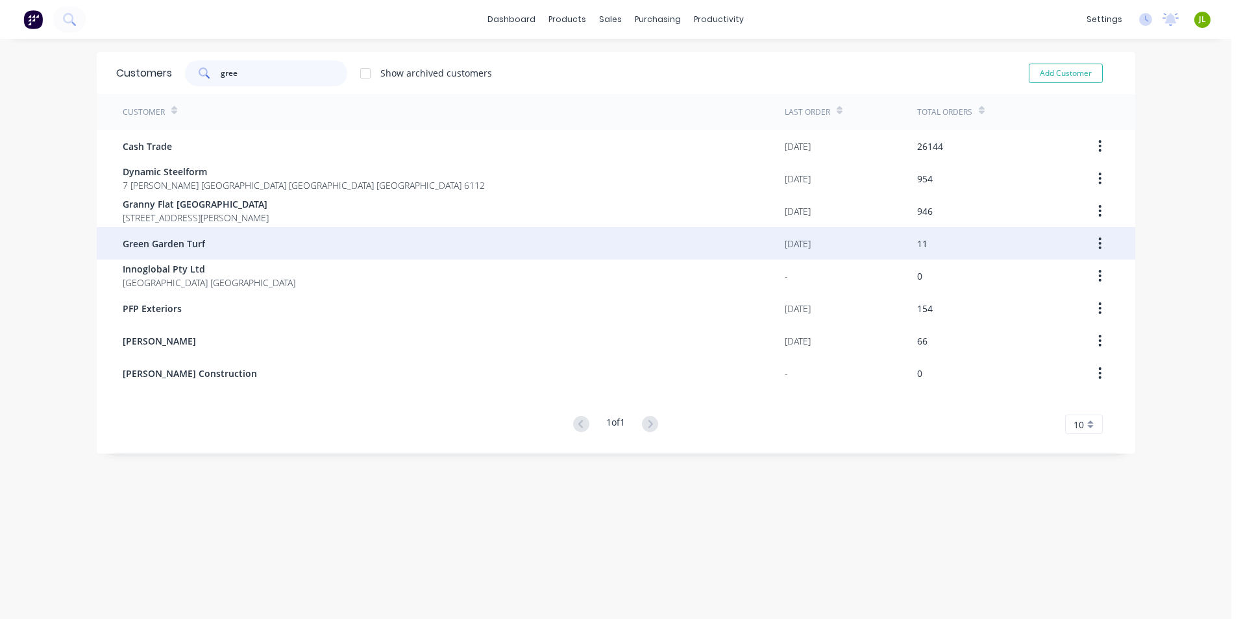
type input "gree"
click at [298, 234] on div "Green Garden Turf" at bounding box center [454, 243] width 662 height 32
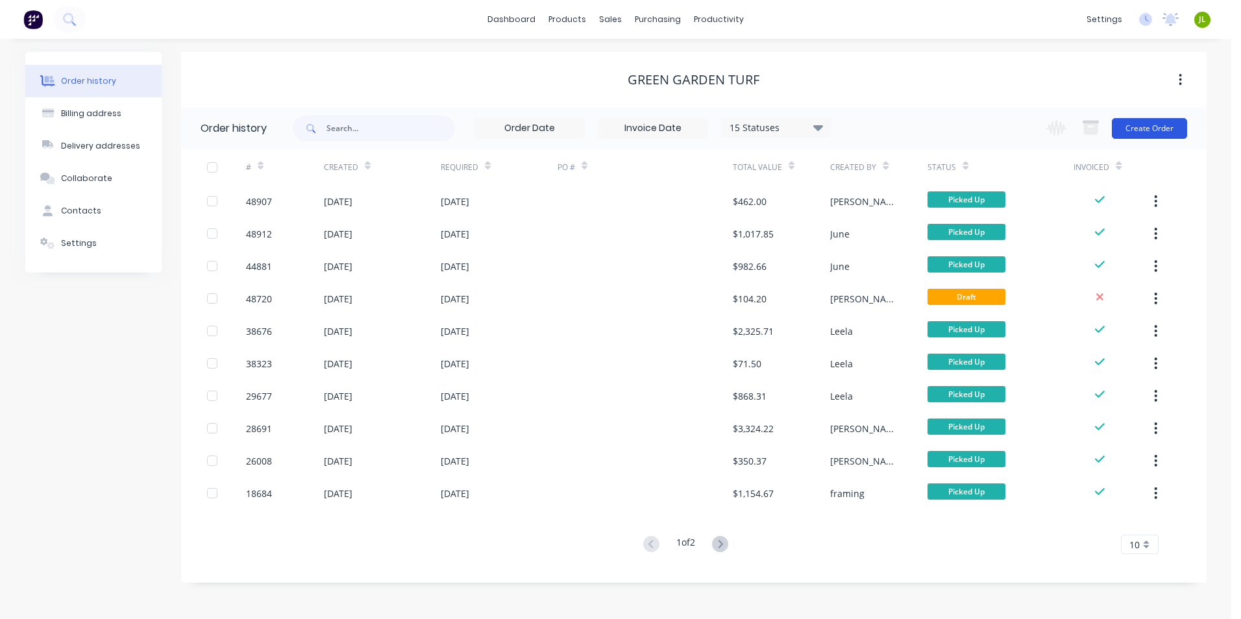
click at [1139, 125] on button "Create Order" at bounding box center [1148, 128] width 75 height 21
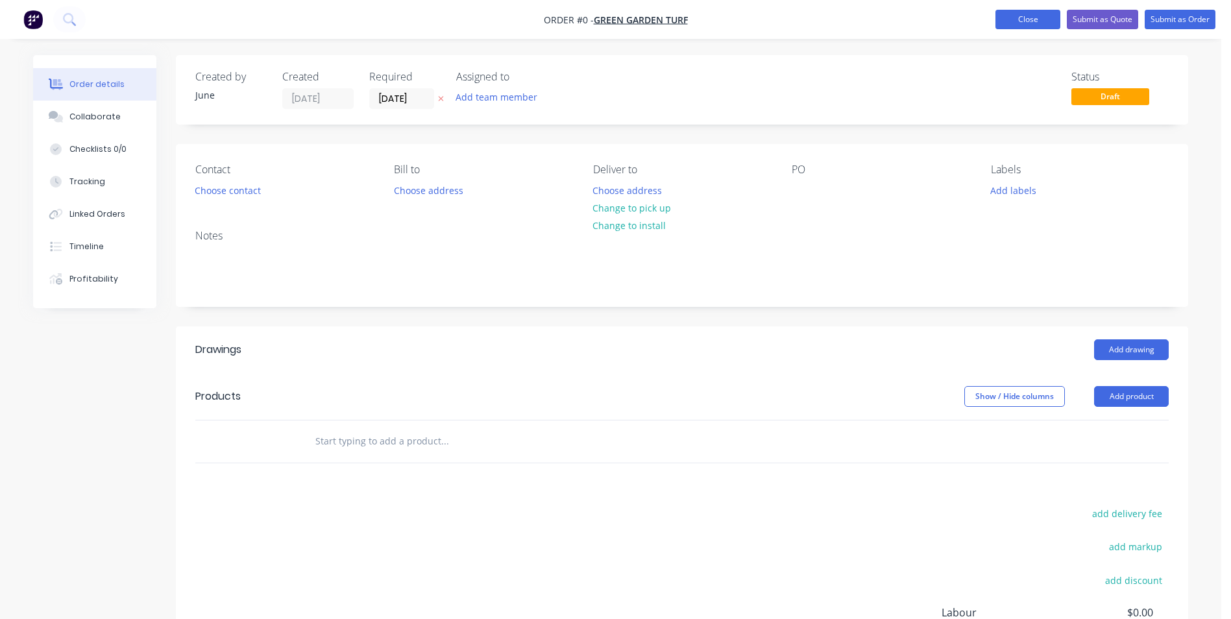
click at [1013, 16] on button "Close" at bounding box center [1027, 19] width 65 height 19
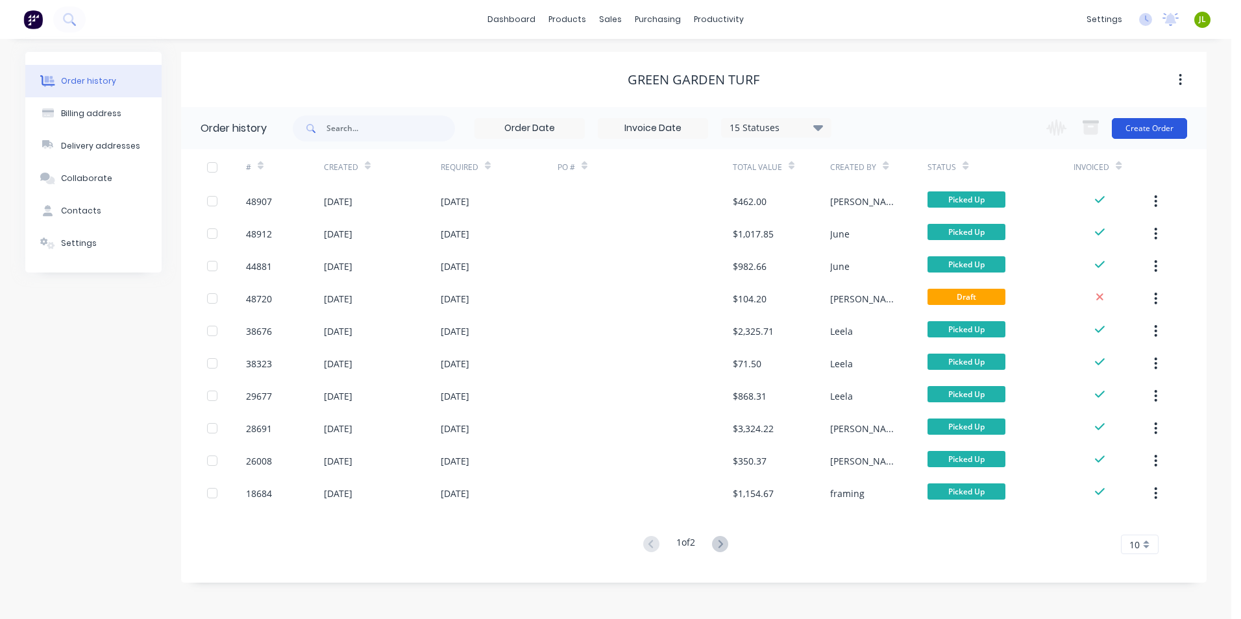
click at [1159, 128] on button "Create Order" at bounding box center [1148, 128] width 75 height 21
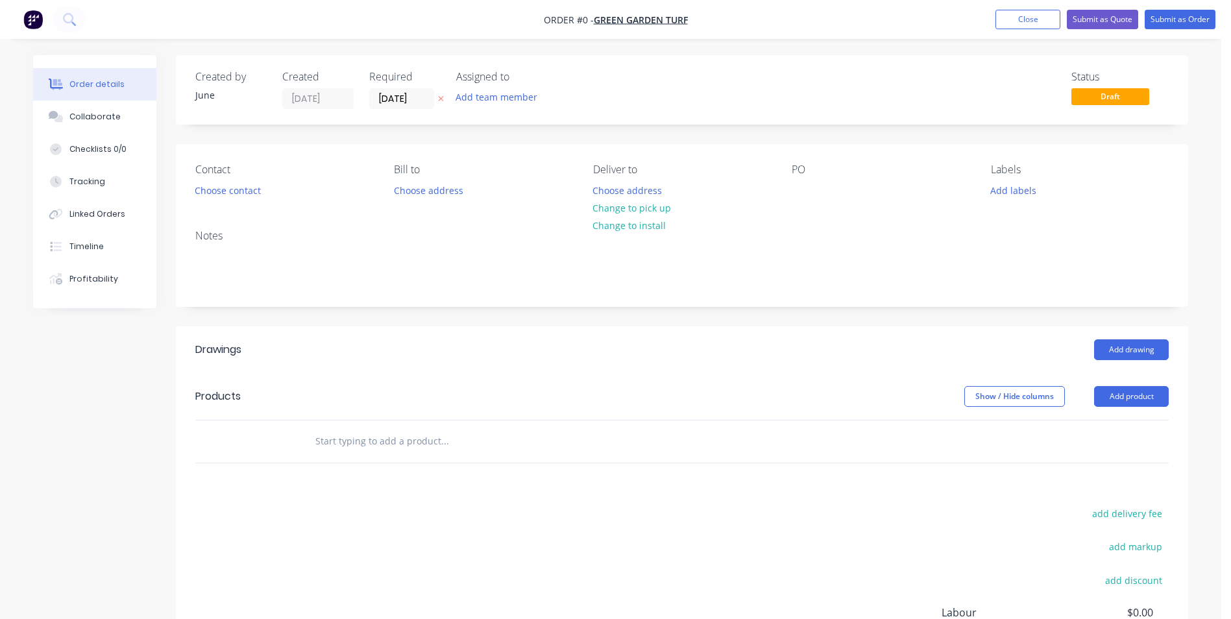
click at [1082, 399] on div "Show / Hide columns" at bounding box center [1029, 396] width 130 height 21
click at [1095, 396] on button "Add product" at bounding box center [1131, 396] width 75 height 21
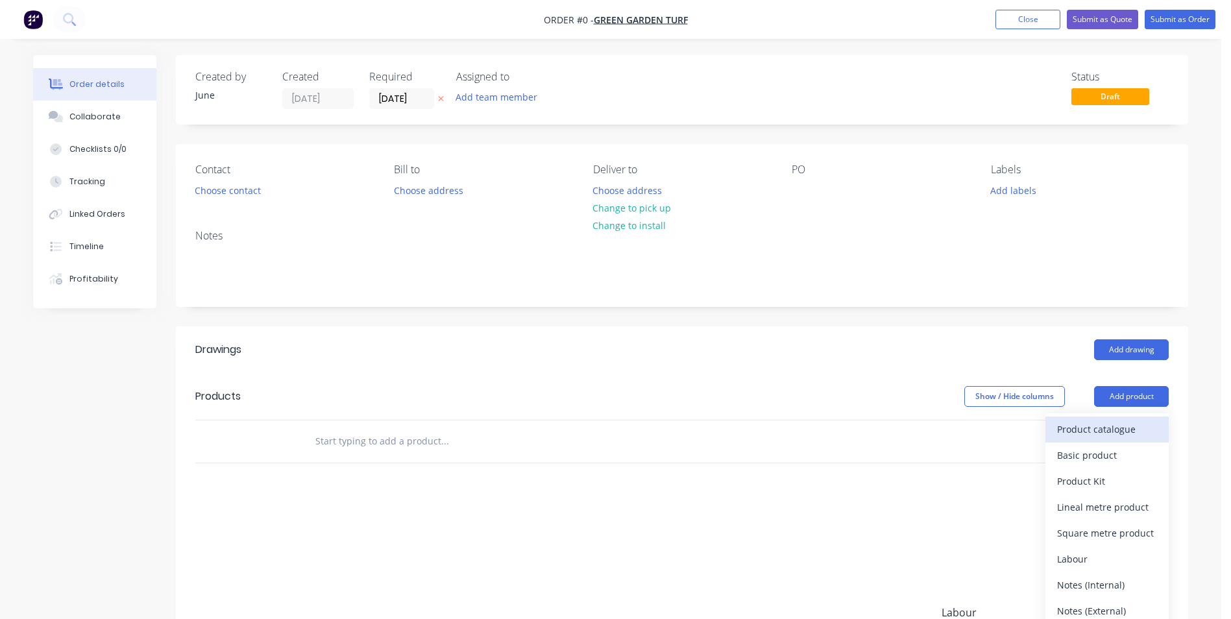
click at [1092, 424] on div "Product catalogue" at bounding box center [1107, 429] width 100 height 19
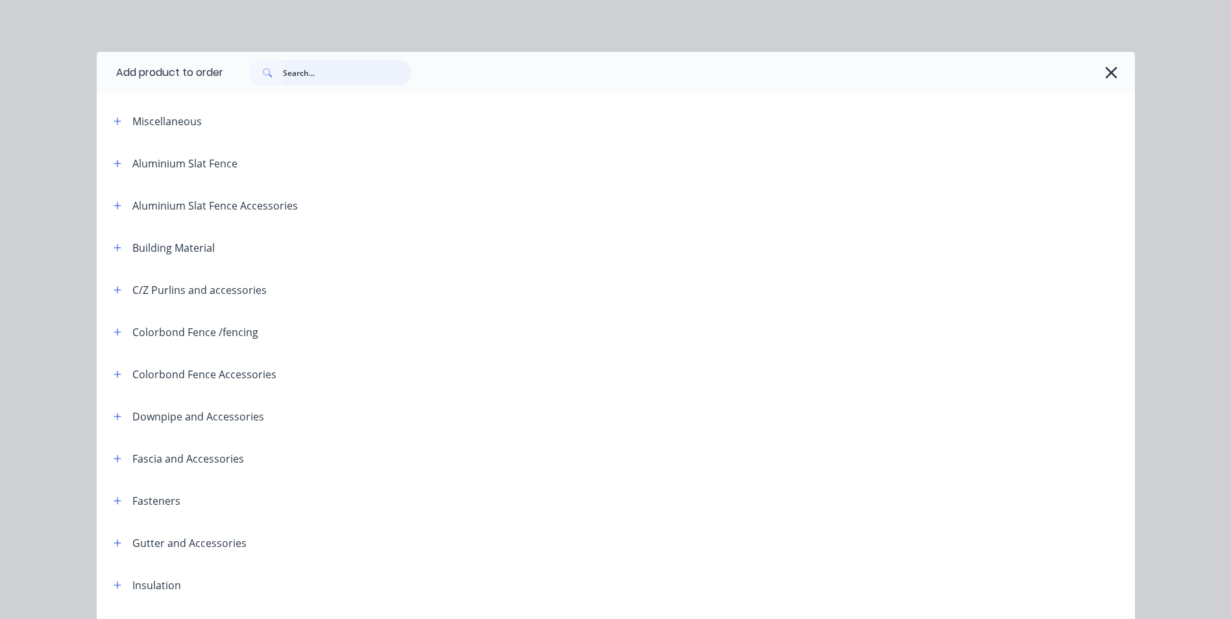
click at [352, 75] on input "text" at bounding box center [347, 73] width 128 height 26
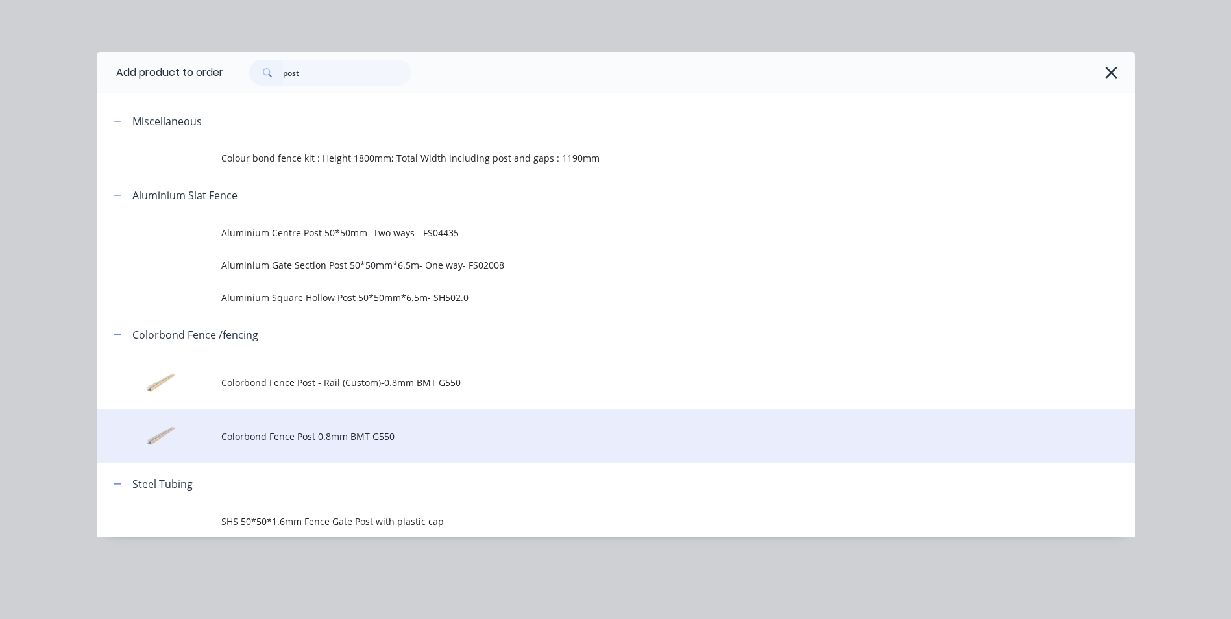
click at [346, 442] on span "Colorbond Fence Post 0.8mm BMT G550" at bounding box center [586, 437] width 731 height 14
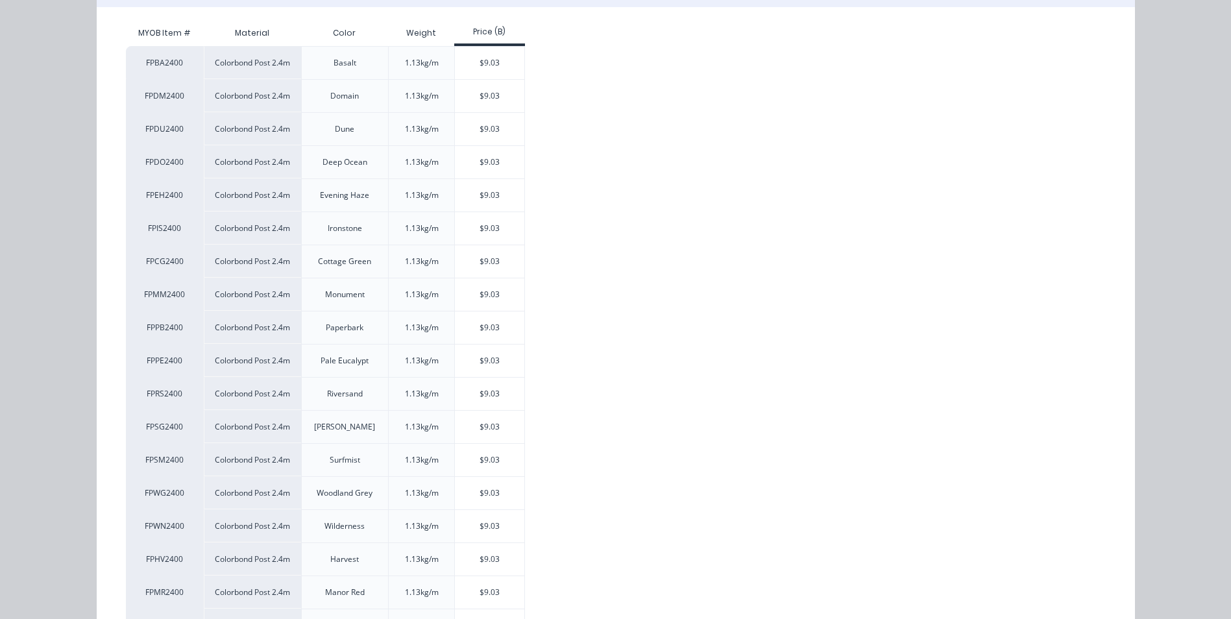
scroll to position [260, 0]
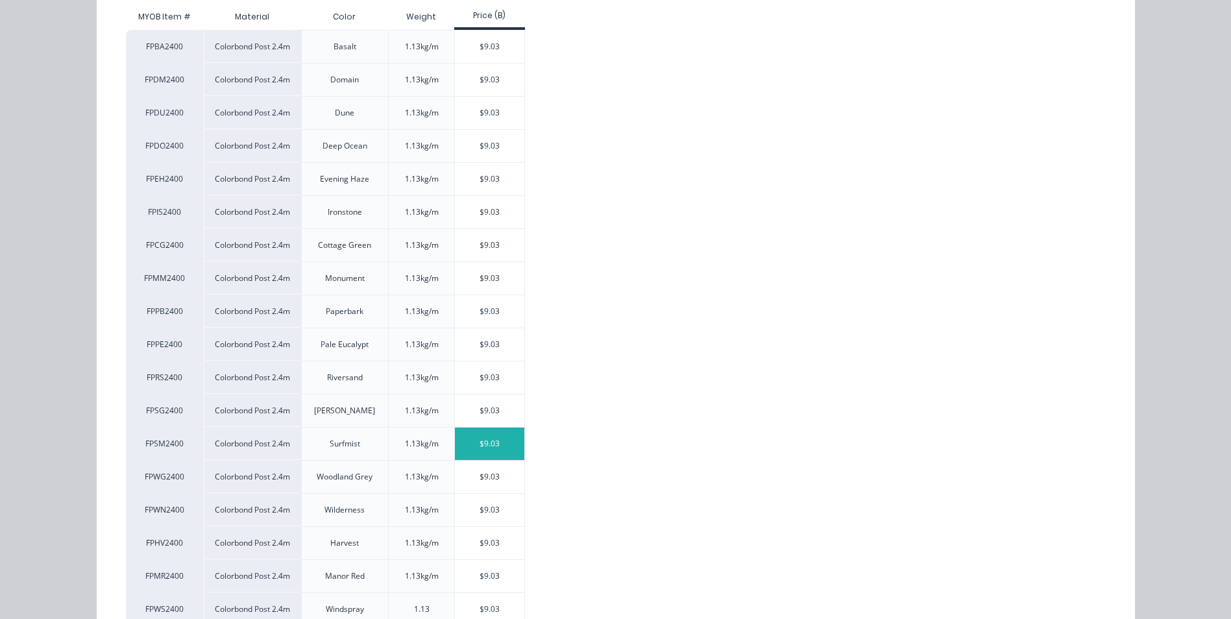
click at [478, 447] on div "$9.03" at bounding box center [489, 444] width 69 height 32
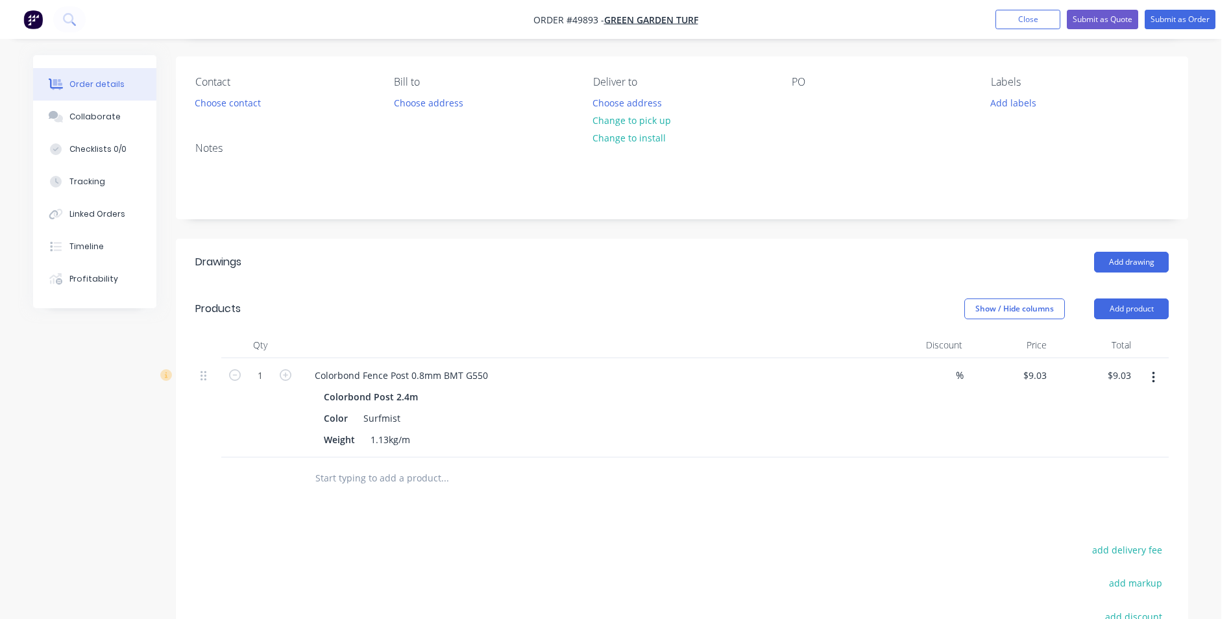
scroll to position [65, 0]
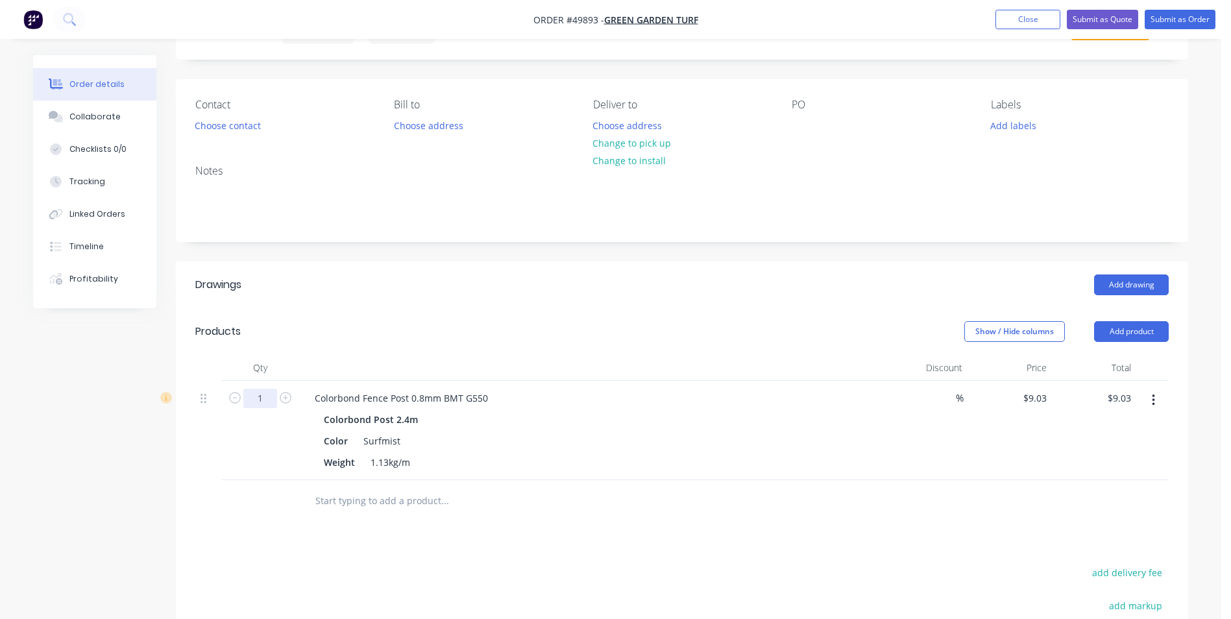
click at [261, 394] on input "1" at bounding box center [260, 398] width 34 height 19
click at [700, 487] on div at bounding box center [532, 501] width 467 height 42
click at [1117, 330] on button "Add product" at bounding box center [1131, 331] width 75 height 21
click at [1113, 348] on div "Product catalogue Basic product Product Kit Lineal metre product Square metre p…" at bounding box center [1106, 468] width 123 height 240
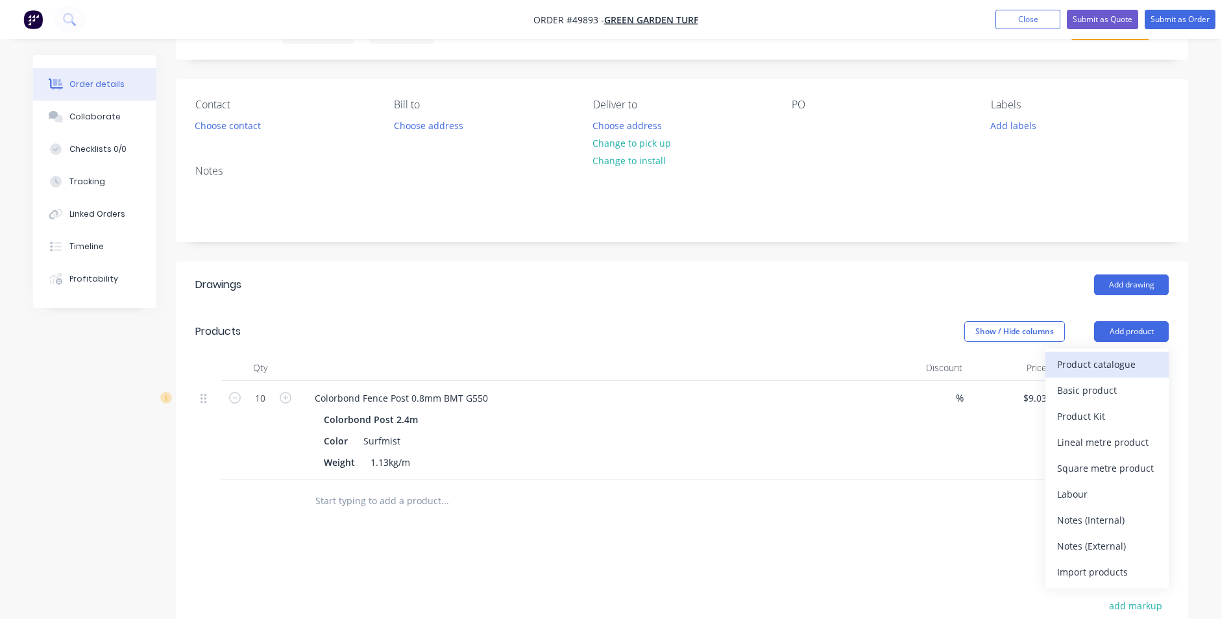
click at [1110, 358] on div "Product catalogue" at bounding box center [1107, 364] width 100 height 19
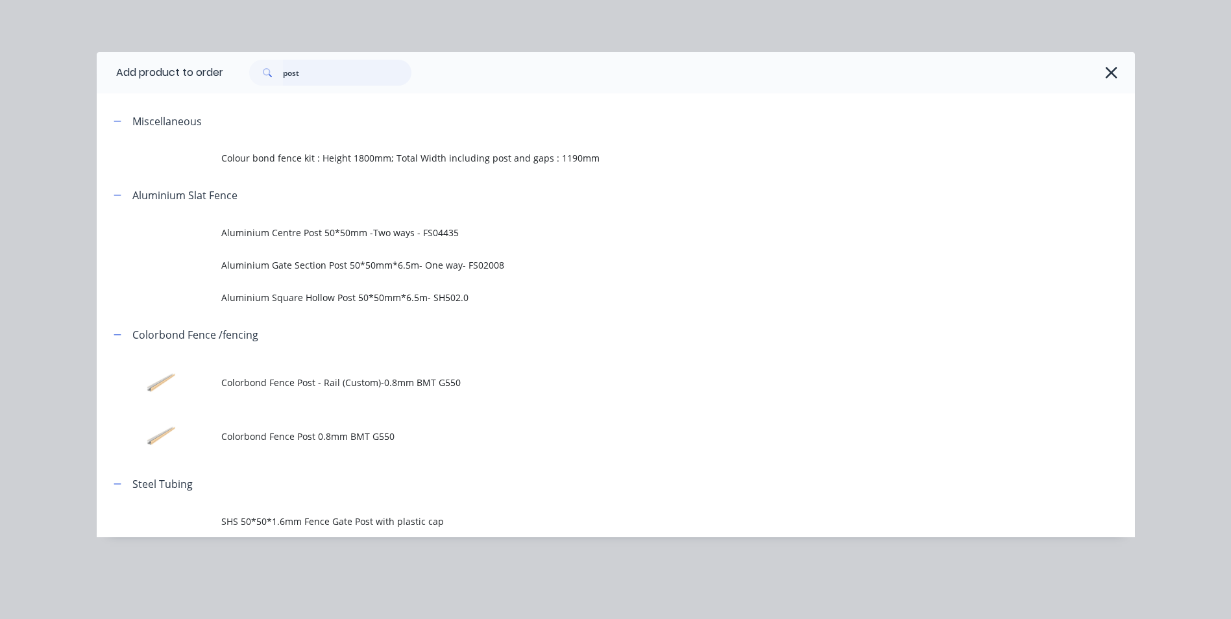
drag, startPoint x: 267, startPoint y: 80, endPoint x: 243, endPoint y: 73, distance: 25.7
click at [264, 79] on div "post" at bounding box center [330, 73] width 162 height 26
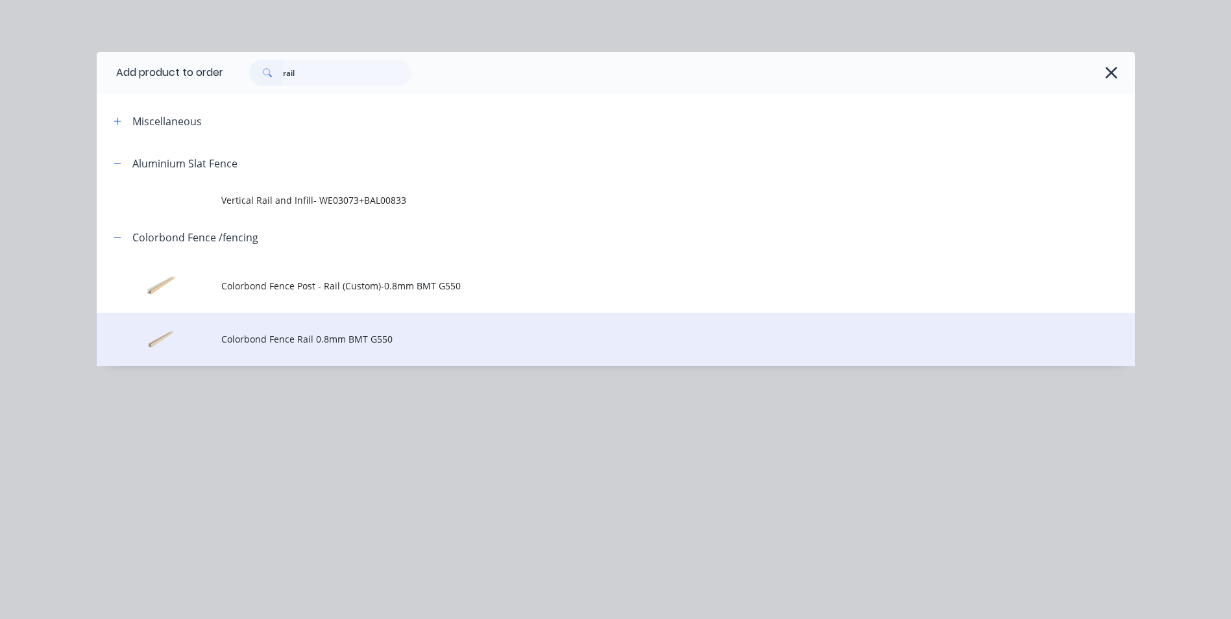
click at [368, 336] on span "Colorbond Fence Rail 0.8mm BMT G550" at bounding box center [586, 339] width 731 height 14
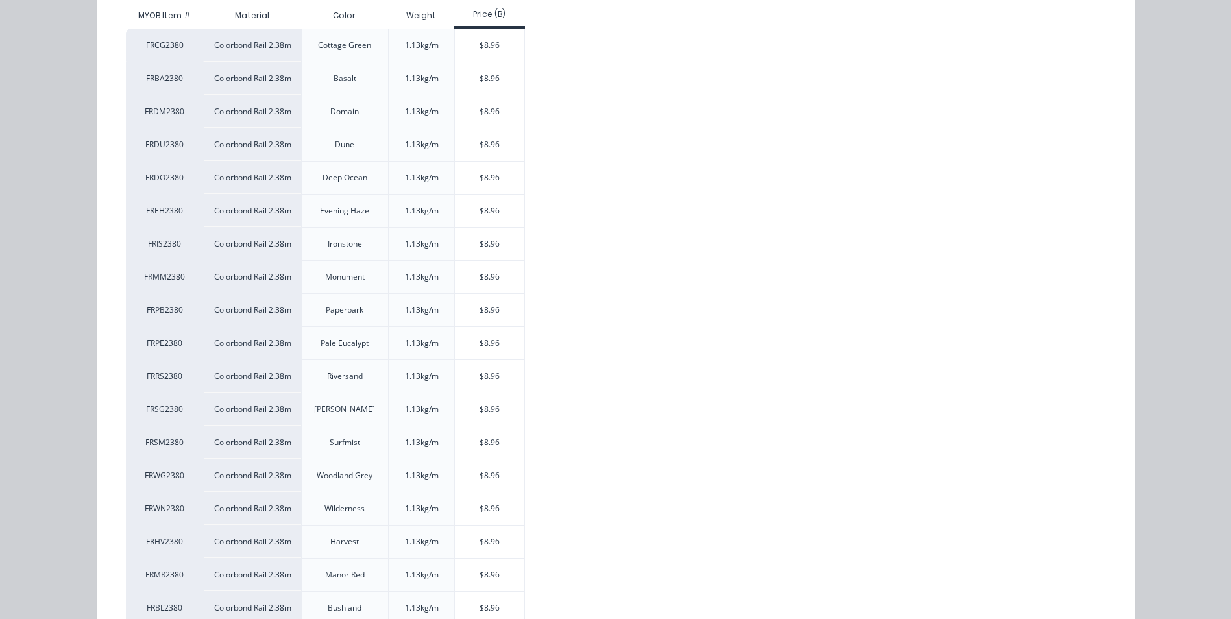
scroll to position [324, 0]
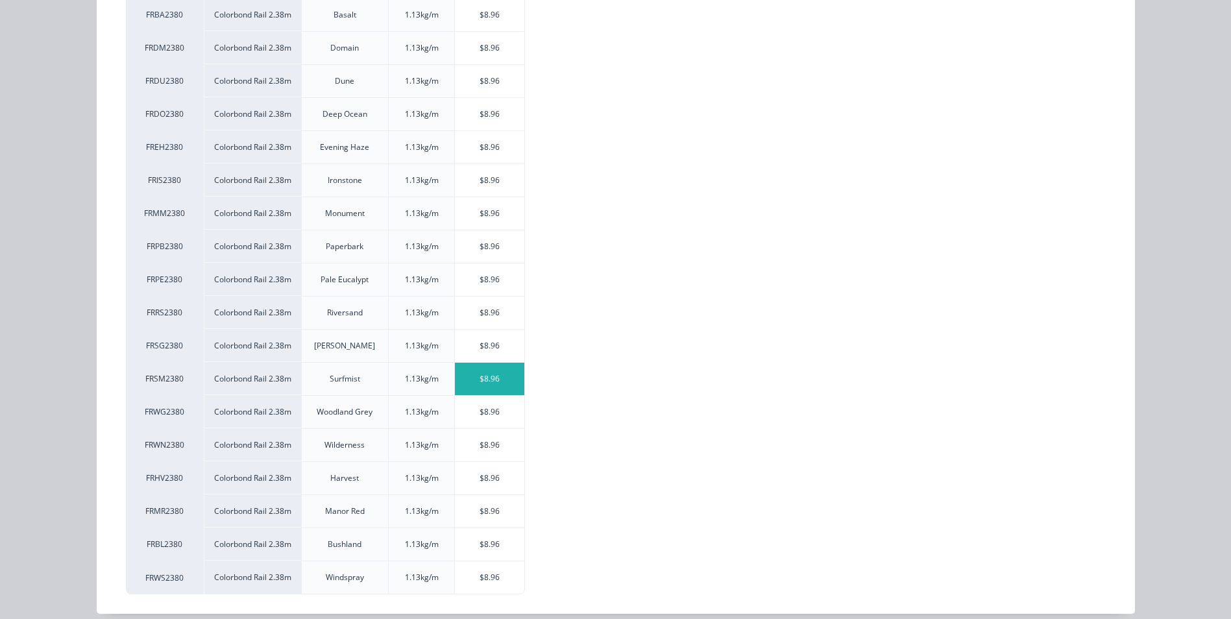
click at [515, 376] on div "$8.96" at bounding box center [489, 379] width 69 height 32
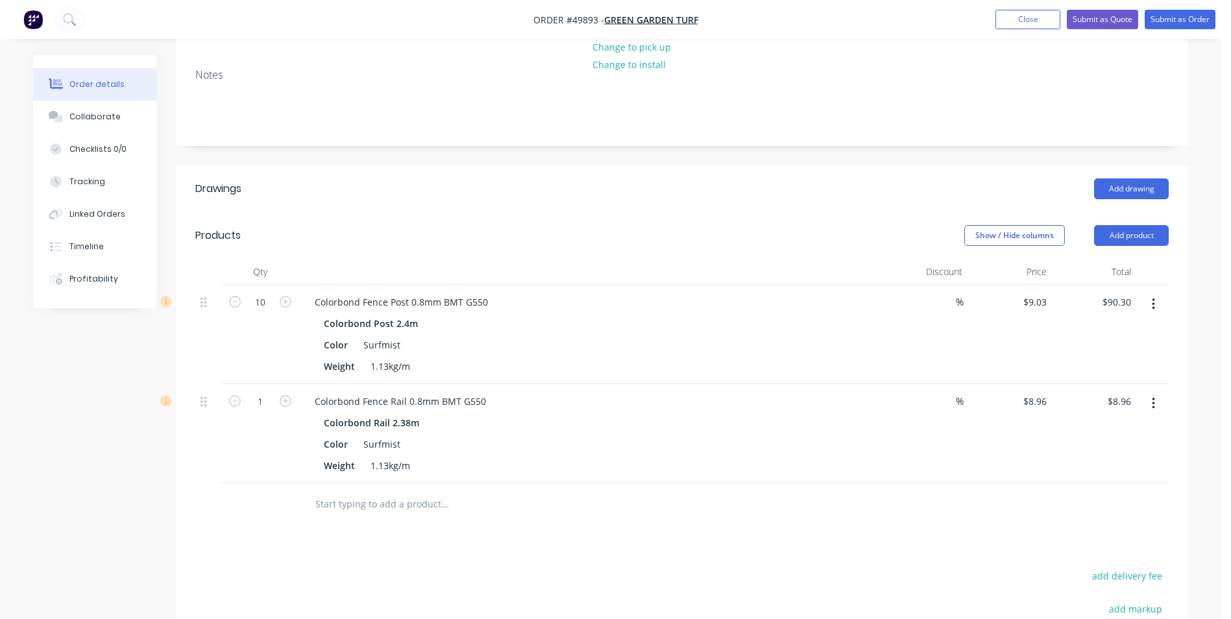
scroll to position [260, 0]
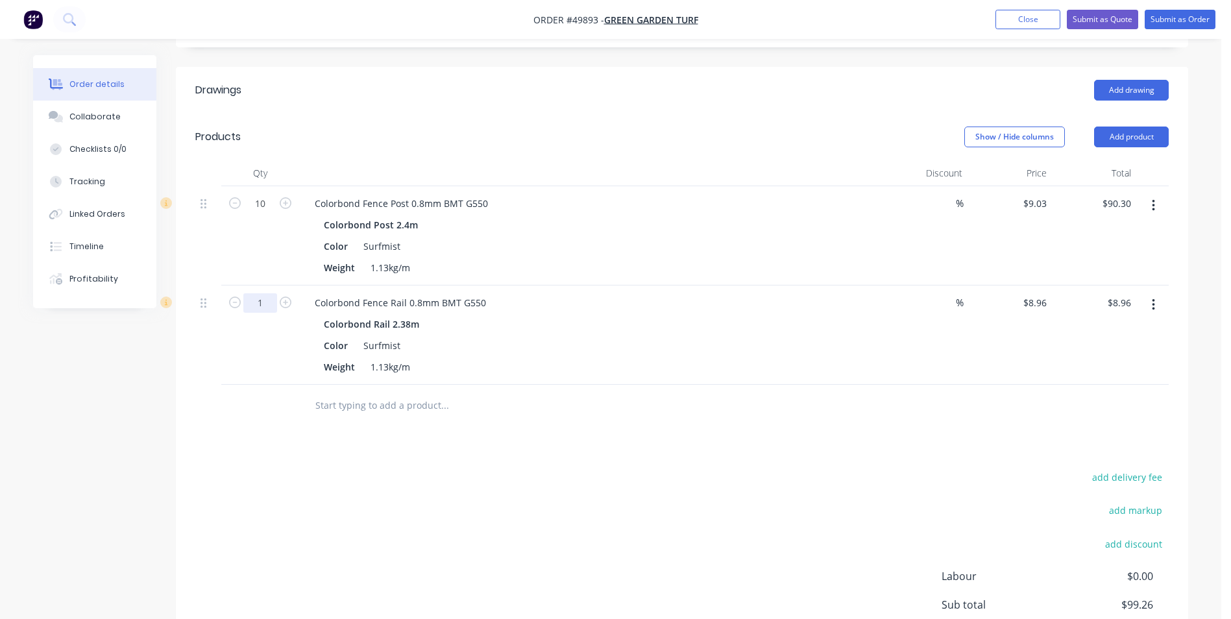
click at [259, 298] on input "1" at bounding box center [260, 302] width 34 height 19
click at [757, 407] on div at bounding box center [532, 406] width 457 height 26
click at [1112, 134] on button "Add product" at bounding box center [1131, 137] width 75 height 21
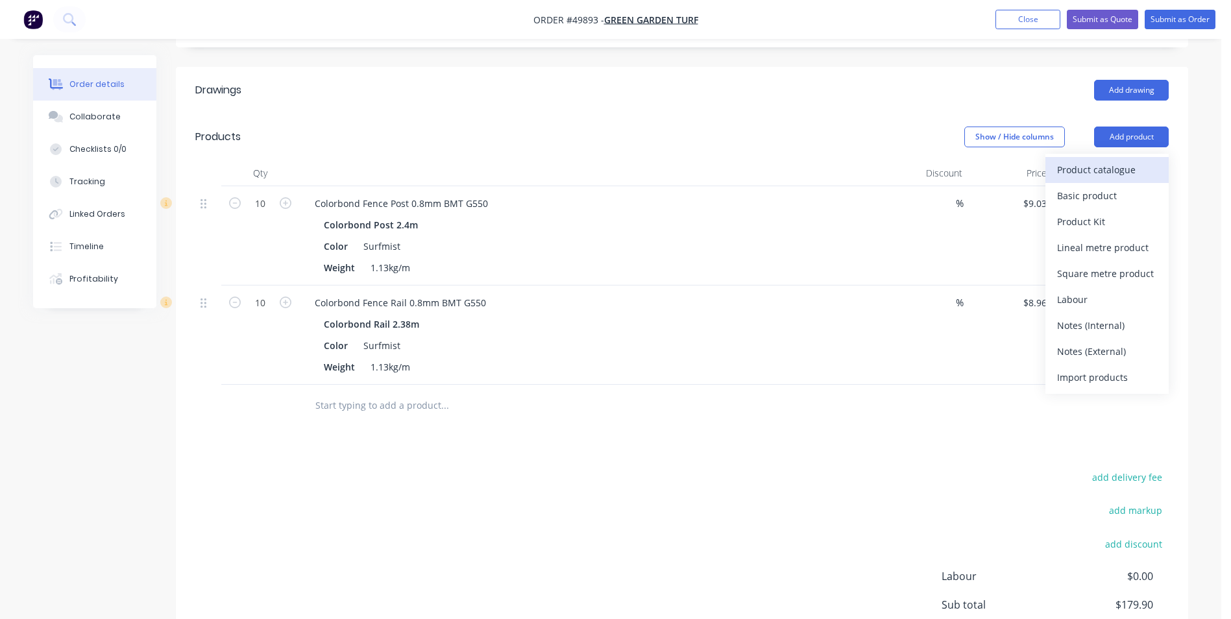
click at [1092, 178] on div "Product catalogue" at bounding box center [1107, 169] width 100 height 19
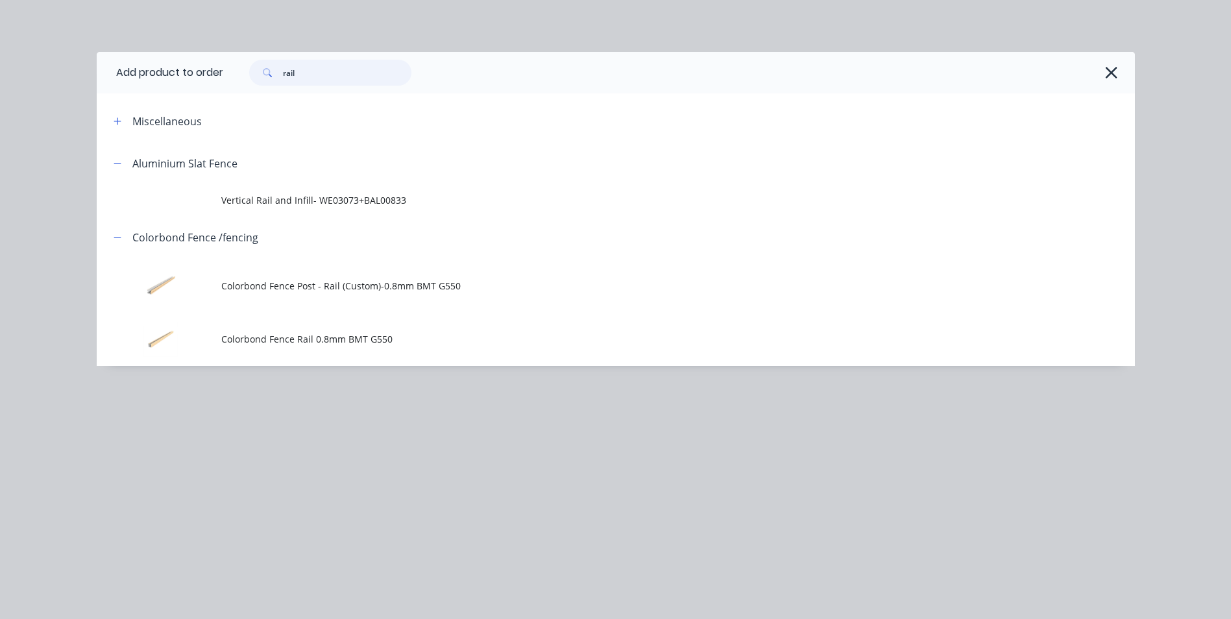
click at [260, 82] on div "rail" at bounding box center [330, 73] width 162 height 26
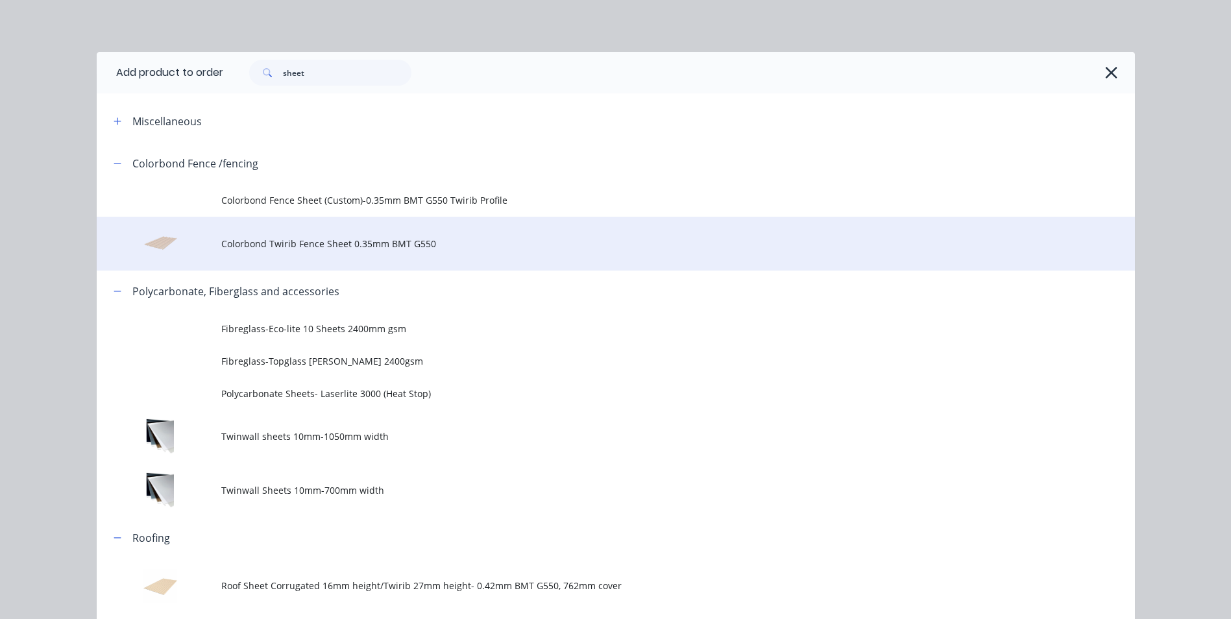
click at [338, 237] on span "Colorbond Twirib Fence Sheet 0.35mm BMT G550" at bounding box center [586, 244] width 731 height 14
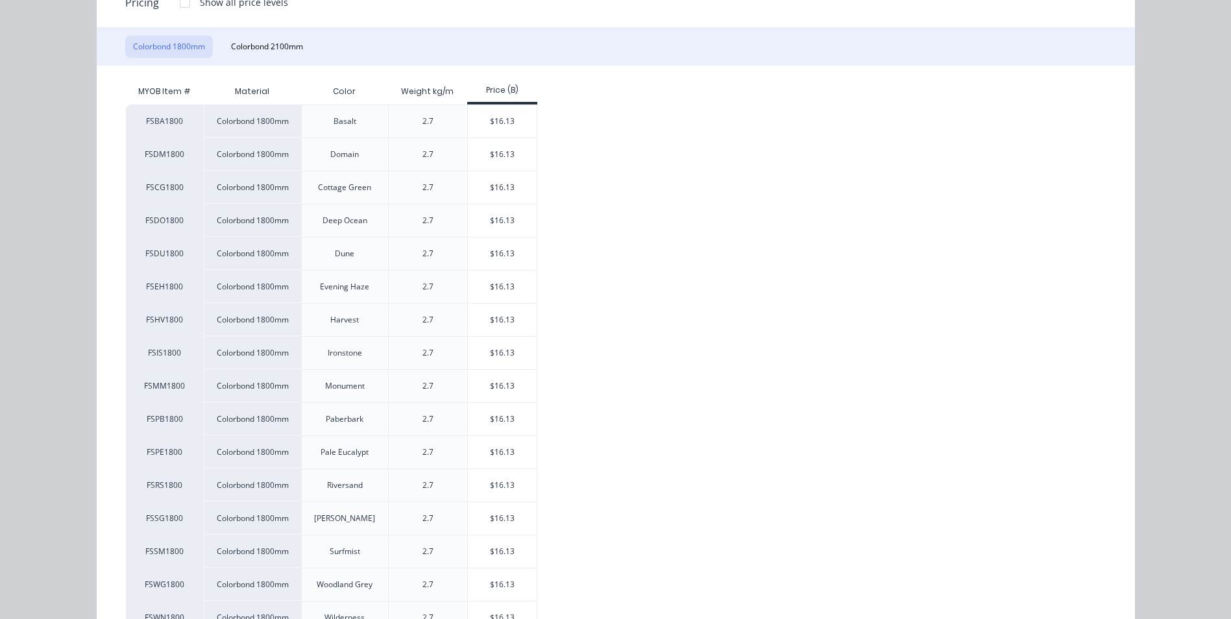
scroll to position [195, 0]
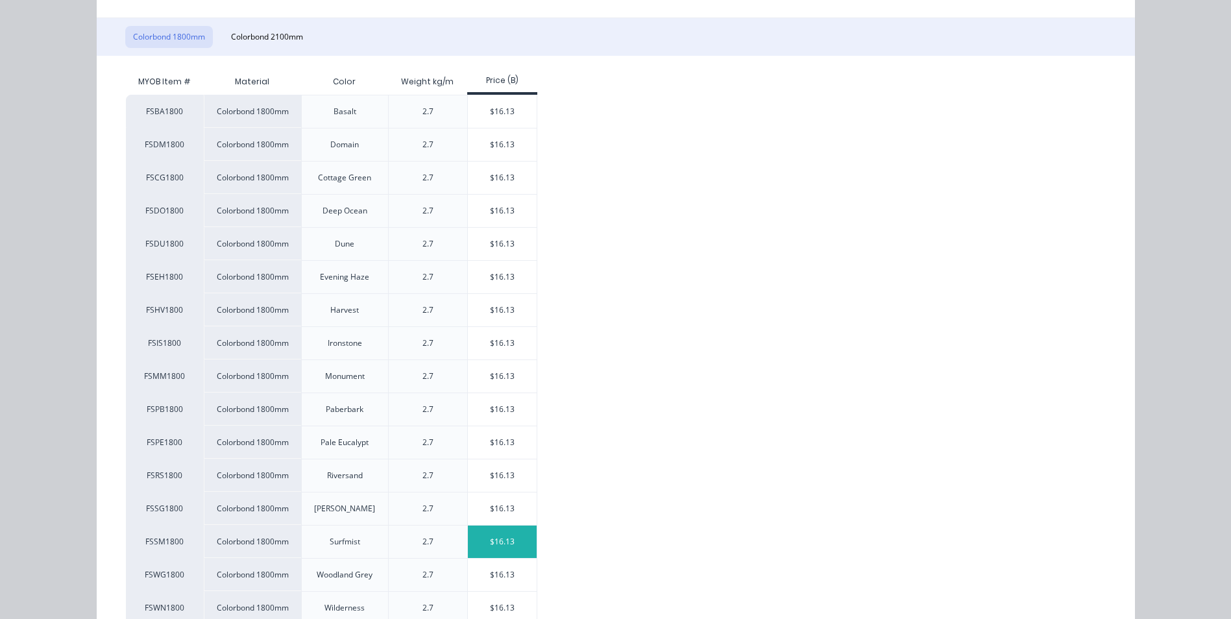
click at [525, 544] on div "$16.13" at bounding box center [502, 542] width 69 height 32
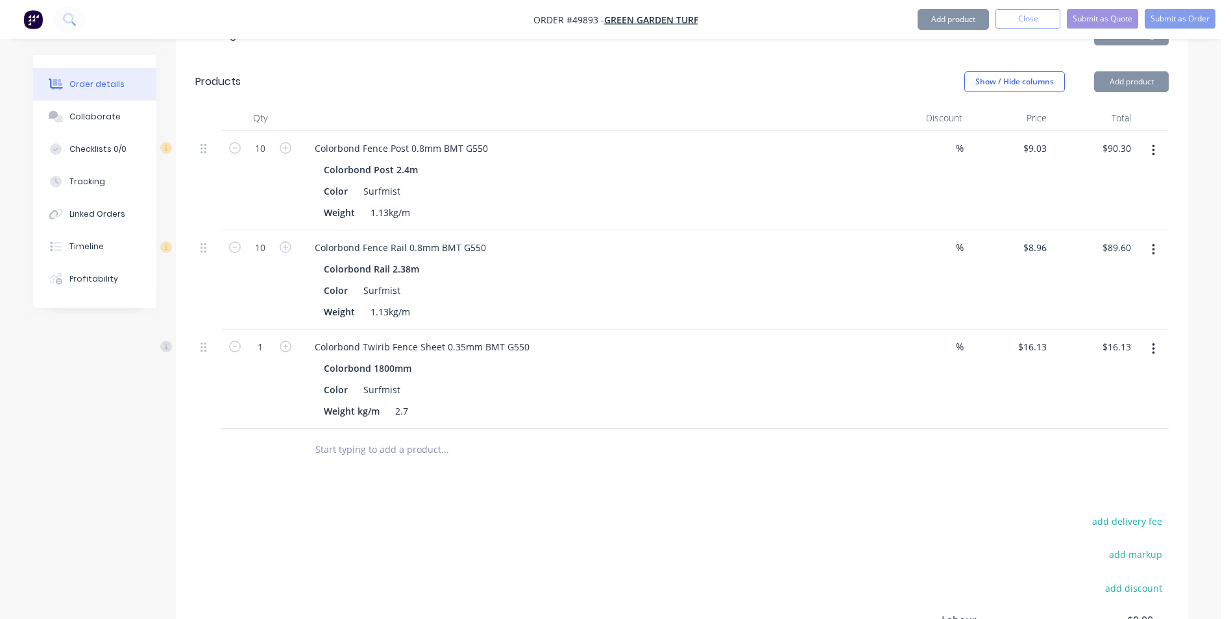
scroll to position [389, 0]
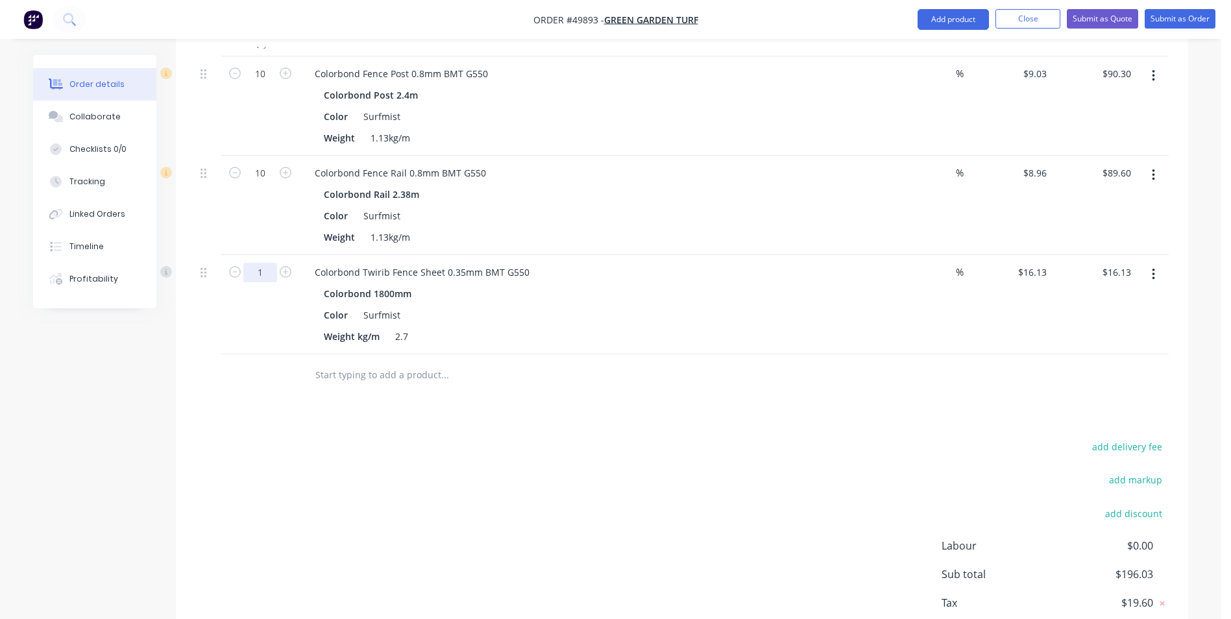
click at [266, 276] on input "1" at bounding box center [260, 272] width 34 height 19
click at [611, 356] on div at bounding box center [532, 375] width 467 height 42
click at [934, 11] on button "Add product" at bounding box center [952, 19] width 71 height 21
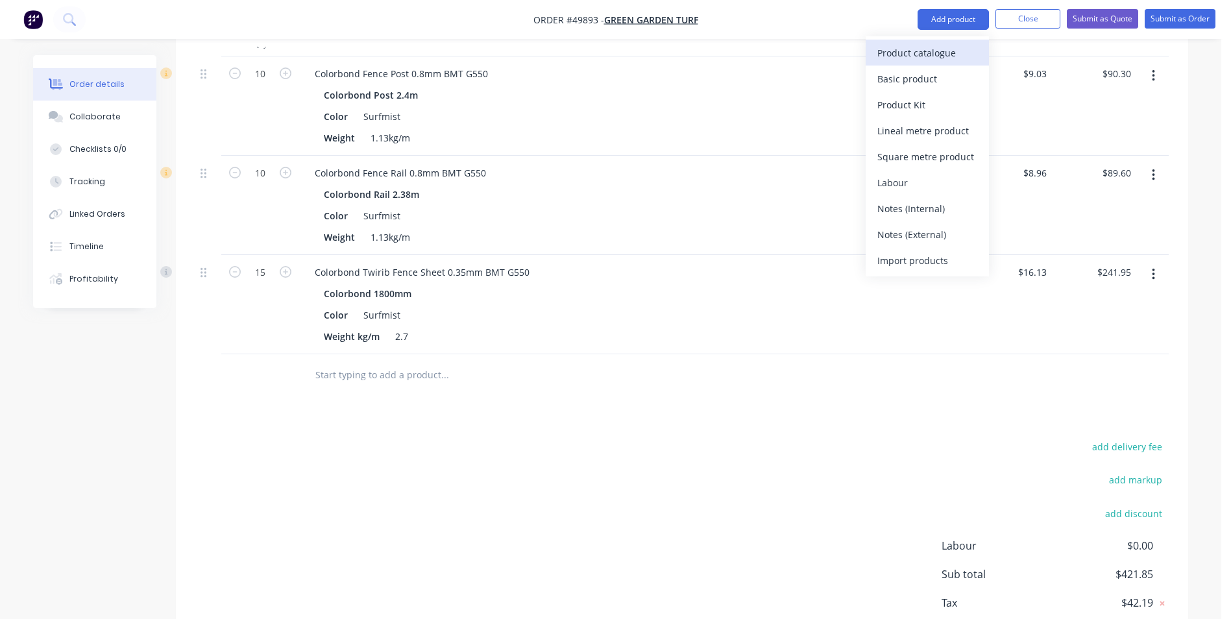
click at [927, 42] on button "Product catalogue" at bounding box center [927, 53] width 123 height 26
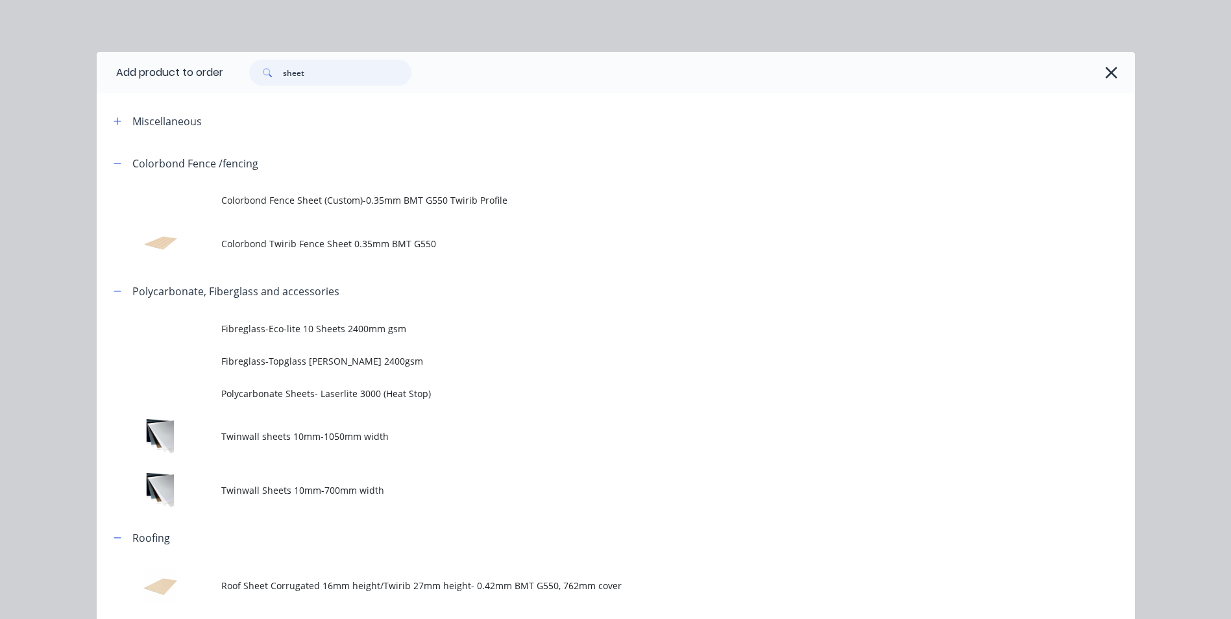
drag, startPoint x: 335, startPoint y: 79, endPoint x: 160, endPoint y: 77, distance: 174.5
click at [160, 77] on header "Add product to order sheet" at bounding box center [616, 73] width 1038 height 42
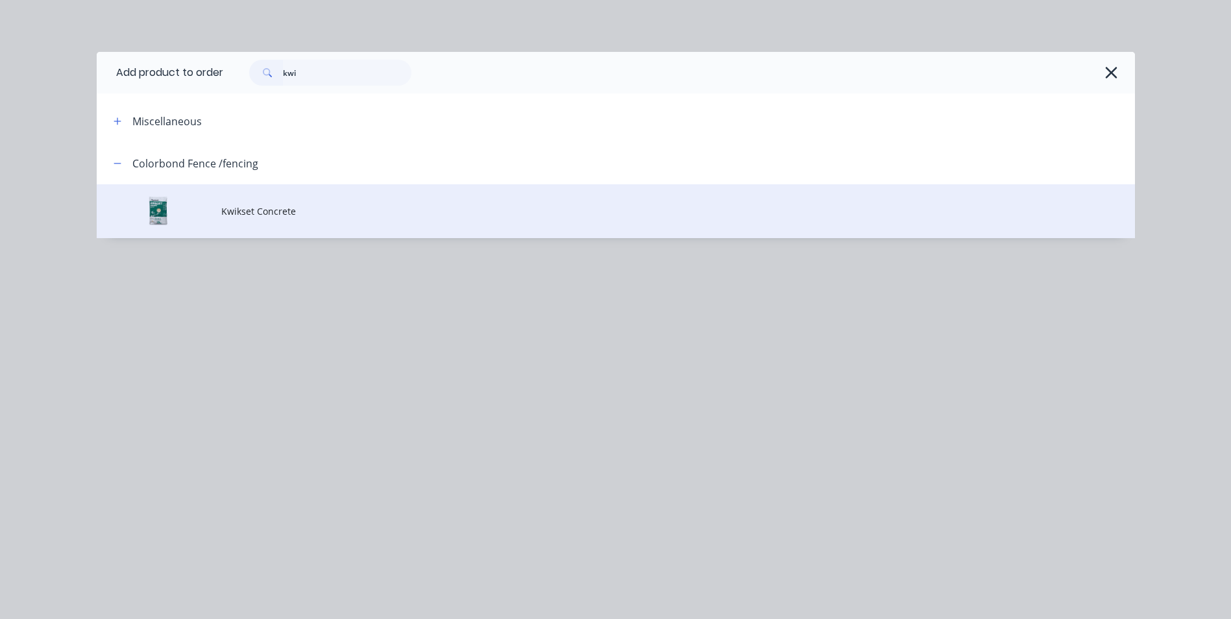
click at [252, 211] on span "Kwikset Concrete" at bounding box center [586, 211] width 731 height 14
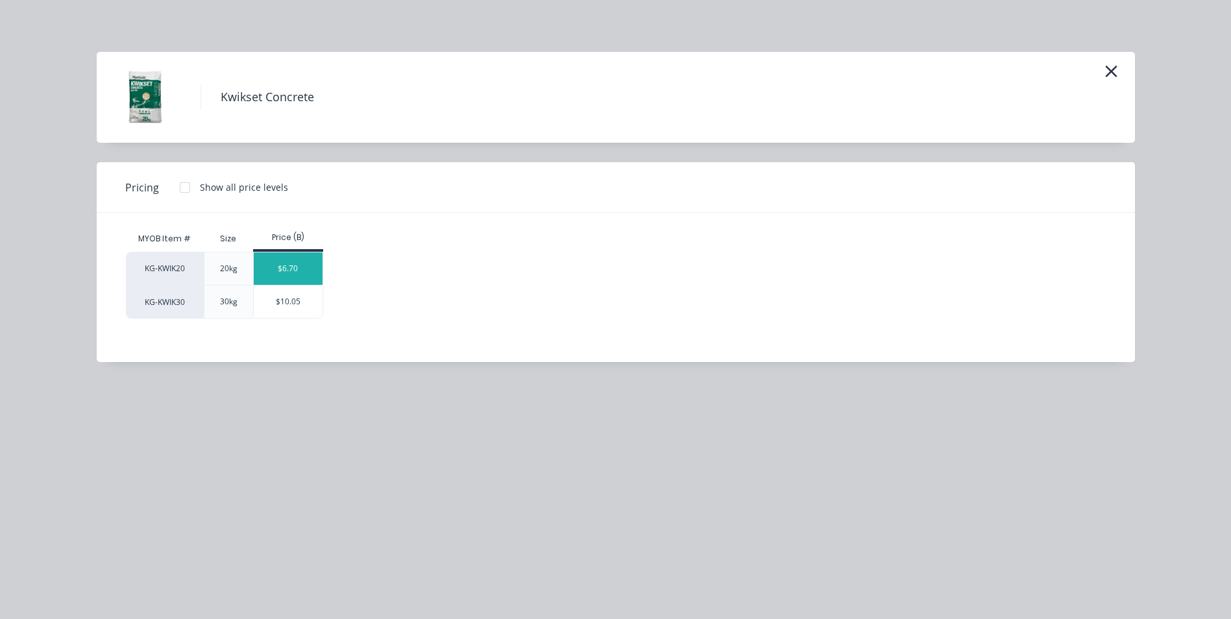
click at [289, 265] on div "$6.70" at bounding box center [288, 268] width 69 height 32
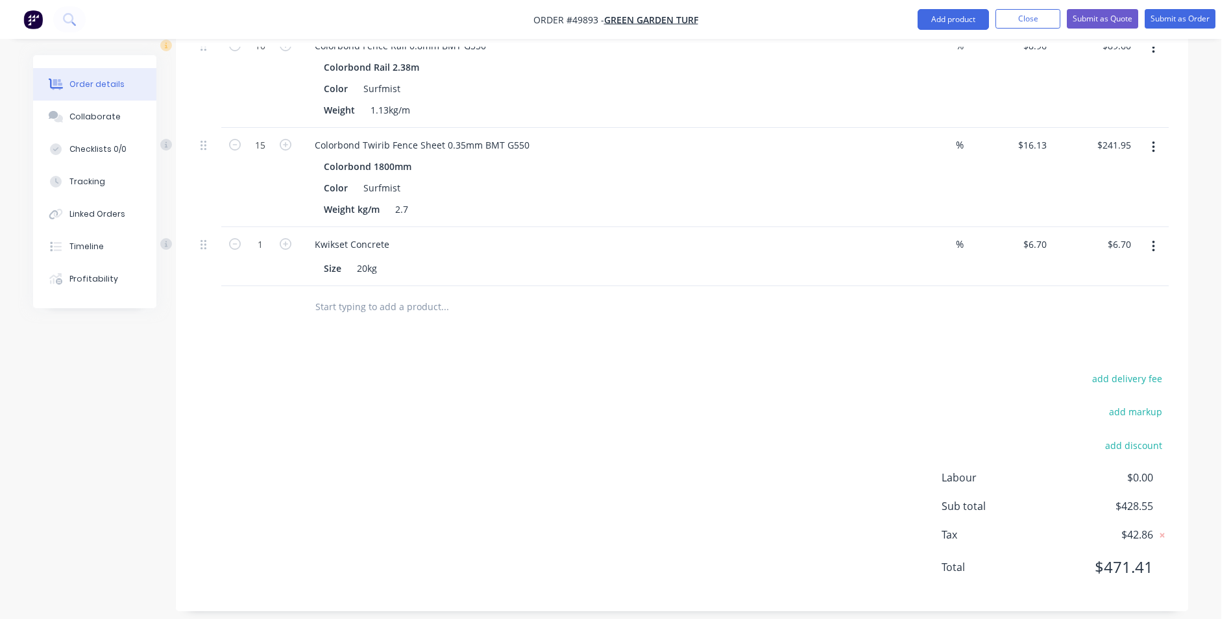
scroll to position [528, 0]
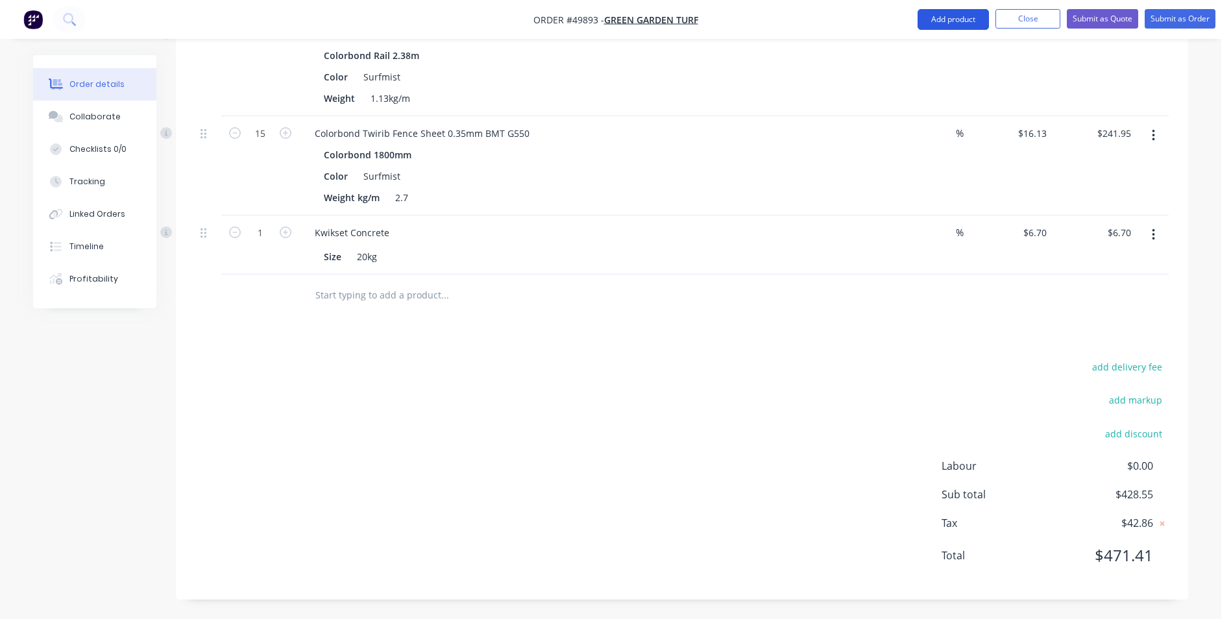
click at [936, 27] on button "Add product" at bounding box center [952, 19] width 71 height 21
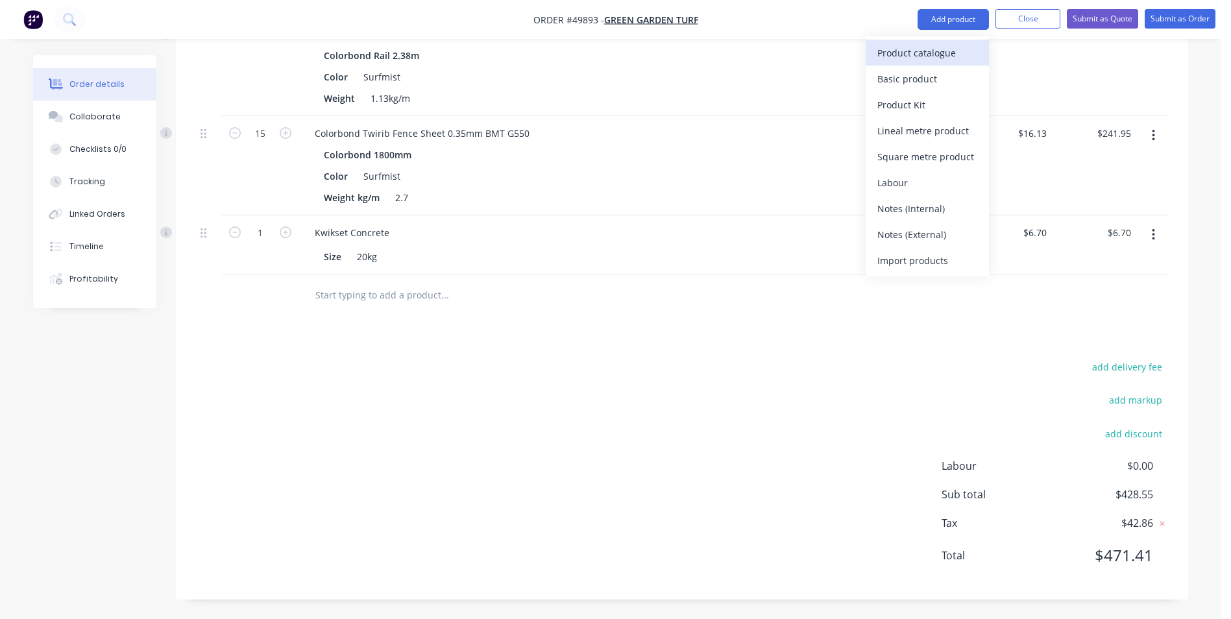
click at [939, 56] on div "Product catalogue" at bounding box center [927, 52] width 100 height 19
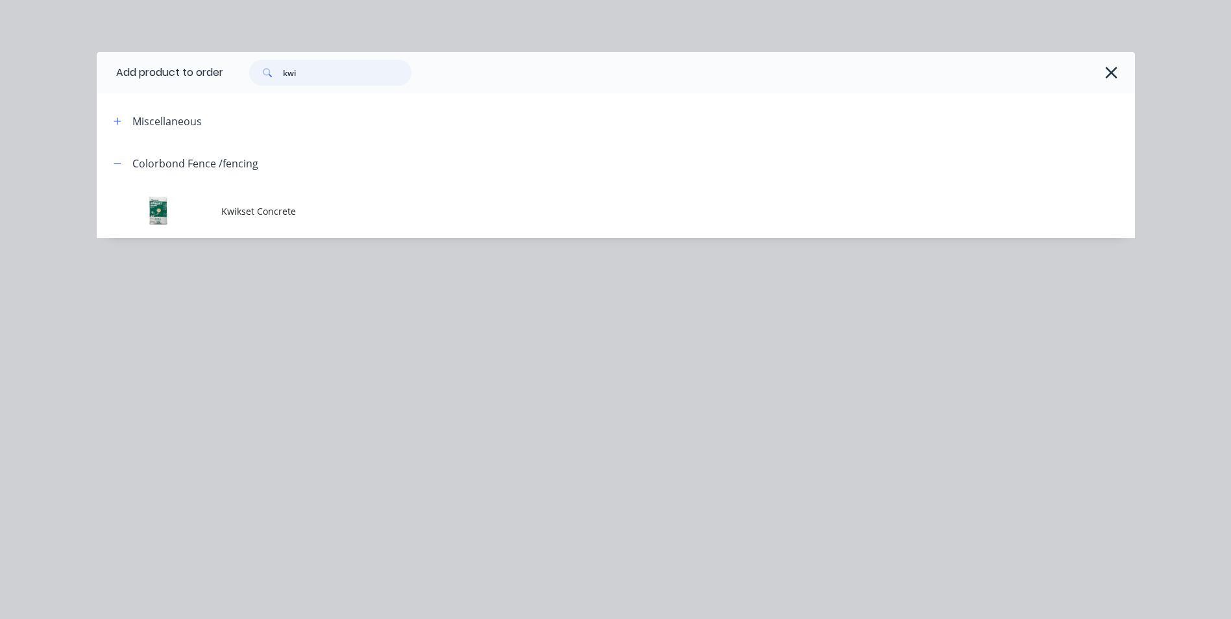
drag, startPoint x: 304, startPoint y: 71, endPoint x: 264, endPoint y: 71, distance: 40.2
click at [264, 71] on div "kwi" at bounding box center [330, 73] width 162 height 26
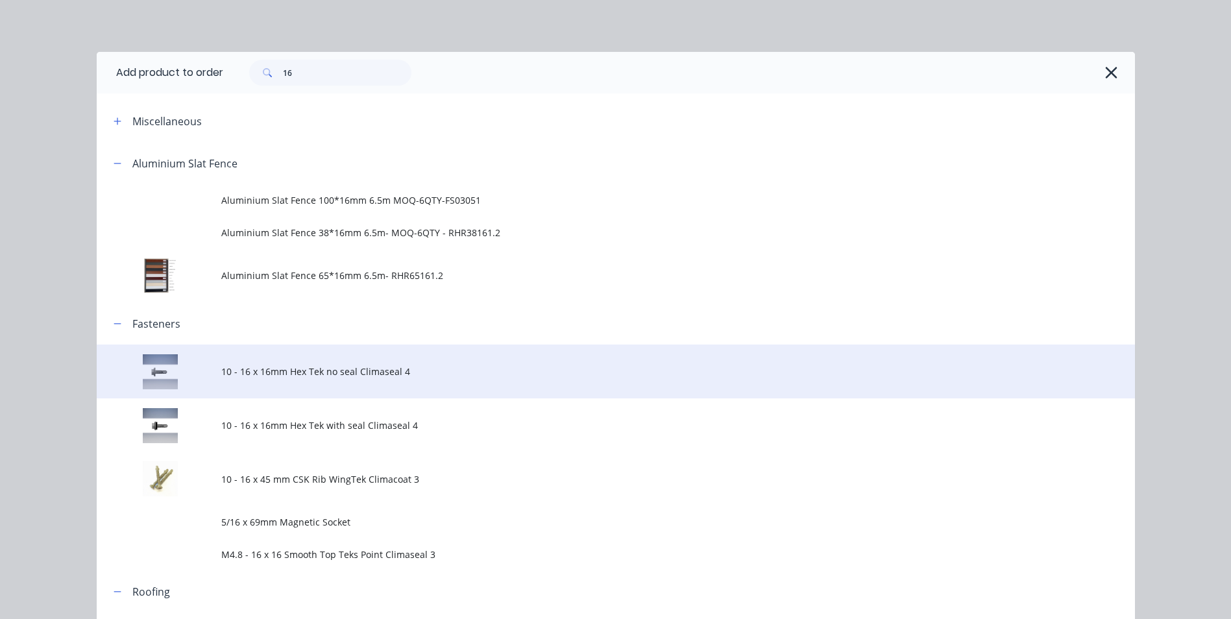
click at [385, 371] on span "10 - 16 x 16mm Hex Tek no seal Climaseal 4" at bounding box center [586, 372] width 731 height 14
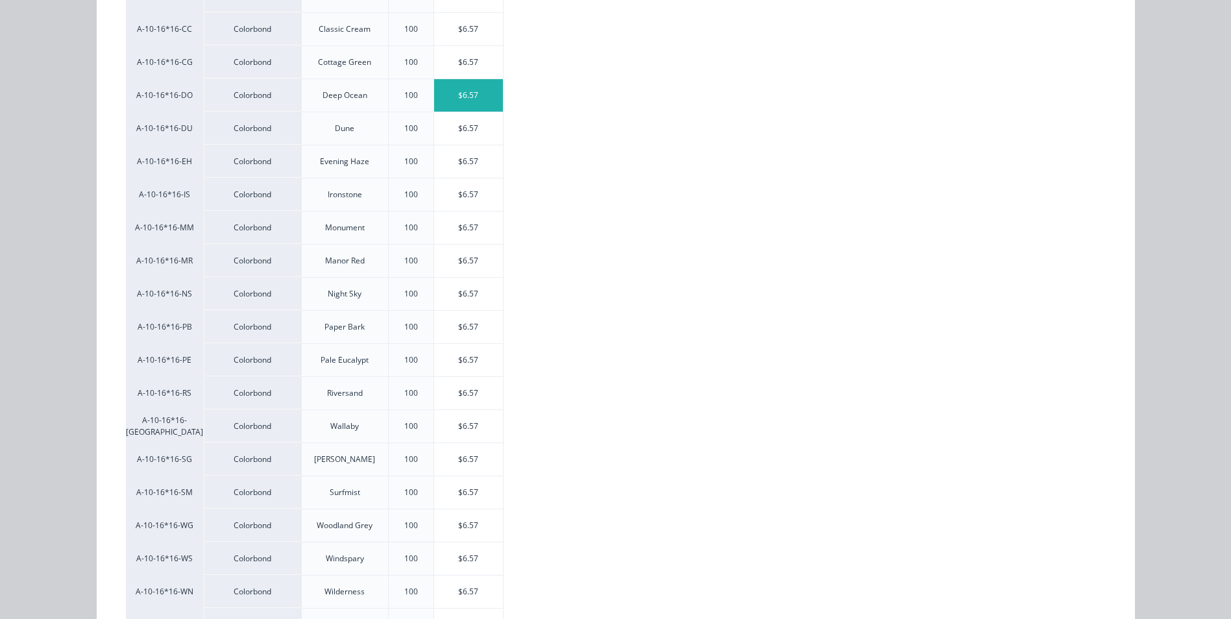
scroll to position [324, 0]
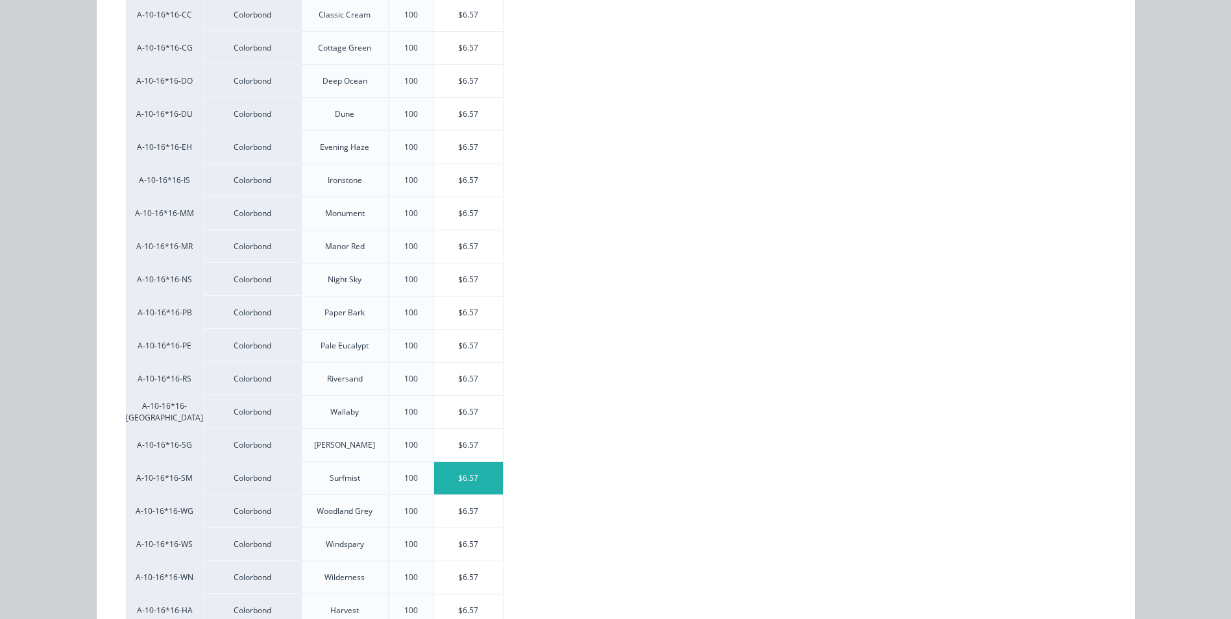
click at [459, 477] on div "$6.57" at bounding box center [468, 478] width 69 height 32
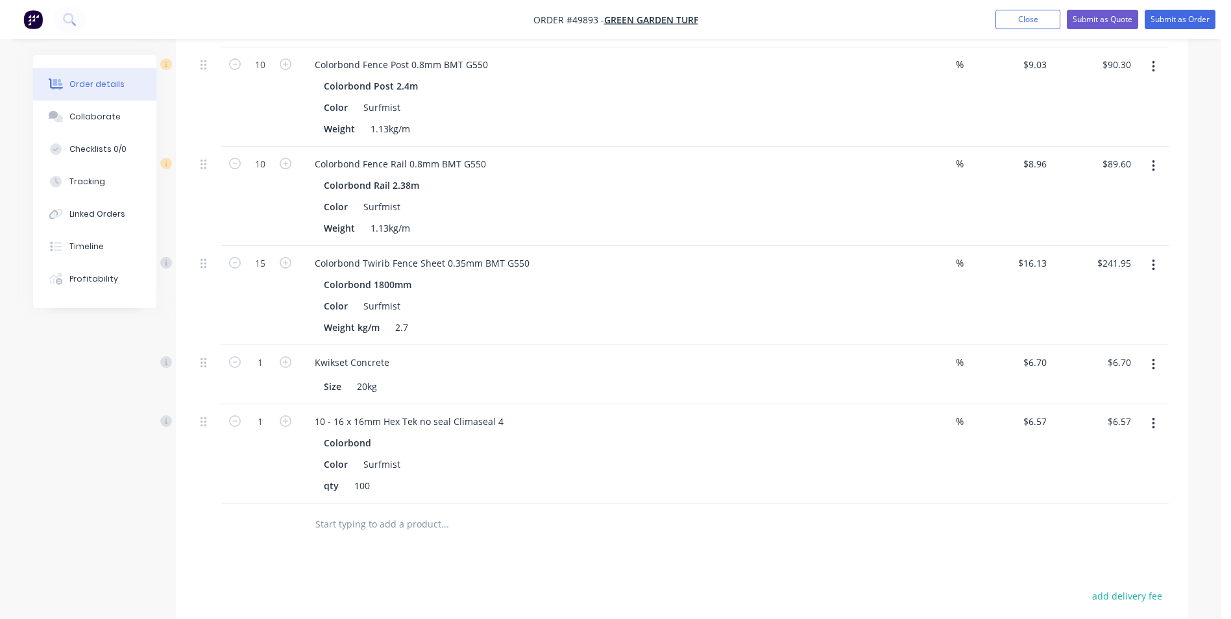
scroll to position [333, 0]
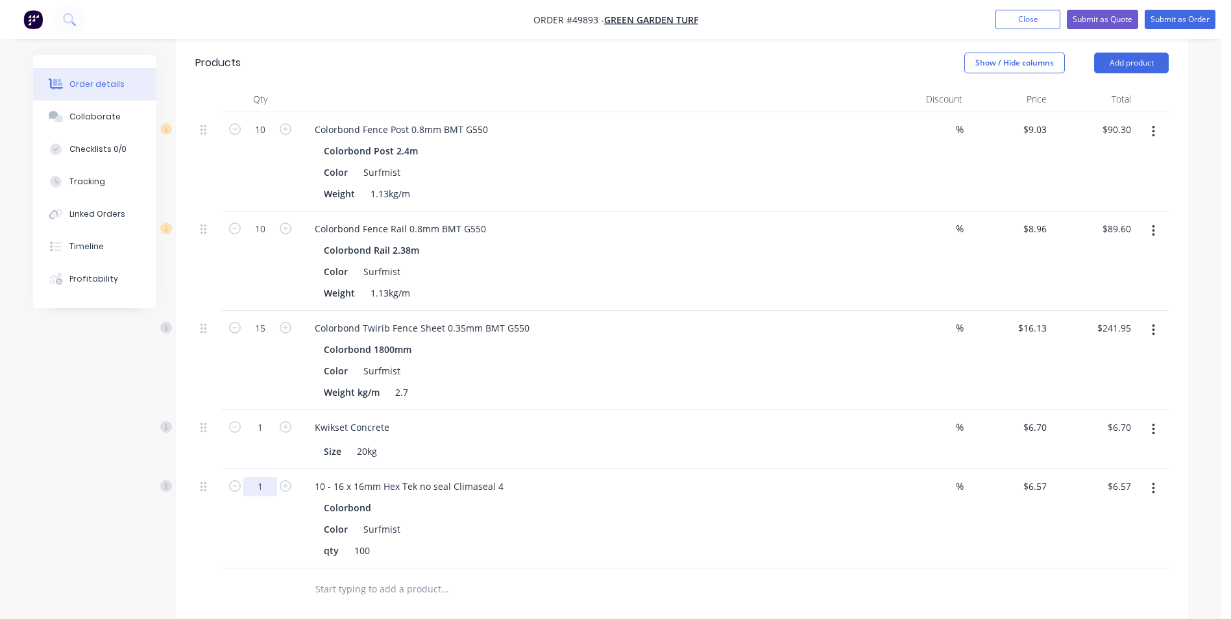
click at [256, 484] on input "1" at bounding box center [260, 486] width 34 height 19
click at [542, 452] on div "Size 20kg" at bounding box center [589, 451] width 540 height 19
click at [1042, 487] on input "6.57" at bounding box center [1039, 486] width 25 height 19
click at [981, 521] on div "$0.00 0" at bounding box center [1009, 518] width 84 height 99
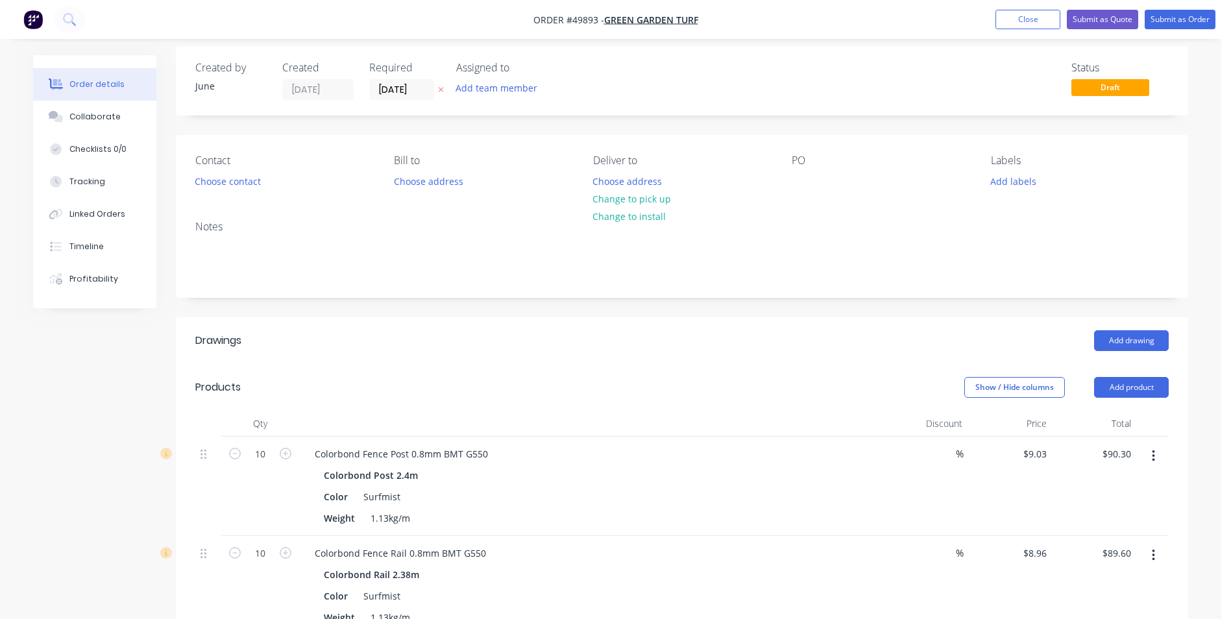
scroll to position [0, 0]
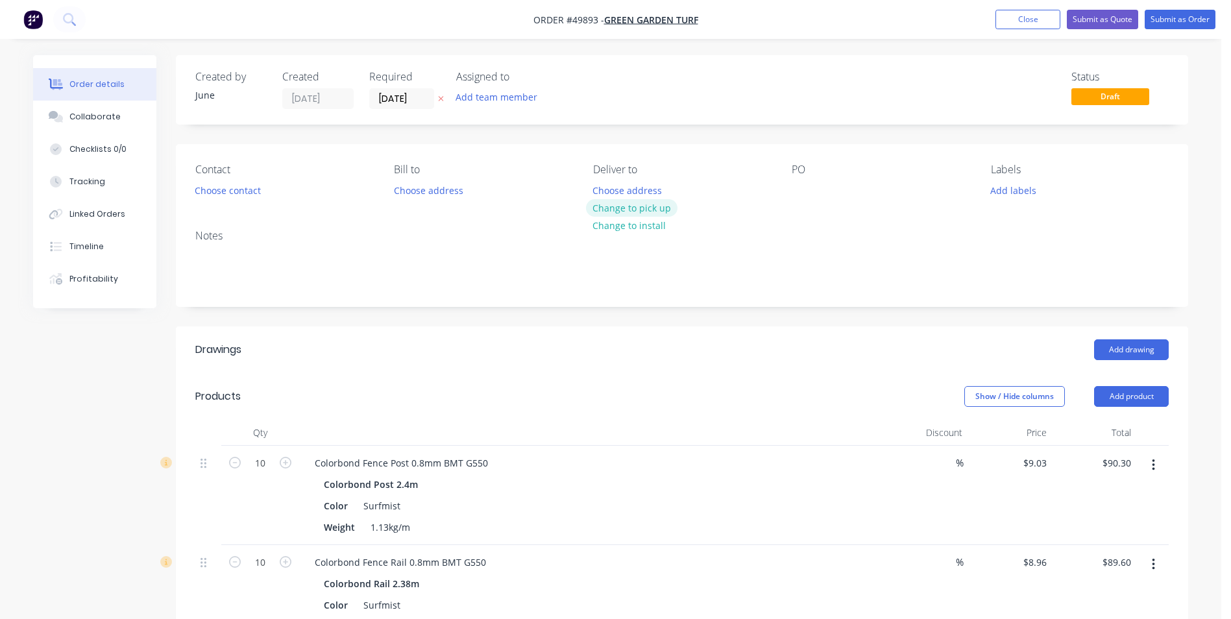
click at [657, 212] on button "Change to pick up" at bounding box center [632, 208] width 92 height 18
click at [228, 185] on button "Choose contact" at bounding box center [228, 190] width 80 height 18
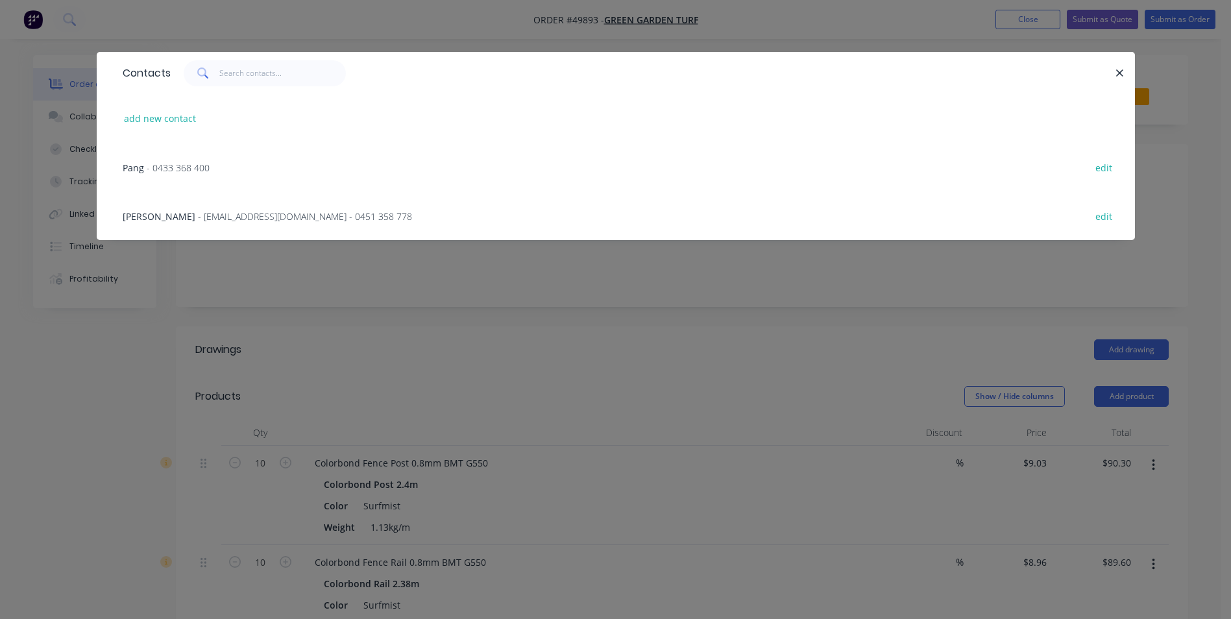
click at [198, 213] on span "- [EMAIL_ADDRESS][DOMAIN_NAME] - 0451 358 778" at bounding box center [305, 216] width 214 height 12
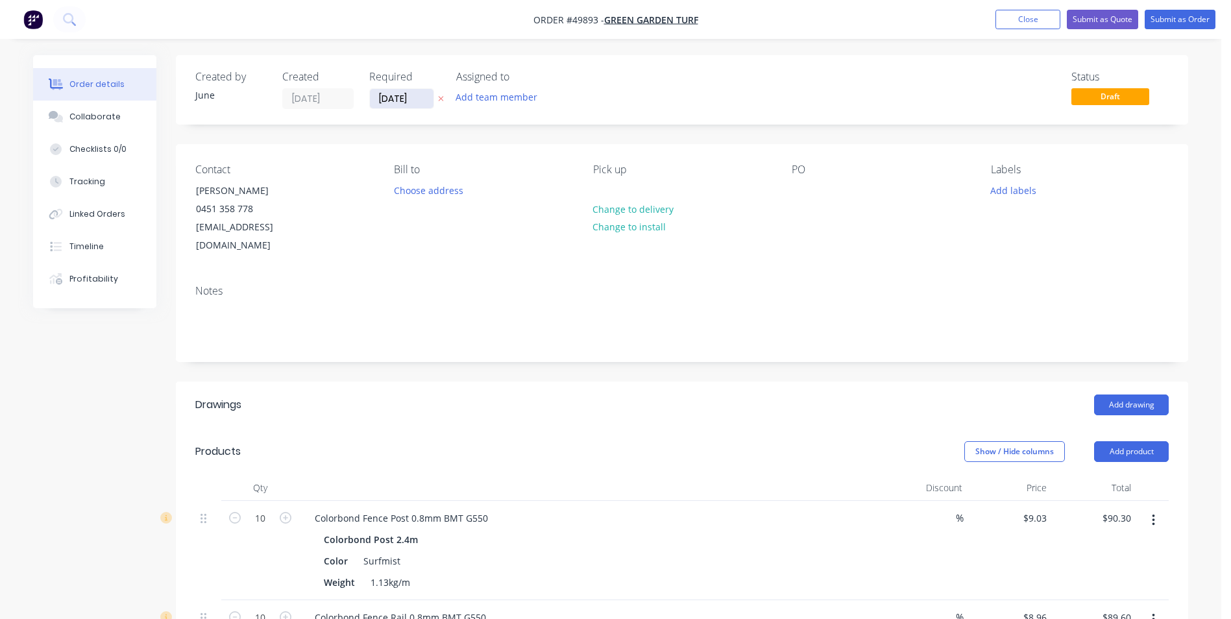
click at [407, 92] on input "[DATE]" at bounding box center [402, 98] width 64 height 19
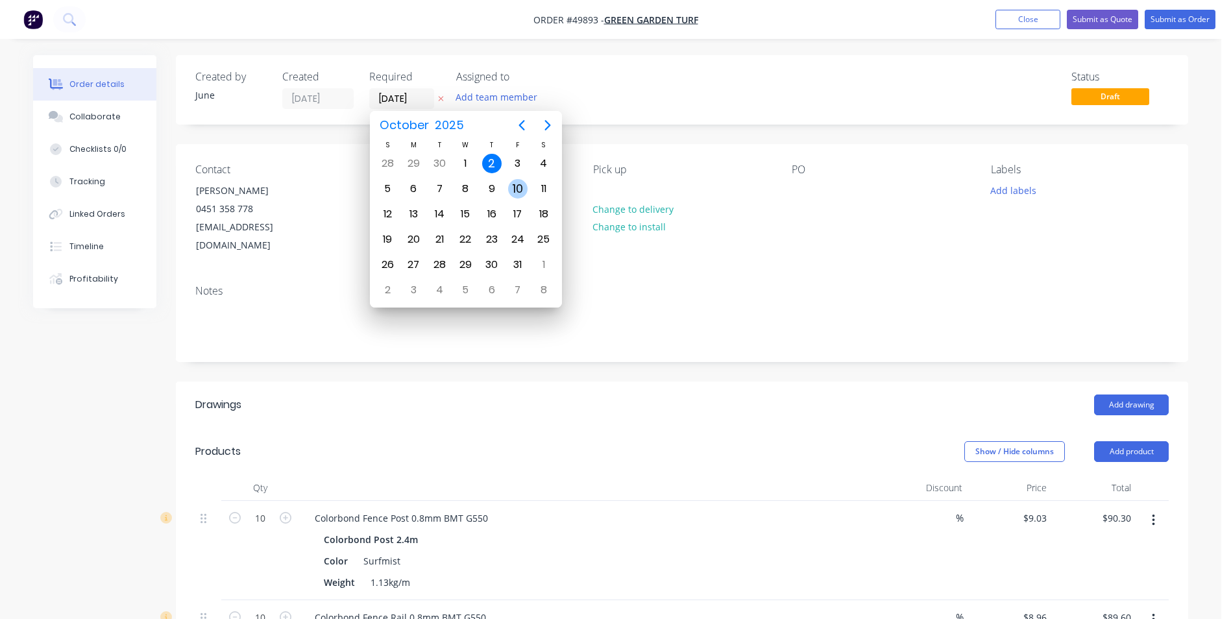
drag, startPoint x: 516, startPoint y: 187, endPoint x: 577, endPoint y: 148, distance: 71.8
click at [517, 187] on div "10" at bounding box center [517, 188] width 19 height 19
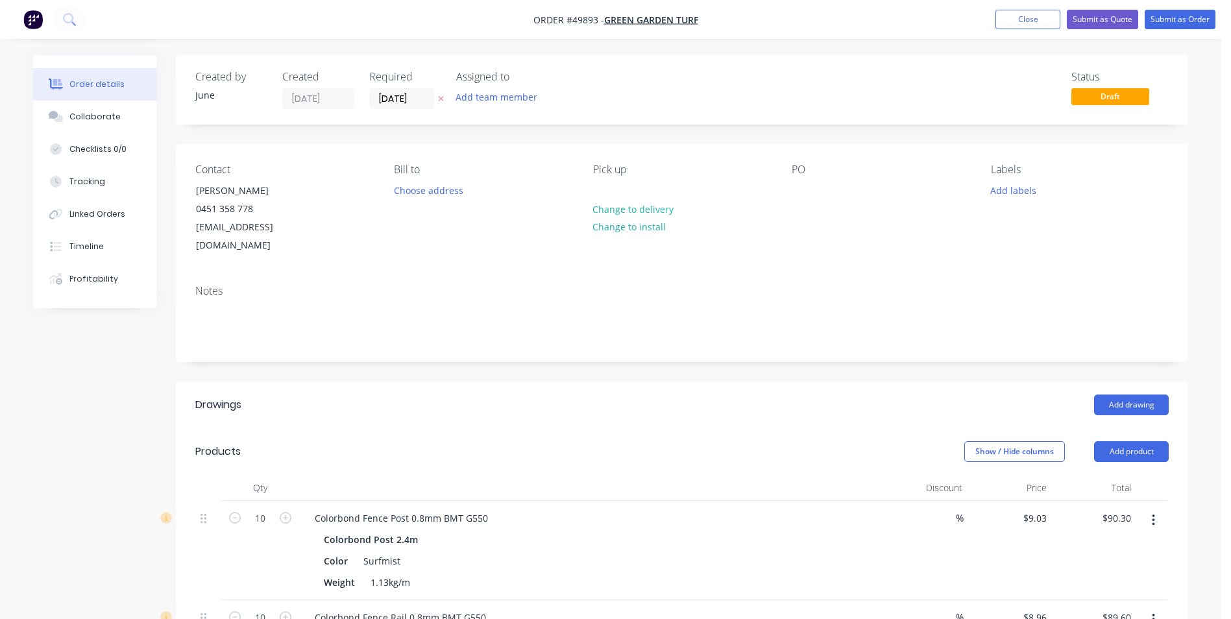
click at [544, 280] on div "Notes" at bounding box center [682, 317] width 1012 height 87
click at [559, 382] on header "Drawings Add drawing" at bounding box center [682, 405] width 1012 height 47
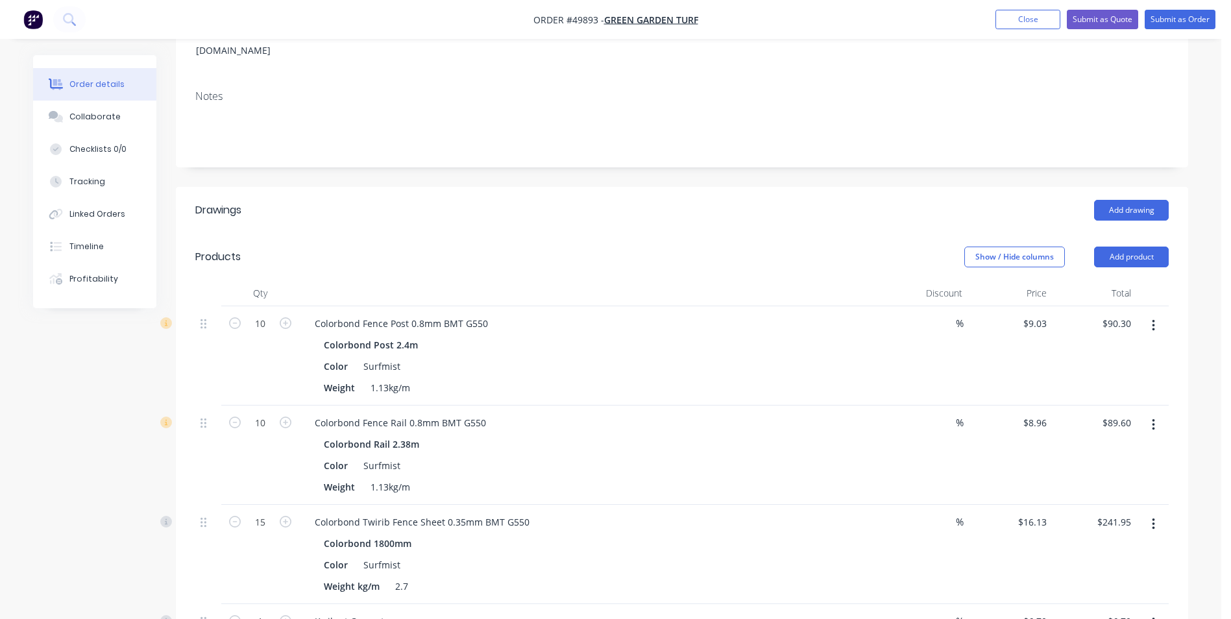
scroll to position [260, 0]
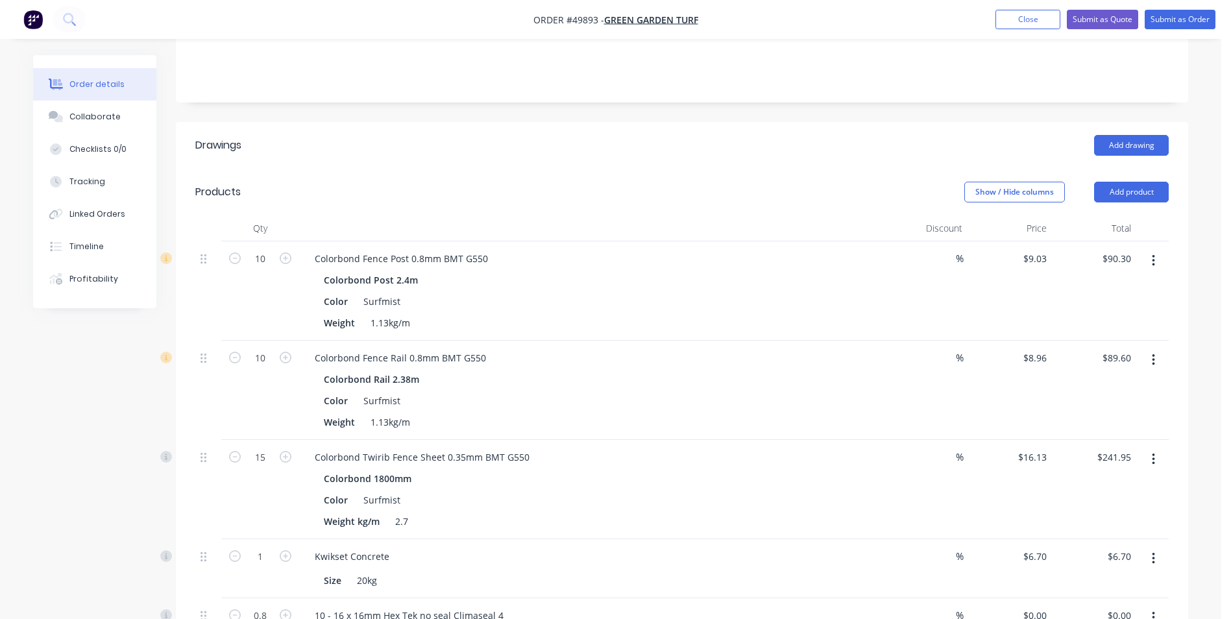
click at [883, 440] on div "%" at bounding box center [925, 489] width 84 height 99
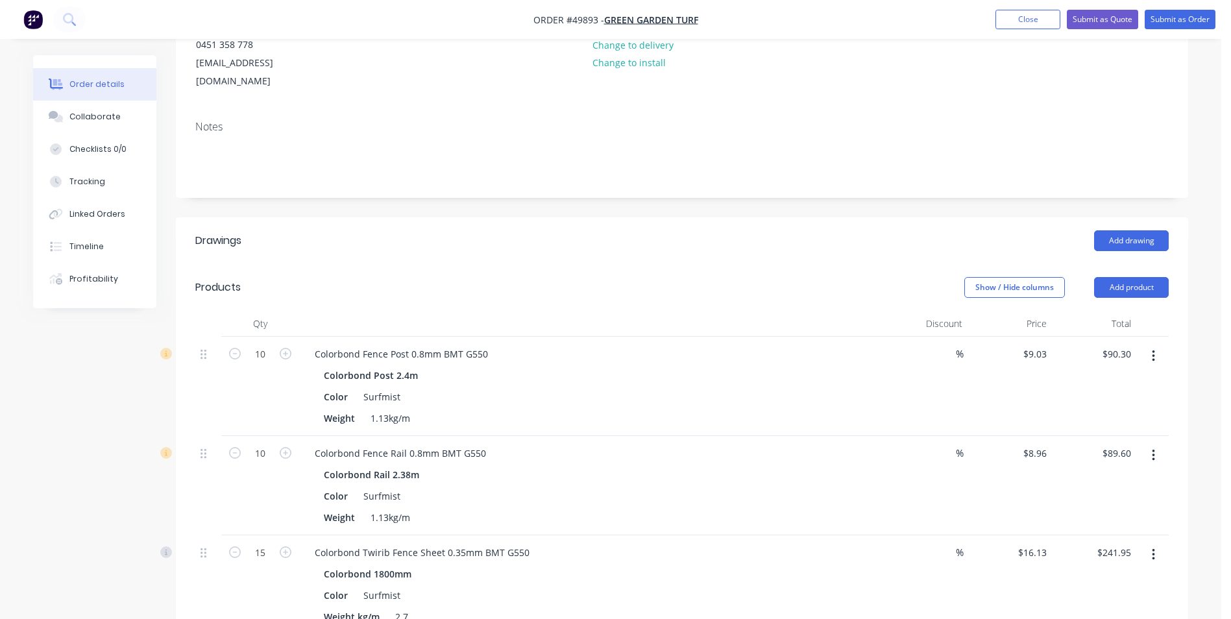
scroll to position [0, 0]
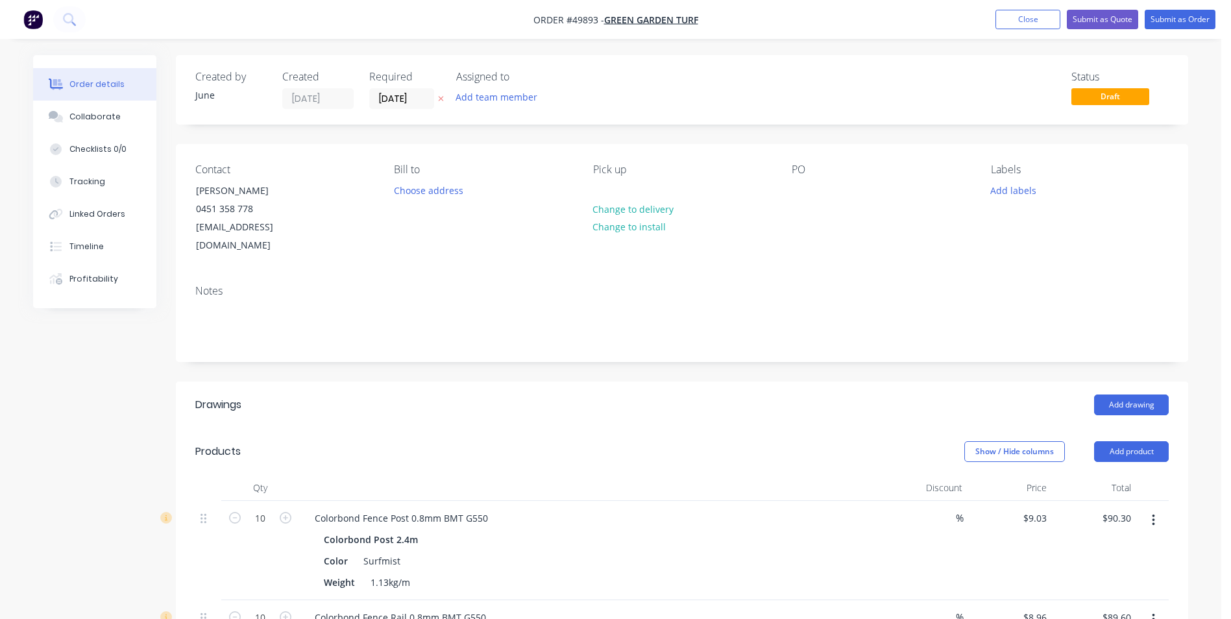
click at [407, 240] on div "Contact [PERSON_NAME] 0451 358 778 [EMAIL_ADDRESS][DOMAIN_NAME] [PERSON_NAME] t…" at bounding box center [682, 209] width 1012 height 130
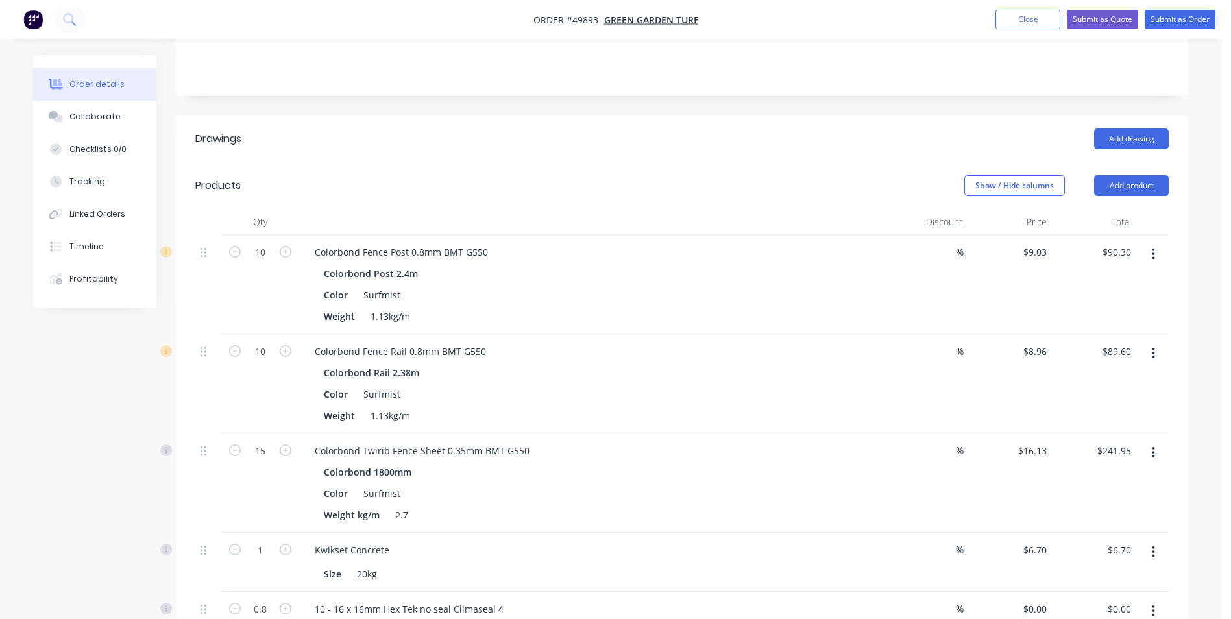
scroll to position [389, 0]
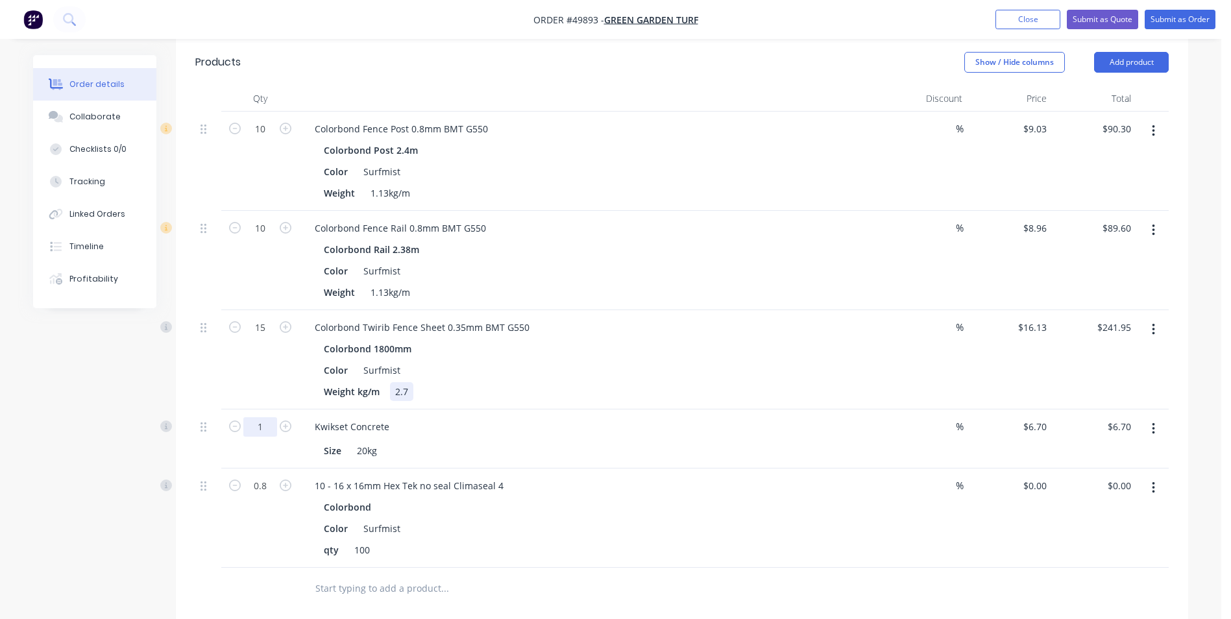
drag, startPoint x: 261, startPoint y: 406, endPoint x: 409, endPoint y: 382, distance: 150.5
click at [261, 417] on input "1" at bounding box center [260, 426] width 34 height 19
click at [643, 361] on div "Color Surfmist" at bounding box center [589, 370] width 540 height 19
click at [690, 382] on div "Weight kg/m 2.7" at bounding box center [589, 391] width 540 height 19
click at [720, 439] on div "Size 20kg" at bounding box center [591, 449] width 574 height 21
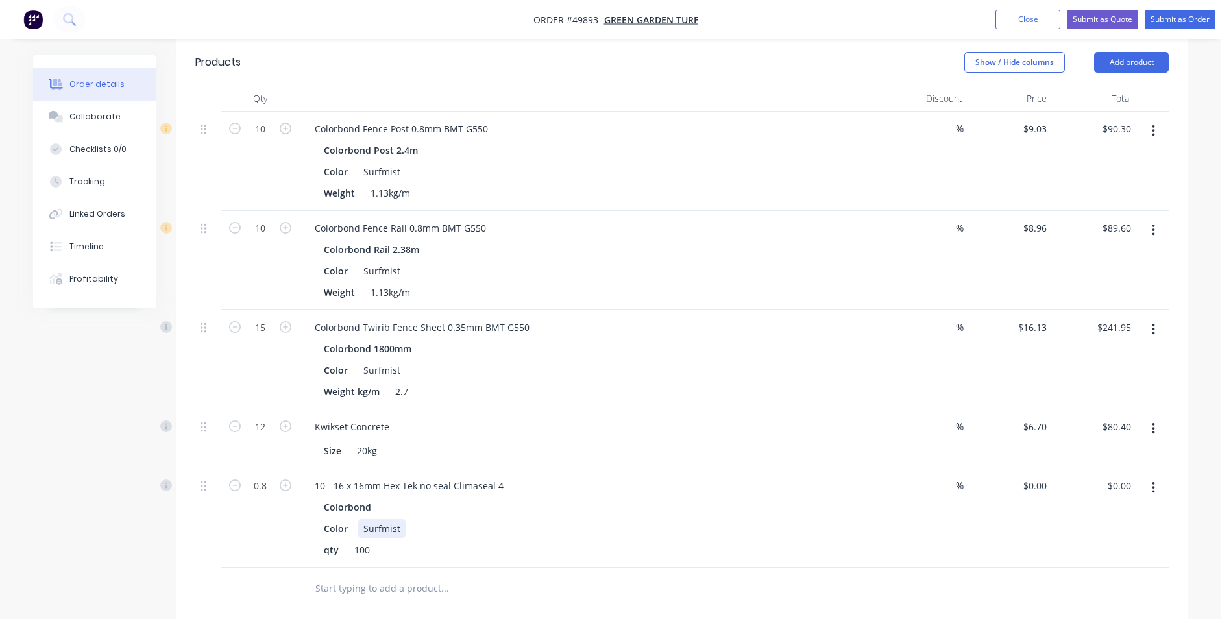
click at [640, 519] on div "Color Surfmist" at bounding box center [589, 528] width 540 height 19
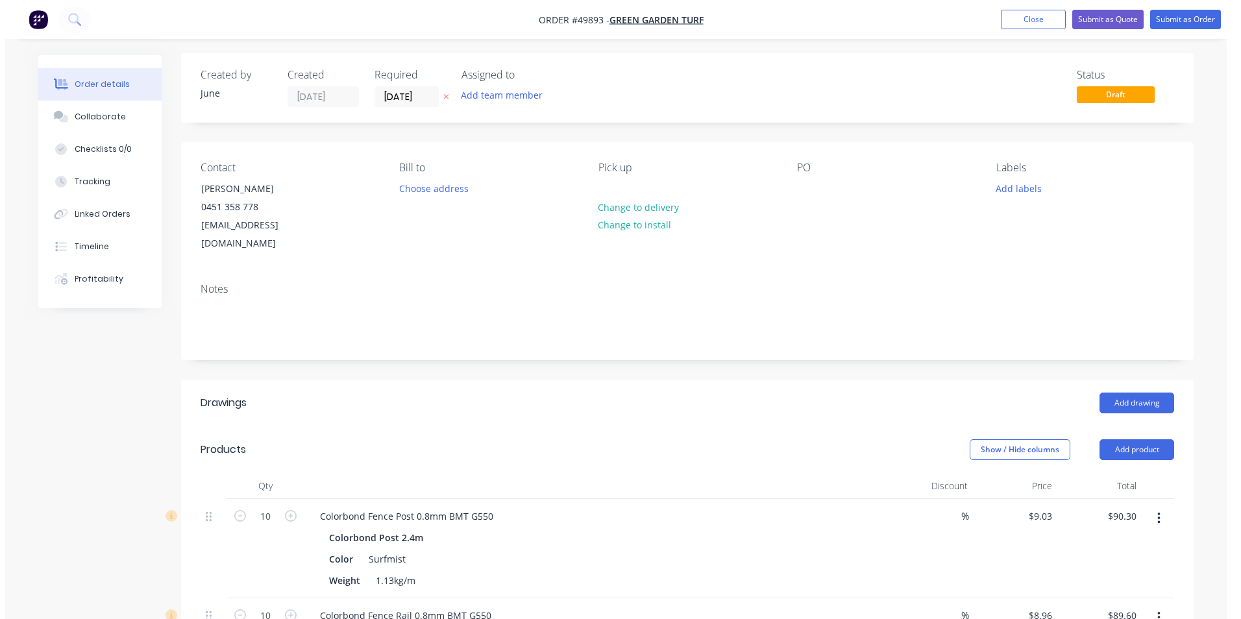
scroll to position [0, 0]
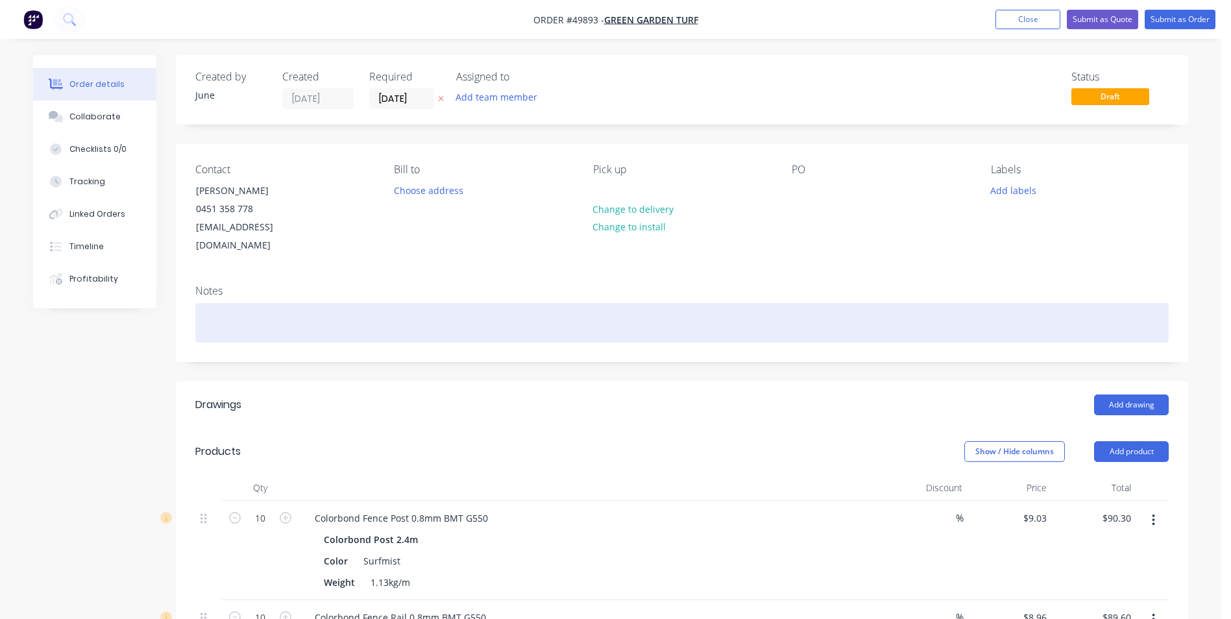
click at [520, 303] on div at bounding box center [681, 323] width 973 height 40
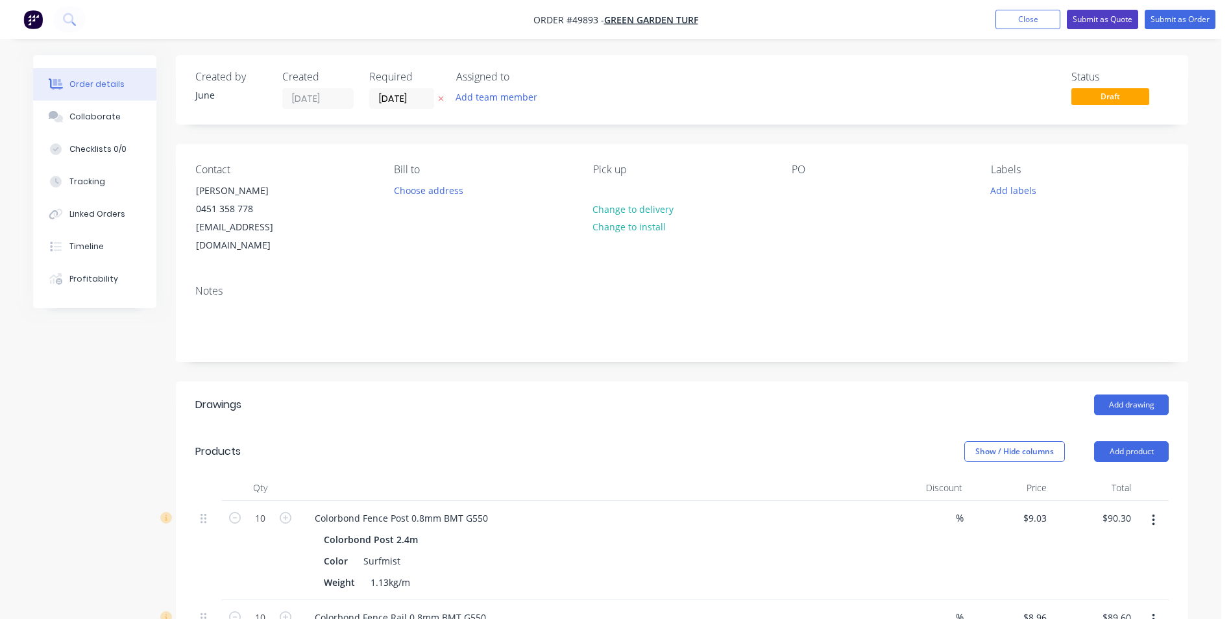
click at [1110, 19] on button "Submit as Quote" at bounding box center [1102, 19] width 71 height 19
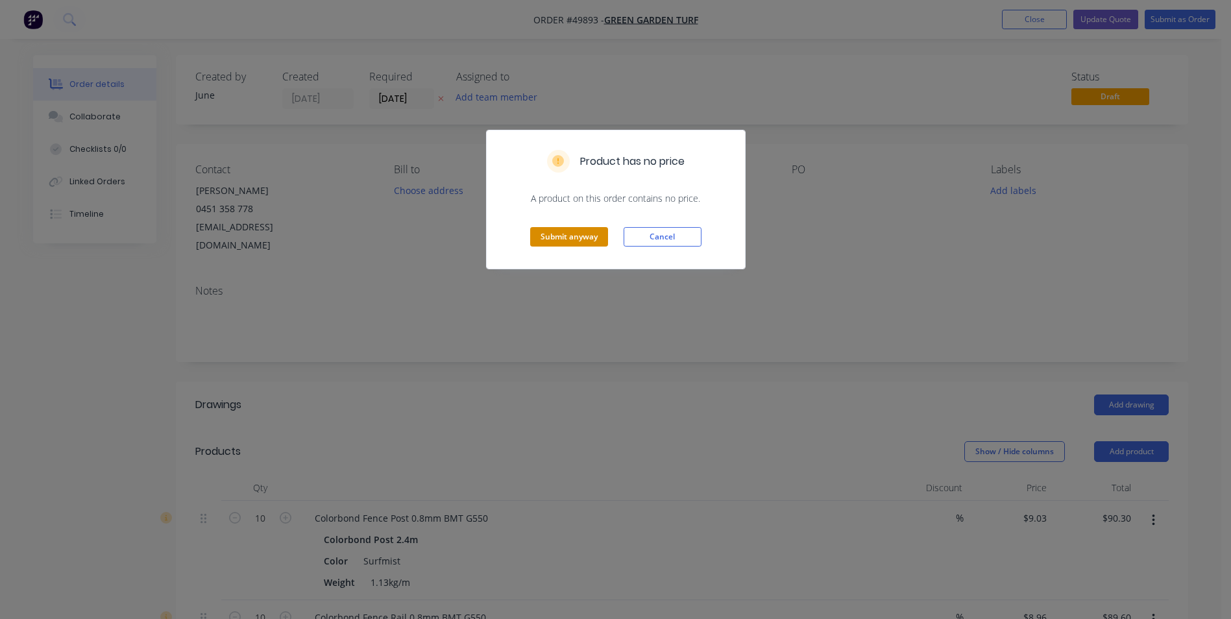
click at [568, 238] on button "Submit anyway" at bounding box center [569, 236] width 78 height 19
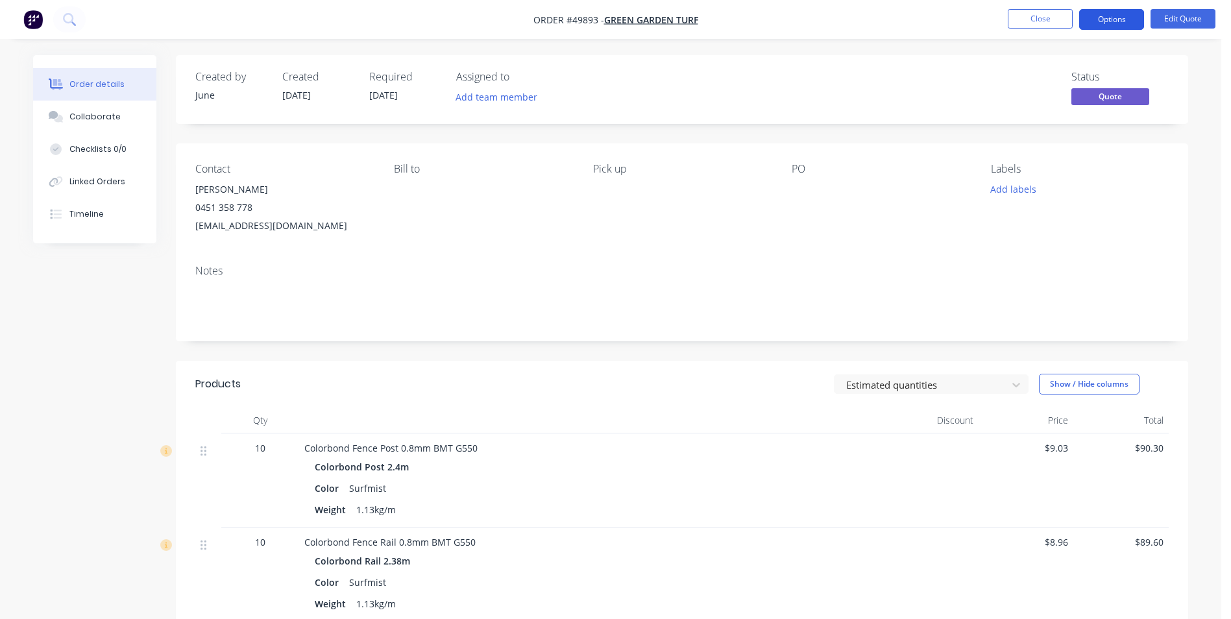
click at [1099, 21] on button "Options" at bounding box center [1111, 19] width 65 height 21
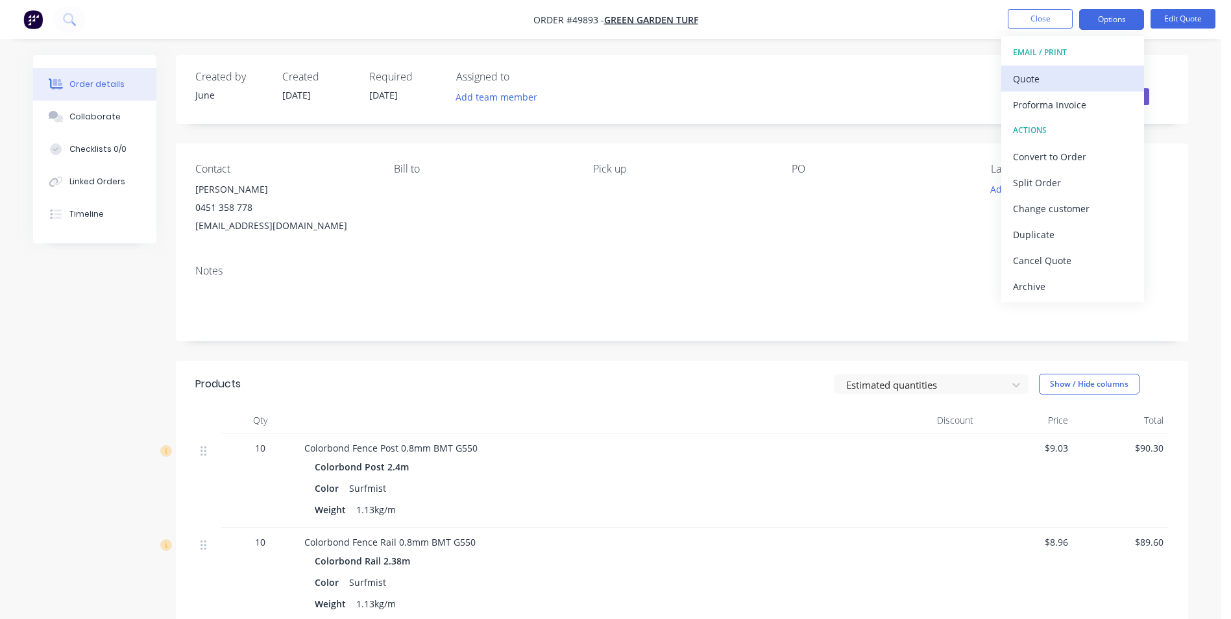
click at [1076, 85] on div "Quote" at bounding box center [1072, 78] width 119 height 19
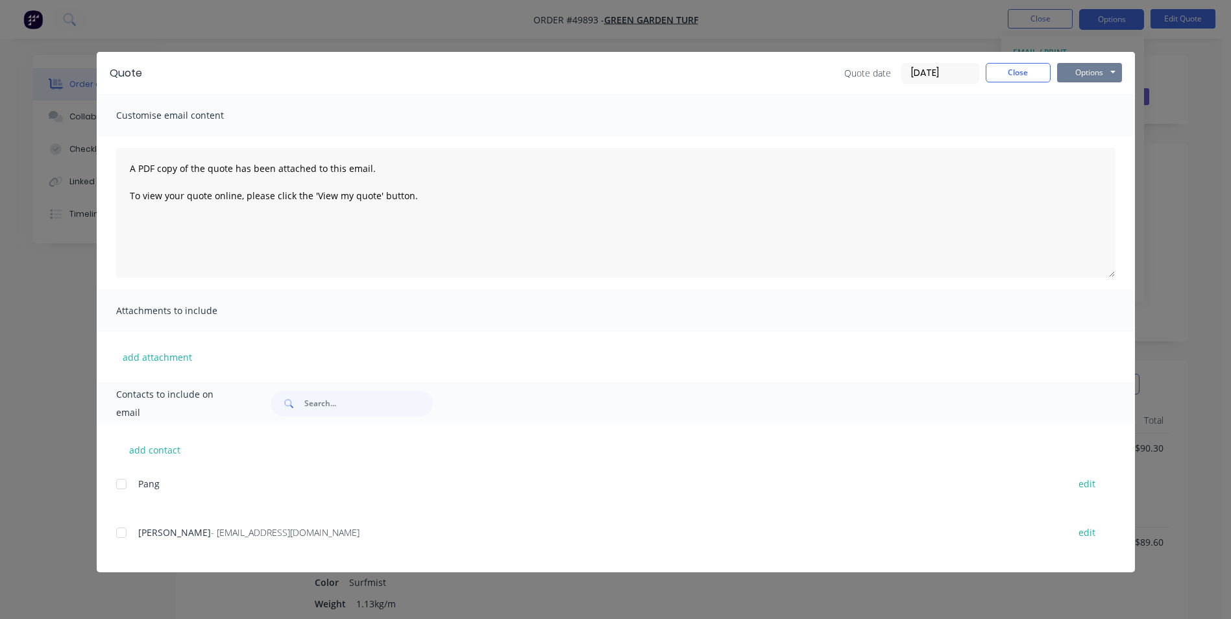
click at [1076, 69] on button "Options" at bounding box center [1089, 72] width 65 height 19
click at [1069, 118] on button "Print" at bounding box center [1098, 116] width 83 height 21
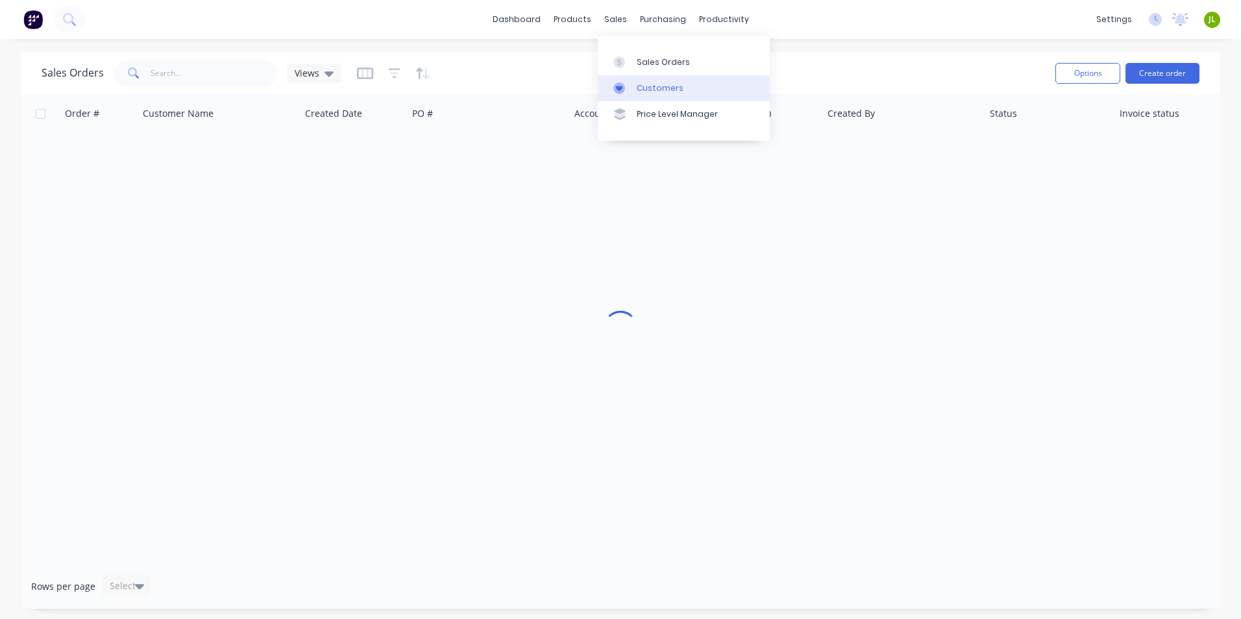
click at [628, 81] on link "Customers" at bounding box center [684, 88] width 172 height 26
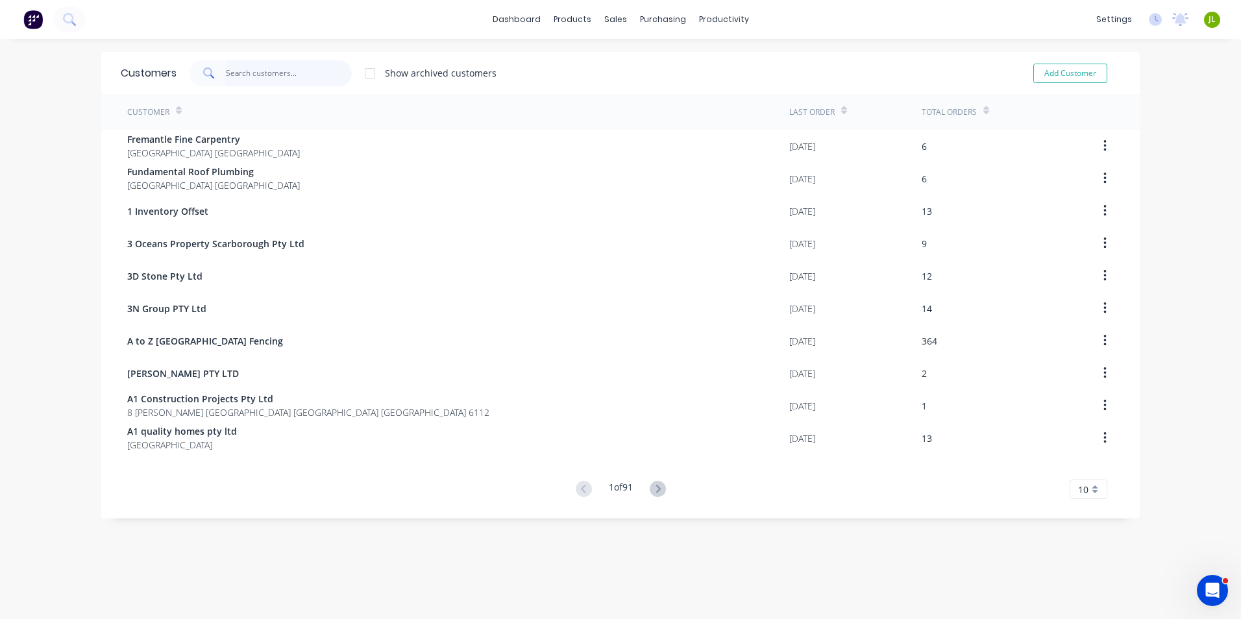
click at [305, 74] on input "text" at bounding box center [289, 73] width 127 height 26
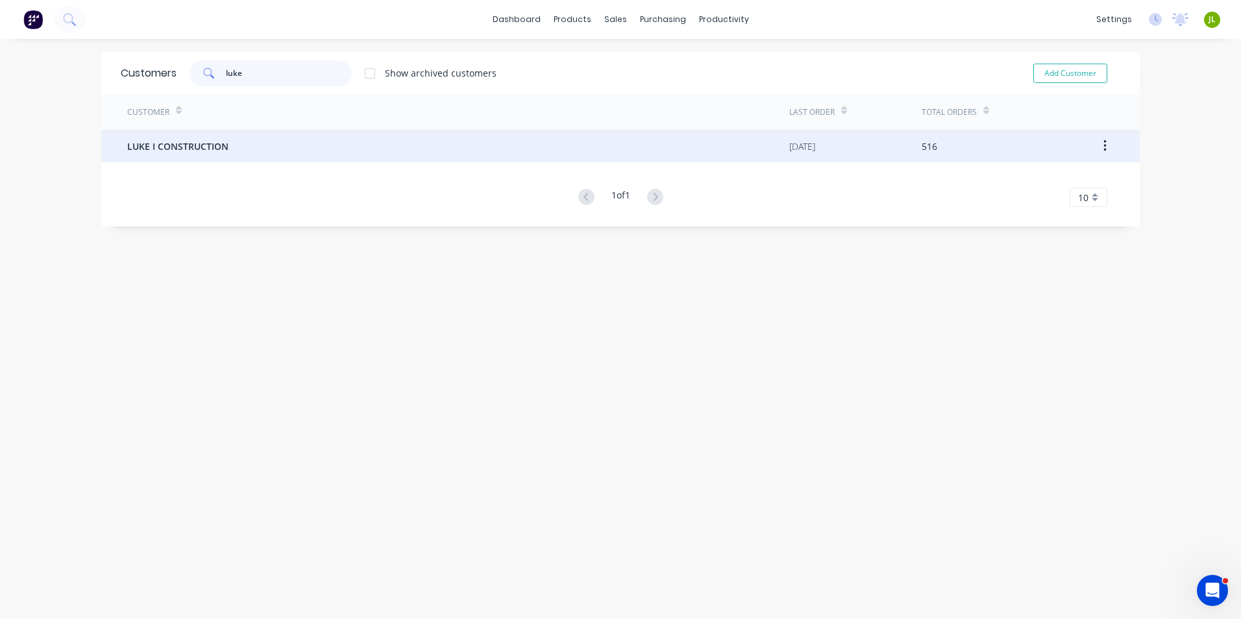
type input "luke"
click at [287, 151] on div "LUKE I CONSTRUCTION" at bounding box center [458, 146] width 662 height 32
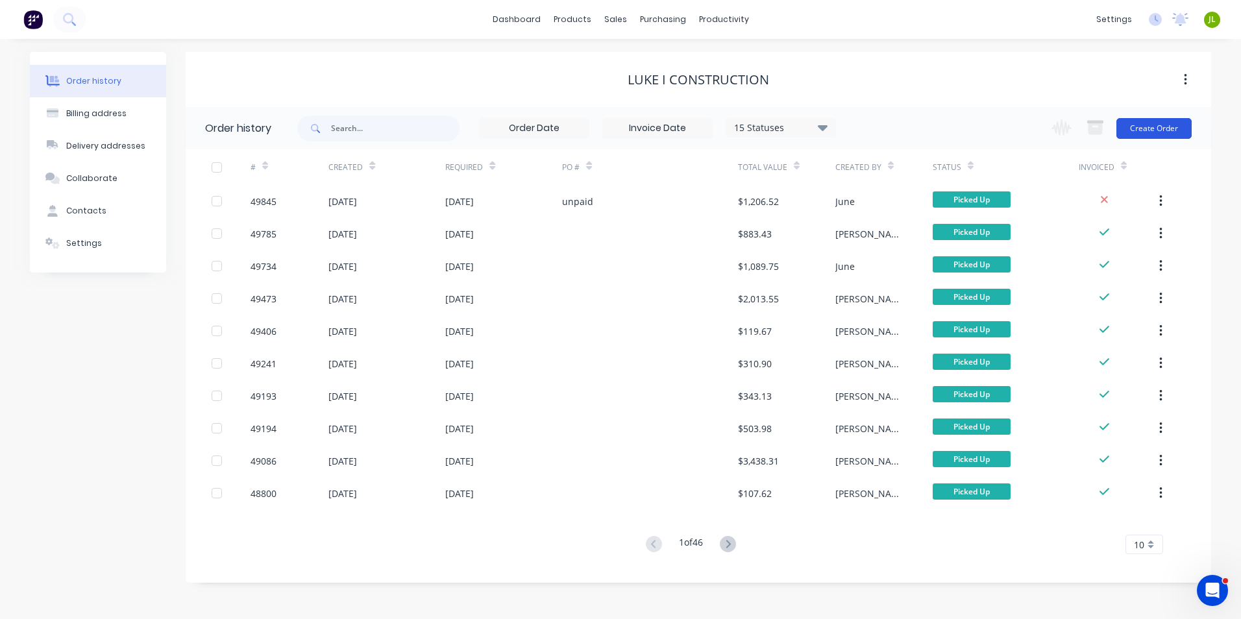
click at [1141, 123] on button "Create Order" at bounding box center [1153, 128] width 75 height 21
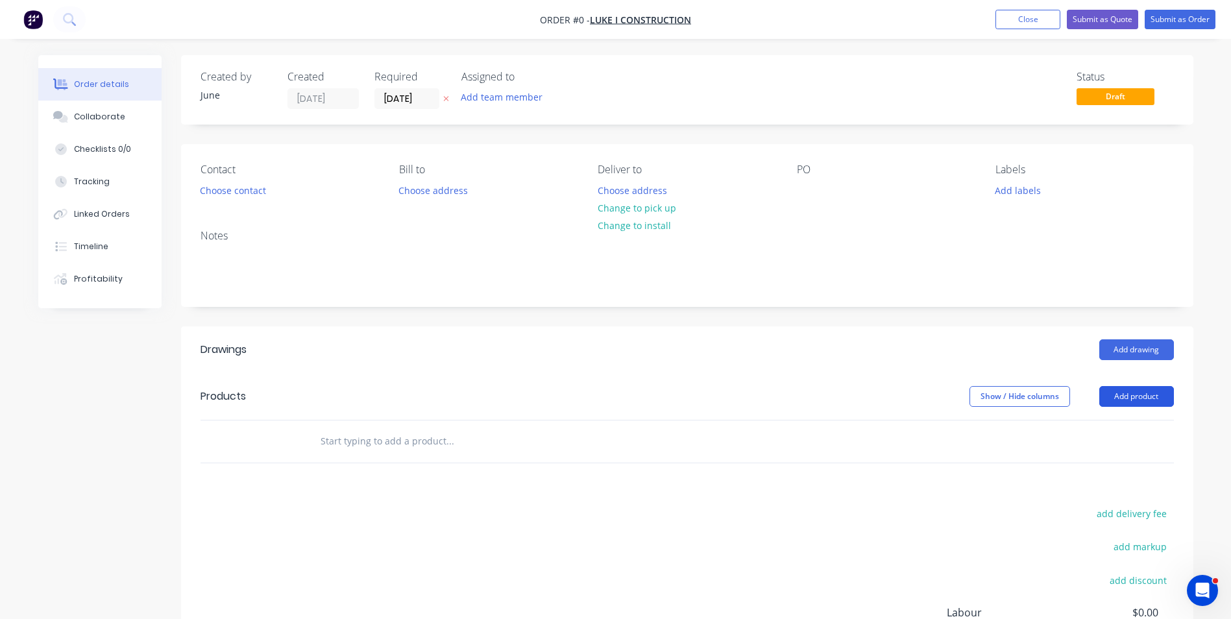
click at [1128, 393] on button "Add product" at bounding box center [1136, 396] width 75 height 21
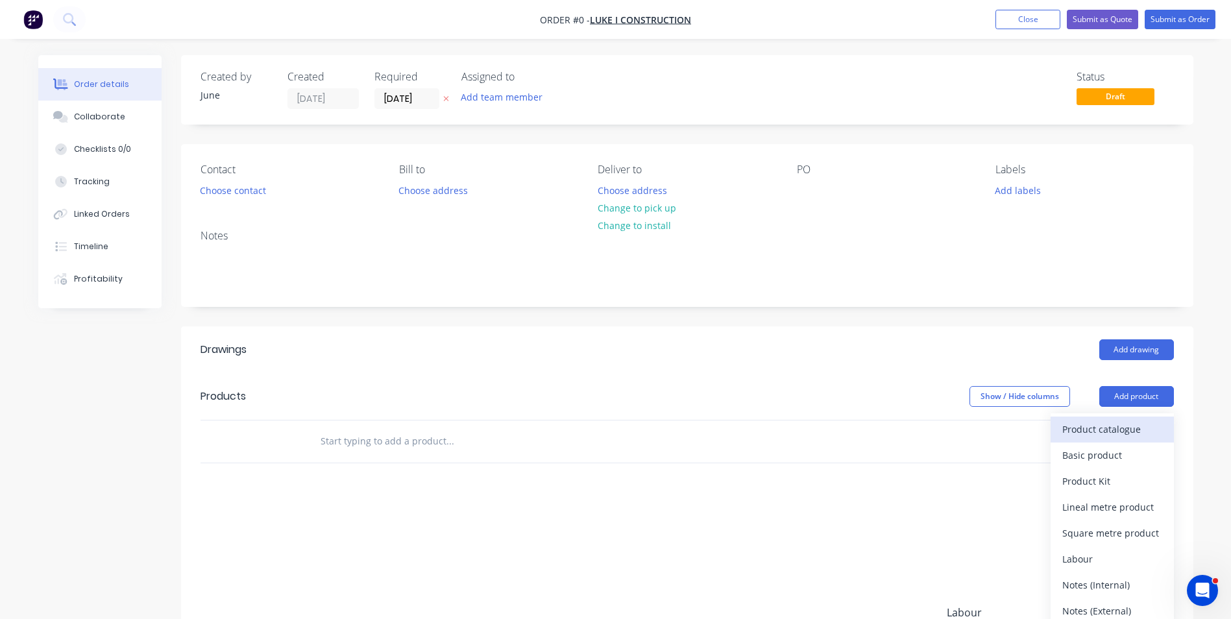
click at [1081, 423] on div "Product catalogue" at bounding box center [1112, 429] width 100 height 19
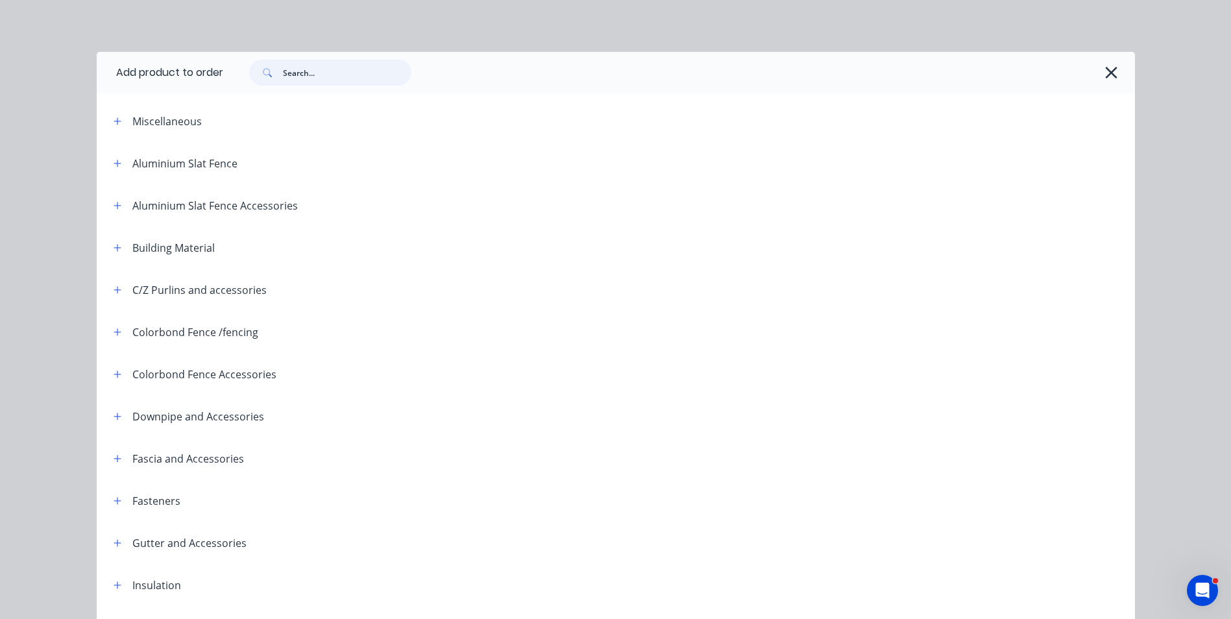
click at [330, 71] on input "text" at bounding box center [347, 73] width 128 height 26
type input "post"
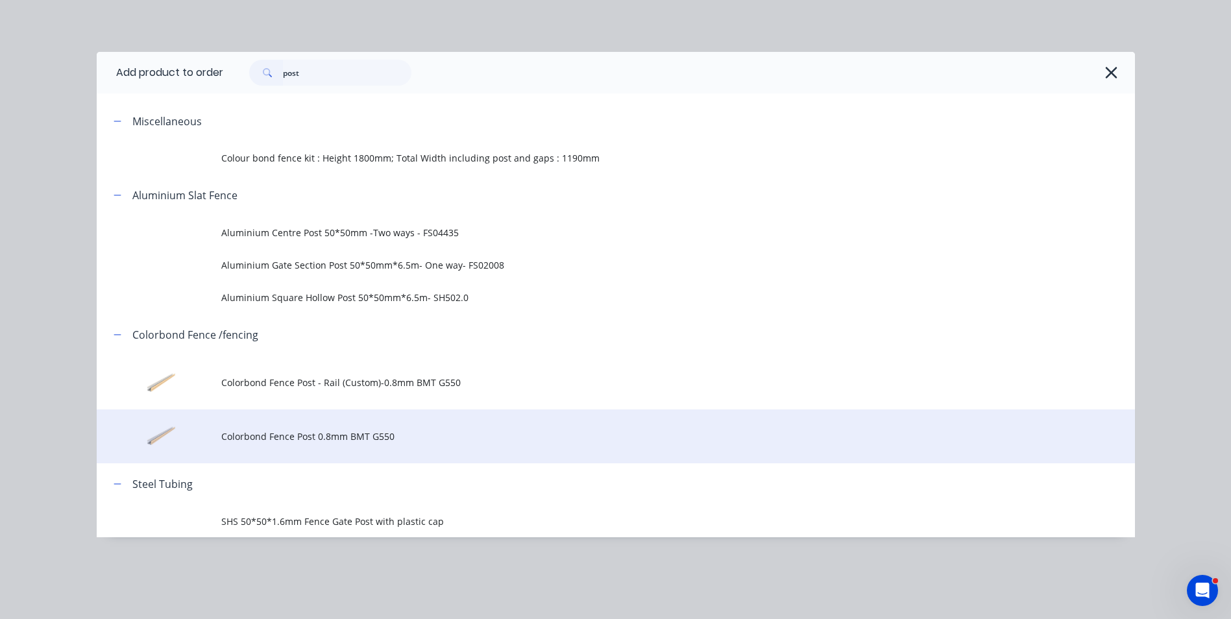
click at [339, 444] on td "Colorbond Fence Post 0.8mm BMT G550" at bounding box center [678, 436] width 914 height 54
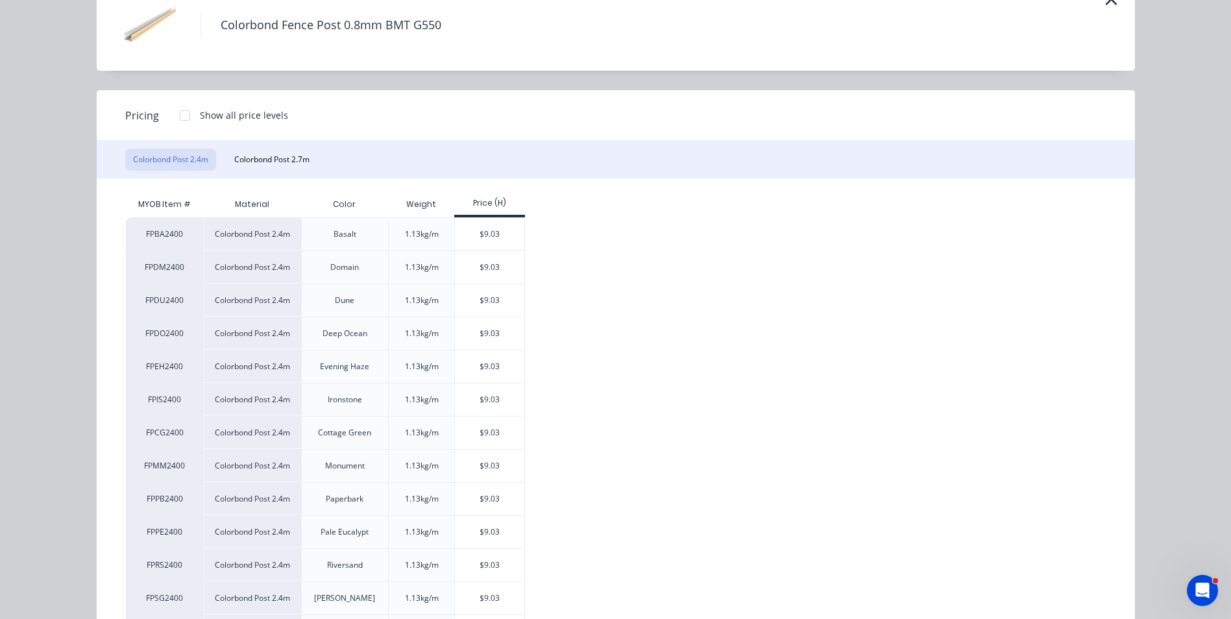
scroll to position [130, 0]
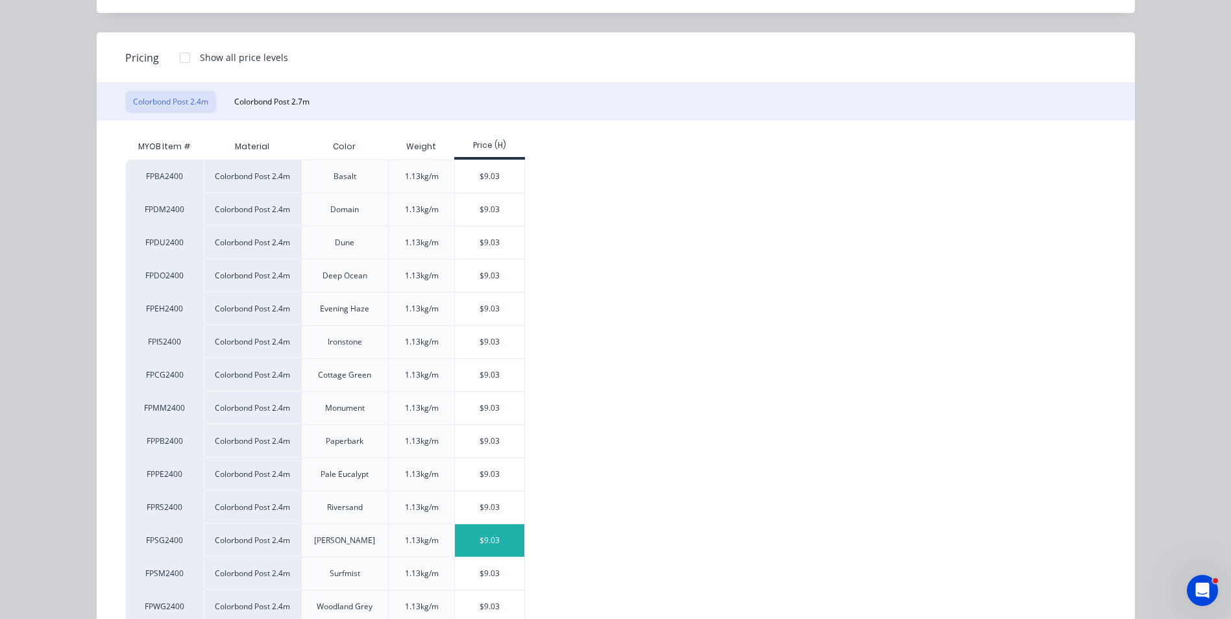
click at [478, 542] on div "$9.03" at bounding box center [489, 540] width 69 height 32
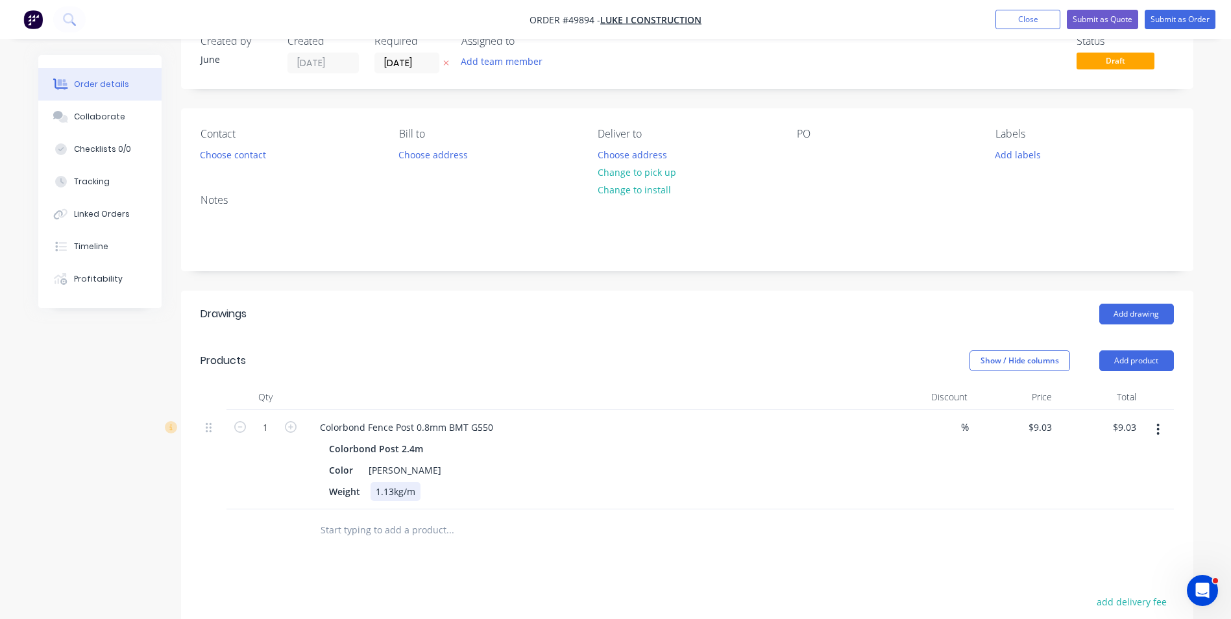
scroll to position [65, 0]
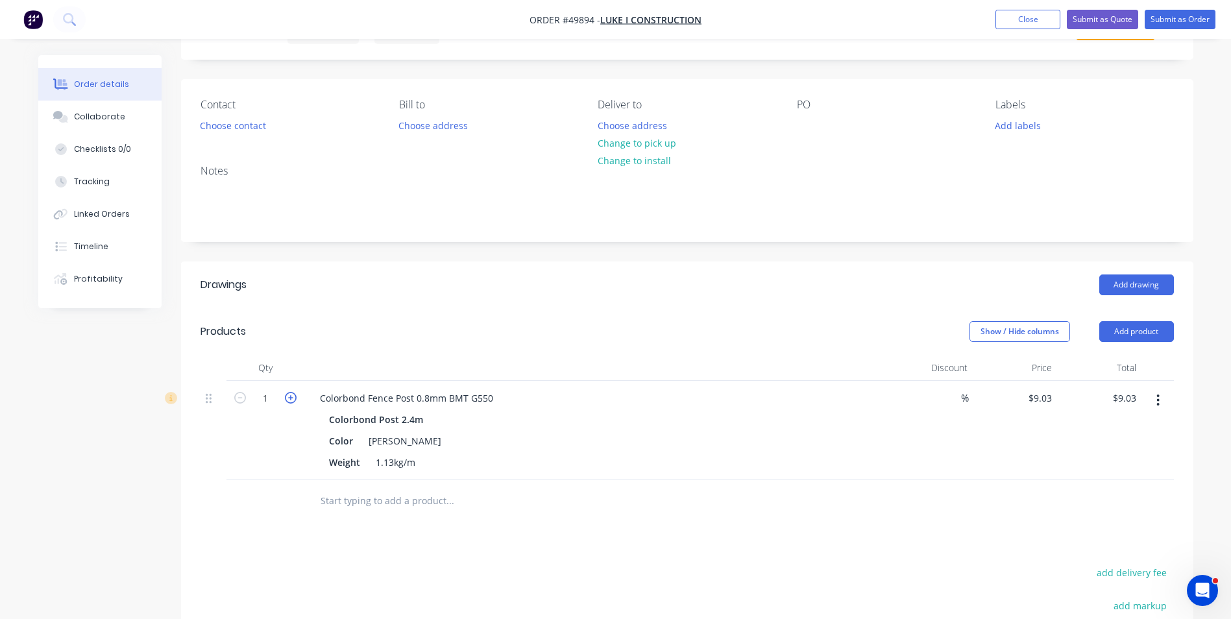
click at [286, 403] on icon "button" at bounding box center [291, 398] width 12 height 12
type input "2"
type input "$18.06"
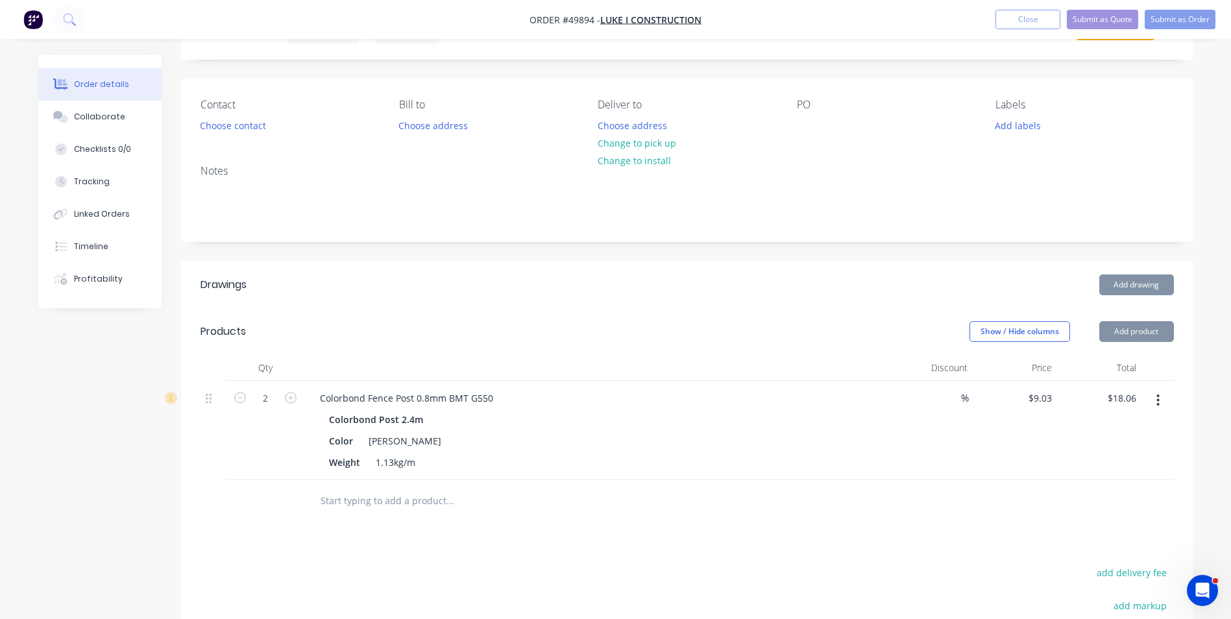
click at [267, 454] on div "2" at bounding box center [265, 430] width 78 height 99
click at [1149, 406] on button "button" at bounding box center [1158, 400] width 30 height 23
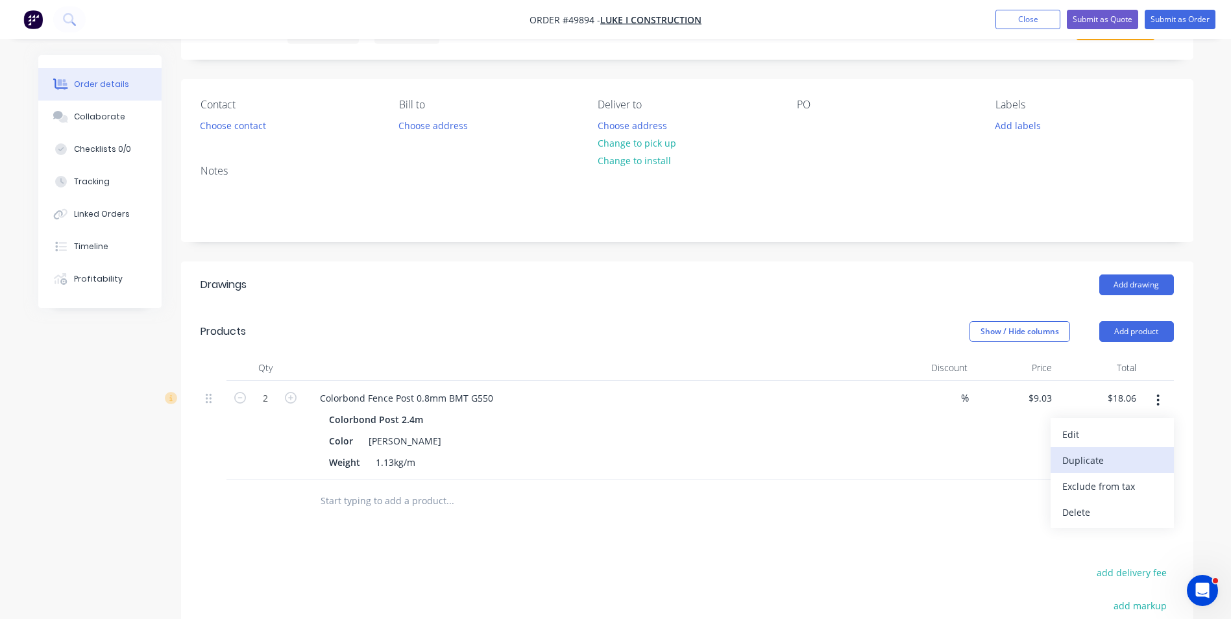
click at [1133, 447] on button "Duplicate" at bounding box center [1111, 460] width 123 height 26
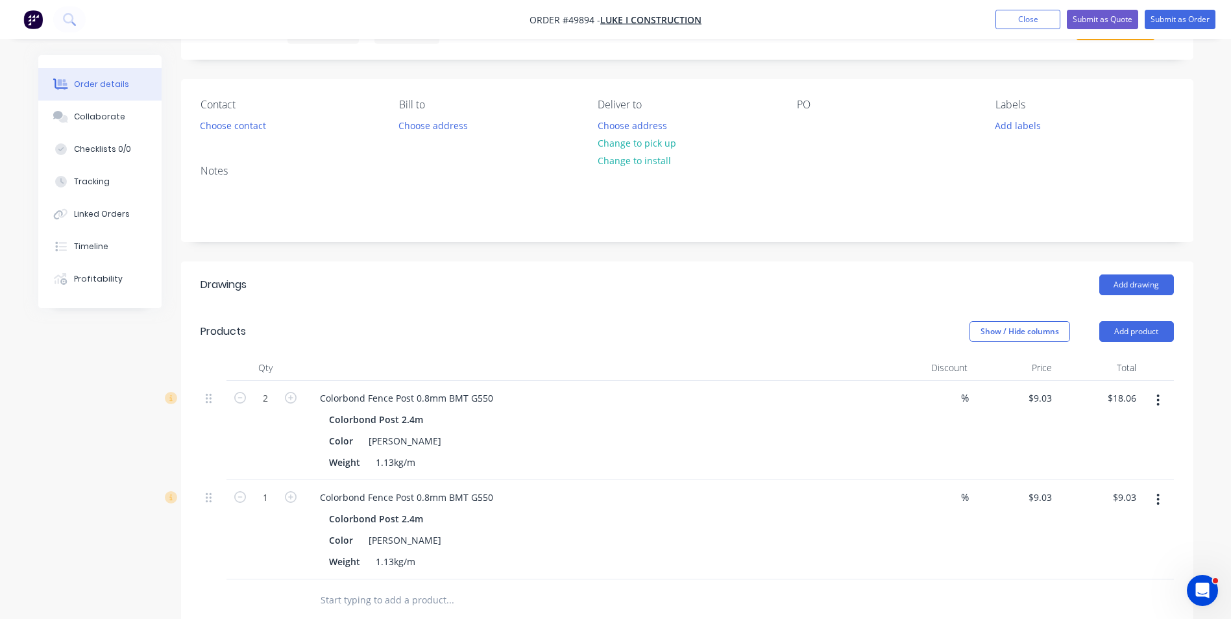
click at [1165, 503] on button "button" at bounding box center [1158, 499] width 30 height 23
click at [1150, 530] on div "Edit" at bounding box center [1112, 533] width 100 height 19
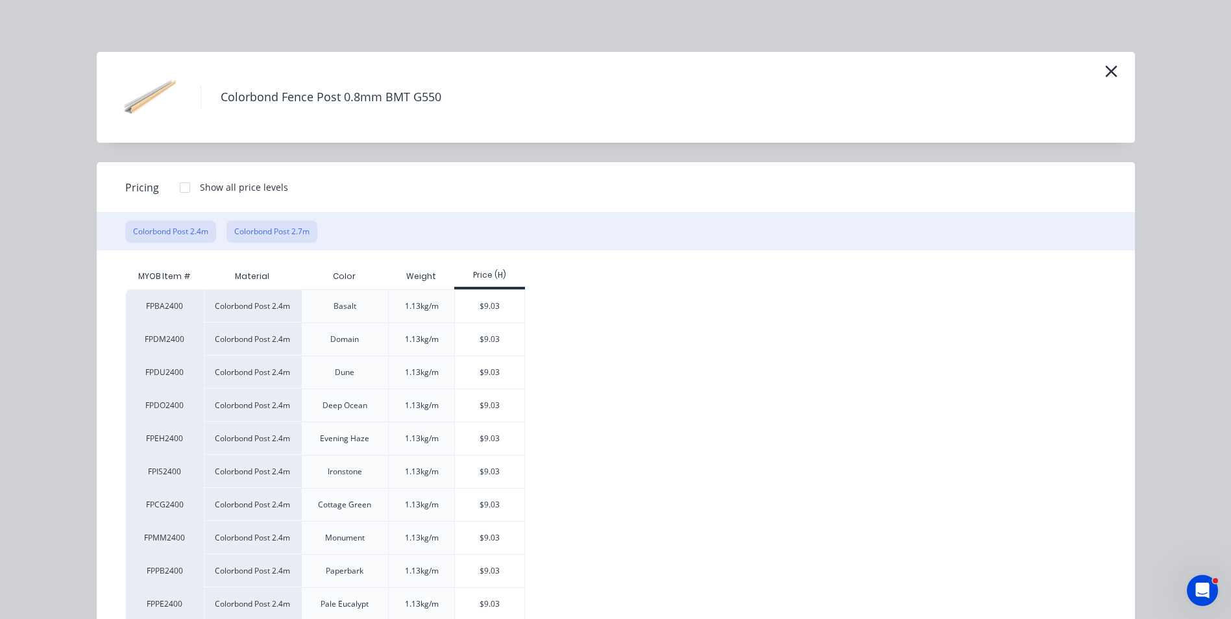
click at [246, 226] on button "Colorbond Post 2.7m" at bounding box center [271, 232] width 91 height 22
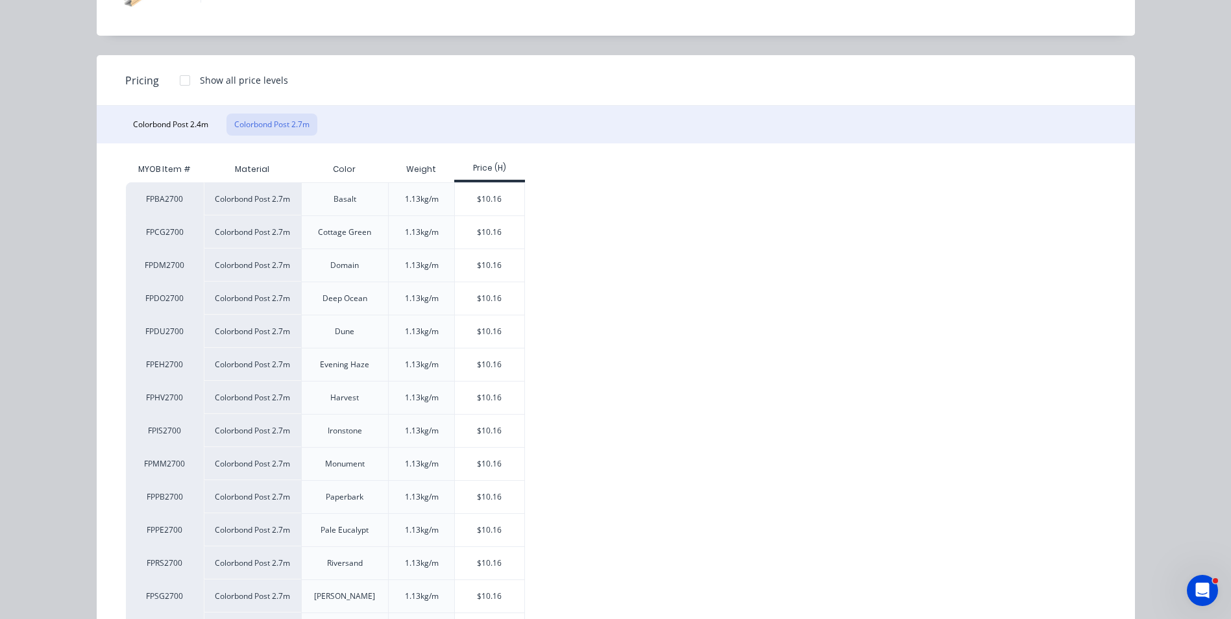
scroll to position [130, 0]
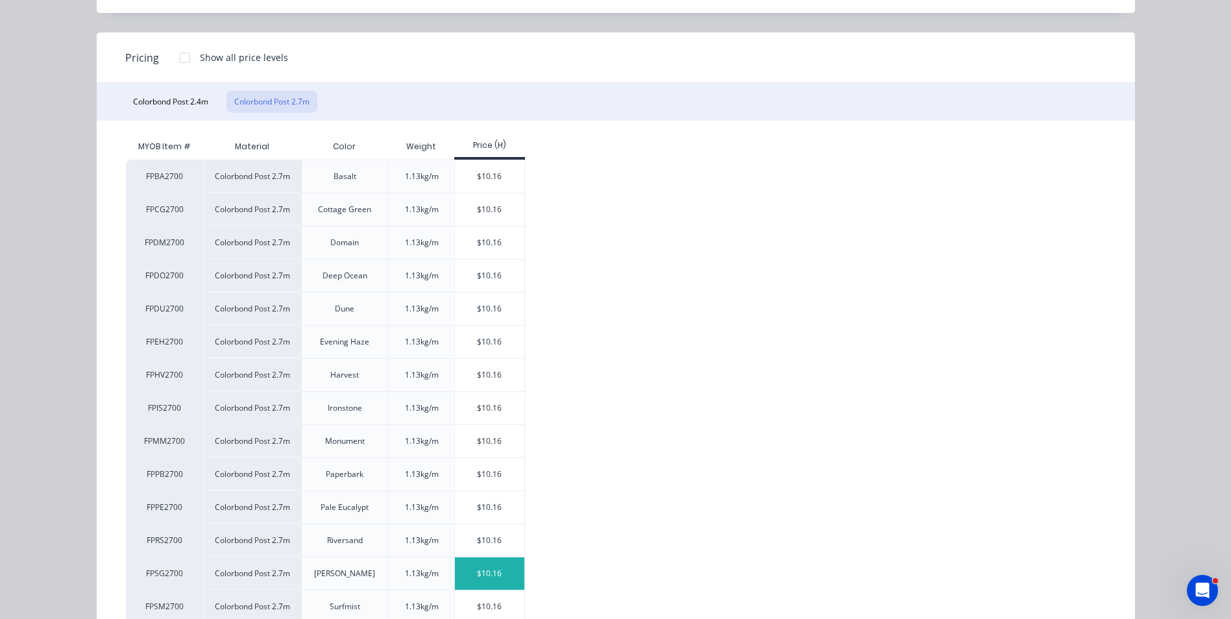
click at [466, 575] on div "$10.16" at bounding box center [489, 573] width 69 height 32
type input "$10.16"
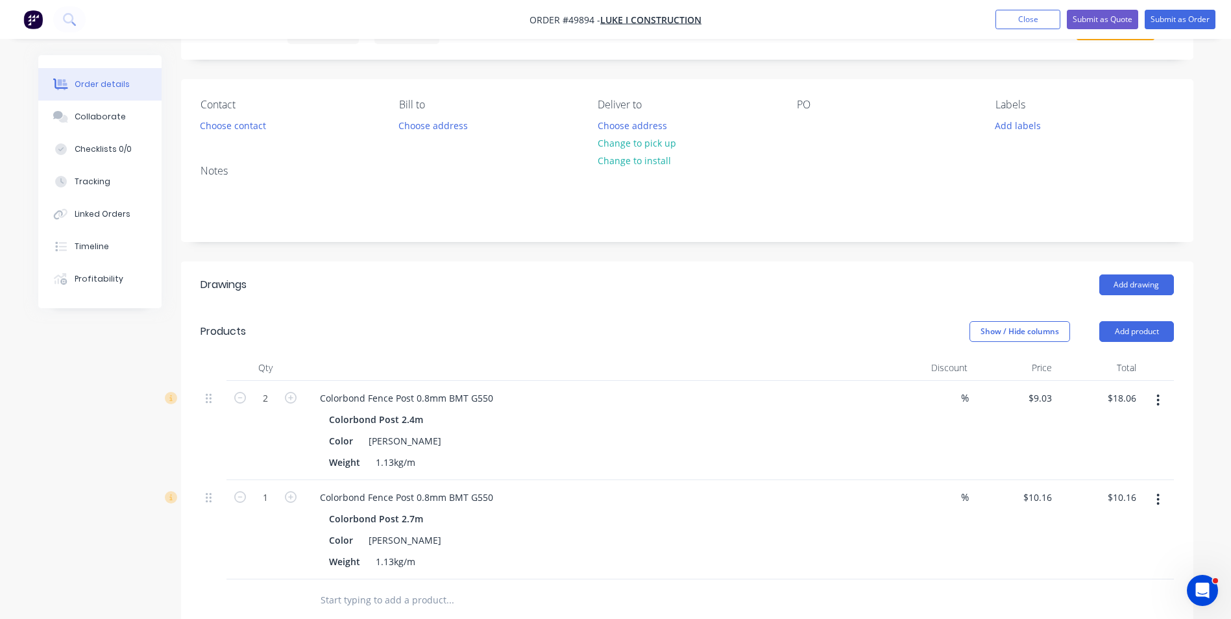
click at [629, 526] on div "Colorbond Post 2.7m" at bounding box center [596, 518] width 535 height 19
click at [1133, 332] on button "Add product" at bounding box center [1136, 331] width 75 height 21
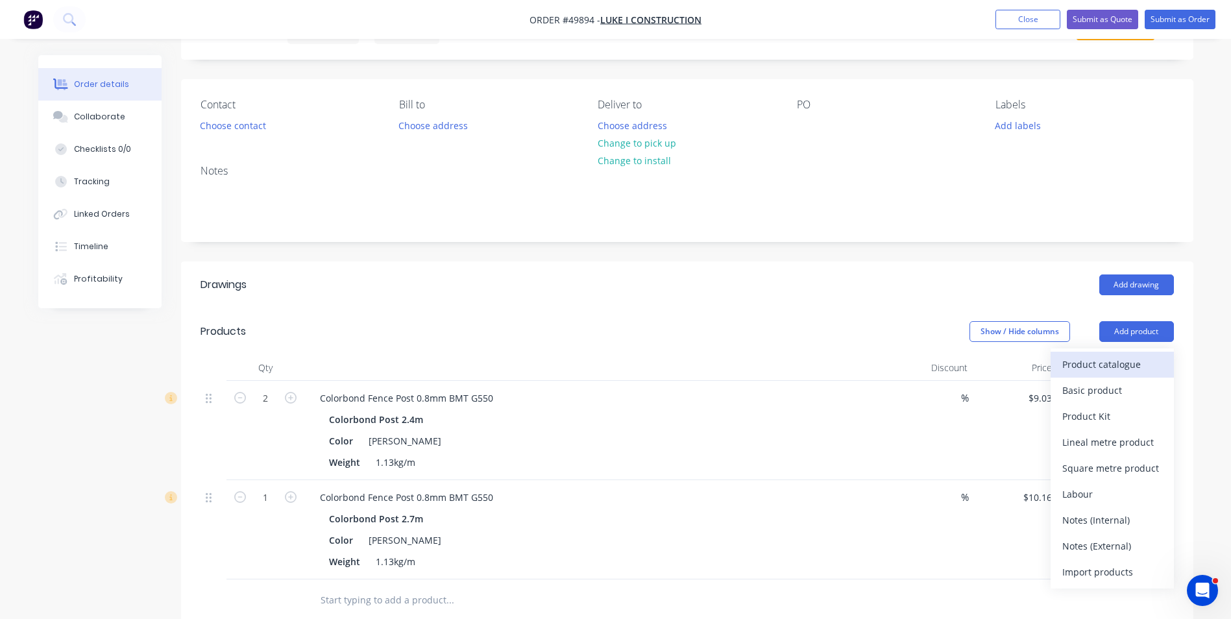
click at [1109, 359] on div "Product catalogue" at bounding box center [1112, 364] width 100 height 19
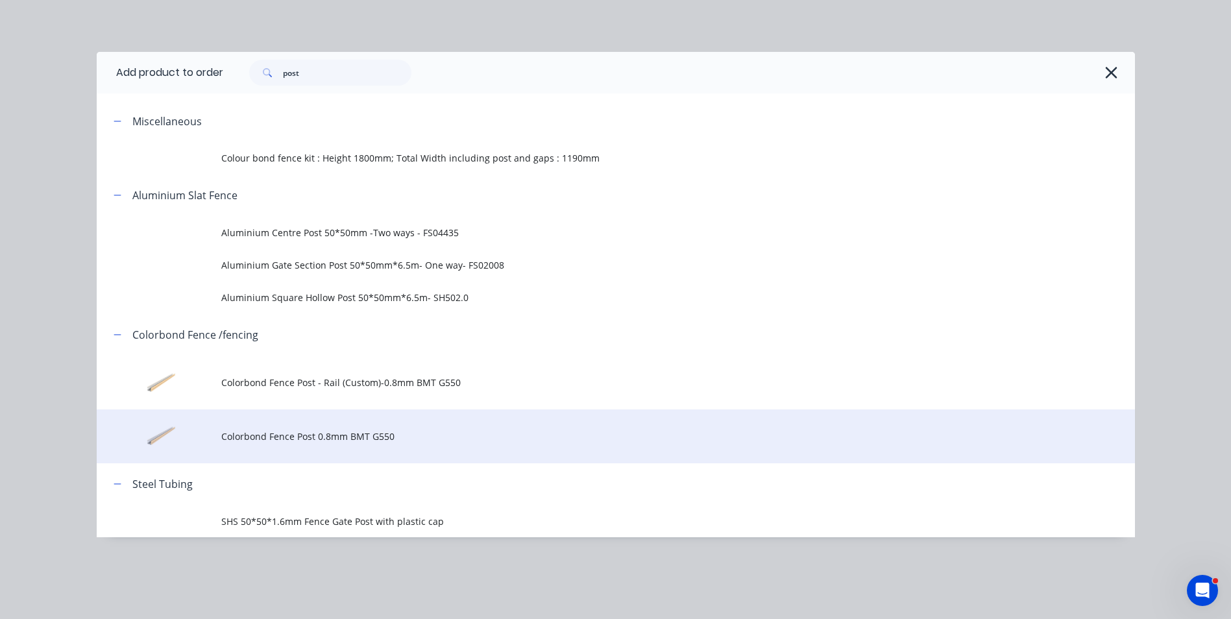
click at [378, 431] on span "Colorbond Fence Post 0.8mm BMT G550" at bounding box center [586, 437] width 731 height 14
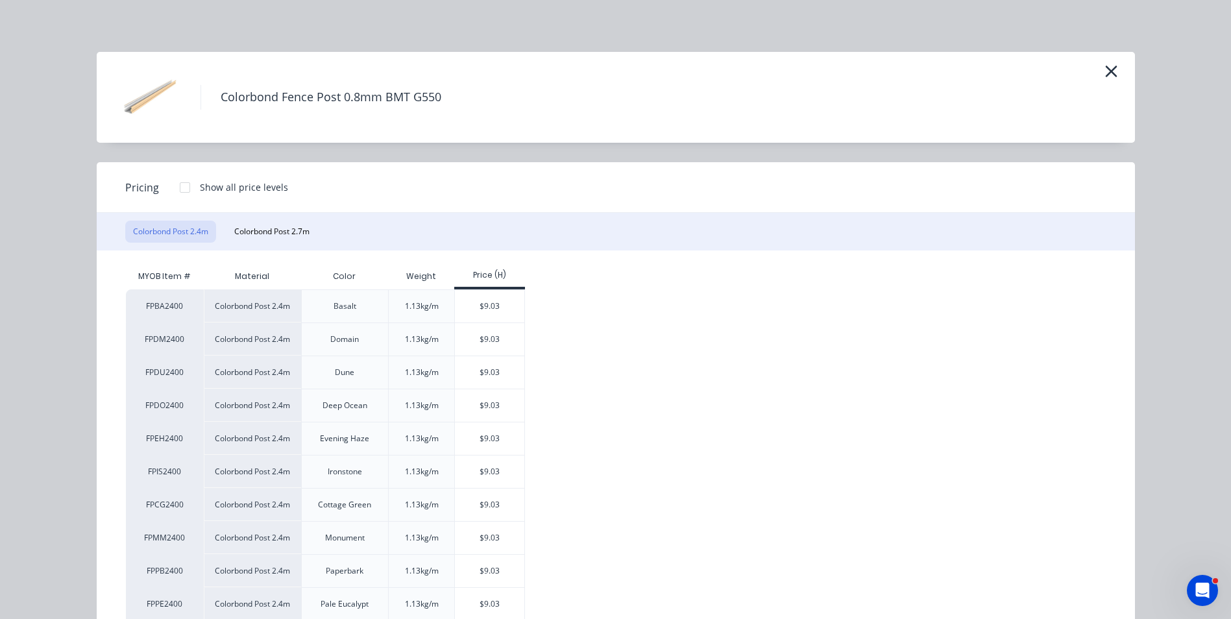
click at [1117, 71] on div "Colorbond Fence Post 0.8mm BMT G550" at bounding box center [616, 97] width 1038 height 91
click at [1111, 78] on icon "button" at bounding box center [1111, 71] width 14 height 18
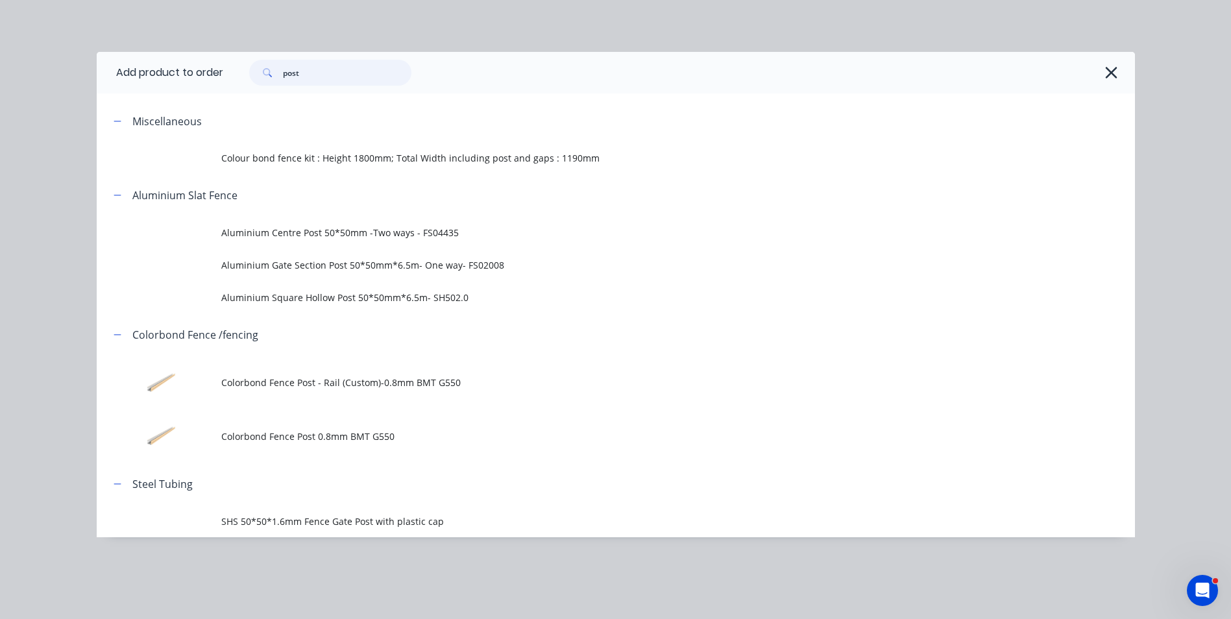
drag, startPoint x: 292, startPoint y: 75, endPoint x: 228, endPoint y: 77, distance: 63.6
click at [228, 77] on div "post" at bounding box center [672, 73] width 899 height 26
type input "rail"
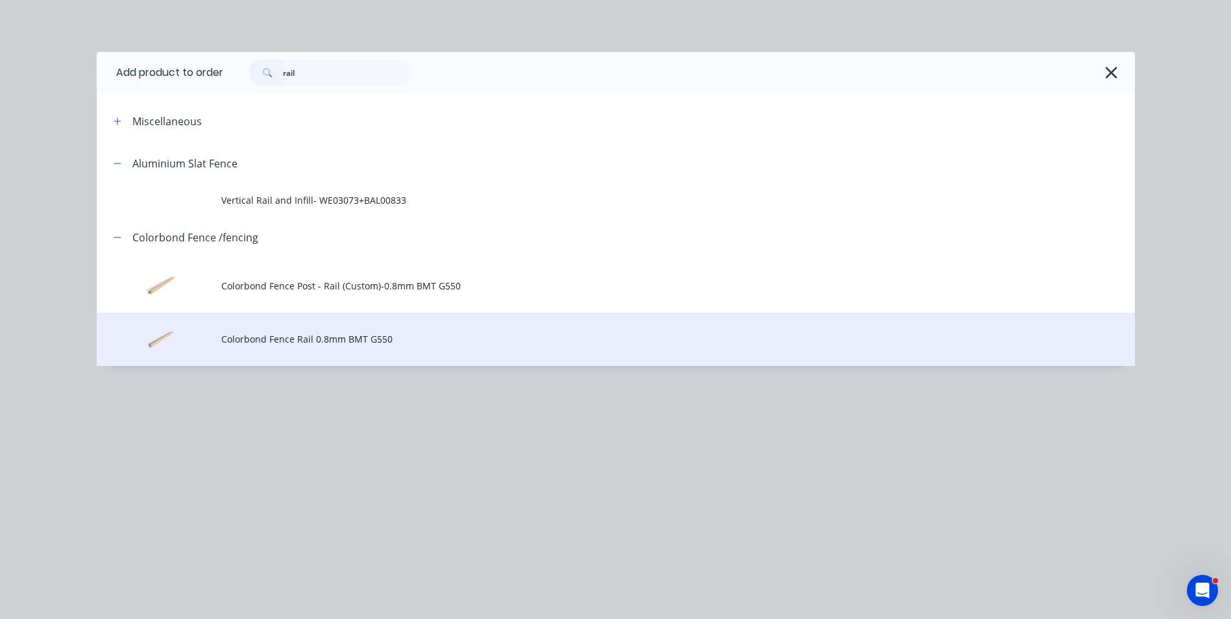
click at [322, 348] on td "Colorbond Fence Rail 0.8mm BMT G550" at bounding box center [678, 340] width 914 height 54
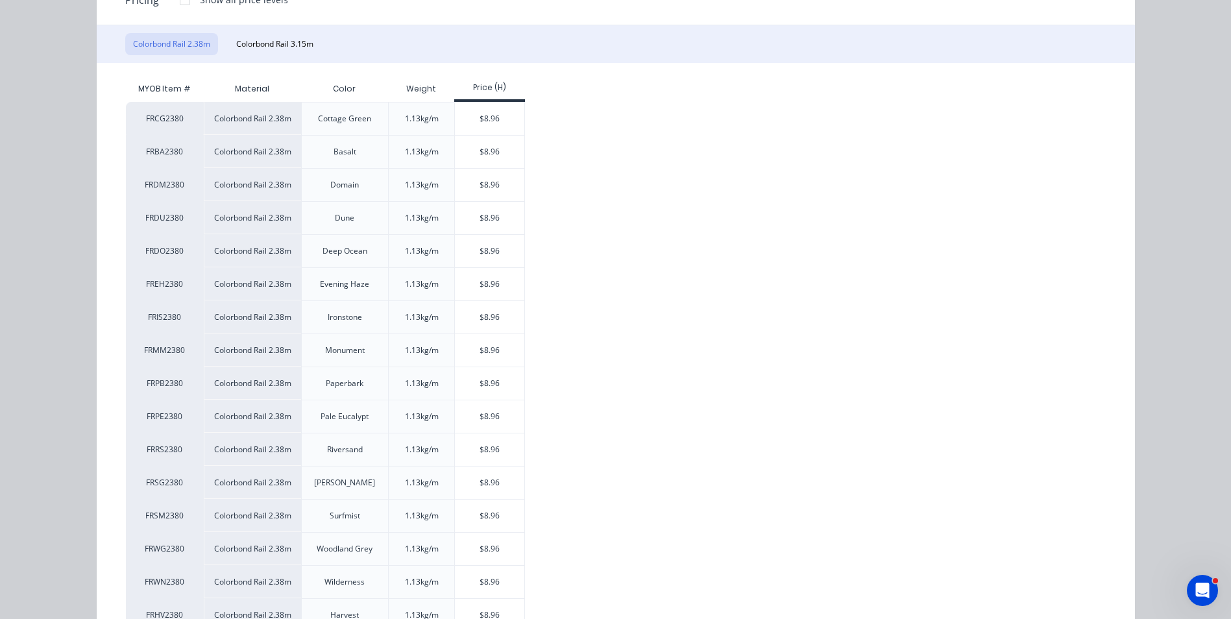
scroll to position [143, 0]
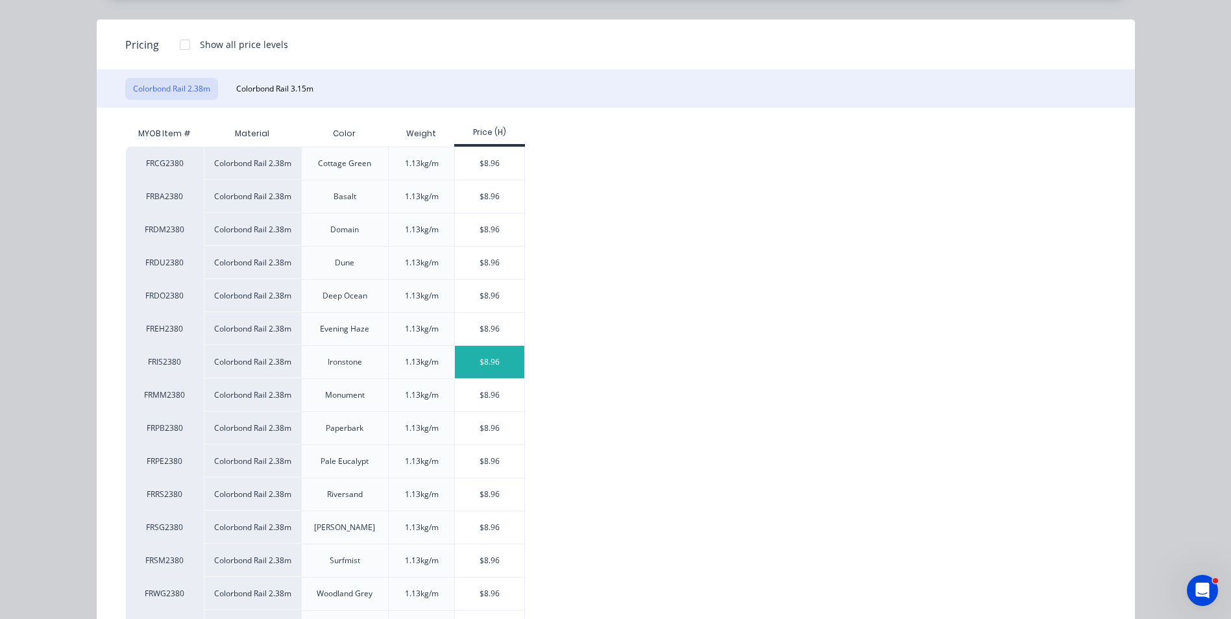
click at [468, 373] on div "$8.96" at bounding box center [489, 362] width 69 height 32
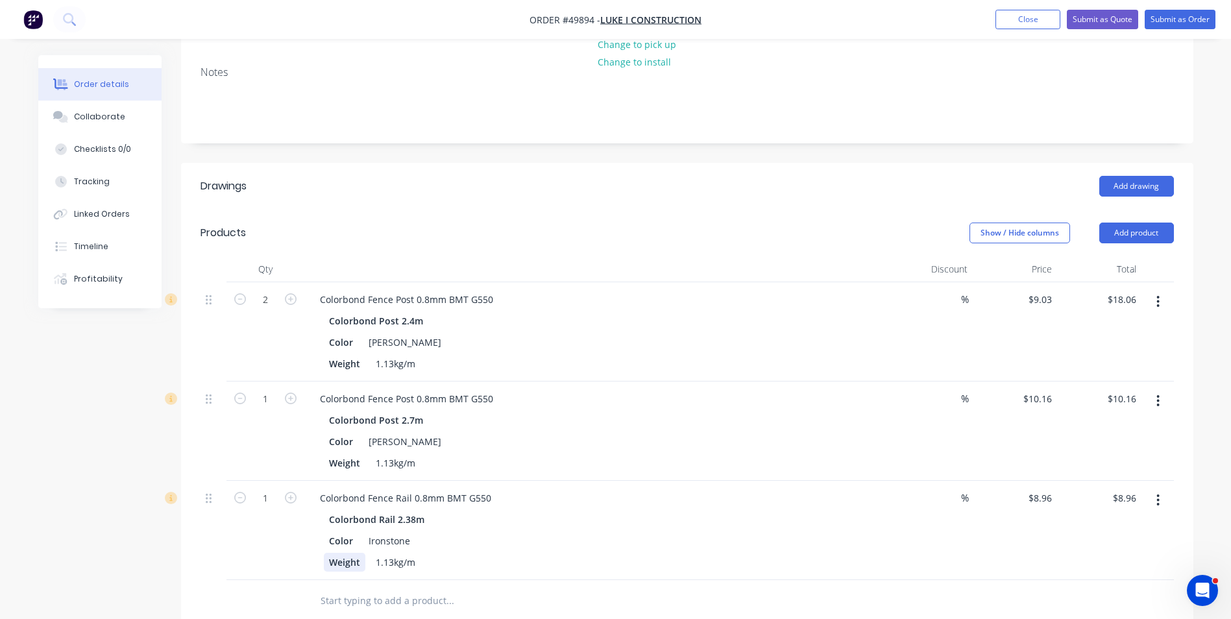
scroll to position [260, 0]
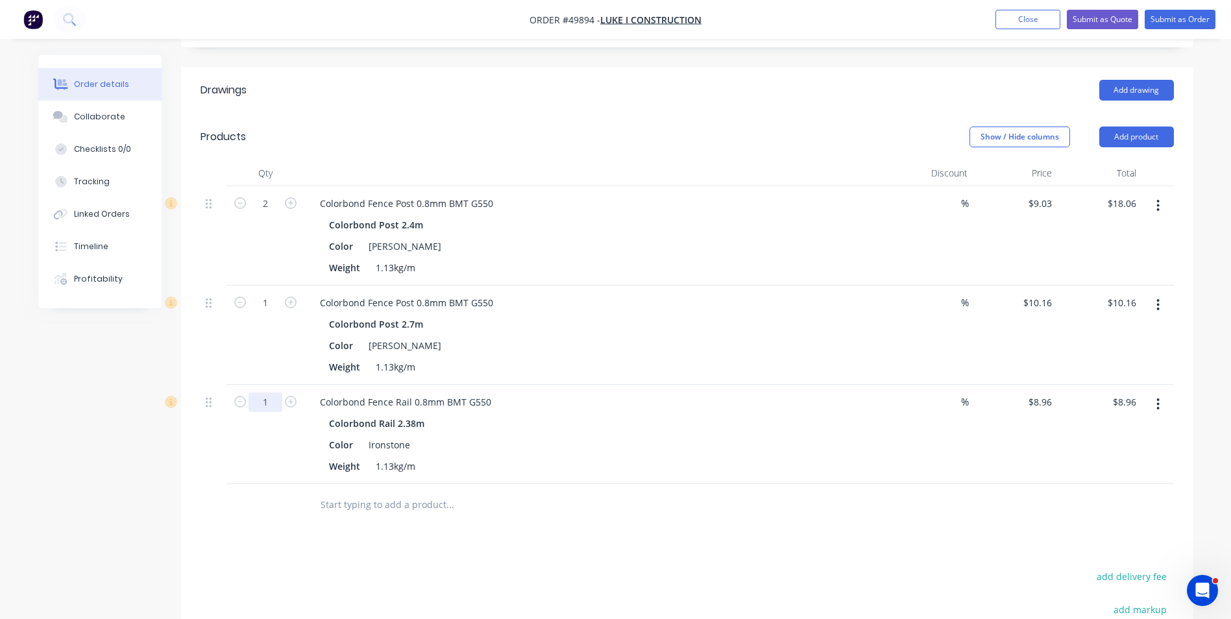
click at [264, 405] on input "1" at bounding box center [265, 402] width 34 height 19
type input "6"
type input "$53.76"
click at [882, 428] on div "Colorbond Rail 2.38m Color Ironstone Weight 1.13kg/m" at bounding box center [596, 445] width 574 height 62
click at [1168, 404] on button "button" at bounding box center [1158, 404] width 30 height 23
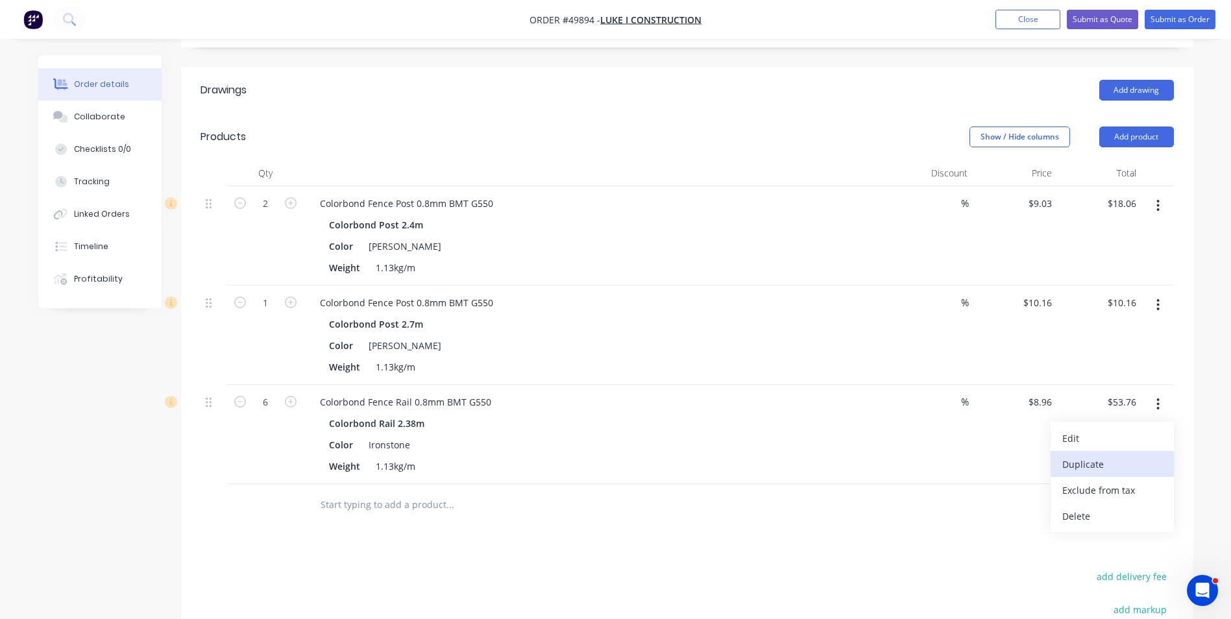
click at [1148, 467] on div "Duplicate" at bounding box center [1112, 464] width 100 height 19
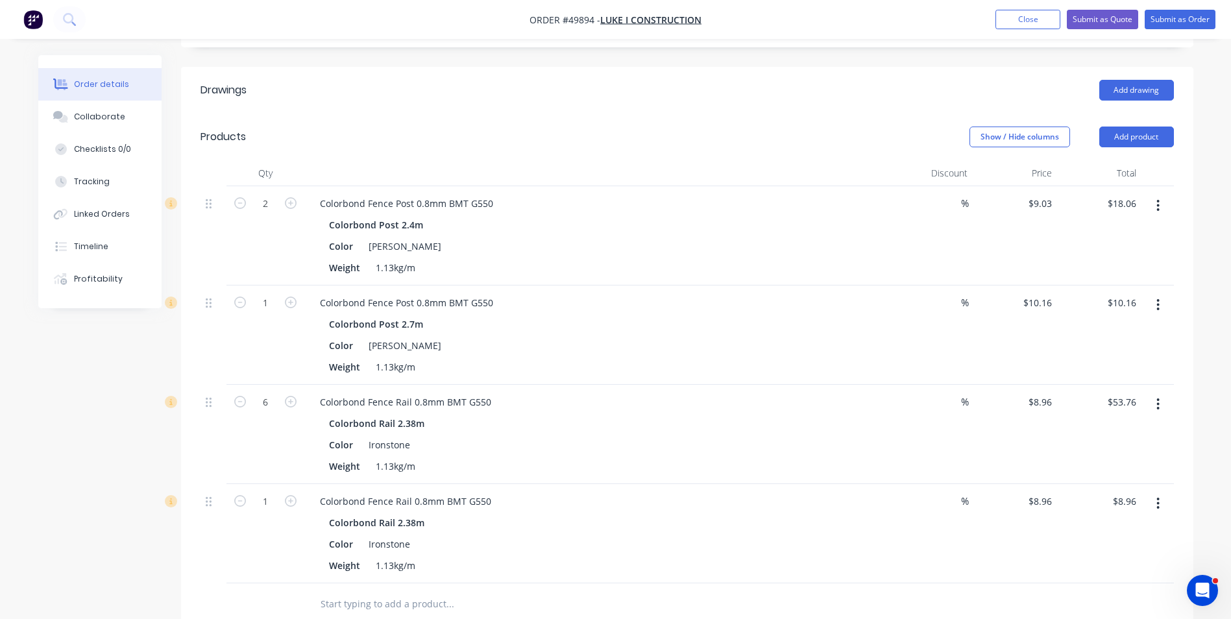
drag, startPoint x: 1154, startPoint y: 497, endPoint x: 1141, endPoint y: 516, distance: 23.2
click at [1156, 496] on button "button" at bounding box center [1158, 503] width 30 height 23
click at [1132, 530] on div "Edit" at bounding box center [1112, 537] width 100 height 19
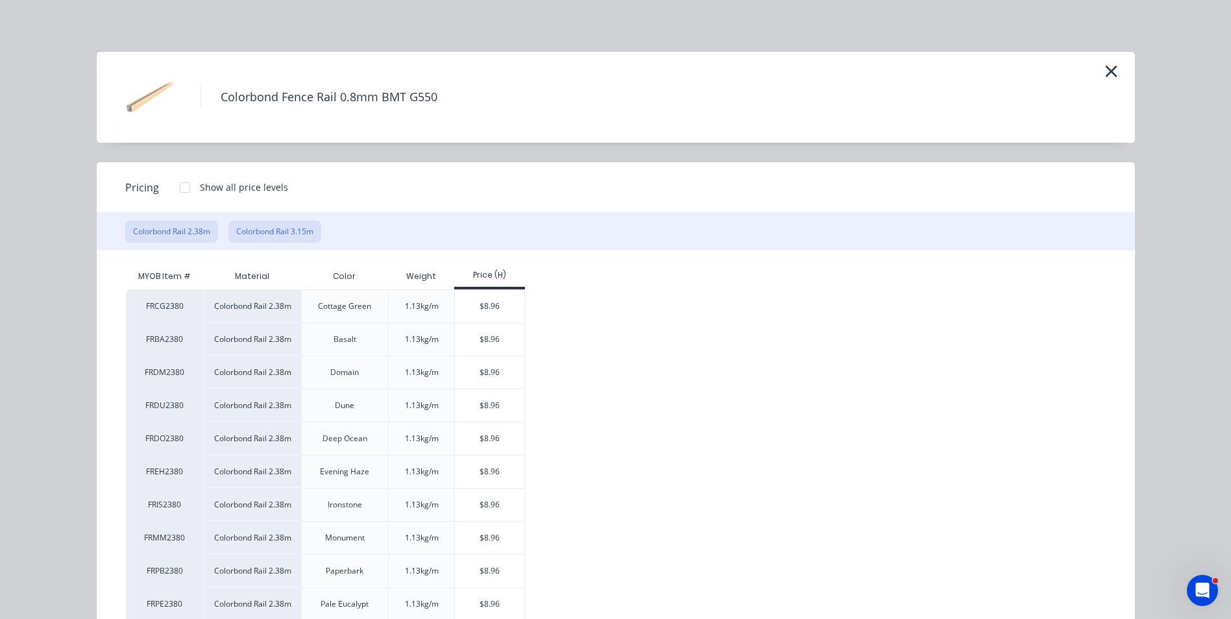
click at [279, 235] on button "Colorbond Rail 3.15m" at bounding box center [274, 232] width 93 height 22
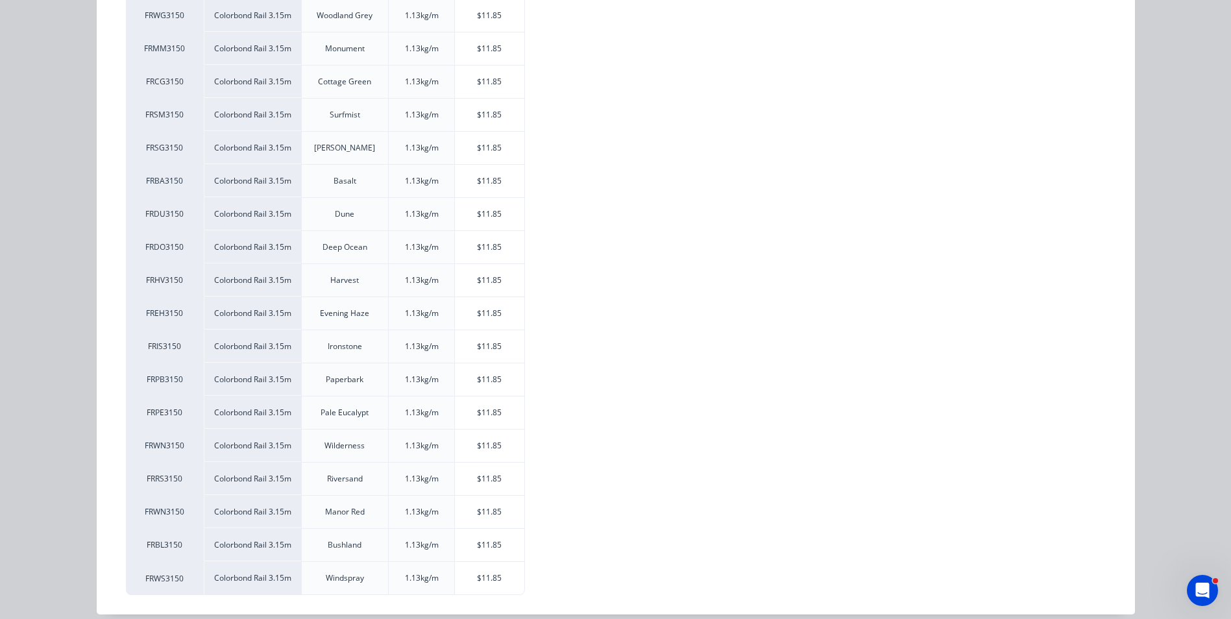
scroll to position [324, 0]
click at [496, 357] on div "$11.85" at bounding box center [489, 346] width 69 height 32
type input "$11.85"
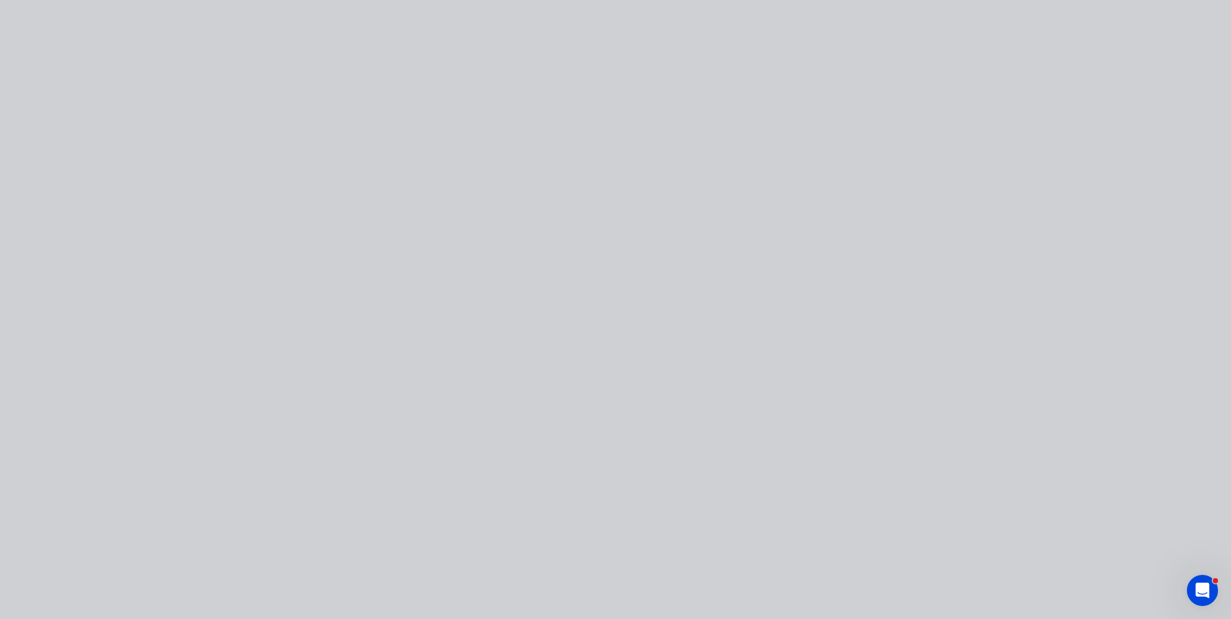
scroll to position [0, 0]
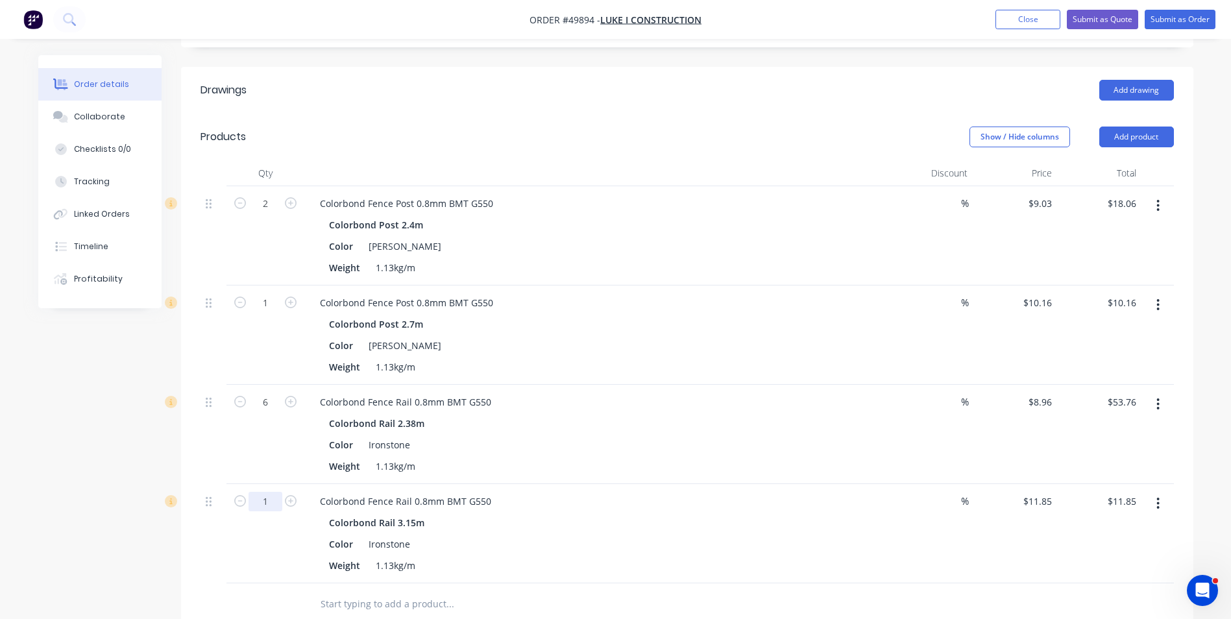
click at [265, 502] on input "1" at bounding box center [265, 501] width 34 height 19
type input "6"
type input "$71.10"
click at [799, 555] on div "Colorbond Rail 3.15m Color Ironstone Weight 1.13kg/m" at bounding box center [596, 544] width 574 height 62
click at [1128, 141] on button "Add product" at bounding box center [1136, 137] width 75 height 21
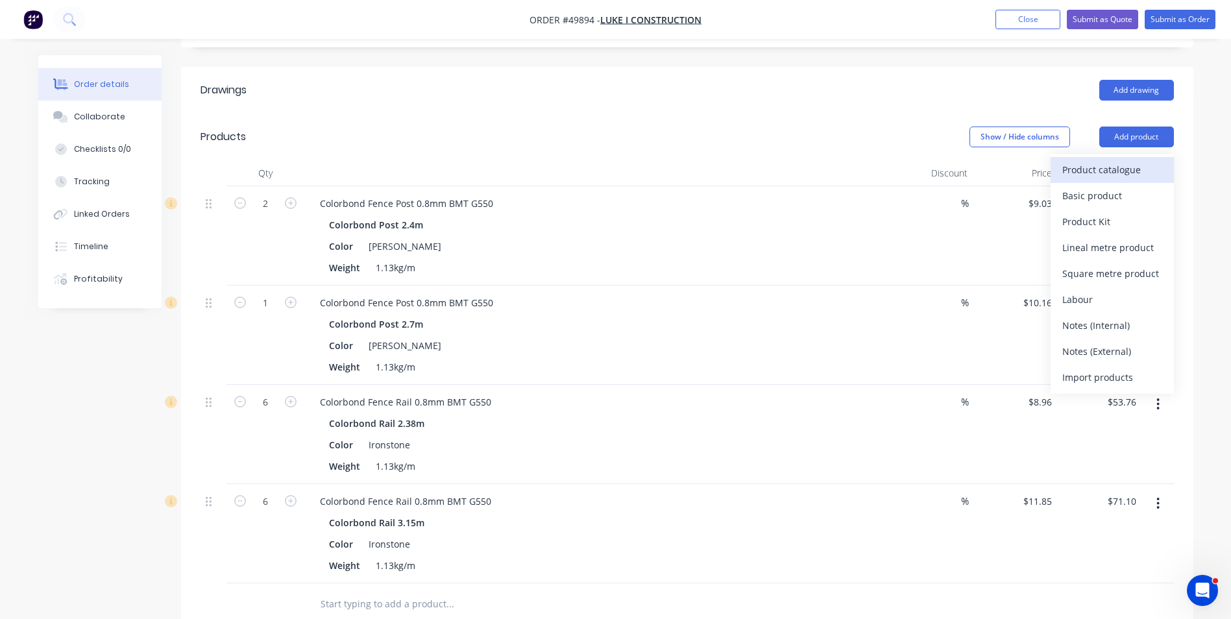
click at [1111, 171] on div "Product catalogue" at bounding box center [1112, 169] width 100 height 19
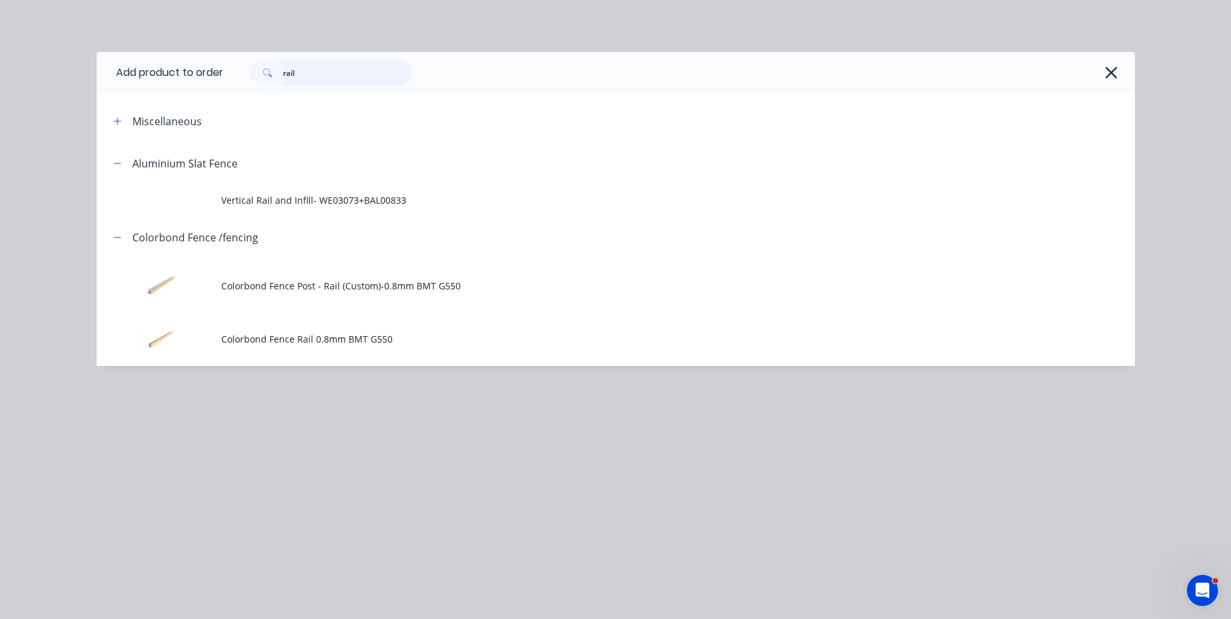
drag, startPoint x: 348, startPoint y: 79, endPoint x: 251, endPoint y: 79, distance: 97.3
click at [251, 79] on div "rail" at bounding box center [330, 73] width 162 height 26
type input "t"
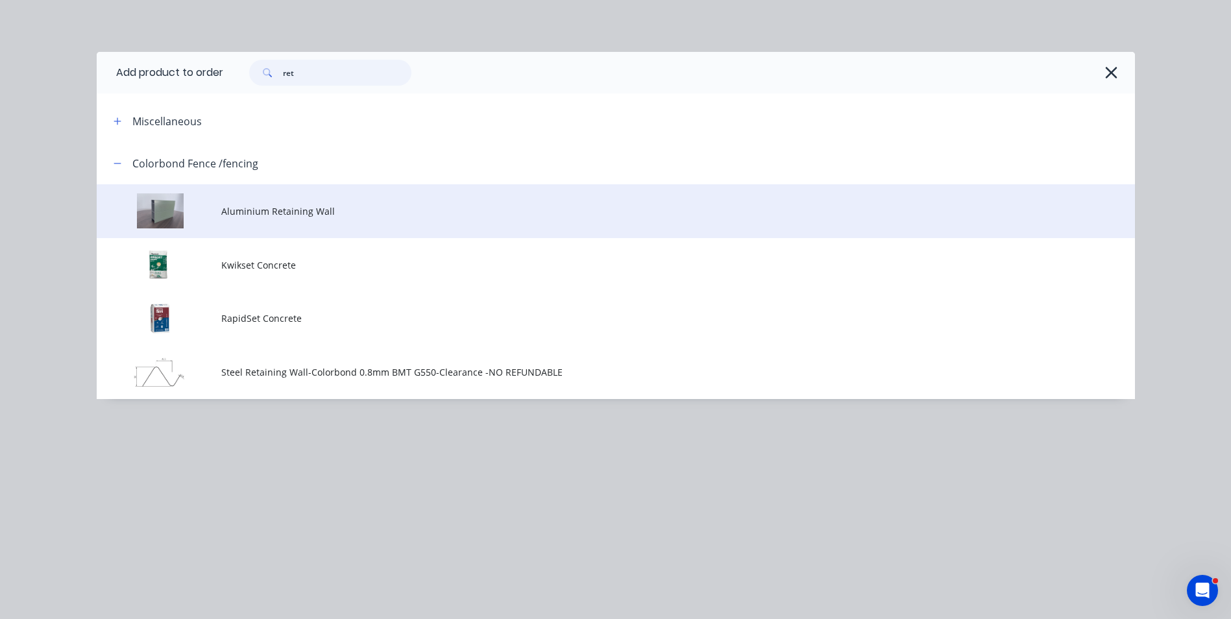
type input "ret"
click at [317, 217] on span "Aluminium Retaining Wall" at bounding box center [586, 211] width 731 height 14
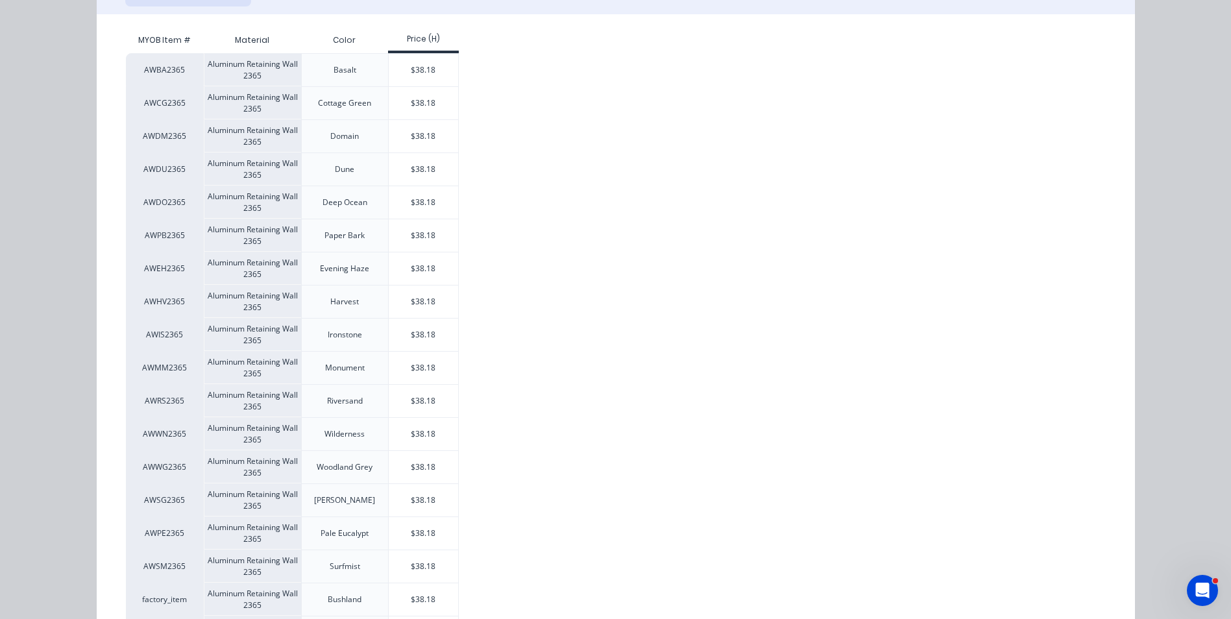
scroll to position [260, 0]
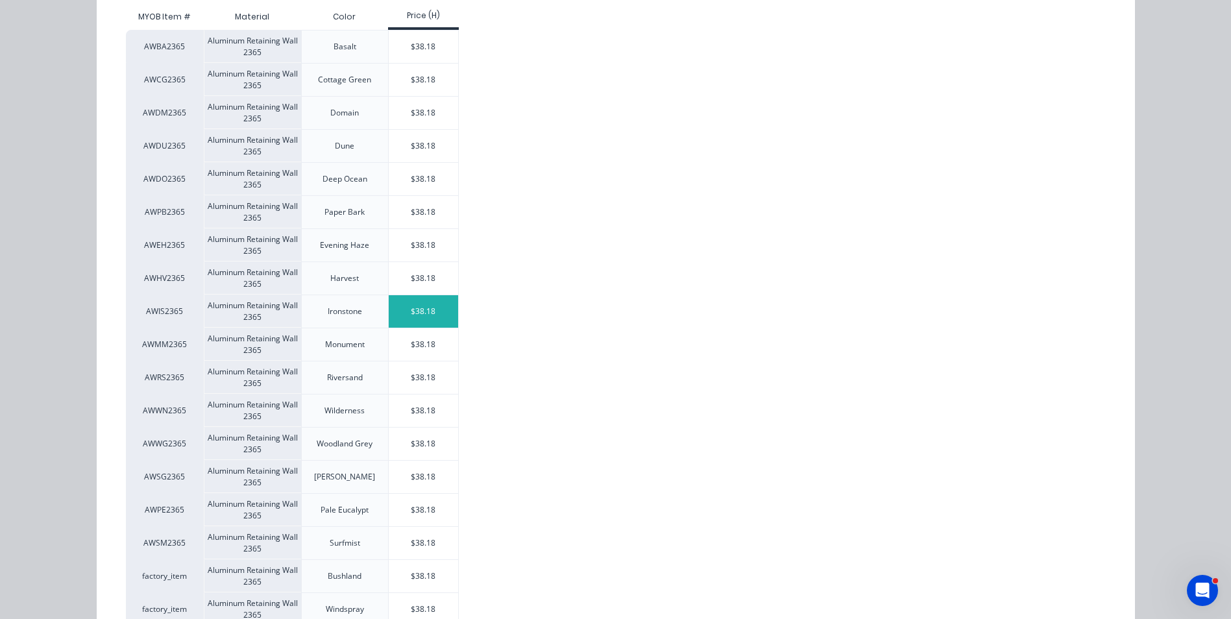
click at [434, 309] on div "$38.18" at bounding box center [423, 311] width 69 height 32
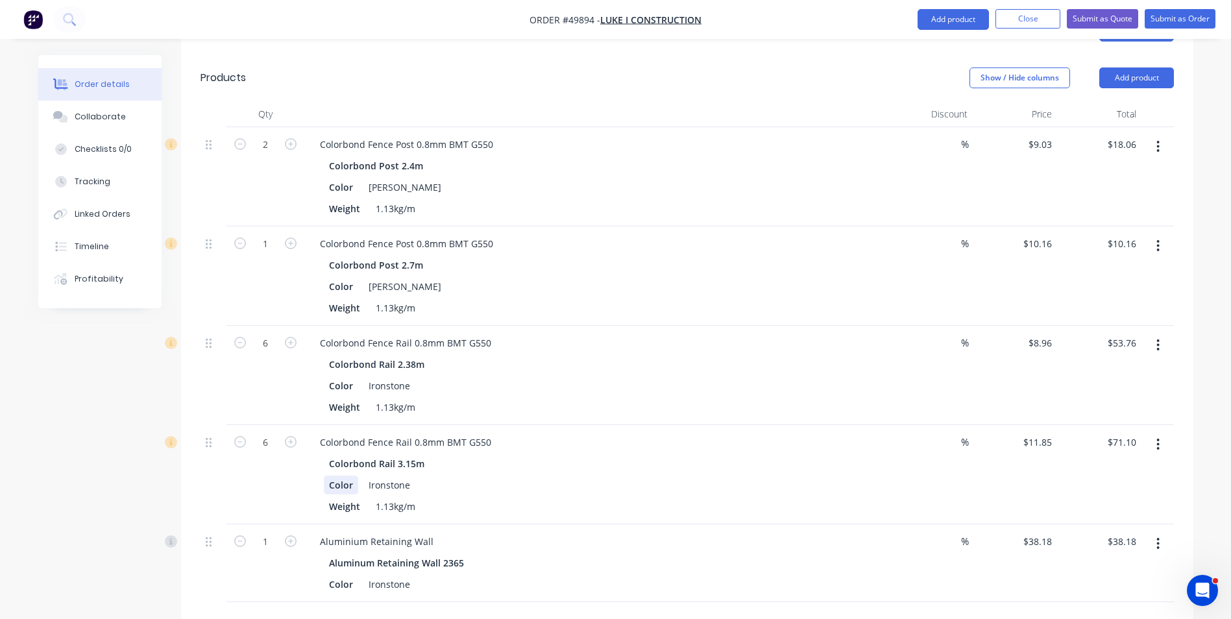
scroll to position [389, 0]
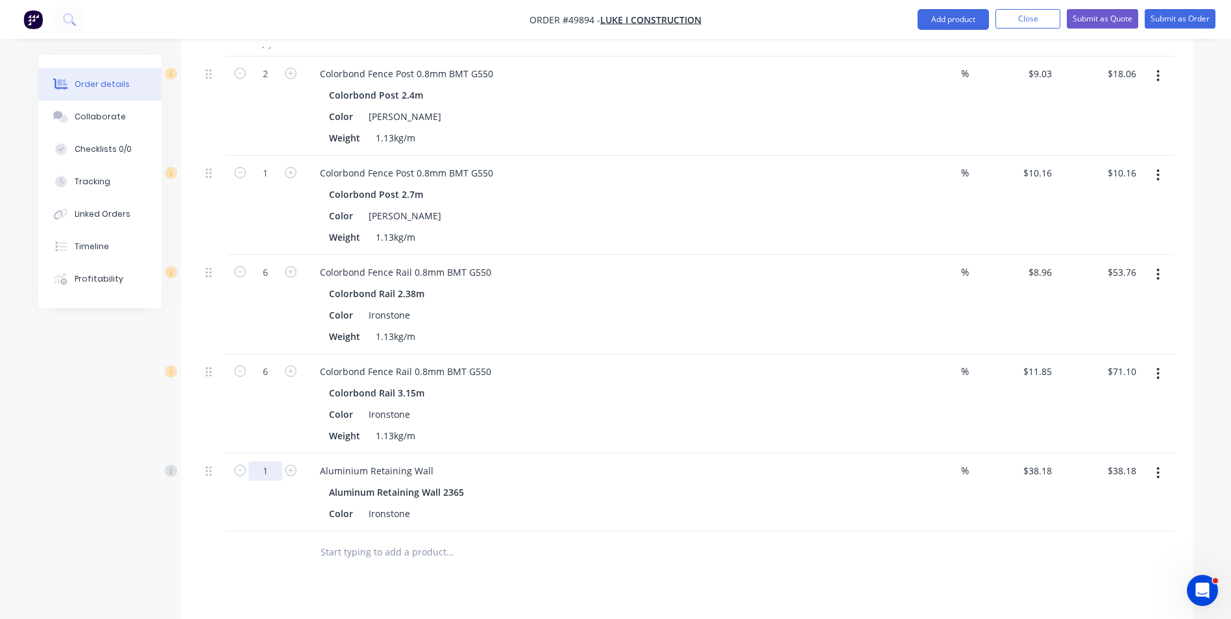
click at [268, 461] on input "1" at bounding box center [265, 470] width 34 height 19
click at [1145, 471] on button "button" at bounding box center [1158, 472] width 30 height 23
click at [1122, 507] on div "Edit" at bounding box center [1112, 507] width 100 height 19
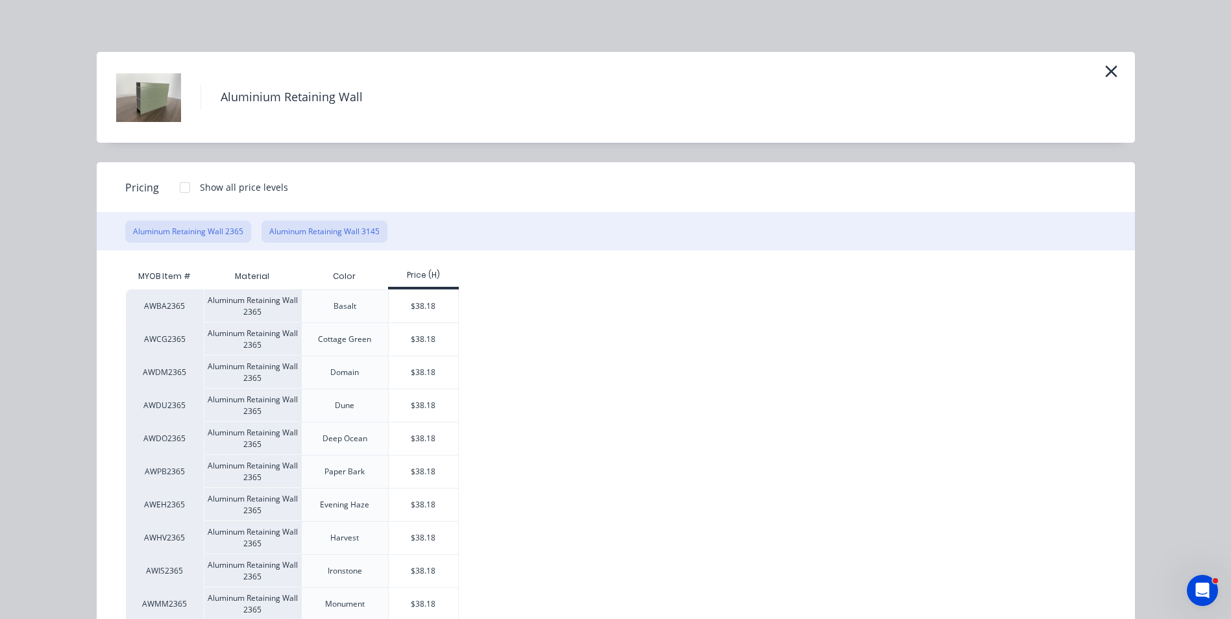
click at [343, 231] on button "Aluminum Retaining Wall 3145" at bounding box center [324, 232] width 126 height 22
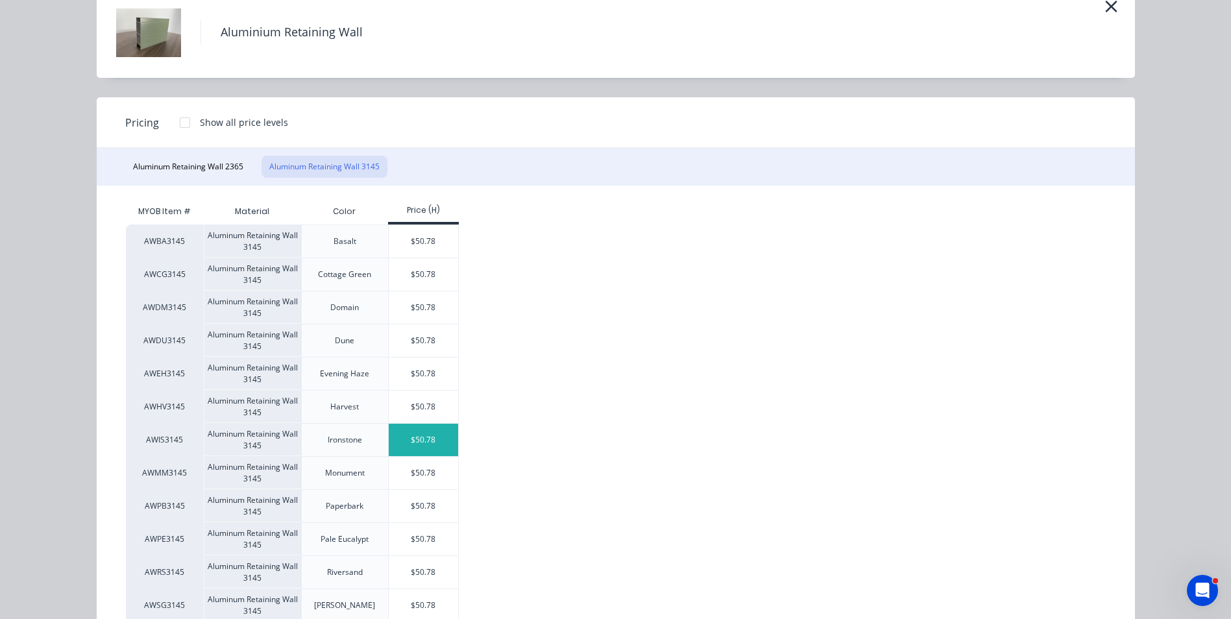
click at [410, 430] on div "$50.78" at bounding box center [423, 440] width 69 height 32
type input "$50.78"
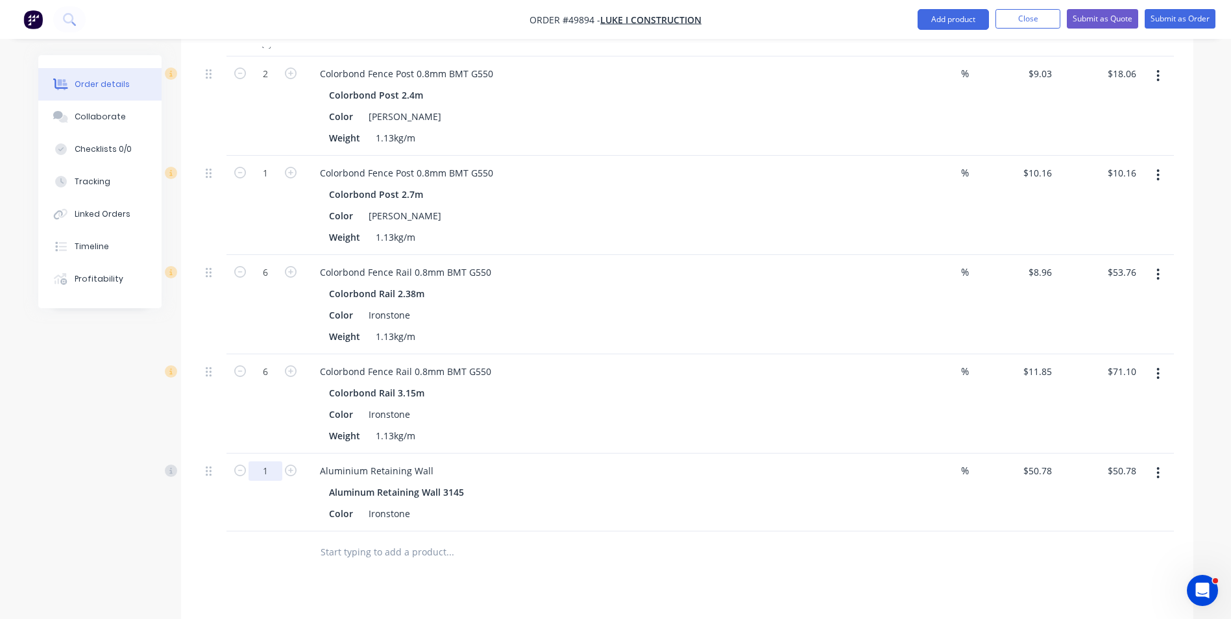
click at [276, 471] on input "1" at bounding box center [265, 470] width 34 height 19
type input "6"
type input "$304.68"
click at [581, 452] on div "Colorbond Fence Rail 0.8mm BMT G550 Colorbond Rail 3.15m Color Ironstone Weight…" at bounding box center [596, 403] width 584 height 99
click at [975, 23] on button "Add product" at bounding box center [952, 19] width 71 height 21
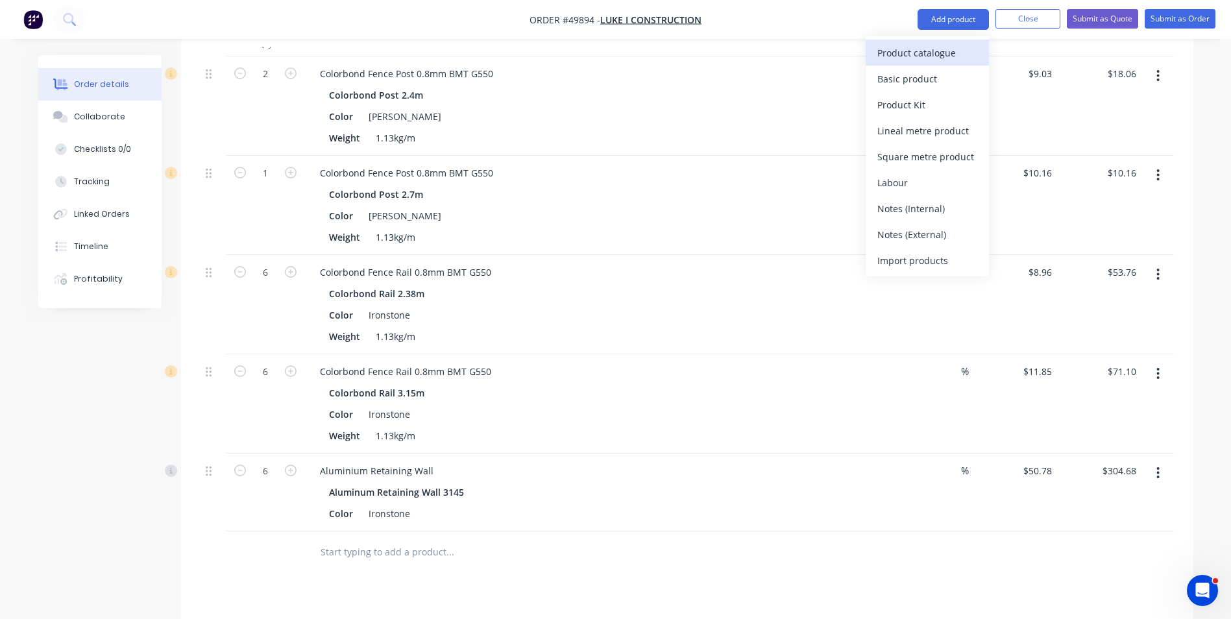
click at [940, 55] on div "Product catalogue" at bounding box center [927, 52] width 100 height 19
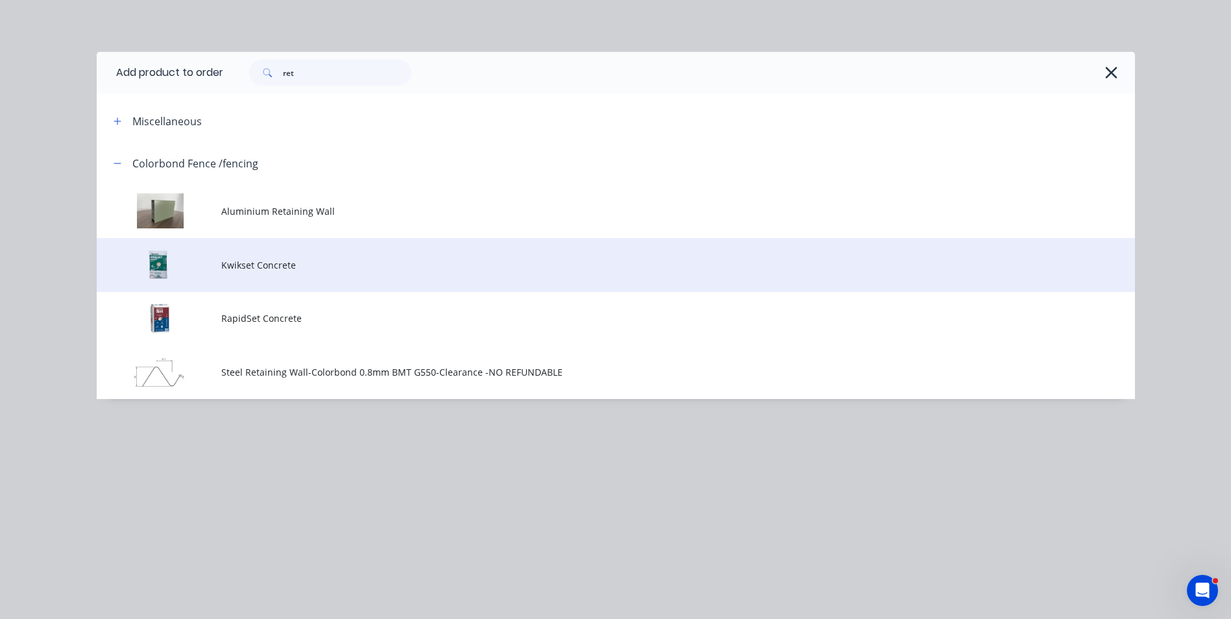
click at [276, 265] on span "Kwikset Concrete" at bounding box center [586, 265] width 731 height 14
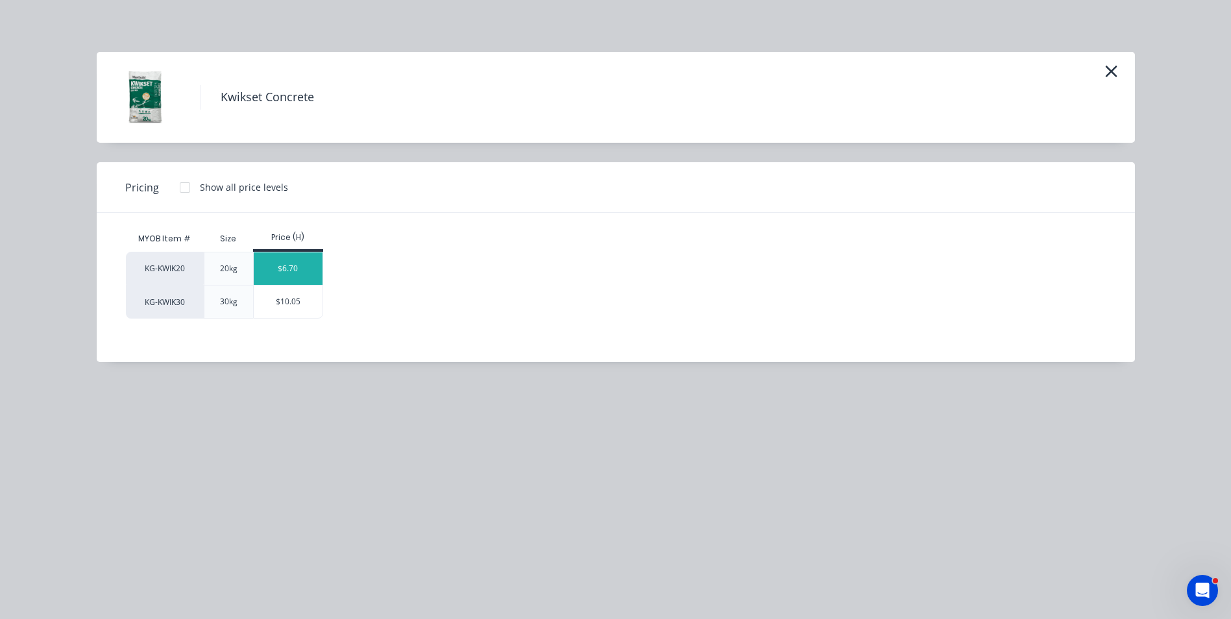
click at [282, 266] on div "$6.70" at bounding box center [288, 268] width 69 height 32
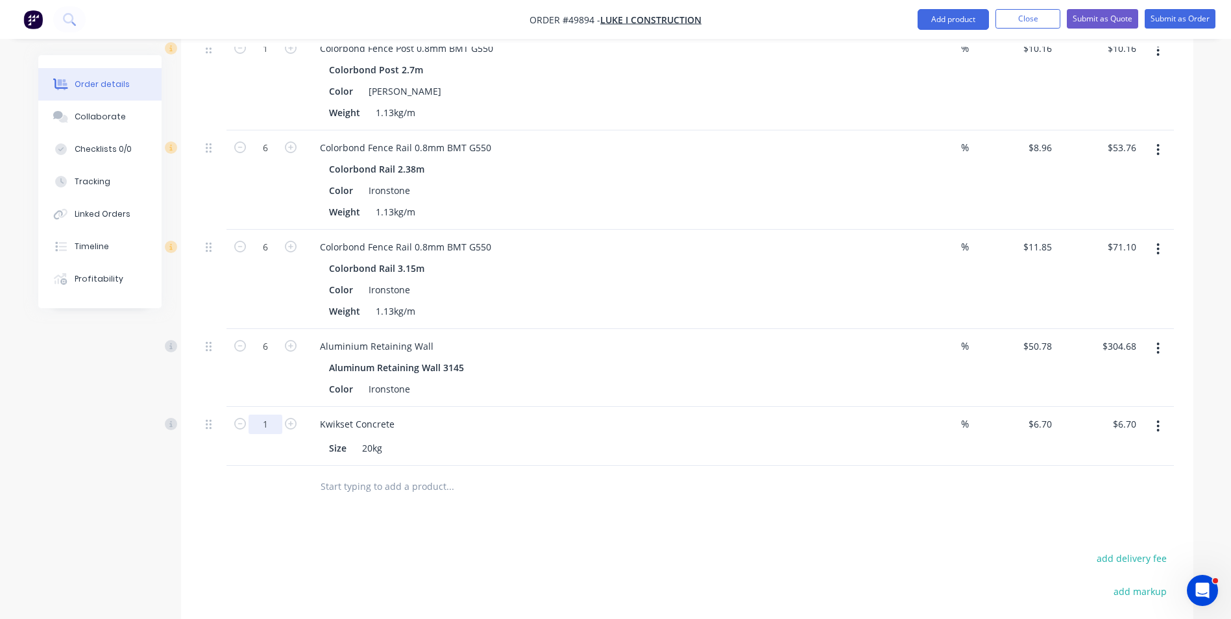
scroll to position [519, 0]
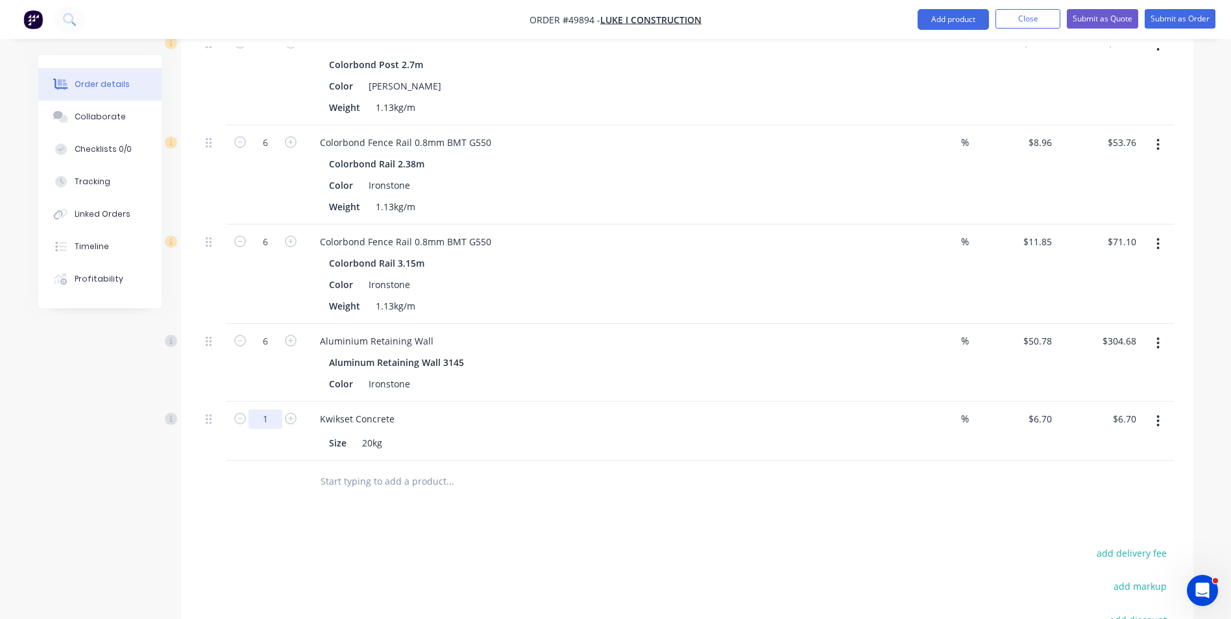
click at [272, 424] on input "1" at bounding box center [265, 418] width 34 height 19
type input "10"
type input "$67.00"
click at [697, 505] on div "Drawings Add drawing Products Show / Hide columns Add product Qty Discount Pric…" at bounding box center [687, 296] width 1012 height 978
click at [703, 500] on div at bounding box center [537, 482] width 467 height 42
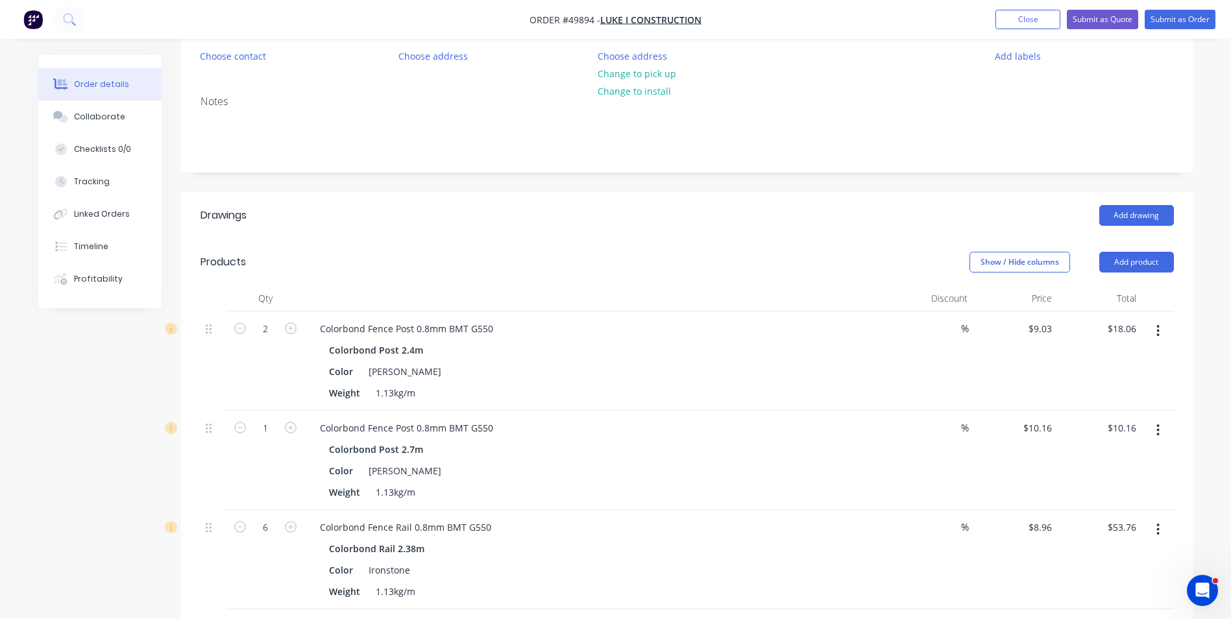
scroll to position [260, 0]
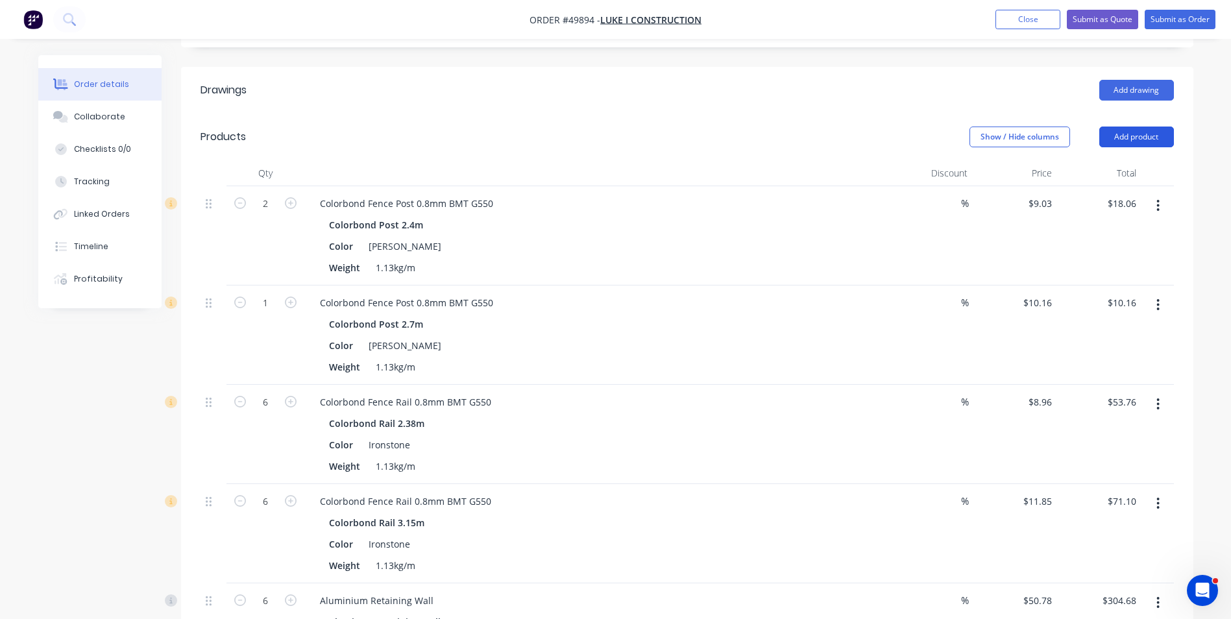
click at [1144, 141] on button "Add product" at bounding box center [1136, 137] width 75 height 21
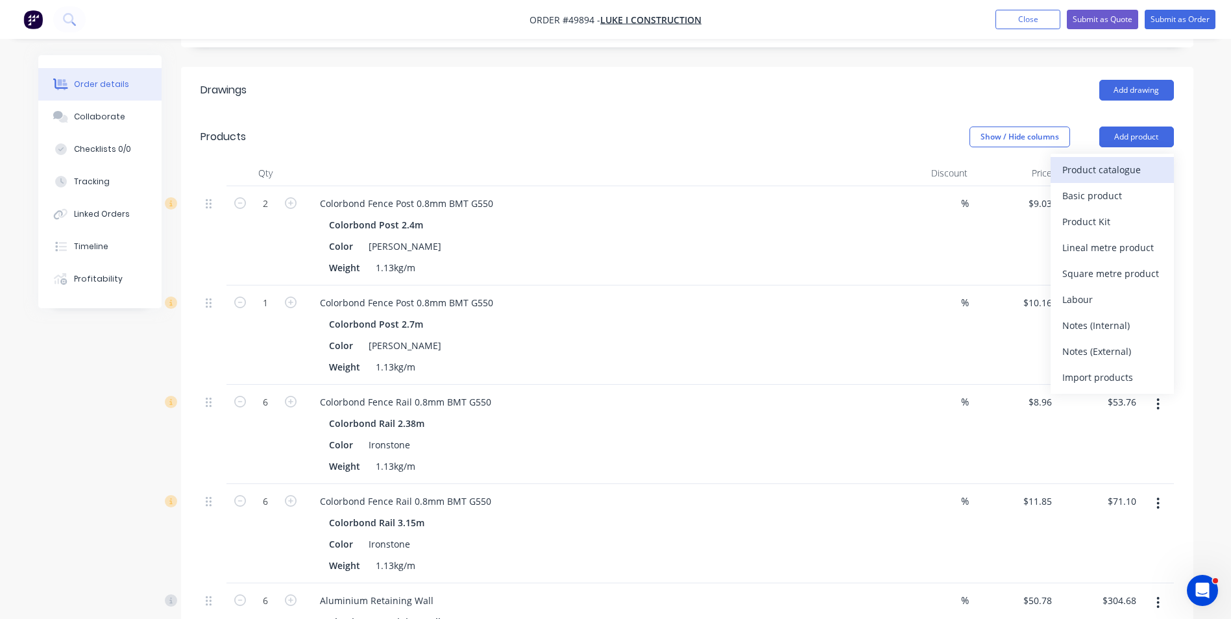
click at [1133, 159] on button "Product catalogue" at bounding box center [1111, 170] width 123 height 26
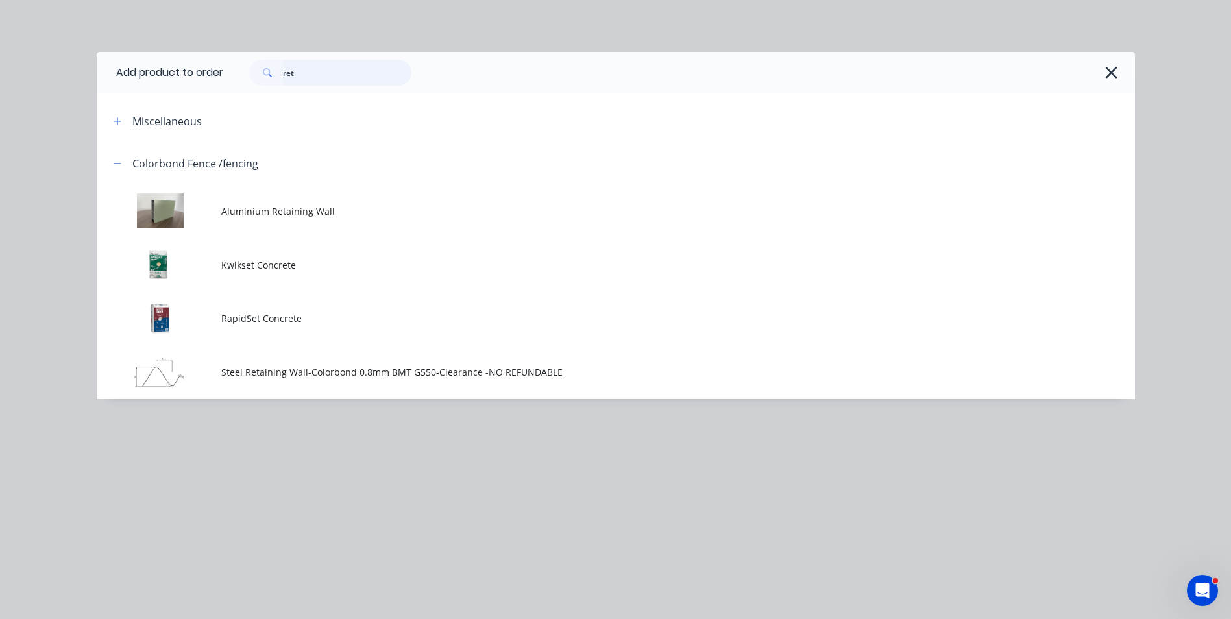
drag, startPoint x: 355, startPoint y: 69, endPoint x: 316, endPoint y: 77, distance: 39.8
click at [306, 79] on input "ret" at bounding box center [347, 73] width 128 height 26
drag, startPoint x: 325, startPoint y: 75, endPoint x: 239, endPoint y: 87, distance: 87.1
click at [239, 86] on div "ret" at bounding box center [679, 73] width 912 height 42
type input "16"
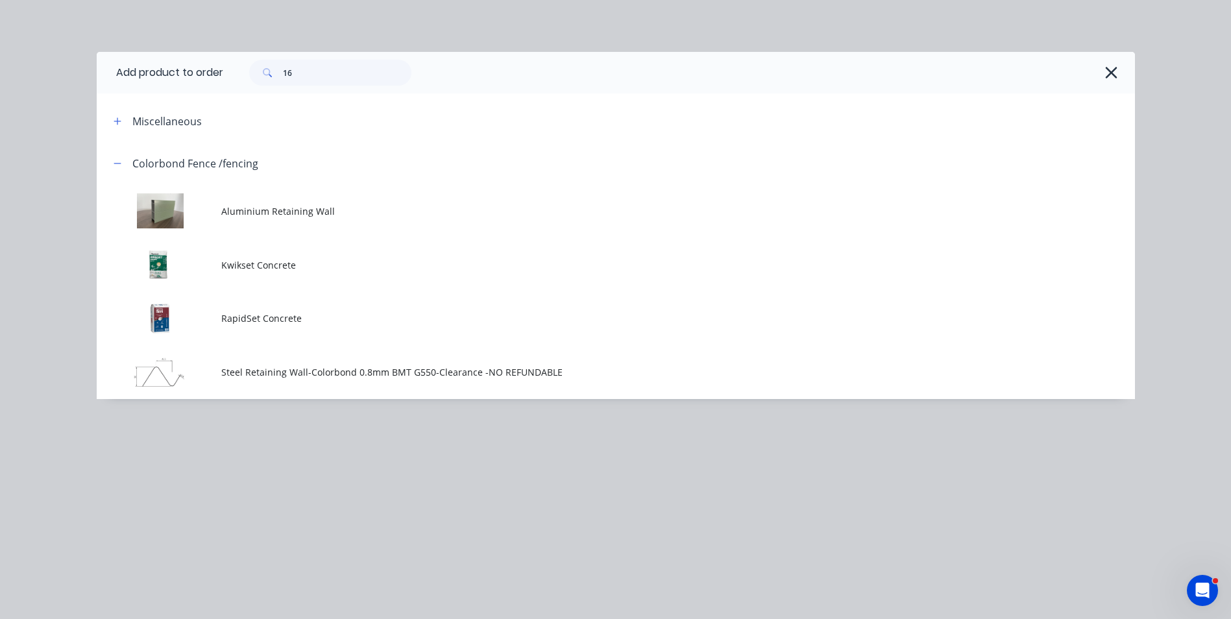
click at [423, 99] on div "Add product to order 16 Miscellaneous Colorbond Fence /fencing Aluminium Retain…" at bounding box center [616, 225] width 1038 height 347
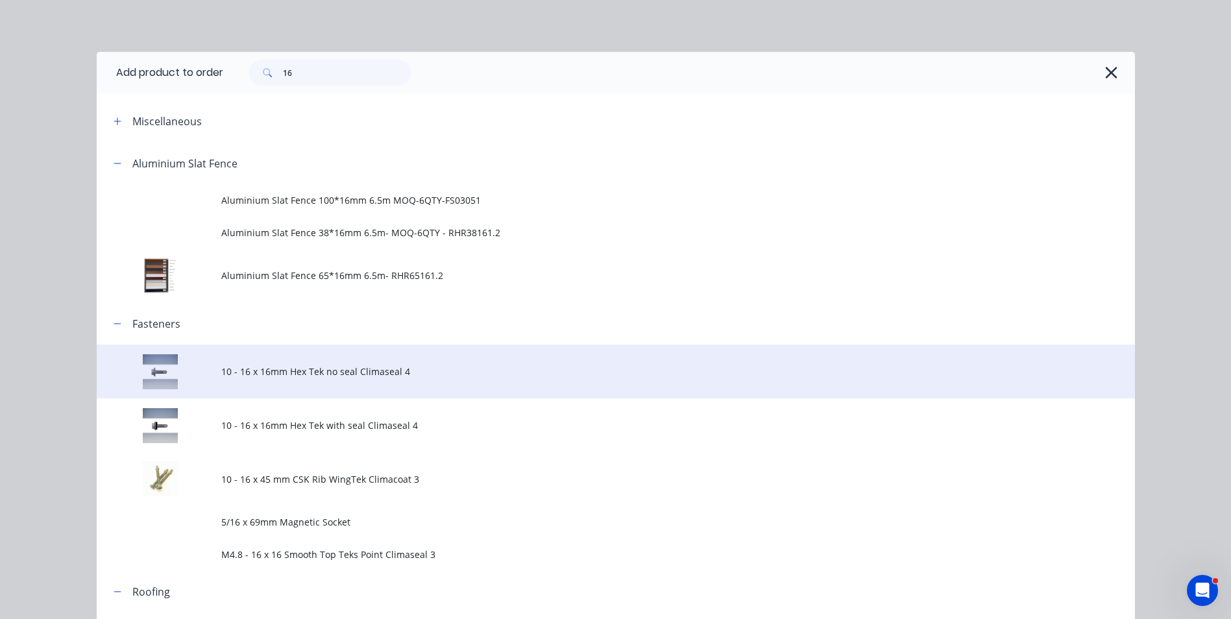
click at [358, 375] on span "10 - 16 x 16mm Hex Tek no seal Climaseal 4" at bounding box center [586, 372] width 731 height 14
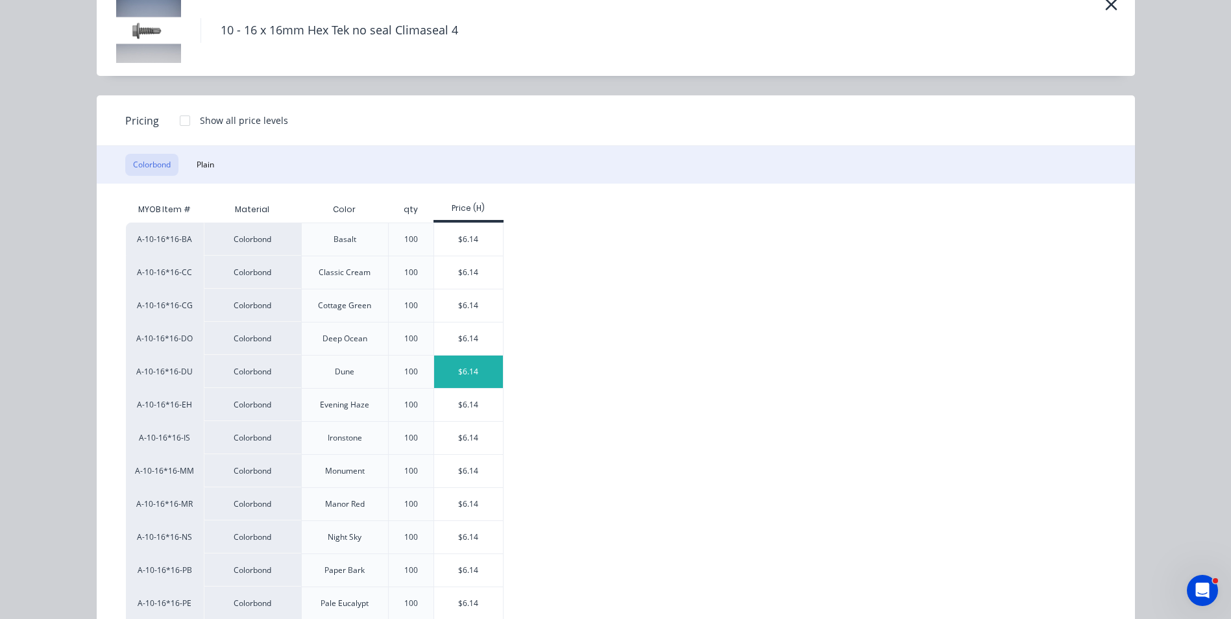
scroll to position [130, 0]
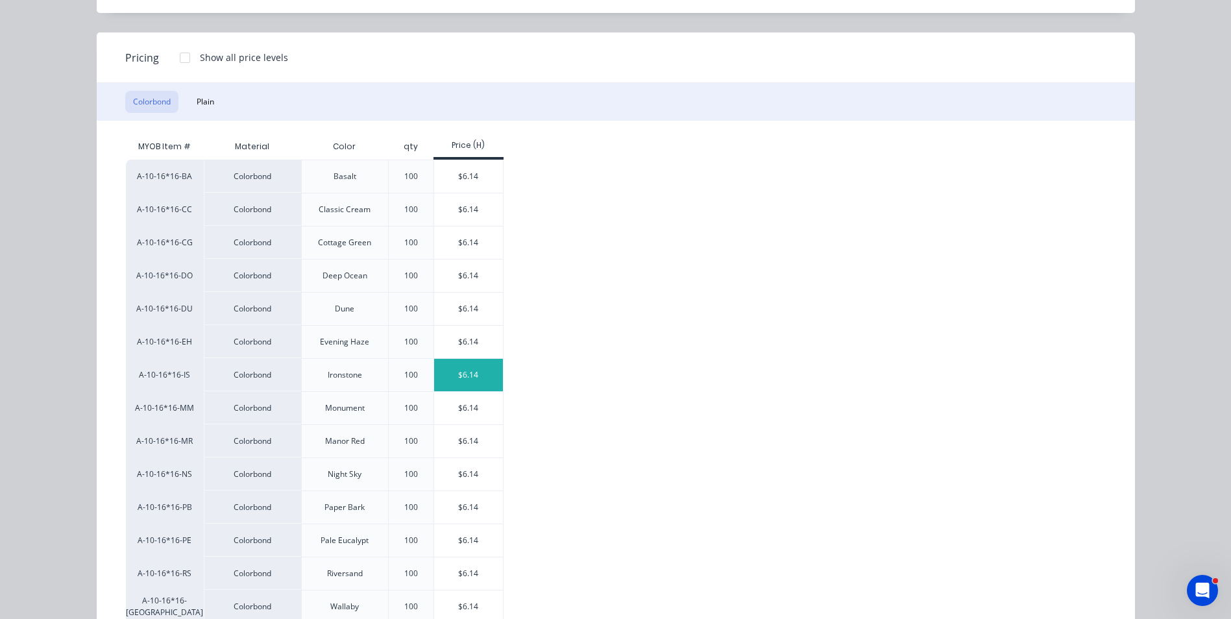
click at [451, 375] on div "$6.14" at bounding box center [468, 375] width 69 height 32
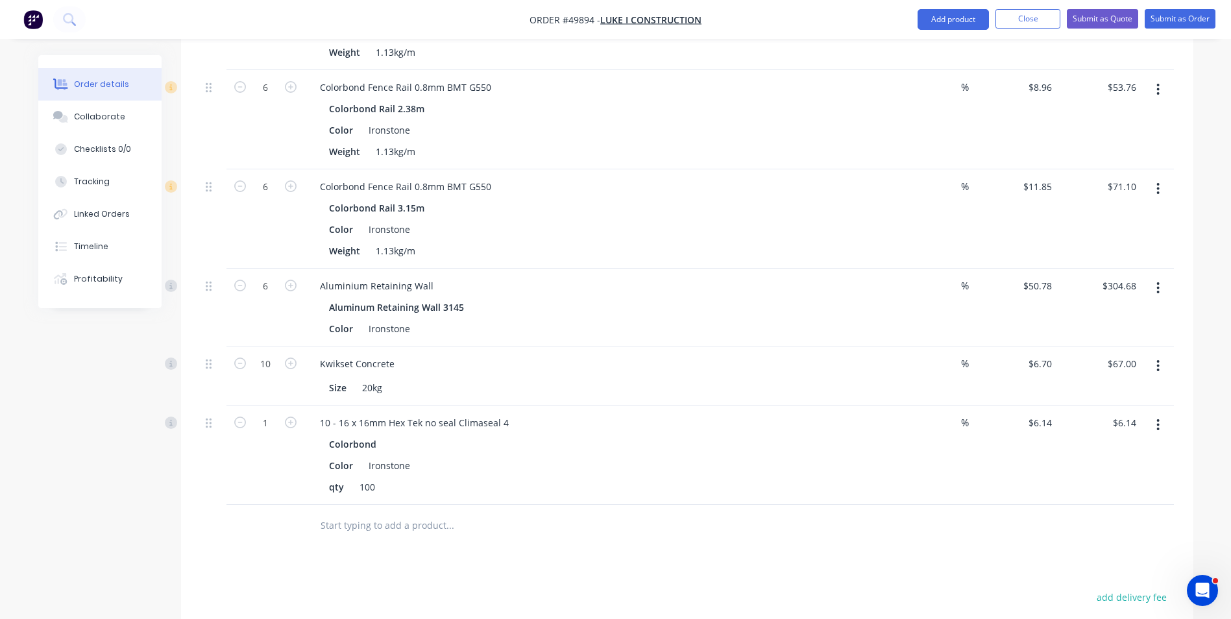
scroll to position [584, 0]
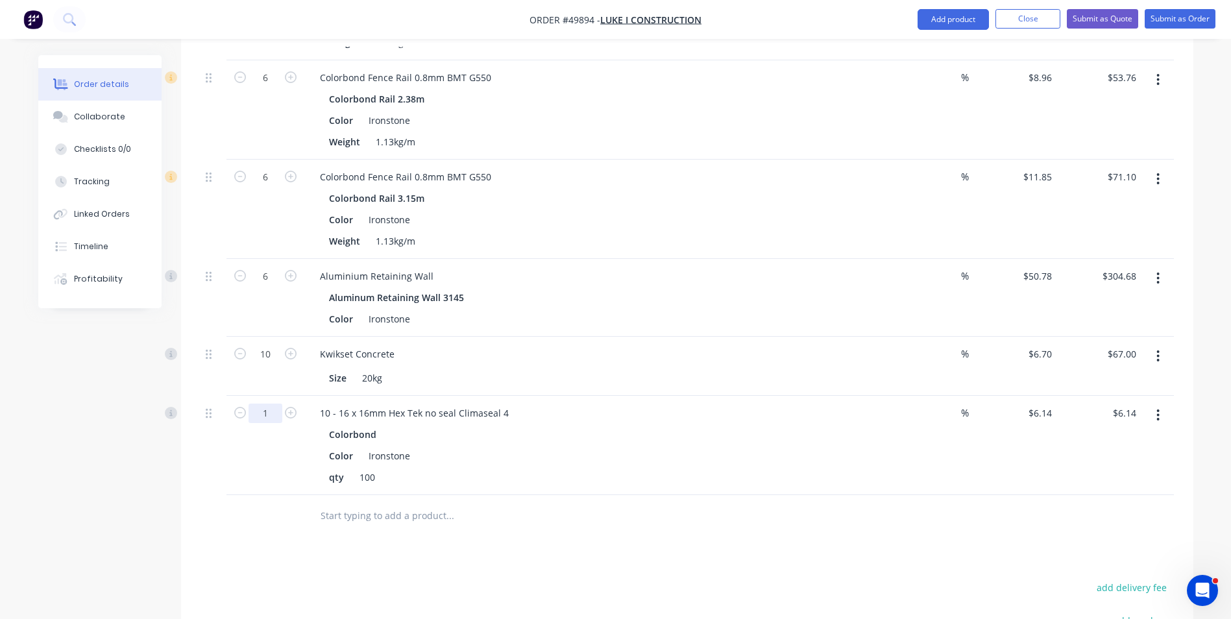
click at [264, 409] on input "1" at bounding box center [265, 413] width 34 height 19
type input "0.72"
type input "$4.42"
drag, startPoint x: 1061, startPoint y: 512, endPoint x: 1072, endPoint y: 449, distance: 63.9
click at [1064, 511] on div at bounding box center [686, 516] width 973 height 42
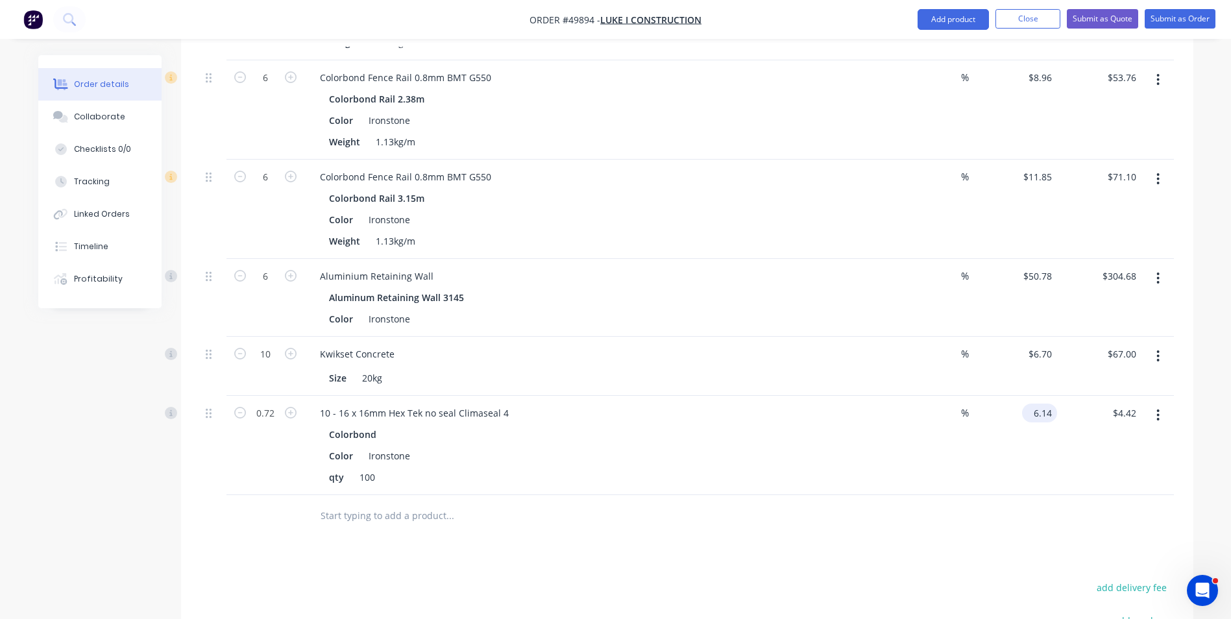
click at [1043, 404] on input "6.14" at bounding box center [1042, 413] width 30 height 19
type input "$0.00"
click at [1043, 463] on div "$0.00 $0.00" at bounding box center [1015, 445] width 84 height 99
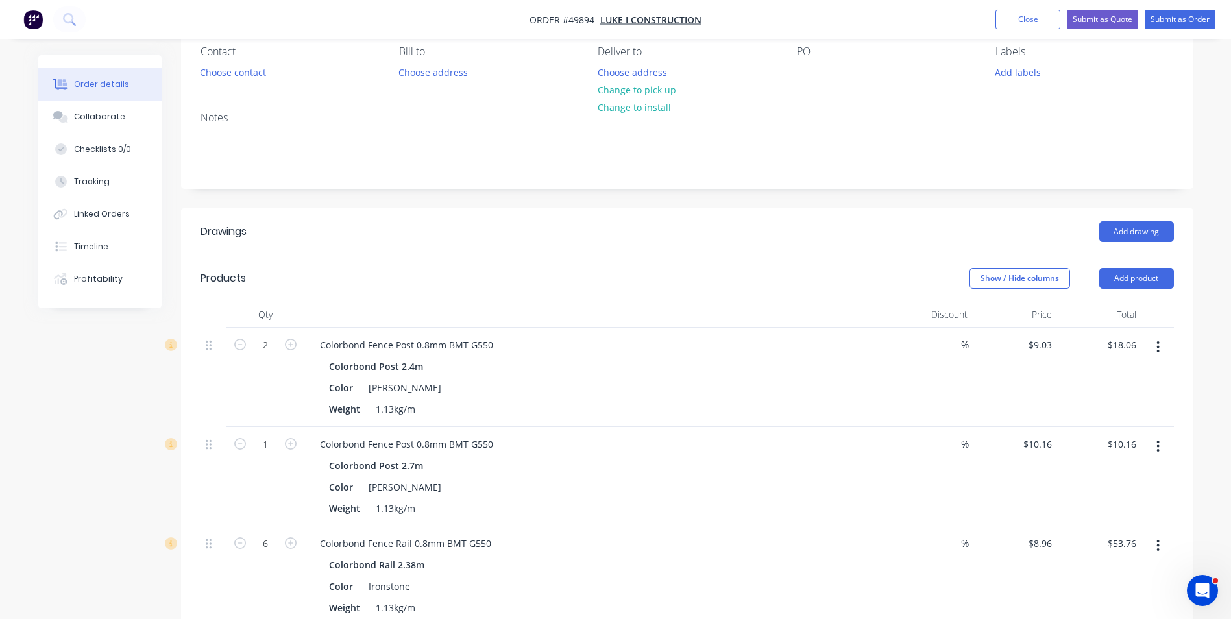
scroll to position [0, 0]
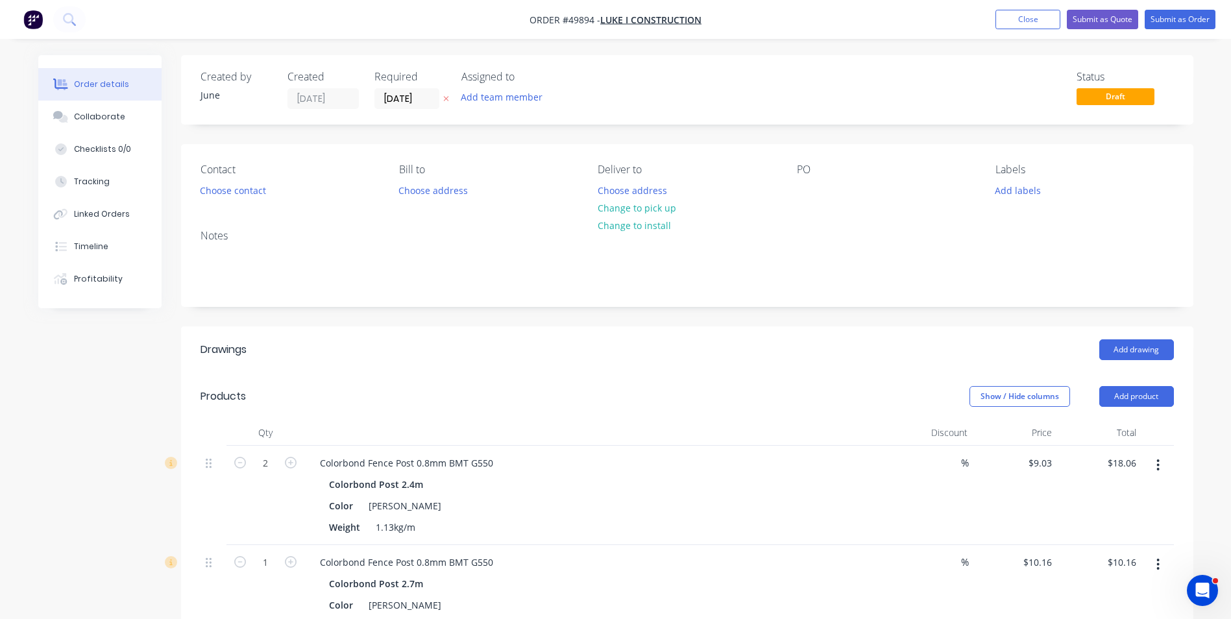
click at [744, 193] on div "Deliver to Choose address Change to pick up Change to install" at bounding box center [687, 182] width 178 height 36
click at [219, 186] on button "Choose contact" at bounding box center [233, 190] width 80 height 18
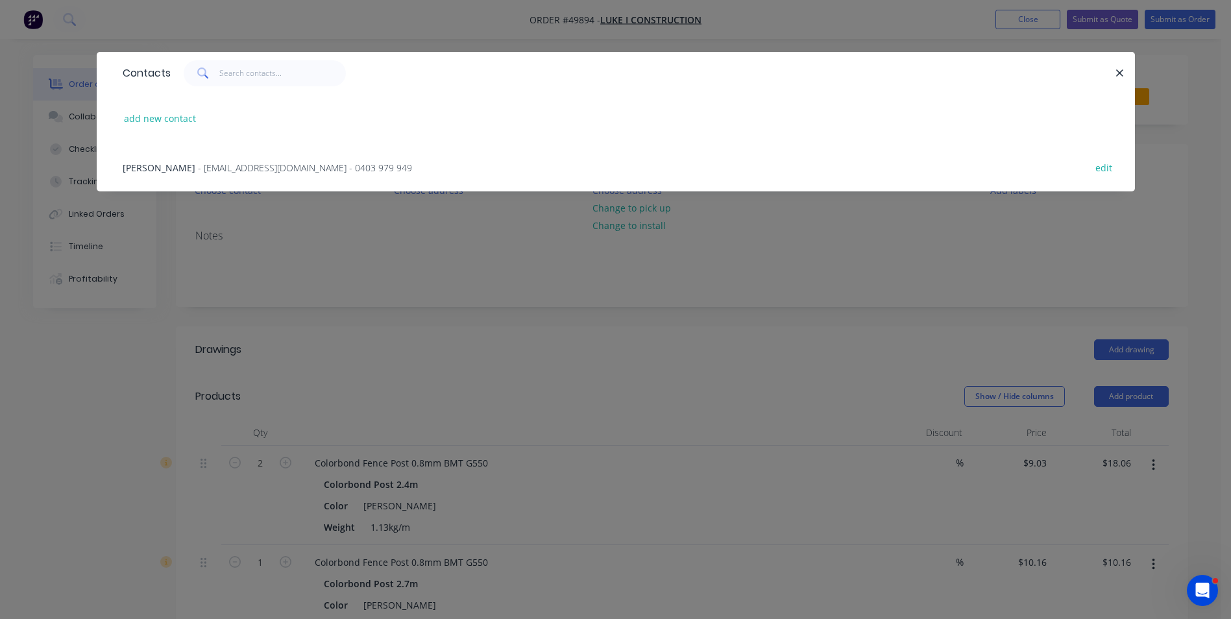
click at [241, 169] on span "- westfencingluke@gmail.com - 0403 979 949" at bounding box center [305, 168] width 214 height 12
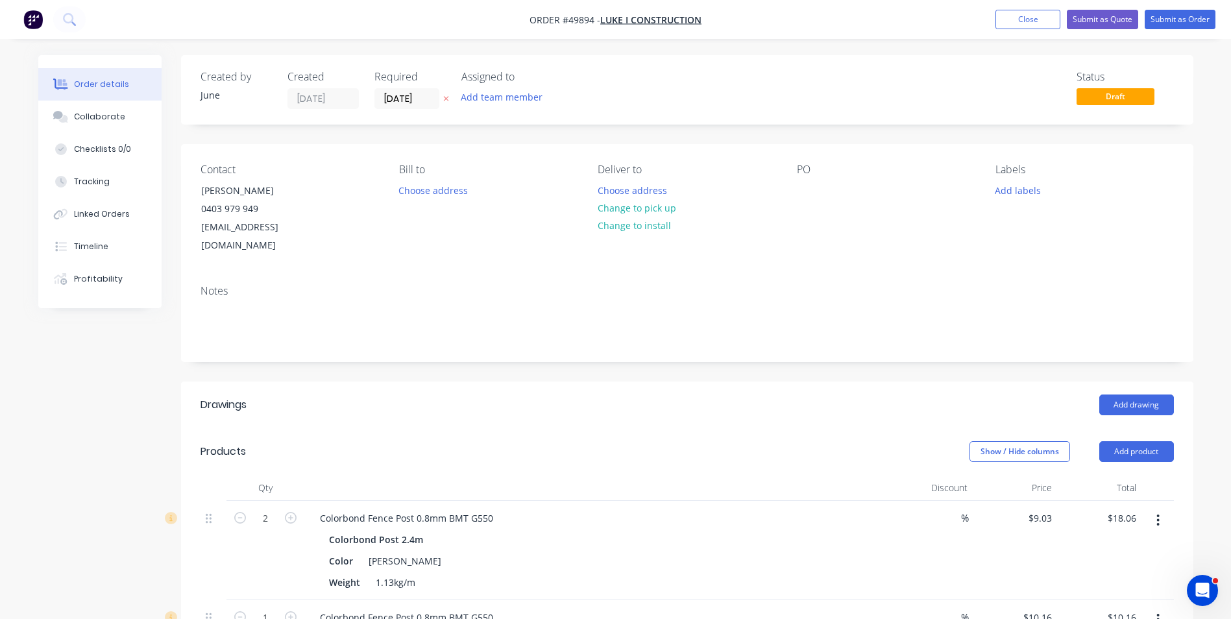
click at [653, 210] on button "Change to pick up" at bounding box center [636, 208] width 92 height 18
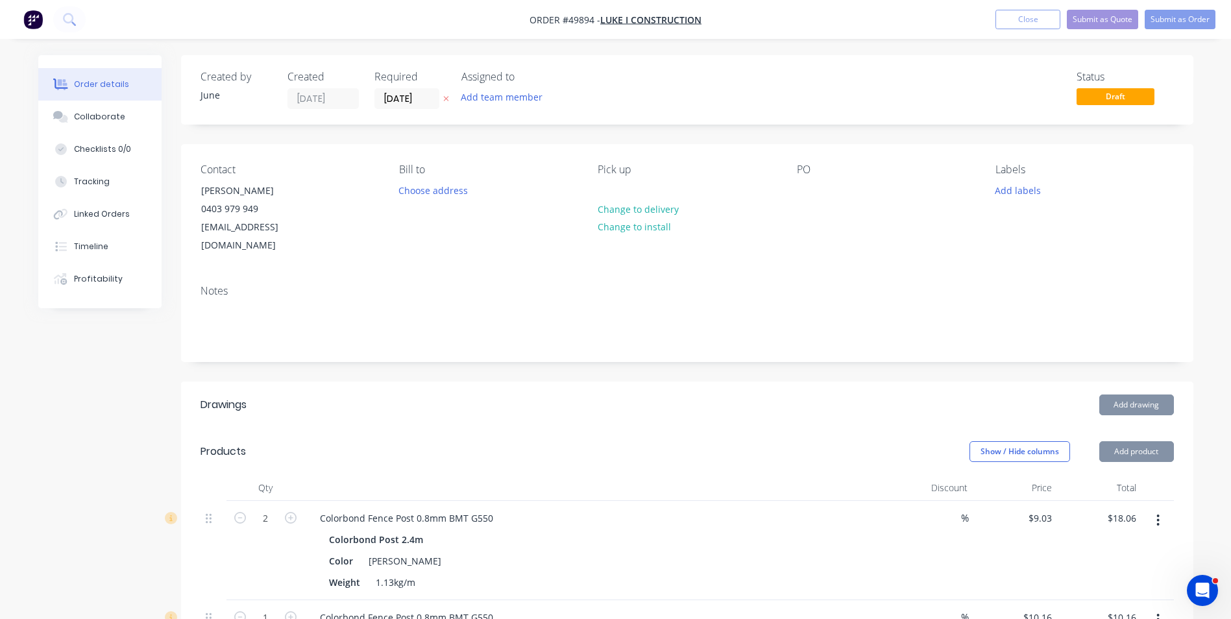
click at [799, 119] on div "Created by June Created 02/10/25 Required 02/10/25 Assigned to Add team member …" at bounding box center [687, 89] width 1012 height 69
click at [1172, 25] on button "Submit as Order" at bounding box center [1180, 19] width 71 height 19
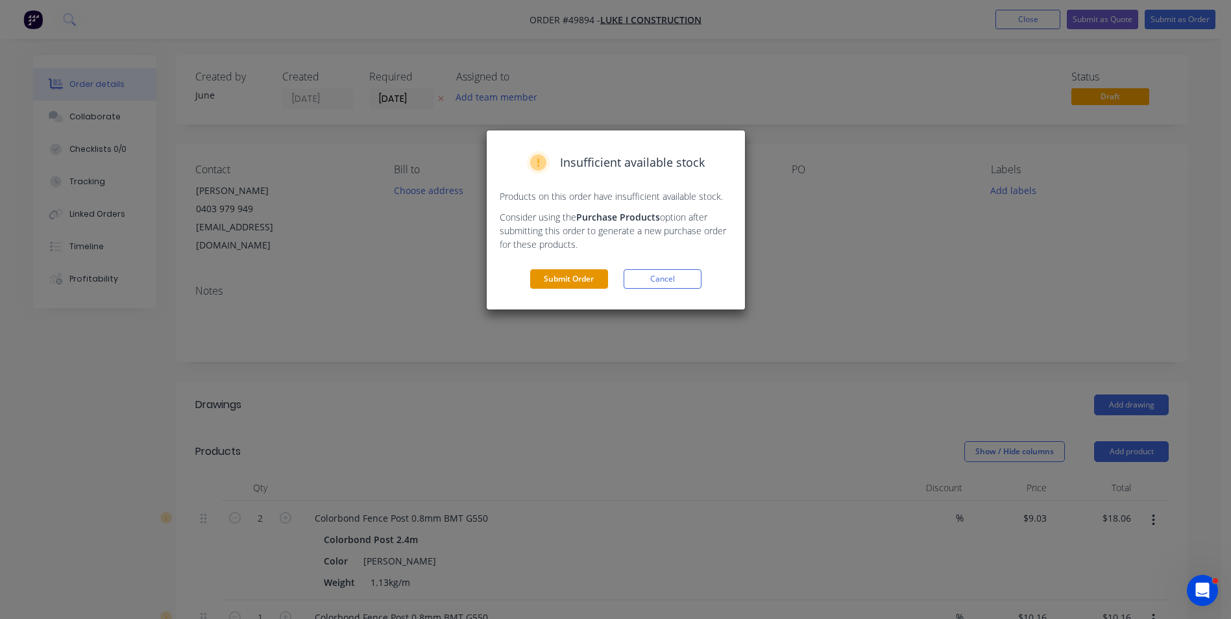
click at [557, 278] on button "Submit Order" at bounding box center [569, 278] width 78 height 19
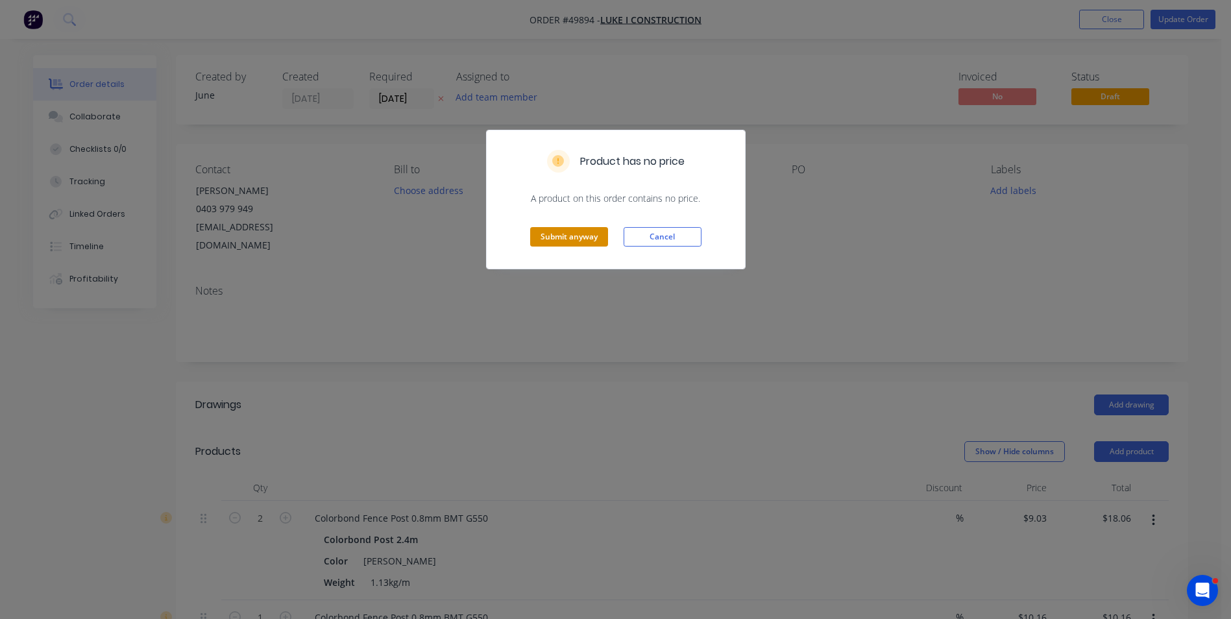
click at [590, 234] on button "Submit anyway" at bounding box center [569, 236] width 78 height 19
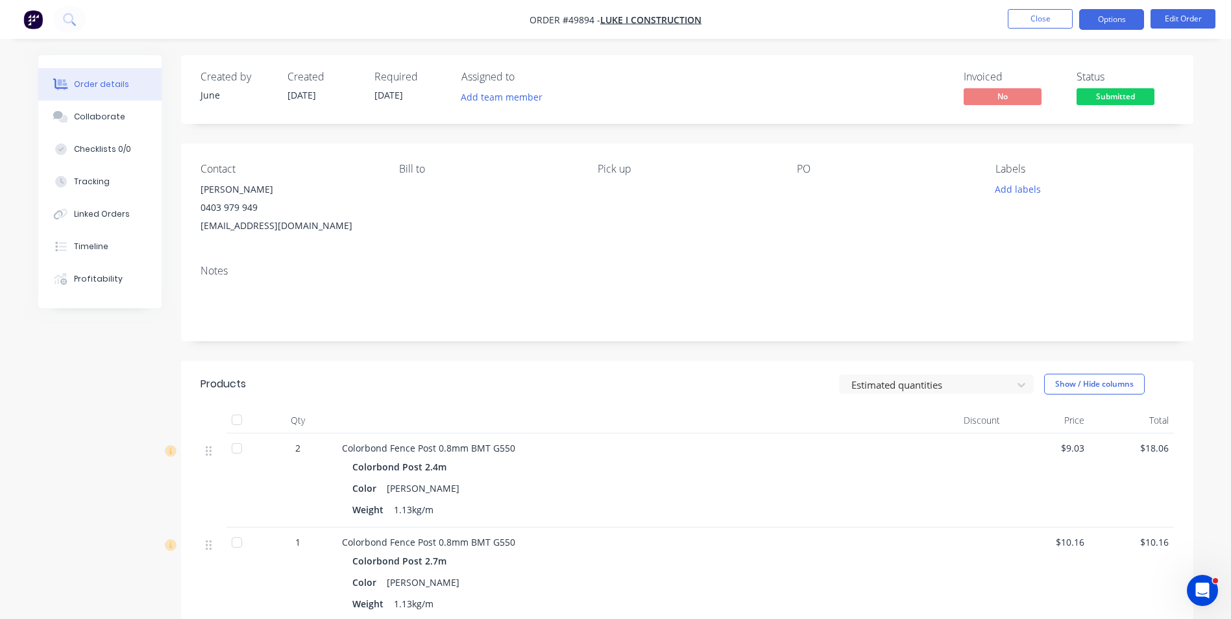
drag, startPoint x: 1116, startPoint y: 4, endPoint x: 1116, endPoint y: 18, distance: 13.6
click at [1116, 5] on nav "Order #49894 - LUKE I CONSTRUCTION Close Options Edit Order" at bounding box center [615, 19] width 1231 height 39
click at [1116, 18] on button "Options" at bounding box center [1111, 19] width 65 height 21
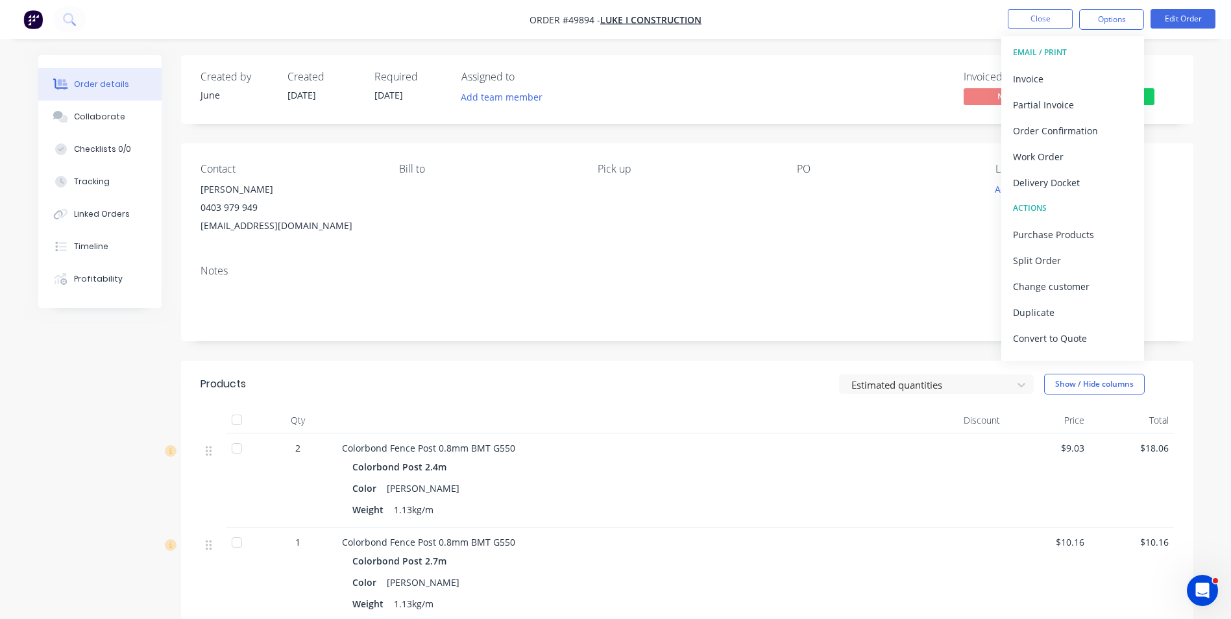
click at [1085, 62] on button "EMAIL / PRINT" at bounding box center [1072, 53] width 143 height 26
click at [1085, 67] on button "Invoice" at bounding box center [1072, 79] width 143 height 26
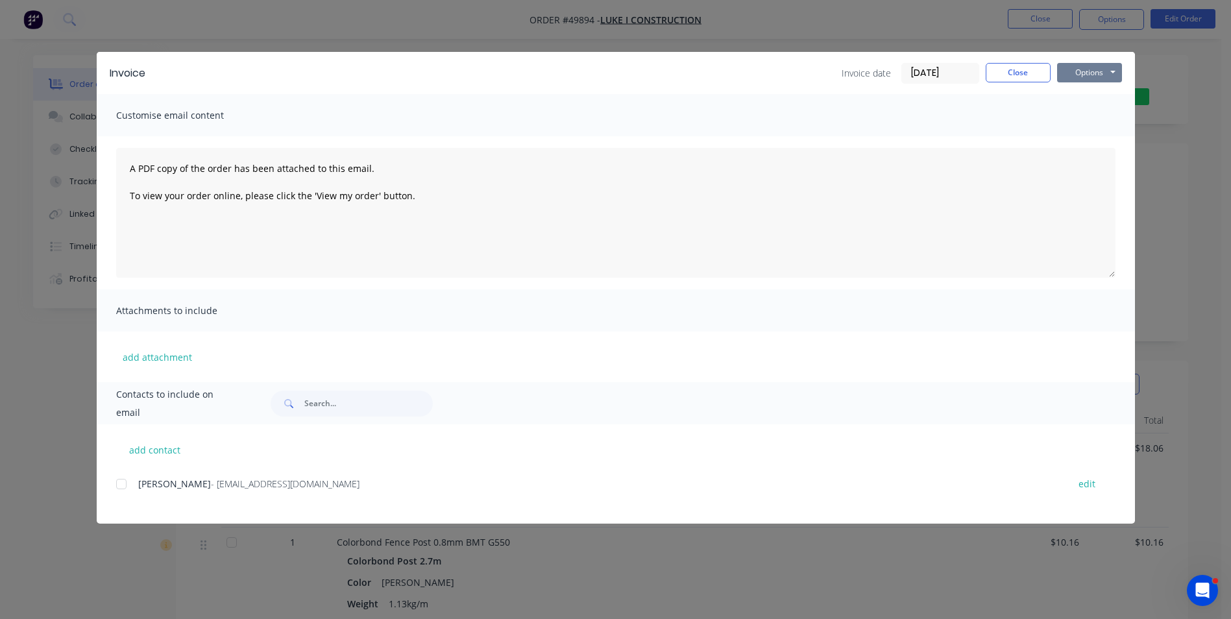
click at [1085, 69] on button "Options" at bounding box center [1089, 72] width 65 height 19
click at [1084, 114] on button "Print" at bounding box center [1098, 116] width 83 height 21
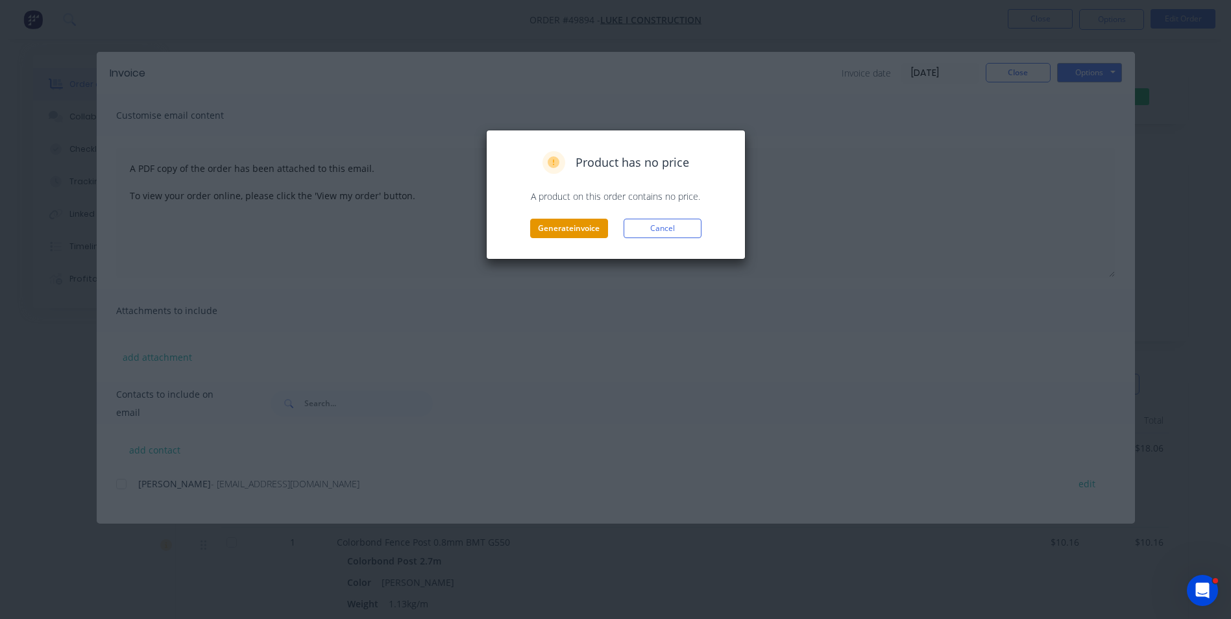
click at [603, 231] on button "Generate invoice" at bounding box center [569, 228] width 78 height 19
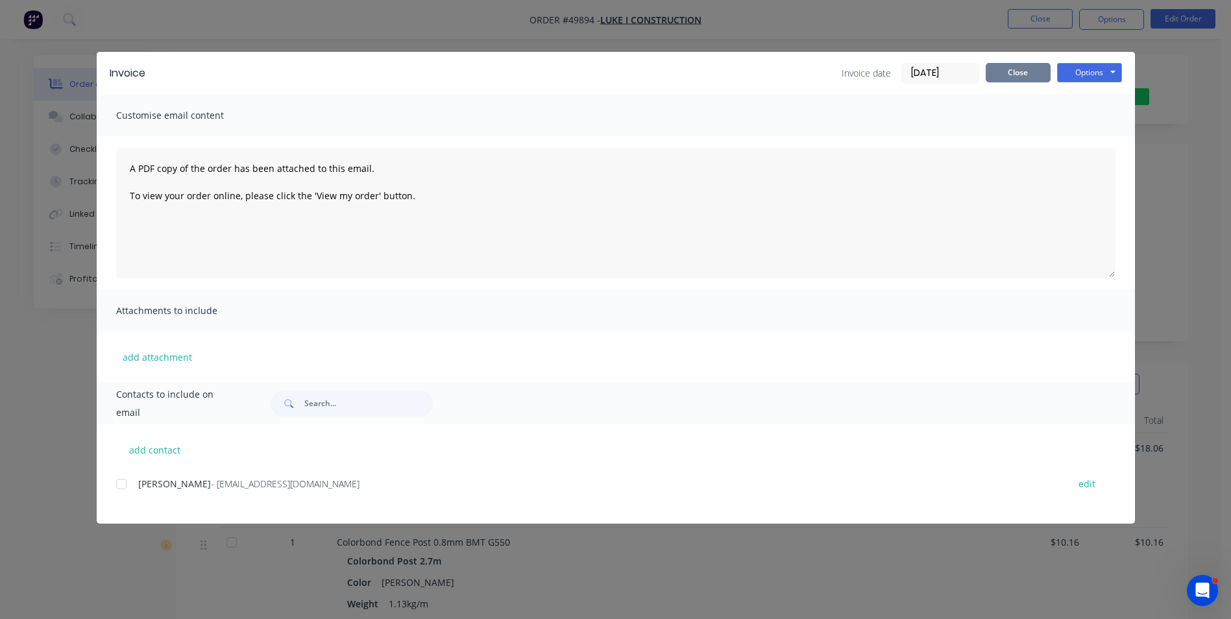
click at [1023, 79] on button "Close" at bounding box center [1018, 72] width 65 height 19
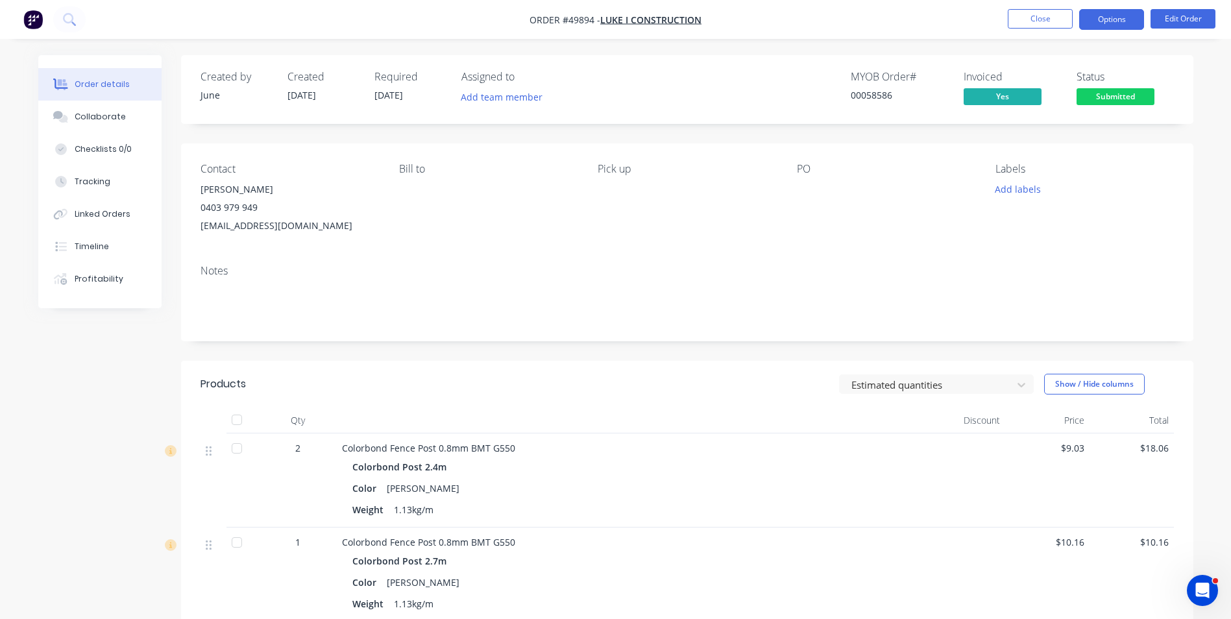
click at [1097, 24] on button "Options" at bounding box center [1111, 19] width 65 height 21
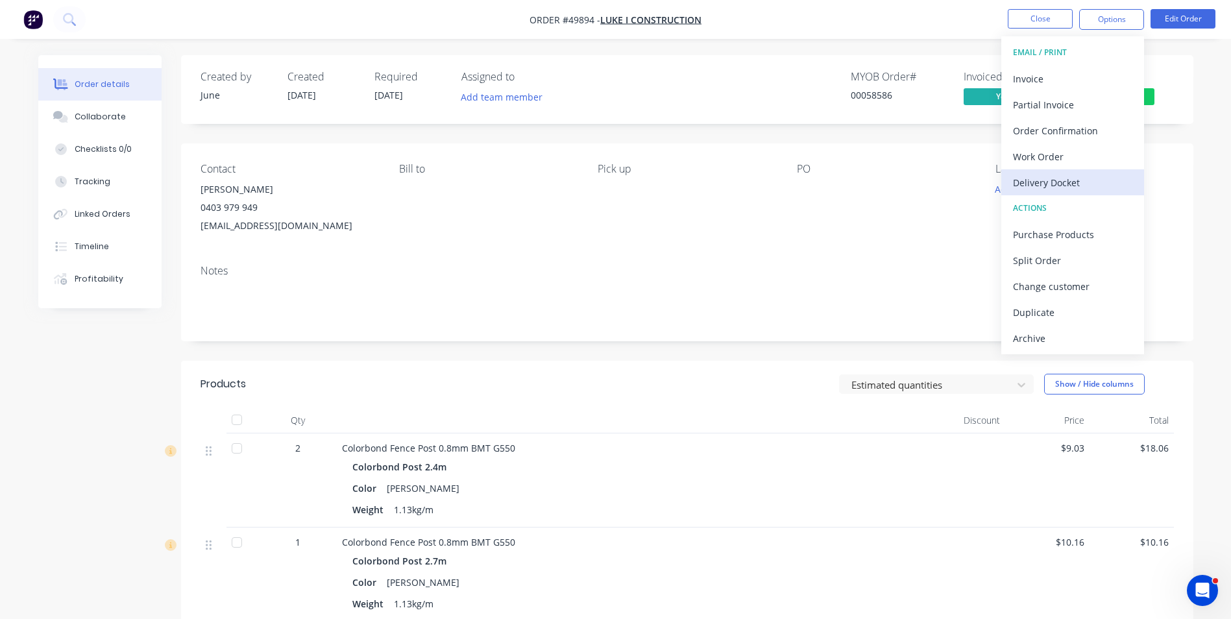
click at [1050, 186] on div "Delivery Docket" at bounding box center [1072, 182] width 119 height 19
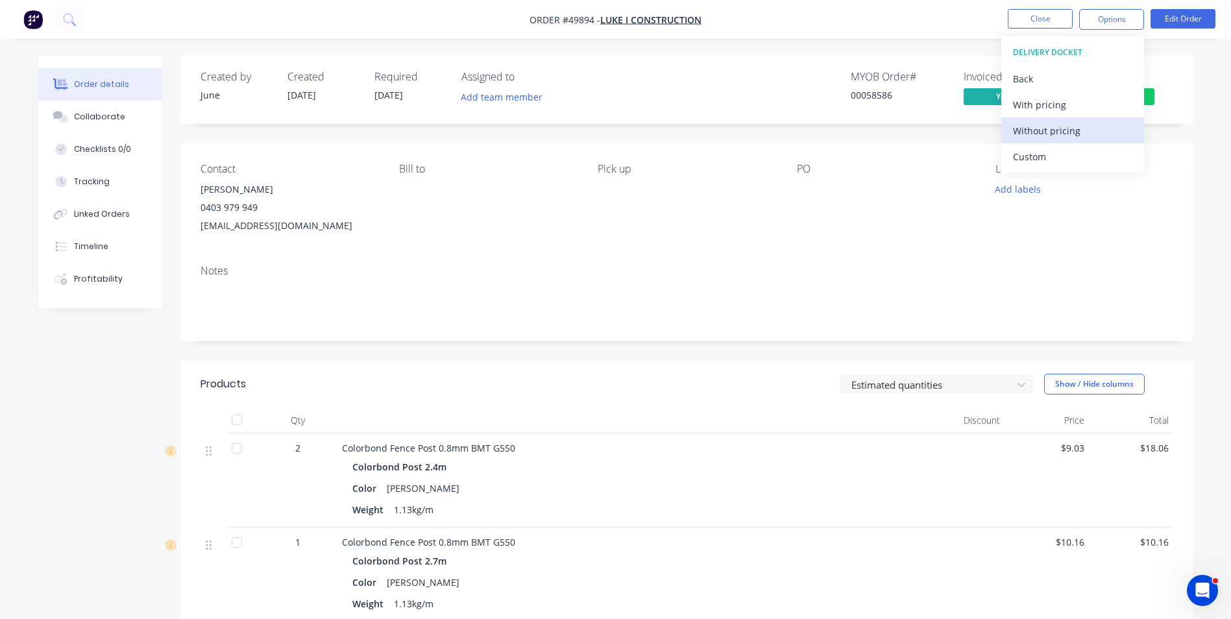
click at [1059, 135] on div "Without pricing" at bounding box center [1072, 130] width 119 height 19
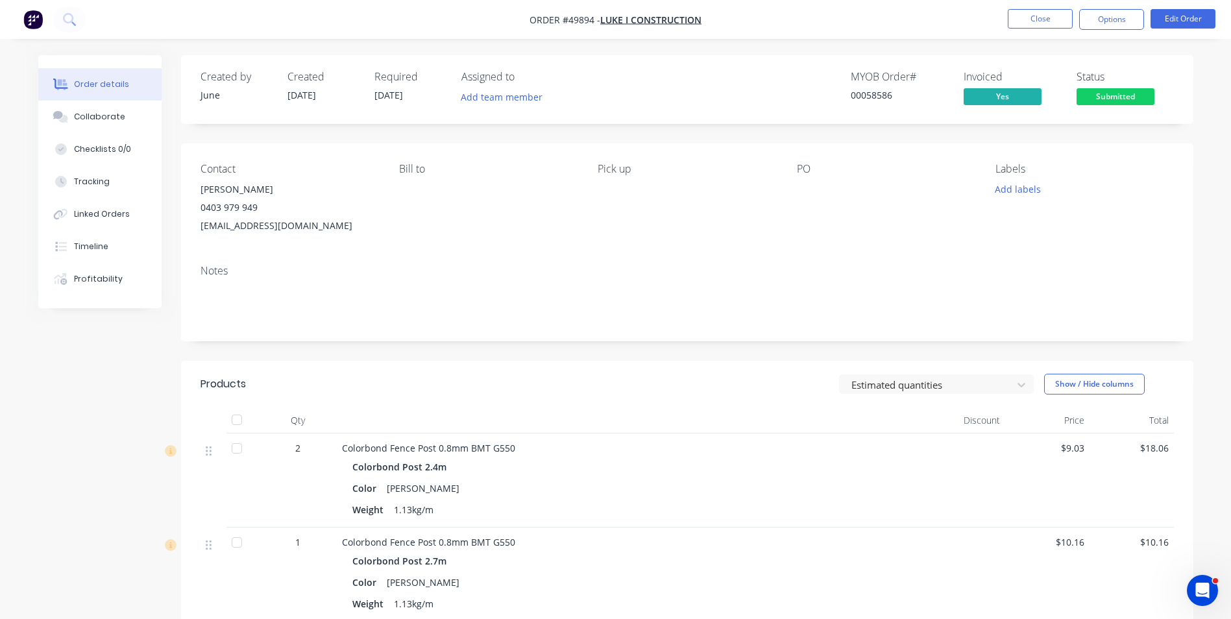
click at [884, 144] on div "Contact Luke Lin 0403 979 949 westfencingluke@gmail.com Bill to Pick up PO Labe…" at bounding box center [687, 198] width 1012 height 111
click at [1114, 100] on span "Submitted" at bounding box center [1115, 96] width 78 height 16
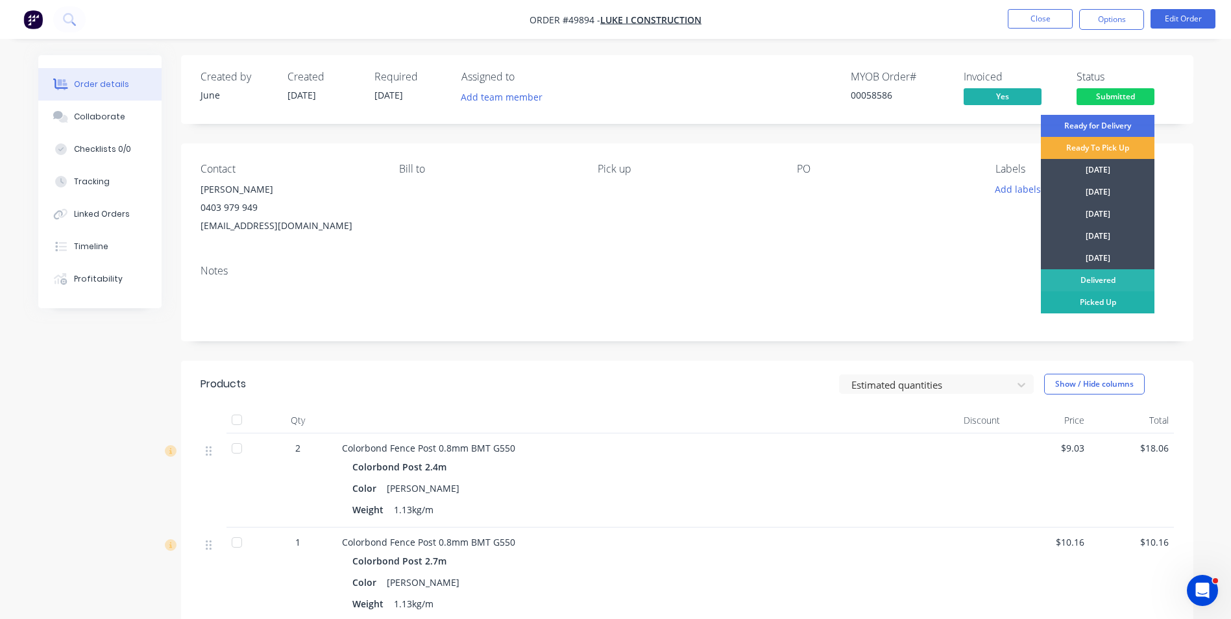
click at [1097, 299] on div "Picked Up" at bounding box center [1098, 302] width 114 height 22
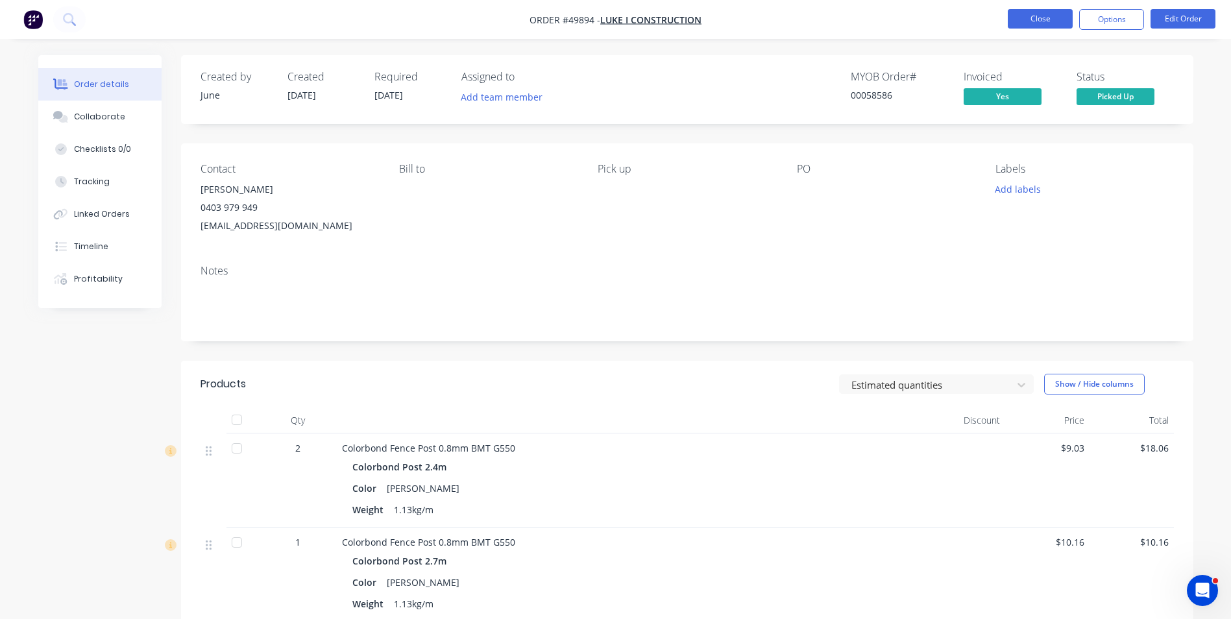
click at [1026, 21] on button "Close" at bounding box center [1040, 18] width 65 height 19
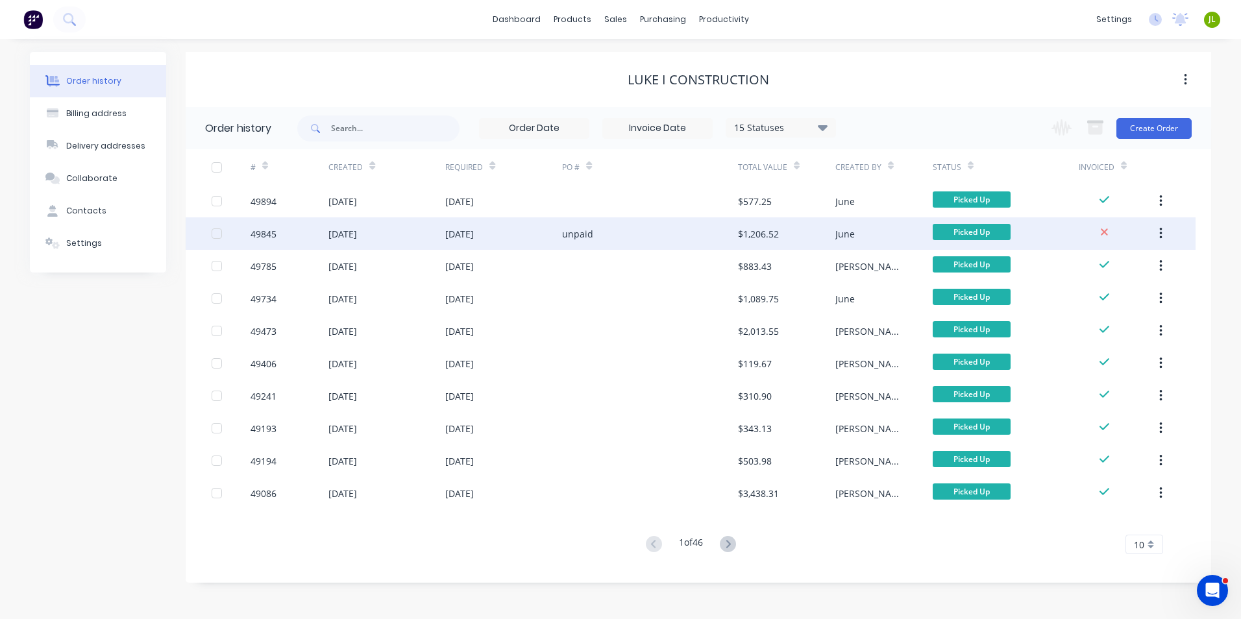
click at [648, 238] on div "unpaid" at bounding box center [649, 233] width 175 height 32
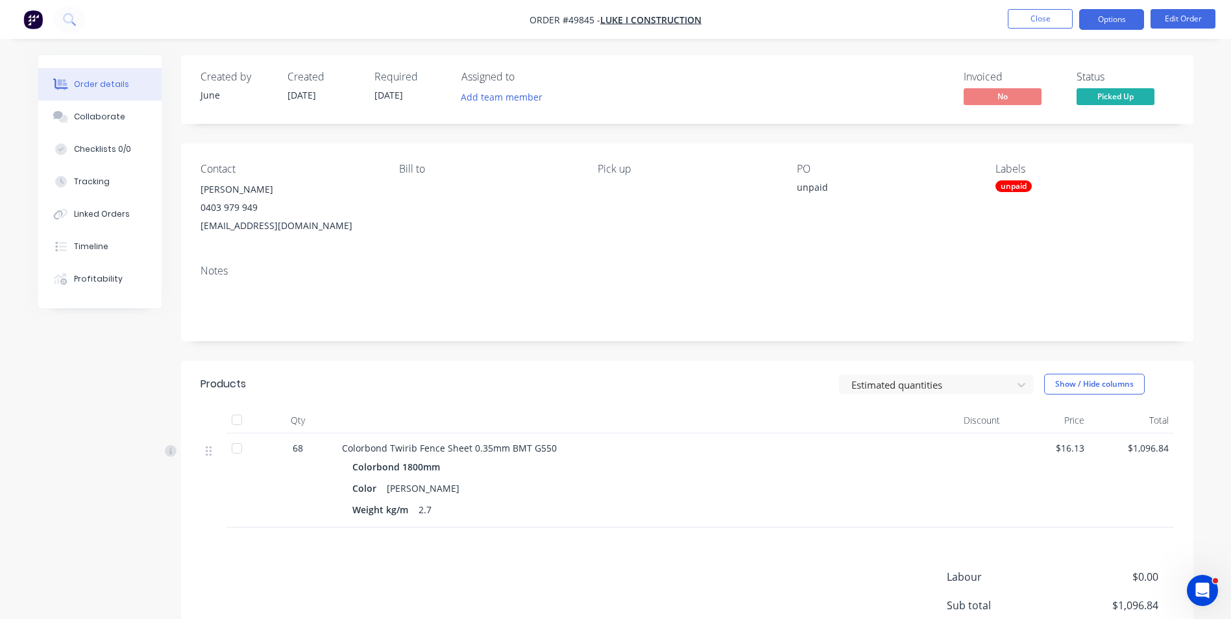
click at [1096, 19] on button "Options" at bounding box center [1111, 19] width 65 height 21
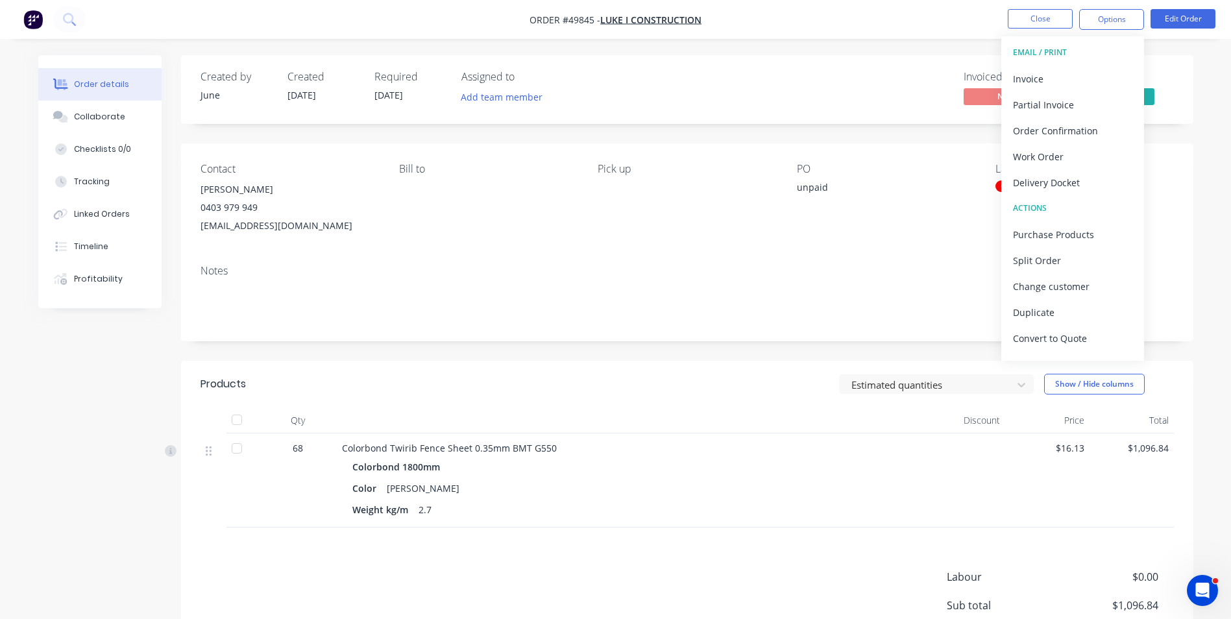
click at [1099, 72] on div "Invoice" at bounding box center [1072, 78] width 119 height 19
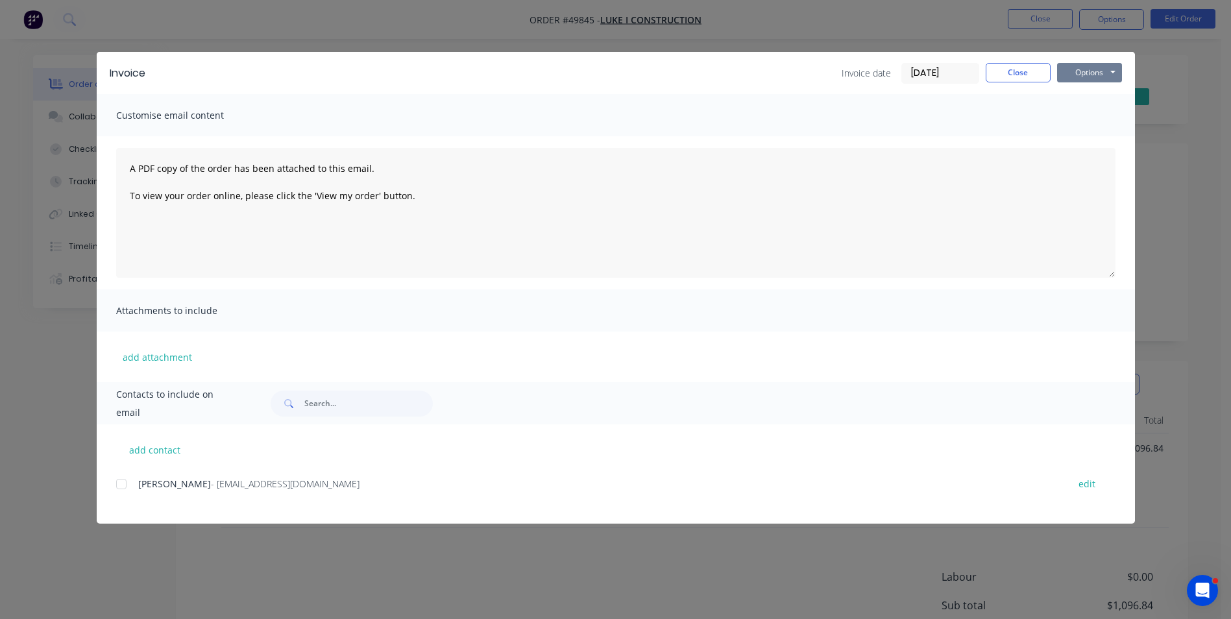
click at [1077, 73] on button "Options" at bounding box center [1089, 72] width 65 height 19
click at [1099, 118] on button "Print" at bounding box center [1098, 116] width 83 height 21
click at [1011, 75] on button "Close" at bounding box center [1018, 72] width 65 height 19
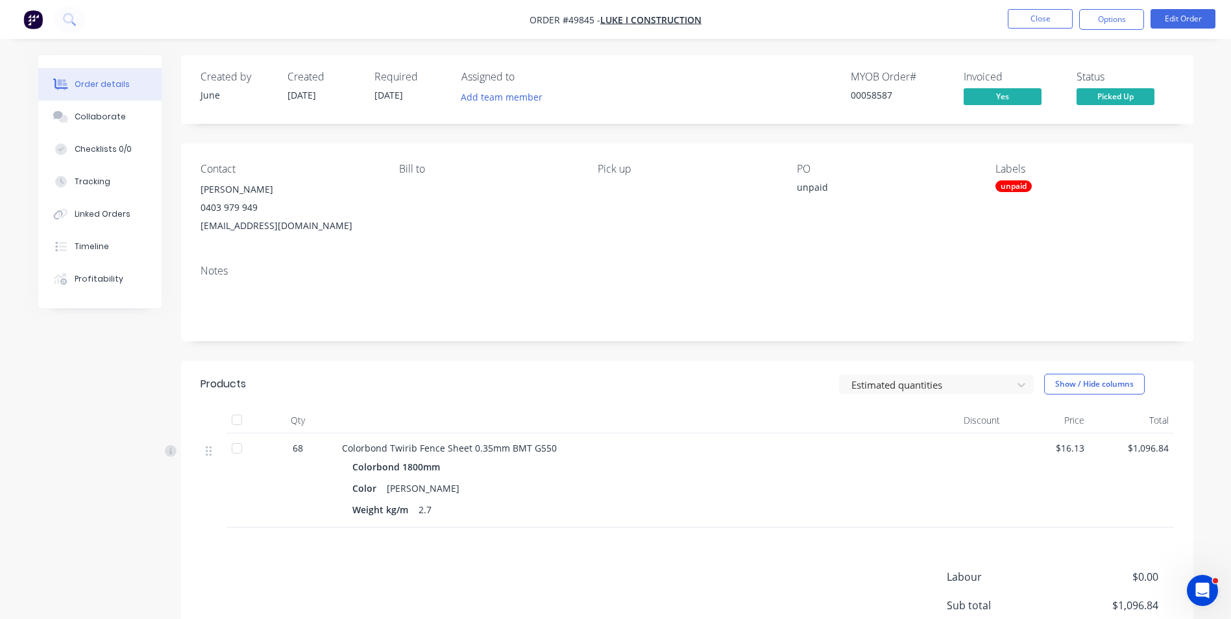
click at [1017, 186] on div "unpaid" at bounding box center [1013, 186] width 36 height 12
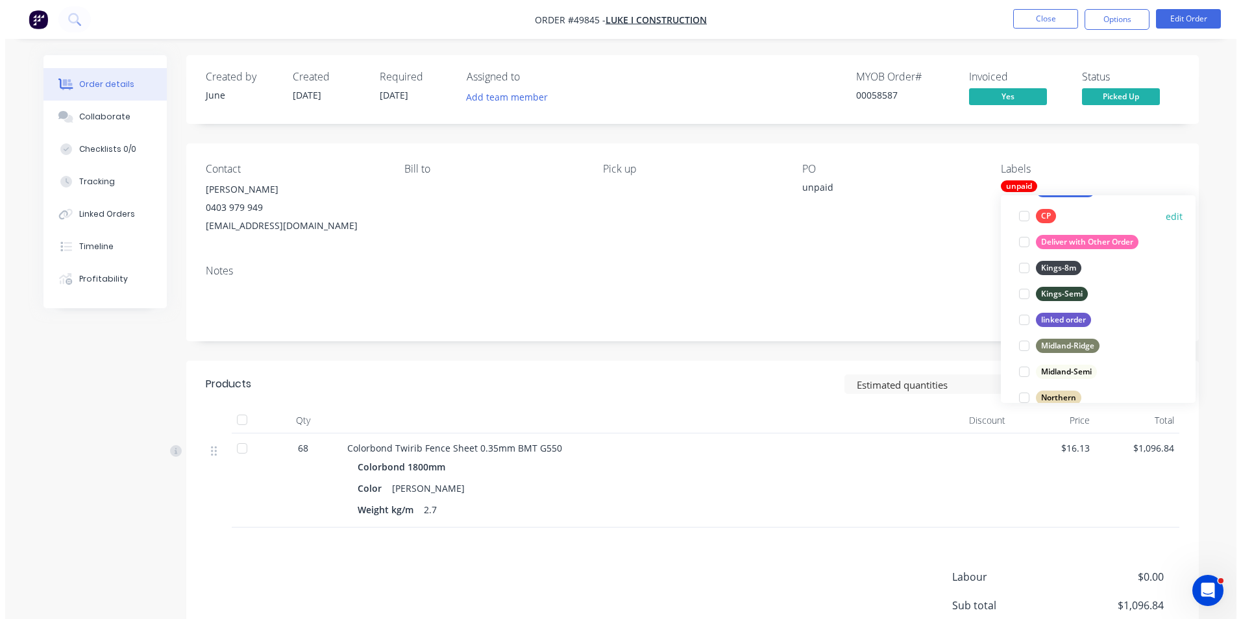
scroll to position [65, 0]
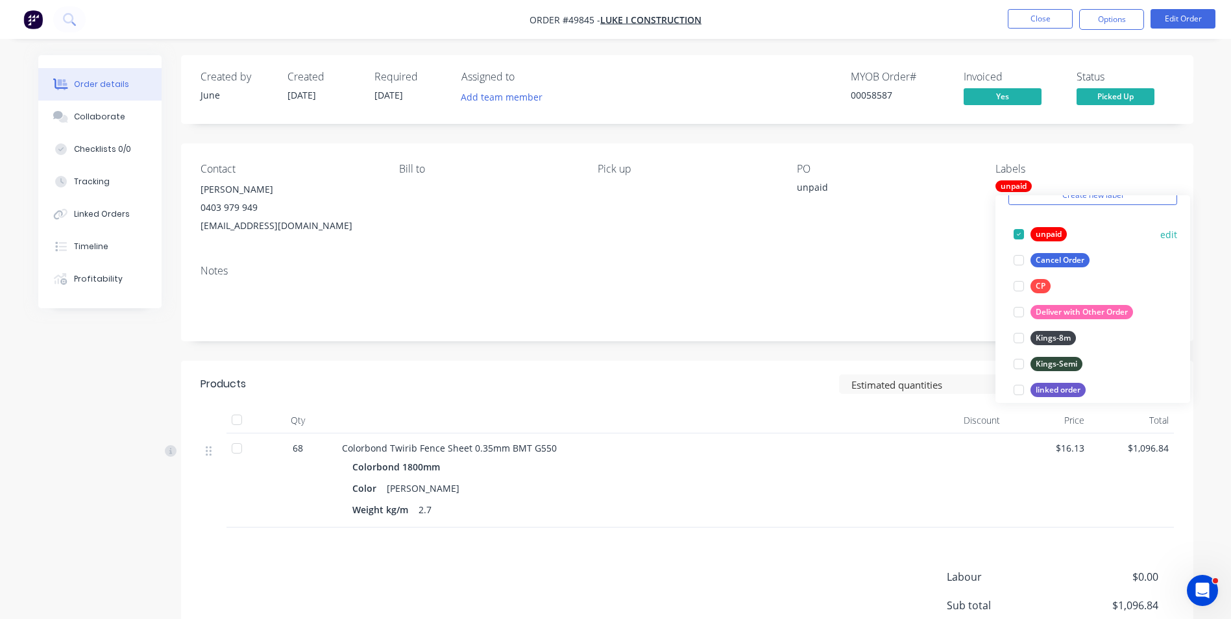
click at [1021, 236] on div at bounding box center [1019, 234] width 26 height 26
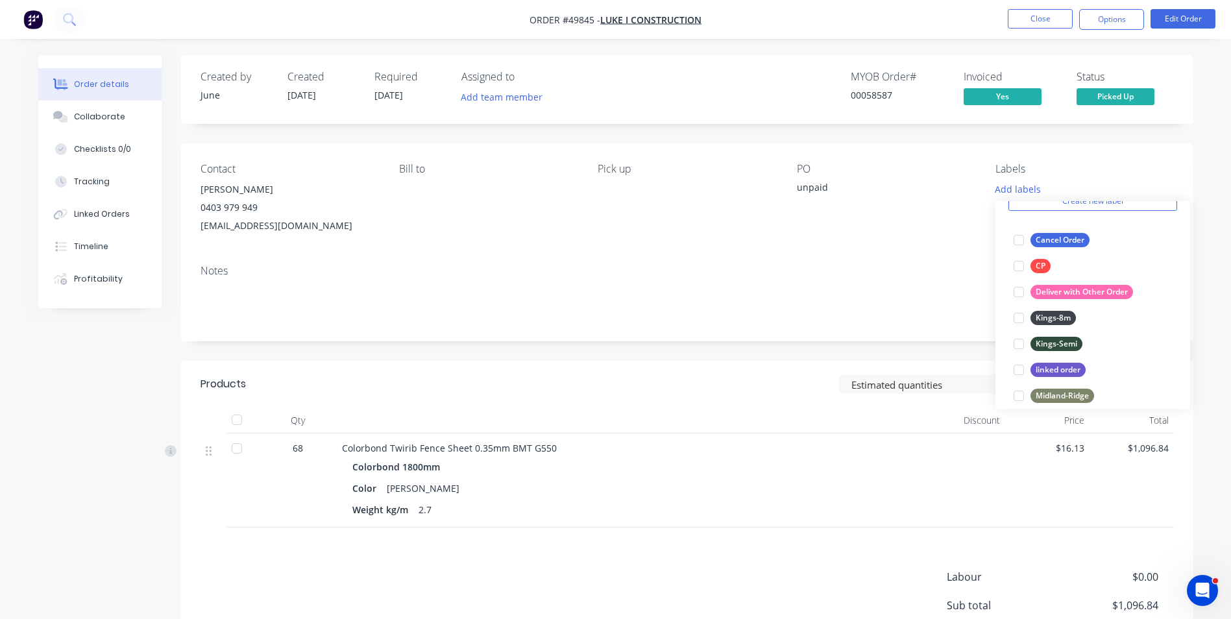
click at [863, 255] on div "Notes" at bounding box center [687, 297] width 1012 height 87
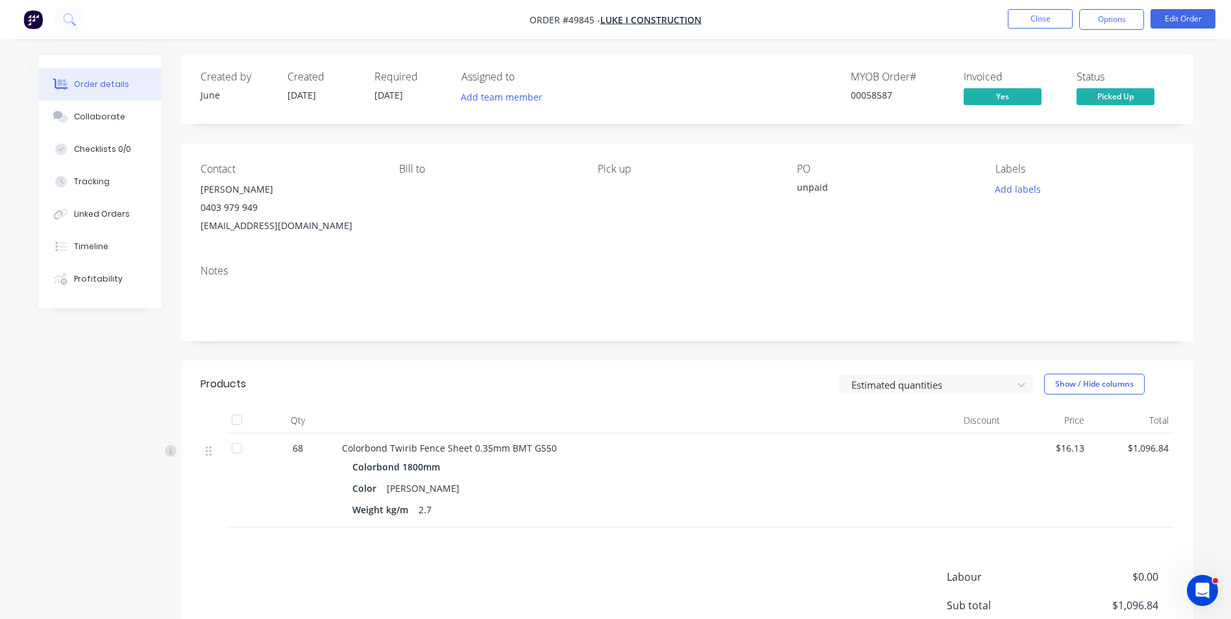
click at [665, 378] on div "Estimated quantities Show / Hide columns" at bounding box center [790, 384] width 766 height 21
click at [1014, 18] on button "Close" at bounding box center [1040, 18] width 65 height 19
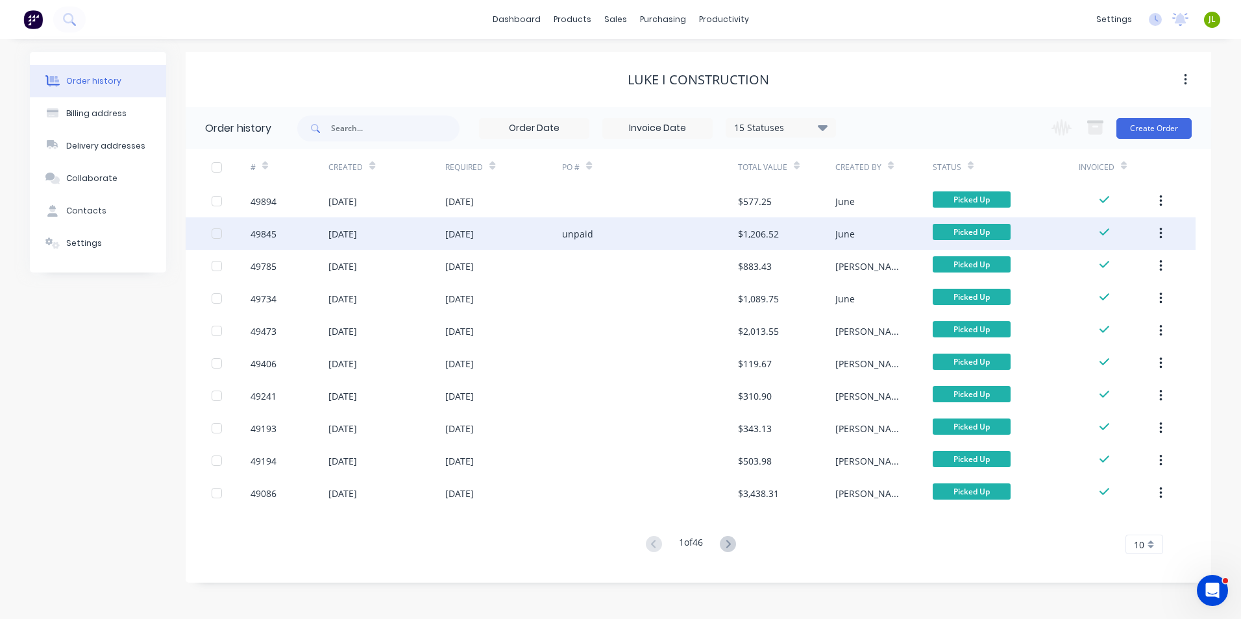
click at [541, 232] on div "[DATE]" at bounding box center [503, 233] width 117 height 32
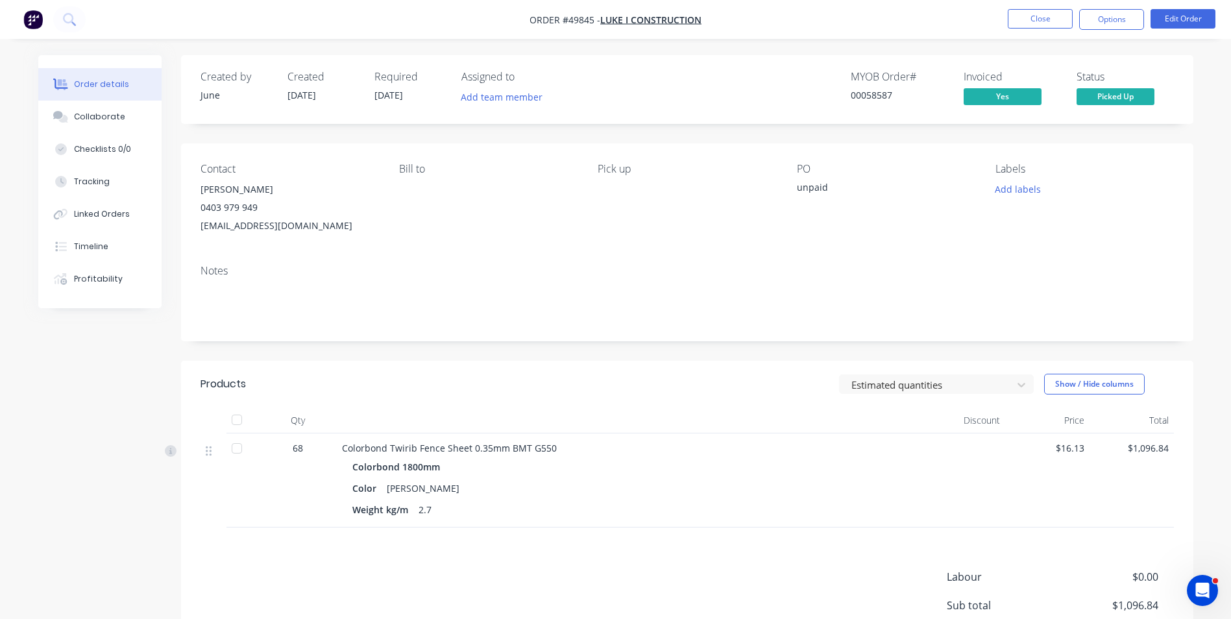
click at [809, 188] on div "unpaid" at bounding box center [878, 189] width 162 height 18
click at [1170, 14] on button "Edit Order" at bounding box center [1182, 18] width 65 height 19
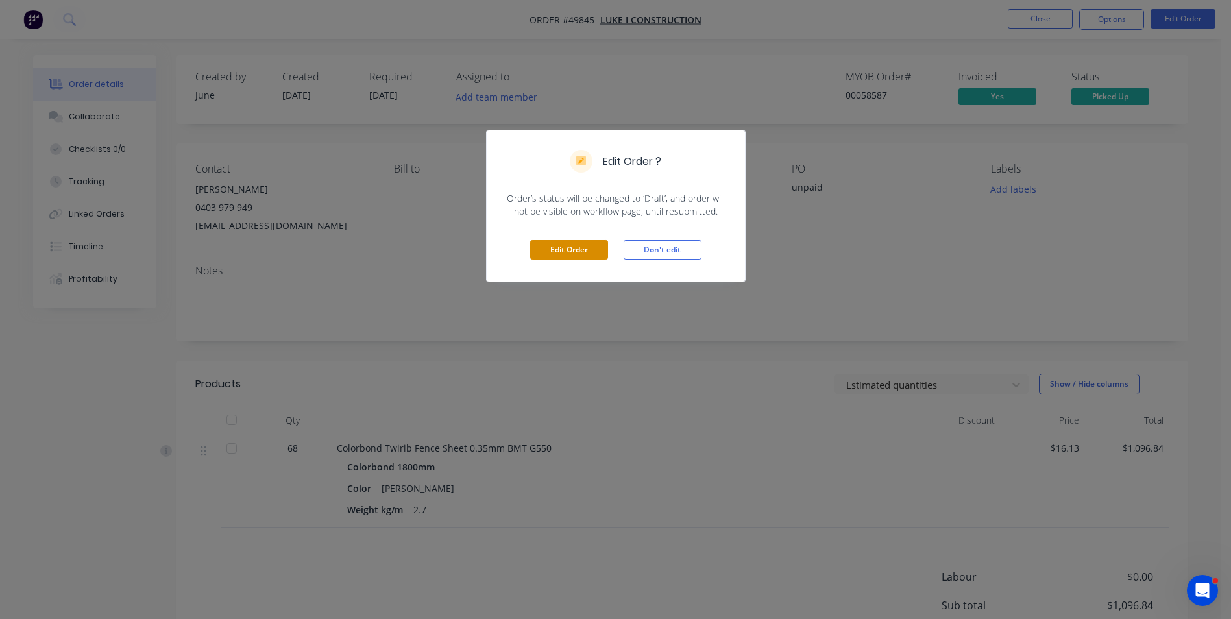
click at [569, 252] on button "Edit Order" at bounding box center [569, 249] width 78 height 19
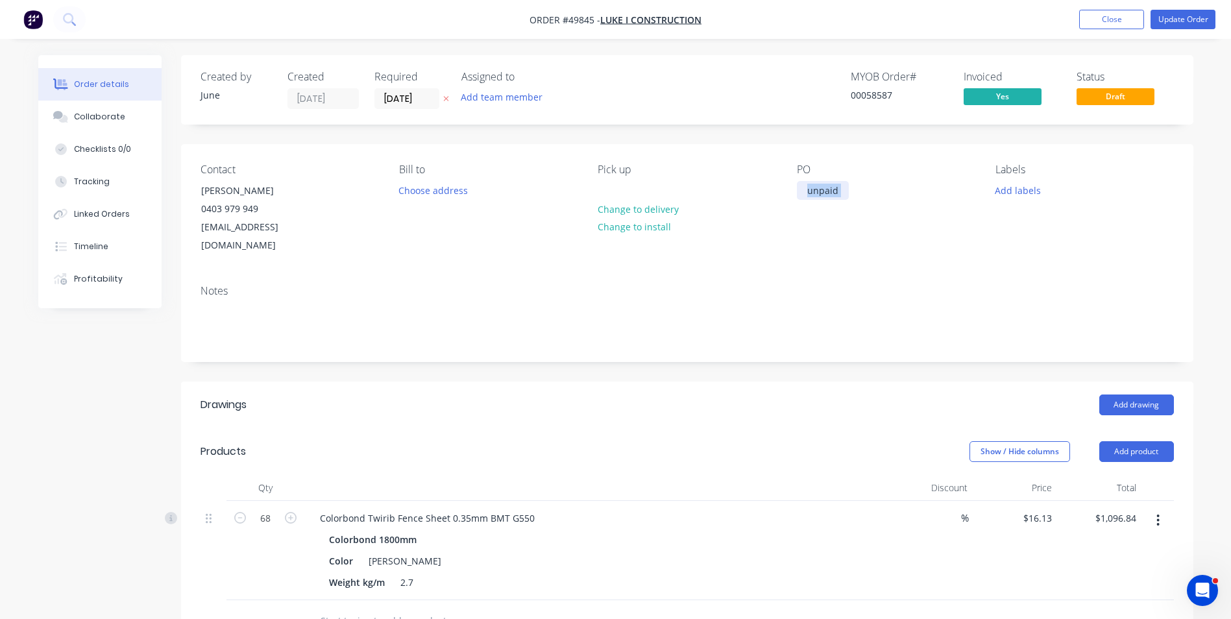
drag, startPoint x: 847, startPoint y: 193, endPoint x: 778, endPoint y: 202, distance: 70.0
click at [781, 202] on div "Contact Luke Lin 0403 979 949 westfencingluke@gmail.com Bill to Choose address …" at bounding box center [687, 209] width 1012 height 130
click at [814, 187] on div "unpaid" at bounding box center [823, 190] width 52 height 19
click at [945, 230] on div "PO" at bounding box center [886, 209] width 178 height 91
click at [1164, 16] on button "Update Order" at bounding box center [1182, 19] width 65 height 19
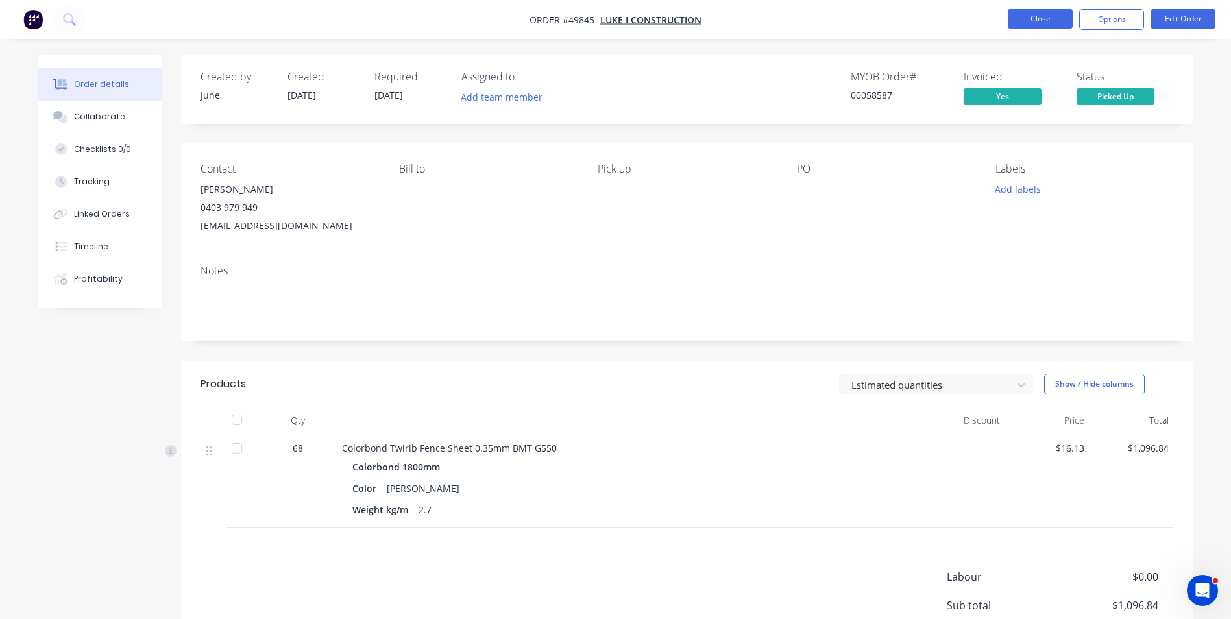
click at [1027, 19] on button "Close" at bounding box center [1040, 18] width 65 height 19
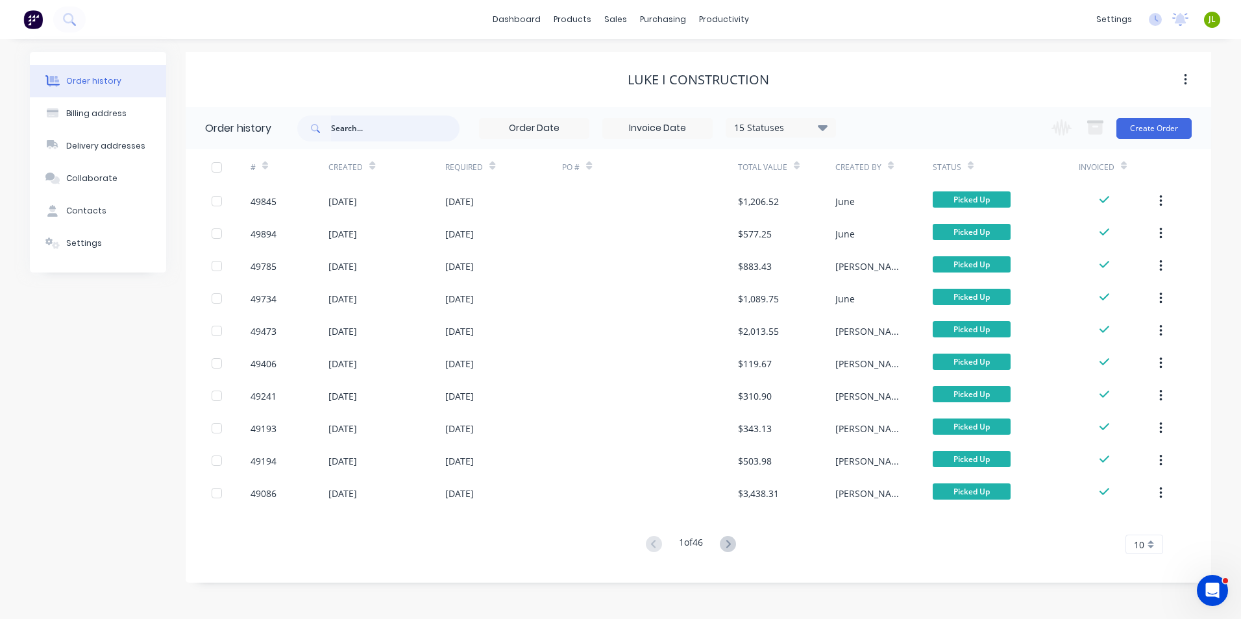
click at [395, 137] on input "text" at bounding box center [395, 128] width 128 height 26
type input "49086"
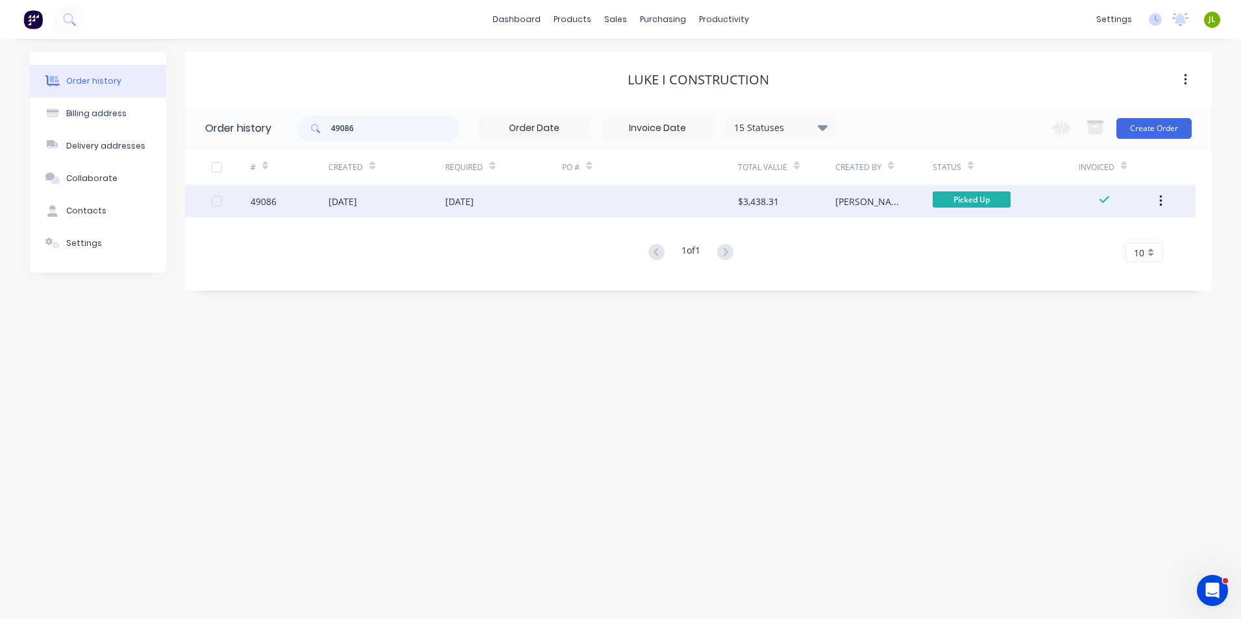
click at [401, 211] on div "10 Sep 2025" at bounding box center [386, 201] width 117 height 32
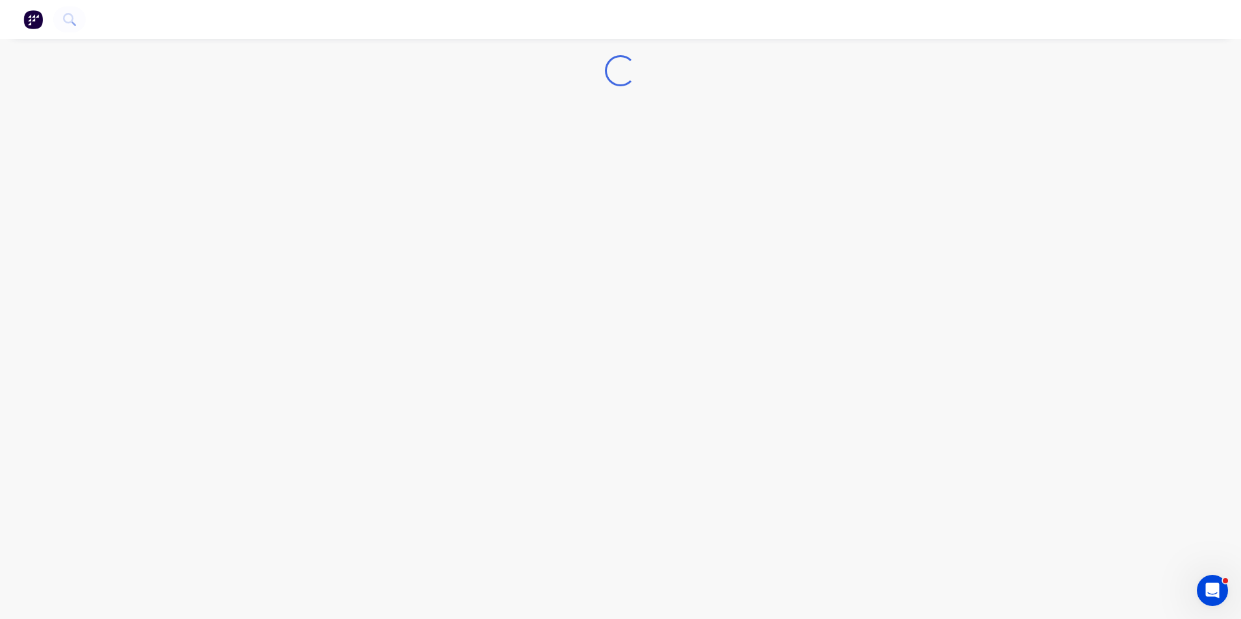
click at [401, 211] on div "Loading..." at bounding box center [620, 309] width 1241 height 619
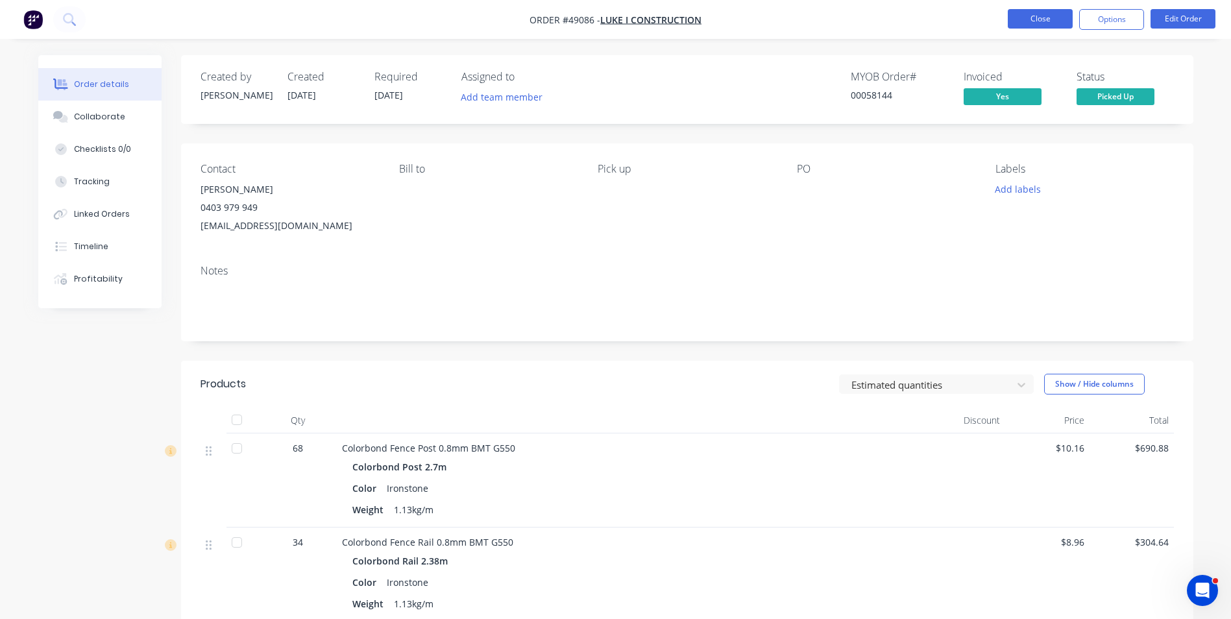
click at [1036, 16] on button "Close" at bounding box center [1040, 18] width 65 height 19
